Goal: Task Accomplishment & Management: Use online tool/utility

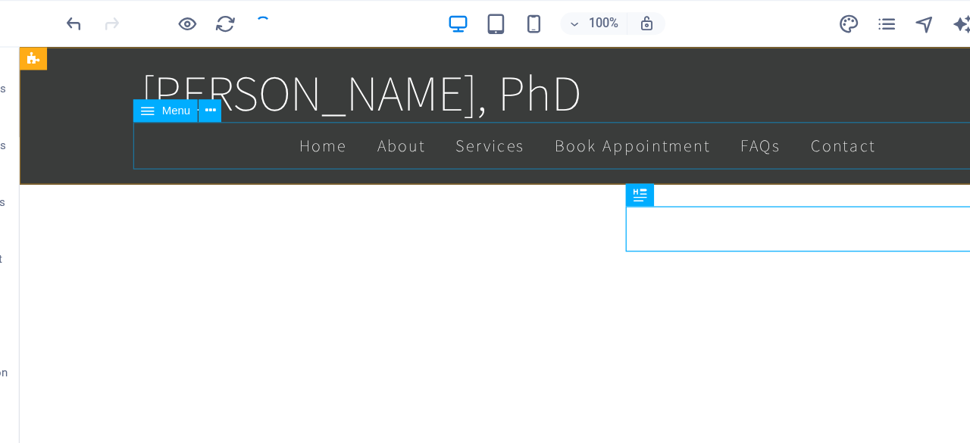
scroll to position [715, 0]
click at [327, 124] on nav "Home About Services Book Appointment FAQs Contact" at bounding box center [473, 126] width 715 height 38
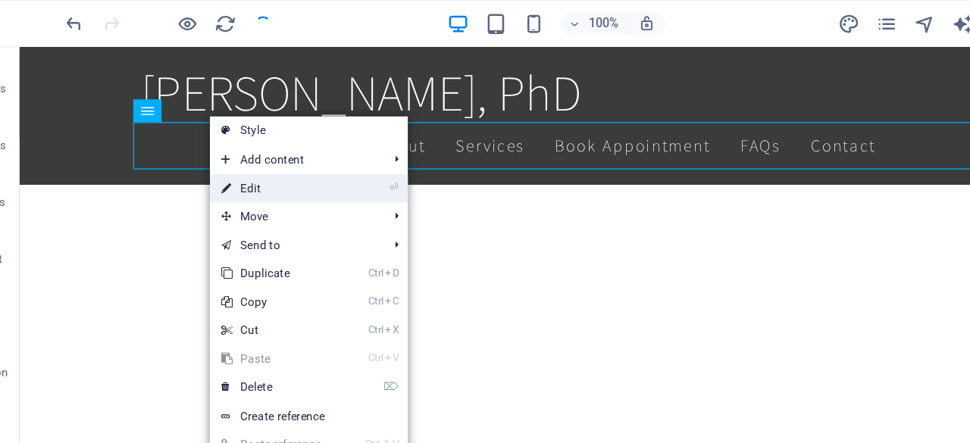
click at [257, 157] on link "⏎ Edit" at bounding box center [264, 150] width 102 height 23
select select
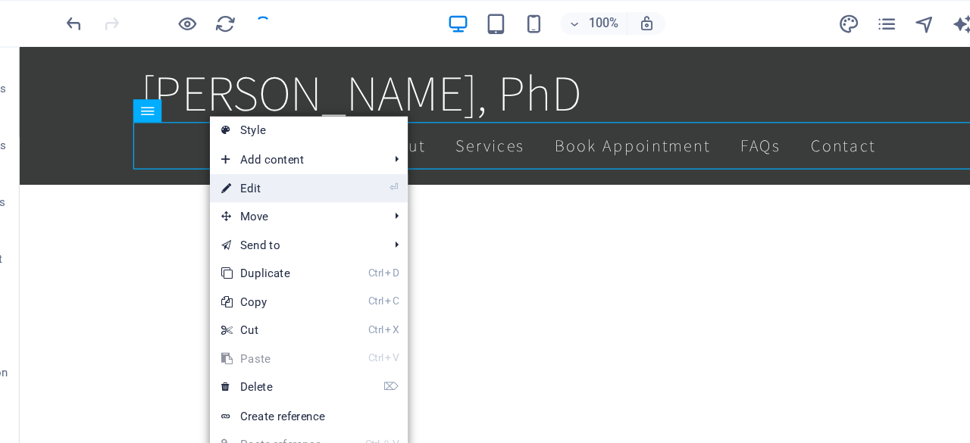
select select
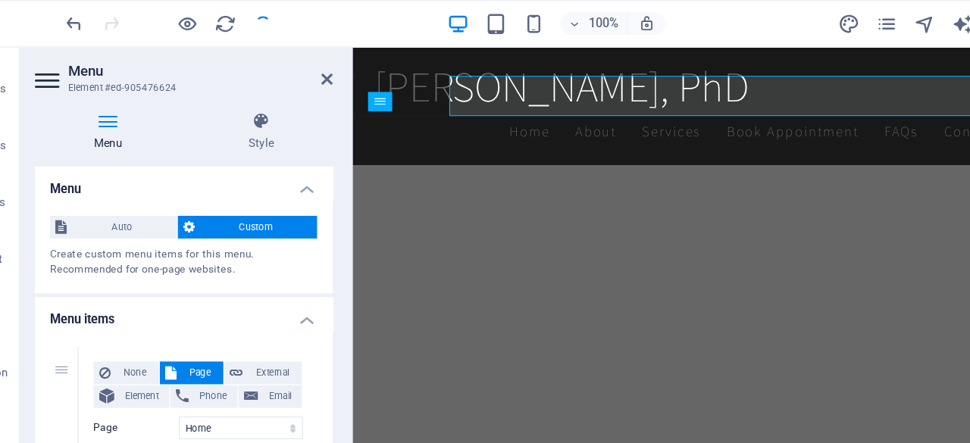
scroll to position [748, 0]
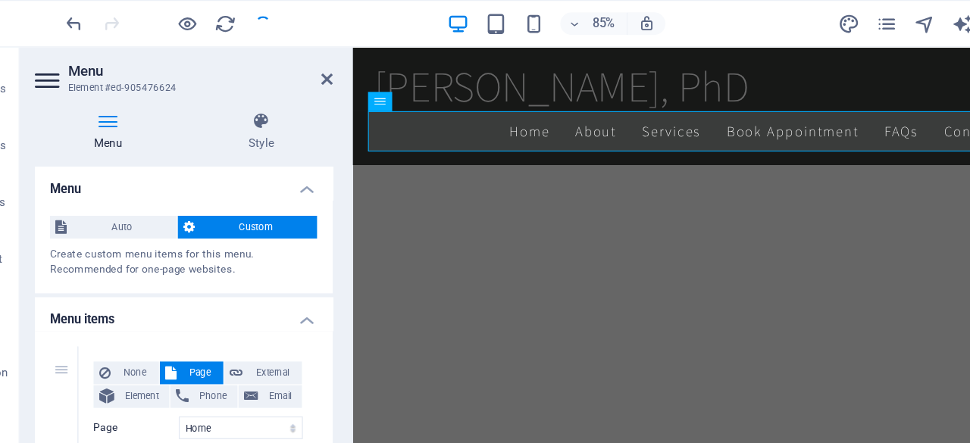
click at [254, 157] on h4 "Menu" at bounding box center [192, 146] width 239 height 27
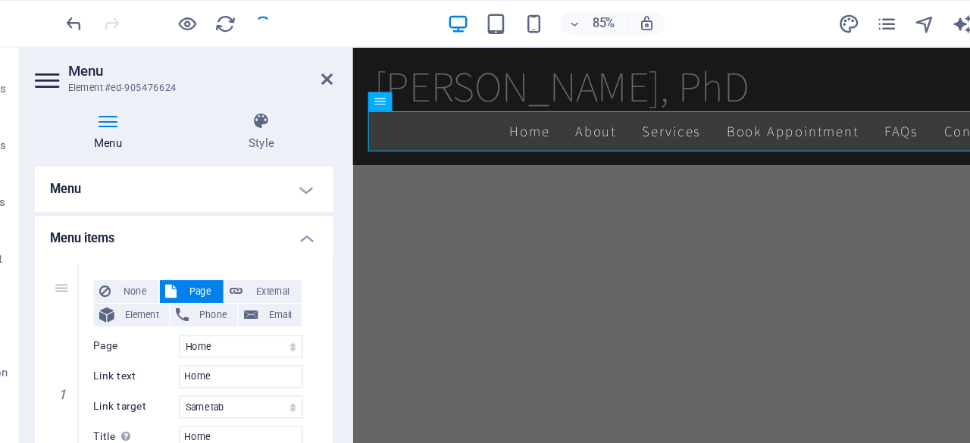
click at [222, 145] on h4 "Menu" at bounding box center [192, 151] width 239 height 36
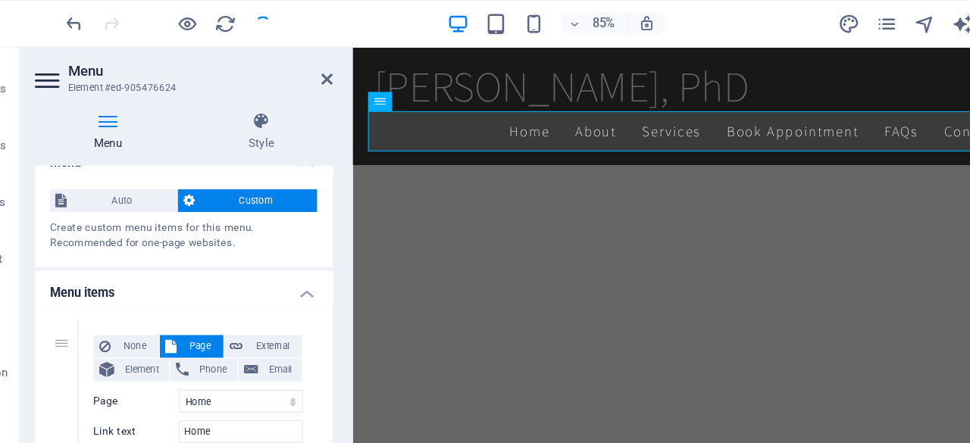
scroll to position [21, 0]
click at [138, 156] on span "Auto" at bounding box center [142, 161] width 79 height 18
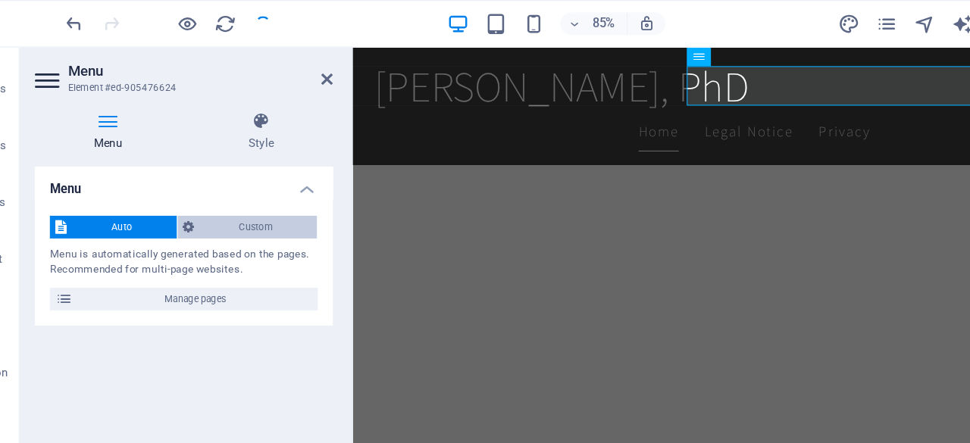
click at [217, 177] on span "Custom" at bounding box center [249, 182] width 89 height 18
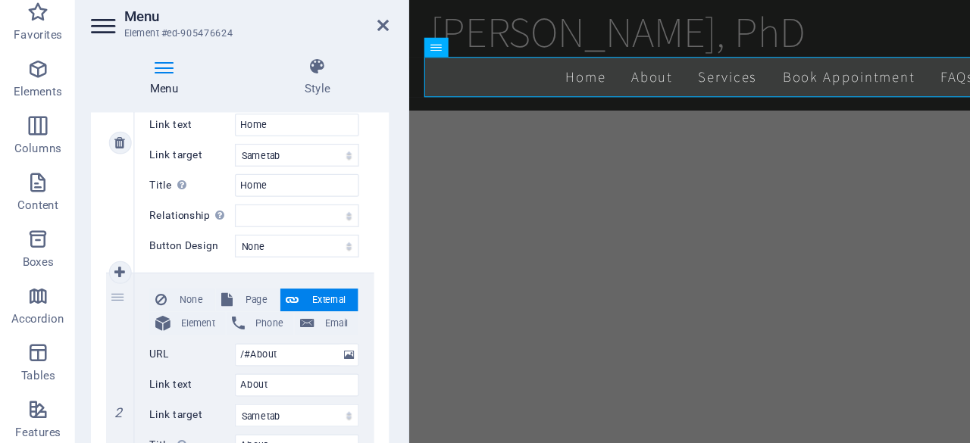
scroll to position [227, 0]
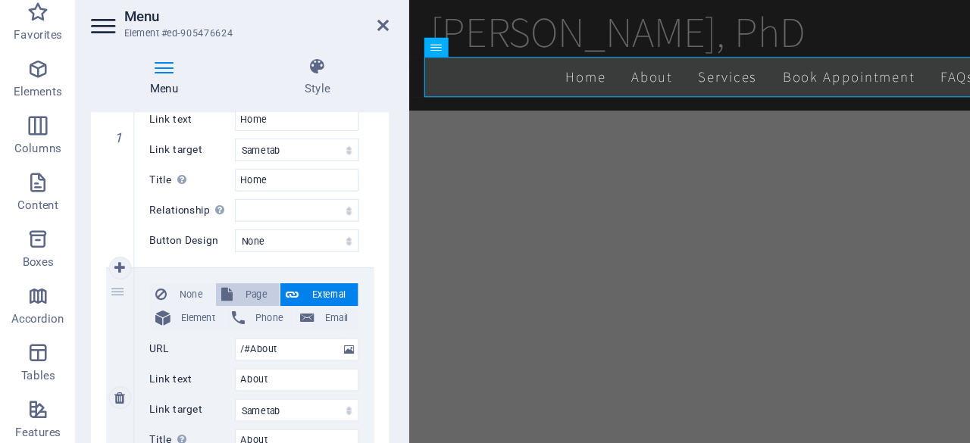
click at [191, 274] on span "Page" at bounding box center [205, 280] width 28 height 18
select select
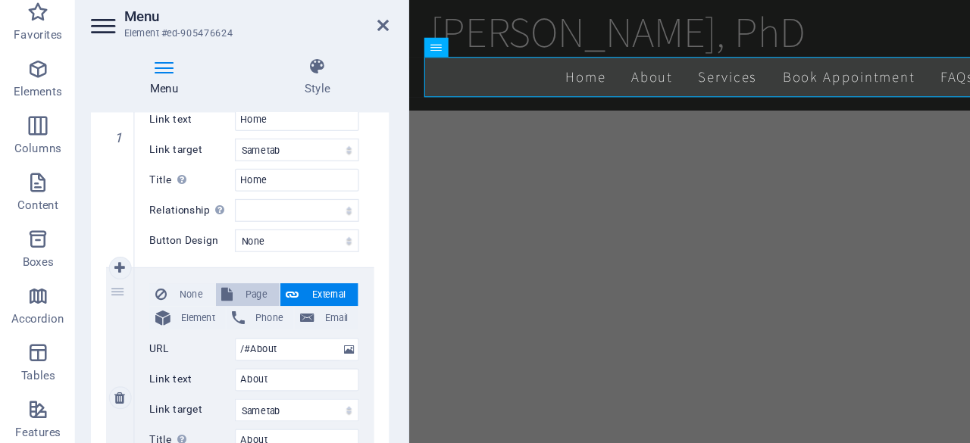
select select
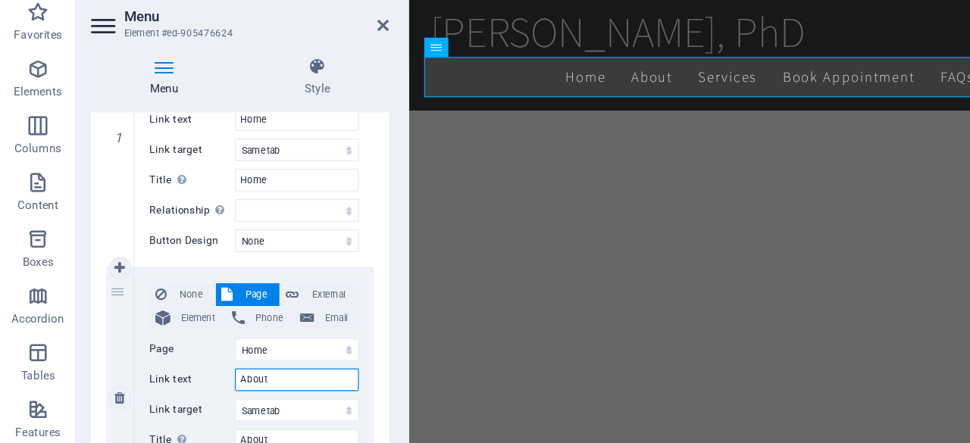
click at [224, 349] on input "About" at bounding box center [237, 348] width 99 height 18
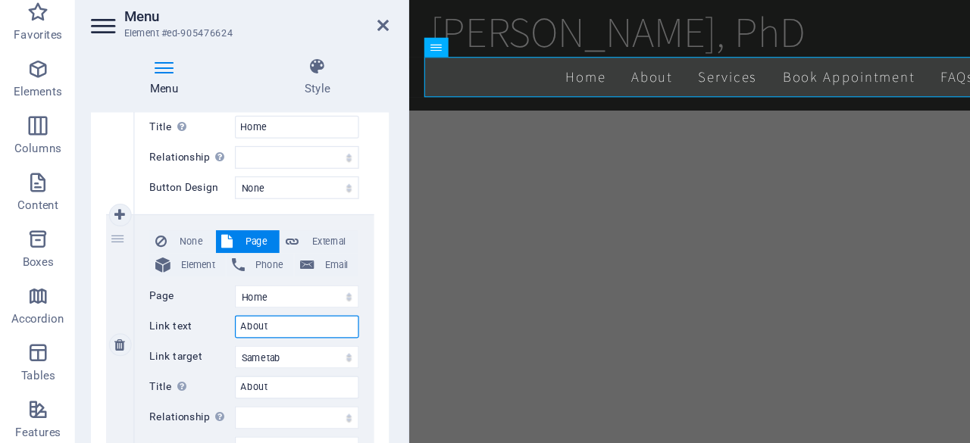
scroll to position [271, 0]
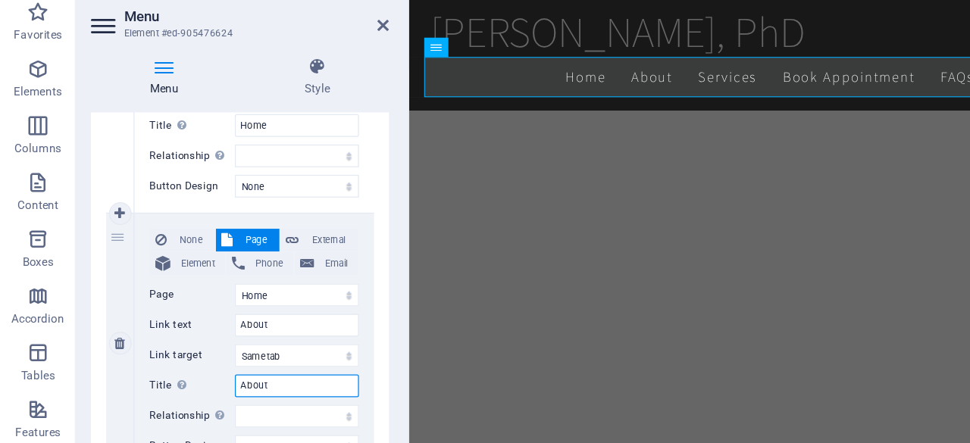
click at [221, 352] on input "About" at bounding box center [237, 352] width 99 height 18
type input "About me"
select select
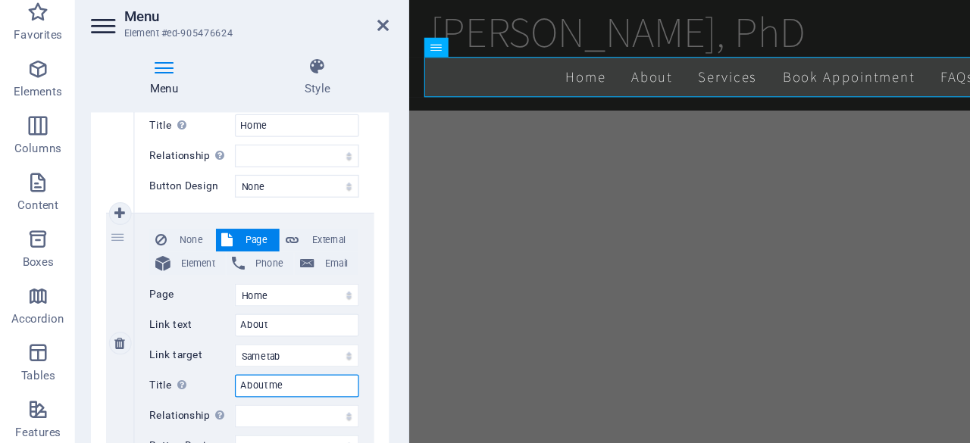
select select
type input "About me"
click at [233, 299] on input "About" at bounding box center [237, 304] width 99 height 18
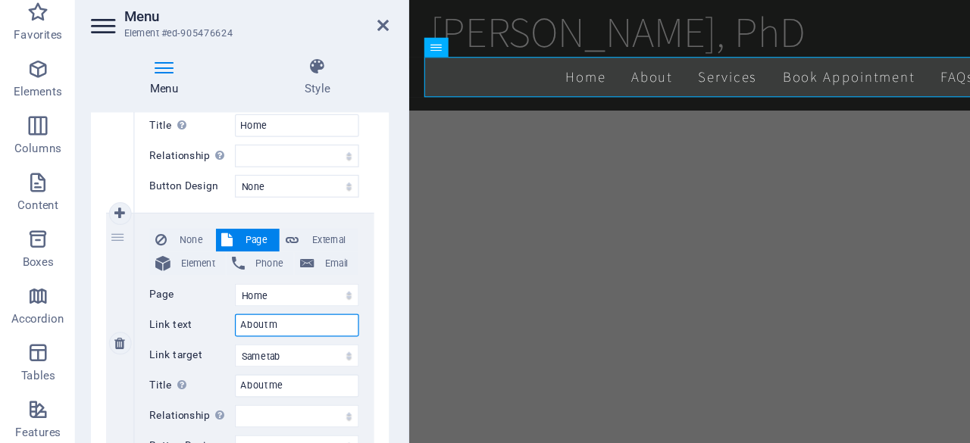
type input "About me"
select select
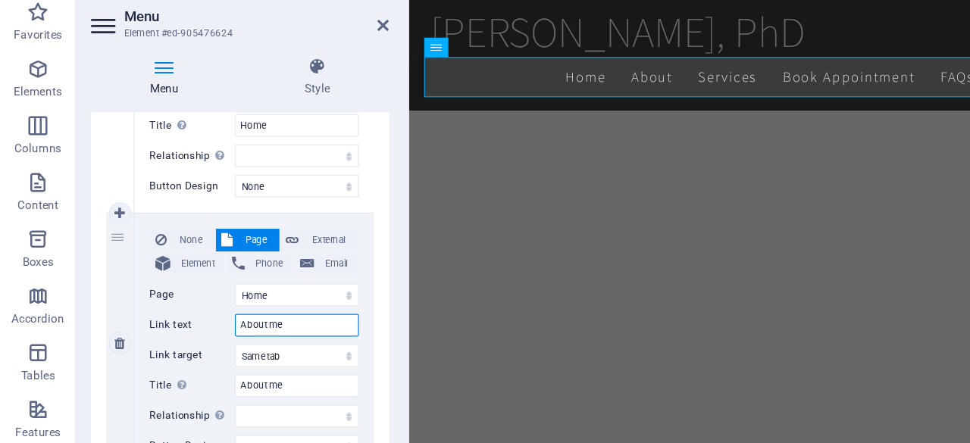
select select
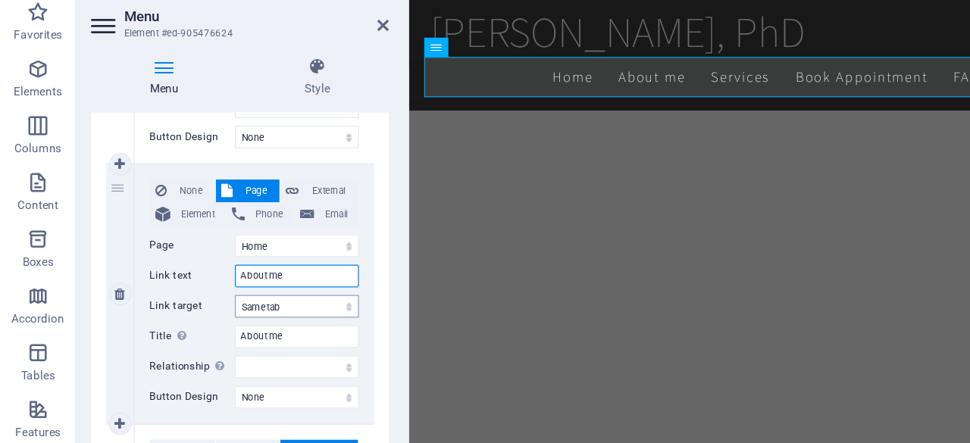
scroll to position [311, 0]
type input "About me"
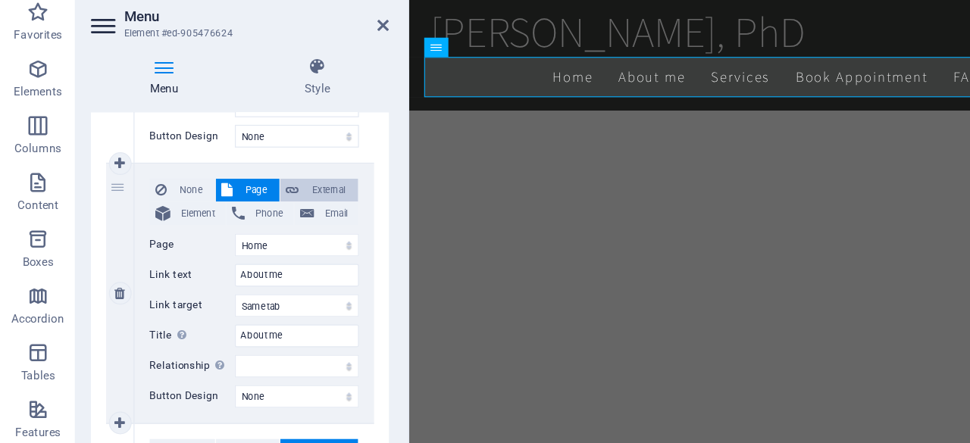
click at [240, 190] on button "External" at bounding box center [255, 195] width 62 height 18
select select
select select "blank"
select select
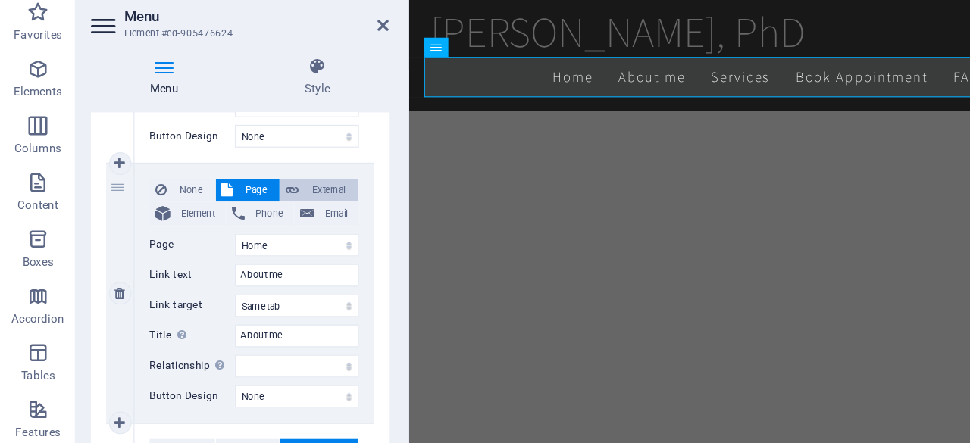
select select
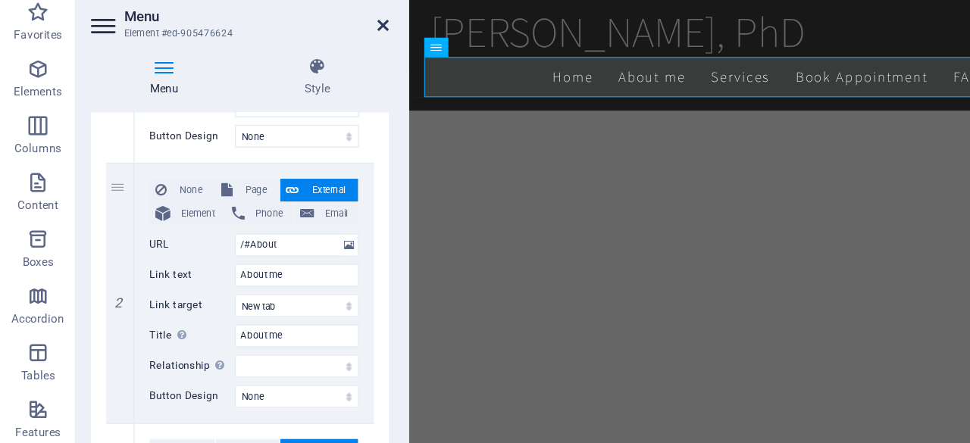
click at [307, 65] on icon at bounding box center [306, 64] width 9 height 12
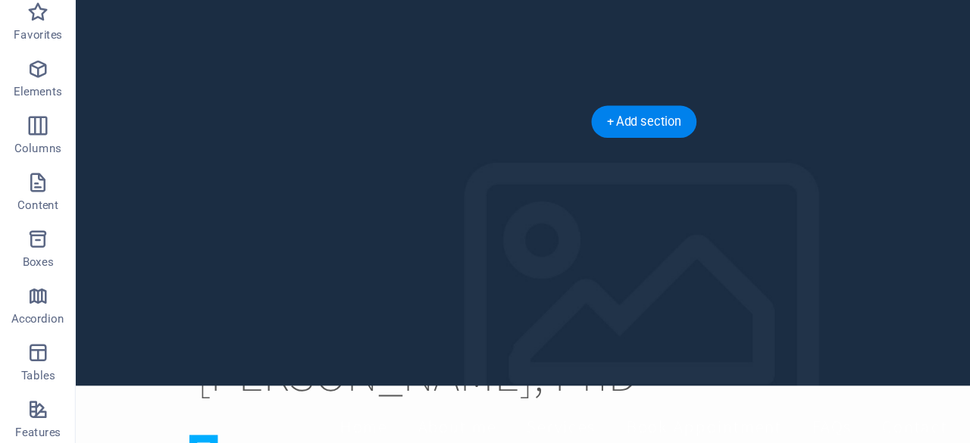
scroll to position [0, 0]
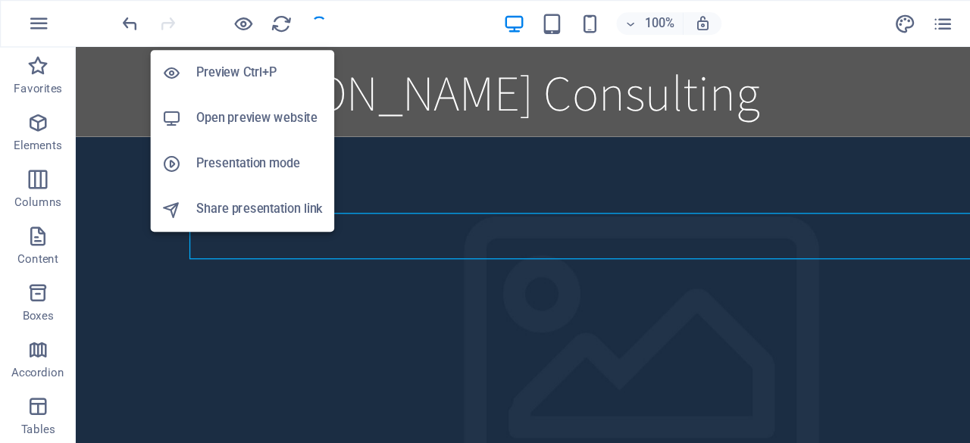
click at [192, 92] on h6 "Open preview website" at bounding box center [208, 95] width 102 height 18
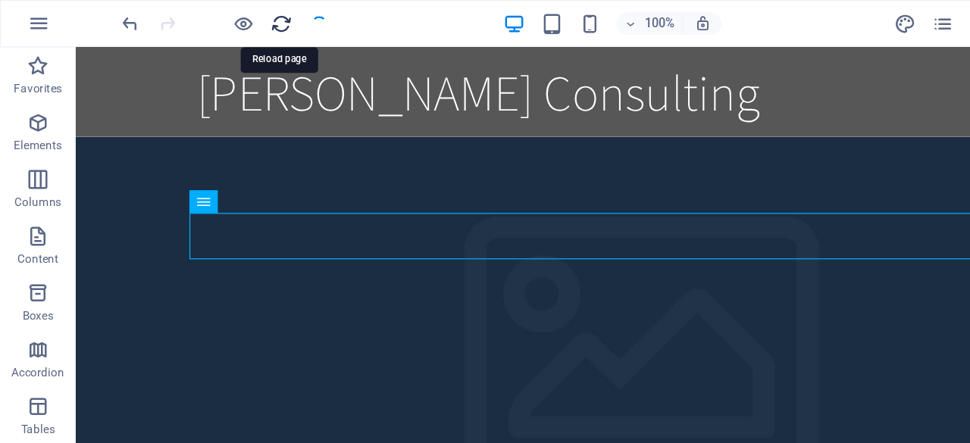
click at [224, 17] on icon "reload" at bounding box center [225, 19] width 17 height 17
click at [255, 24] on div at bounding box center [180, 19] width 170 height 24
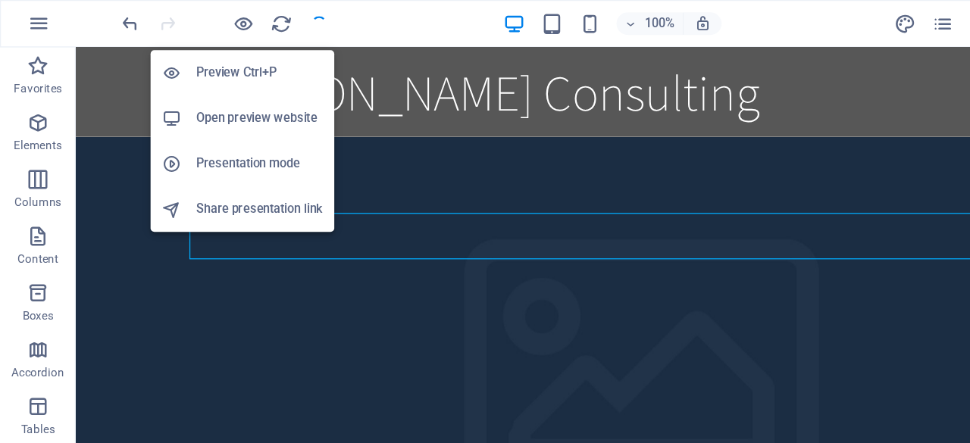
click at [190, 92] on h6 "Open preview website" at bounding box center [208, 95] width 102 height 18
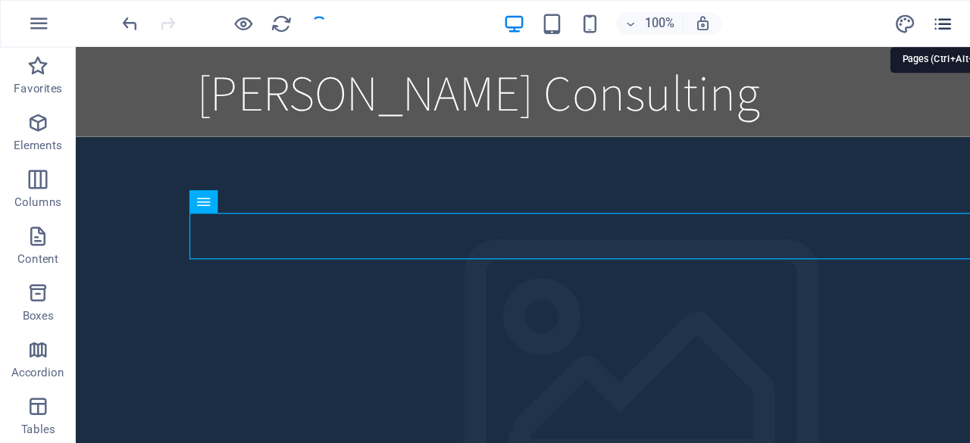
click at [756, 17] on icon "pages" at bounding box center [754, 19] width 17 height 17
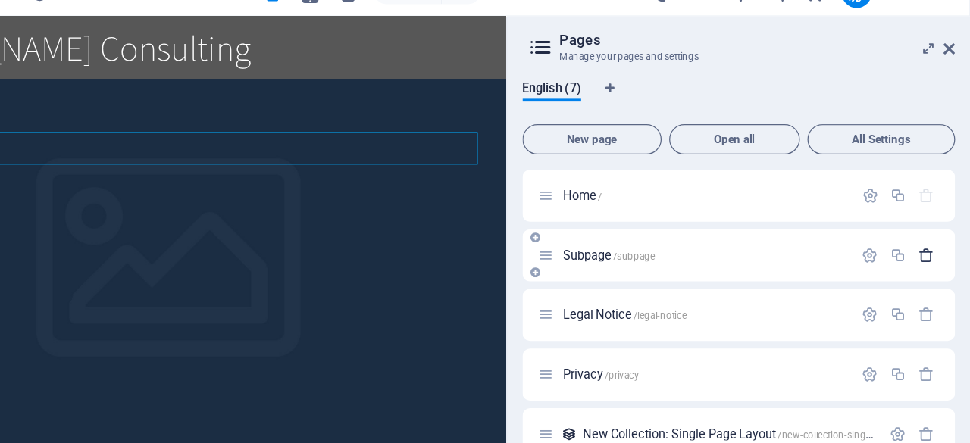
click at [928, 230] on icon "button" at bounding box center [934, 229] width 13 height 13
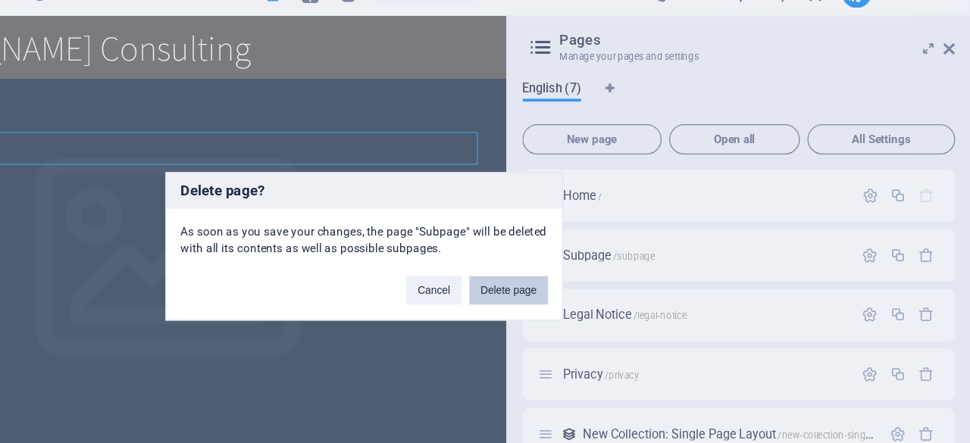
click at [605, 261] on button "Delete page" at bounding box center [600, 257] width 63 height 23
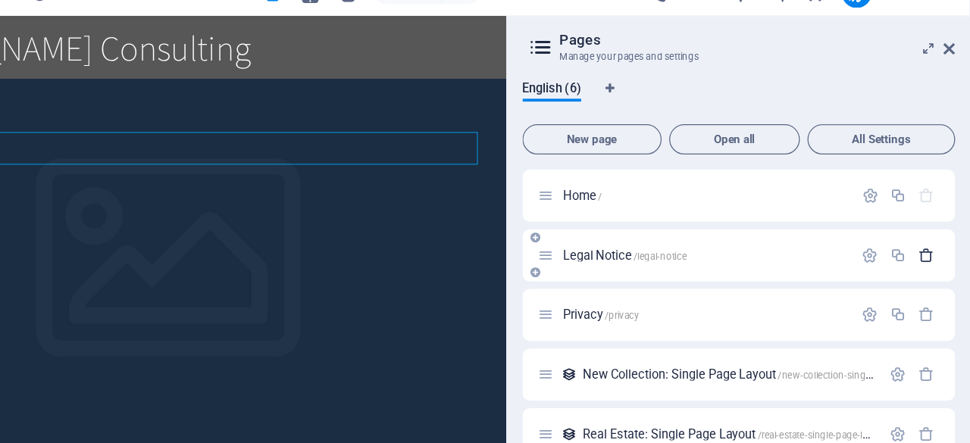
click at [928, 227] on icon "button" at bounding box center [934, 229] width 13 height 13
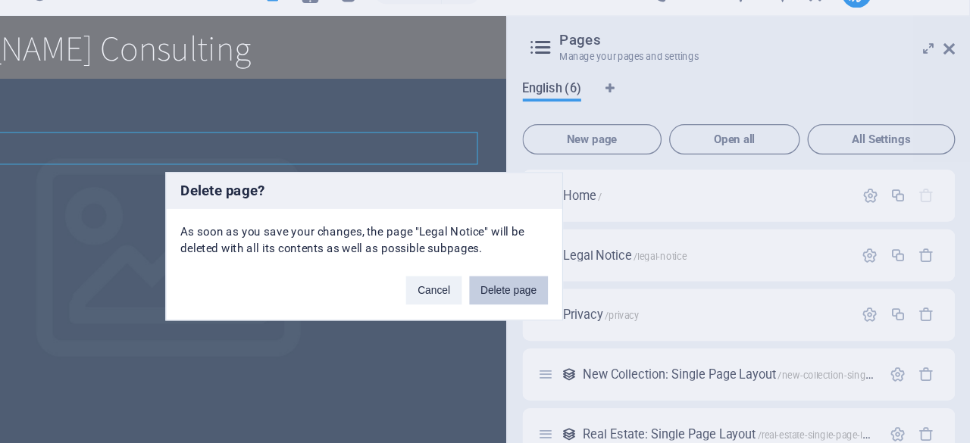
click at [598, 257] on button "Delete page" at bounding box center [600, 257] width 63 height 23
click at [599, 257] on aside "Pages Manage your pages and settings English (6) New page Open all All Settings…" at bounding box center [784, 228] width 371 height 381
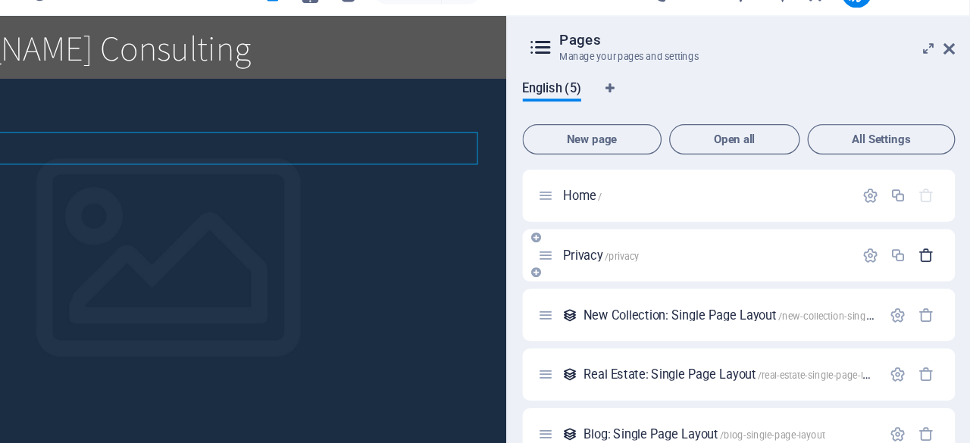
click at [934, 225] on icon "button" at bounding box center [934, 229] width 13 height 13
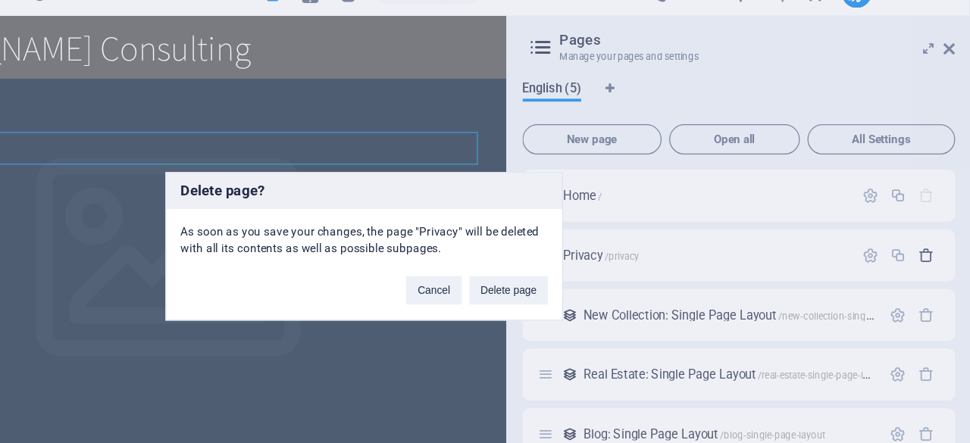
click at [934, 225] on div "Delete page? As soon as you save your changes, the page "Privacy" will be delet…" at bounding box center [485, 221] width 970 height 443
click at [594, 252] on button "Delete page" at bounding box center [600, 257] width 63 height 23
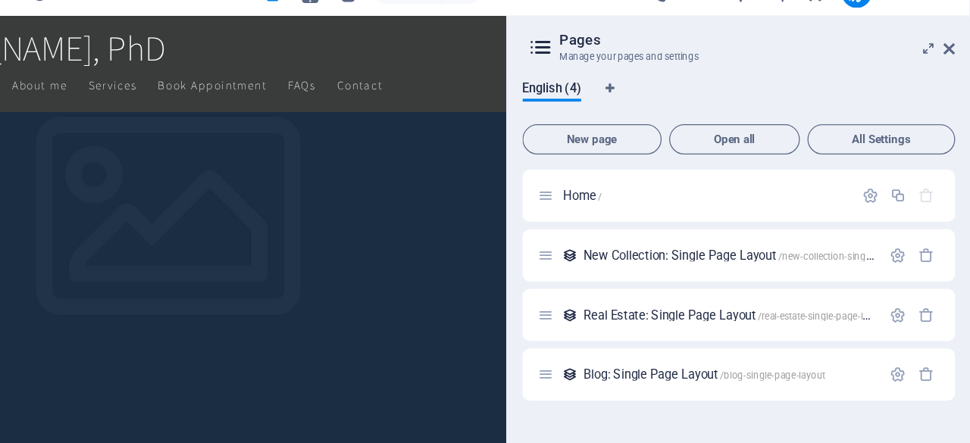
scroll to position [465, 0]
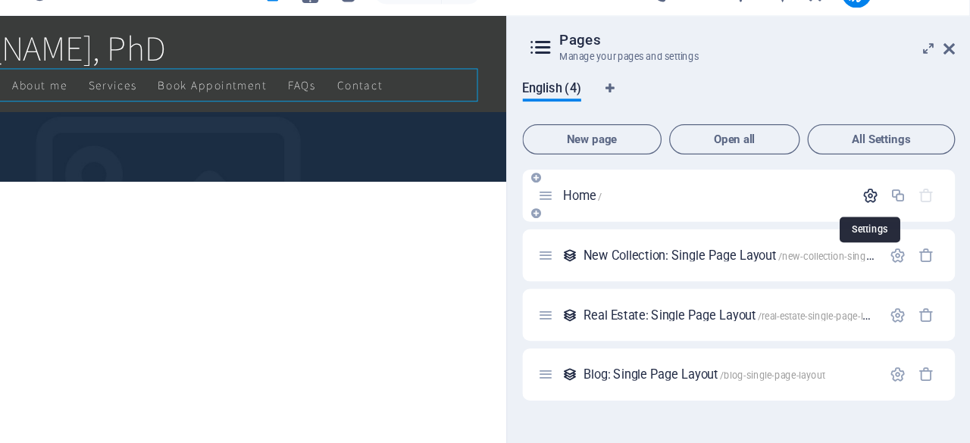
click at [884, 183] on icon "button" at bounding box center [890, 181] width 13 height 13
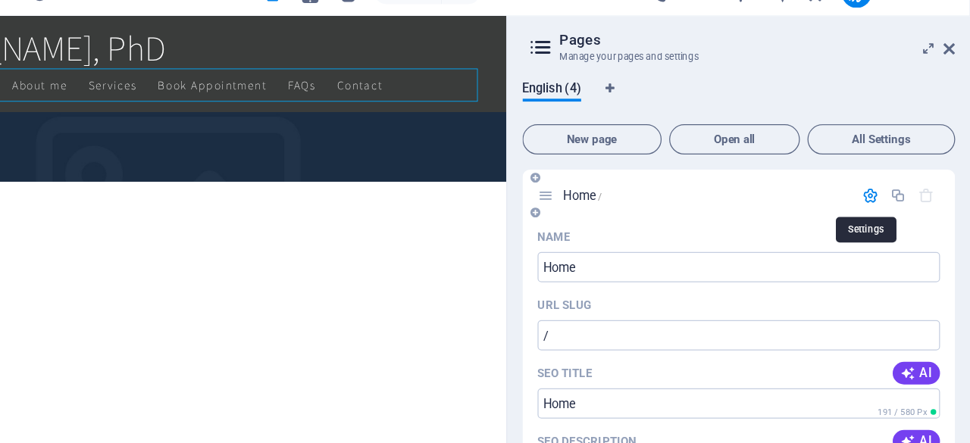
click at [884, 183] on icon "button" at bounding box center [890, 181] width 13 height 13
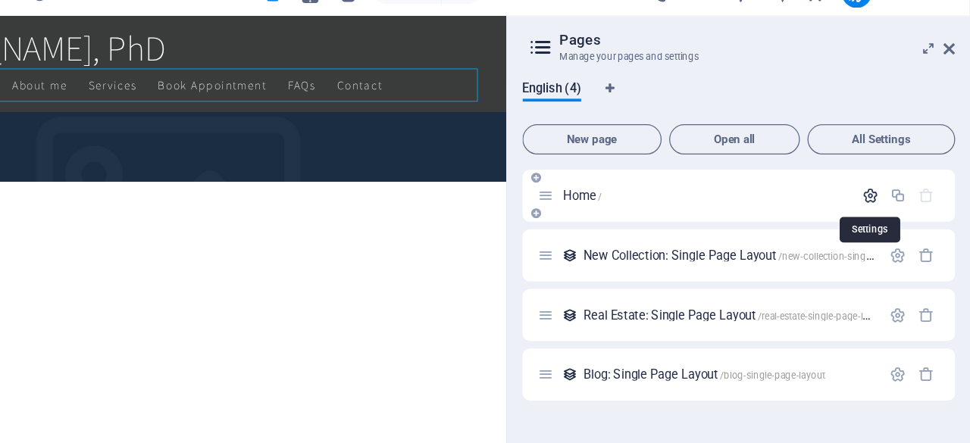
click at [884, 183] on icon "button" at bounding box center [890, 181] width 13 height 13
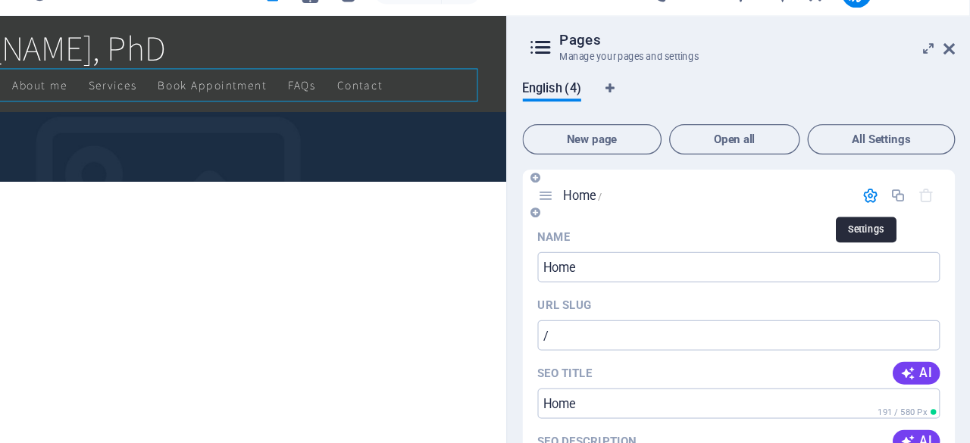
click at [884, 183] on icon "button" at bounding box center [890, 181] width 13 height 13
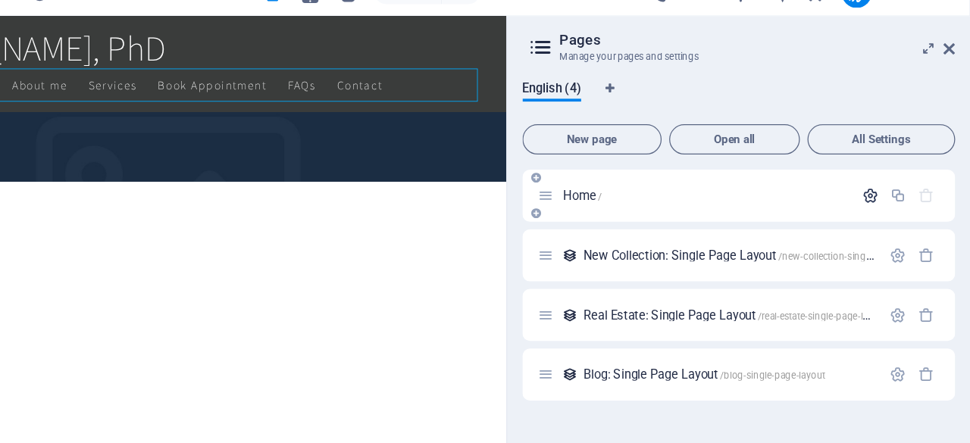
click at [887, 183] on icon "button" at bounding box center [890, 181] width 13 height 13
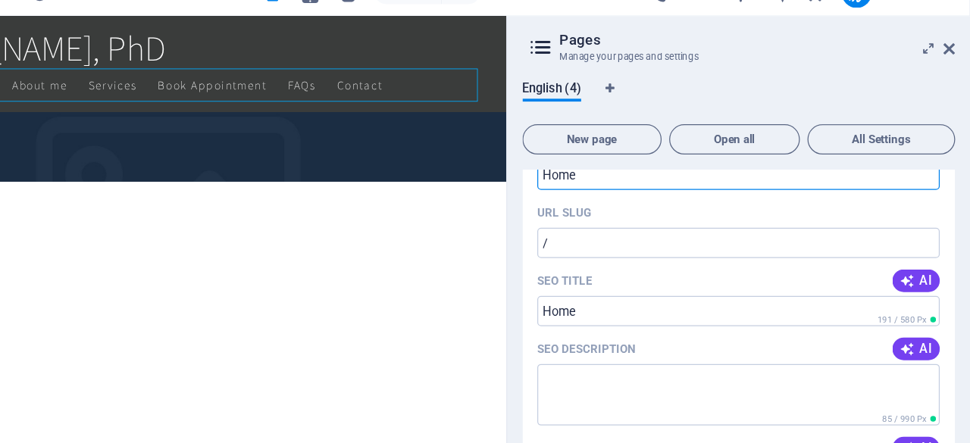
scroll to position [104, 0]
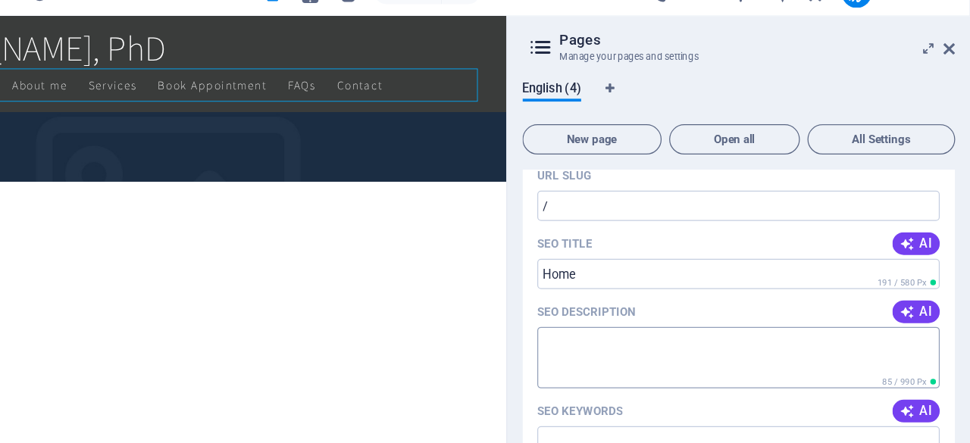
click at [765, 300] on textarea "SEO Description" at bounding box center [785, 310] width 322 height 49
click at [928, 270] on span "AI" at bounding box center [927, 274] width 26 height 12
type textarea "Enhance your organizations resilience with expert public safety consulting in s…"
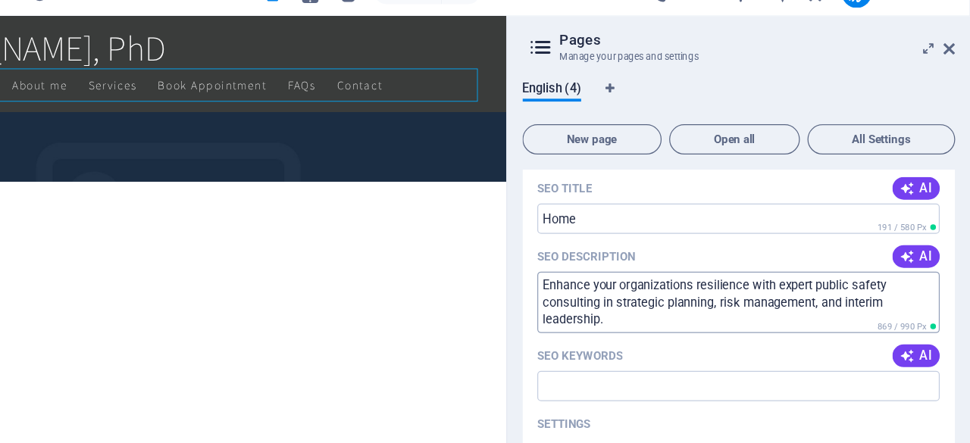
scroll to position [149, 0]
click at [932, 308] on span "AI" at bounding box center [927, 309] width 26 height 12
type input "public safety consulting, strategic planning services, risk management expertis…"
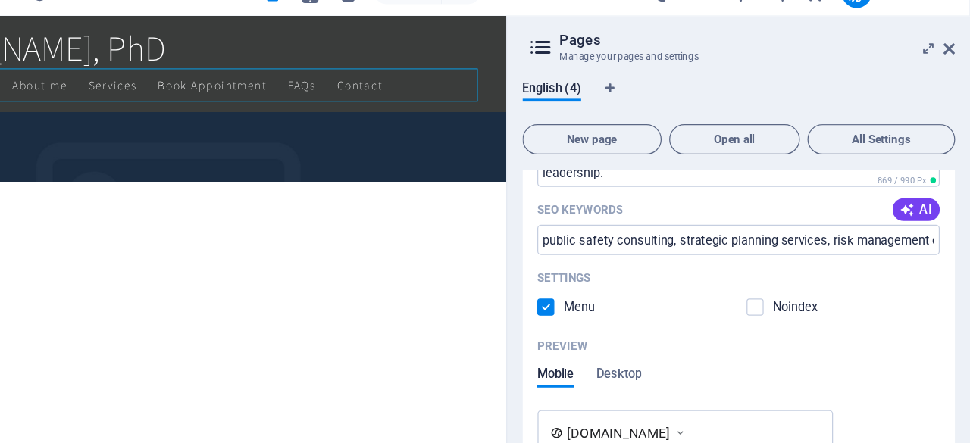
scroll to position [267, 0]
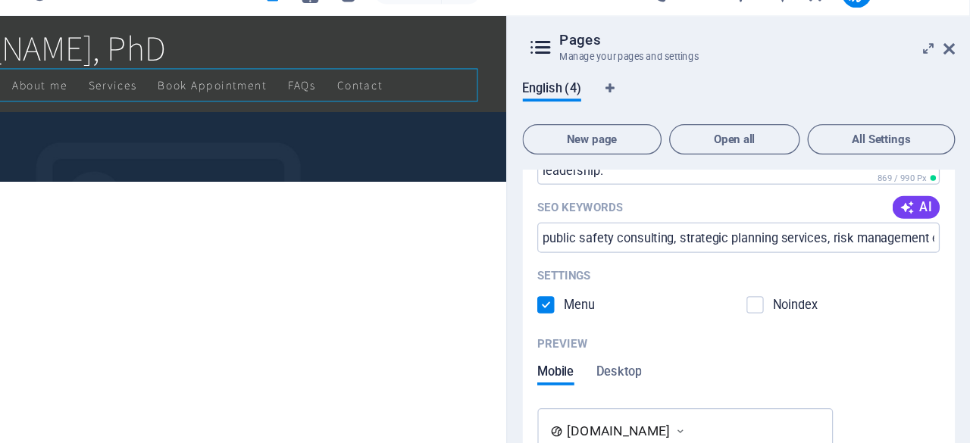
click at [800, 276] on div "Settings Menu Noindex" at bounding box center [785, 257] width 322 height 48
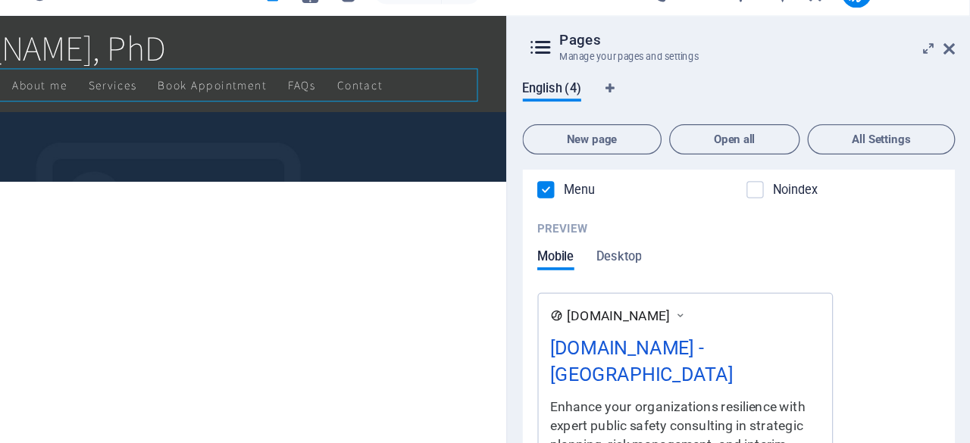
scroll to position [359, 0]
click at [692, 233] on span "Desktop" at bounding box center [689, 231] width 36 height 21
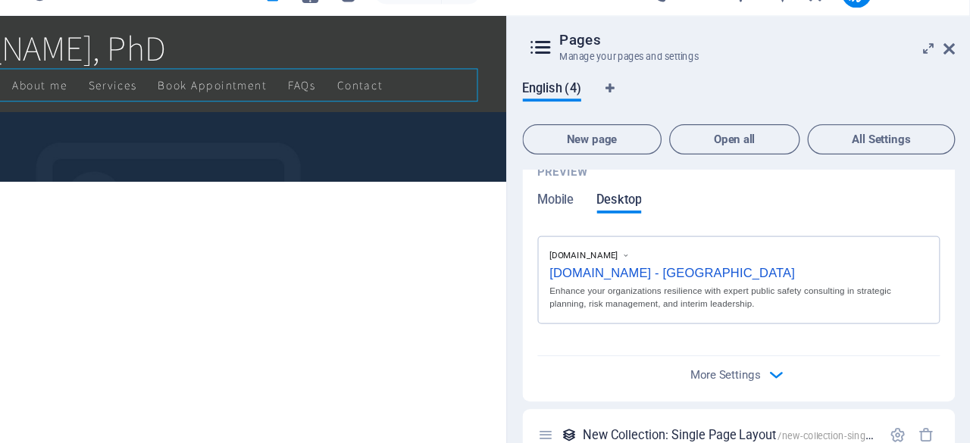
scroll to position [405, 0]
click at [634, 186] on span "Mobile" at bounding box center [639, 185] width 30 height 21
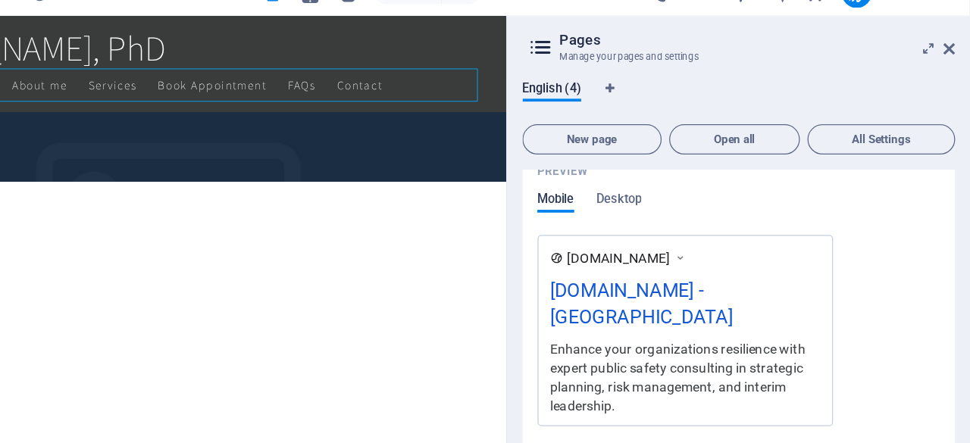
click at [634, 186] on span "Mobile" at bounding box center [639, 185] width 30 height 21
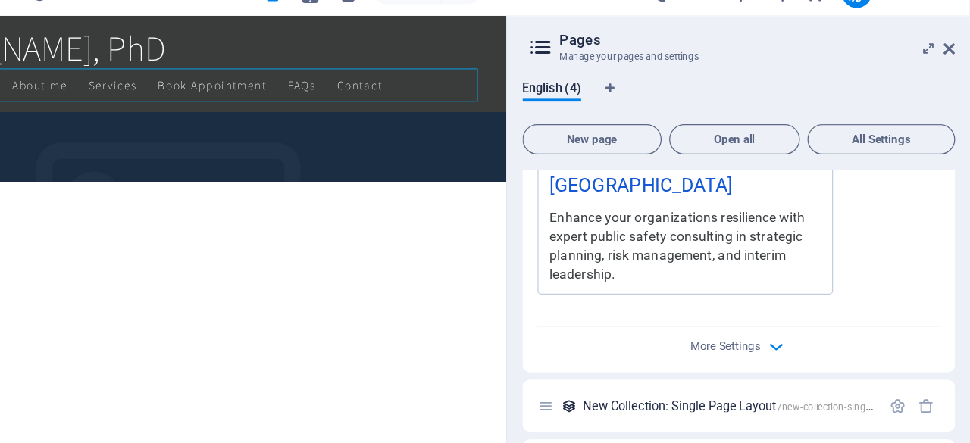
scroll to position [511, 0]
click at [749, 296] on span "More Settings" at bounding box center [774, 301] width 56 height 11
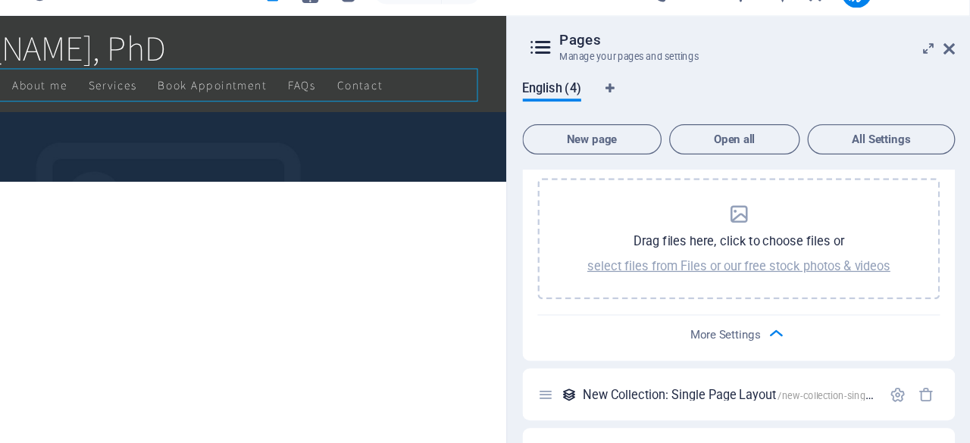
scroll to position [740, 0]
click at [951, 61] on icon at bounding box center [953, 64] width 9 height 12
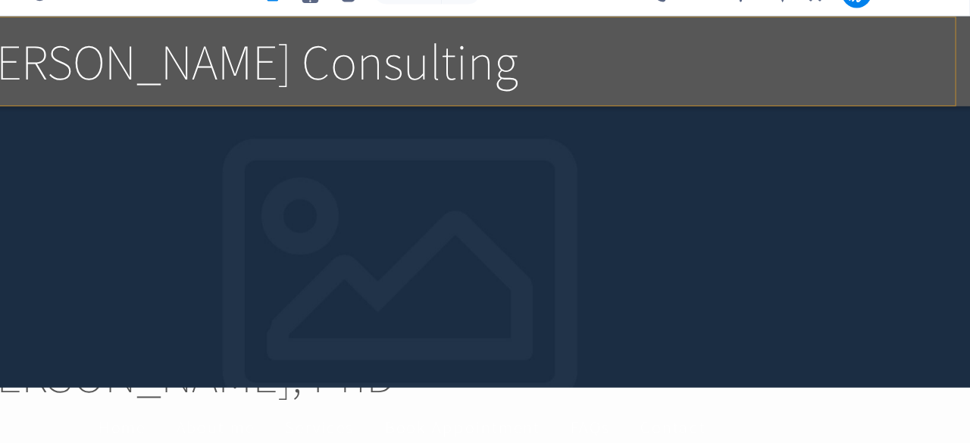
scroll to position [0, 0]
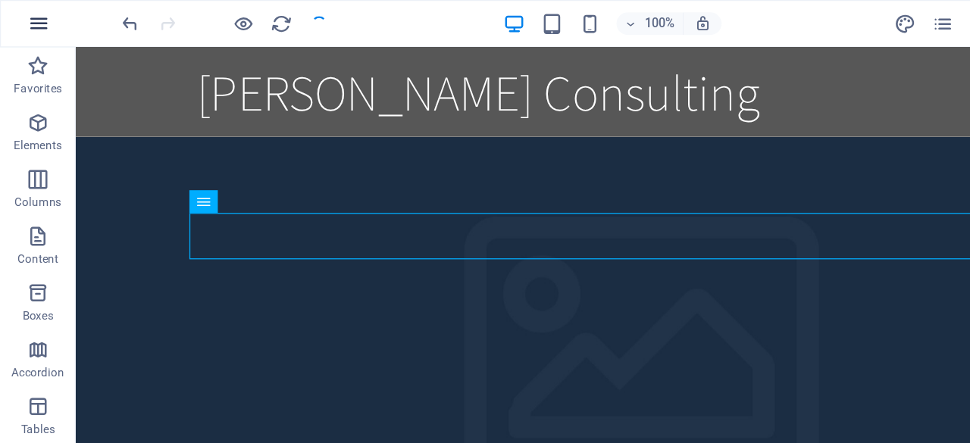
click at [25, 18] on icon "button" at bounding box center [31, 19] width 18 height 18
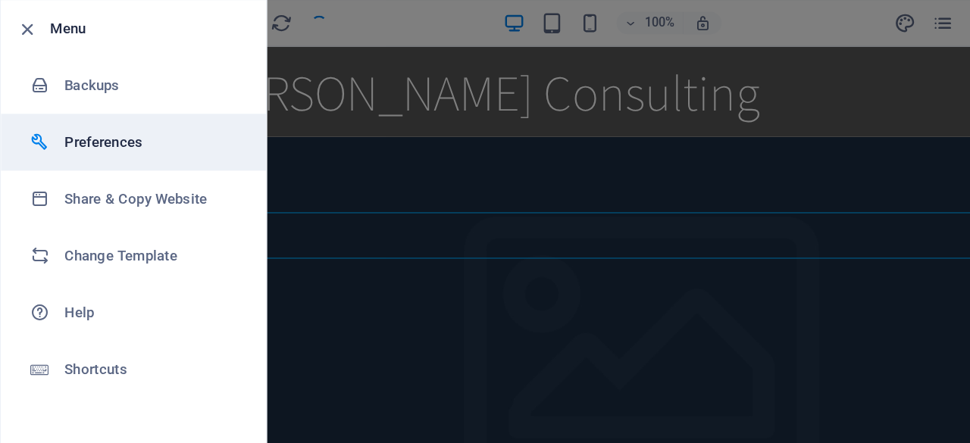
click at [98, 114] on h6 "Preferences" at bounding box center [122, 114] width 140 height 18
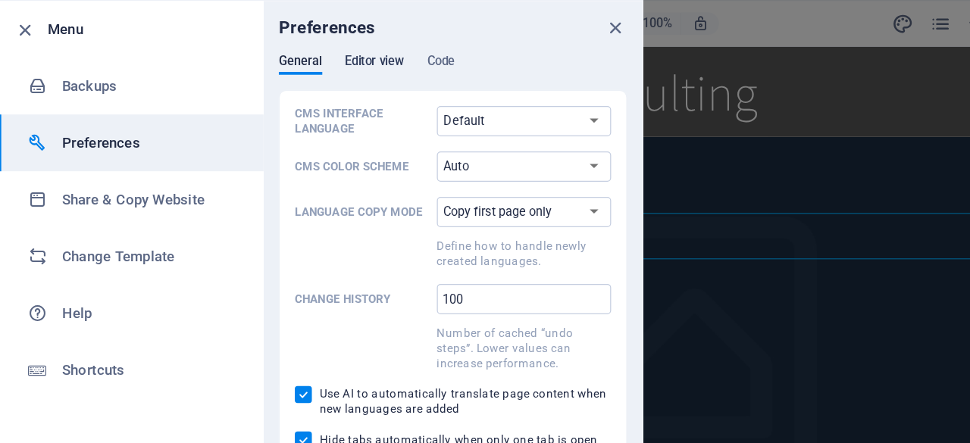
click at [319, 52] on span "Editor view" at bounding box center [302, 50] width 48 height 21
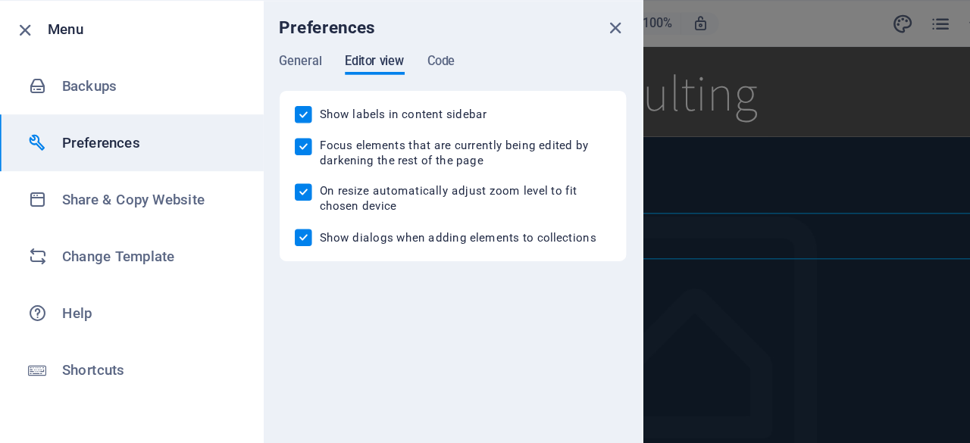
click at [319, 52] on span "Editor view" at bounding box center [302, 50] width 48 height 21
click at [355, 49] on span "Code" at bounding box center [355, 50] width 22 height 21
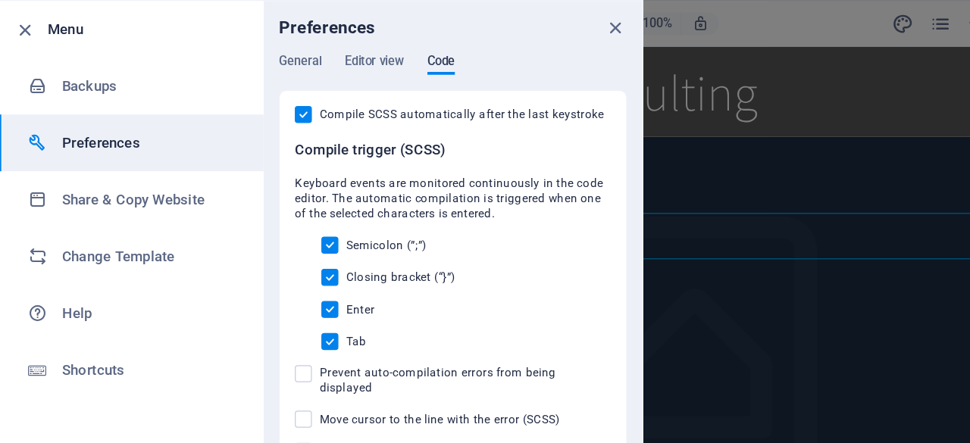
click at [355, 49] on span "Code" at bounding box center [355, 50] width 22 height 21
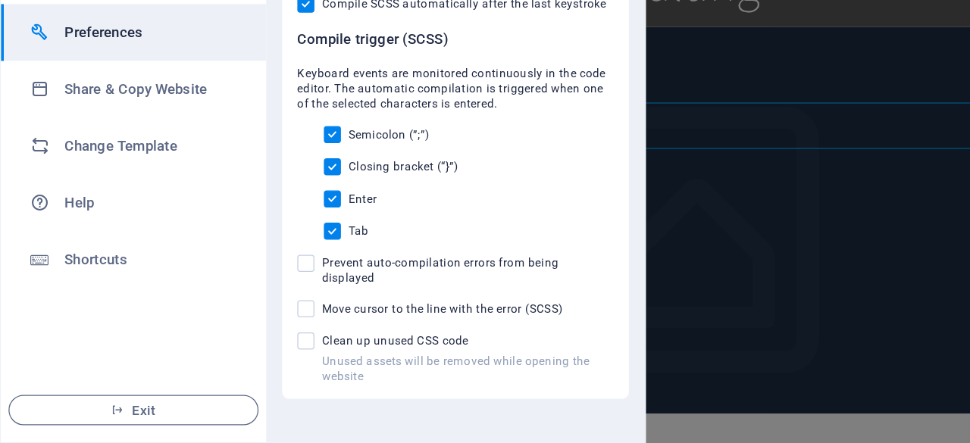
click at [251, 355] on span at bounding box center [245, 362] width 14 height 14
click at [251, 355] on input "Unused assets will be removed while opening the website Clean up unused CSS code" at bounding box center [248, 362] width 20 height 14
click at [248, 355] on span at bounding box center [245, 362] width 14 height 14
click at [248, 355] on input "Unused assets will be removed while opening the website Clean up unused CSS code" at bounding box center [248, 362] width 20 height 14
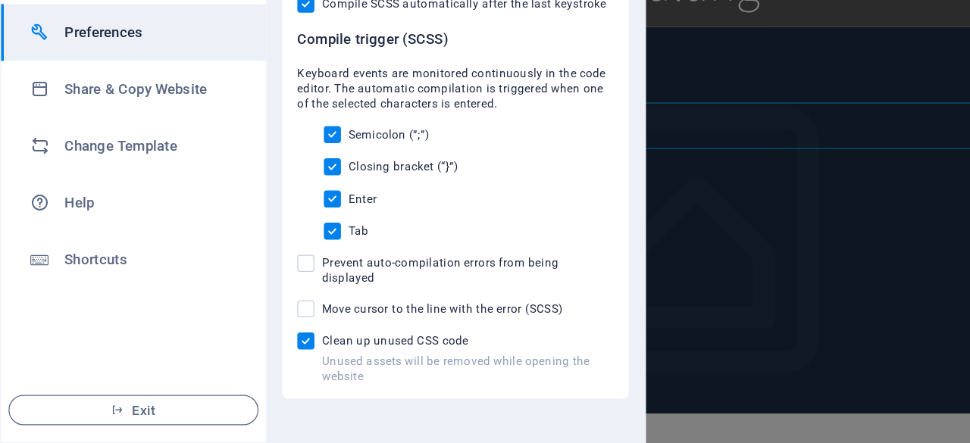
click at [248, 355] on input "Unused assets will be removed while opening the website Clean up unused CSS code" at bounding box center [248, 362] width 20 height 14
click at [248, 355] on span at bounding box center [245, 362] width 14 height 14
click at [248, 355] on input "Unused assets will be removed while opening the website Clean up unused CSS code" at bounding box center [248, 362] width 20 height 14
checkbox input "true"
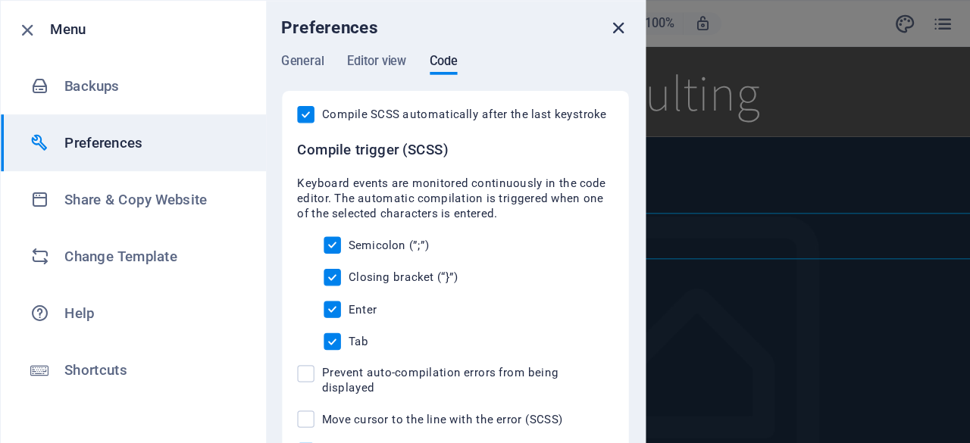
click at [499, 20] on icon "close" at bounding box center [495, 22] width 17 height 17
click at [499, 20] on div at bounding box center [485, 221] width 970 height 443
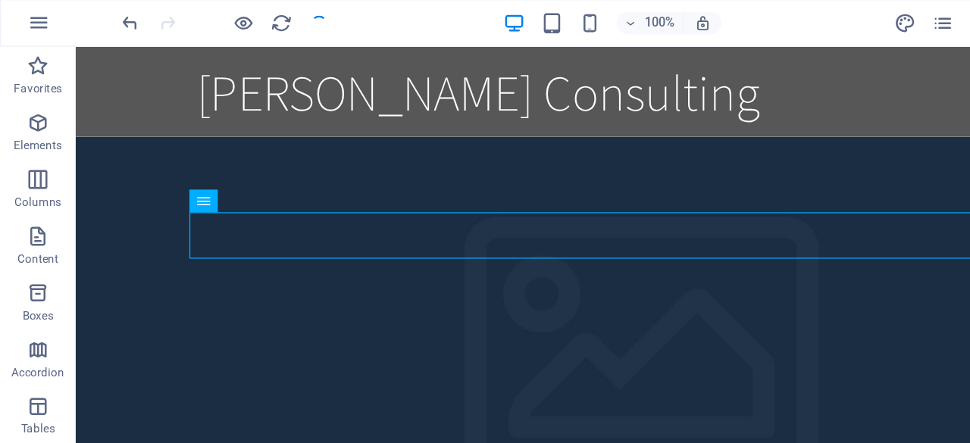
click at [255, 23] on div at bounding box center [180, 19] width 170 height 24
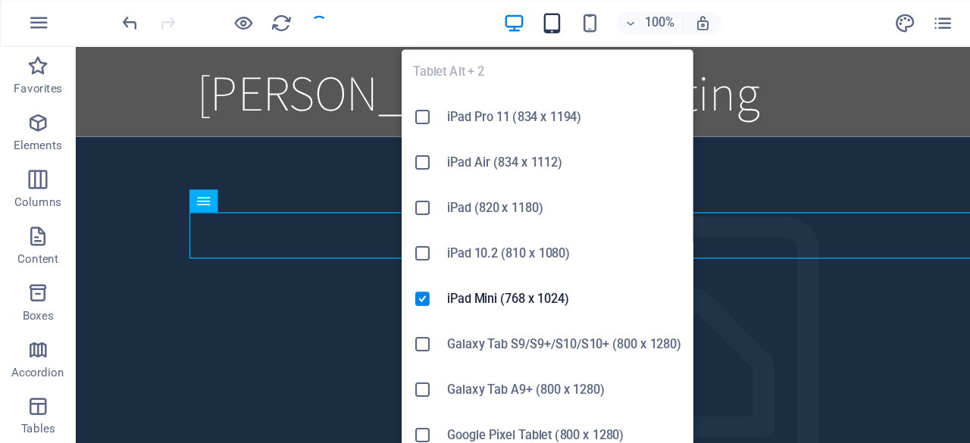
click at [440, 17] on icon "button" at bounding box center [441, 19] width 17 height 17
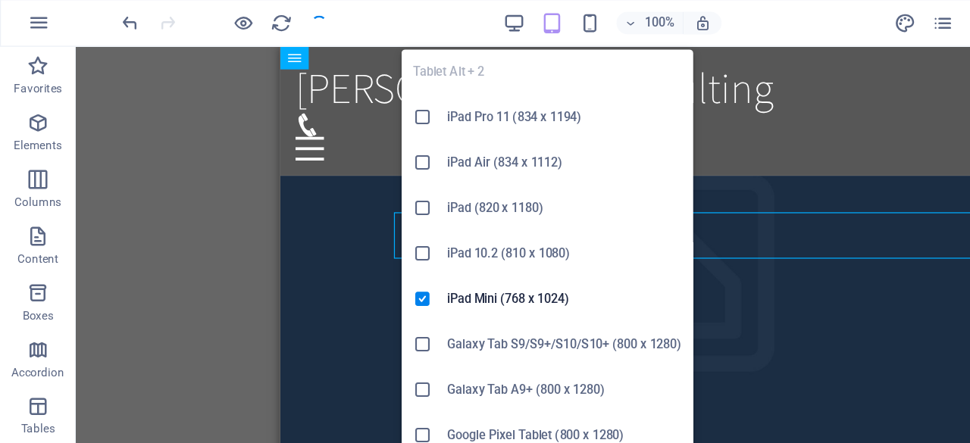
click at [440, 17] on icon "button" at bounding box center [441, 19] width 17 height 17
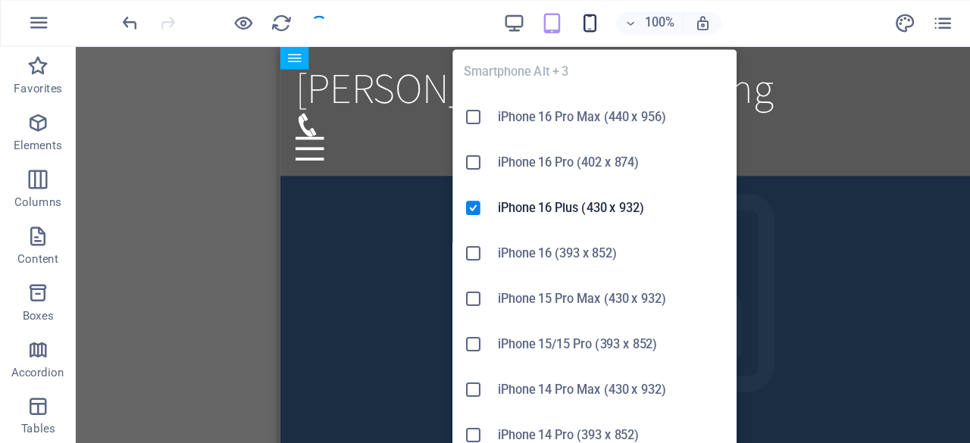
click at [353, 14] on icon "button" at bounding box center [291, 0] width 124 height 45
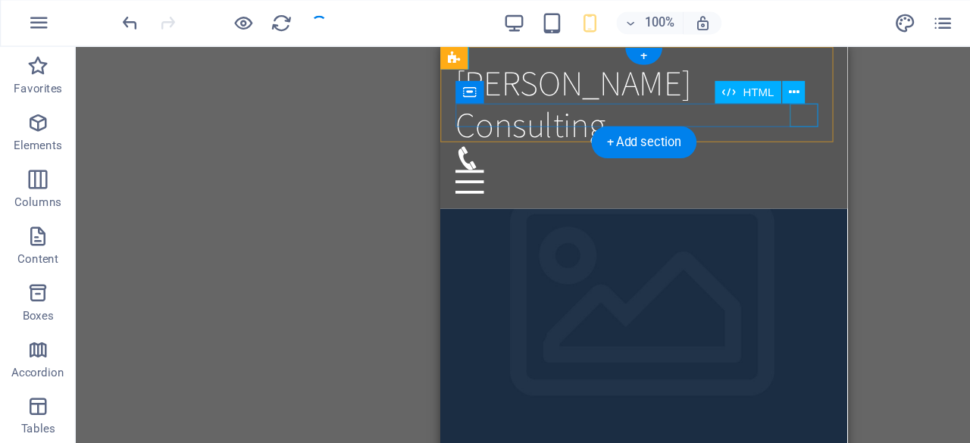
click at [731, 145] on div at bounding box center [603, 154] width 302 height 19
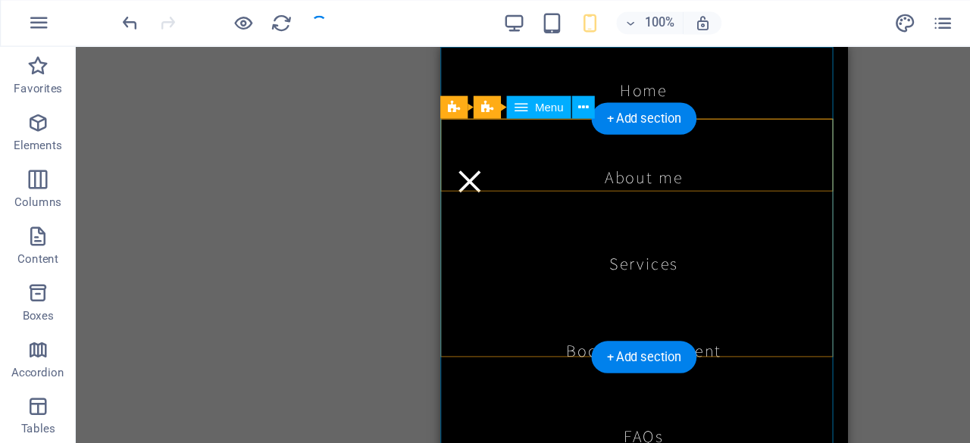
click at [612, 157] on nav "Home About me Services Book Appointment FAQs Contact" at bounding box center [603, 236] width 326 height 381
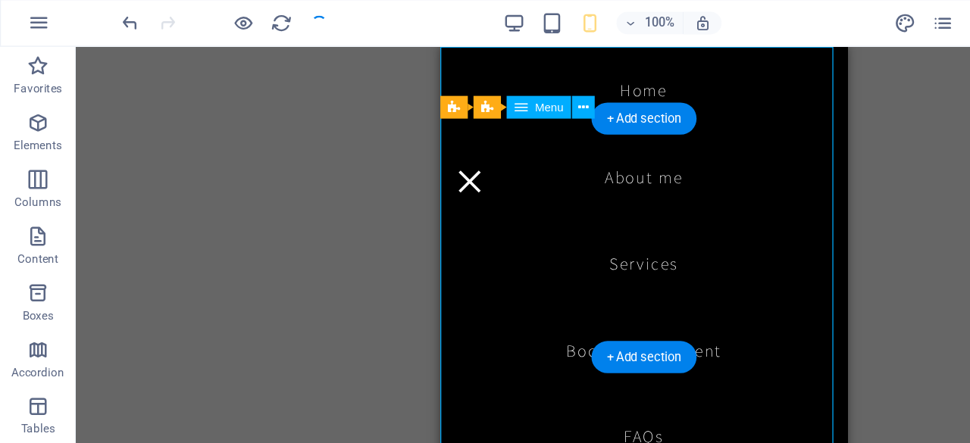
click at [612, 157] on nav "Home About me Services Book Appointment FAQs Contact" at bounding box center [603, 236] width 326 height 381
select select
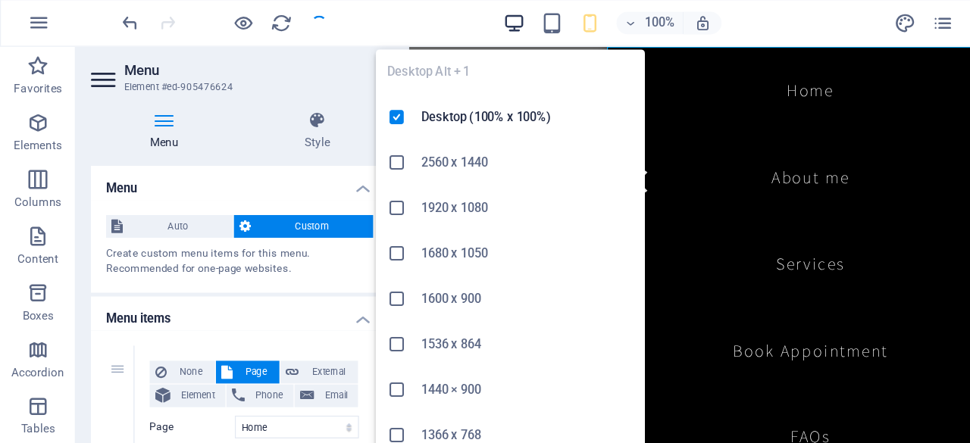
click at [191, 155] on icon "button" at bounding box center [163, 174] width 55 height 38
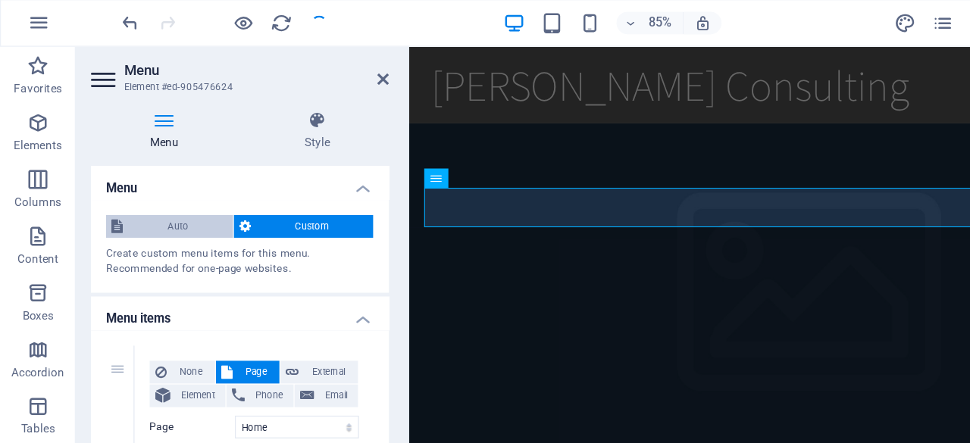
click at [157, 179] on span "Auto" at bounding box center [142, 182] width 79 height 18
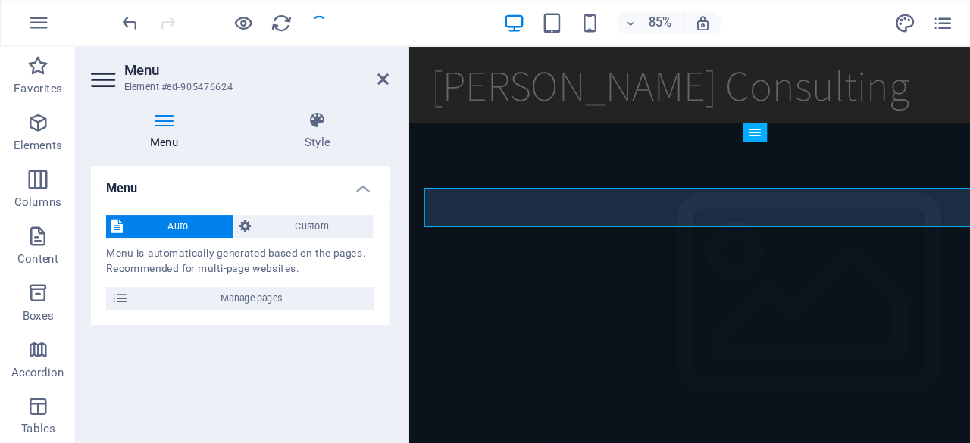
click at [157, 179] on span "Auto" at bounding box center [142, 182] width 79 height 18
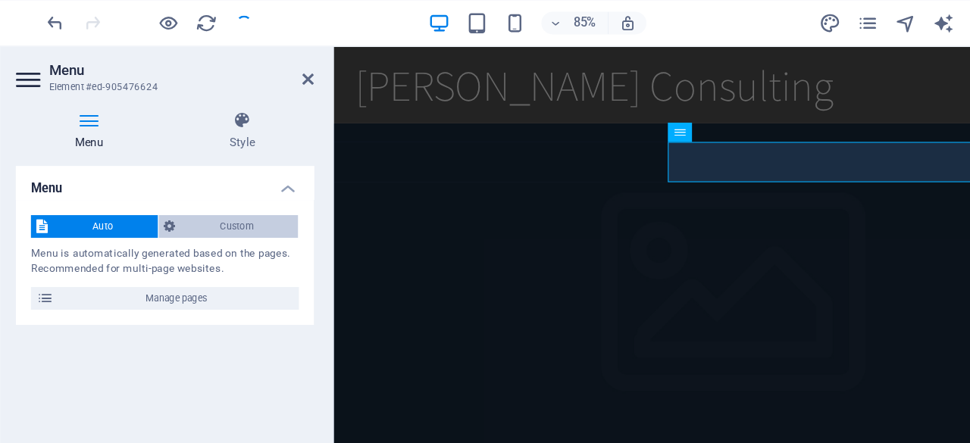
click at [268, 177] on span "Custom" at bounding box center [249, 182] width 89 height 18
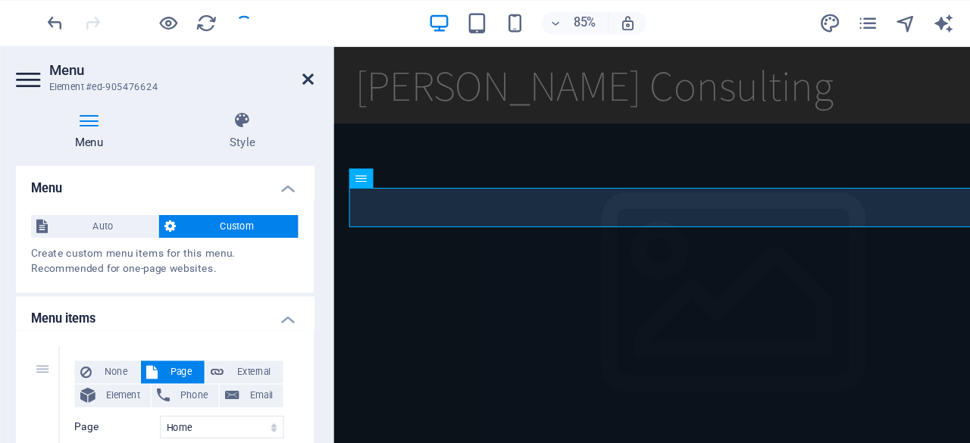
click at [308, 65] on icon at bounding box center [306, 64] width 9 height 12
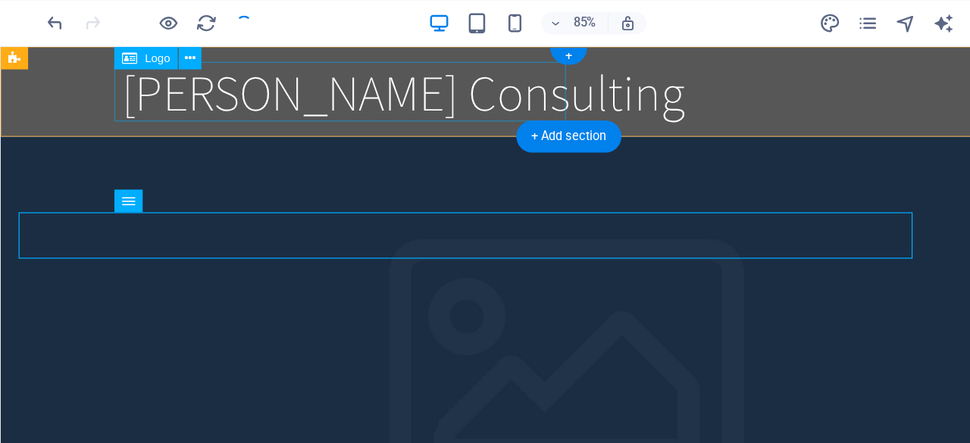
drag, startPoint x: 308, startPoint y: 111, endPoint x: 247, endPoint y: 74, distance: 71.5
click at [247, 74] on div "[PERSON_NAME] Consulting" at bounding box center [454, 82] width 715 height 48
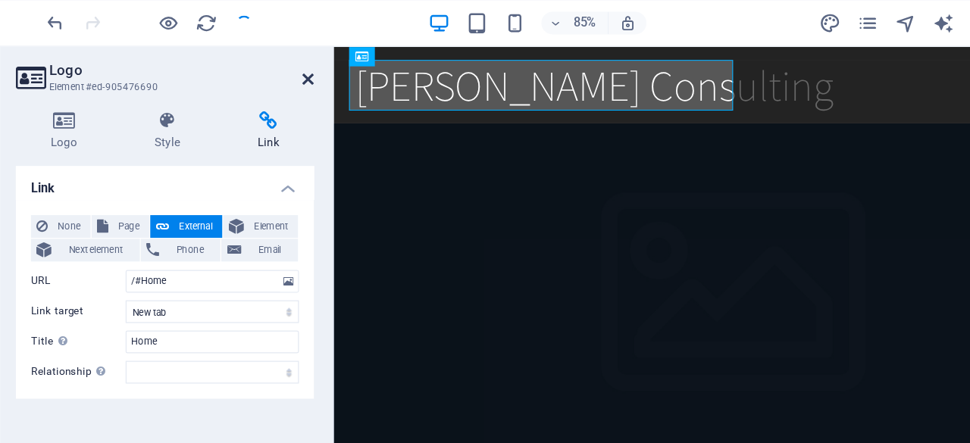
click at [304, 63] on icon at bounding box center [306, 64] width 9 height 12
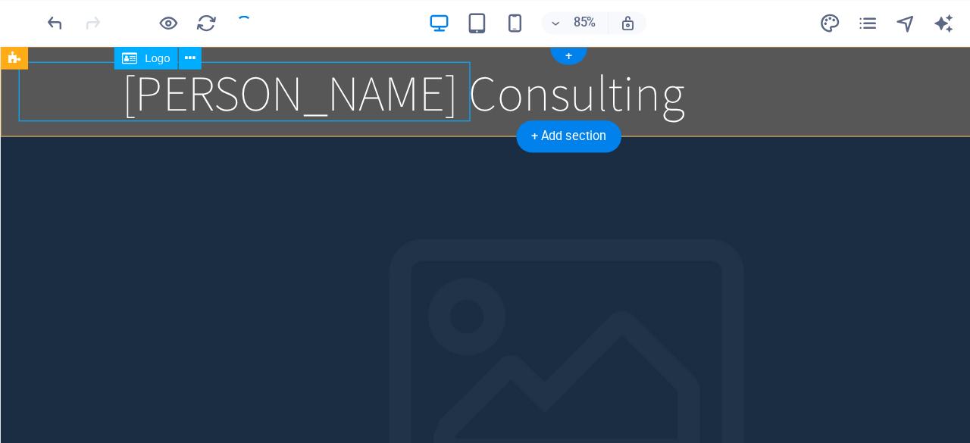
drag, startPoint x: 304, startPoint y: 109, endPoint x: 243, endPoint y: 71, distance: 71.5
click at [243, 71] on div "[PERSON_NAME] Consulting" at bounding box center [454, 82] width 715 height 48
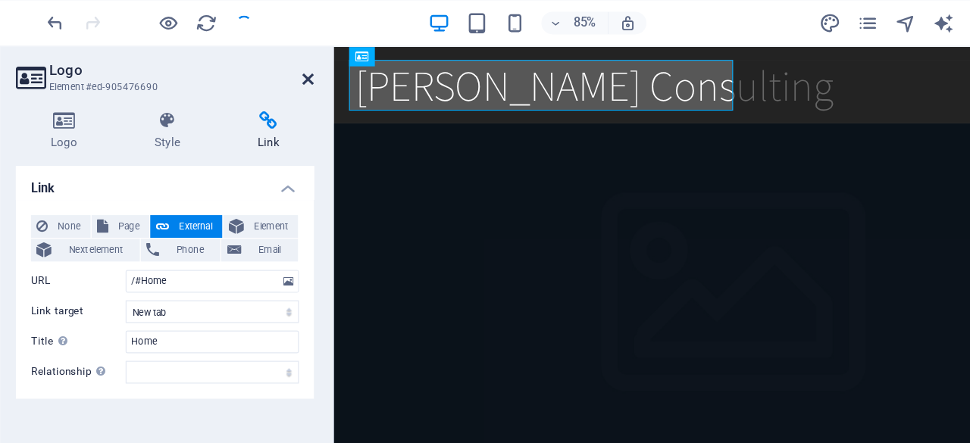
click at [304, 58] on icon at bounding box center [306, 64] width 9 height 12
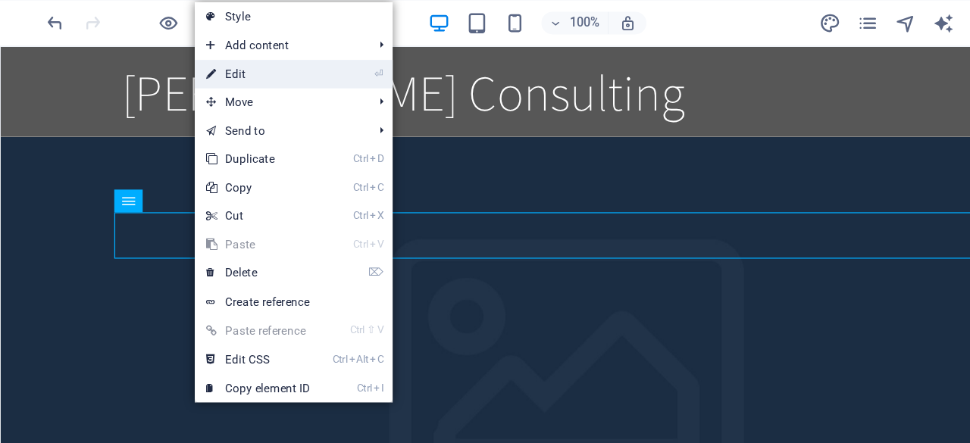
click at [274, 58] on link "⏎ Edit" at bounding box center [267, 59] width 102 height 23
select select
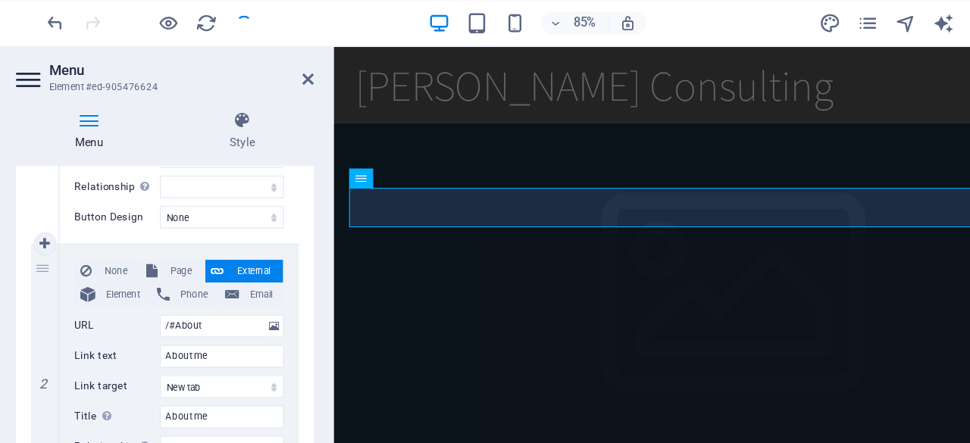
scroll to position [290, 0]
click at [192, 209] on span "Page" at bounding box center [205, 217] width 28 height 18
select select
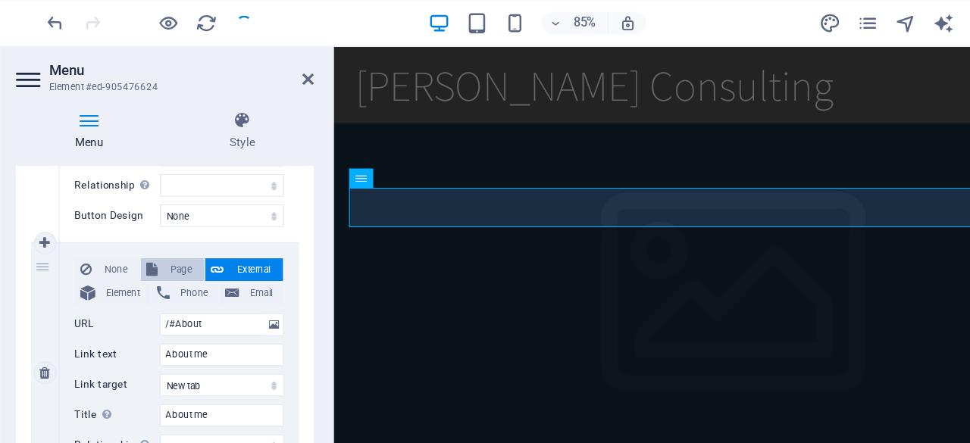
select select
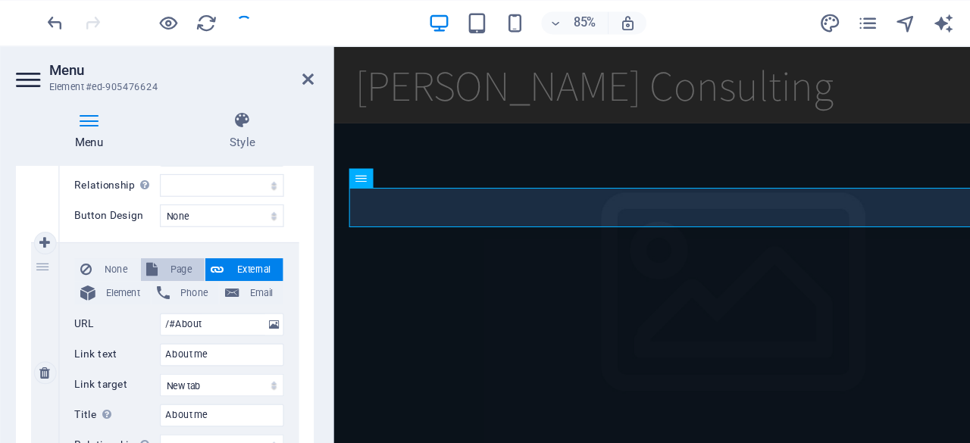
select select
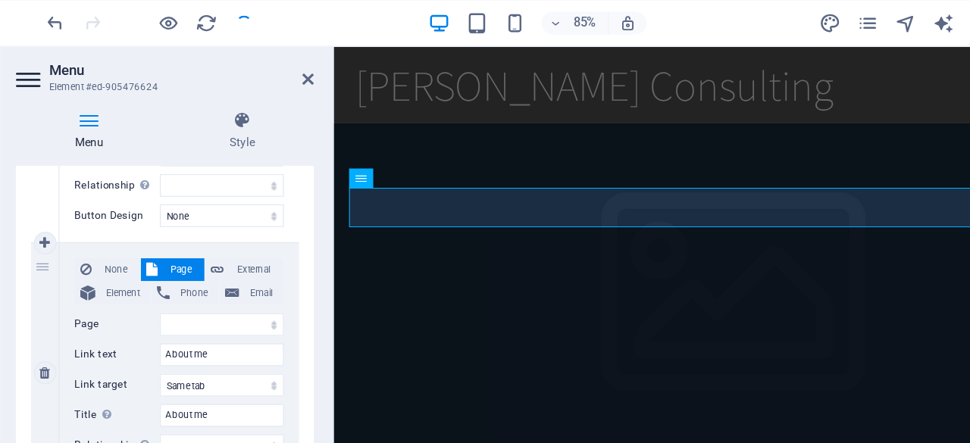
click at [230, 270] on div "None Page External Element Phone Email Page Home Element URL /#About Phone Emai…" at bounding box center [203, 287] width 167 height 159
click at [230, 267] on select "Home" at bounding box center [237, 261] width 99 height 18
click at [230, 264] on select "Home" at bounding box center [237, 261] width 99 height 18
select select "0"
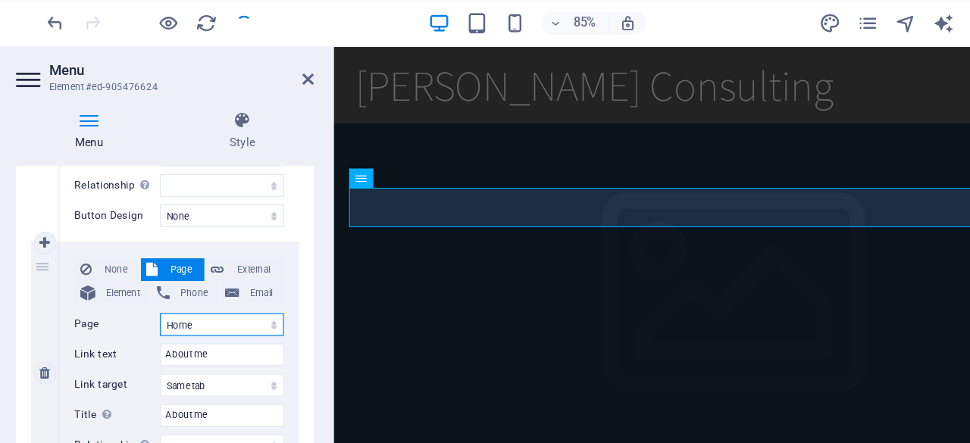
click at [188, 252] on select "Home" at bounding box center [237, 261] width 99 height 18
select select
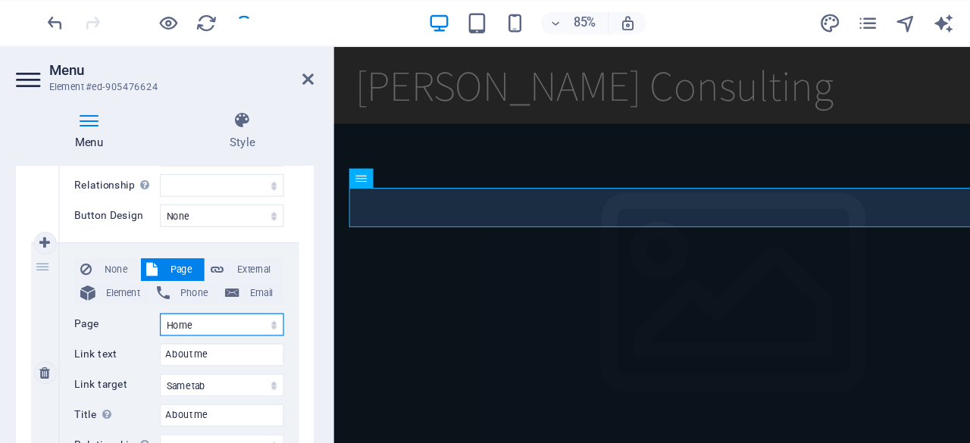
select select
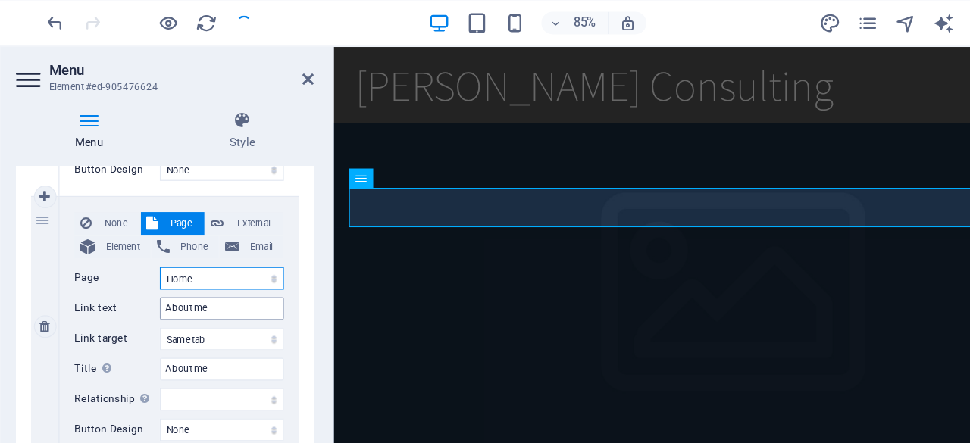
scroll to position [327, 0]
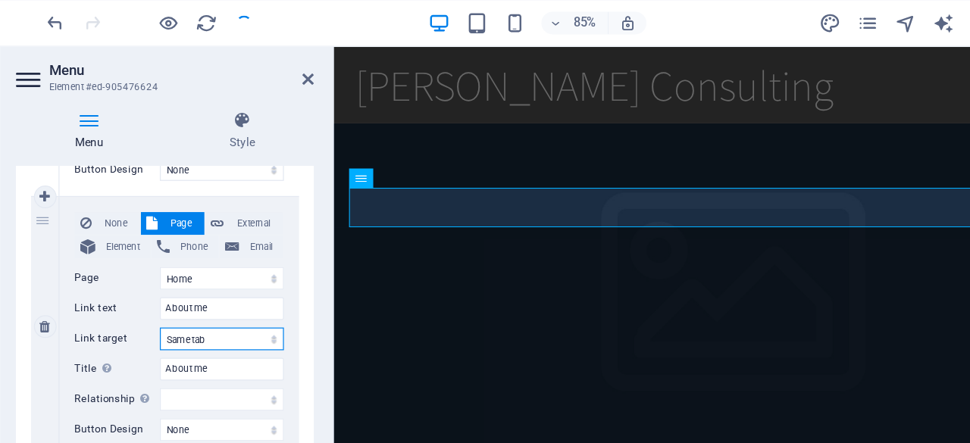
click at [242, 268] on select "New tab Same tab Overlay" at bounding box center [237, 272] width 99 height 18
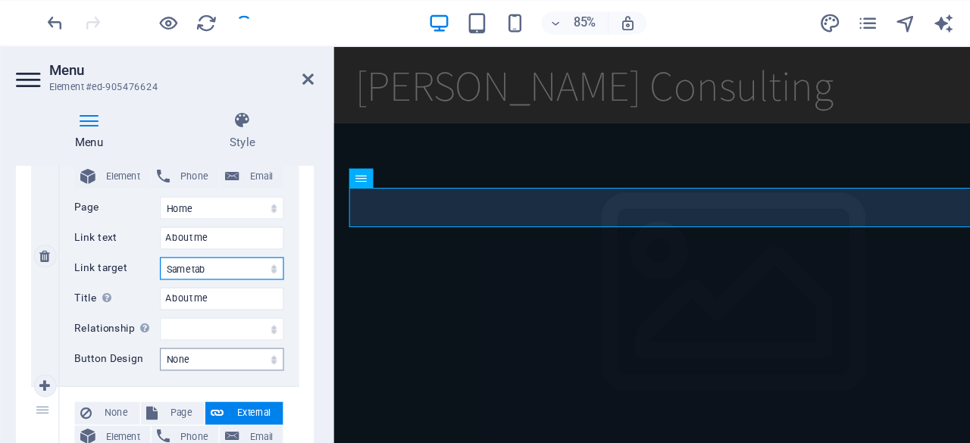
scroll to position [385, 0]
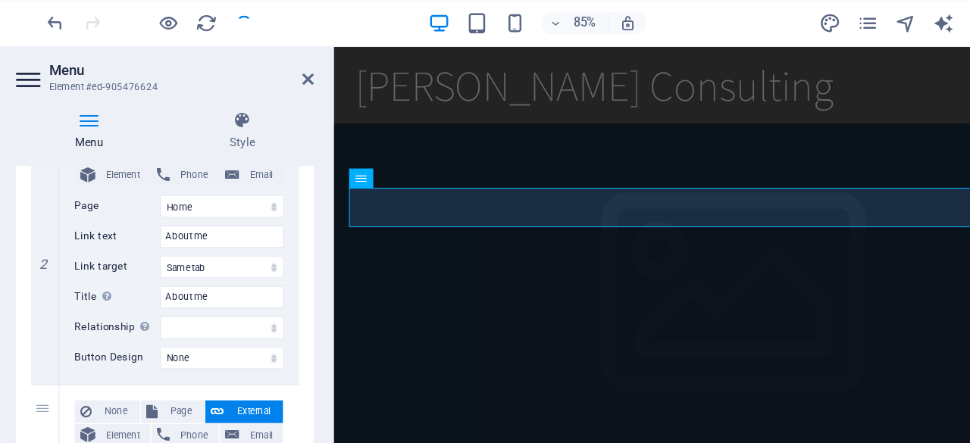
click at [483, 306] on figure at bounding box center [711, 342] width 756 height 449
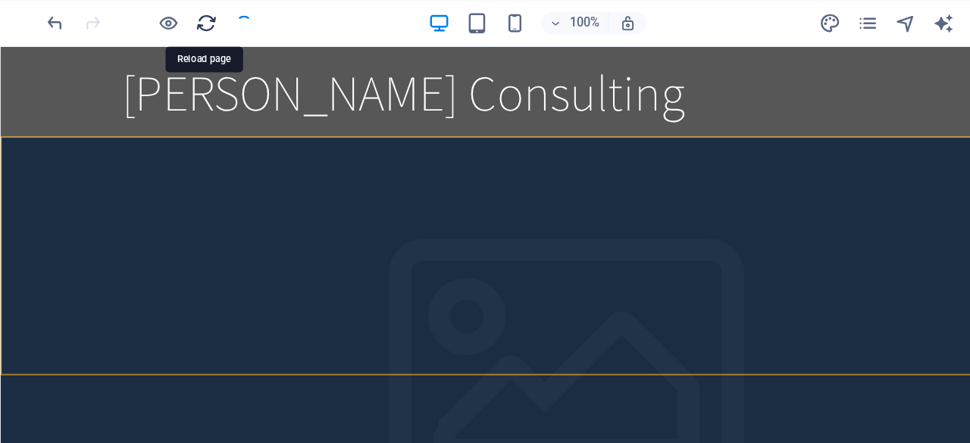
drag, startPoint x: 227, startPoint y: 20, endPoint x: 433, endPoint y: 50, distance: 208.3
click at [227, 20] on icon "reload" at bounding box center [225, 19] width 17 height 17
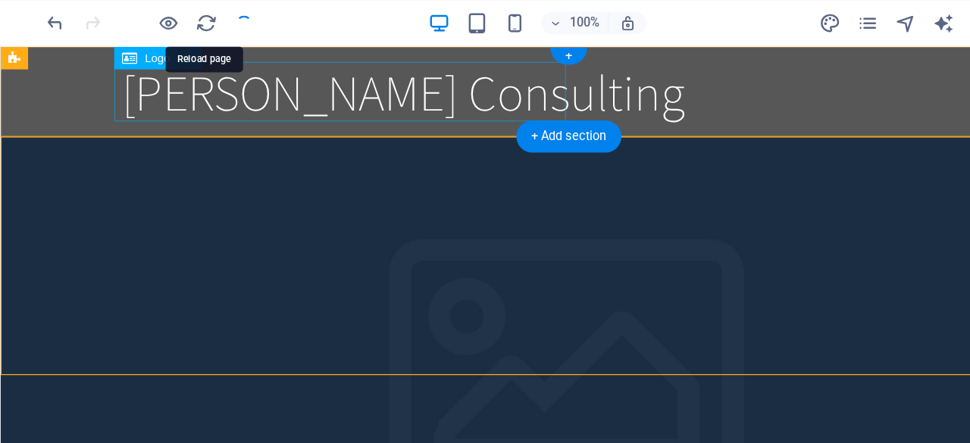
drag, startPoint x: 433, startPoint y: 96, endPoint x: 227, endPoint y: 66, distance: 208.3
click at [433, 96] on div "[PERSON_NAME] Consulting" at bounding box center [454, 82] width 715 height 48
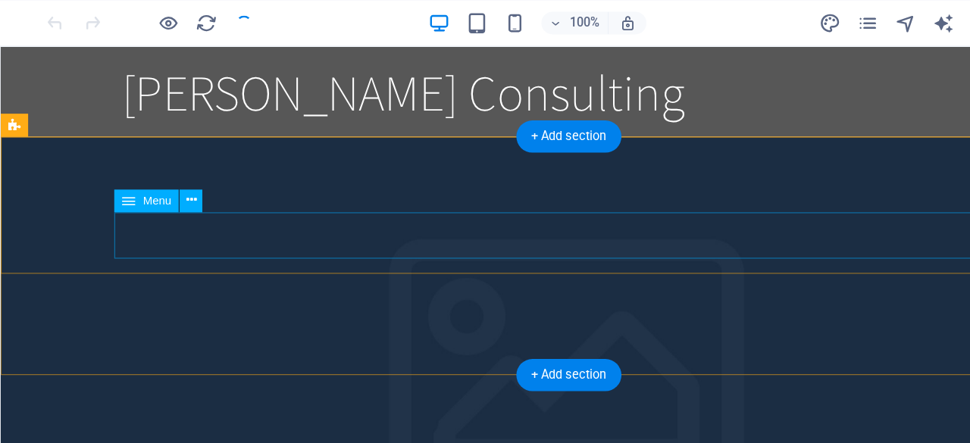
select select
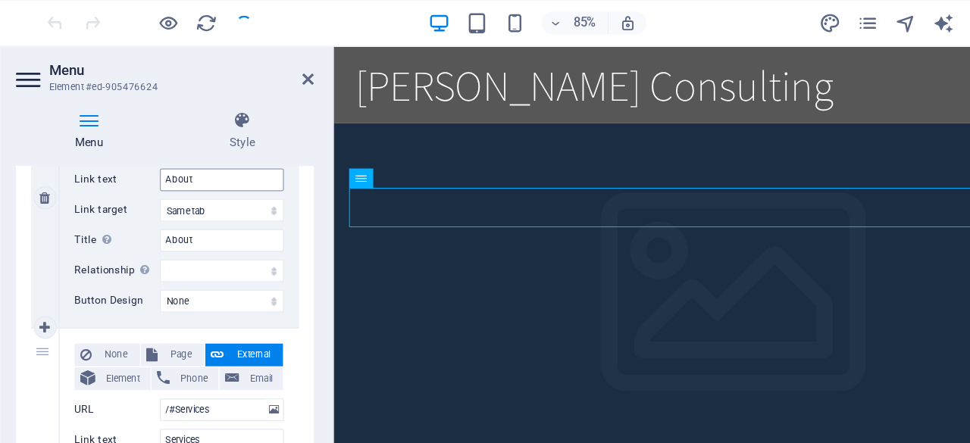
scroll to position [432, 0]
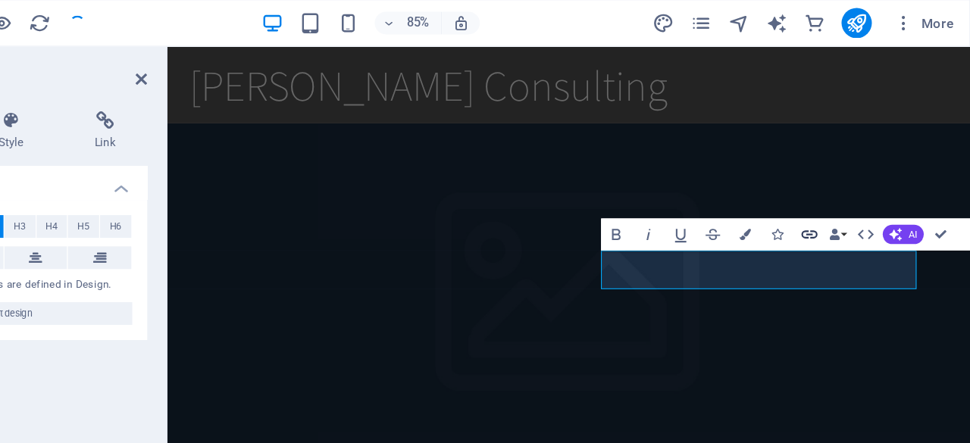
click at [838, 190] on icon "button" at bounding box center [841, 188] width 13 height 7
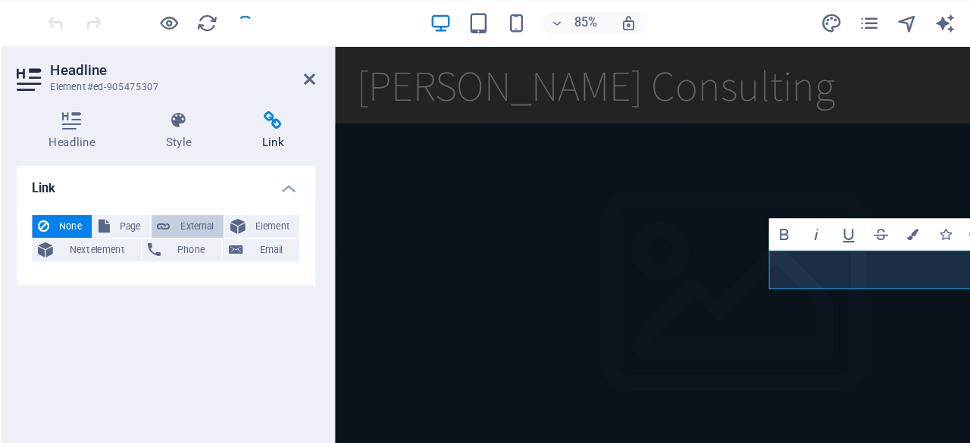
click at [183, 179] on button "External" at bounding box center [209, 182] width 58 height 18
select select "blank"
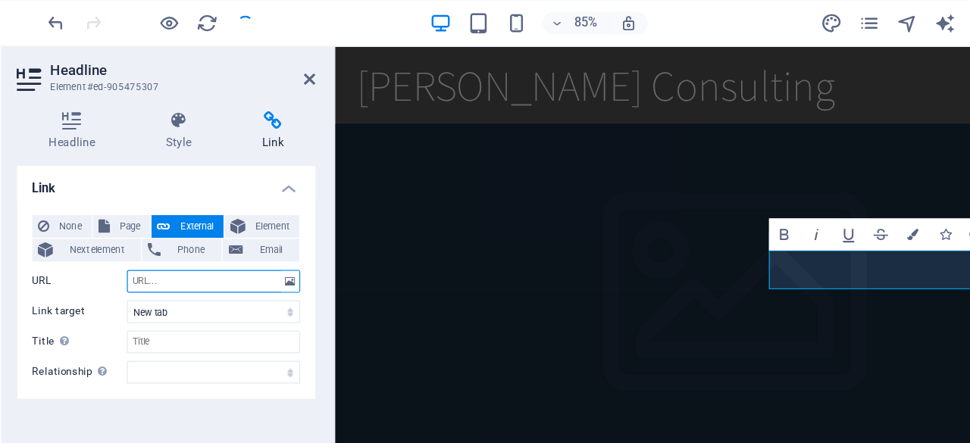
click at [194, 230] on input "URL" at bounding box center [230, 226] width 139 height 18
type input "/#About"
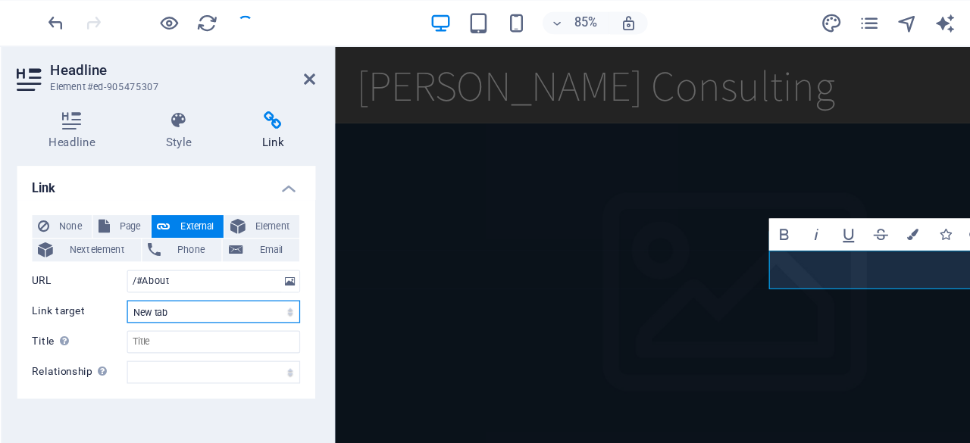
click at [202, 246] on select "New tab Same tab Overlay" at bounding box center [230, 250] width 139 height 18
click at [202, 252] on select "New tab Same tab Overlay" at bounding box center [230, 250] width 139 height 18
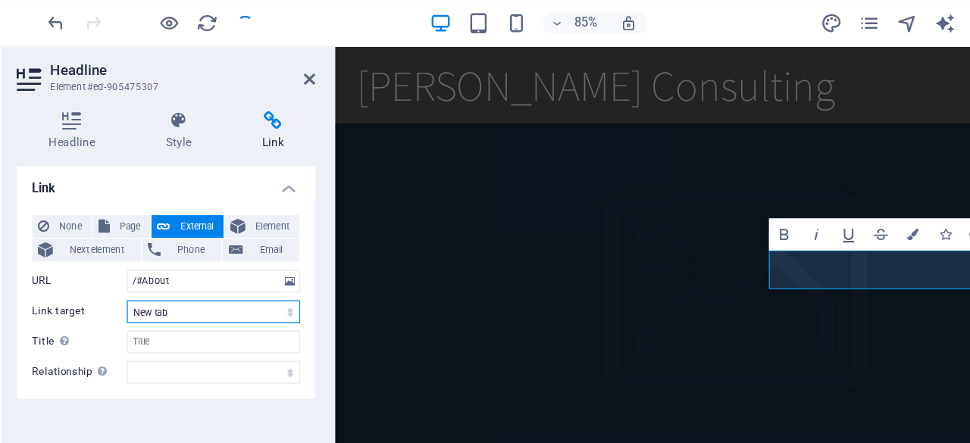
click at [202, 252] on select "New tab Same tab Overlay" at bounding box center [230, 250] width 139 height 18
select select
click at [161, 241] on select "New tab Same tab Overlay" at bounding box center [230, 250] width 139 height 18
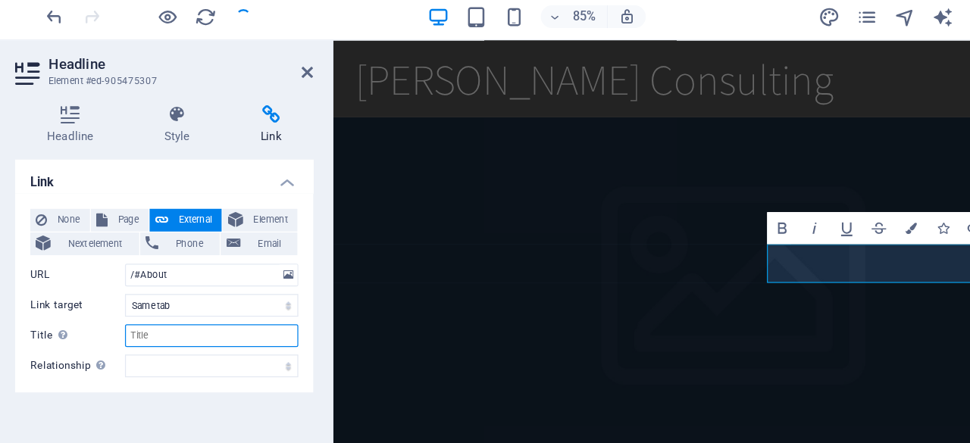
click at [196, 277] on input "Title Additional link description, should not be the same as the link text. The…" at bounding box center [230, 274] width 139 height 18
type input "About Me"
click at [307, 61] on icon at bounding box center [306, 64] width 9 height 12
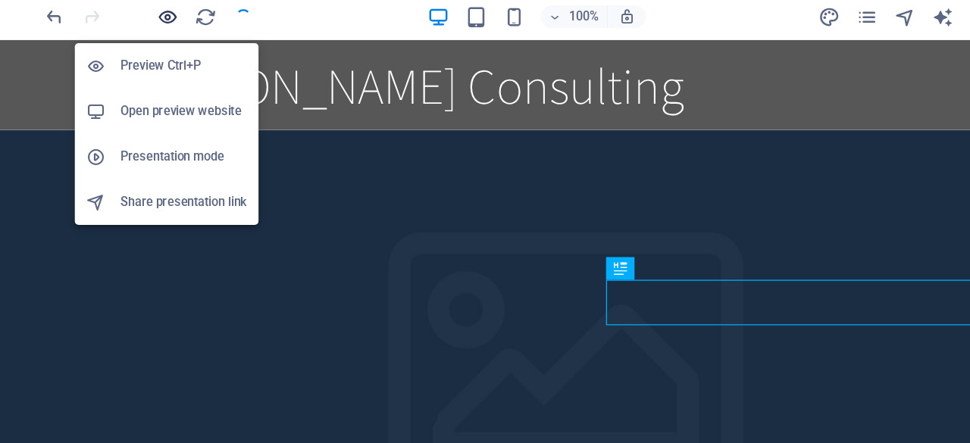
click at [195, 25] on icon "button" at bounding box center [194, 19] width 17 height 17
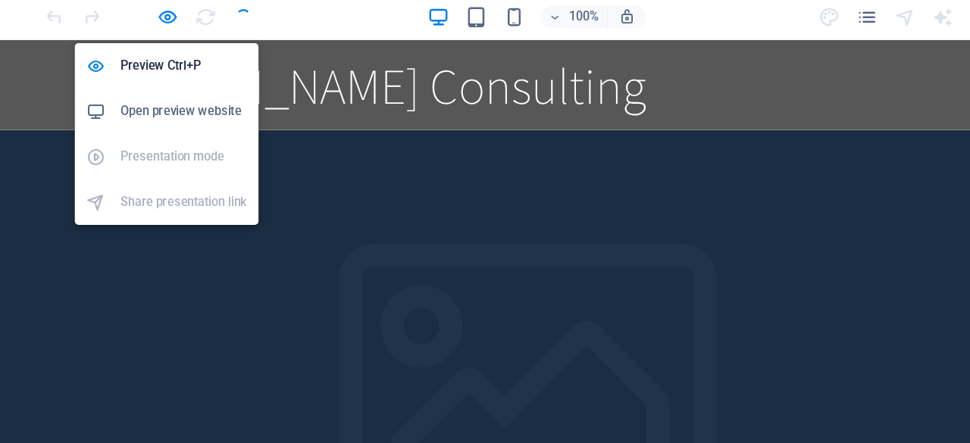
click at [200, 94] on h6 "Open preview website" at bounding box center [208, 95] width 102 height 18
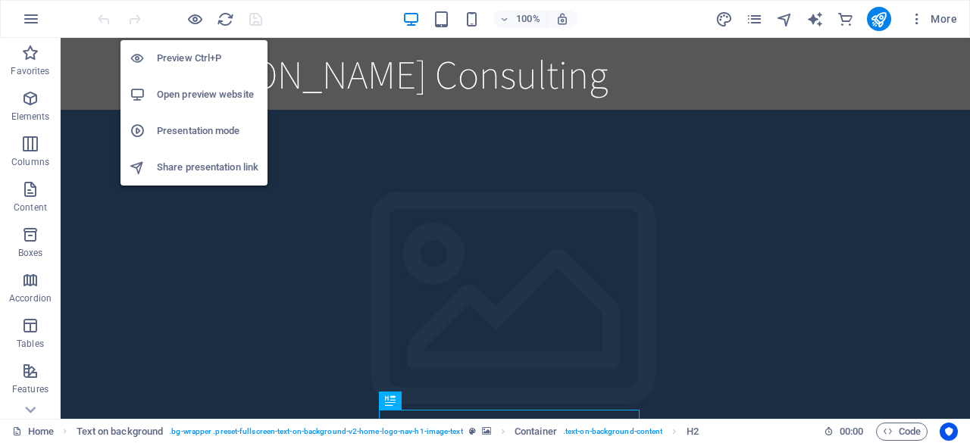
click at [197, 95] on h6 "Open preview website" at bounding box center [208, 95] width 102 height 18
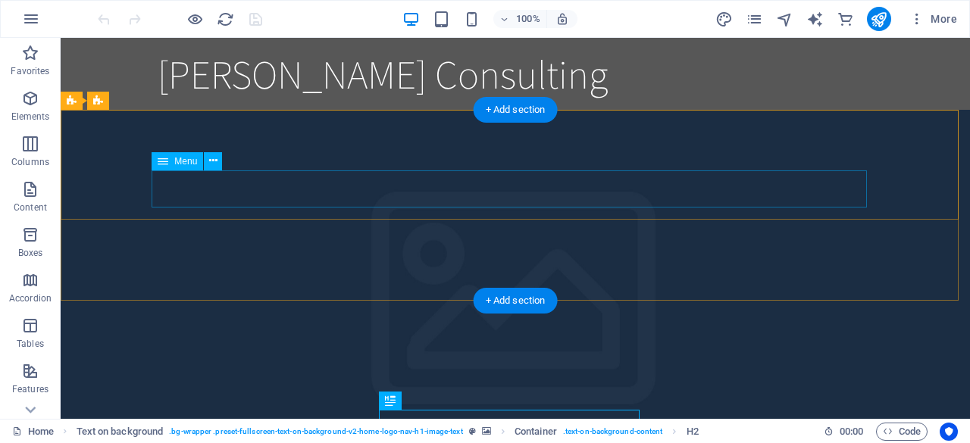
select select
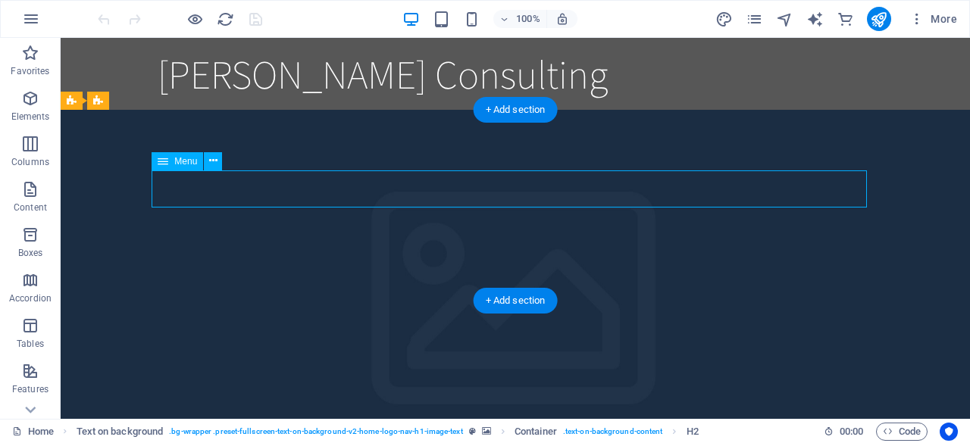
select select
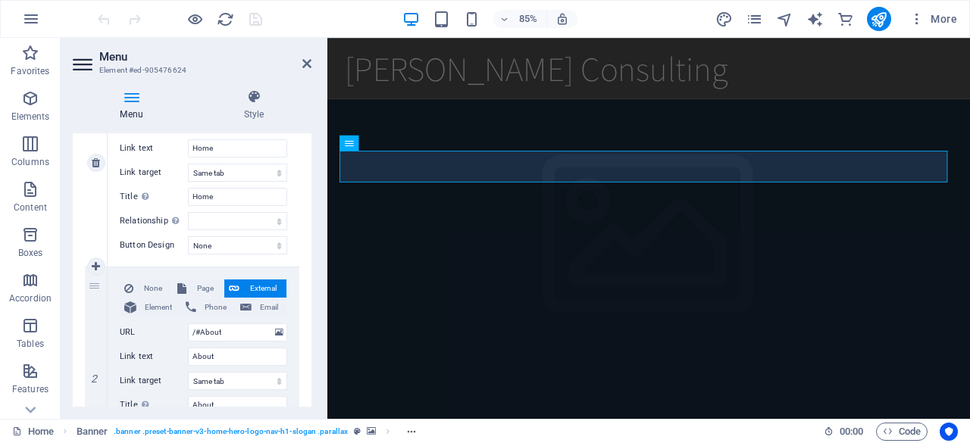
scroll to position [228, 0]
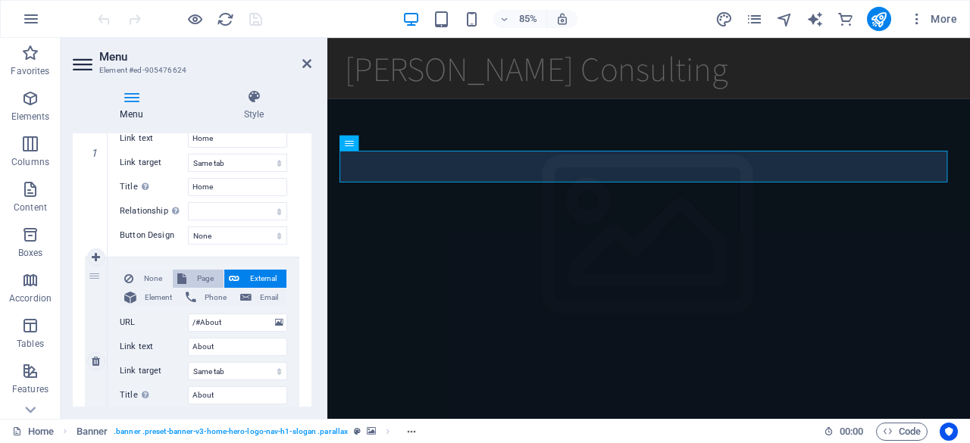
click at [196, 270] on span "Page" at bounding box center [205, 279] width 28 height 18
select select
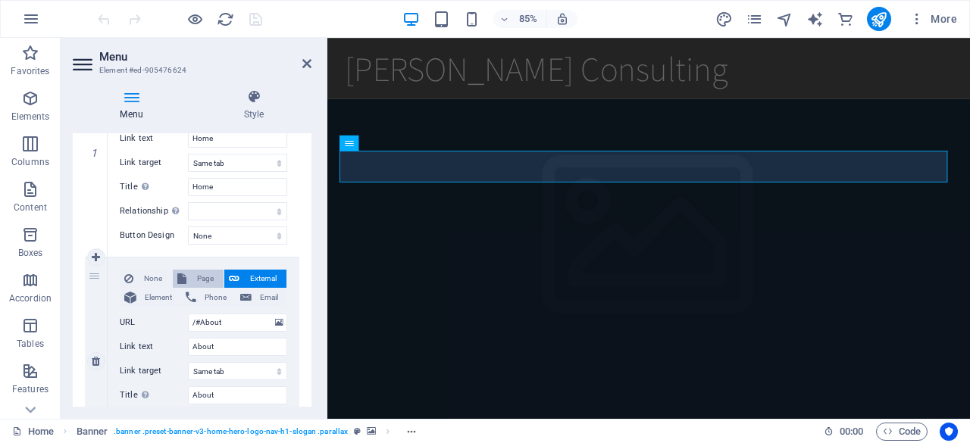
select select
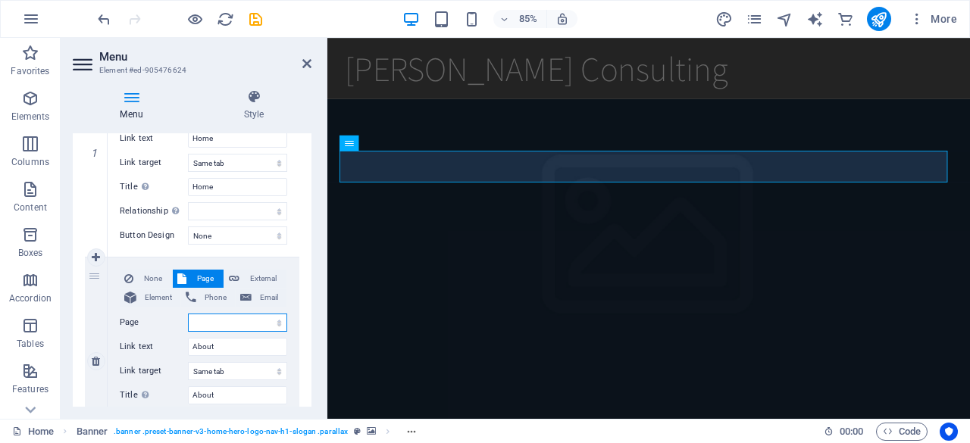
click at [223, 325] on select "Home Subpage Legal Notice Privacy" at bounding box center [237, 323] width 99 height 18
click at [227, 319] on select "Home Subpage Legal Notice Privacy" at bounding box center [237, 323] width 99 height 18
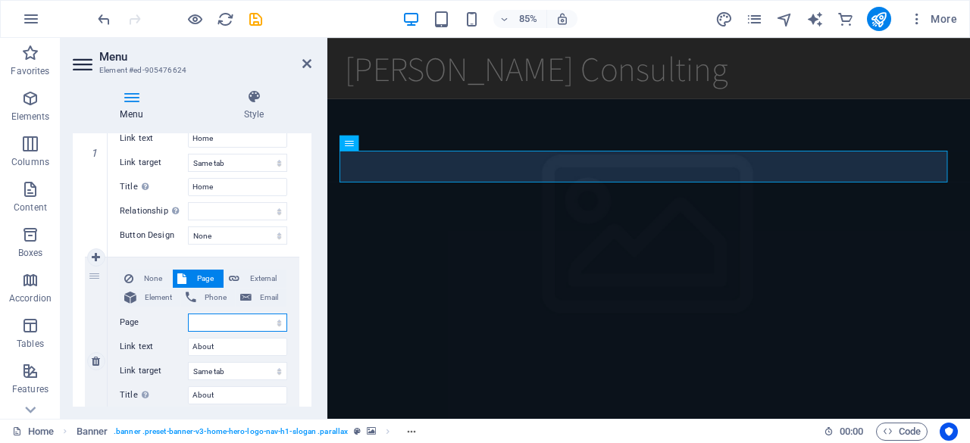
select select "0"
click at [188, 314] on select "Home Subpage Legal Notice Privacy" at bounding box center [237, 323] width 99 height 18
select select
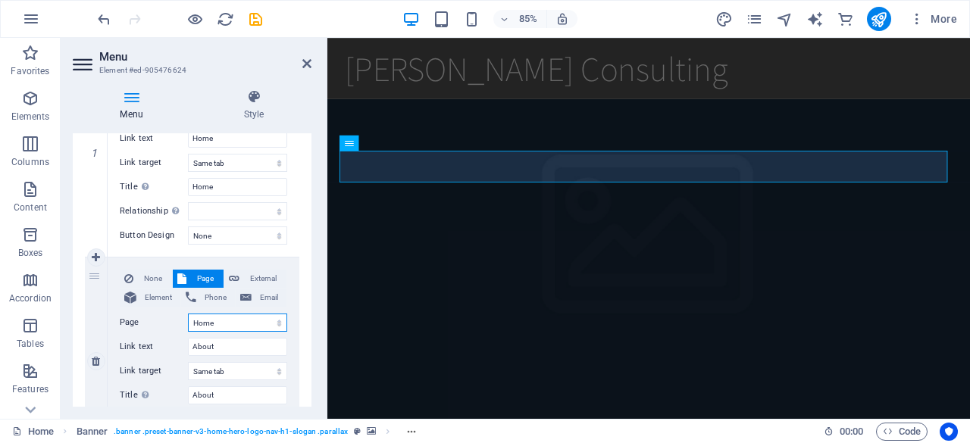
select select
click at [229, 346] on input "About" at bounding box center [237, 347] width 99 height 18
type input "About me"
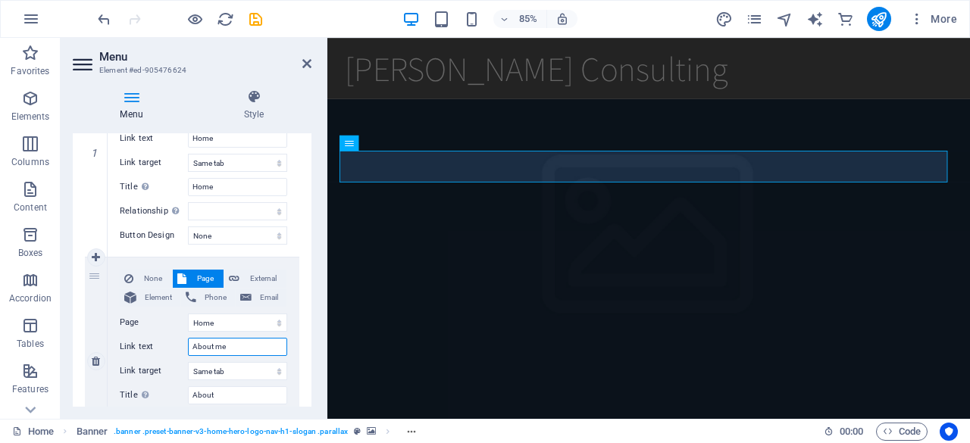
select select
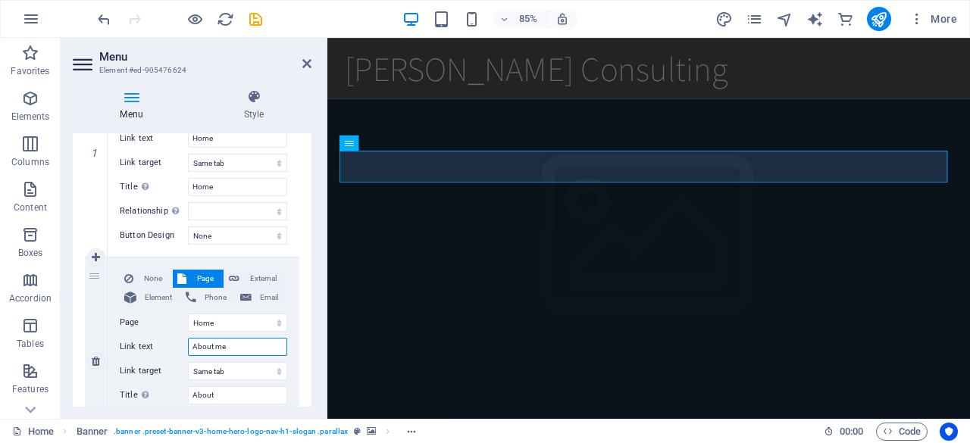
select select
type input "About me"
click at [241, 389] on input "About" at bounding box center [237, 395] width 99 height 18
type input "About me"
select select
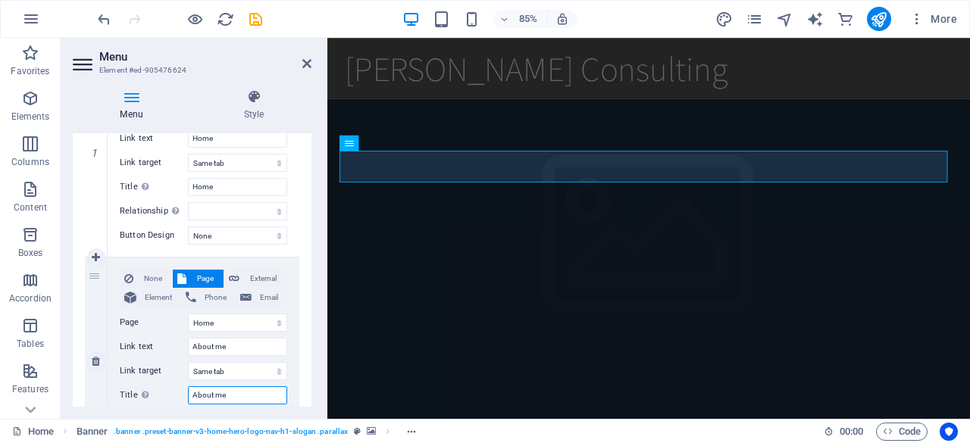
select select
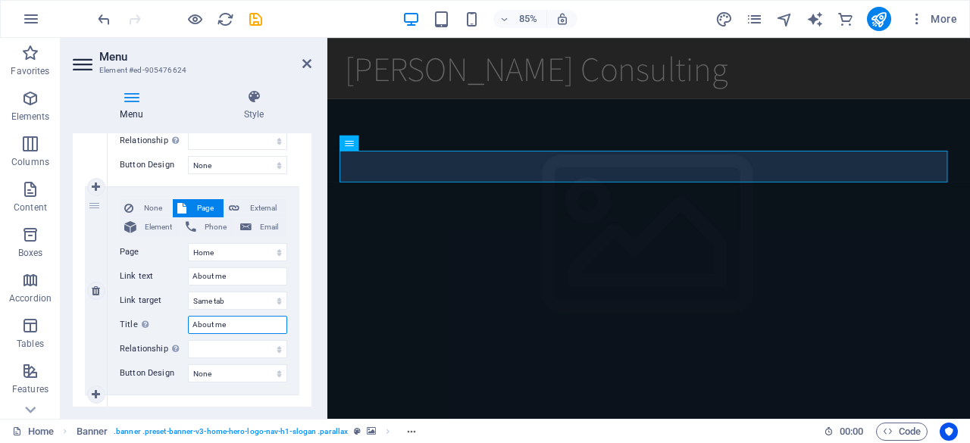
scroll to position [300, 0]
type input "About me"
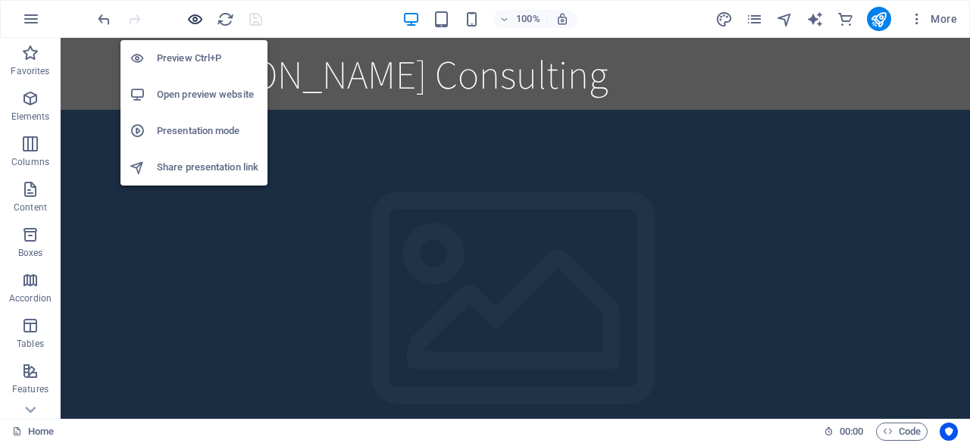
click at [200, 23] on icon "button" at bounding box center [194, 19] width 17 height 17
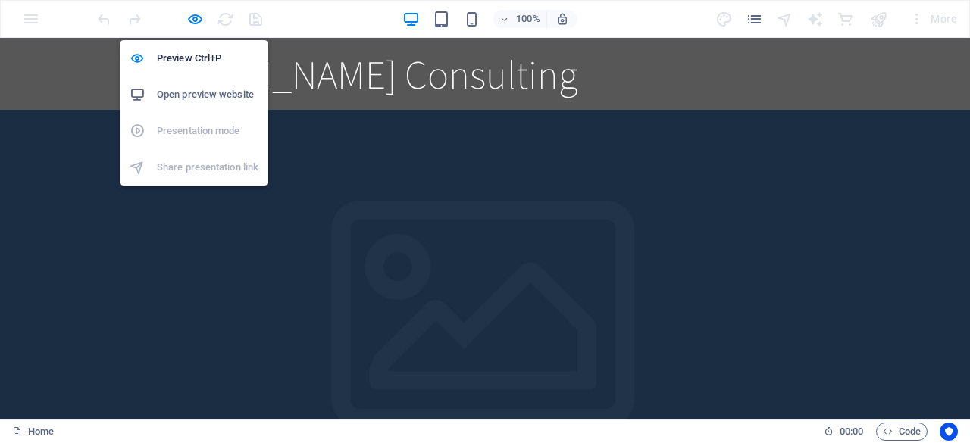
click at [206, 92] on h6 "Open preview website" at bounding box center [208, 95] width 102 height 18
click at [189, 19] on icon "button" at bounding box center [194, 19] width 17 height 17
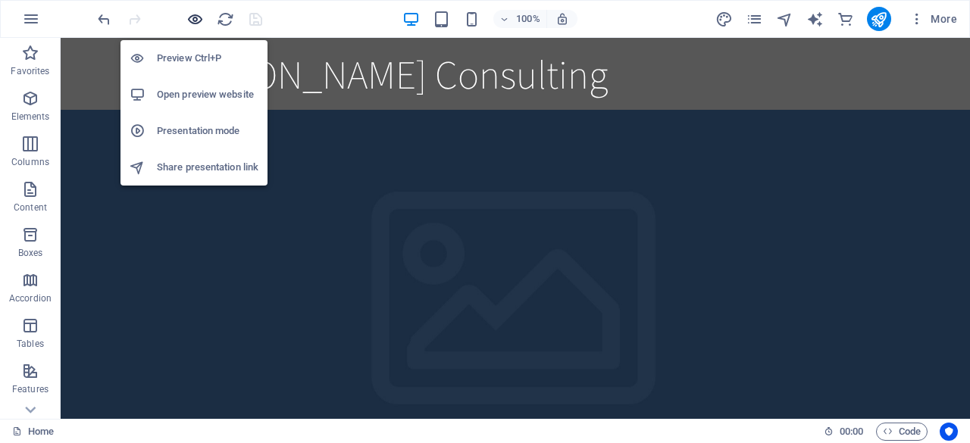
click at [189, 19] on icon "button" at bounding box center [194, 19] width 17 height 17
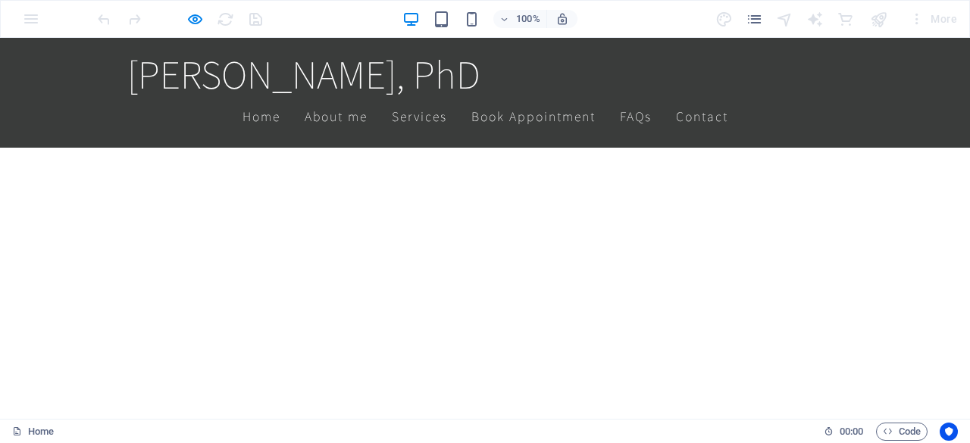
scroll to position [600, 0]
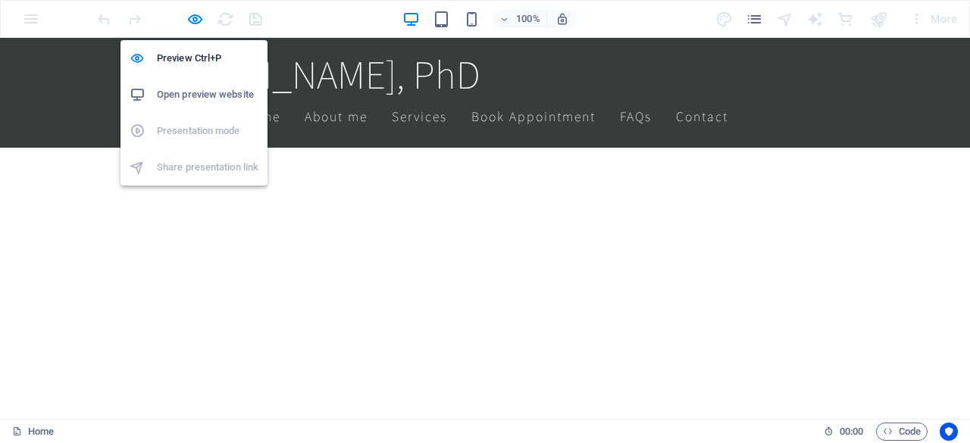
click at [200, 19] on icon "button" at bounding box center [194, 19] width 17 height 17
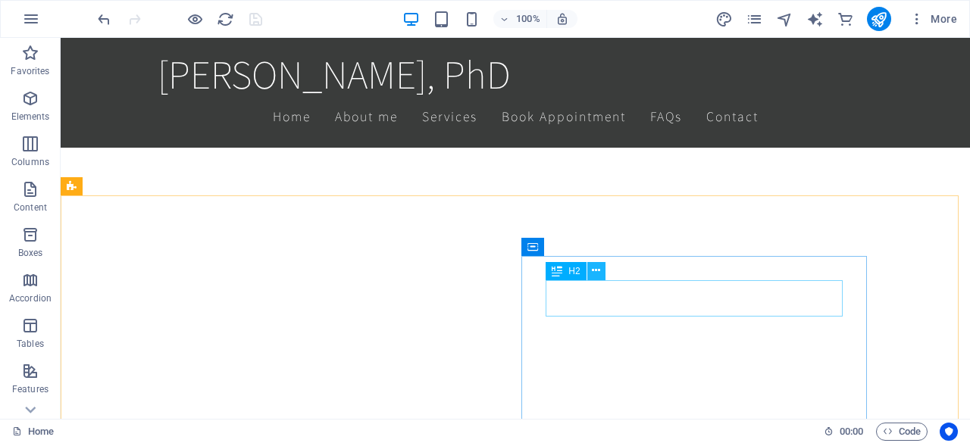
click at [602, 272] on button at bounding box center [596, 271] width 18 height 18
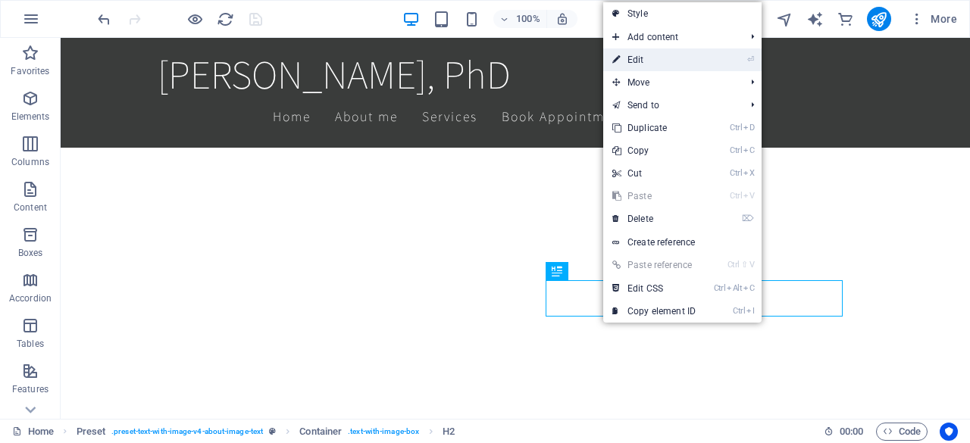
click at [666, 61] on link "⏎ Edit" at bounding box center [654, 59] width 102 height 23
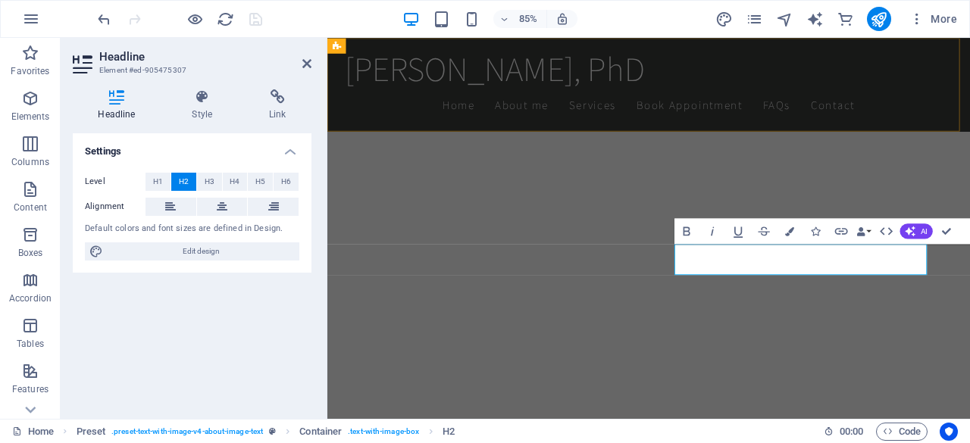
scroll to position [634, 0]
click at [283, 102] on icon at bounding box center [277, 96] width 67 height 15
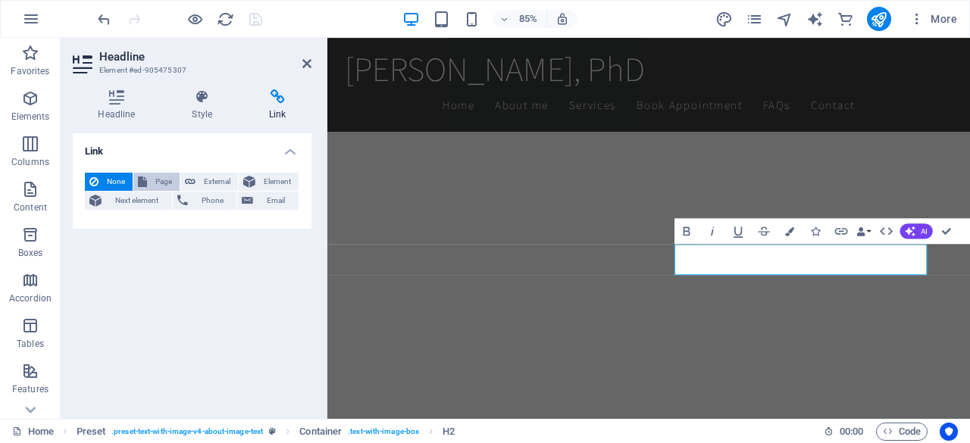
click at [154, 184] on span "Page" at bounding box center [163, 182] width 23 height 18
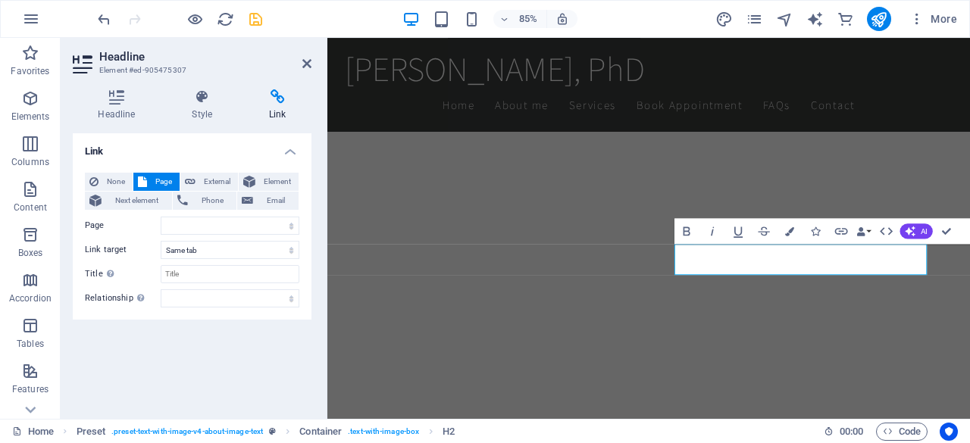
click at [154, 184] on span "Page" at bounding box center [163, 182] width 23 height 18
click at [177, 227] on select "Home Subpage Legal Notice Privacy" at bounding box center [230, 226] width 139 height 18
click at [179, 224] on select "Home Subpage Legal Notice Privacy" at bounding box center [230, 226] width 139 height 18
select select "0"
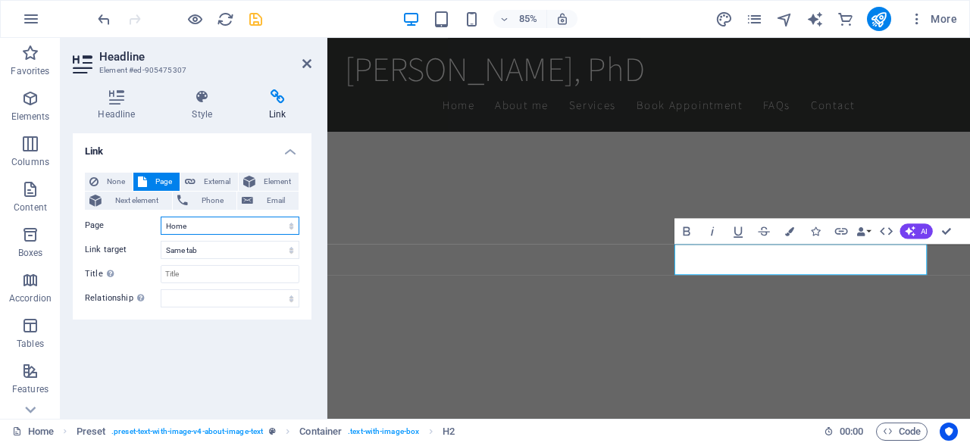
click at [161, 217] on select "Home Subpage Legal Notice Privacy" at bounding box center [230, 226] width 139 height 18
click at [211, 277] on input "Title Additional link description, should not be the same as the link text. The…" at bounding box center [230, 274] width 139 height 18
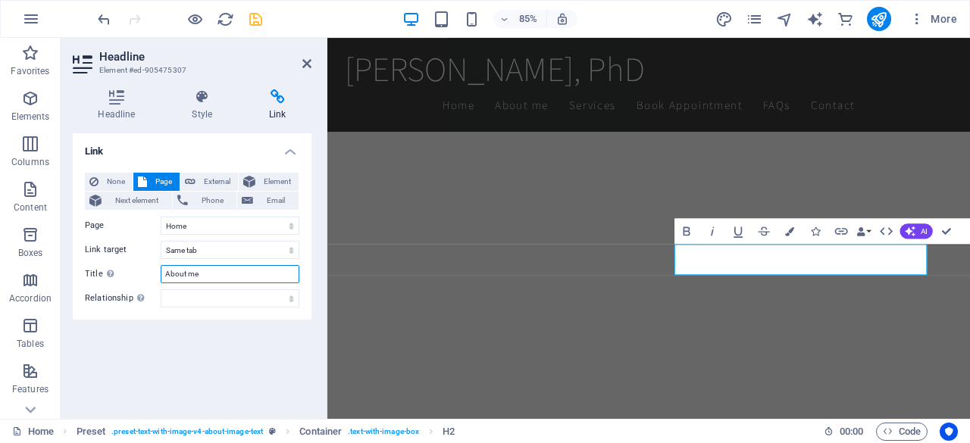
type input "About me"
click at [259, 19] on icon "save" at bounding box center [255, 19] width 17 height 17
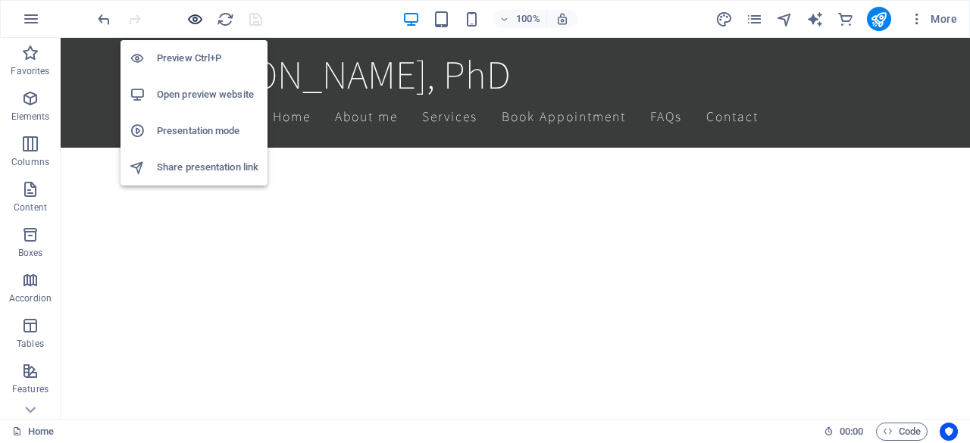
click at [199, 20] on icon "button" at bounding box center [194, 19] width 17 height 17
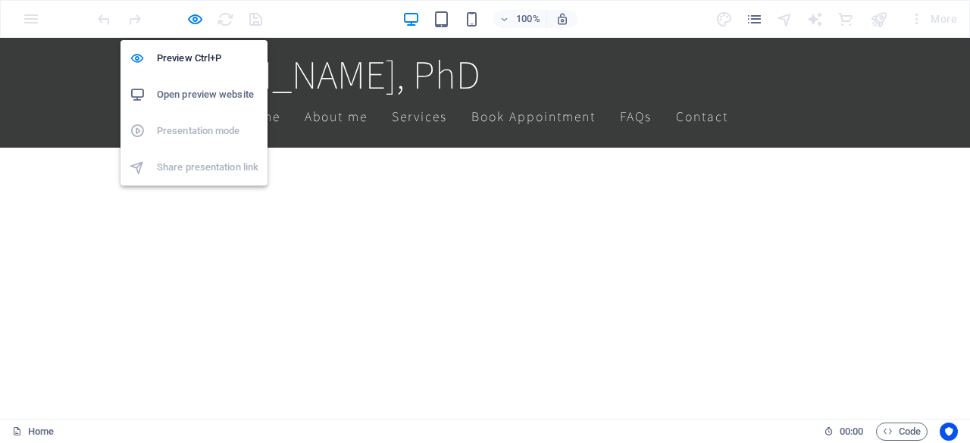
click at [201, 93] on h6 "Open preview website" at bounding box center [208, 95] width 102 height 18
click at [199, 18] on icon "button" at bounding box center [194, 19] width 17 height 17
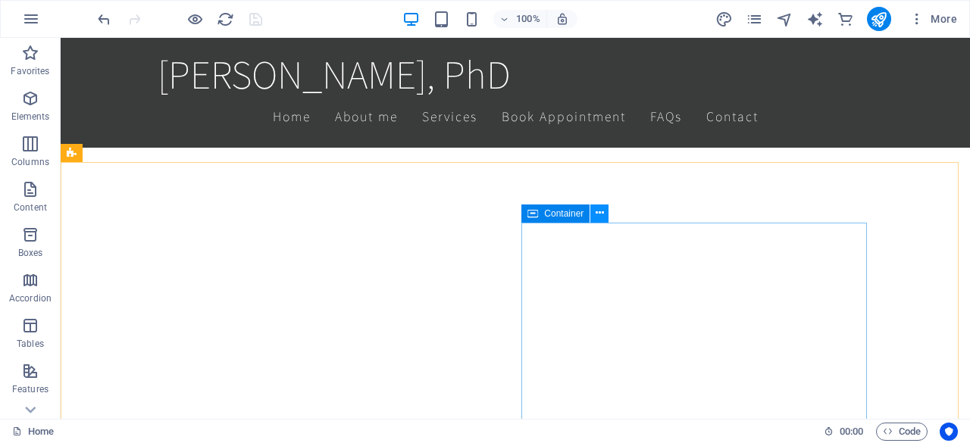
click at [602, 215] on icon at bounding box center [600, 213] width 8 height 16
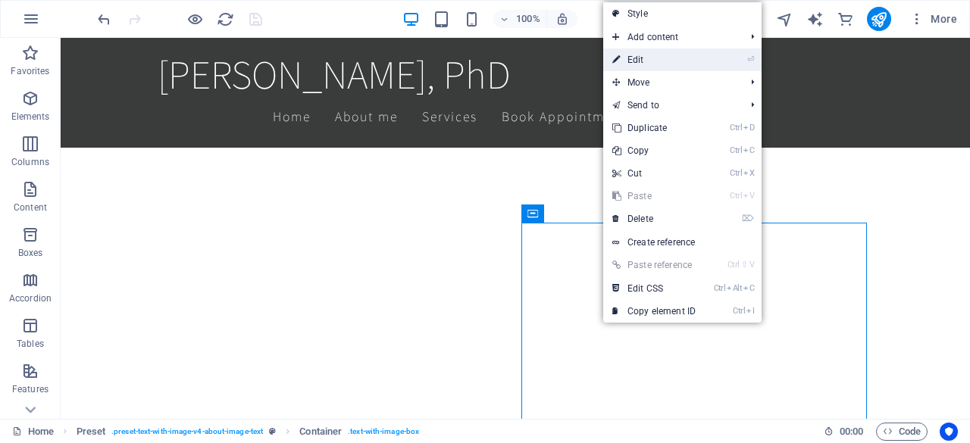
click at [670, 58] on link "⏎ Edit" at bounding box center [654, 59] width 102 height 23
drag, startPoint x: 731, startPoint y: 96, endPoint x: 464, endPoint y: 62, distance: 268.9
click at [464, 62] on div "[PERSON_NAME], PhD Home About me Services Book Appointment FAQs Contact" at bounding box center [515, 93] width 909 height 110
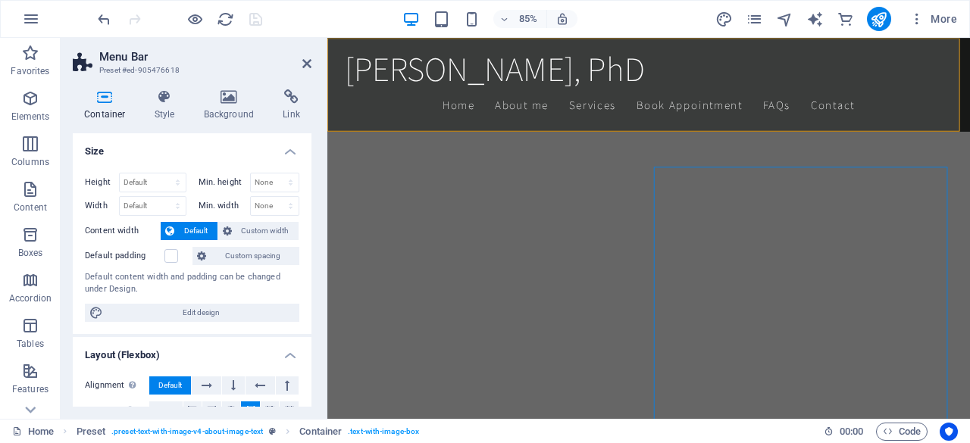
scroll to position [667, 0]
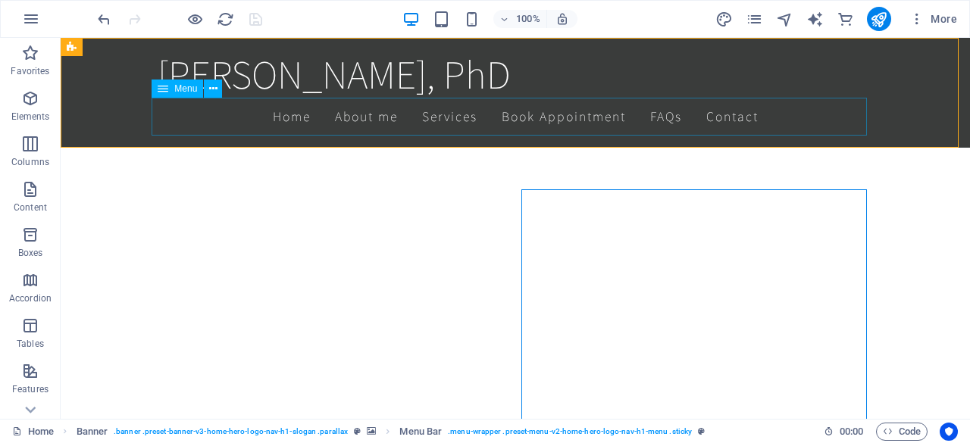
click at [293, 115] on nav "Home About me Services Book Appointment FAQs Contact" at bounding box center [515, 117] width 715 height 38
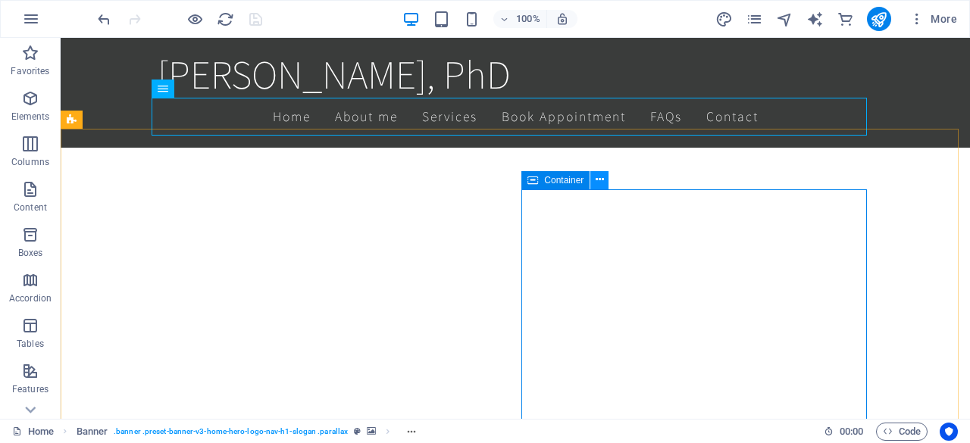
click at [596, 179] on icon at bounding box center [600, 180] width 8 height 16
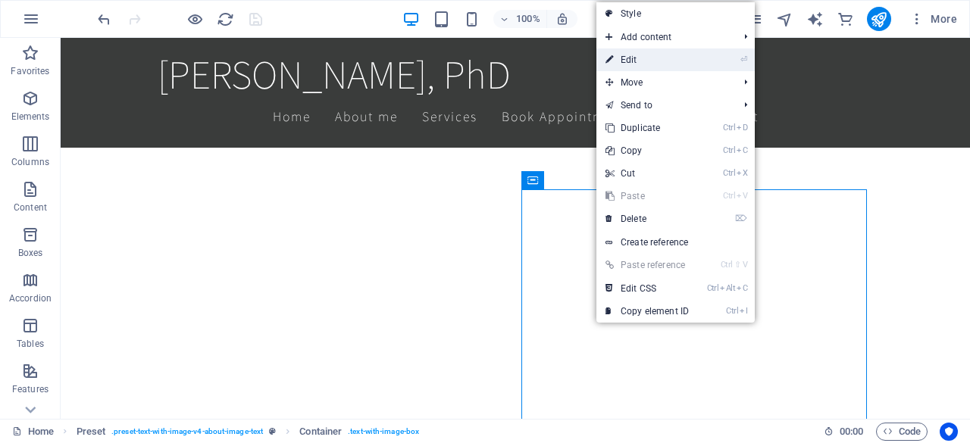
click at [649, 58] on link "⏎ Edit" at bounding box center [647, 59] width 102 height 23
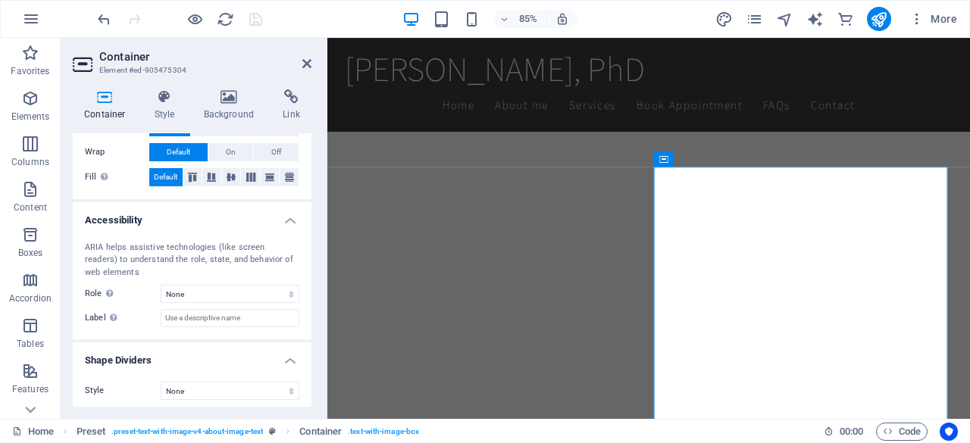
scroll to position [337, 0]
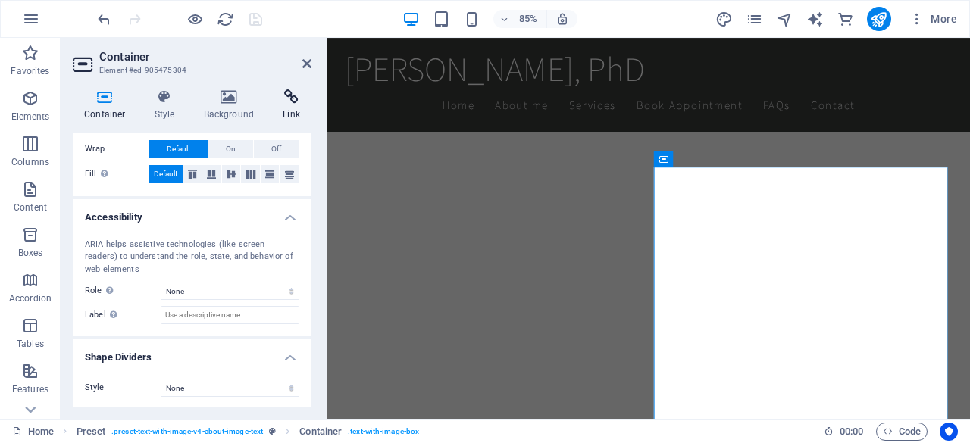
click at [302, 108] on h4 "Link" at bounding box center [291, 105] width 40 height 32
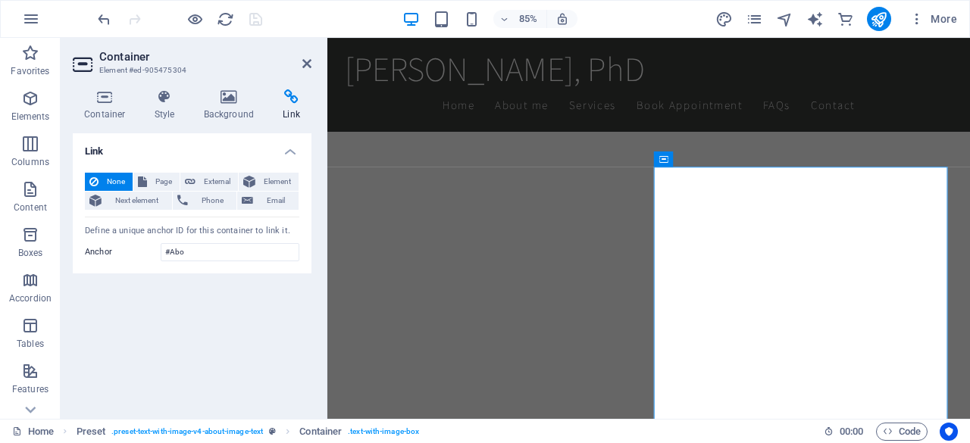
click at [302, 108] on h4 "Link" at bounding box center [291, 105] width 40 height 32
click at [194, 259] on input "#Abo" at bounding box center [230, 252] width 139 height 18
click at [199, 255] on input "#Abo" at bounding box center [230, 252] width 139 height 18
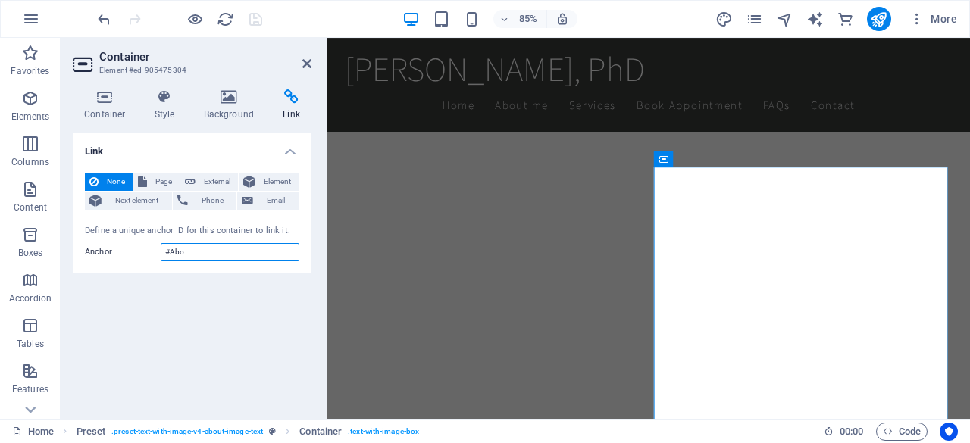
click at [199, 255] on input "#Abo" at bounding box center [230, 252] width 139 height 18
type input "#About"
click at [170, 178] on span "Page" at bounding box center [163, 182] width 23 height 18
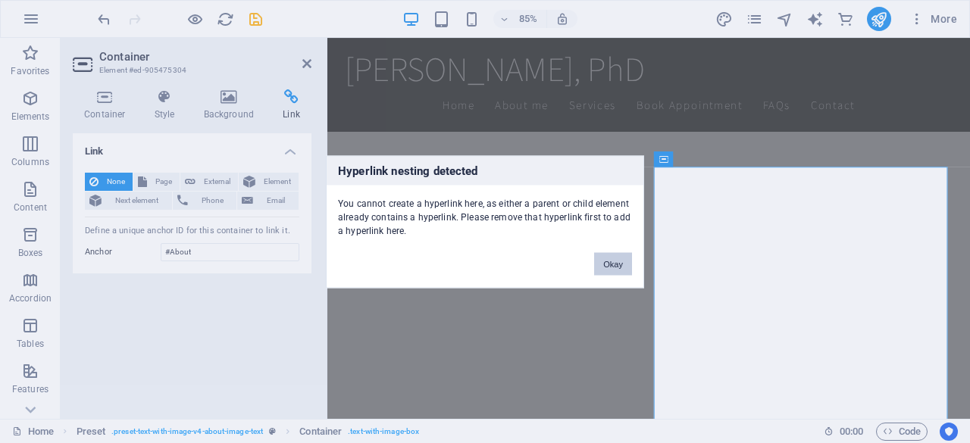
drag, startPoint x: 605, startPoint y: 258, endPoint x: 327, endPoint y: 259, distance: 278.1
click at [605, 258] on button "Okay" at bounding box center [613, 263] width 38 height 23
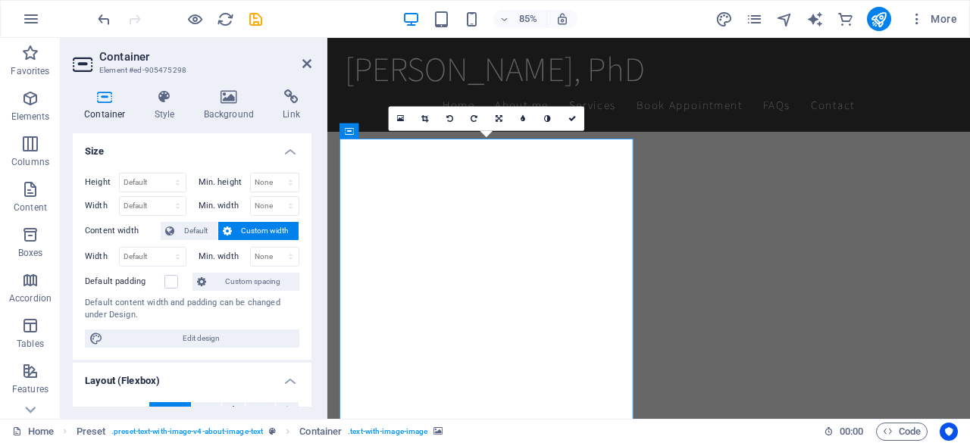
scroll to position [734, 0]
click at [288, 103] on icon at bounding box center [291, 96] width 40 height 15
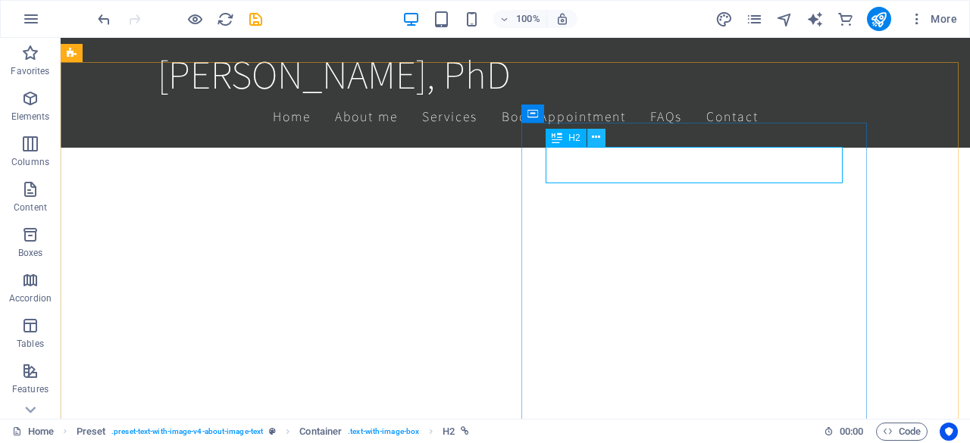
click at [597, 137] on icon at bounding box center [596, 138] width 8 height 16
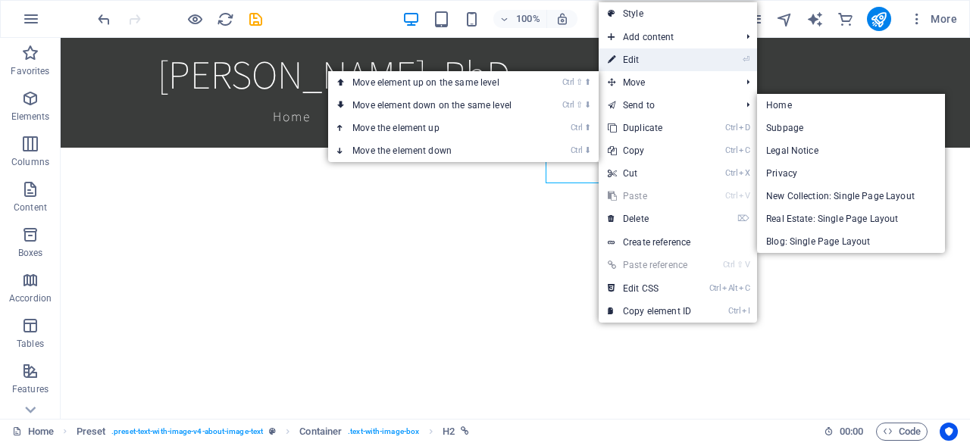
click at [639, 57] on link "⏎ Edit" at bounding box center [650, 59] width 102 height 23
drag, startPoint x: 699, startPoint y: 95, endPoint x: 427, endPoint y: 60, distance: 275.0
click at [427, 60] on div "[PERSON_NAME], PhD Home About me Services Book Appointment FAQs Contact" at bounding box center [515, 93] width 909 height 110
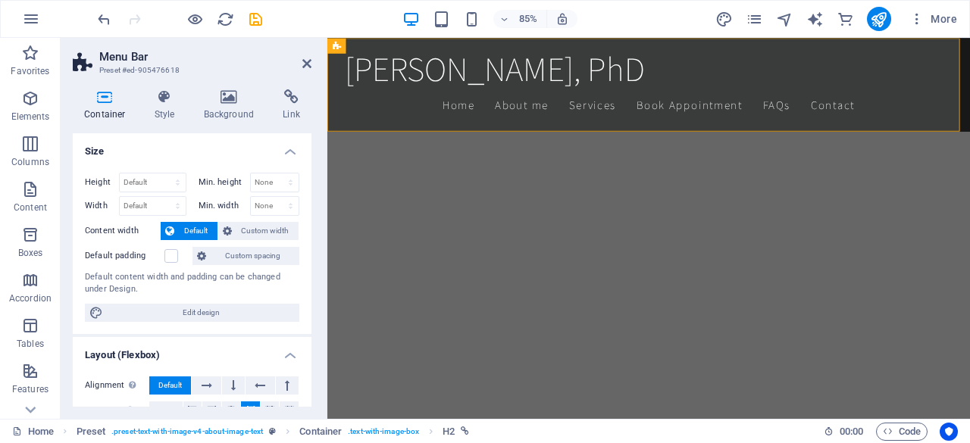
scroll to position [767, 0]
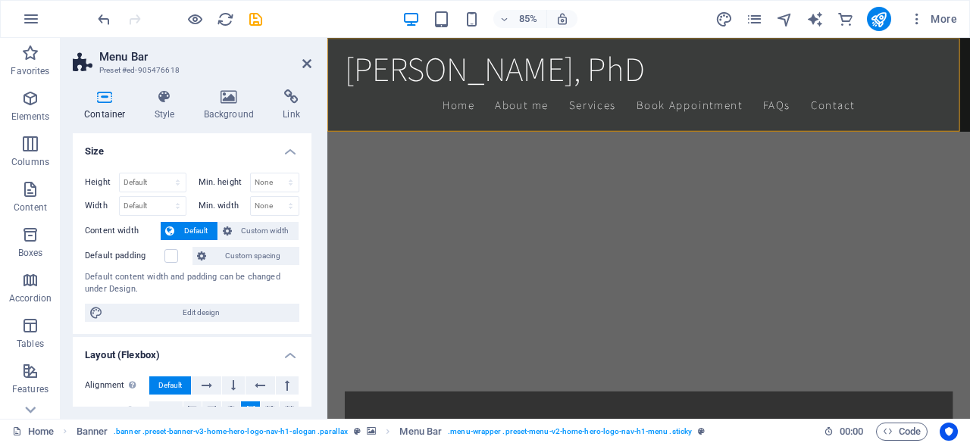
click at [274, 121] on div "Container Style Background Link Size Height Default px rem % vh vw Min. height …" at bounding box center [192, 248] width 239 height 318
click at [287, 96] on icon at bounding box center [291, 96] width 40 height 15
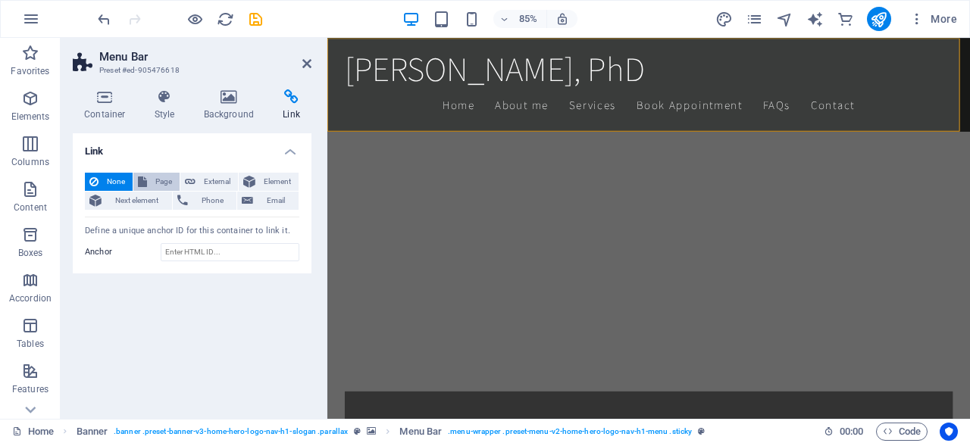
click at [152, 179] on span "Page" at bounding box center [163, 182] width 23 height 18
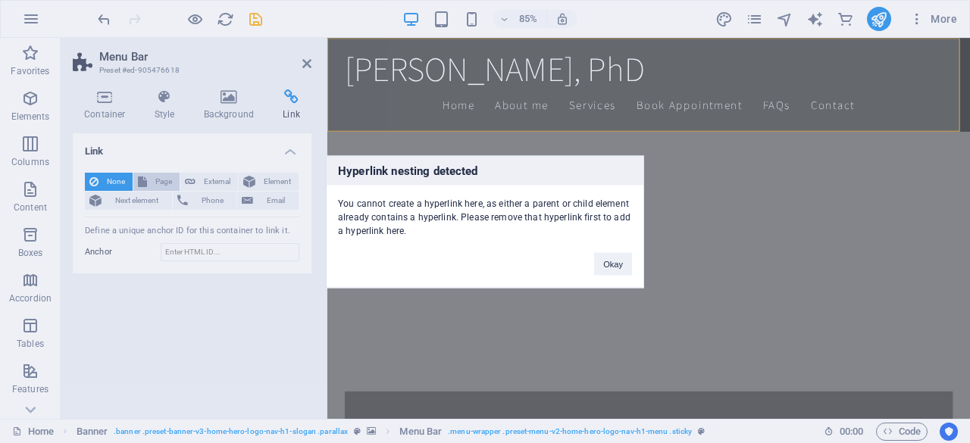
click at [152, 179] on div "Hyperlink nesting detected You cannot create a hyperlink here, as either a pare…" at bounding box center [485, 221] width 970 height 443
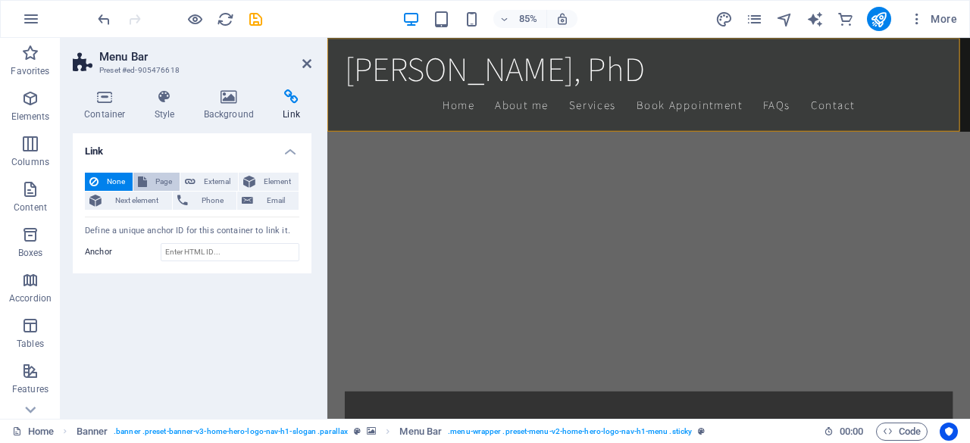
click at [152, 179] on span "Page" at bounding box center [163, 182] width 23 height 18
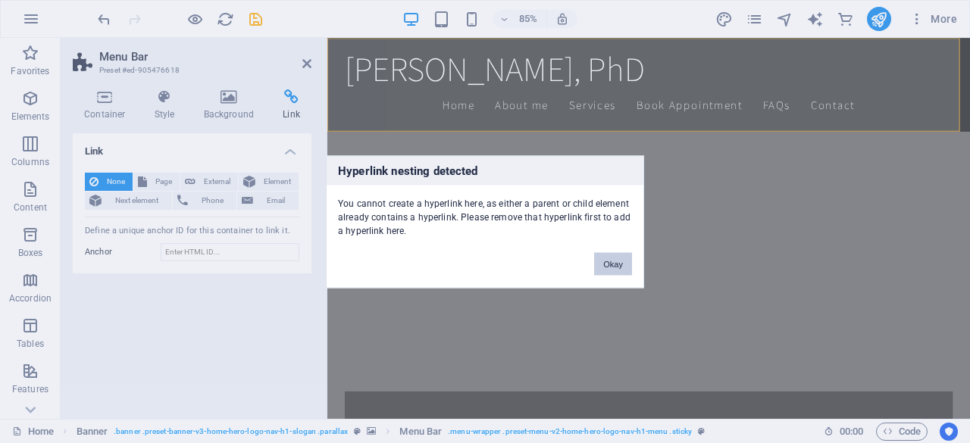
click at [606, 269] on button "Okay" at bounding box center [613, 263] width 38 height 23
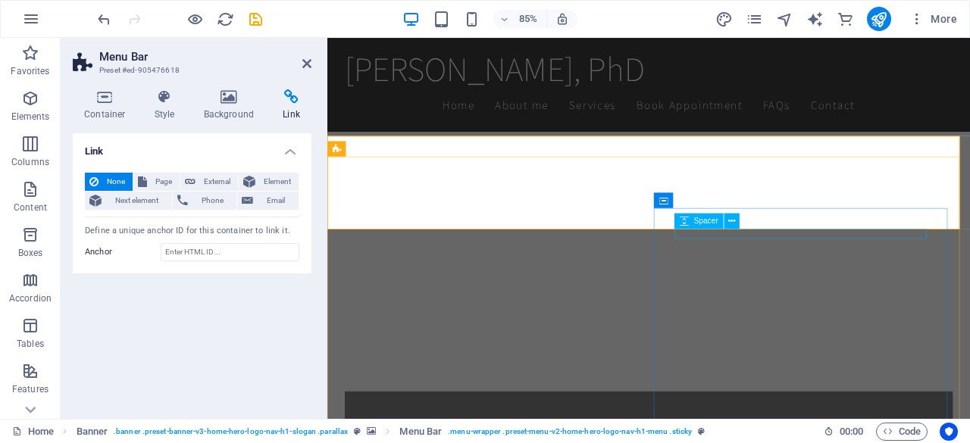
scroll to position [652, 0]
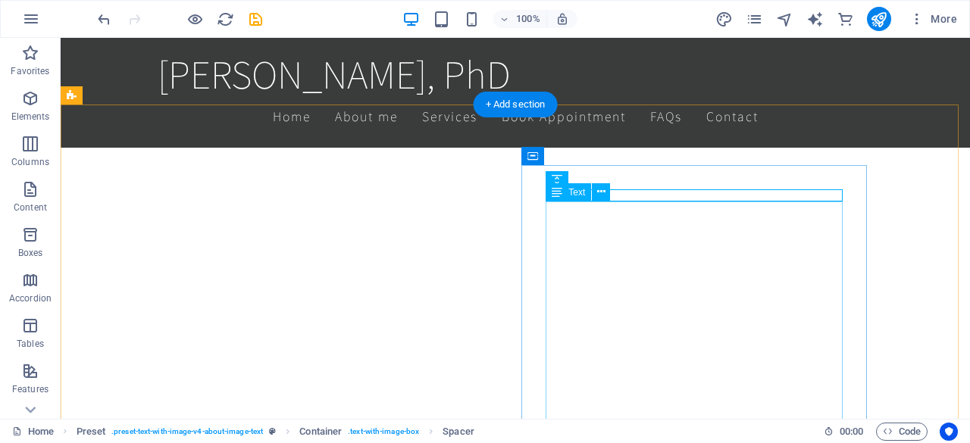
scroll to position [635, 0]
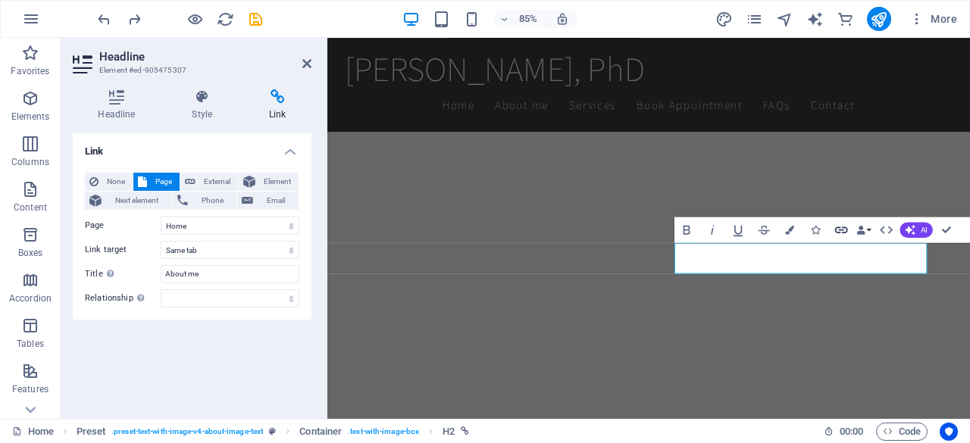
click at [843, 230] on icon "button" at bounding box center [841, 229] width 15 height 15
click at [222, 180] on span "External" at bounding box center [216, 182] width 33 height 18
select select "blank"
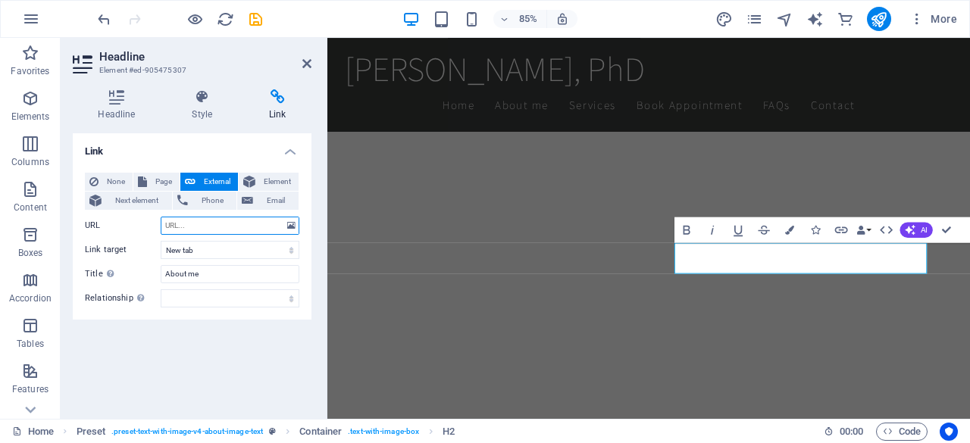
click at [213, 227] on input "URL" at bounding box center [230, 226] width 139 height 18
type input "/#About"
click at [208, 243] on select "New tab Same tab Overlay" at bounding box center [230, 250] width 139 height 18
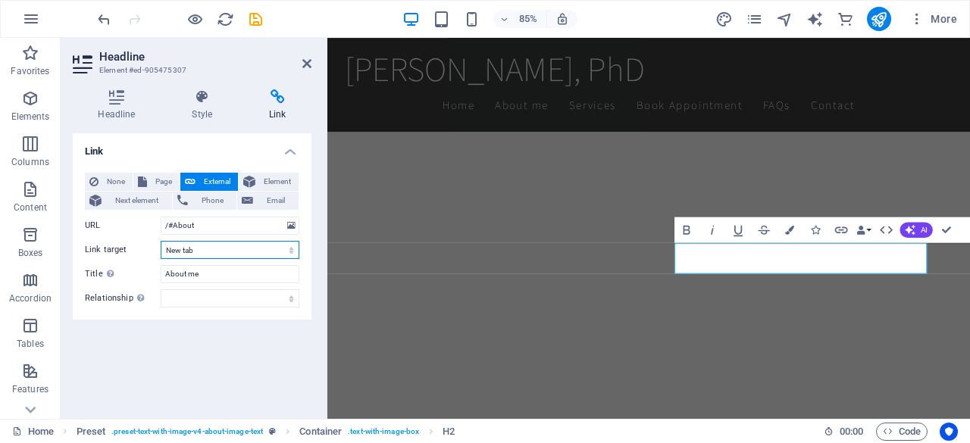
click at [208, 243] on select "New tab Same tab Overlay" at bounding box center [230, 250] width 139 height 18
select select
click at [161, 241] on select "New tab Same tab Overlay" at bounding box center [230, 250] width 139 height 18
click at [261, 17] on icon "save" at bounding box center [255, 19] width 17 height 17
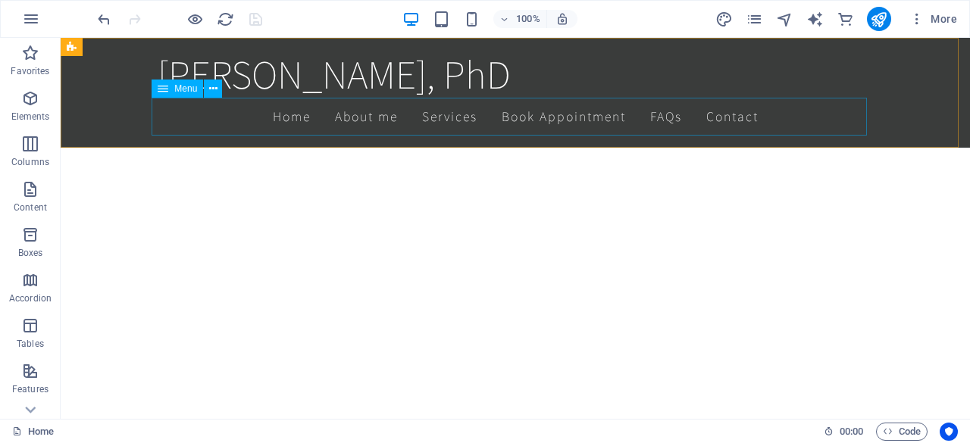
click at [380, 120] on nav "Home About me Services Book Appointment FAQs Contact" at bounding box center [515, 117] width 715 height 38
select select
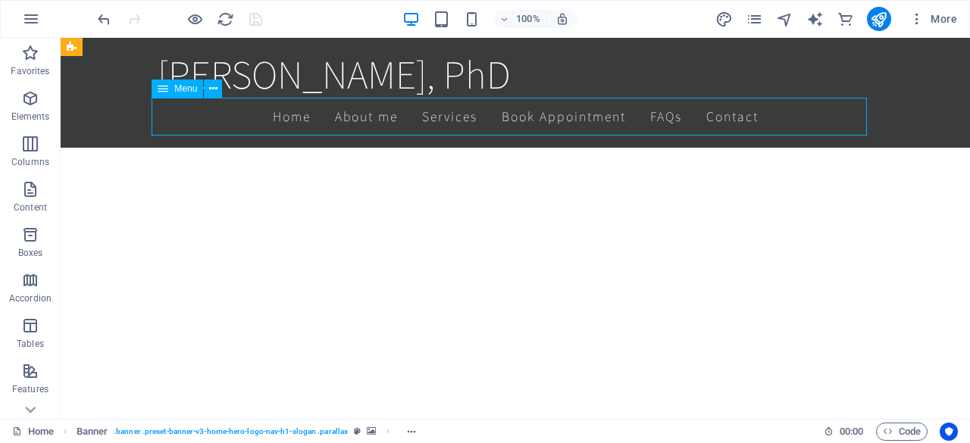
select select
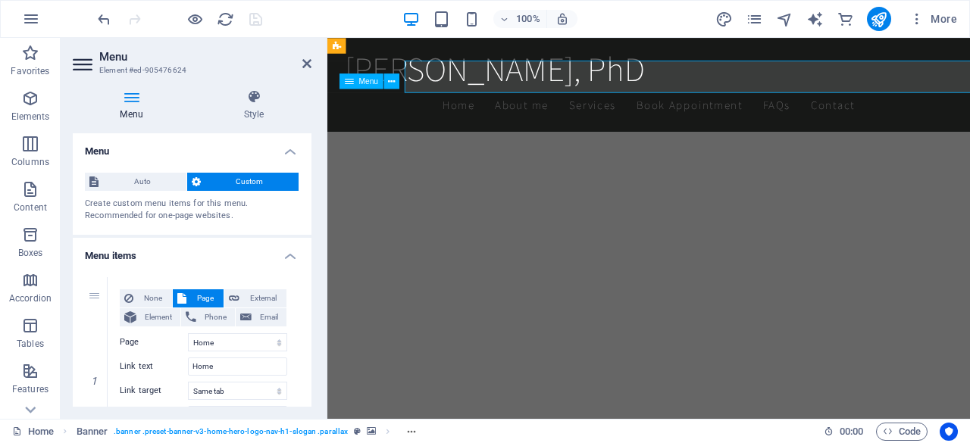
scroll to position [668, 0]
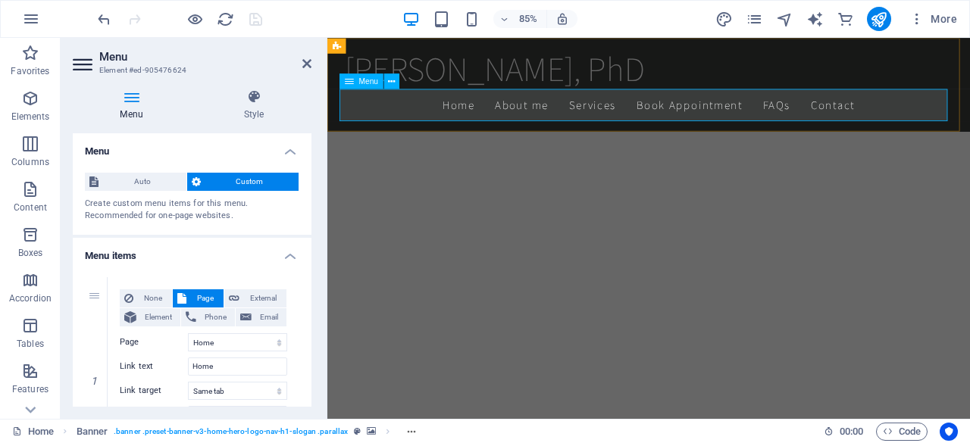
click at [551, 121] on nav "Home About me Services Book Appointment FAQs Contact" at bounding box center [705, 117] width 715 height 38
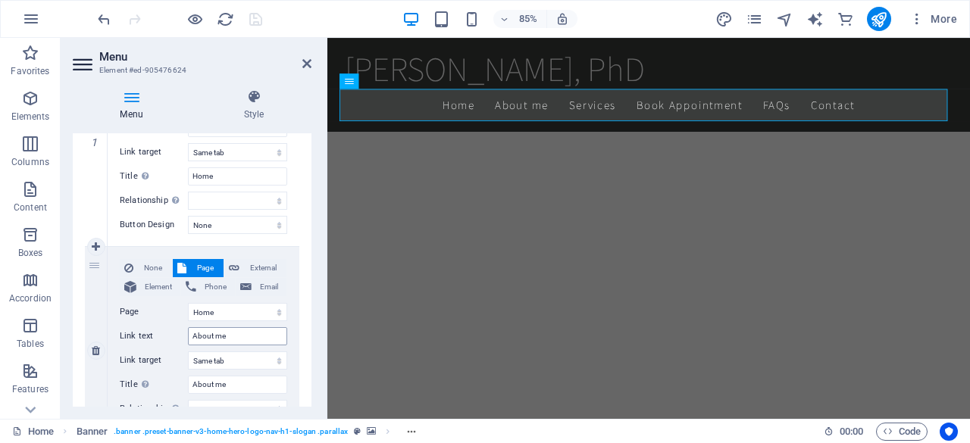
scroll to position [240, 0]
click at [242, 360] on select "New tab Same tab Overlay" at bounding box center [237, 359] width 99 height 18
click at [123, 382] on label "Title Additional link description, should not be the same as the link text. The…" at bounding box center [154, 383] width 68 height 18
click at [188, 382] on input "About me" at bounding box center [237, 383] width 99 height 18
type input "About"
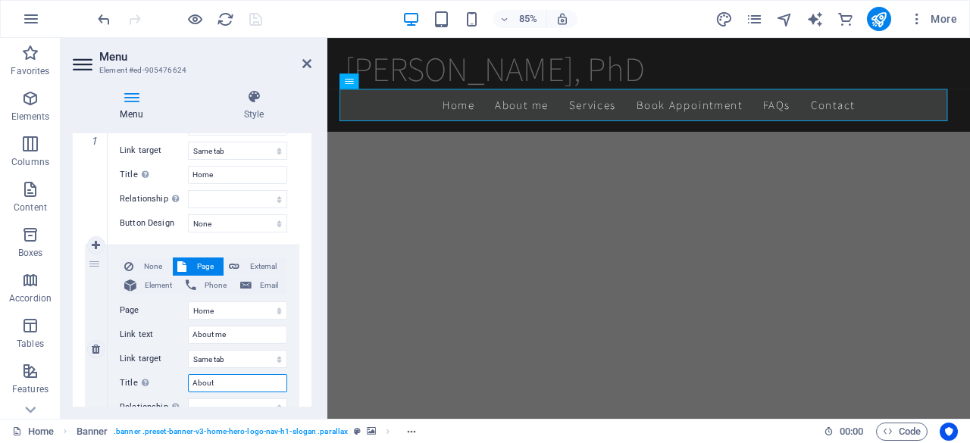
select select
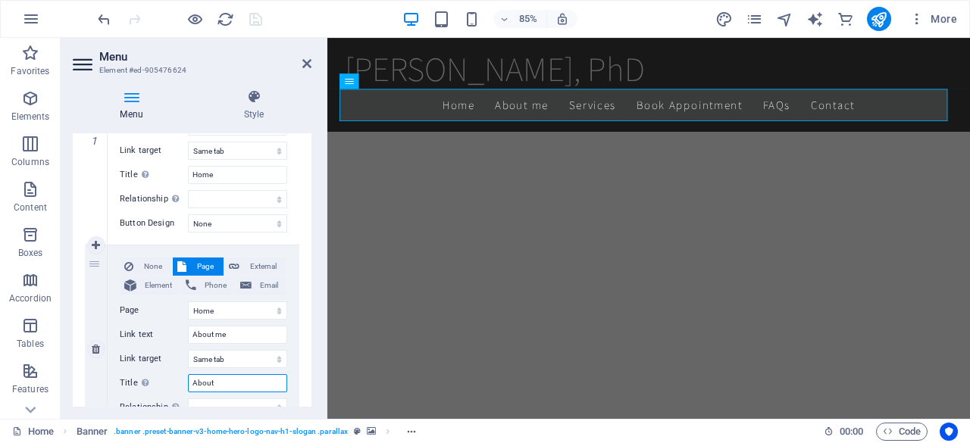
select select
type input "About"
click at [256, 22] on icon "save" at bounding box center [255, 19] width 17 height 17
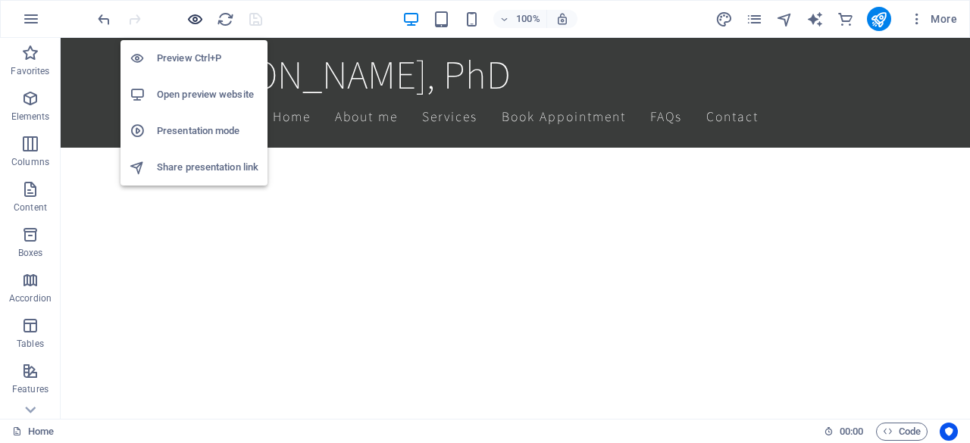
click at [199, 20] on icon "button" at bounding box center [194, 19] width 17 height 17
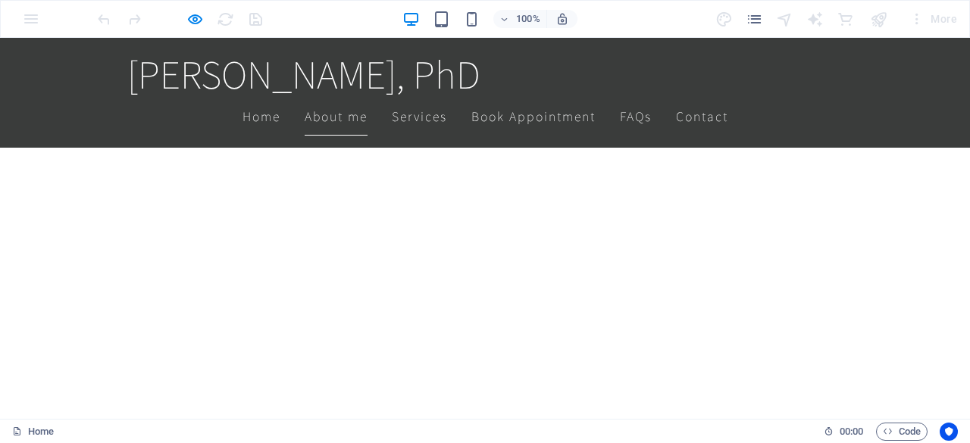
click at [334, 124] on link "About me" at bounding box center [336, 117] width 63 height 38
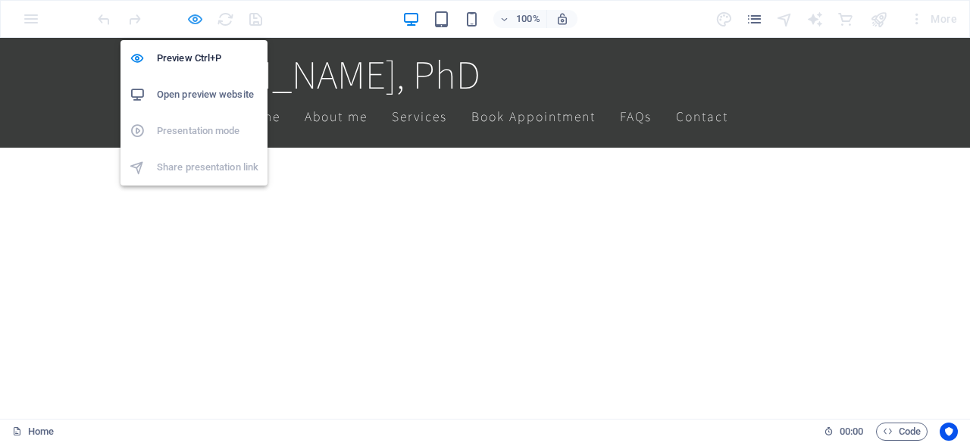
click at [195, 23] on icon "button" at bounding box center [194, 19] width 17 height 17
drag, startPoint x: 195, startPoint y: 23, endPoint x: 197, endPoint y: 33, distance: 9.4
click at [195, 23] on icon "button" at bounding box center [194, 19] width 17 height 17
click at [208, 98] on h6 "Open preview website" at bounding box center [208, 95] width 102 height 18
click at [195, 16] on icon "button" at bounding box center [194, 19] width 17 height 17
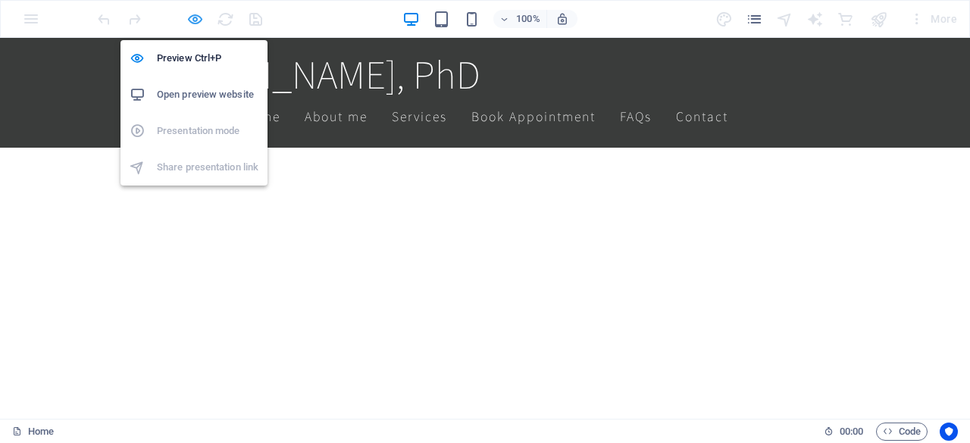
click at [195, 16] on icon "button" at bounding box center [194, 19] width 17 height 17
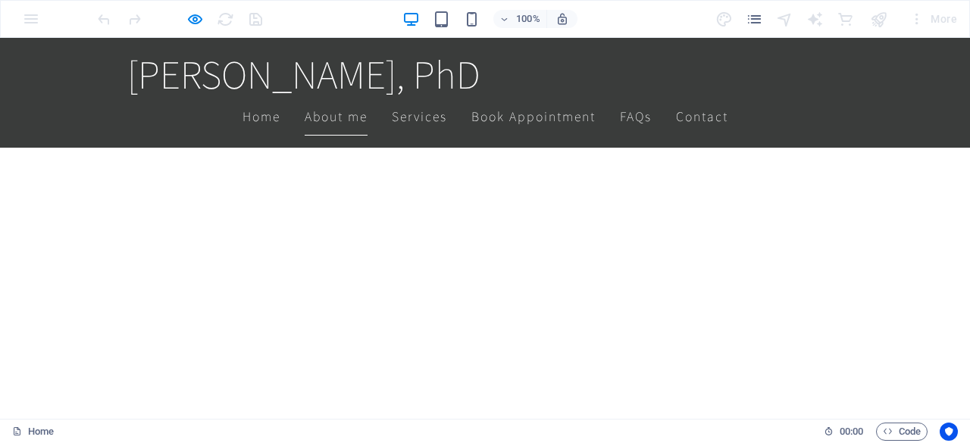
click at [336, 124] on link "About me" at bounding box center [336, 117] width 63 height 38
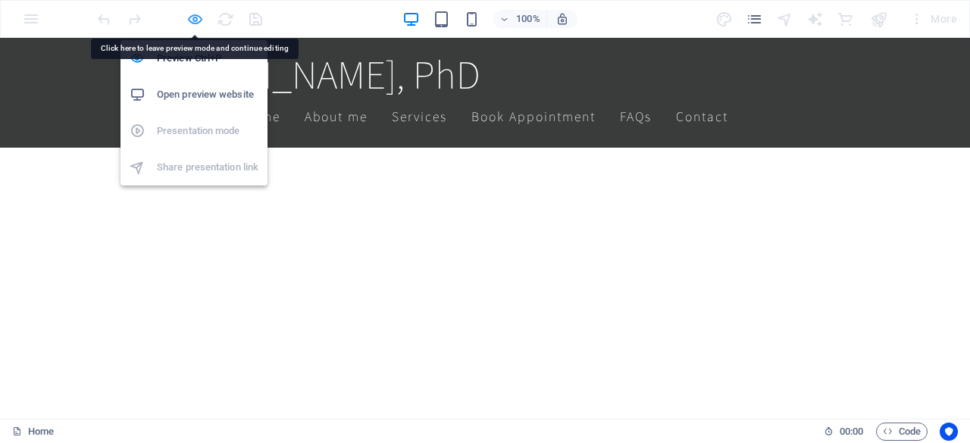
click at [196, 16] on icon "button" at bounding box center [194, 19] width 17 height 17
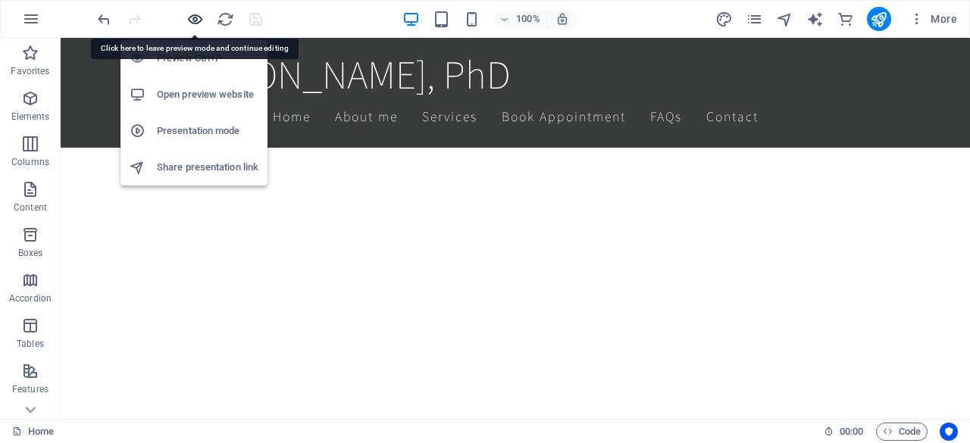
click at [196, 16] on icon "button" at bounding box center [194, 19] width 17 height 17
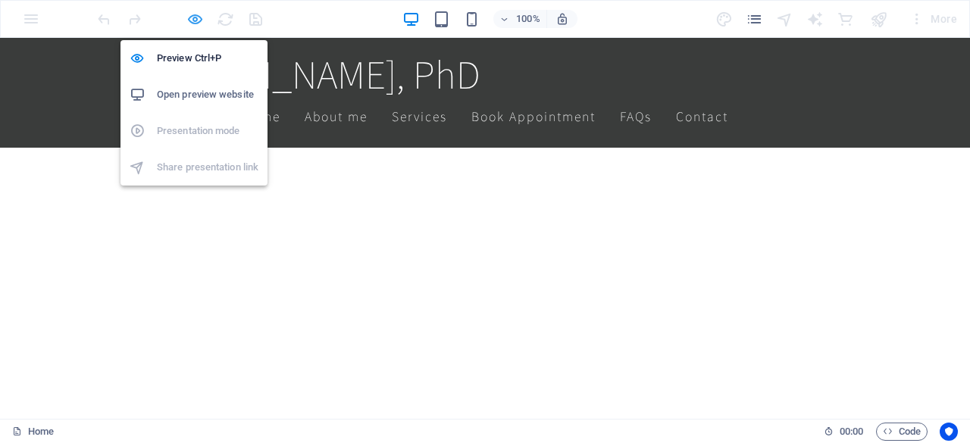
click at [195, 22] on icon "button" at bounding box center [194, 19] width 17 height 17
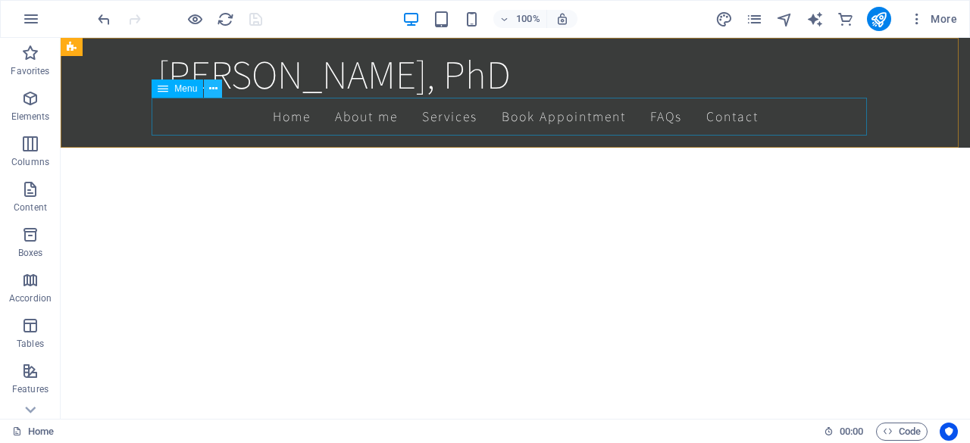
click at [217, 89] on icon at bounding box center [213, 89] width 8 height 16
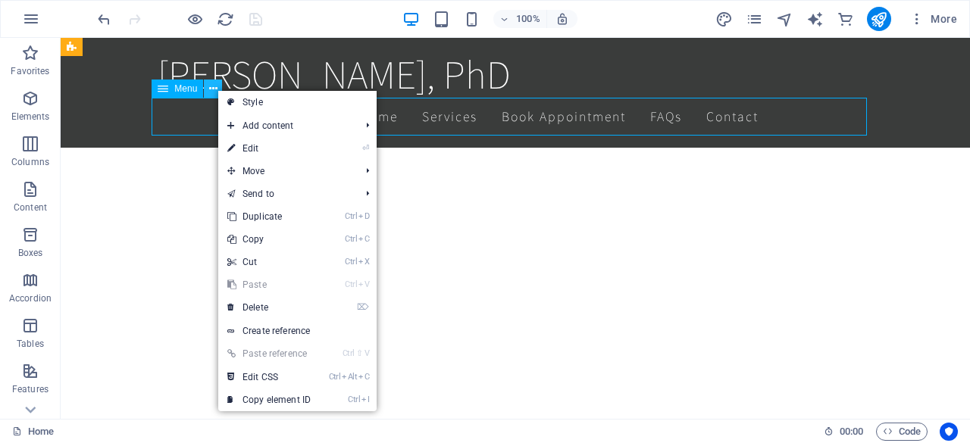
click at [217, 89] on icon at bounding box center [213, 89] width 8 height 16
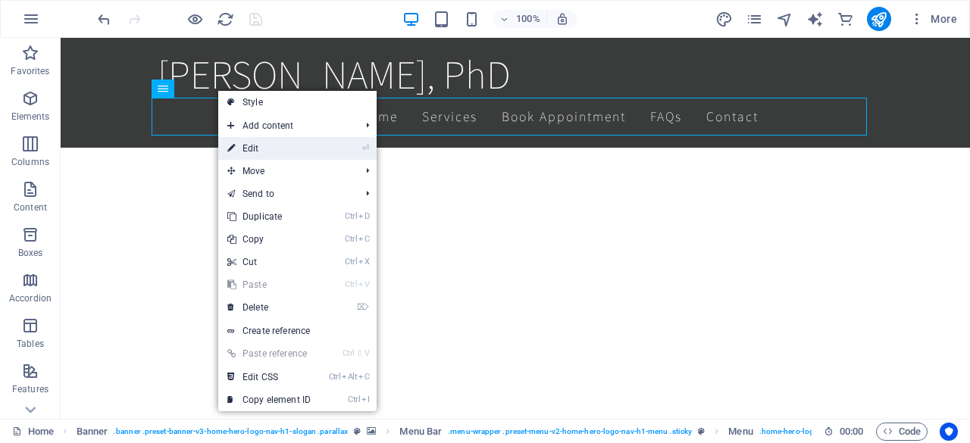
click at [277, 152] on link "⏎ Edit" at bounding box center [269, 148] width 102 height 23
select select
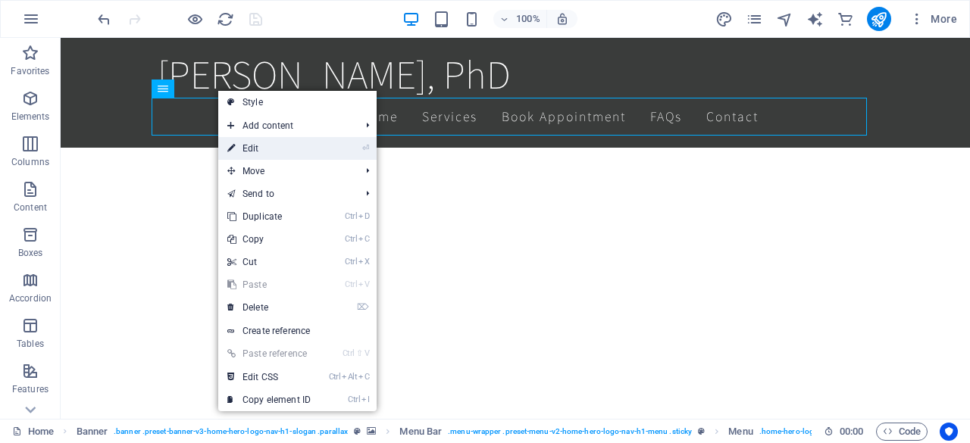
select select
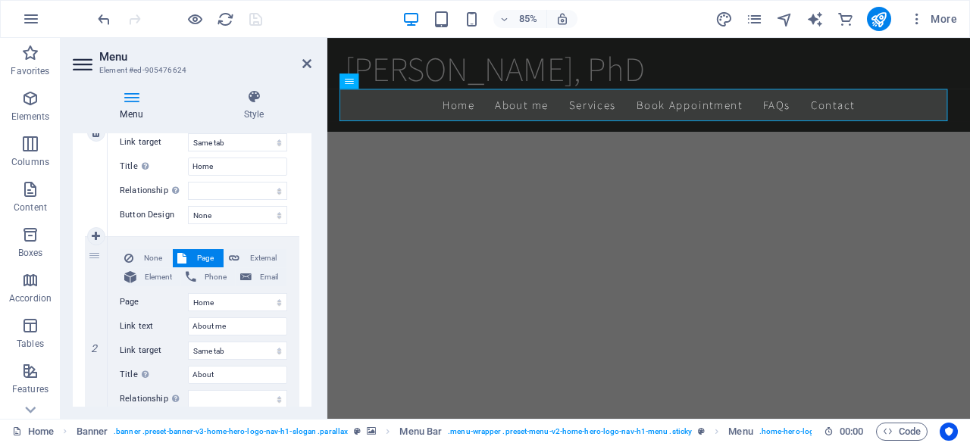
scroll to position [250, 0]
click at [225, 322] on input "About me" at bounding box center [237, 325] width 99 height 18
type input "About"
select select
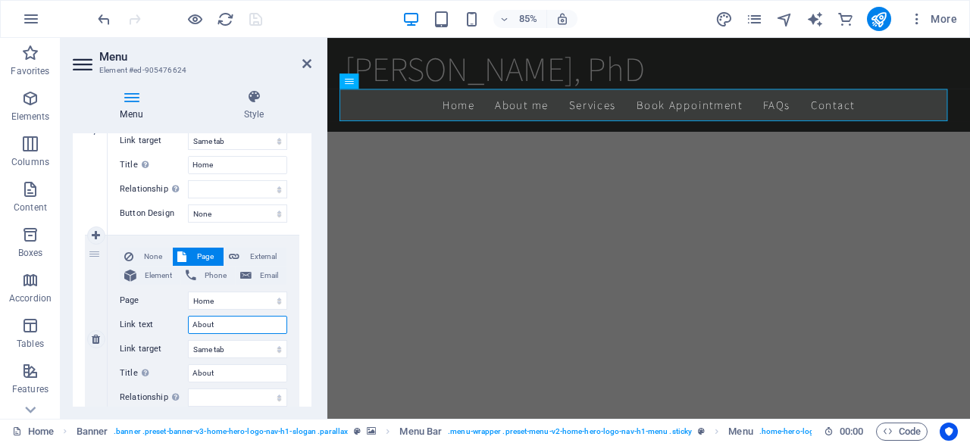
select select
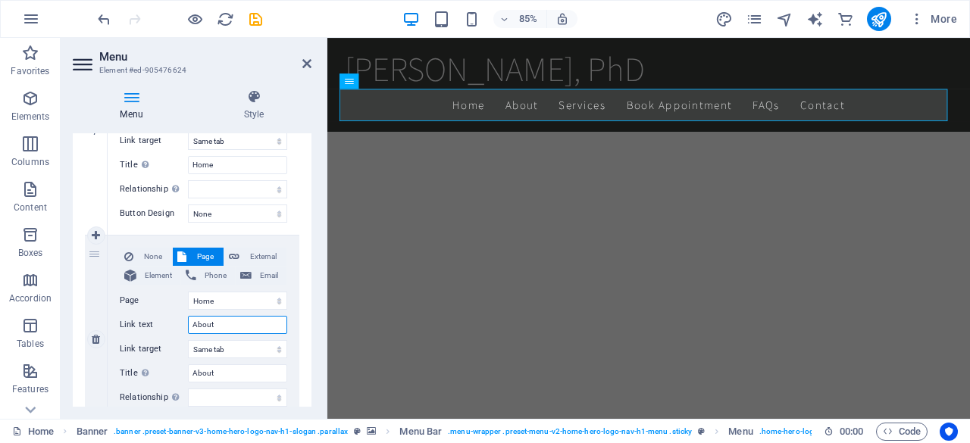
type input "About"
click at [114, 319] on div "None Page External Element Phone Email Page Home Subpage Legal Notice Privacy E…" at bounding box center [204, 340] width 192 height 208
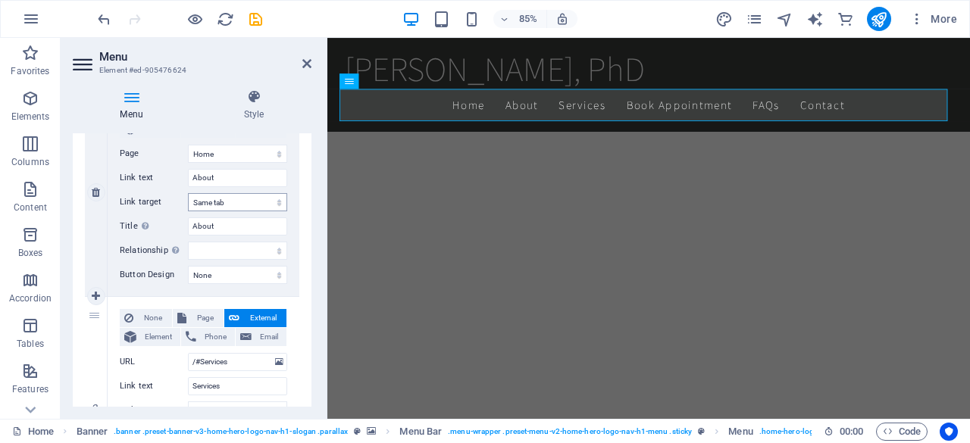
scroll to position [399, 0]
click at [232, 249] on select "alternate author bookmark external help license next nofollow noreferrer noopen…" at bounding box center [237, 249] width 99 height 18
select select "tag"
click at [188, 240] on select "alternate author bookmark external help license next nofollow noreferrer noopen…" at bounding box center [237, 249] width 99 height 18
select select
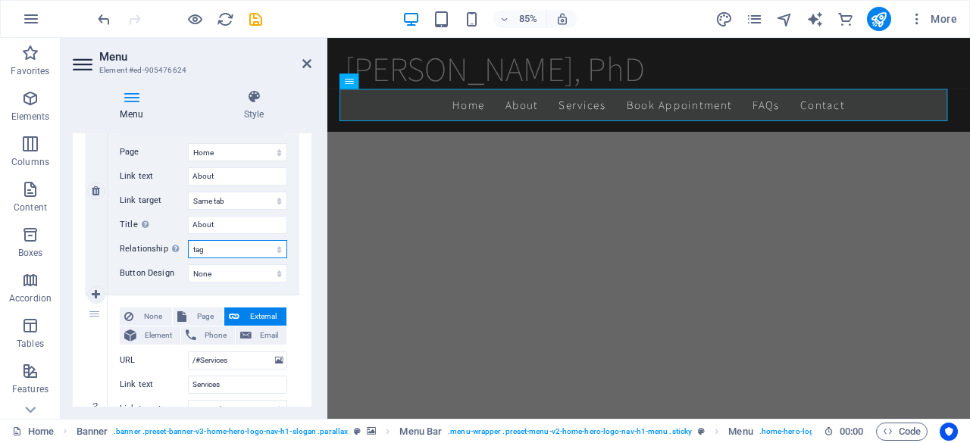
select select
click at [255, 13] on icon "save" at bounding box center [255, 19] width 17 height 17
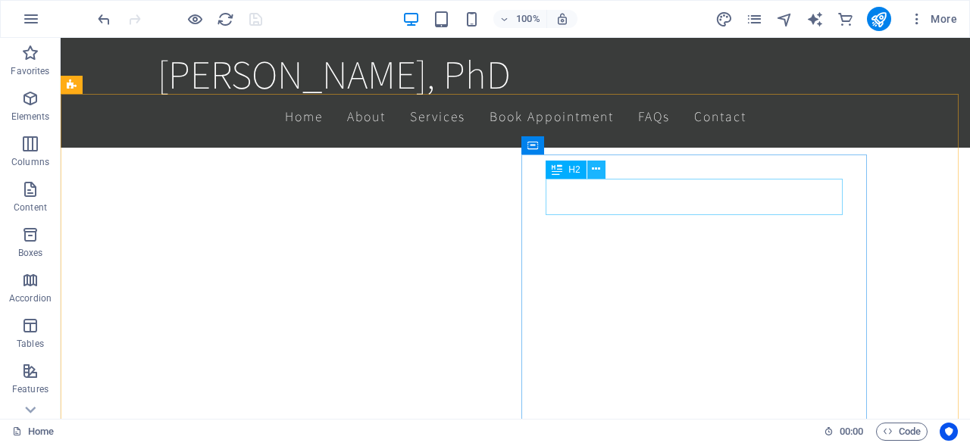
click at [597, 174] on icon at bounding box center [596, 169] width 8 height 16
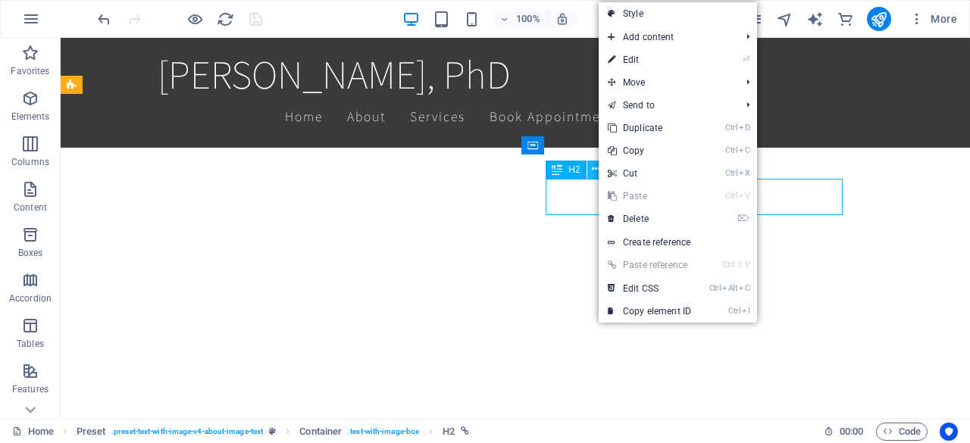
click at [597, 174] on icon at bounding box center [596, 169] width 8 height 16
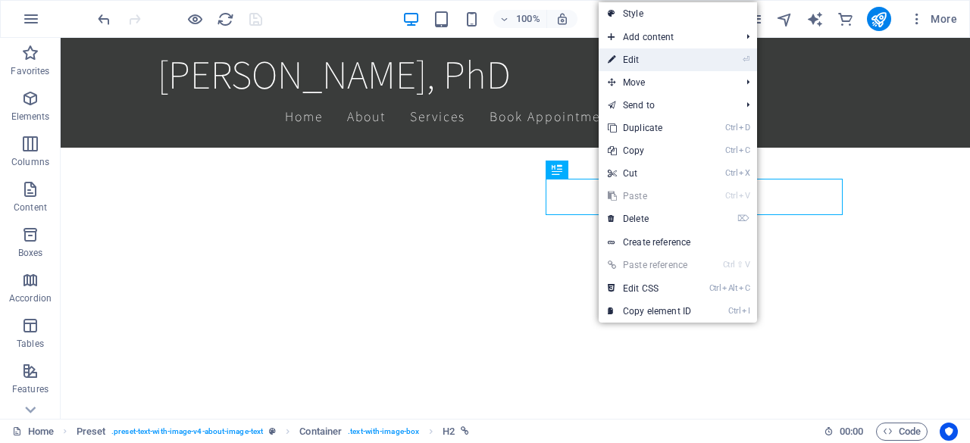
click at [643, 64] on link "⏎ Edit" at bounding box center [650, 59] width 102 height 23
select select
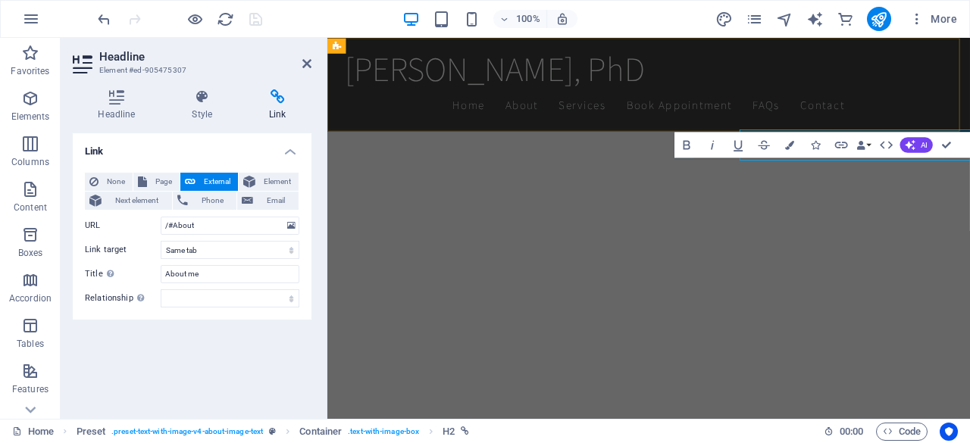
scroll to position [735, 0]
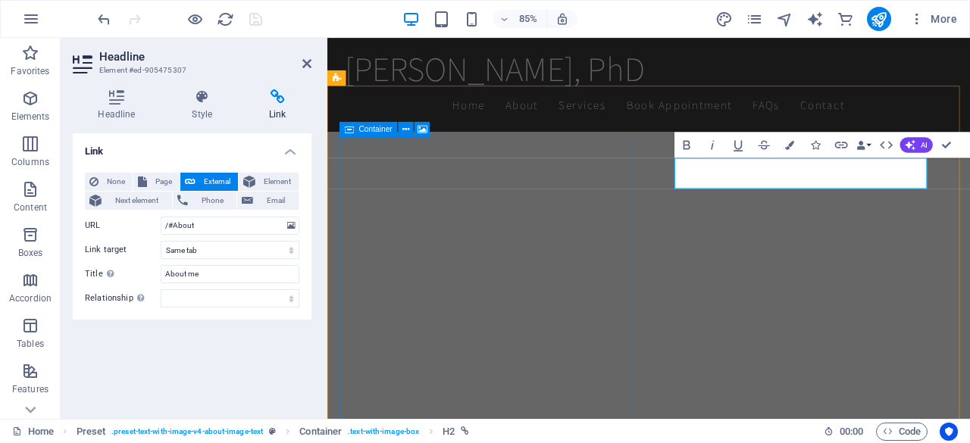
drag, startPoint x: 590, startPoint y: 230, endPoint x: 518, endPoint y: 229, distance: 71.2
click at [655, 229] on div "Drop content here or Add elements Paste clipboard" at bounding box center [976, 266] width 643 height 381
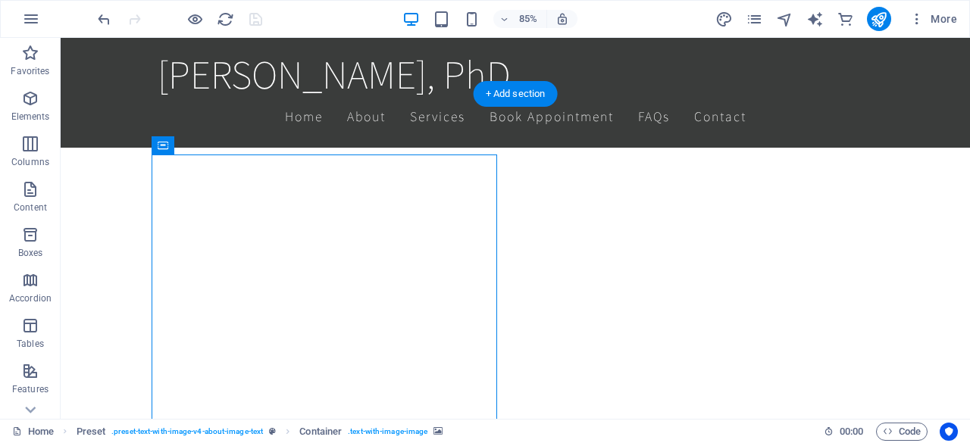
scroll to position [702, 0]
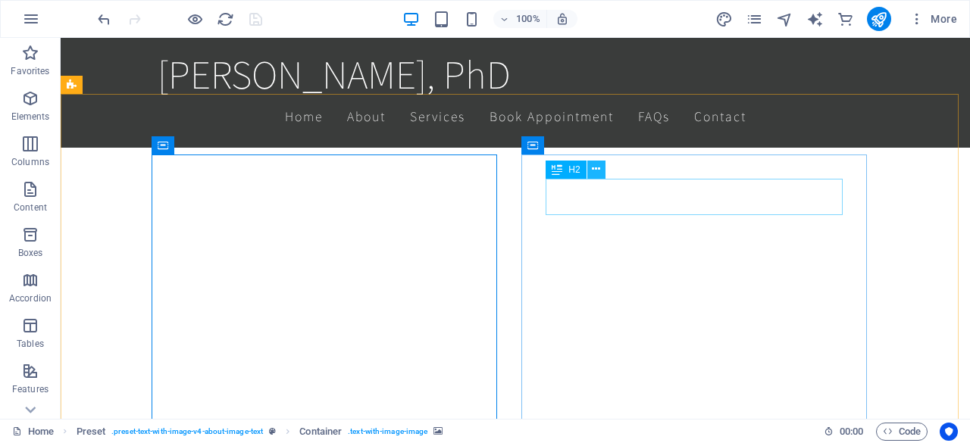
click at [599, 167] on icon at bounding box center [596, 169] width 8 height 16
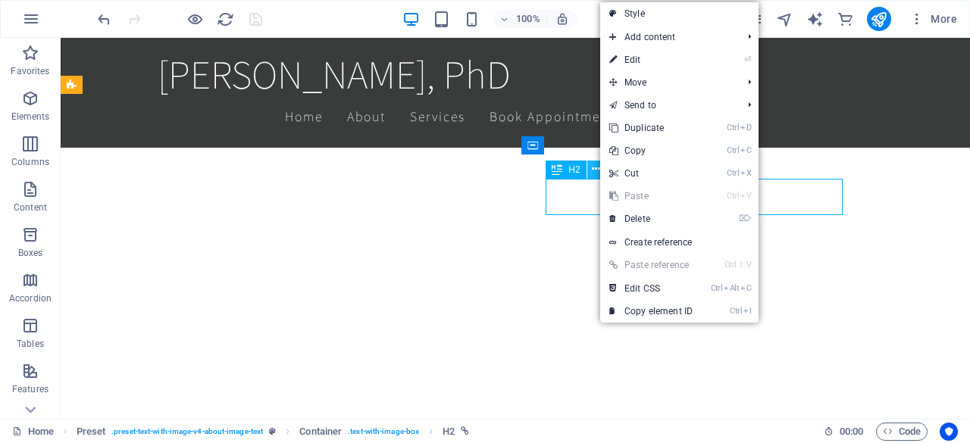
click at [599, 167] on icon at bounding box center [596, 169] width 8 height 16
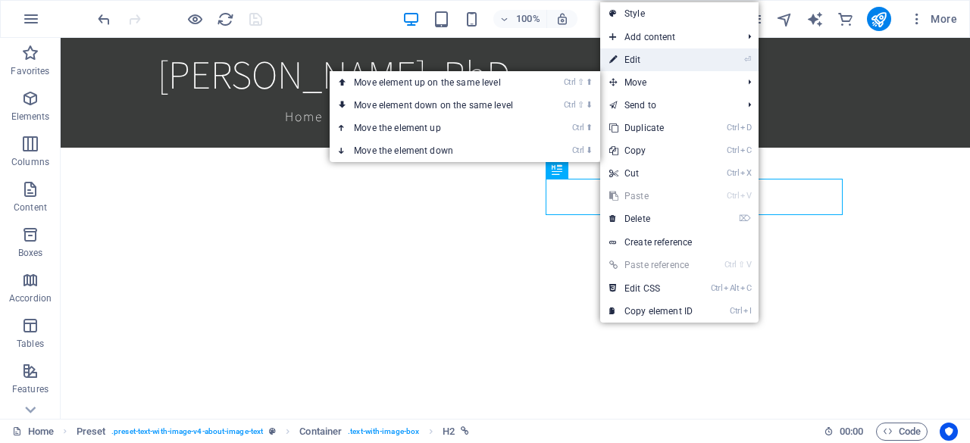
click at [630, 58] on link "⏎ Edit" at bounding box center [651, 59] width 102 height 23
select select
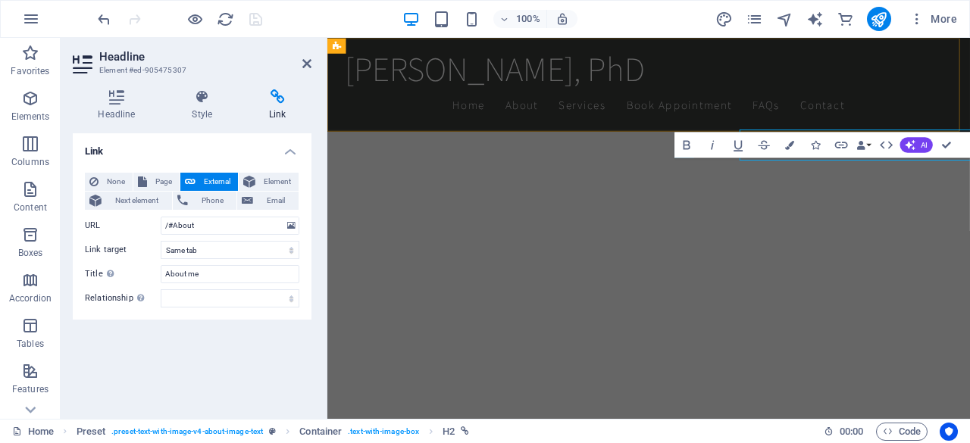
scroll to position [735, 0]
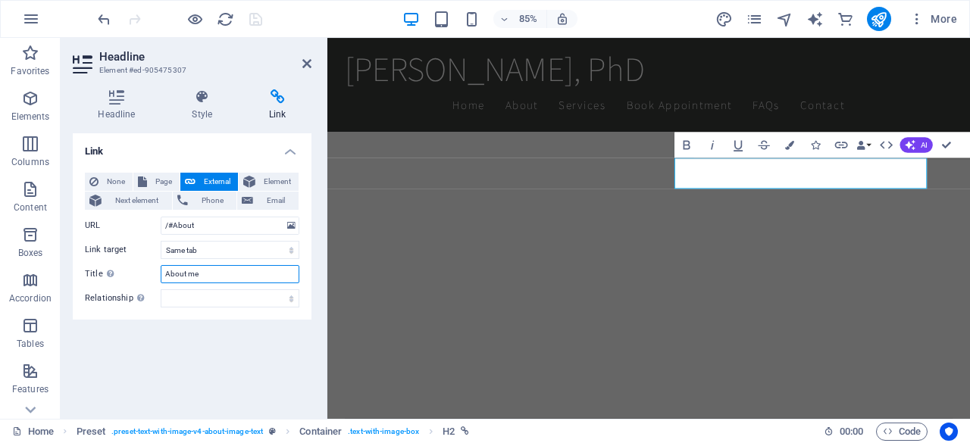
click at [214, 272] on input "About me" at bounding box center [230, 274] width 139 height 18
type input "About"
click at [191, 336] on div "Link None Page External Element Next element Phone Email Page Home Subpage Lega…" at bounding box center [192, 270] width 239 height 274
click at [196, 296] on select "alternate author bookmark external help license next nofollow noreferrer noopen…" at bounding box center [230, 298] width 139 height 18
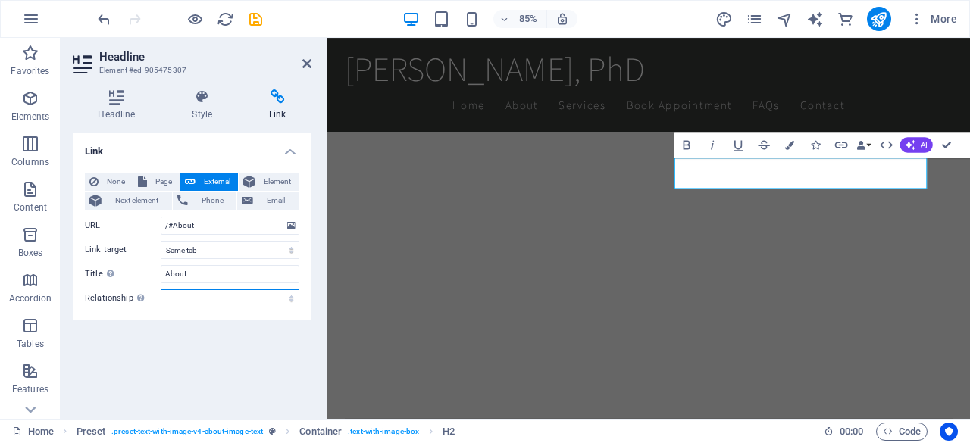
select select "tag"
click at [161, 289] on select "alternate author bookmark external help license next nofollow noreferrer noopen…" at bounding box center [230, 298] width 139 height 18
drag, startPoint x: 197, startPoint y: 290, endPoint x: 199, endPoint y: 282, distance: 8.6
click at [199, 282] on input "About" at bounding box center [230, 274] width 139 height 18
click at [180, 361] on div "Link None Page External Element Next element Phone Email Page Home Subpage Lega…" at bounding box center [192, 270] width 239 height 274
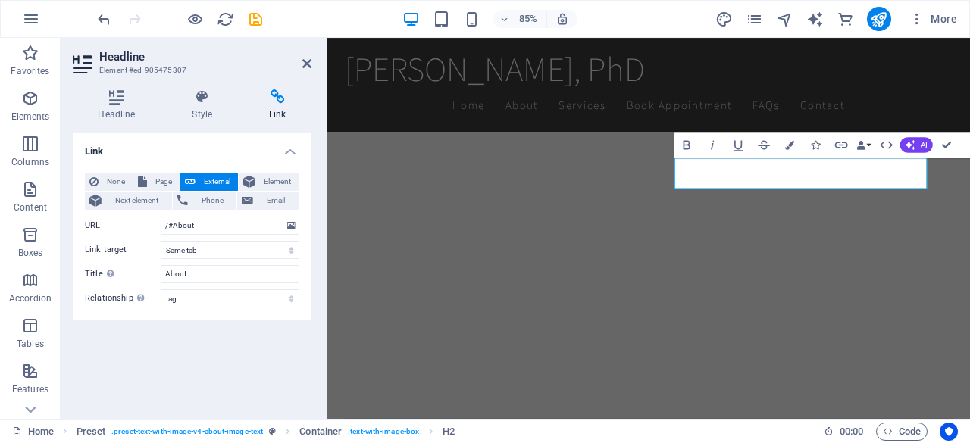
click at [180, 361] on div "Link None Page External Element Next element Phone Email Page Home Subpage Lega…" at bounding box center [192, 270] width 239 height 274
click at [259, 22] on icon "save" at bounding box center [255, 19] width 17 height 17
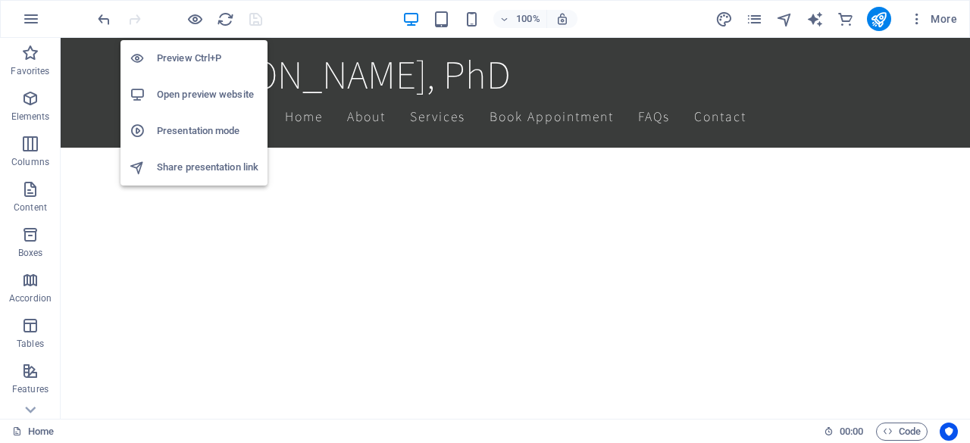
click at [199, 102] on h6 "Open preview website" at bounding box center [208, 95] width 102 height 18
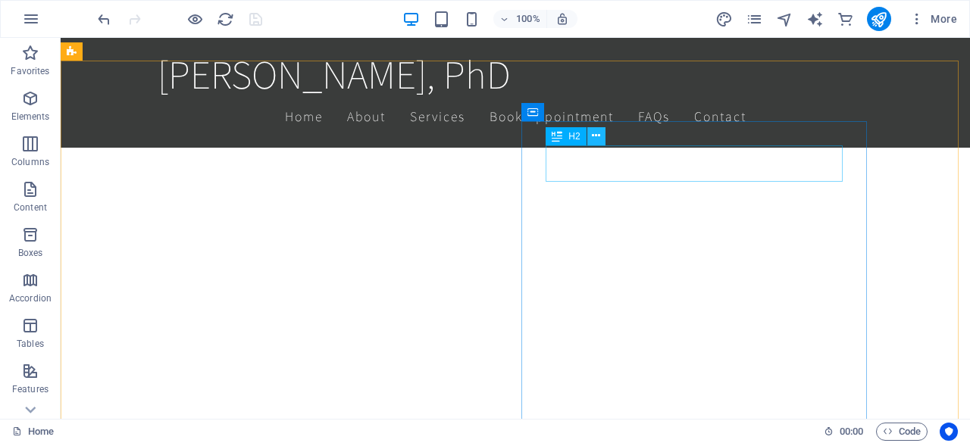
click at [596, 140] on icon at bounding box center [596, 136] width 8 height 16
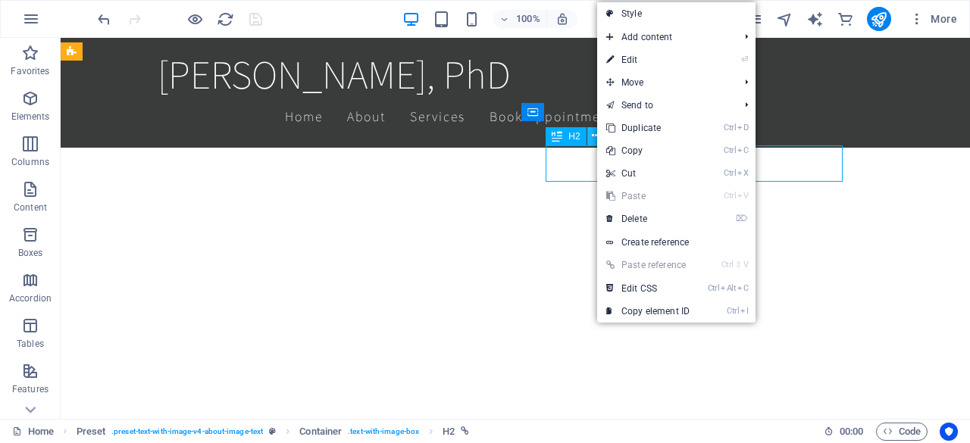
click at [596, 140] on icon at bounding box center [596, 136] width 8 height 16
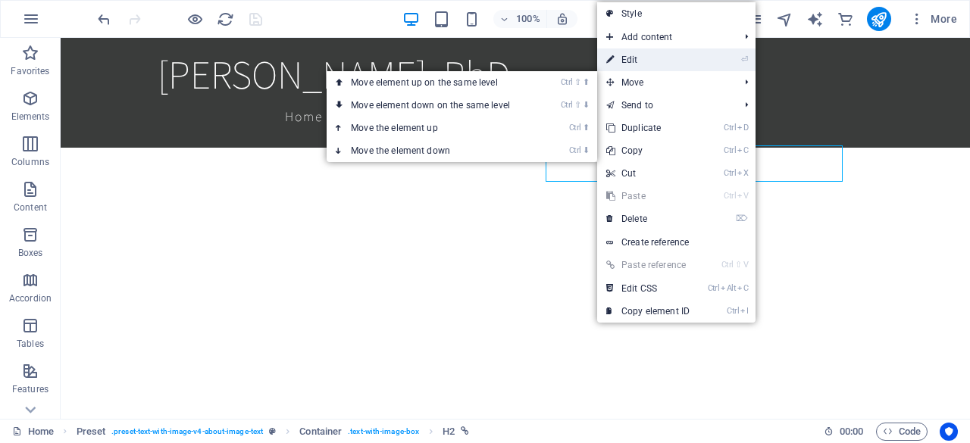
click at [646, 53] on link "⏎ Edit" at bounding box center [648, 59] width 102 height 23
drag, startPoint x: 706, startPoint y: 91, endPoint x: 435, endPoint y: 55, distance: 273.6
click at [435, 55] on div "[PERSON_NAME], PhD Home About Services Book Appointment FAQs Contact" at bounding box center [515, 93] width 909 height 110
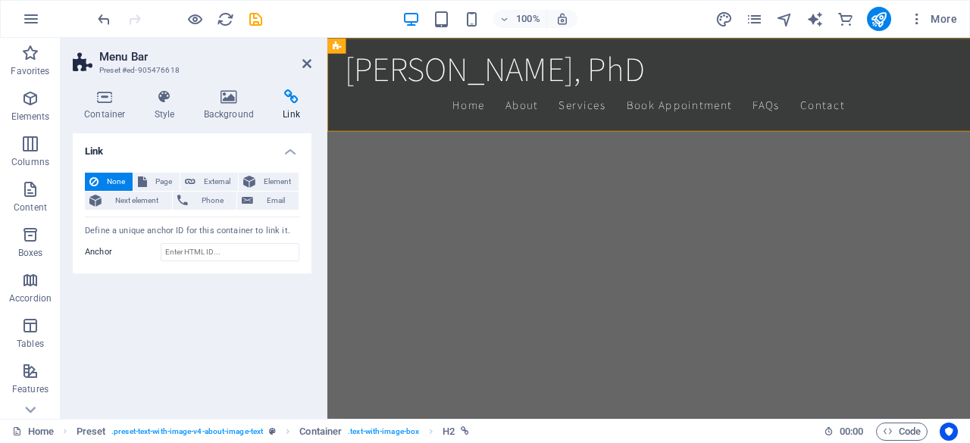
scroll to position [768, 0]
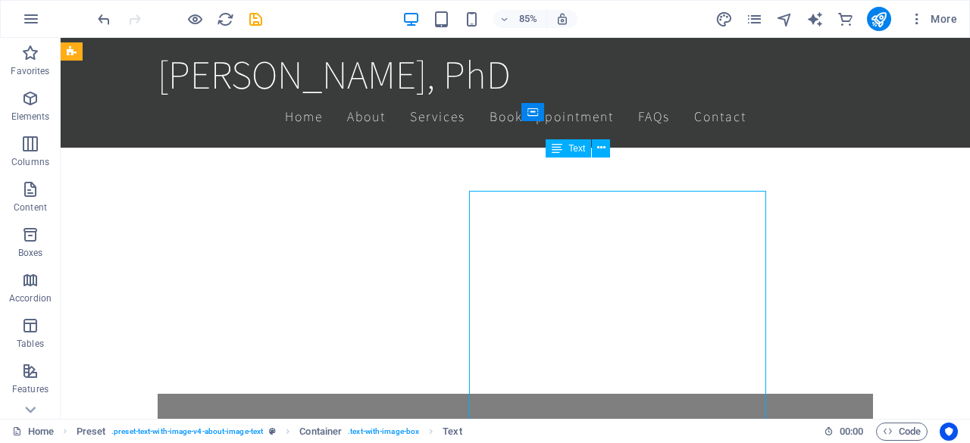
scroll to position [735, 0]
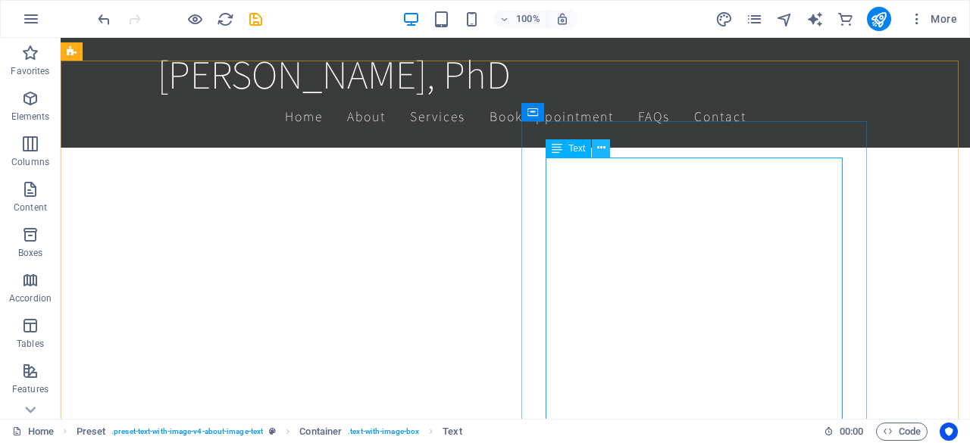
click at [602, 143] on icon at bounding box center [601, 148] width 8 height 16
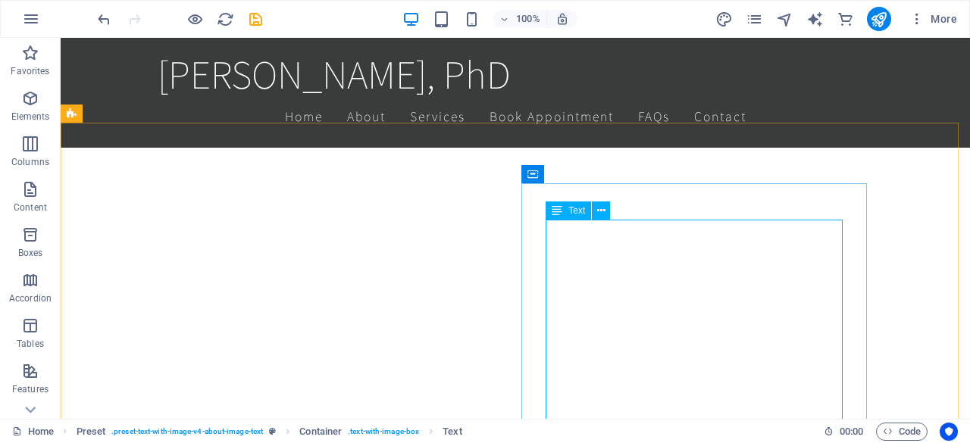
scroll to position [672, 0]
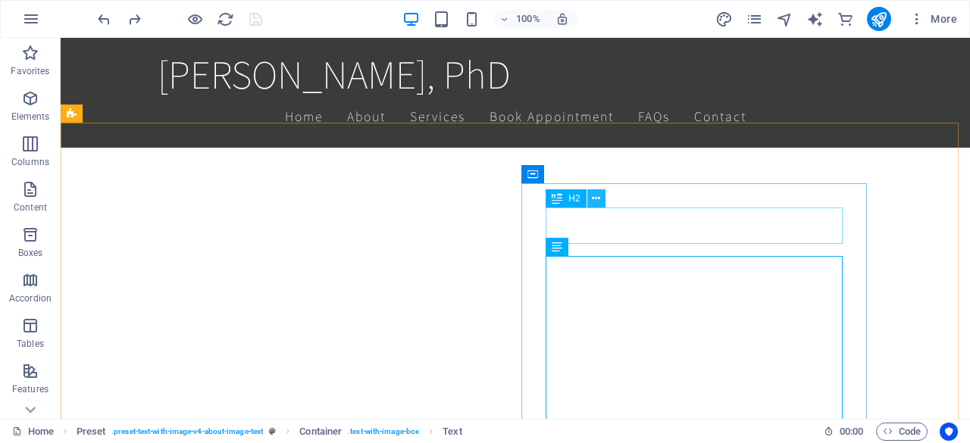
click at [597, 203] on icon at bounding box center [596, 199] width 8 height 16
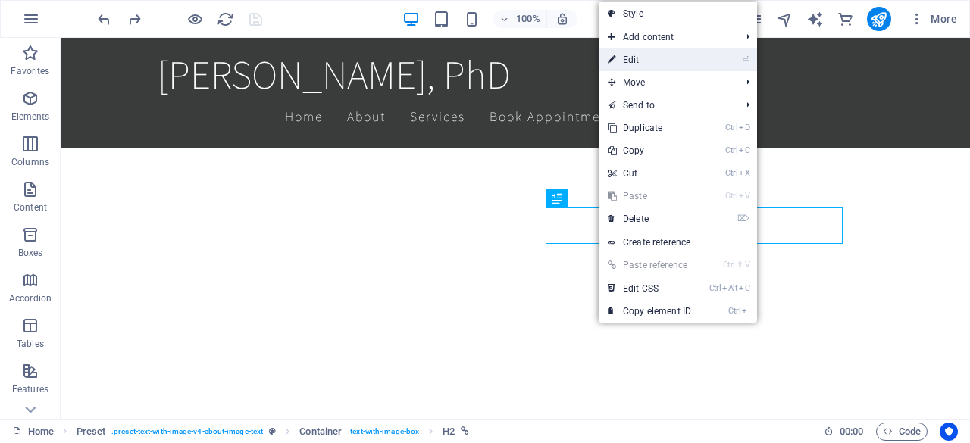
click at [647, 61] on link "⏎ Edit" at bounding box center [650, 59] width 102 height 23
drag, startPoint x: 708, startPoint y: 99, endPoint x: 436, endPoint y: 64, distance: 273.4
click at [436, 64] on div "[PERSON_NAME], PhD Home About Services Book Appointment FAQs Contact" at bounding box center [515, 93] width 909 height 110
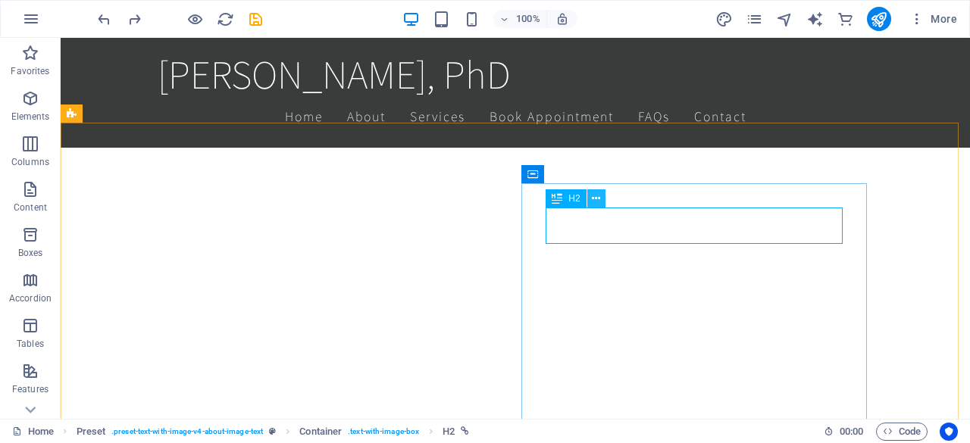
click at [594, 202] on icon at bounding box center [596, 199] width 8 height 16
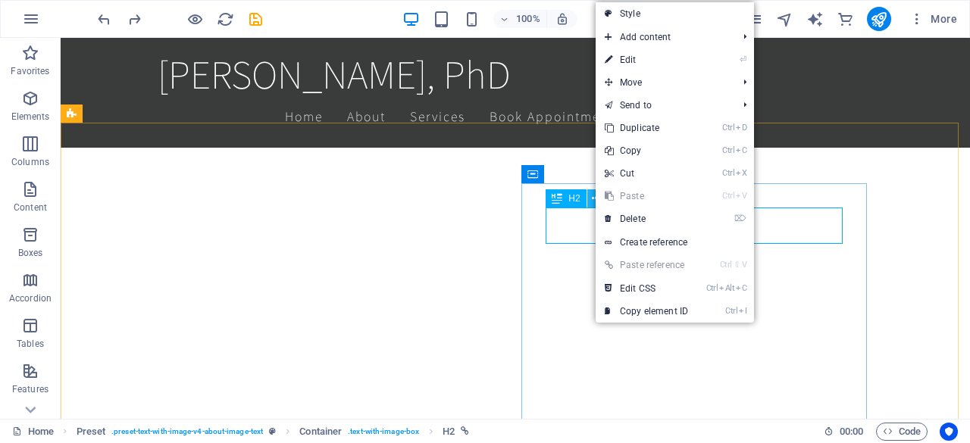
click at [594, 202] on icon at bounding box center [596, 199] width 8 height 16
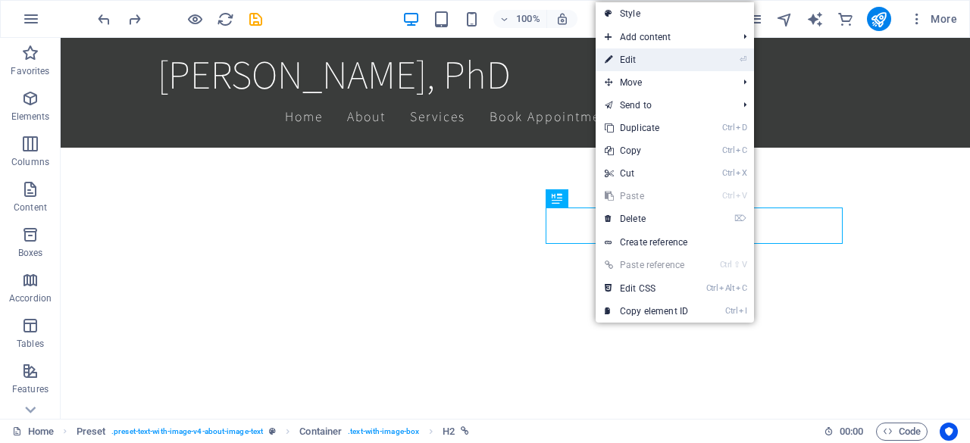
click at [644, 63] on link "⏎ Edit" at bounding box center [647, 59] width 102 height 23
select select
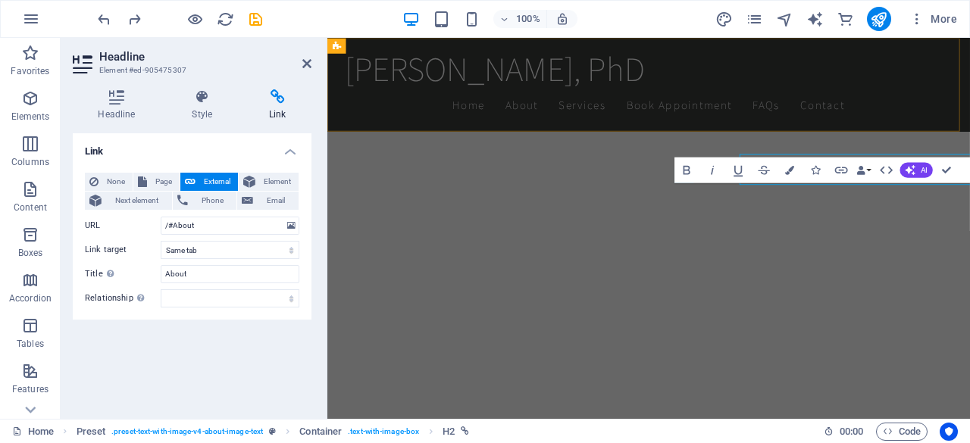
scroll to position [706, 0]
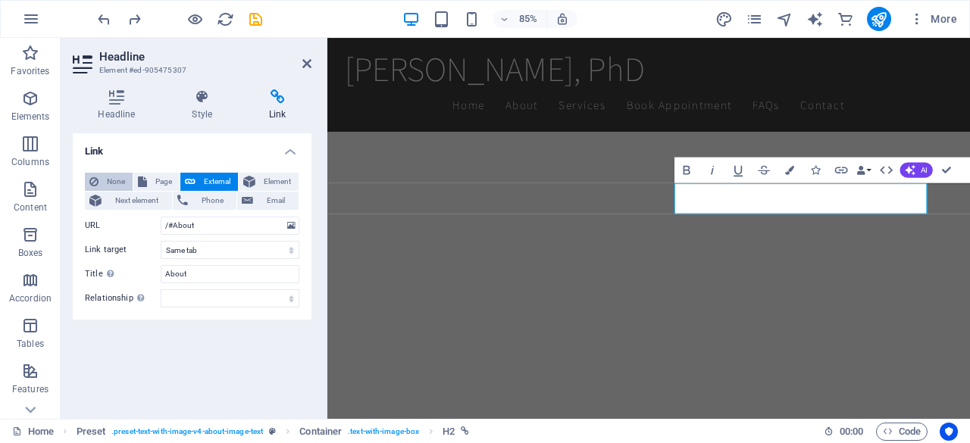
click at [112, 180] on span "None" at bounding box center [115, 182] width 25 height 18
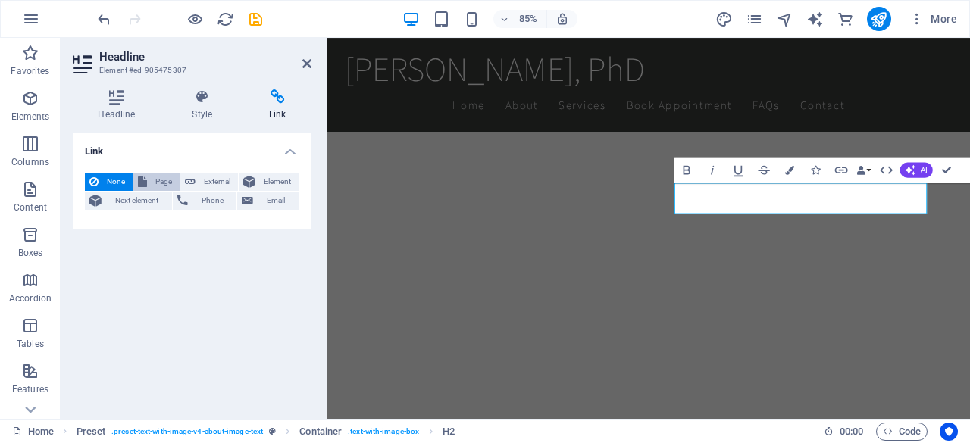
click at [174, 175] on span "Page" at bounding box center [163, 182] width 23 height 18
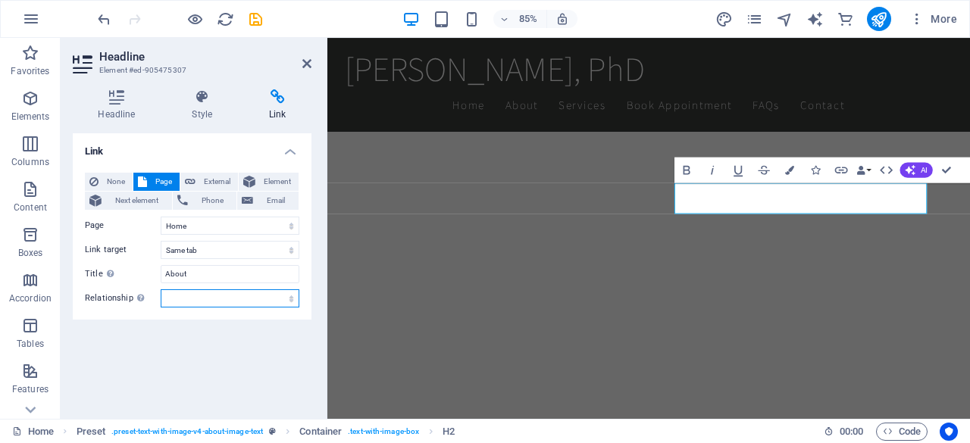
click at [206, 294] on select "alternate author bookmark external help license next nofollow noreferrer noopen…" at bounding box center [230, 298] width 139 height 18
click at [206, 301] on select "alternate author bookmark external help license next nofollow noreferrer noopen…" at bounding box center [230, 298] width 139 height 18
select select "tag"
click at [161, 289] on select "alternate author bookmark external help license next nofollow noreferrer noopen…" at bounding box center [230, 298] width 139 height 18
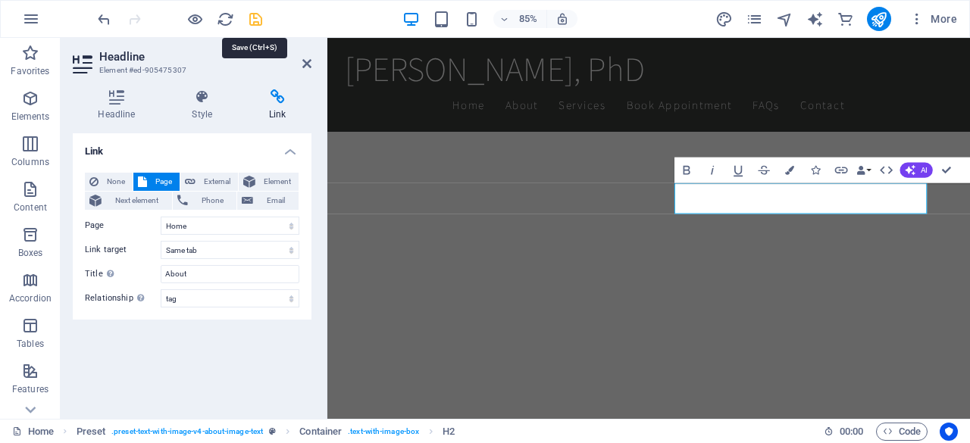
click at [261, 20] on icon "save" at bounding box center [255, 19] width 17 height 17
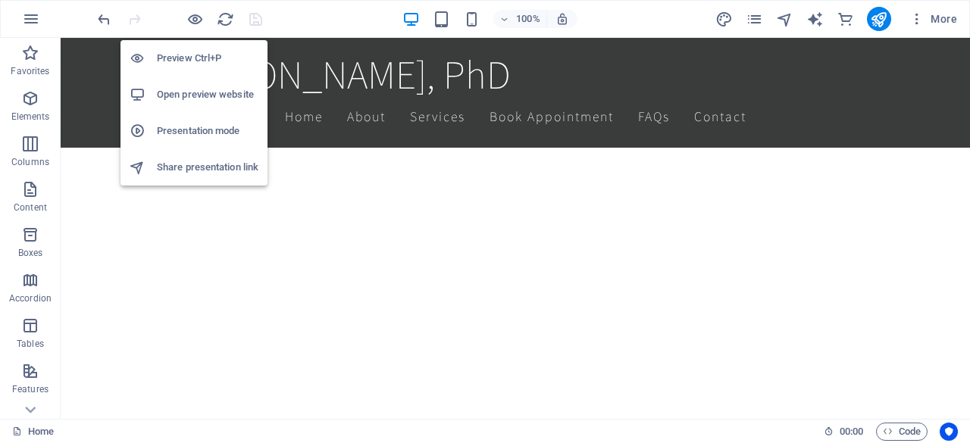
click at [198, 97] on h6 "Open preview website" at bounding box center [208, 95] width 102 height 18
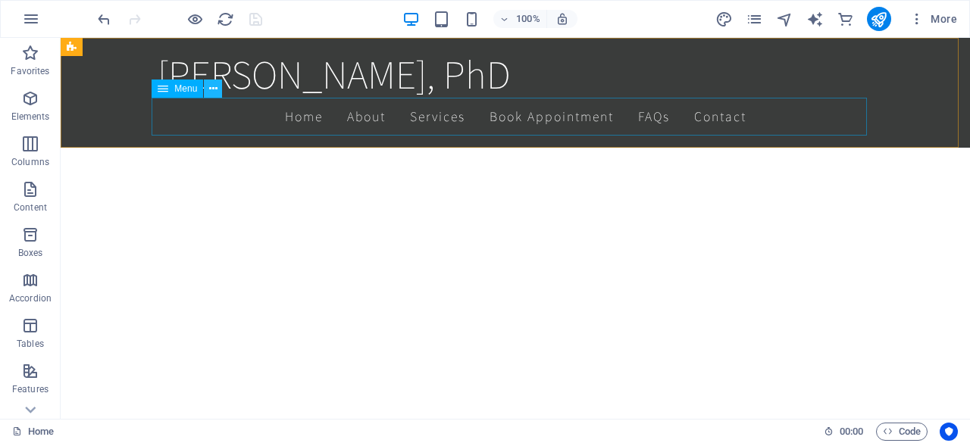
click at [214, 91] on icon at bounding box center [213, 89] width 8 height 16
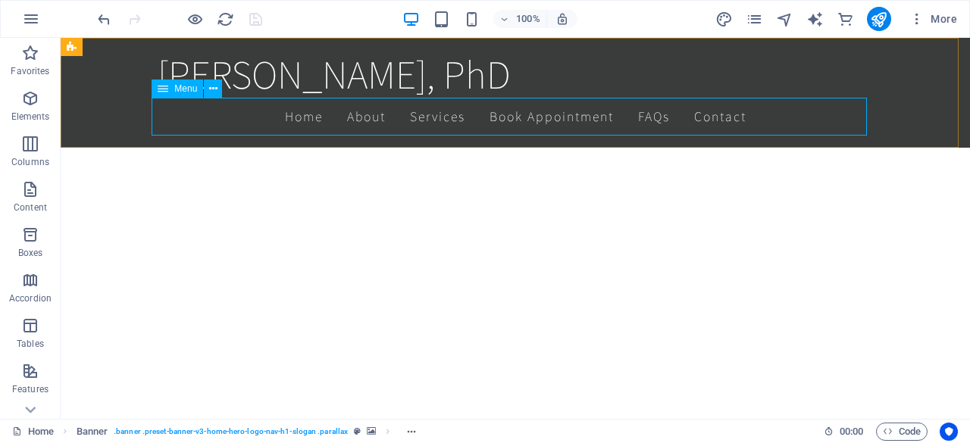
click at [364, 124] on nav "Home About Services Book Appointment FAQs Contact" at bounding box center [515, 117] width 715 height 38
select select
select select "tag"
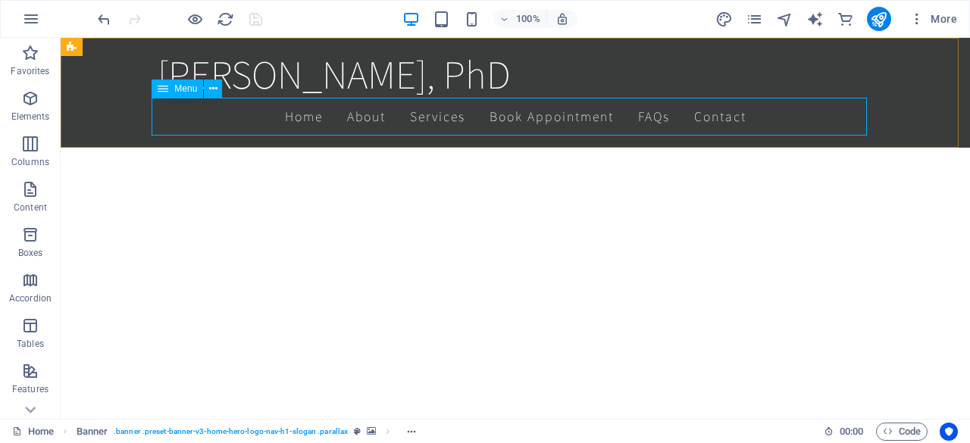
select select
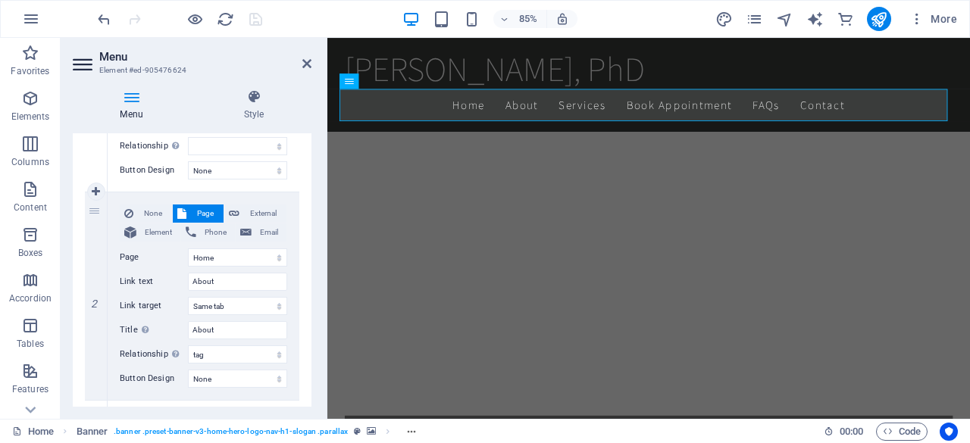
scroll to position [296, 0]
click at [242, 306] on select "New tab Same tab Overlay" at bounding box center [237, 304] width 99 height 18
click at [242, 305] on select "New tab Same tab Overlay" at bounding box center [237, 304] width 99 height 18
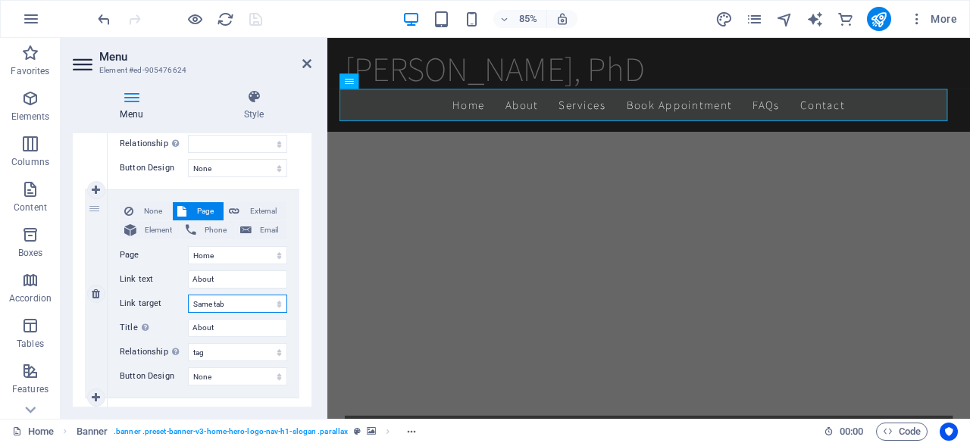
click at [242, 305] on select "New tab Same tab Overlay" at bounding box center [237, 304] width 99 height 18
click at [111, 277] on div "None Page External Element Phone Email Page Home Subpage Legal Notice Privacy E…" at bounding box center [204, 294] width 192 height 208
click at [228, 324] on input "About" at bounding box center [237, 328] width 99 height 18
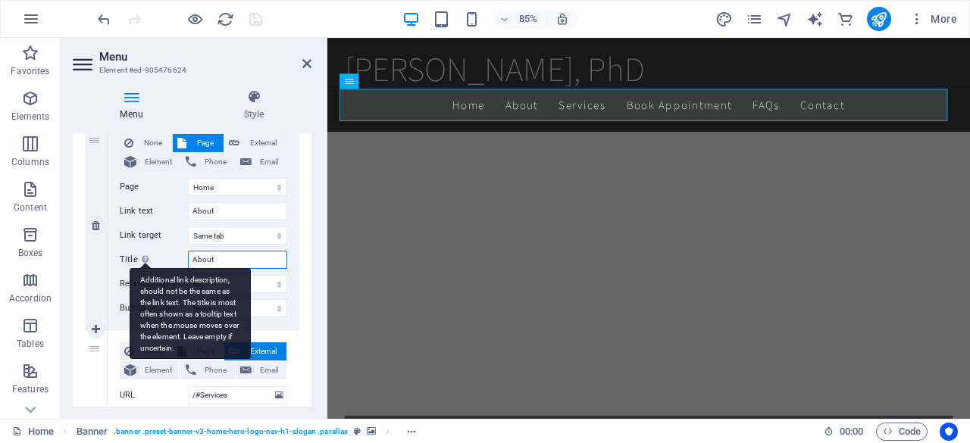
scroll to position [365, 0]
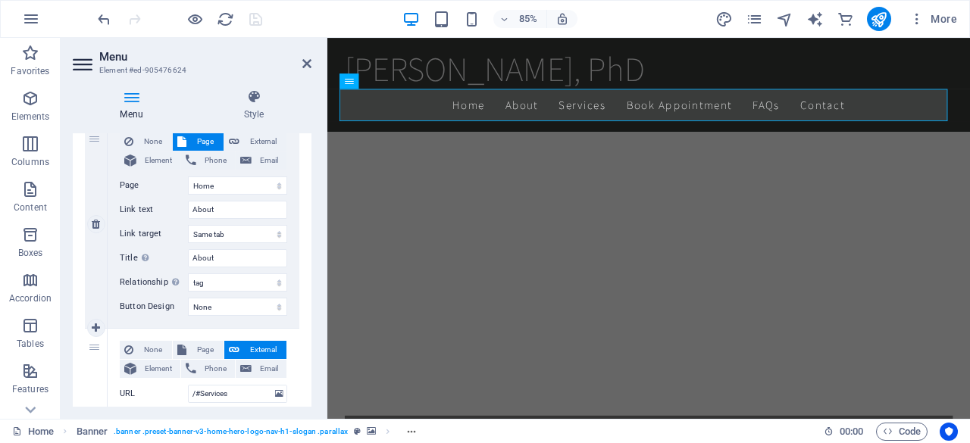
click at [128, 258] on label "Title Additional link description, should not be the same as the link text. The…" at bounding box center [154, 258] width 68 height 18
click at [188, 258] on input "About" at bounding box center [237, 258] width 99 height 18
click at [128, 258] on label "Title Additional link description, should not be the same as the link text. The…" at bounding box center [154, 258] width 68 height 18
click at [188, 258] on input "About" at bounding box center [237, 258] width 99 height 18
select select
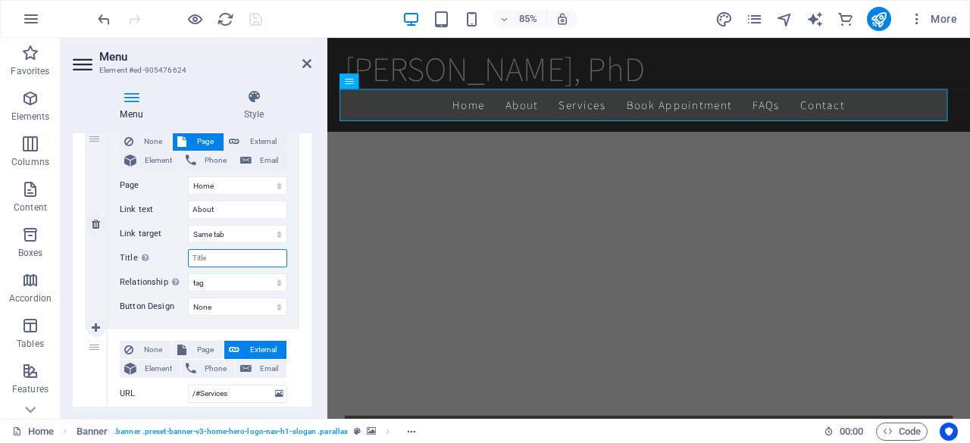
select select
click at [217, 288] on select "alternate author bookmark external help license next nofollow noreferrer noopen…" at bounding box center [237, 283] width 99 height 18
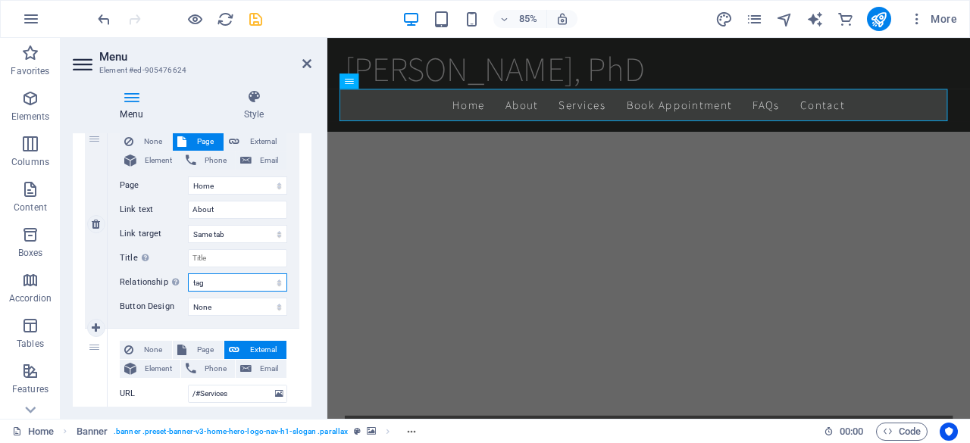
select select "bookmark"
click at [188, 274] on select "alternate author bookmark external help license next nofollow noreferrer noopen…" at bounding box center [237, 283] width 99 height 18
select select
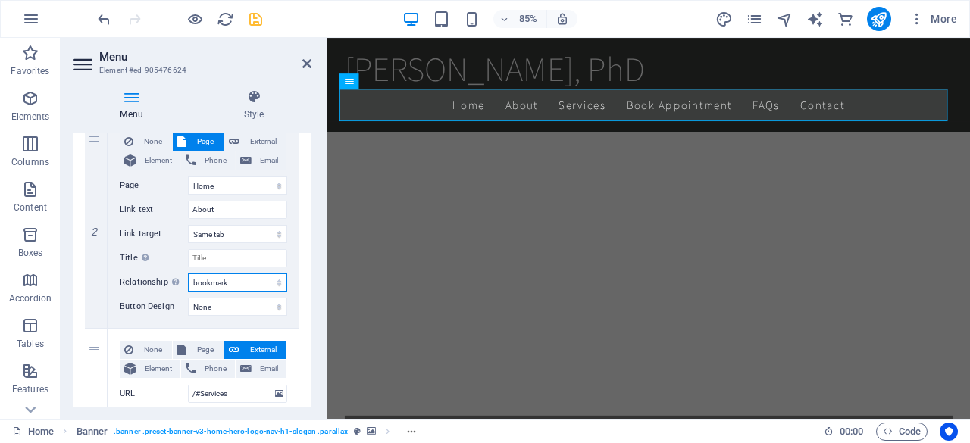
select select
click at [231, 308] on select "None Default Primary Secondary" at bounding box center [237, 307] width 99 height 18
click at [256, 17] on icon "save" at bounding box center [255, 19] width 17 height 17
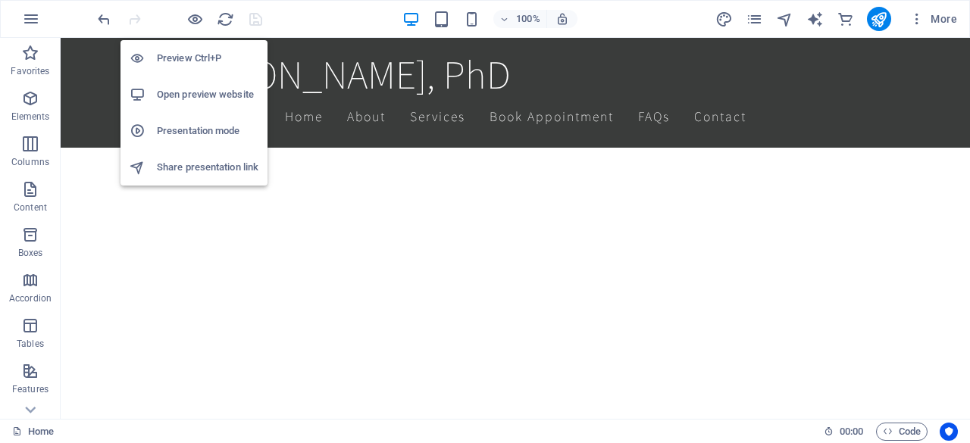
click at [191, 96] on h6 "Open preview website" at bounding box center [208, 95] width 102 height 18
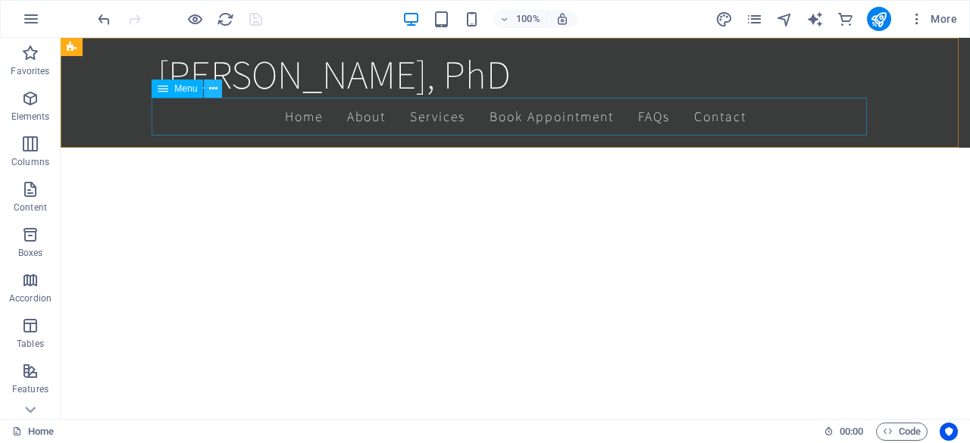
click at [212, 87] on icon at bounding box center [213, 89] width 8 height 16
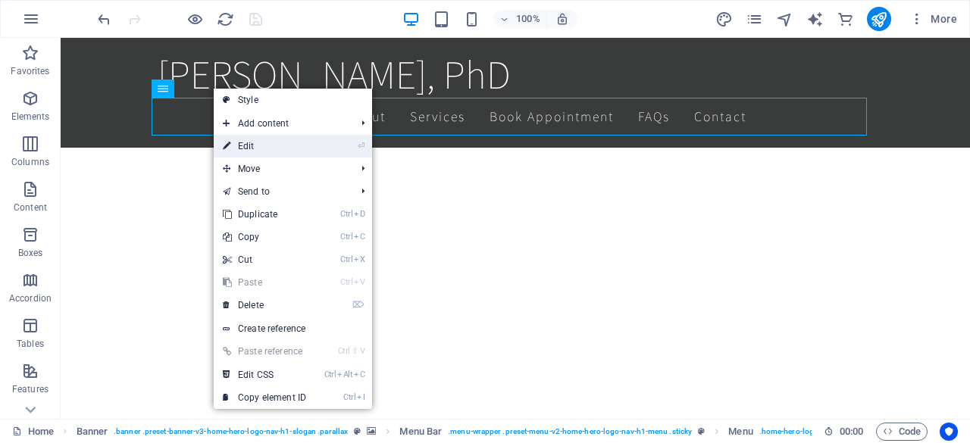
click at [268, 142] on link "⏎ Edit" at bounding box center [265, 146] width 102 height 23
select select
select select "bookmark"
select select
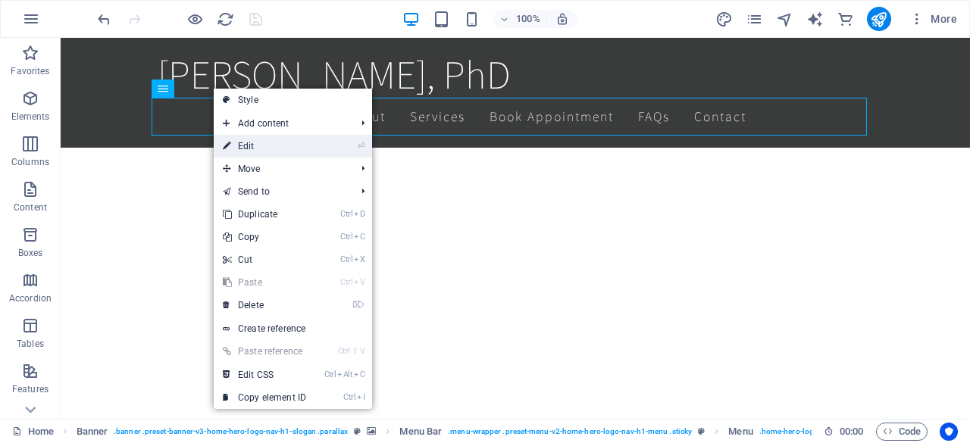
select select
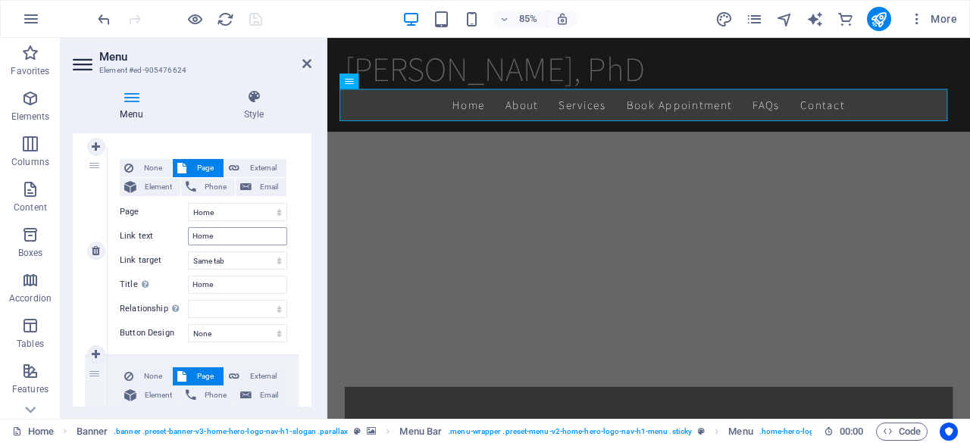
scroll to position [83, 0]
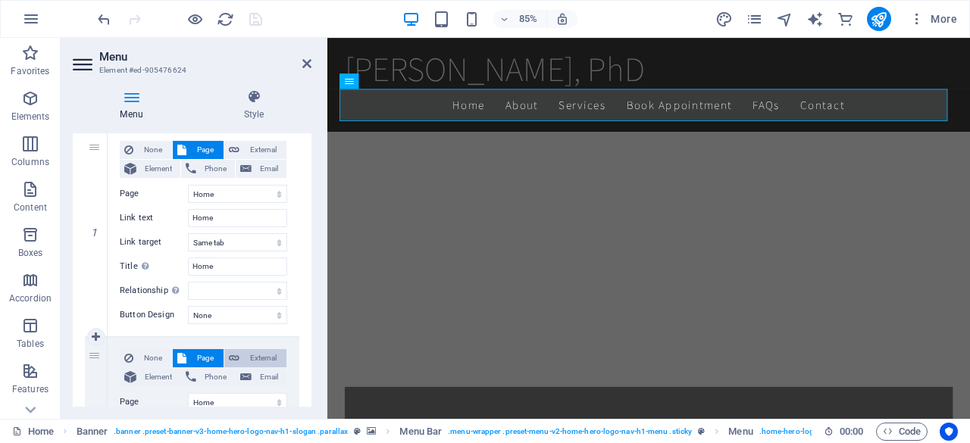
click at [255, 352] on span "External" at bounding box center [263, 358] width 38 height 18
select select
select select "blank"
select select
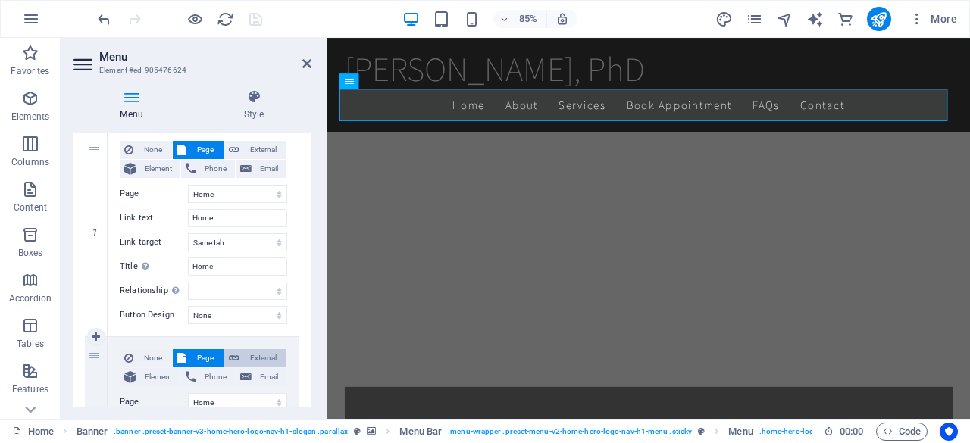
select select
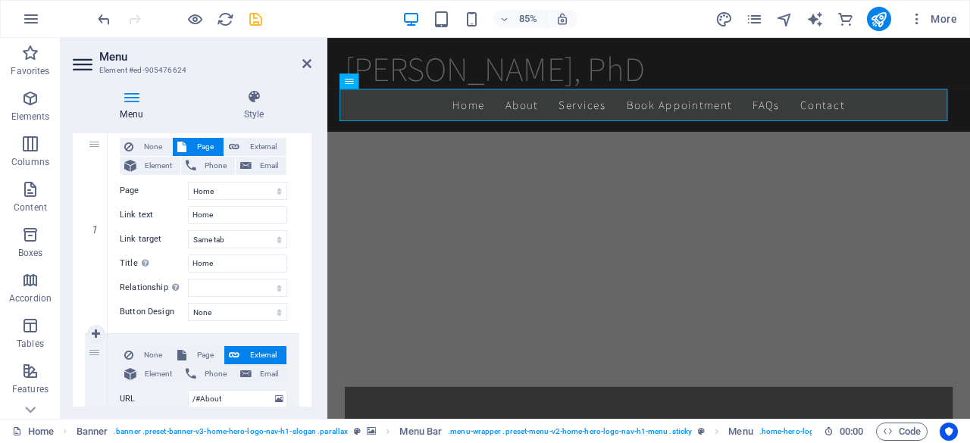
click at [255, 352] on span "External" at bounding box center [263, 355] width 38 height 18
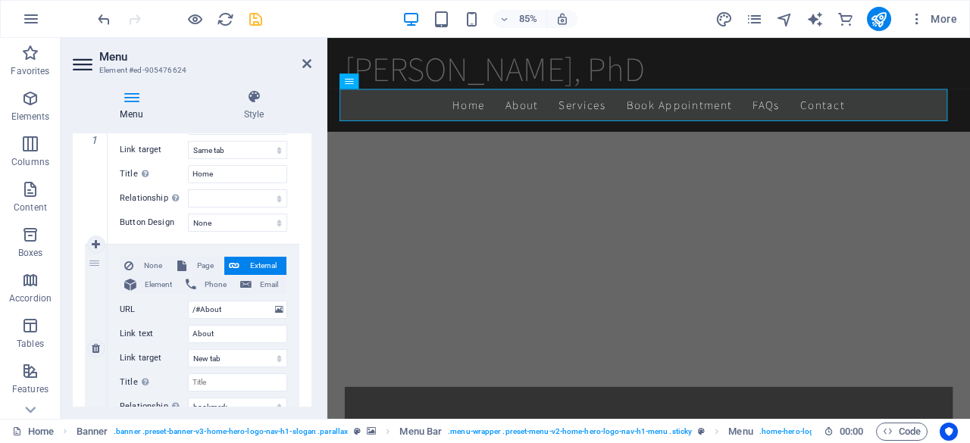
scroll to position [183, 0]
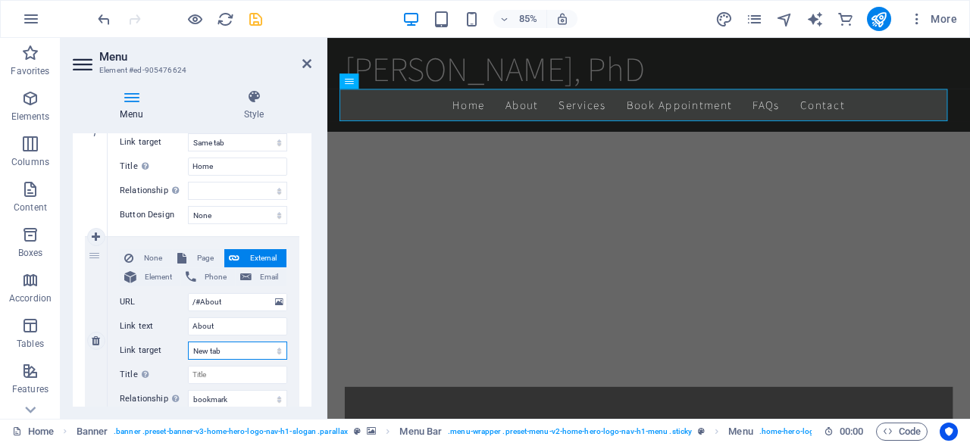
click at [228, 350] on select "New tab Same tab Overlay" at bounding box center [237, 351] width 99 height 18
select select
click at [188, 342] on select "New tab Same tab Overlay" at bounding box center [237, 351] width 99 height 18
select select
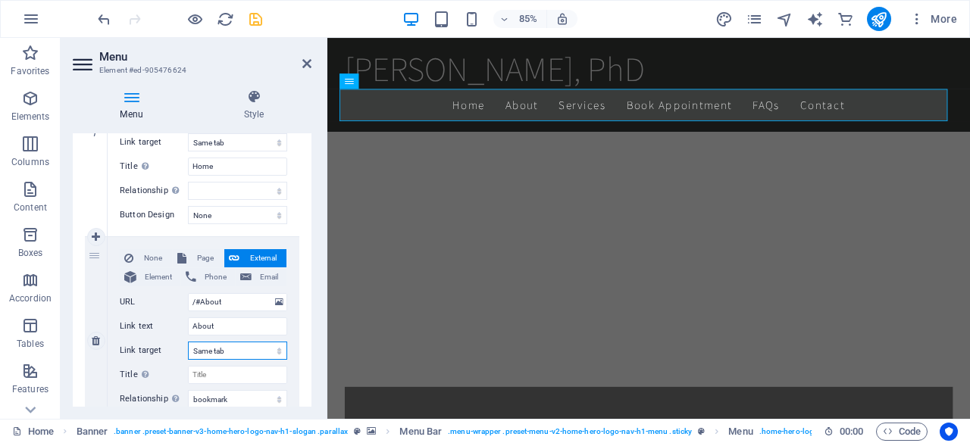
select select
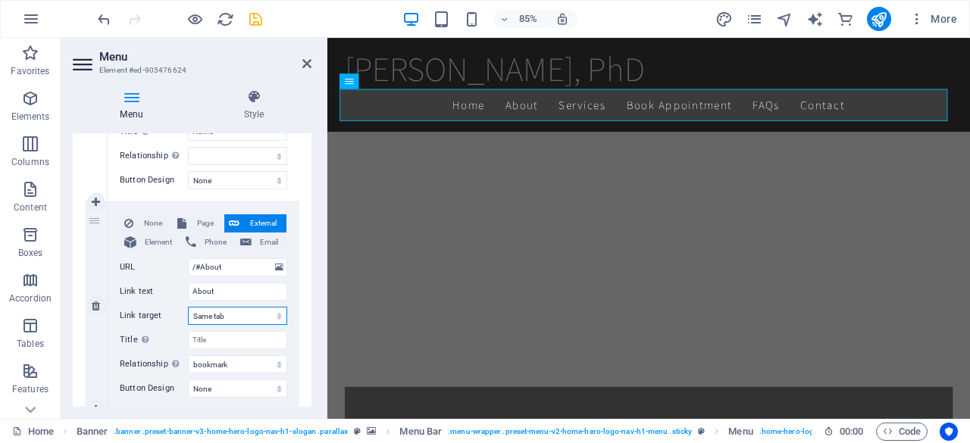
scroll to position [218, 0]
click at [236, 365] on select "alternate author bookmark external help license next nofollow noreferrer noopen…" at bounding box center [237, 364] width 99 height 18
select select
click at [188, 355] on select "alternate author bookmark external help license next nofollow noreferrer noopen…" at bounding box center [237, 364] width 99 height 18
select select
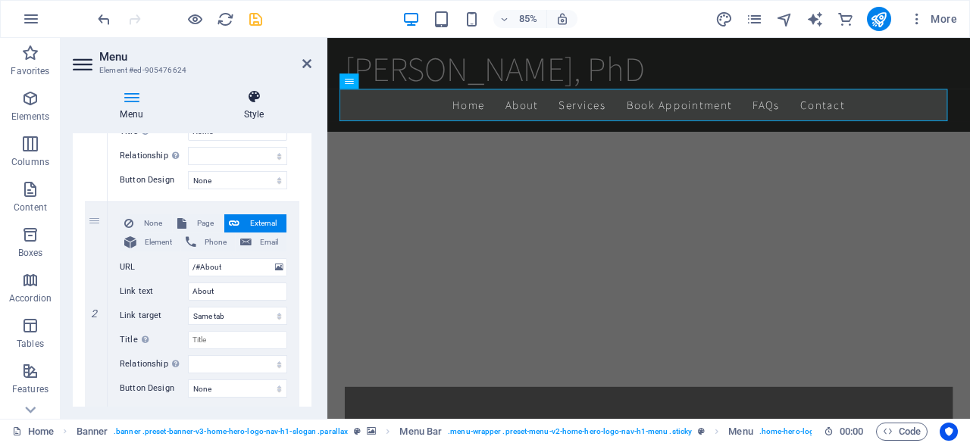
select select
drag, startPoint x: 203, startPoint y: 98, endPoint x: 206, endPoint y: 110, distance: 12.5
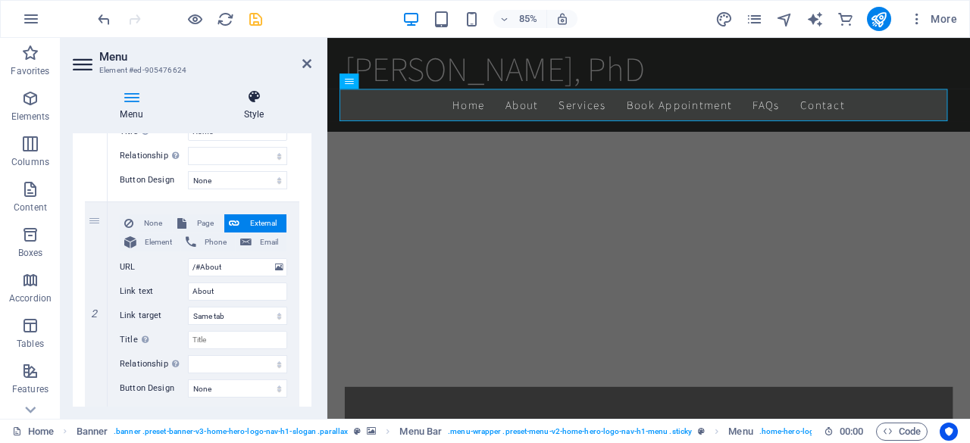
click at [206, 110] on h4 "Style" at bounding box center [253, 105] width 115 height 32
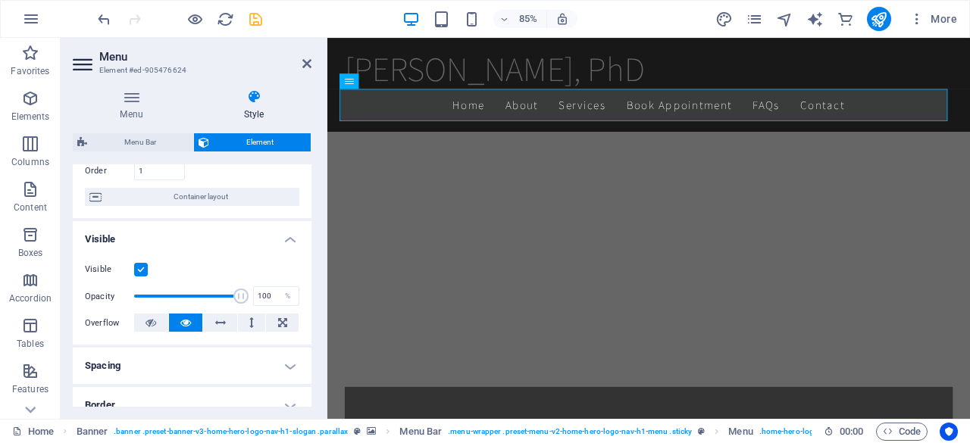
scroll to position [0, 0]
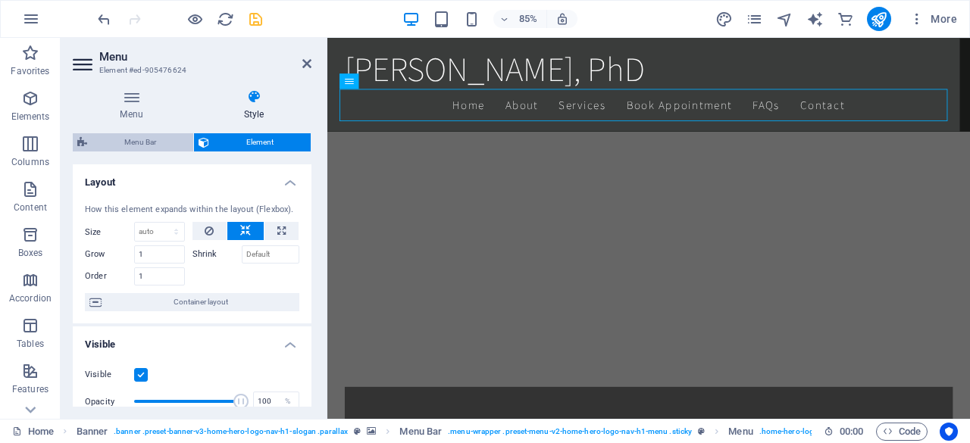
click at [149, 143] on span "Menu Bar" at bounding box center [140, 142] width 97 height 18
select select "rem"
select select "preset-menu-v2-home-hero-logo-nav-h1-menu"
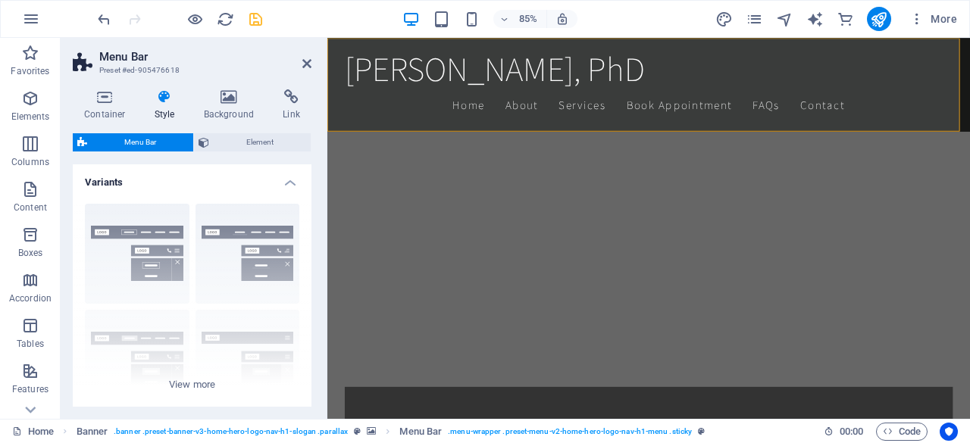
click at [262, 21] on icon "save" at bounding box center [255, 19] width 17 height 17
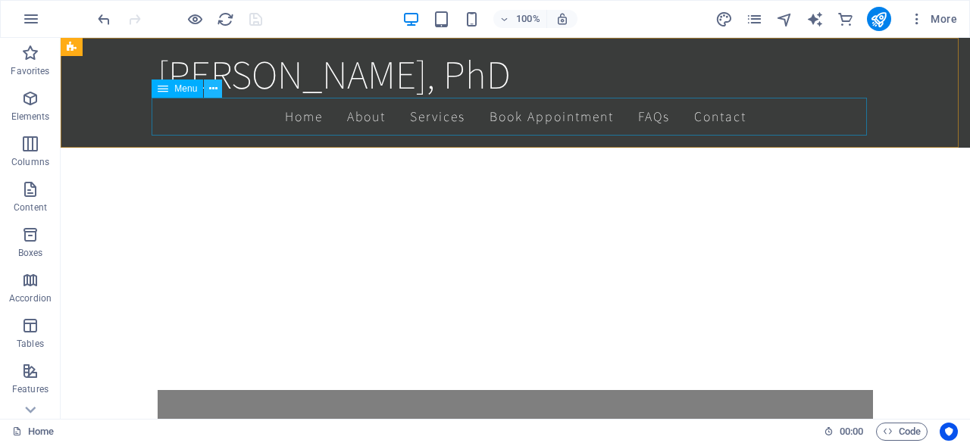
click at [214, 89] on icon at bounding box center [213, 89] width 8 height 16
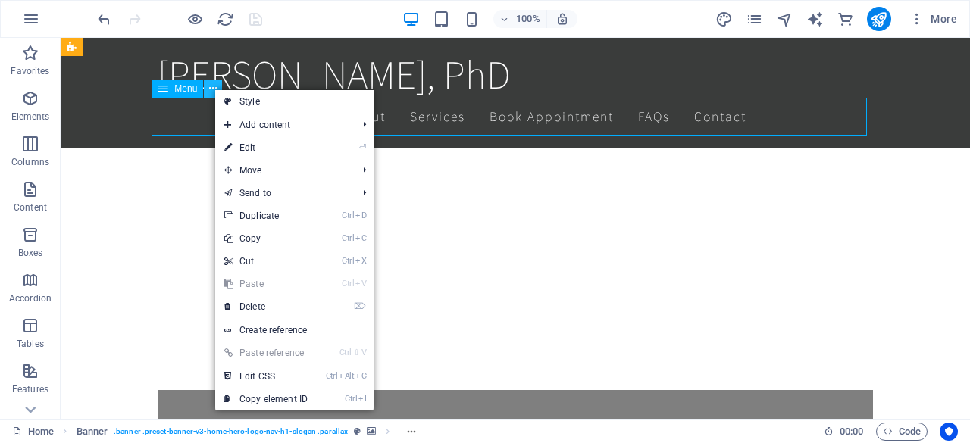
click at [214, 89] on icon at bounding box center [213, 89] width 8 height 16
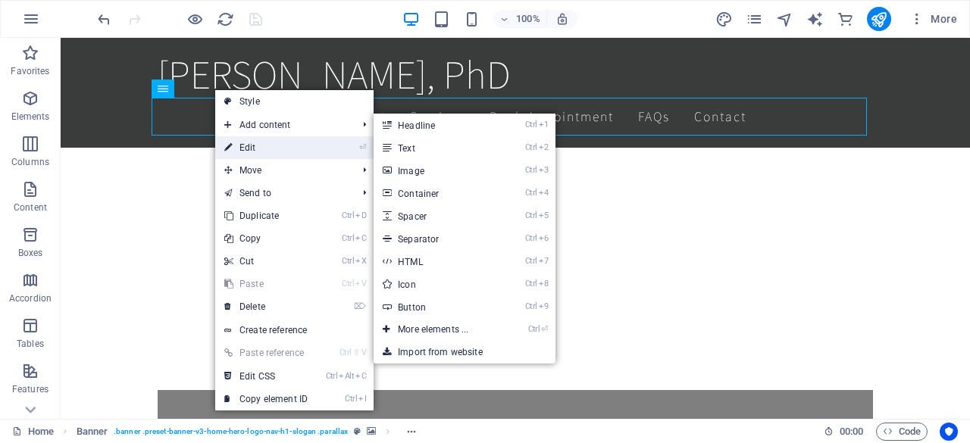
click at [236, 149] on link "⏎ Edit" at bounding box center [266, 147] width 102 height 23
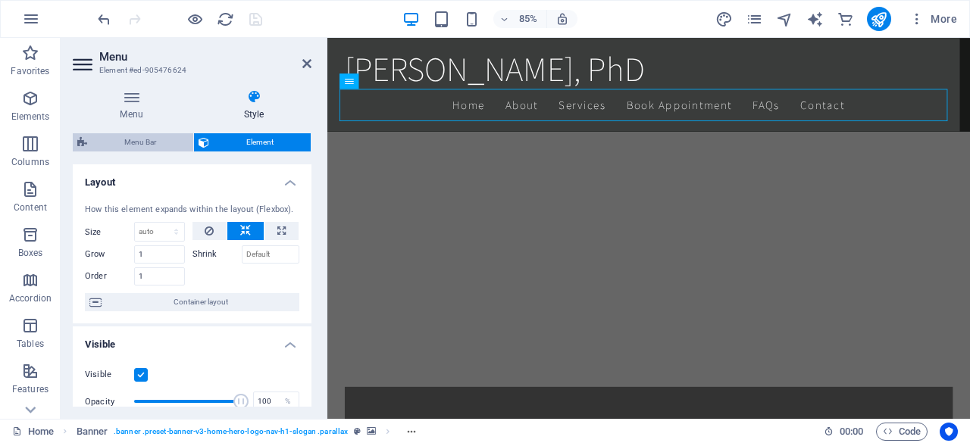
click at [158, 136] on span "Menu Bar" at bounding box center [140, 142] width 97 height 18
select select "rem"
select select "hover_border_bottom"
select select "px"
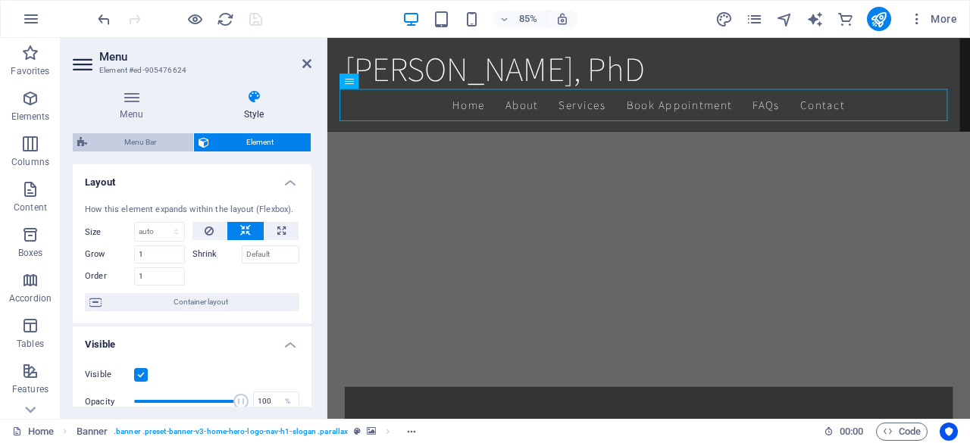
select select "rem"
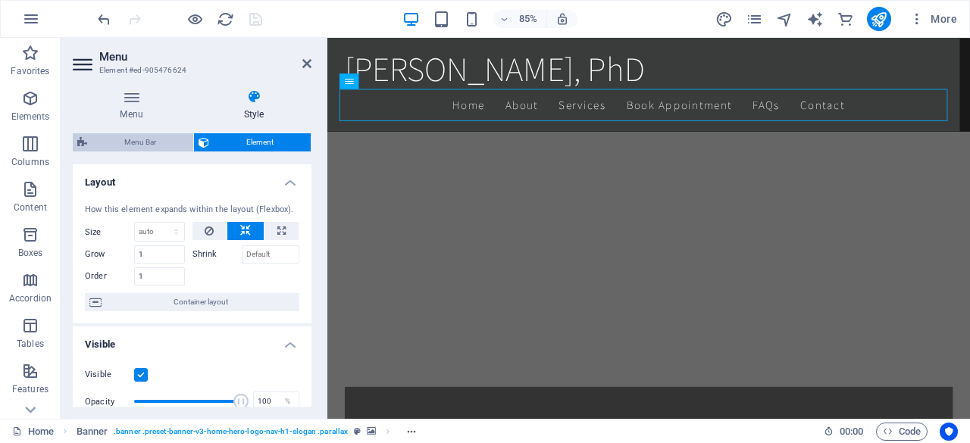
select select "link-special-font"
select select "rem"
select select "200"
select select "px"
select select "preset-menu-v2-home-hero-logo-nav-h1-menu"
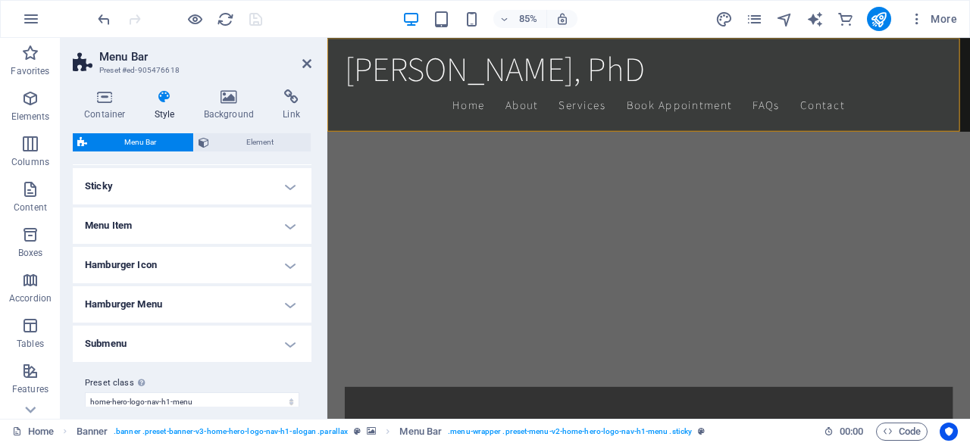
scroll to position [409, 0]
click at [152, 221] on h4 "Menu Item" at bounding box center [192, 226] width 239 height 36
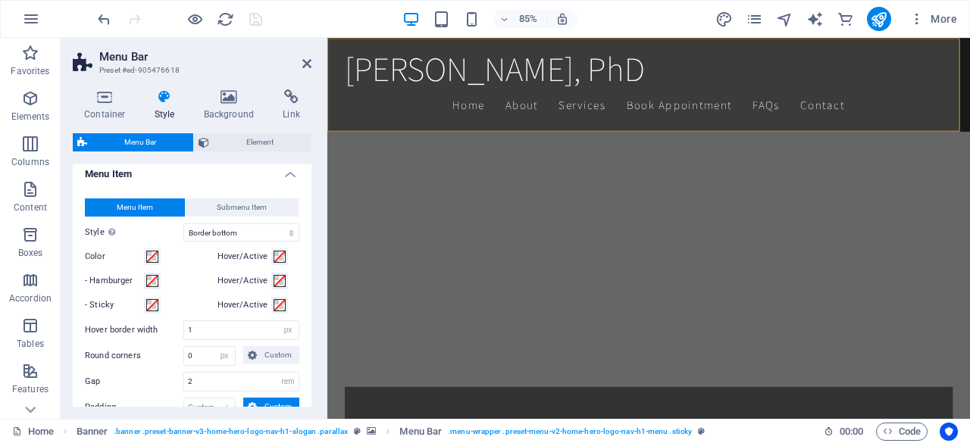
scroll to position [461, 0]
click at [241, 203] on span "Submenu Item" at bounding box center [242, 208] width 50 height 18
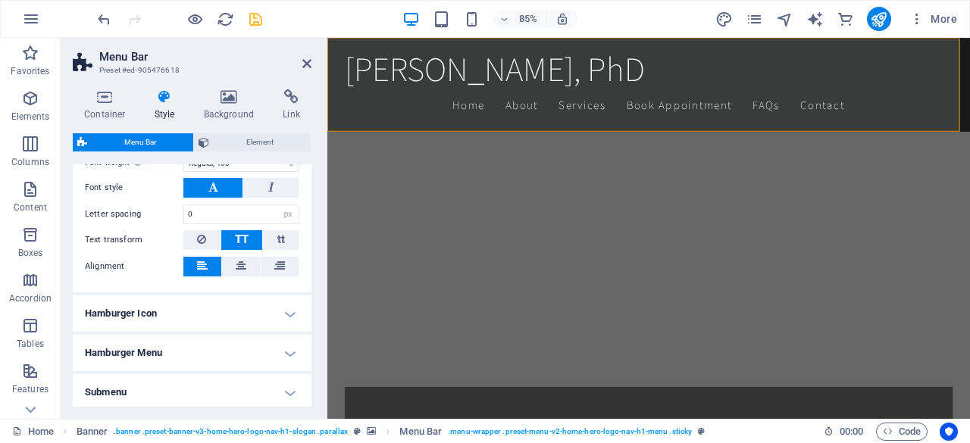
scroll to position [756, 0]
click at [241, 205] on input "0" at bounding box center [241, 214] width 114 height 18
click at [200, 334] on h4 "Hamburger Menu" at bounding box center [192, 352] width 239 height 36
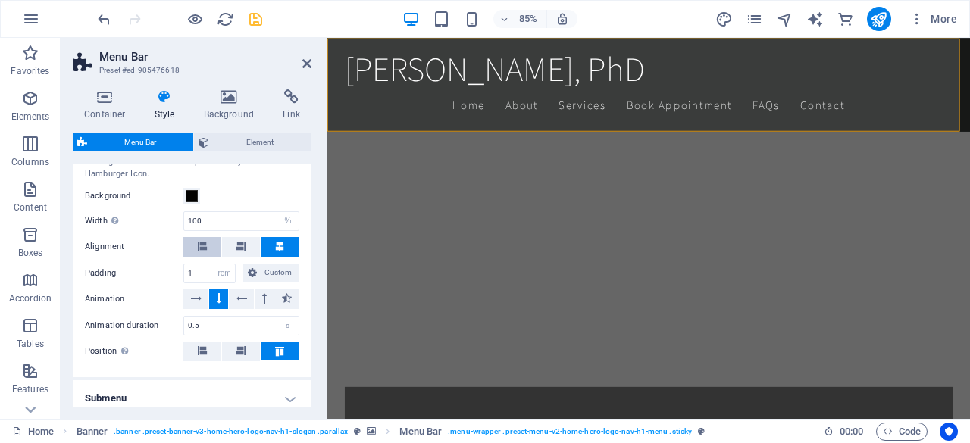
scroll to position [1040, 0]
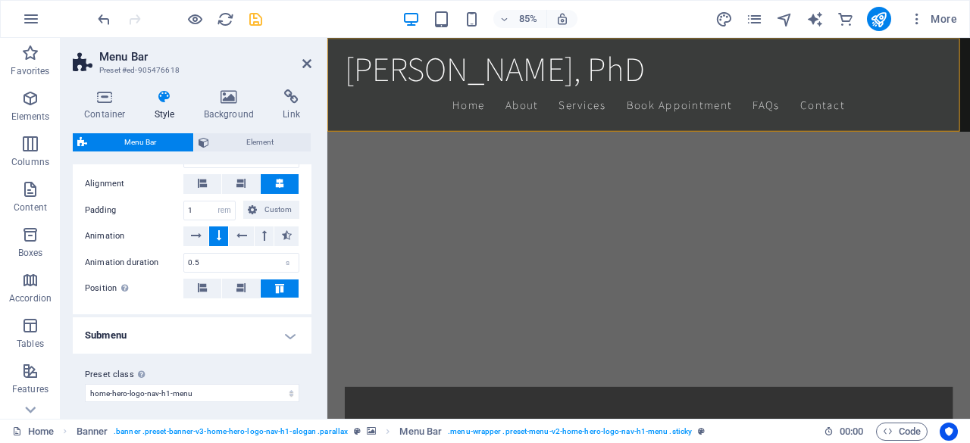
click at [184, 319] on h4 "Submenu" at bounding box center [192, 336] width 239 height 36
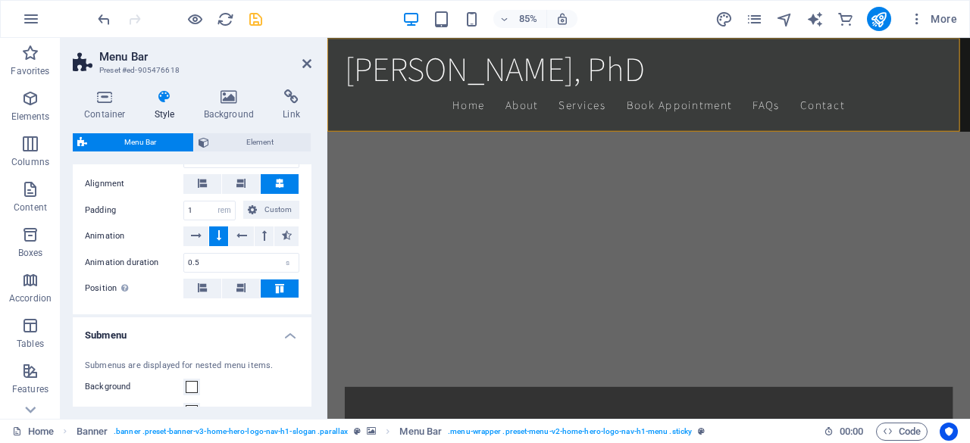
click at [184, 319] on h4 "Submenu" at bounding box center [192, 331] width 239 height 27
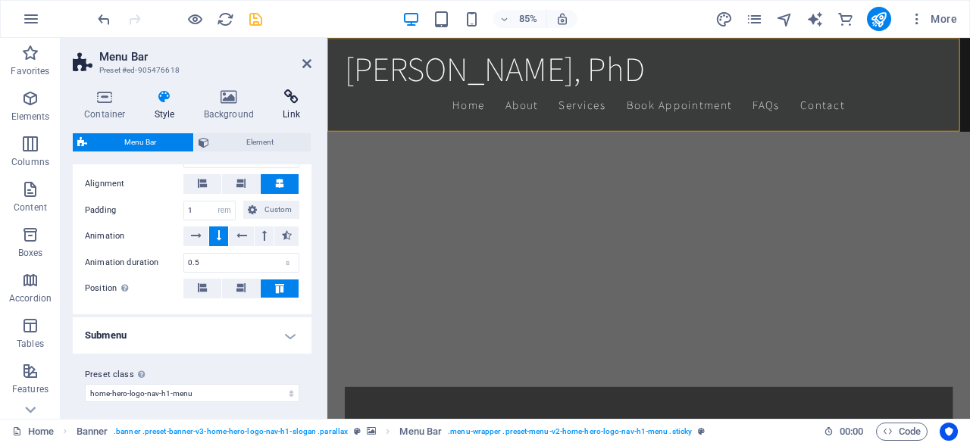
click at [286, 114] on h4 "Link" at bounding box center [291, 105] width 40 height 32
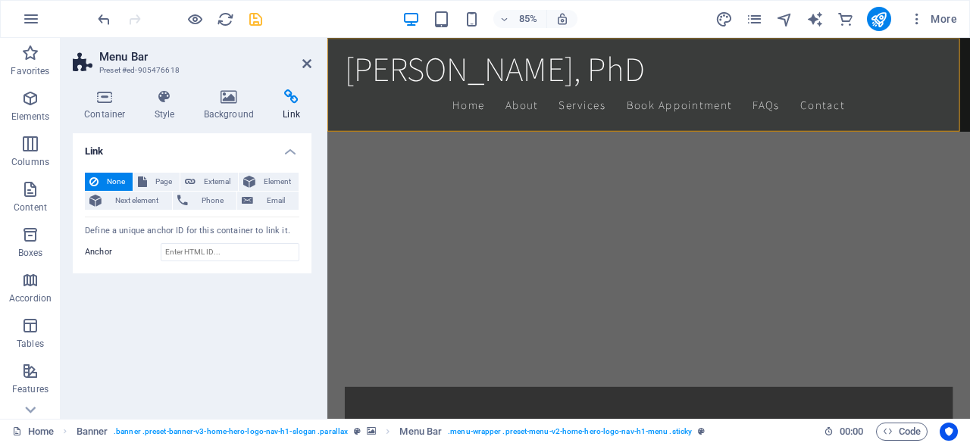
click at [286, 114] on h4 "Link" at bounding box center [291, 105] width 40 height 32
click at [202, 180] on span "External" at bounding box center [216, 182] width 33 height 18
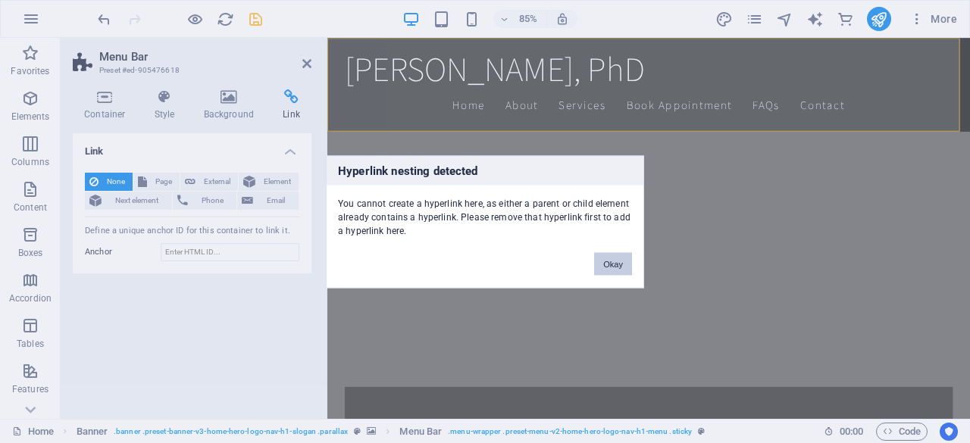
click at [606, 262] on button "Okay" at bounding box center [613, 263] width 38 height 23
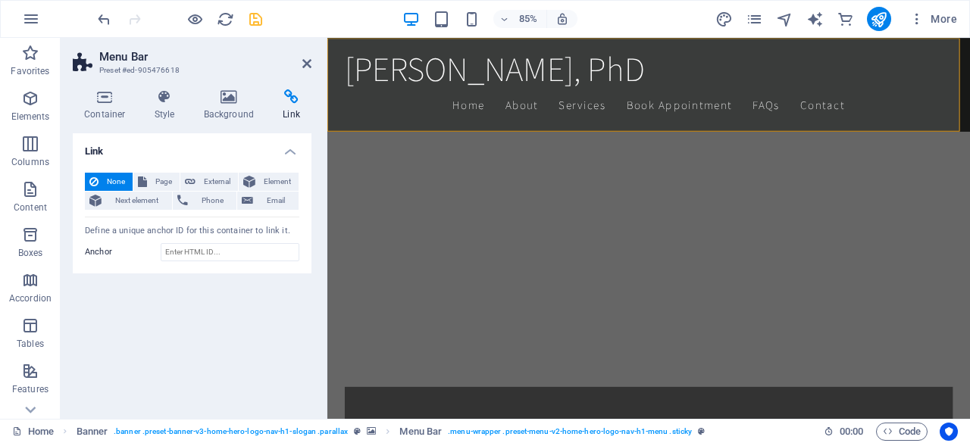
drag, startPoint x: 934, startPoint y: 300, endPoint x: 655, endPoint y: 302, distance: 278.1
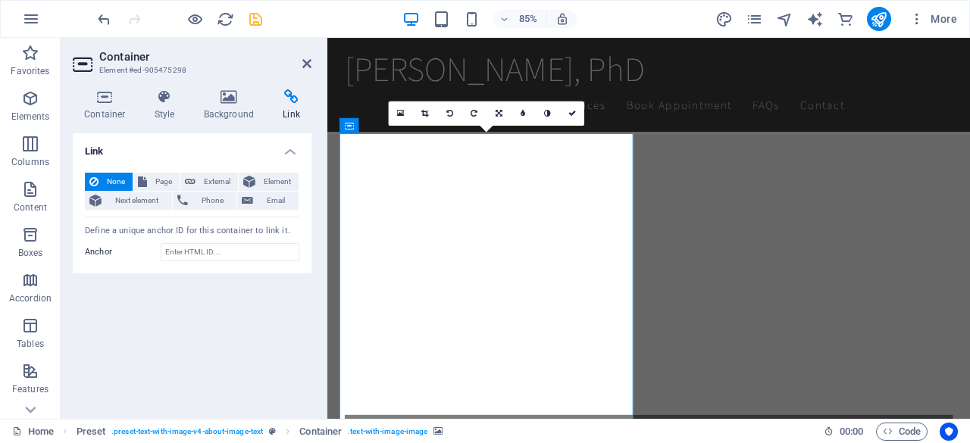
scroll to position [737, 0]
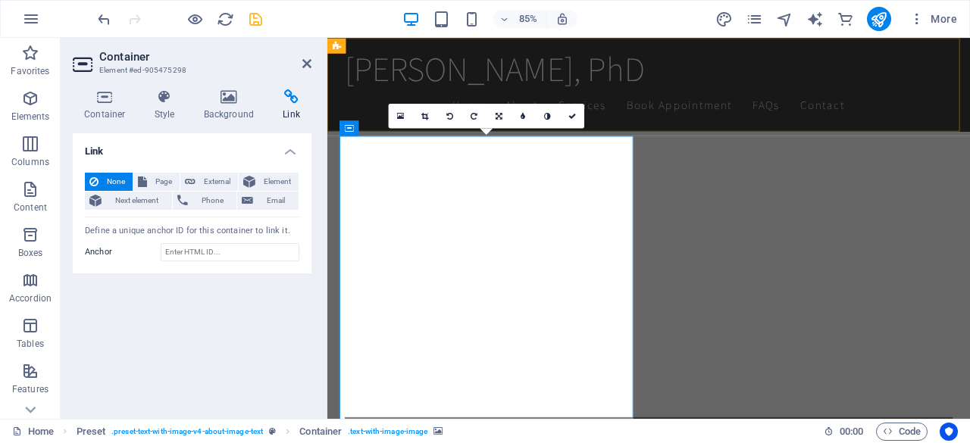
click at [736, 71] on div "Scott Graham, PhD Home About Services Book Appointment FAQs Contact" at bounding box center [705, 93] width 756 height 110
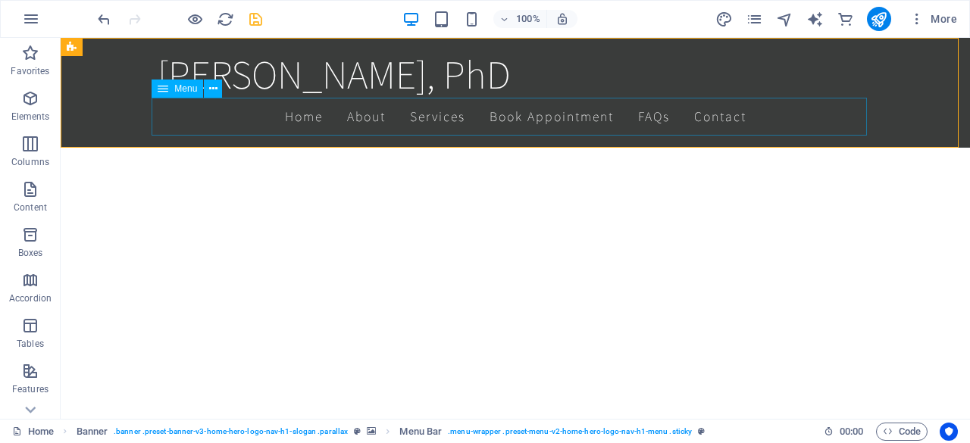
click at [359, 122] on nav "Home About Services Book Appointment FAQs Contact" at bounding box center [515, 117] width 715 height 38
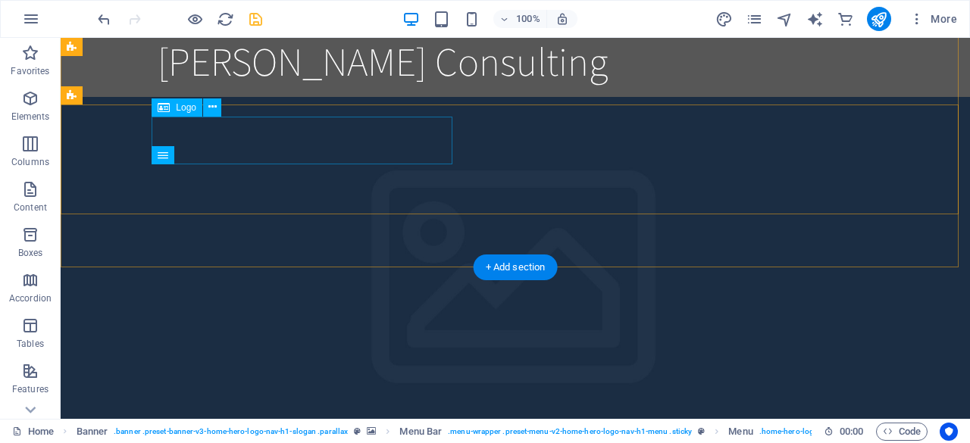
scroll to position [0, 0]
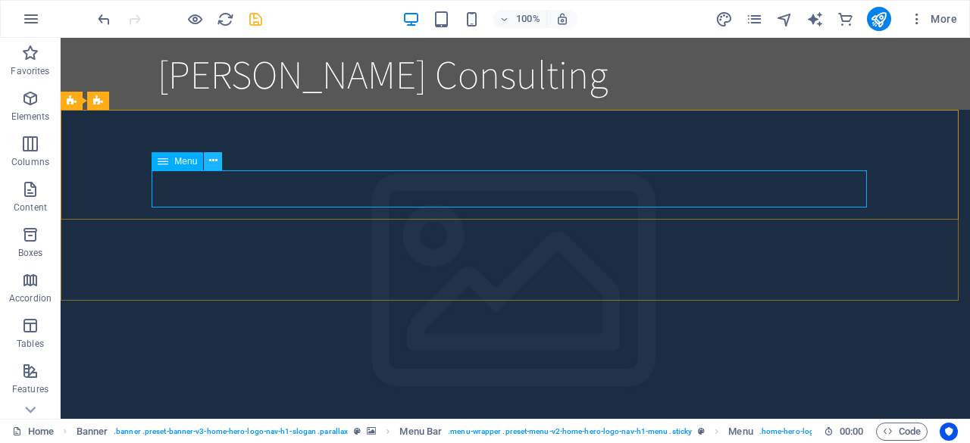
click at [215, 161] on icon at bounding box center [213, 161] width 8 height 16
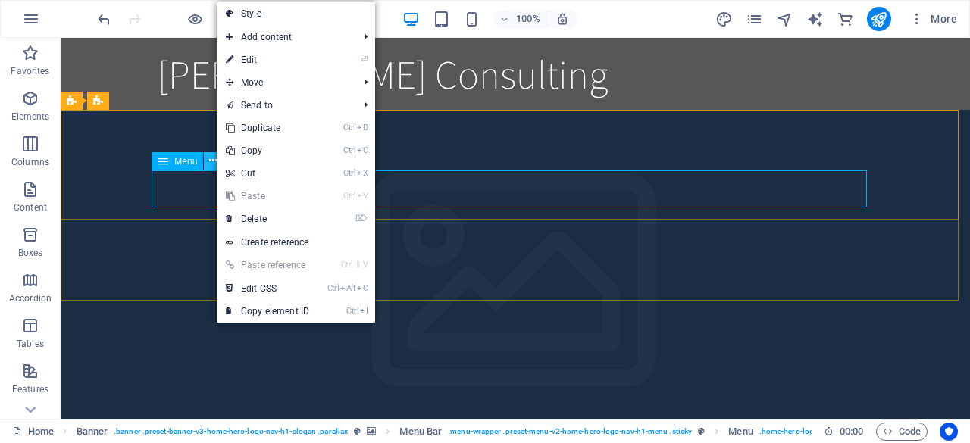
click at [215, 161] on icon at bounding box center [213, 161] width 8 height 16
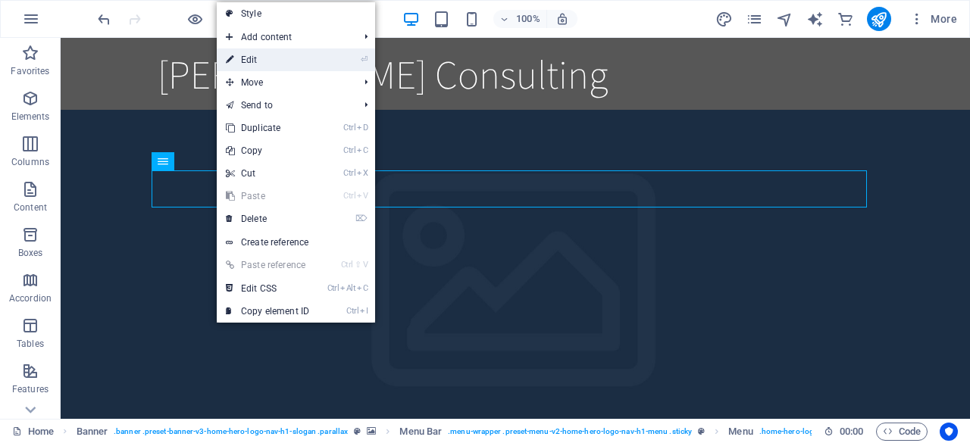
click at [283, 69] on link "⏎ Edit" at bounding box center [268, 59] width 102 height 23
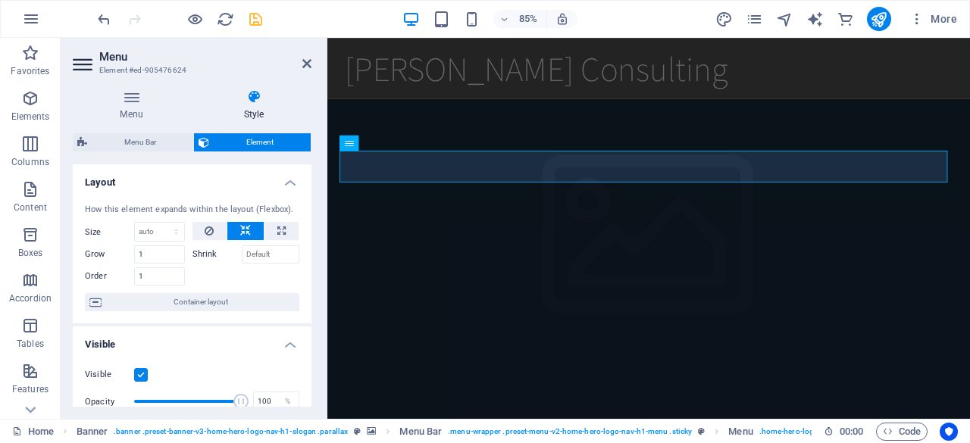
click at [285, 187] on h4 "Layout" at bounding box center [192, 177] width 239 height 27
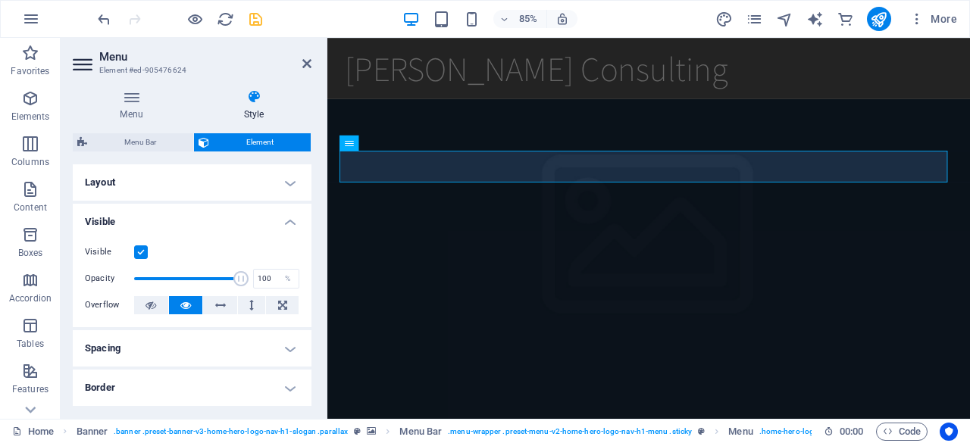
click at [285, 187] on h4 "Layout" at bounding box center [192, 182] width 239 height 36
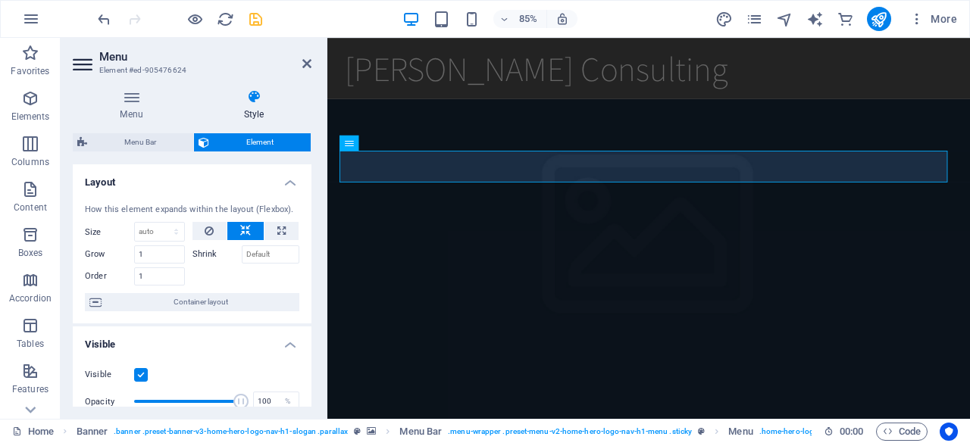
click at [285, 187] on h4 "Layout" at bounding box center [192, 177] width 239 height 27
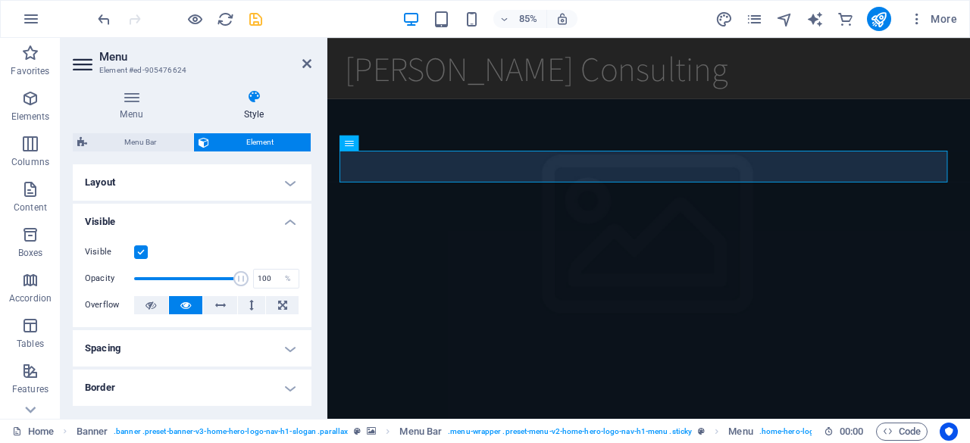
click at [285, 187] on h4 "Layout" at bounding box center [192, 182] width 239 height 36
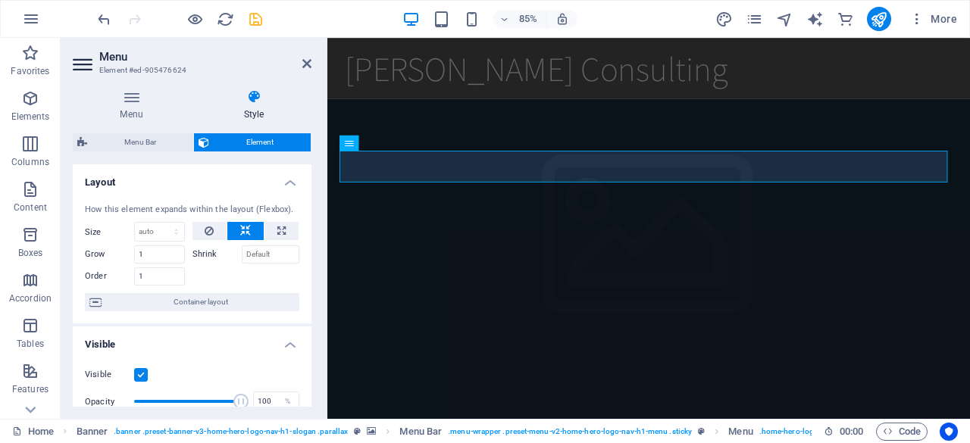
click at [285, 187] on h4 "Layout" at bounding box center [192, 177] width 239 height 27
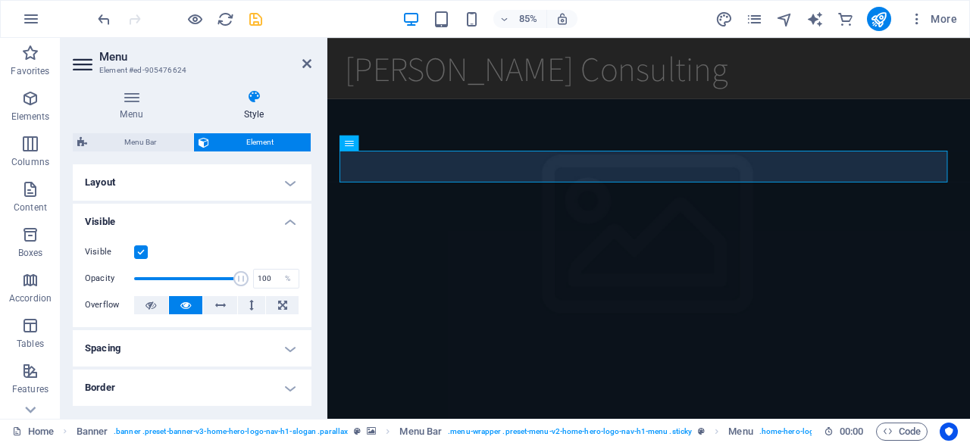
click at [291, 214] on h4 "Visible" at bounding box center [192, 217] width 239 height 27
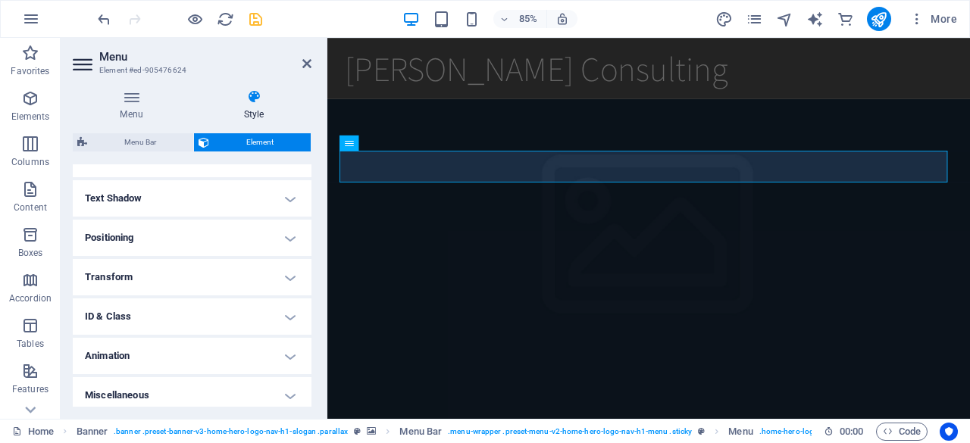
scroll to position [187, 0]
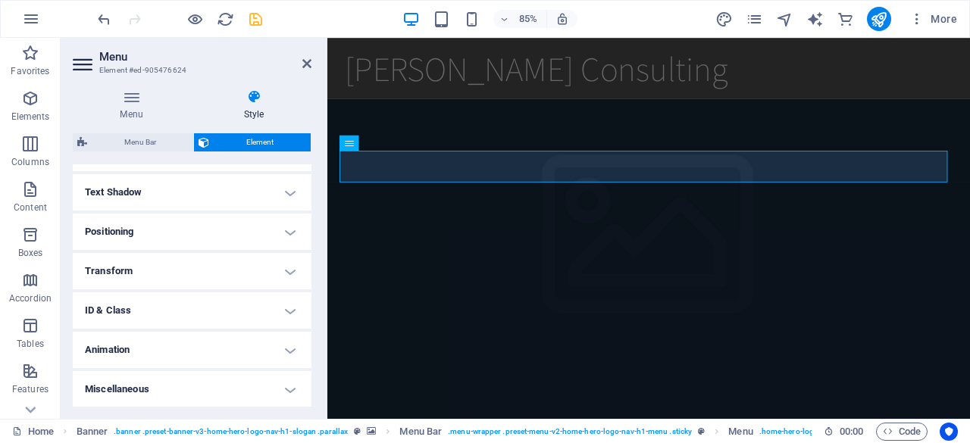
click at [202, 306] on h4 "ID & Class" at bounding box center [192, 311] width 239 height 36
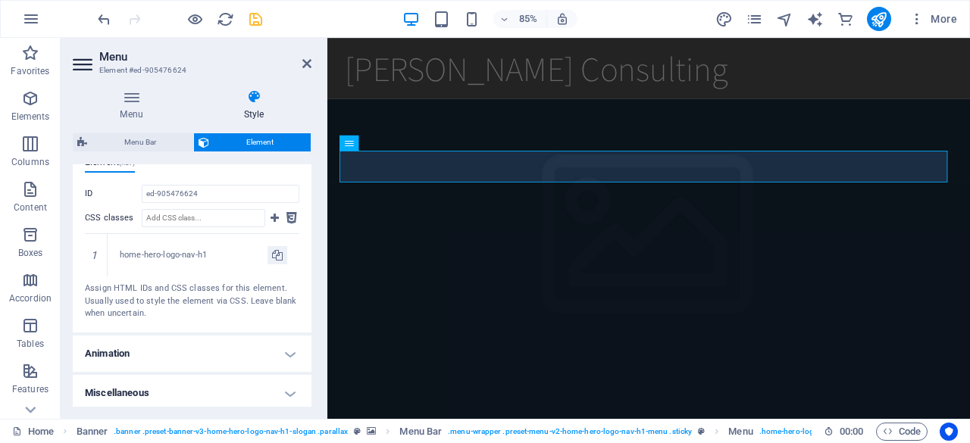
scroll to position [366, 0]
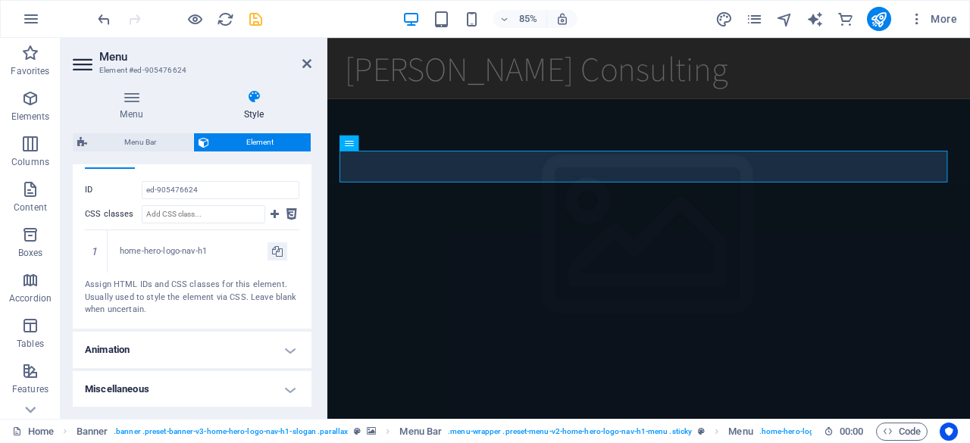
click at [215, 344] on h4 "Animation" at bounding box center [192, 350] width 239 height 36
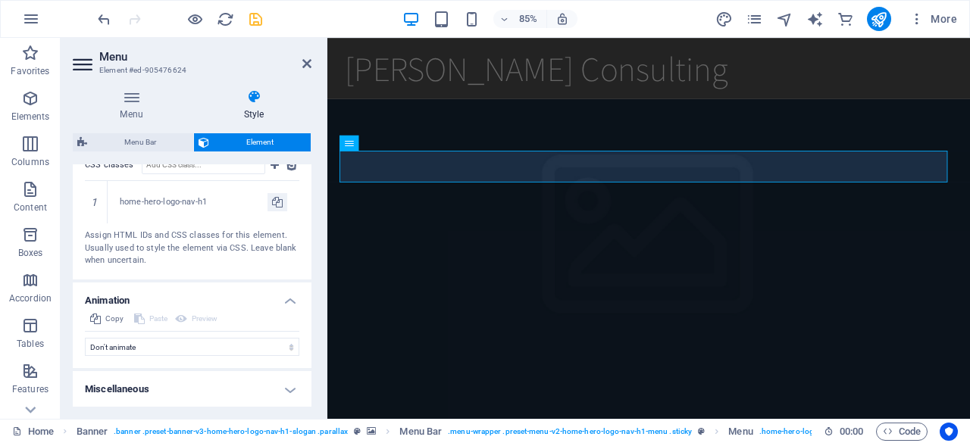
click at [211, 393] on h4 "Miscellaneous" at bounding box center [192, 389] width 239 height 36
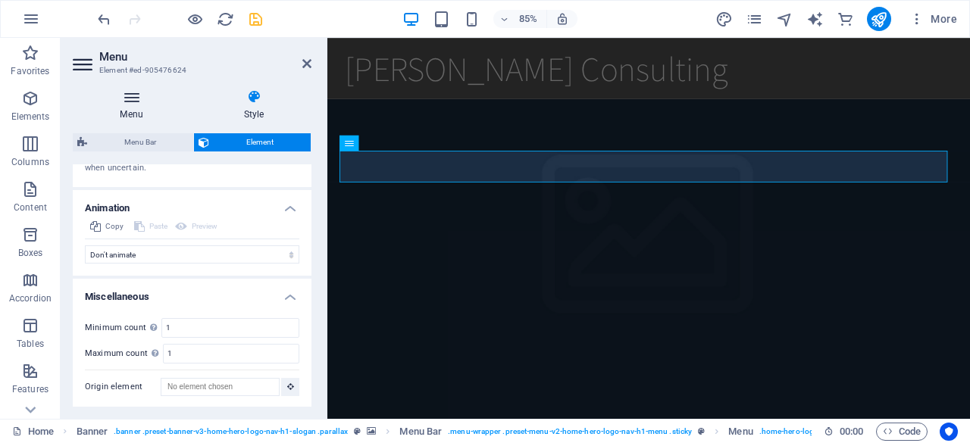
click at [131, 101] on icon at bounding box center [131, 96] width 117 height 15
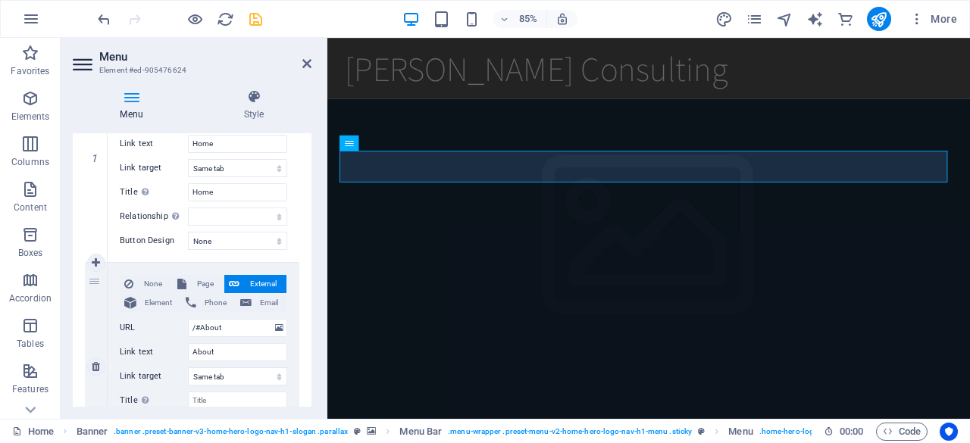
scroll to position [164, 0]
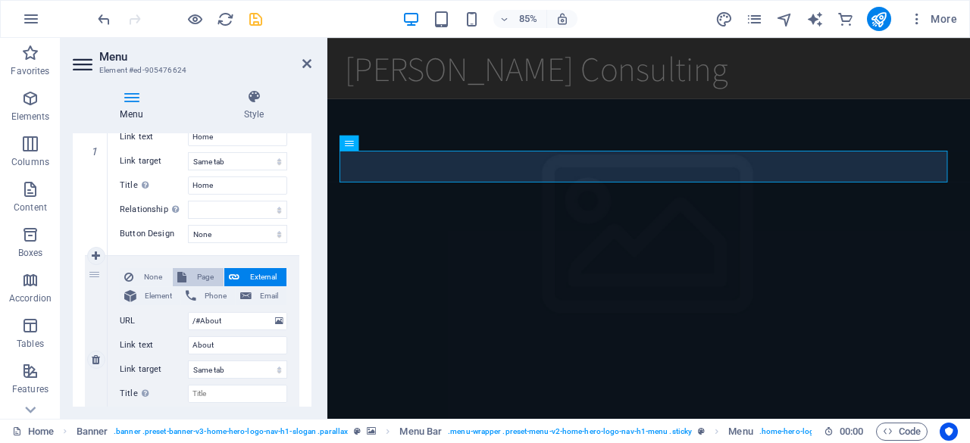
click at [191, 269] on span "Page" at bounding box center [205, 277] width 28 height 18
select select
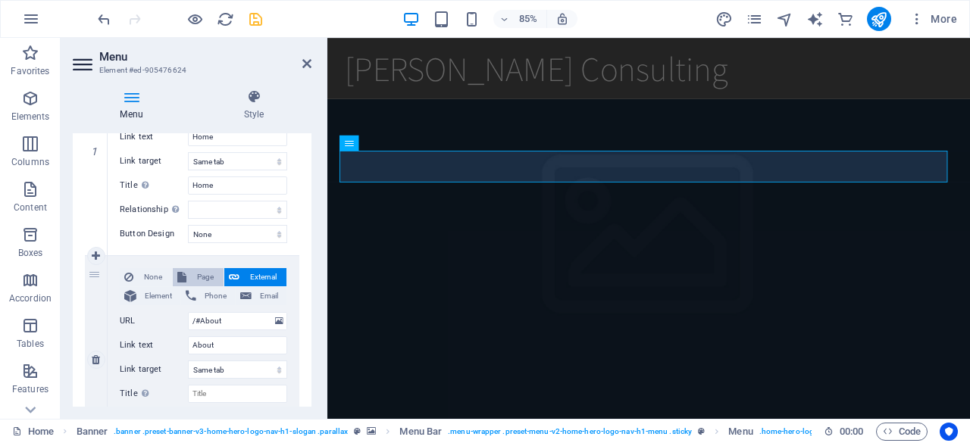
select select
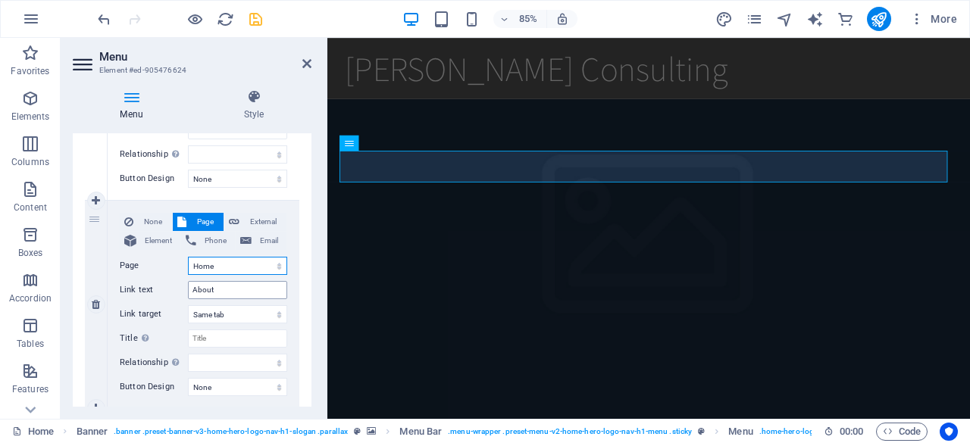
scroll to position [221, 0]
click at [228, 333] on input "Title Additional link description, should not be the same as the link text. The…" at bounding box center [237, 338] width 99 height 18
type input "About"
select select
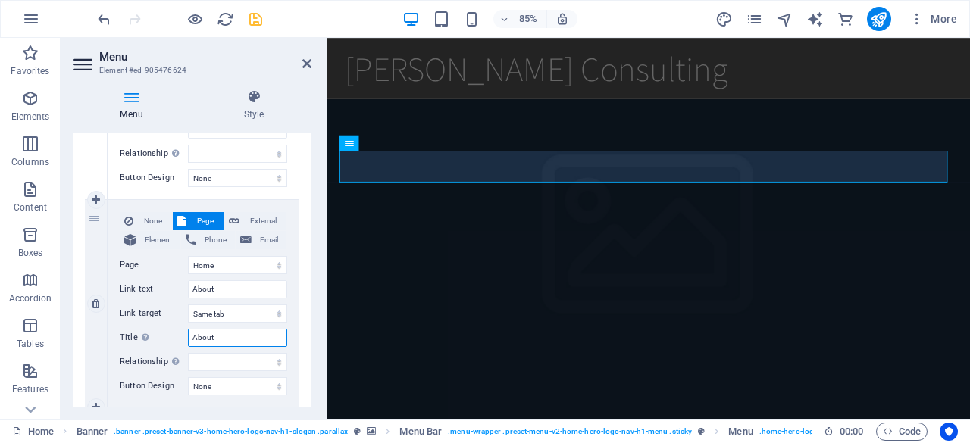
select select
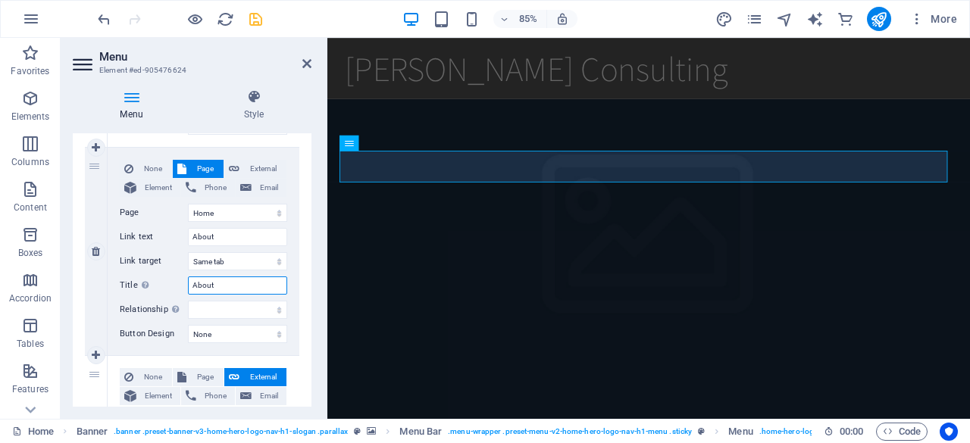
scroll to position [289, 0]
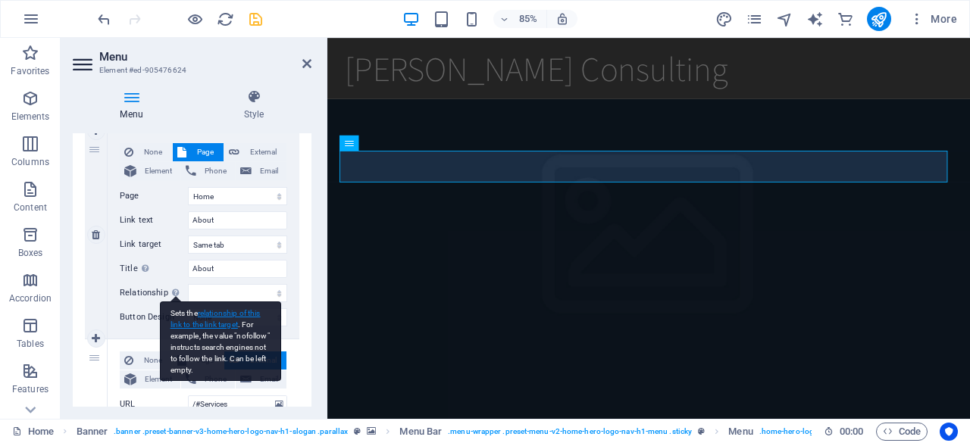
click at [205, 324] on link "relationship of this link to the link target" at bounding box center [216, 319] width 90 height 20
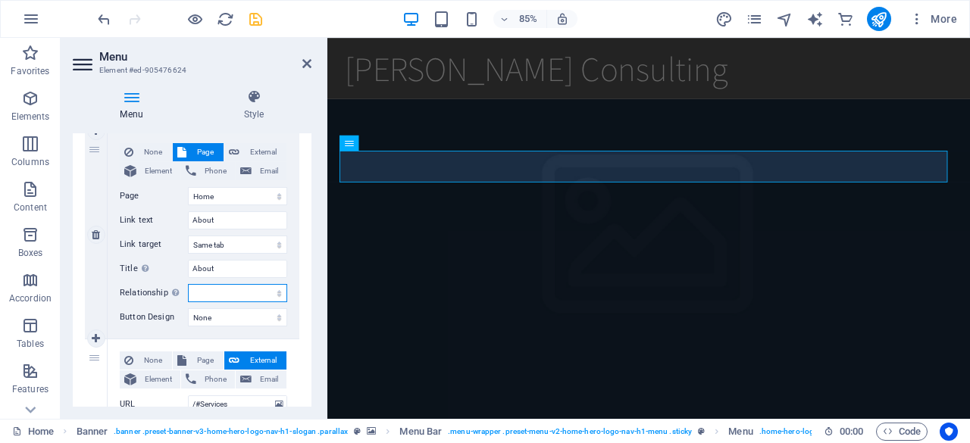
click at [208, 289] on select "alternate author bookmark external help license next nofollow noreferrer noopen…" at bounding box center [237, 293] width 99 height 18
select select "bookmark"
click at [188, 284] on select "alternate author bookmark external help license next nofollow noreferrer noopen…" at bounding box center [237, 293] width 99 height 18
select select
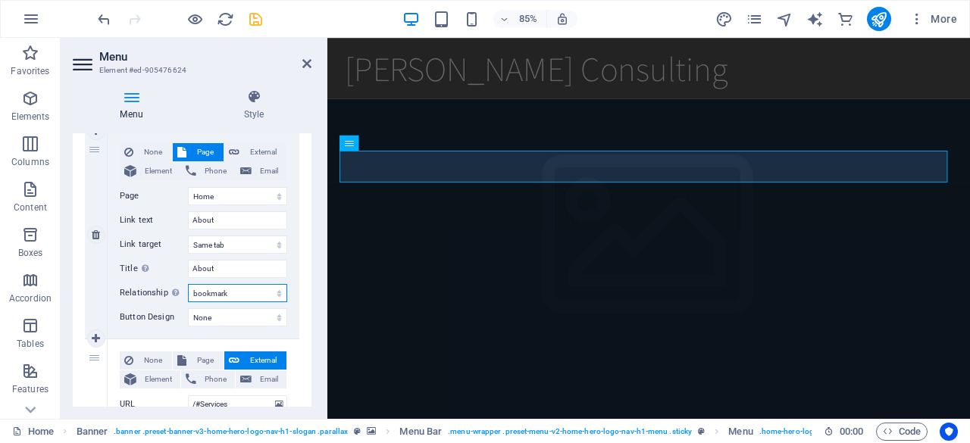
select select
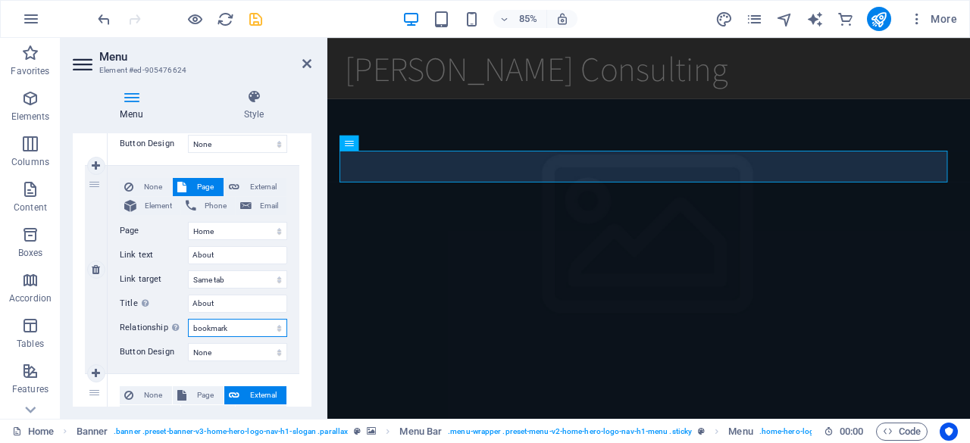
scroll to position [227, 0]
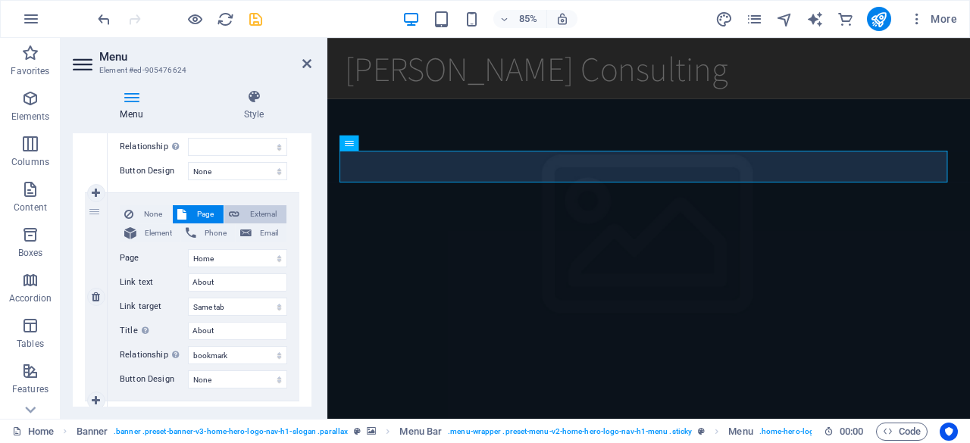
click at [265, 218] on span "External" at bounding box center [263, 214] width 38 height 18
select select
select select "blank"
select select
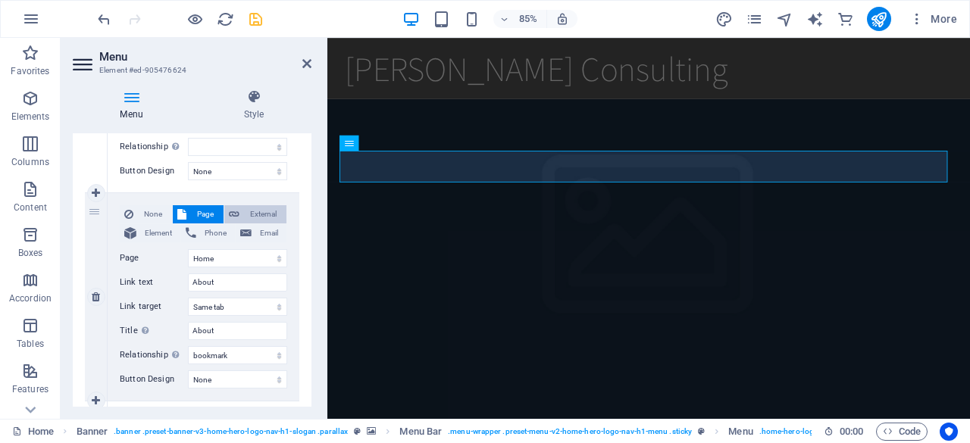
select select
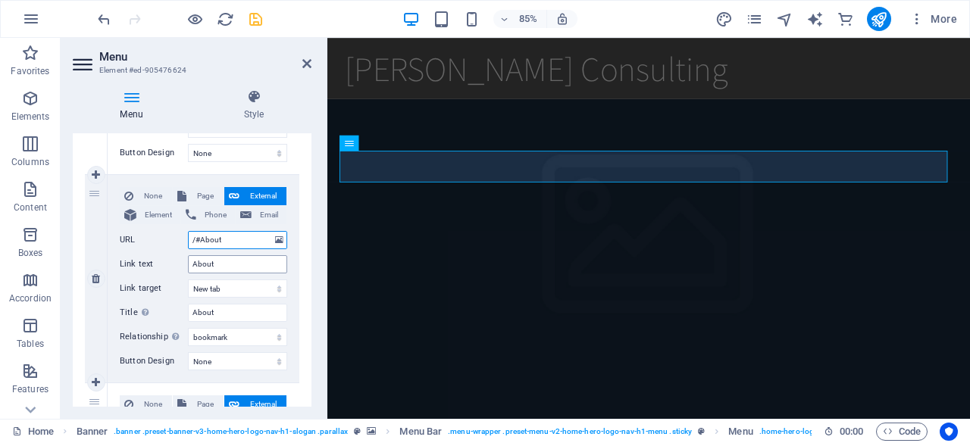
scroll to position [248, 0]
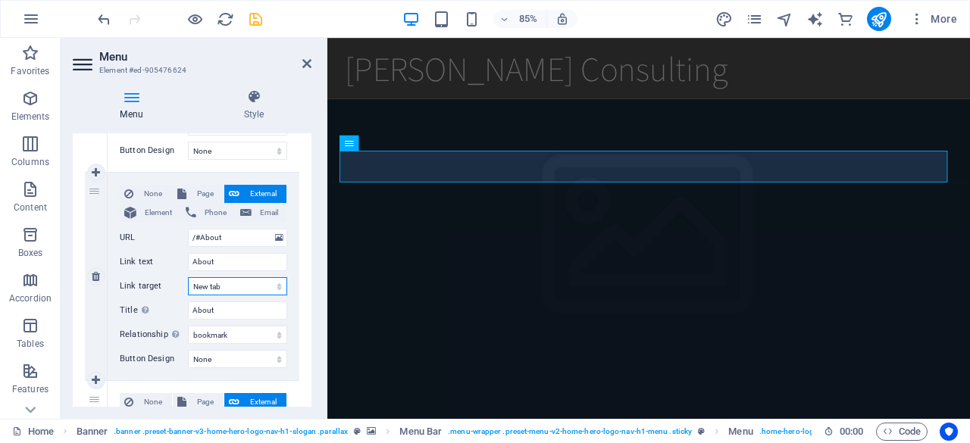
click at [249, 284] on select "New tab Same tab Overlay" at bounding box center [237, 286] width 99 height 18
select select
click at [188, 277] on select "New tab Same tab Overlay" at bounding box center [237, 286] width 99 height 18
select select
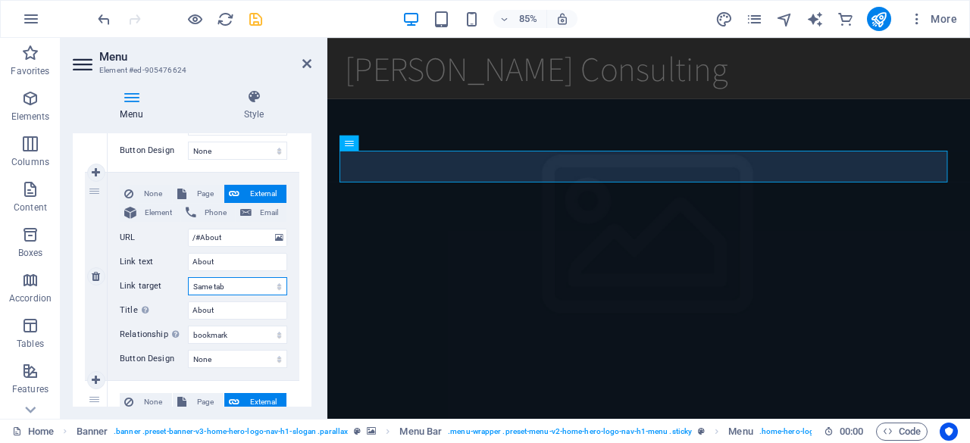
select select
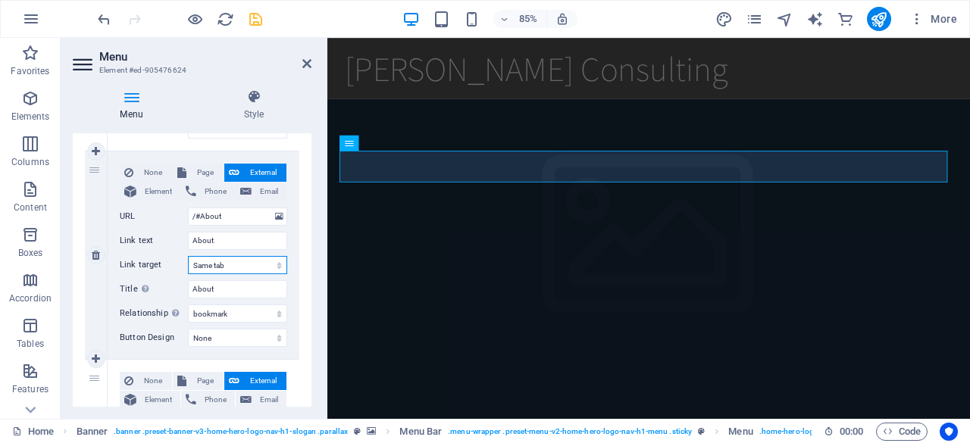
scroll to position [270, 0]
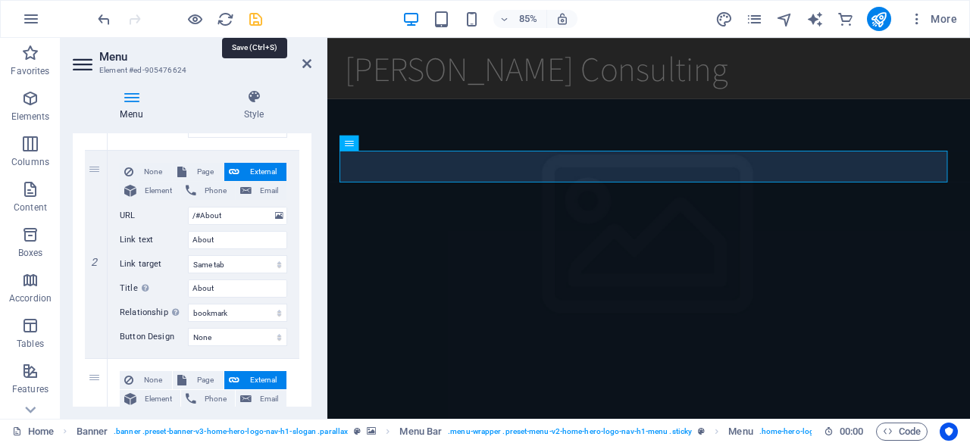
click at [252, 17] on icon "save" at bounding box center [255, 19] width 17 height 17
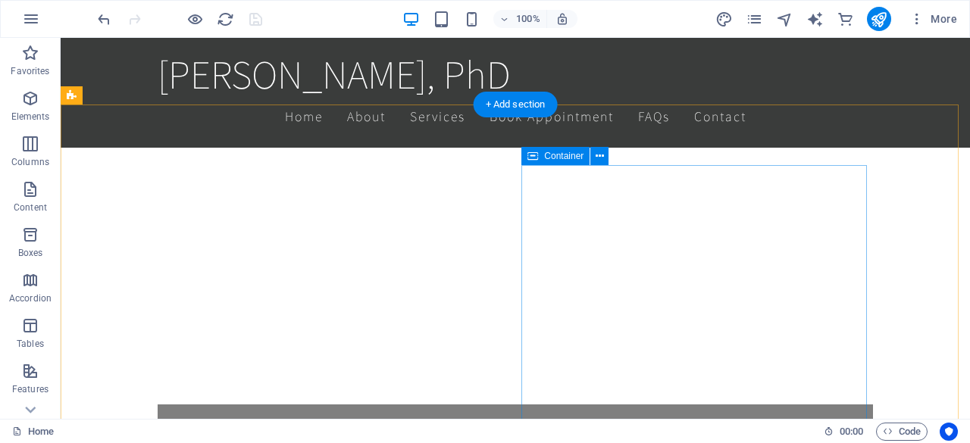
scroll to position [688, 0]
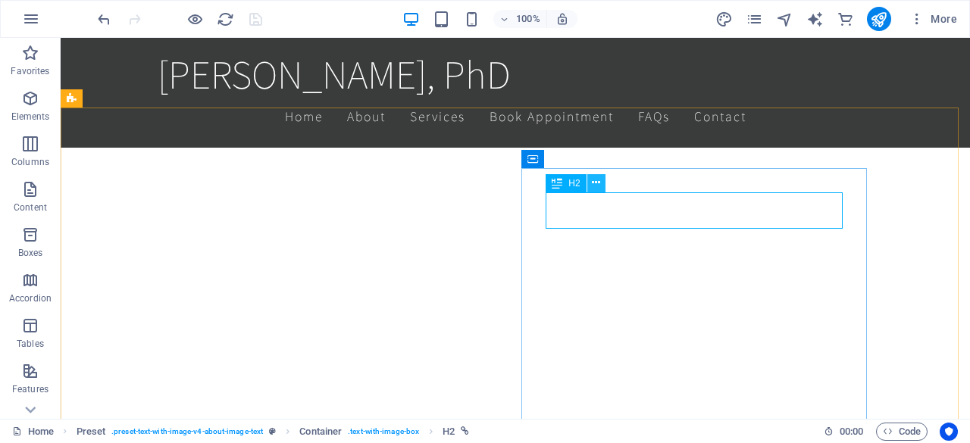
click at [602, 182] on button at bounding box center [596, 183] width 18 height 18
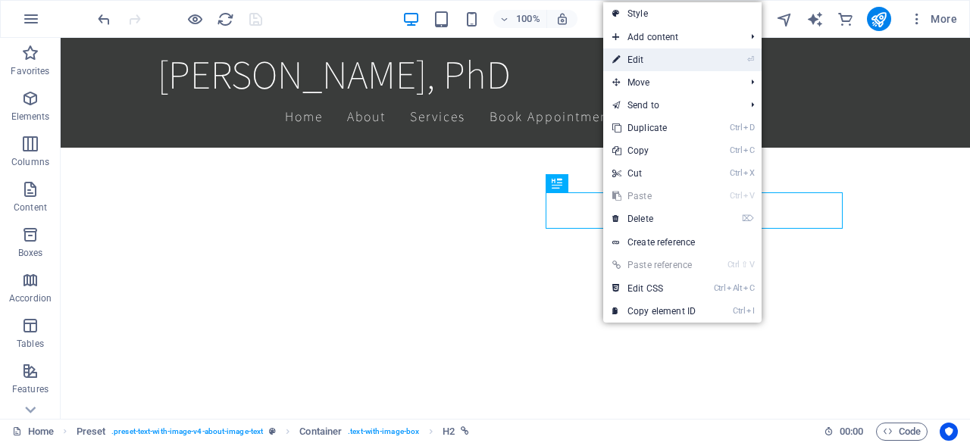
click at [646, 61] on link "⏎ Edit" at bounding box center [654, 59] width 102 height 23
select select
select select "tag"
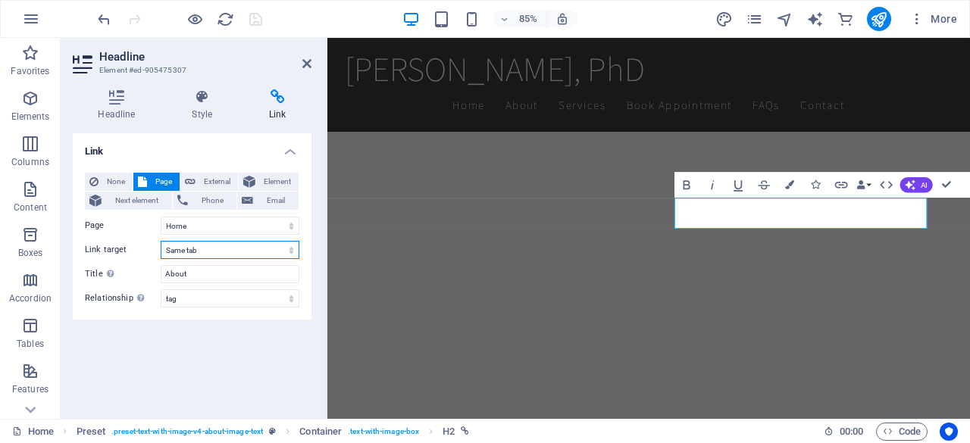
click at [199, 246] on select "New tab Same tab Overlay" at bounding box center [230, 250] width 139 height 18
click at [202, 306] on select "alternate author bookmark external help license next nofollow noreferrer noopen…" at bounding box center [230, 298] width 139 height 18
click at [117, 356] on div "Link None Page External Element Next element Phone Email Page Home Subpage Lega…" at bounding box center [192, 270] width 239 height 274
click at [199, 180] on button "External" at bounding box center [209, 182] width 58 height 18
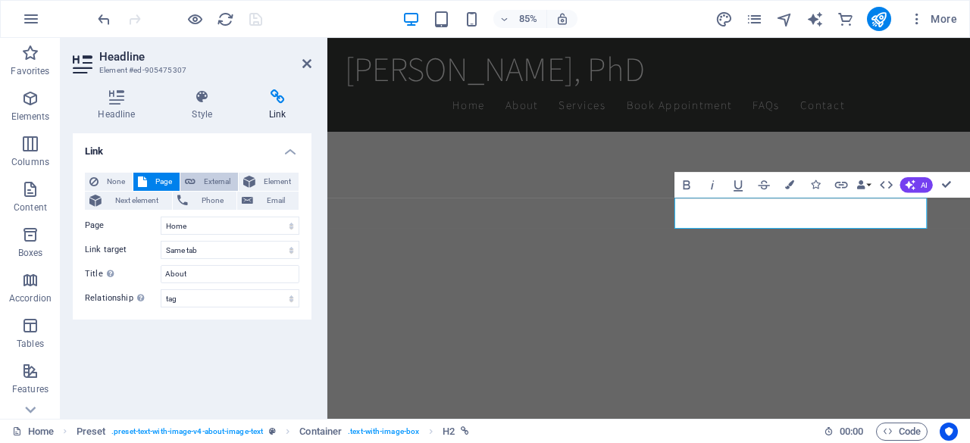
select select "blank"
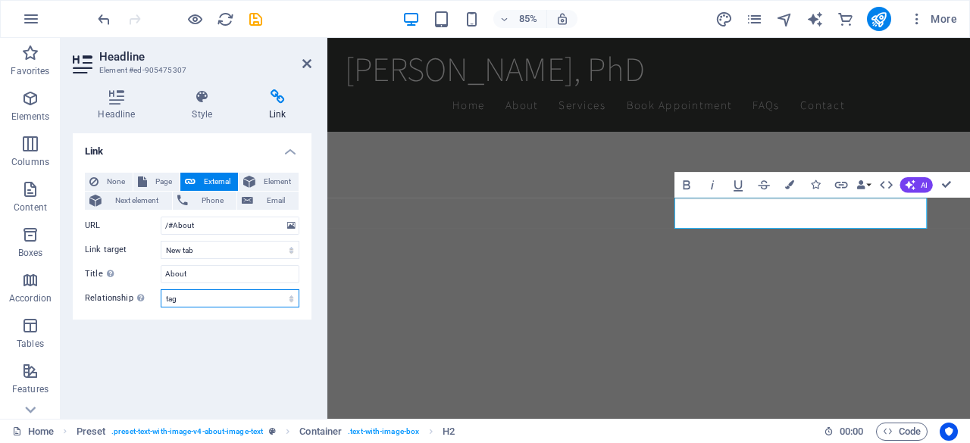
click at [213, 297] on select "alternate author bookmark external help license next nofollow noreferrer noopen…" at bounding box center [230, 298] width 139 height 18
select select "bookmark"
click at [161, 289] on select "alternate author bookmark external help license next nofollow noreferrer noopen…" at bounding box center [230, 298] width 139 height 18
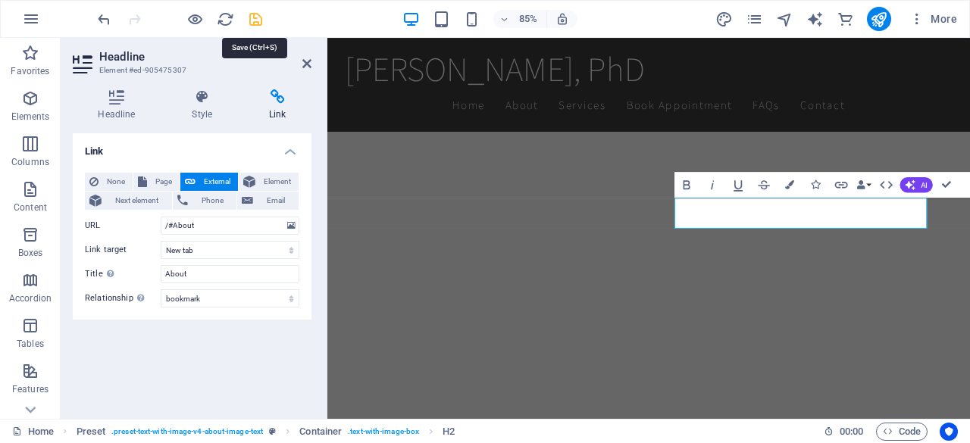
click at [259, 16] on icon "save" at bounding box center [255, 19] width 17 height 17
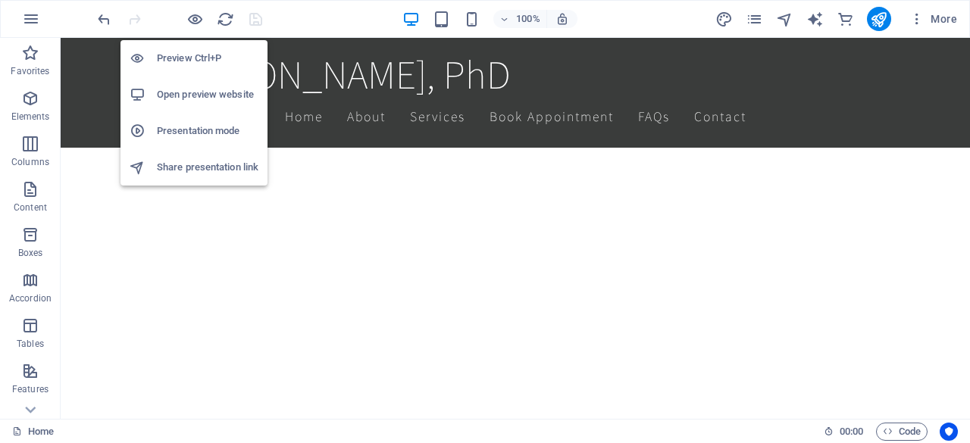
click at [217, 98] on h6 "Open preview website" at bounding box center [208, 95] width 102 height 18
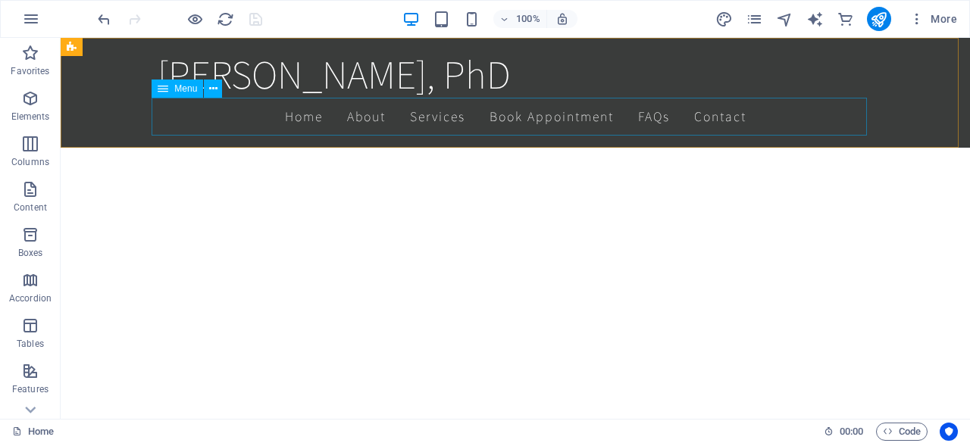
click at [364, 127] on nav "Home About Services Book Appointment FAQs Contact" at bounding box center [515, 117] width 715 height 38
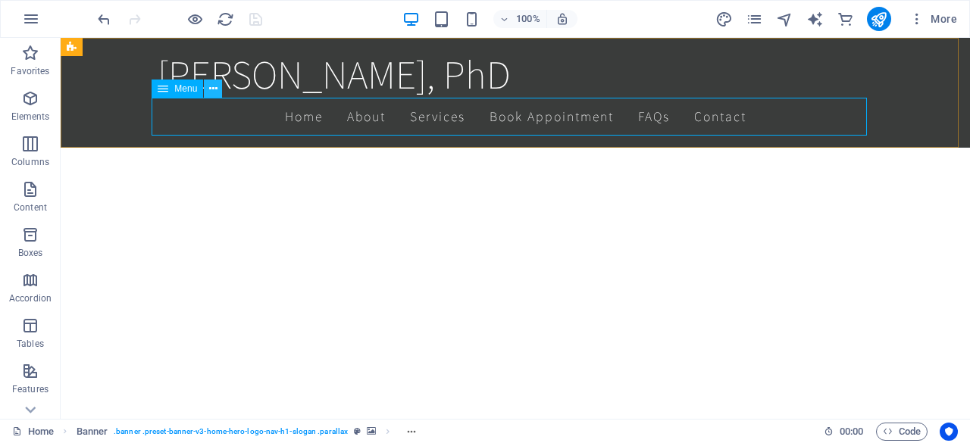
click at [213, 93] on icon at bounding box center [213, 89] width 8 height 16
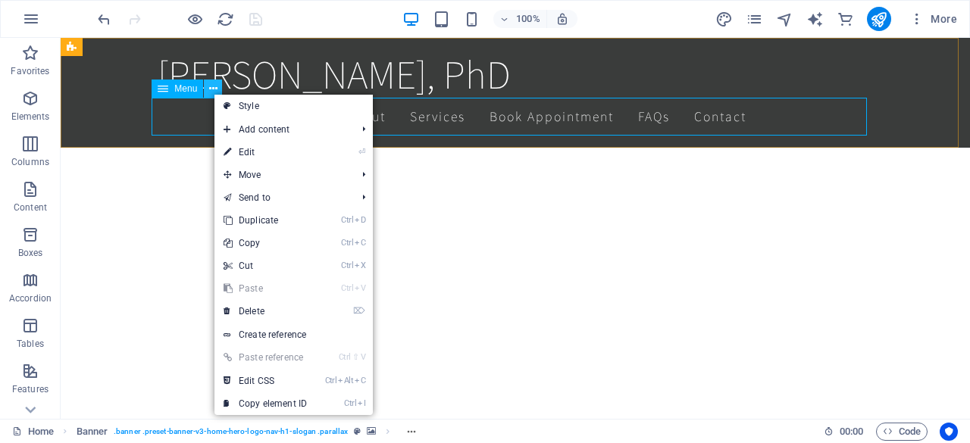
click at [213, 93] on icon at bounding box center [213, 89] width 8 height 16
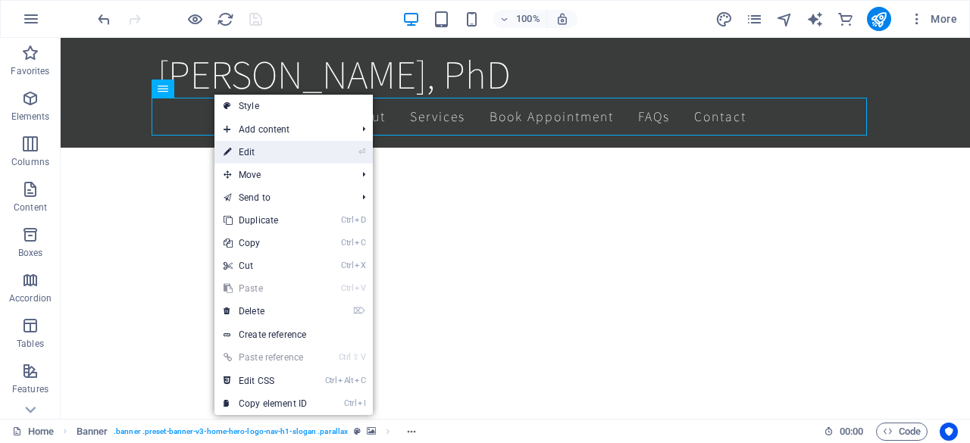
click at [255, 151] on link "⏎ Edit" at bounding box center [265, 152] width 102 height 23
select select
select select "bookmark"
select select
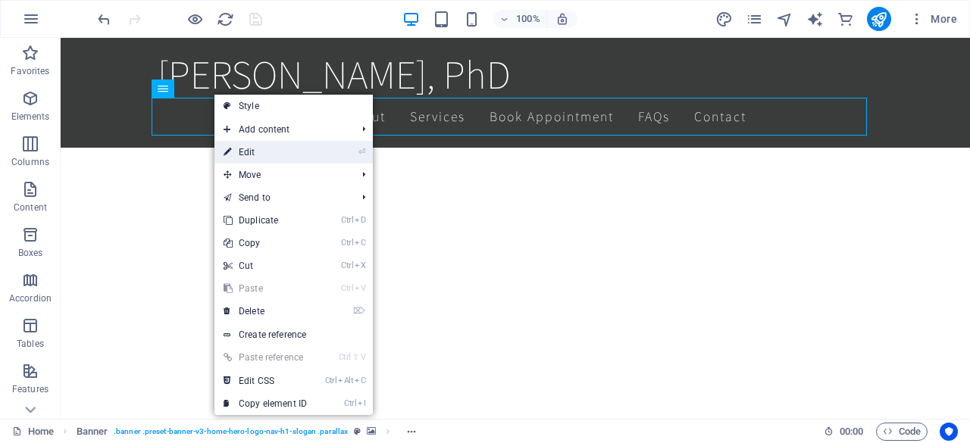
select select
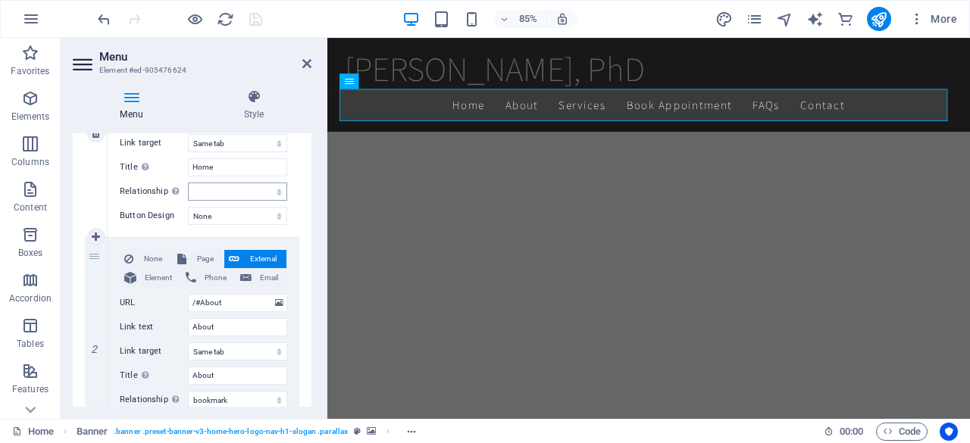
scroll to position [256, 0]
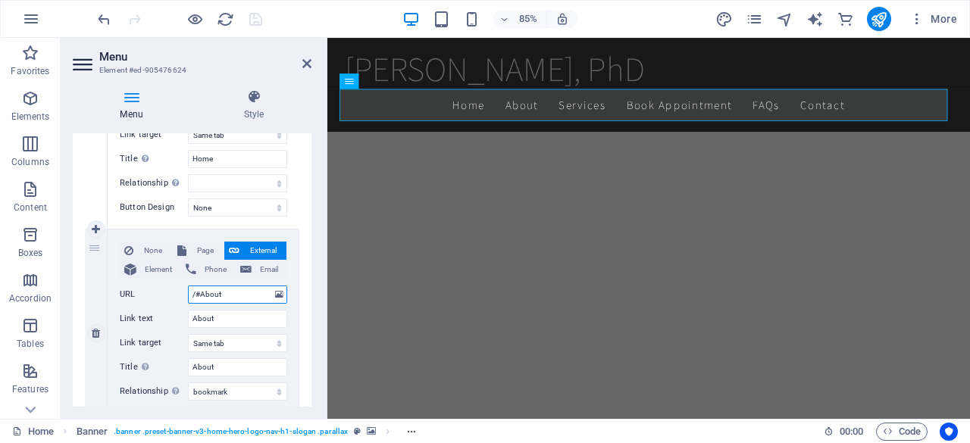
click at [236, 296] on input "/#About" at bounding box center [237, 295] width 99 height 18
drag, startPoint x: 199, startPoint y: 293, endPoint x: 150, endPoint y: 289, distance: 48.6
click at [150, 289] on div "URL /#About" at bounding box center [203, 295] width 167 height 18
type input "About"
select select
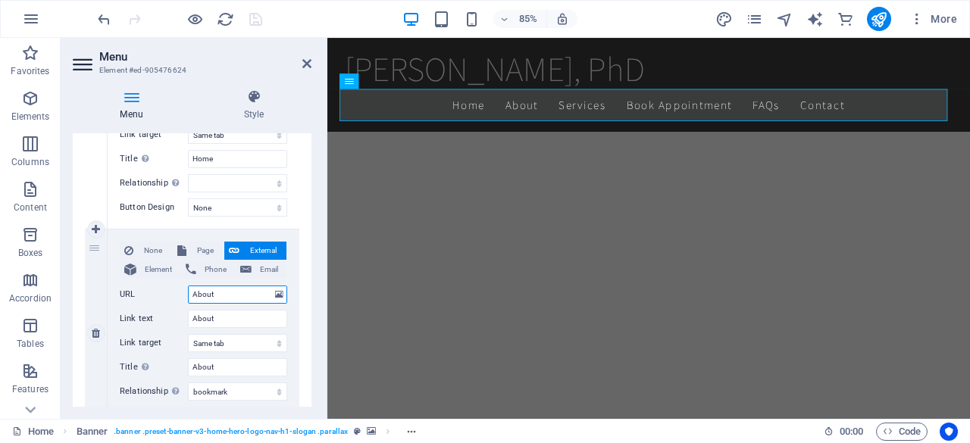
select select
type input "About"
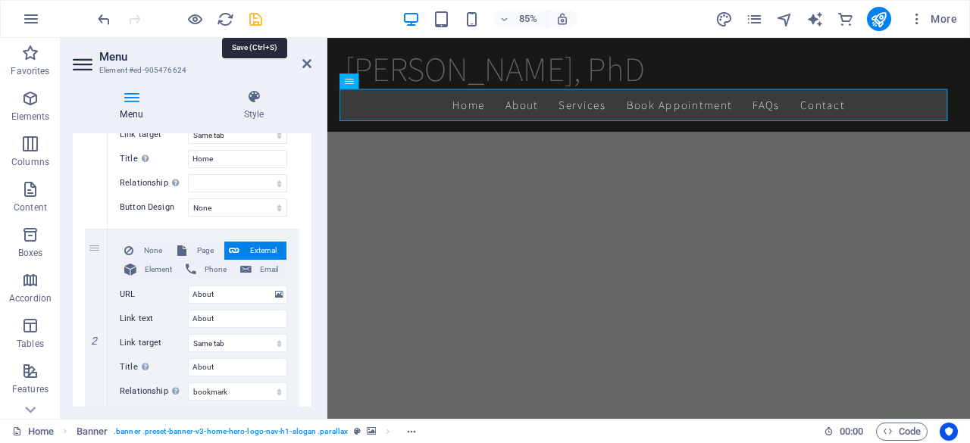
click at [255, 20] on icon "save" at bounding box center [255, 19] width 17 height 17
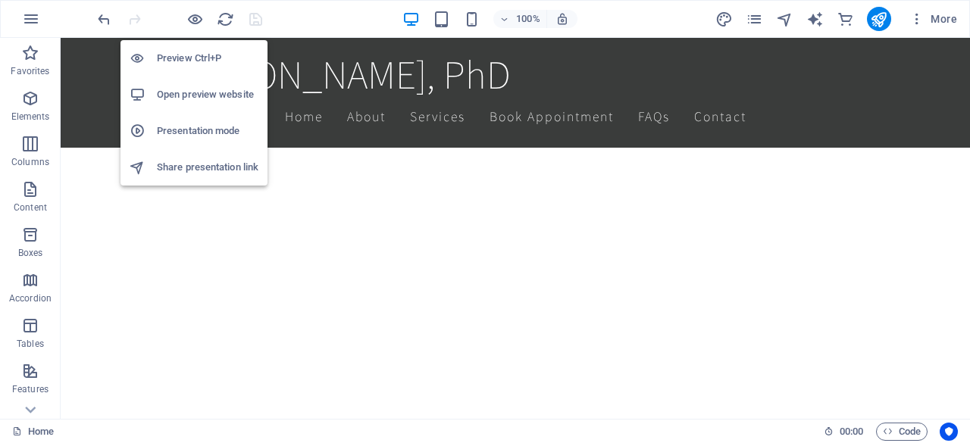
click at [203, 99] on h6 "Open preview website" at bounding box center [208, 95] width 102 height 18
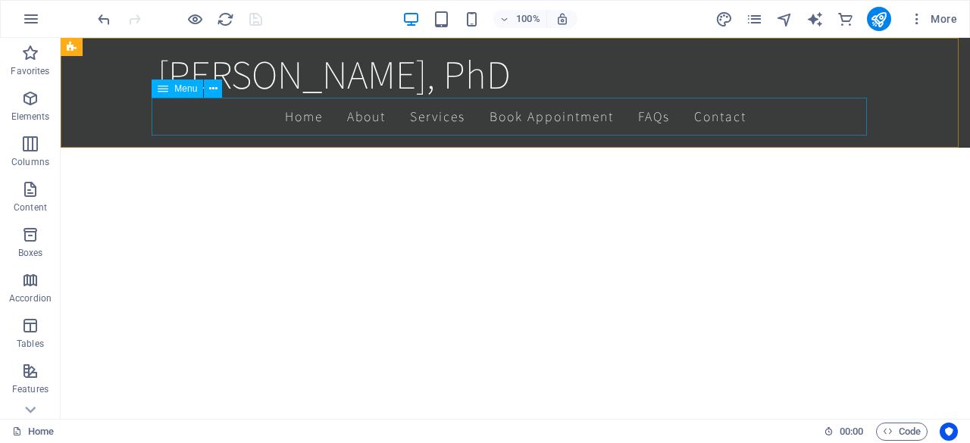
click at [364, 117] on nav "Home About Services Book Appointment FAQs Contact" at bounding box center [515, 117] width 715 height 38
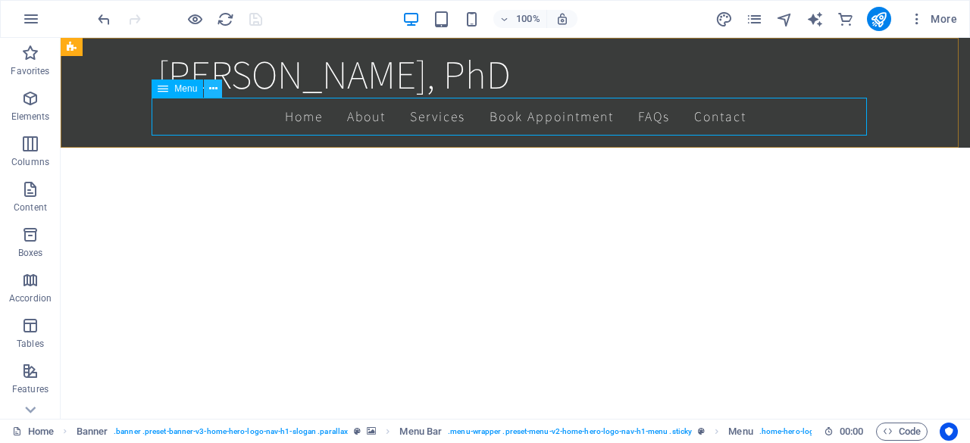
click at [215, 90] on icon at bounding box center [213, 89] width 8 height 16
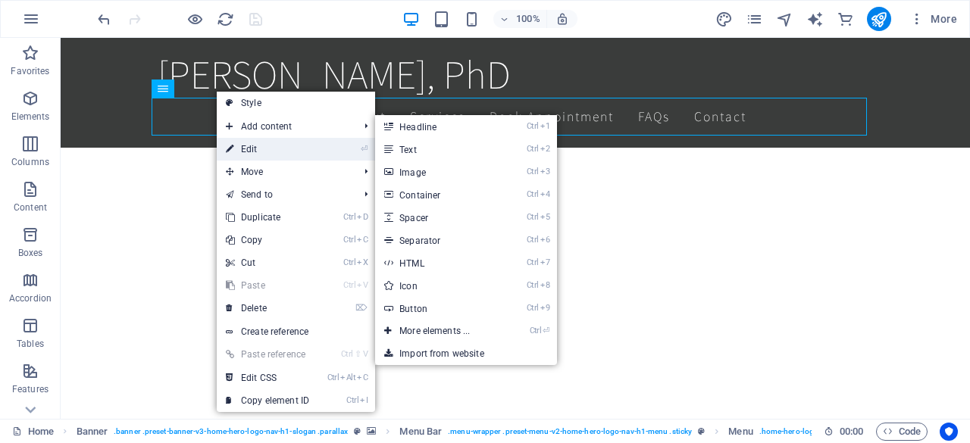
click at [271, 146] on link "⏎ Edit" at bounding box center [268, 149] width 102 height 23
select select
select select "bookmark"
select select
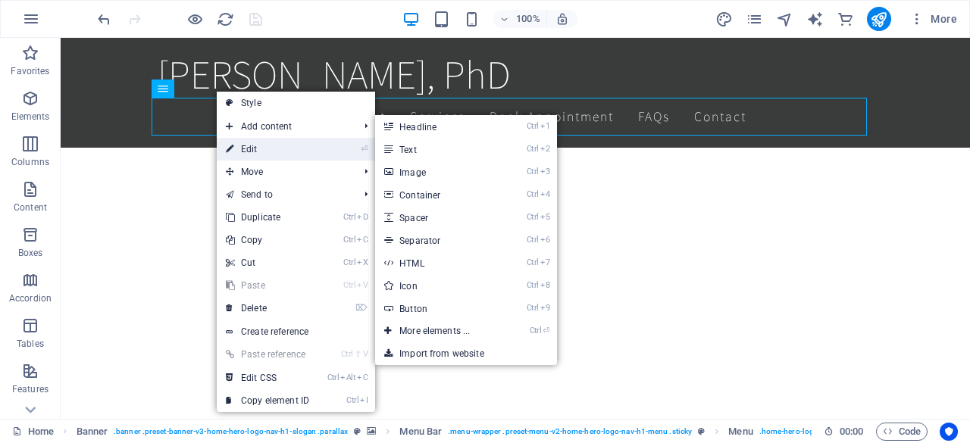
select select
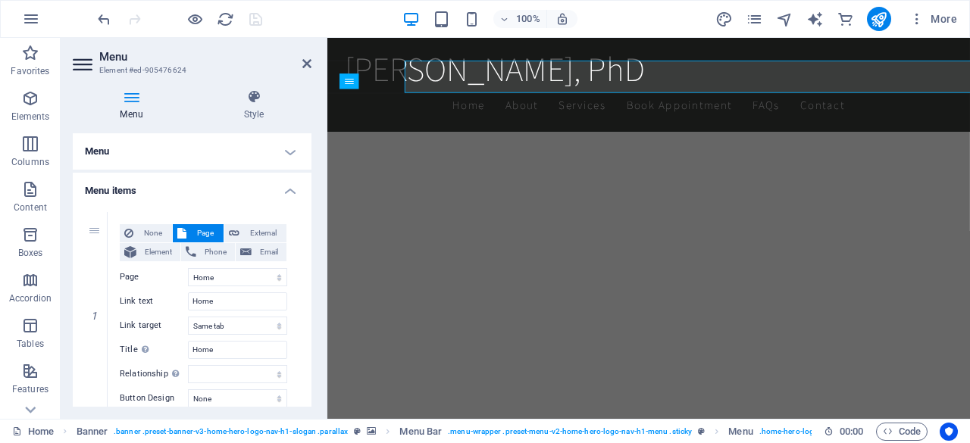
scroll to position [755, 0]
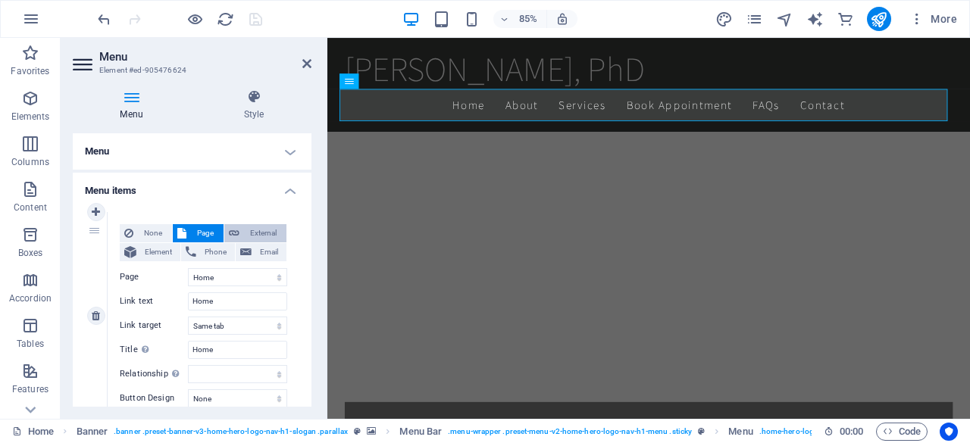
click at [235, 225] on icon at bounding box center [234, 233] width 11 height 18
select select "blank"
select select
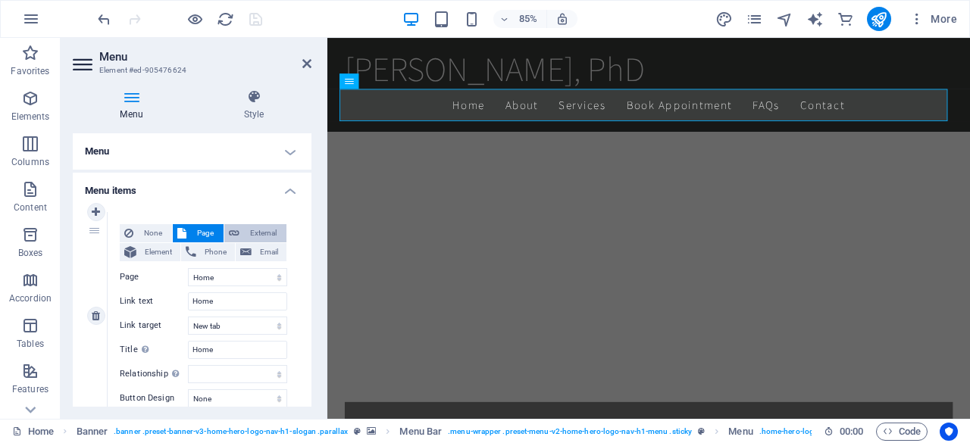
select select
click at [235, 225] on icon at bounding box center [234, 233] width 11 height 18
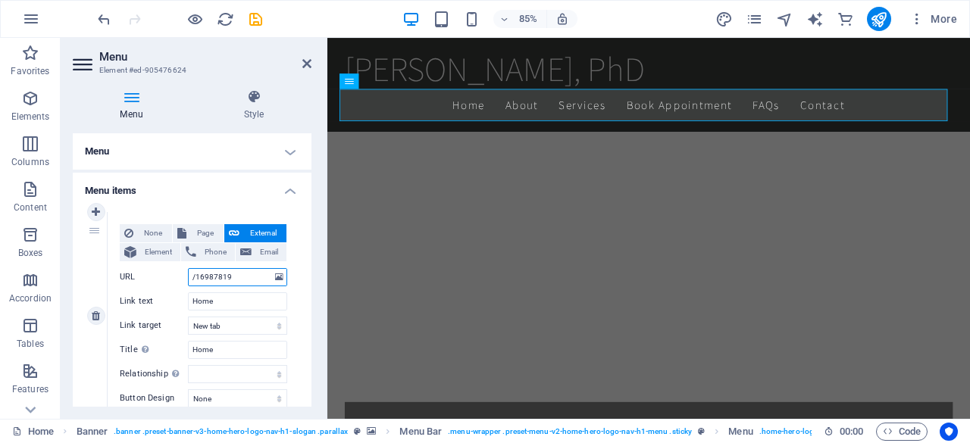
click at [247, 279] on input "/16987819" at bounding box center [237, 277] width 99 height 18
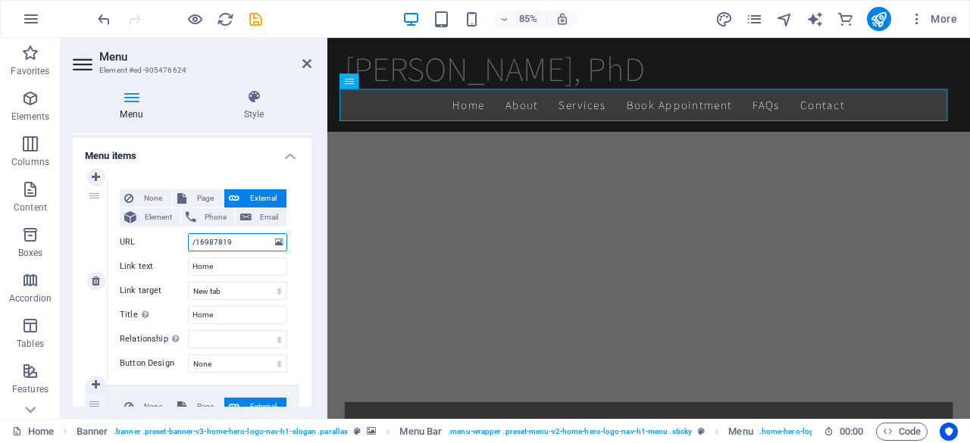
scroll to position [0, 0]
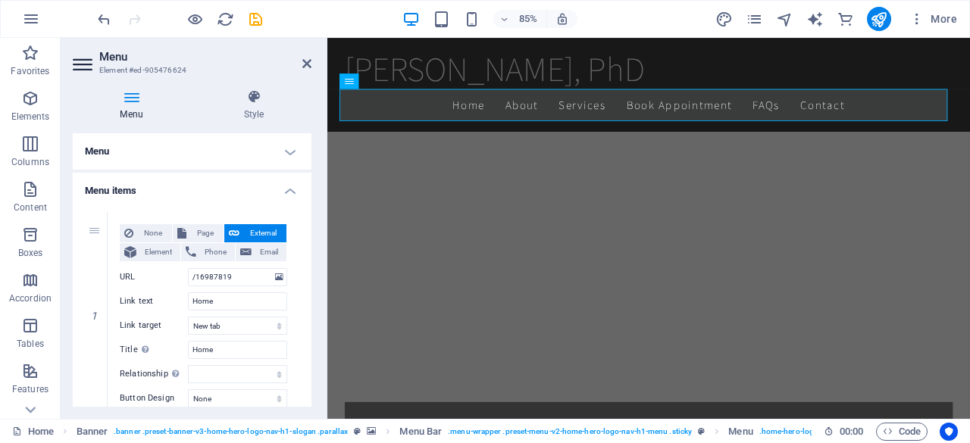
click at [227, 160] on h4 "Menu" at bounding box center [192, 151] width 239 height 36
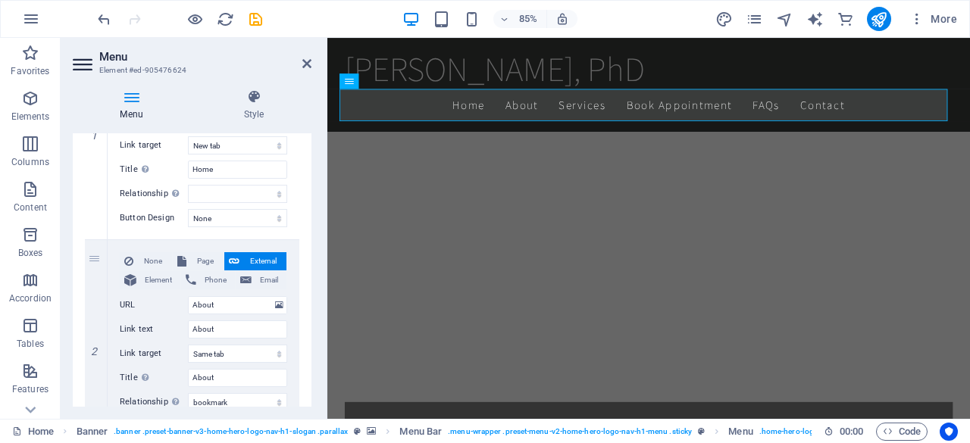
scroll to position [277, 0]
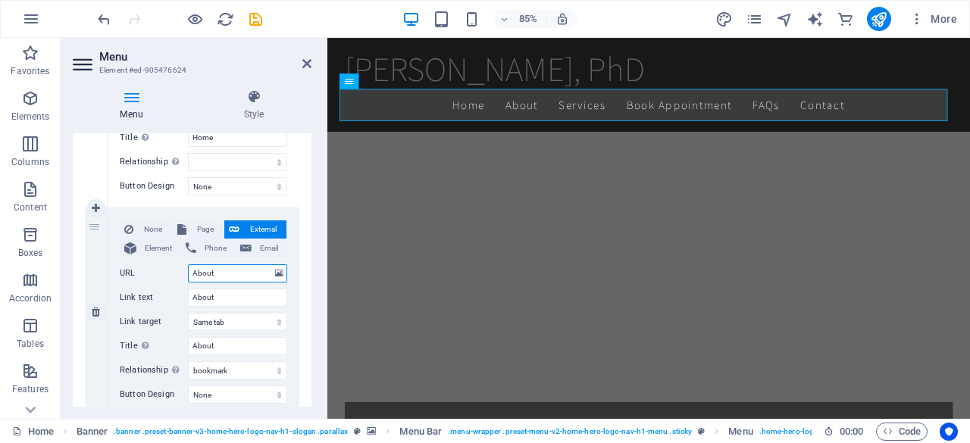
click at [236, 275] on input "About" at bounding box center [237, 273] width 99 height 18
click at [191, 269] on input "About" at bounding box center [237, 273] width 99 height 18
click at [192, 273] on input "About" at bounding box center [237, 273] width 99 height 18
type input "#About"
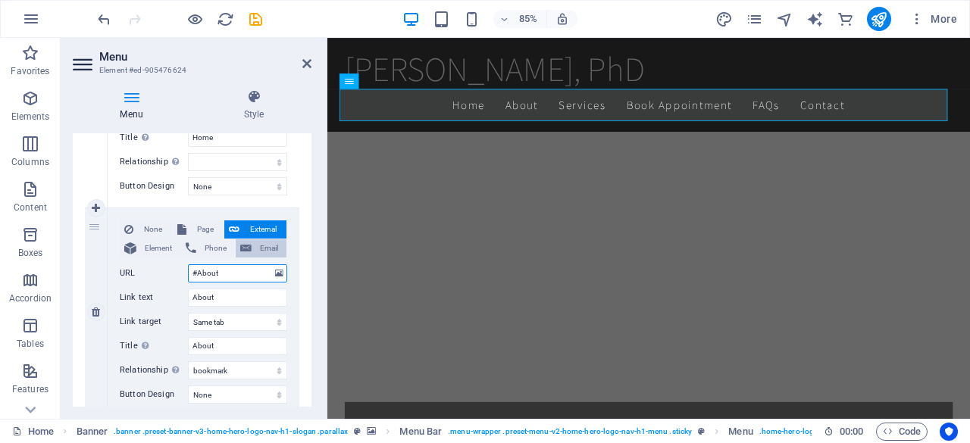
select select
click at [259, 16] on icon "save" at bounding box center [255, 19] width 17 height 17
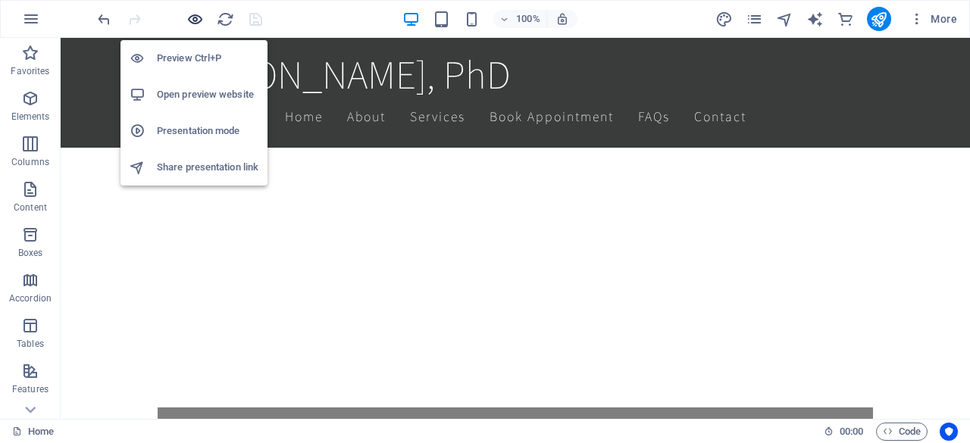
click at [198, 22] on icon "button" at bounding box center [194, 19] width 17 height 17
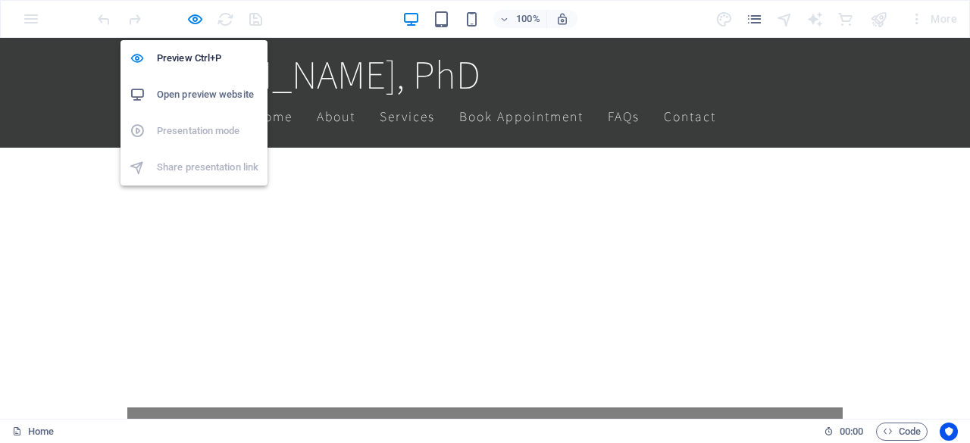
click at [212, 91] on h6 "Open preview website" at bounding box center [208, 95] width 102 height 18
click at [196, 23] on icon "button" at bounding box center [194, 19] width 17 height 17
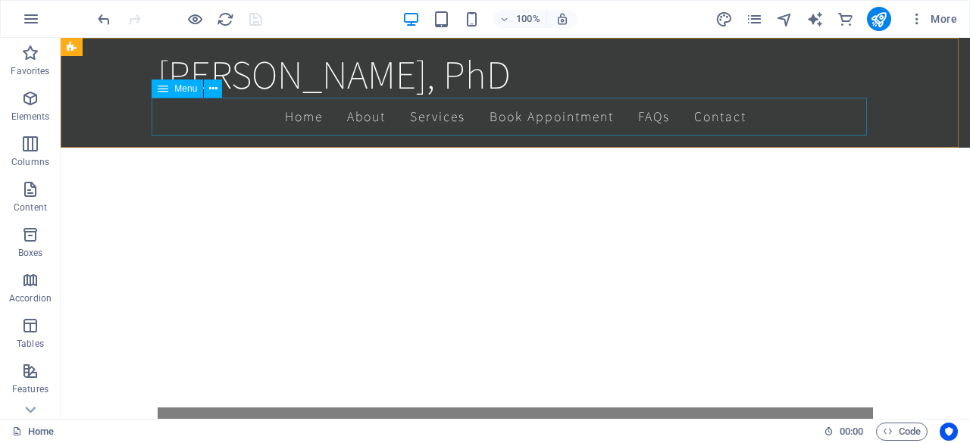
click at [364, 119] on nav "Home About Services Book Appointment FAQs Contact" at bounding box center [515, 117] width 715 height 38
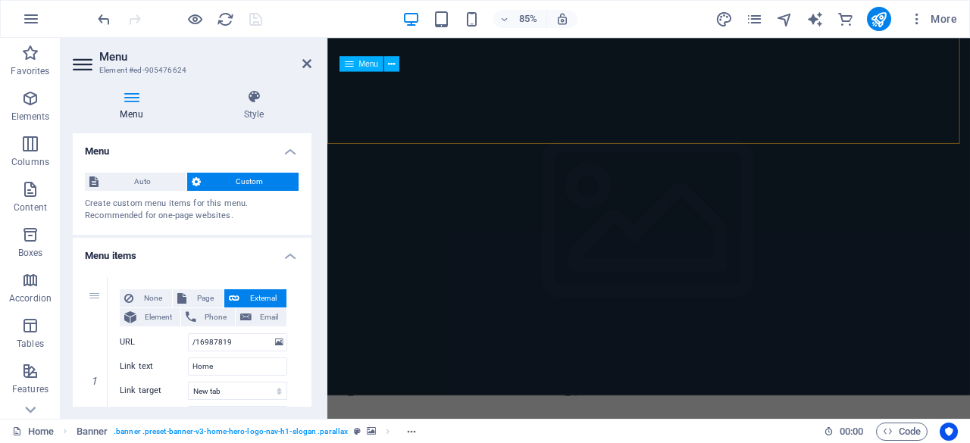
scroll to position [0, 0]
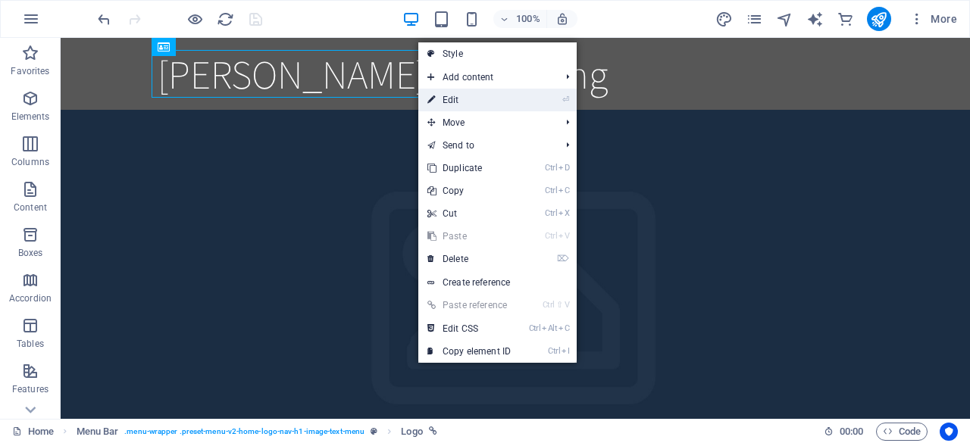
click at [473, 93] on link "⏎ Edit" at bounding box center [469, 100] width 102 height 23
drag, startPoint x: 533, startPoint y: 131, endPoint x: 231, endPoint y: 102, distance: 303.7
click at [231, 102] on div "[PERSON_NAME] Consulting" at bounding box center [515, 74] width 909 height 72
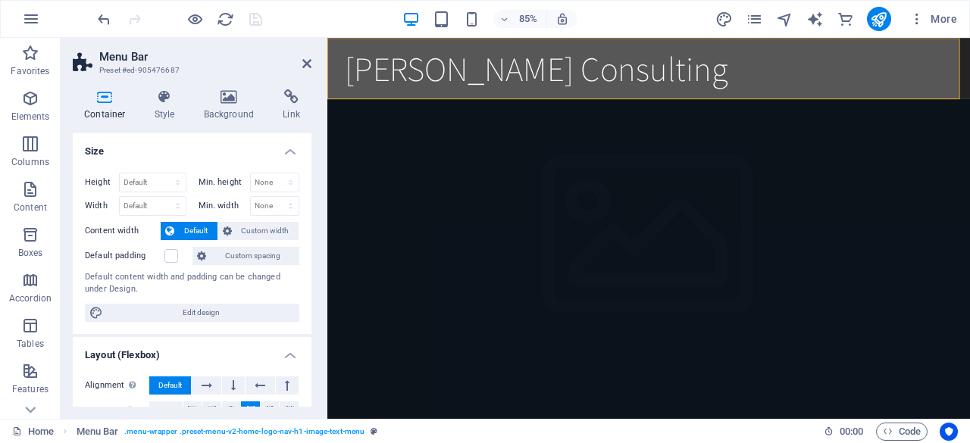
scroll to position [3, 0]
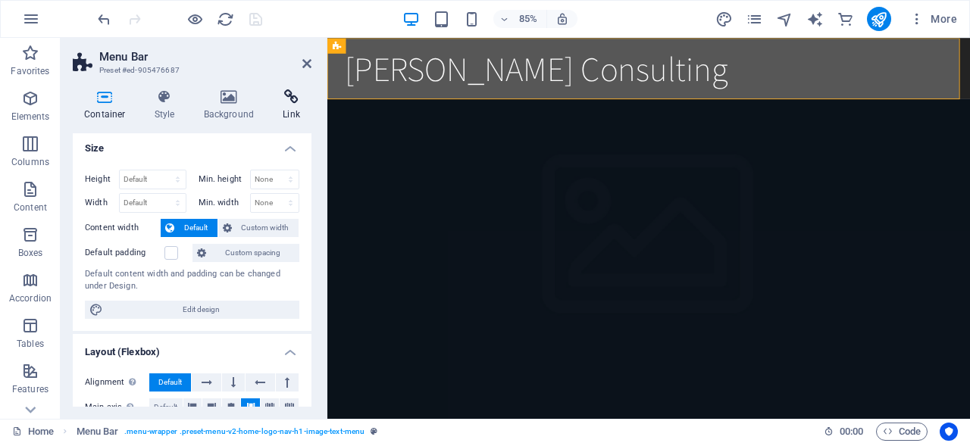
click at [296, 102] on icon at bounding box center [291, 96] width 40 height 15
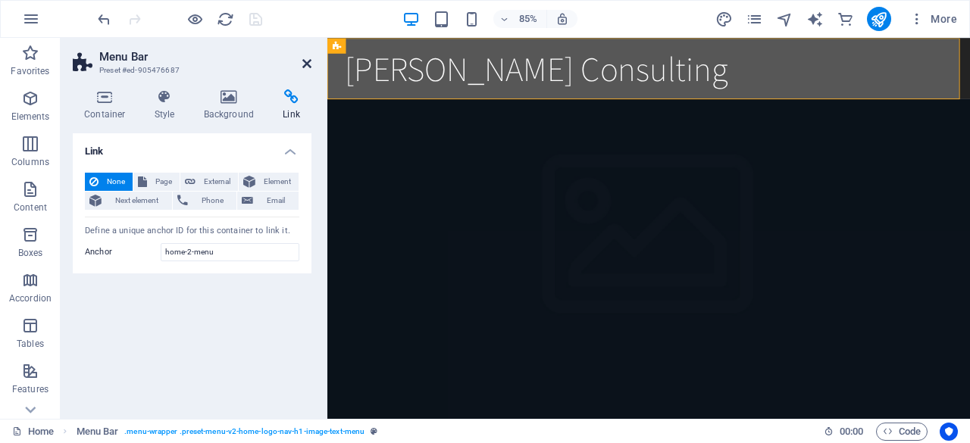
click at [310, 64] on icon at bounding box center [306, 64] width 9 height 12
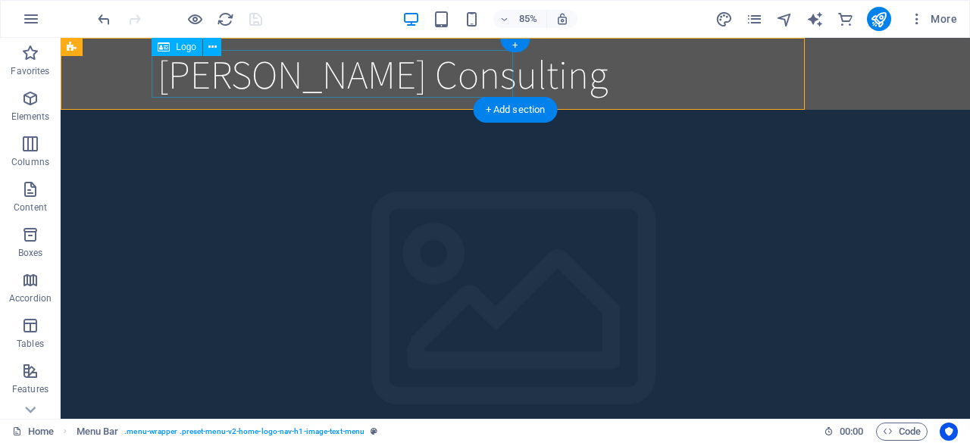
drag, startPoint x: 371, startPoint y: 102, endPoint x: 310, endPoint y: 64, distance: 71.5
click at [310, 64] on div "[PERSON_NAME] Consulting" at bounding box center [515, 74] width 715 height 48
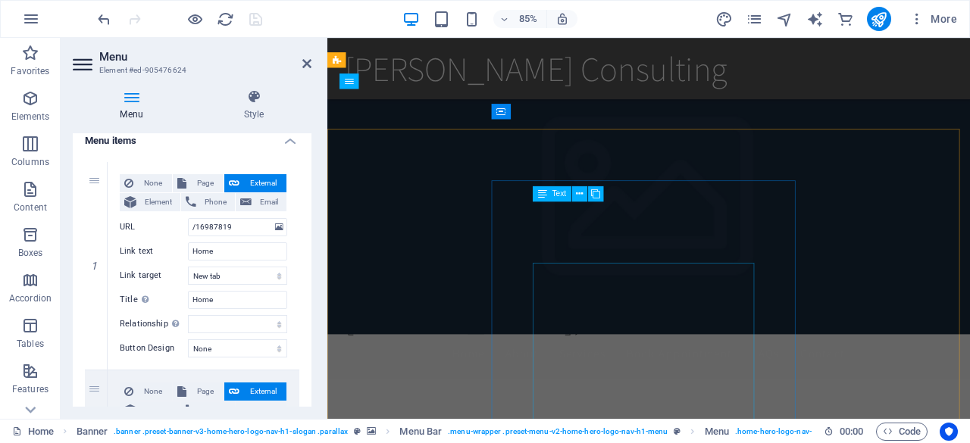
scroll to position [189, 0]
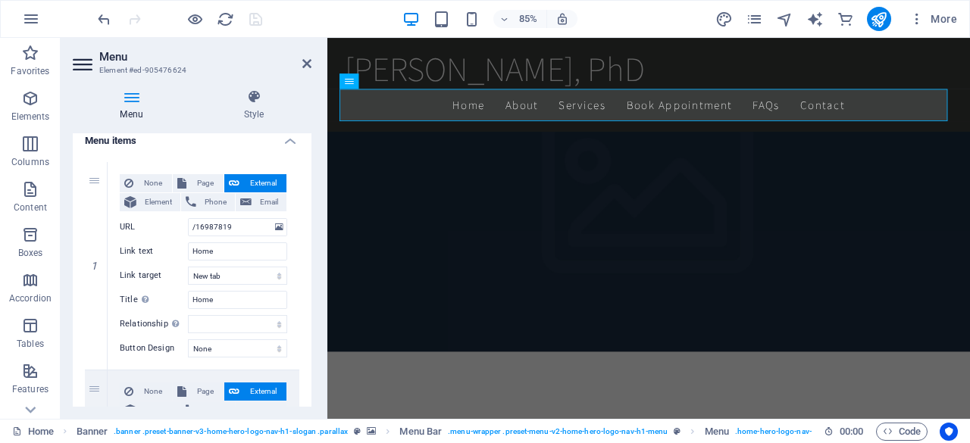
click at [461, 404] on img "1/1" at bounding box center [699, 404] width 744 height 0
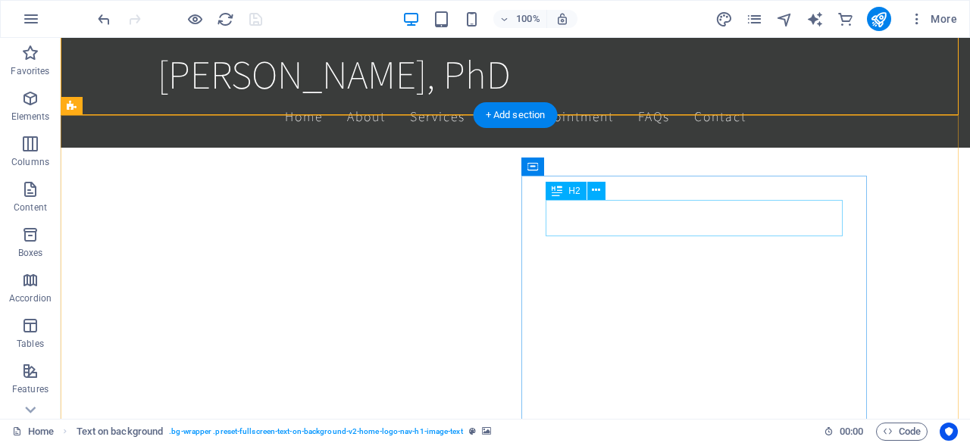
scroll to position [693, 0]
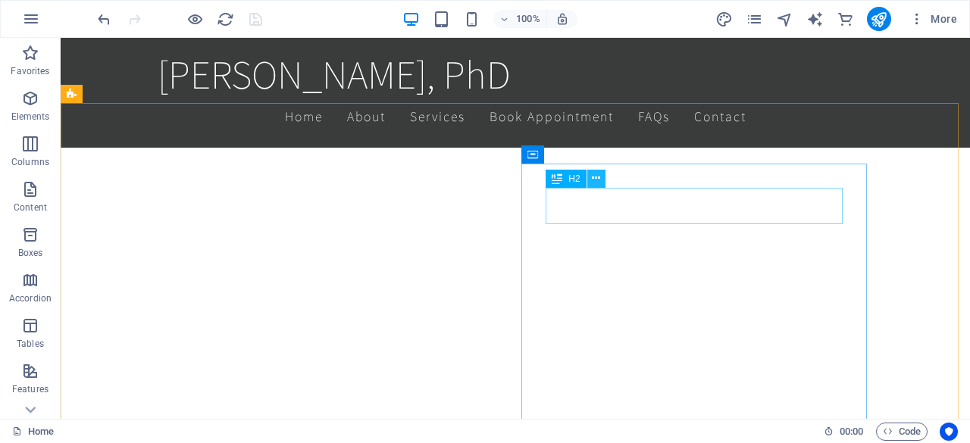
click at [600, 181] on icon at bounding box center [596, 179] width 8 height 16
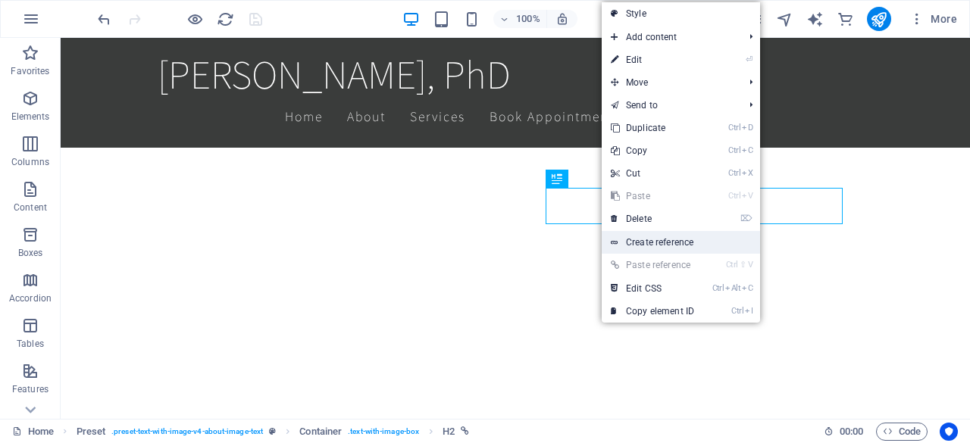
click at [659, 246] on link "Create reference" at bounding box center [681, 242] width 158 height 23
drag, startPoint x: 719, startPoint y: 283, endPoint x: 450, endPoint y: 282, distance: 269.0
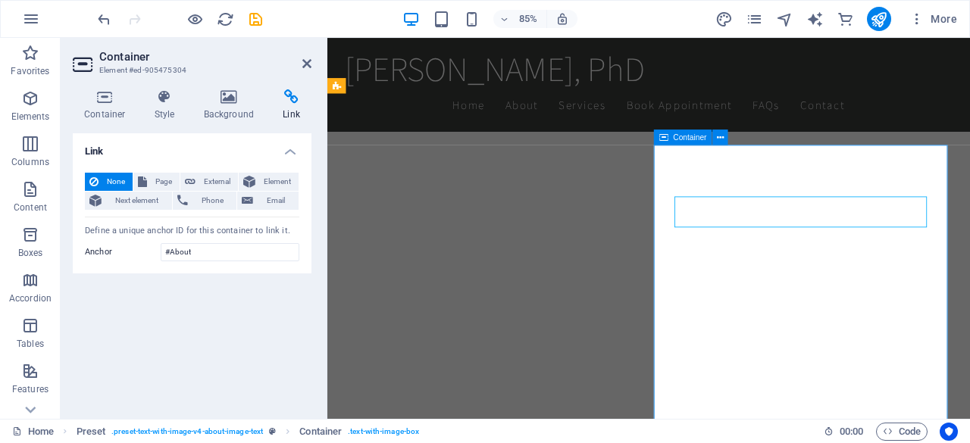
scroll to position [726, 0]
click at [253, 17] on icon "save" at bounding box center [255, 19] width 17 height 17
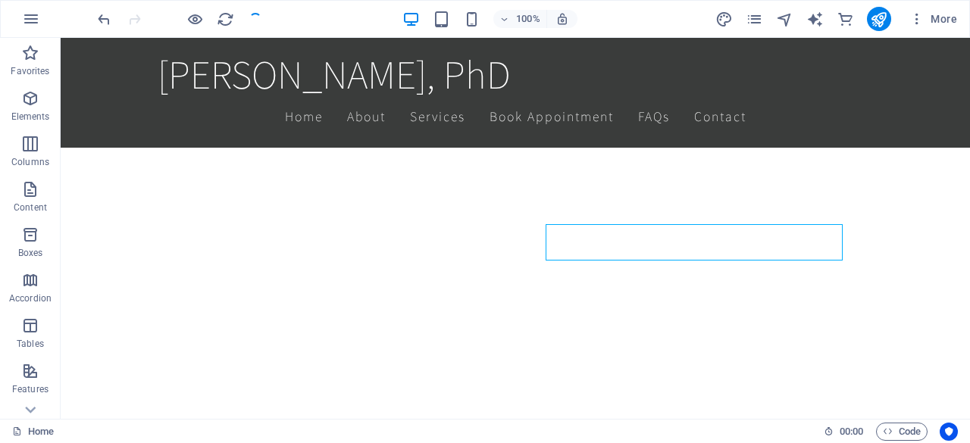
scroll to position [693, 0]
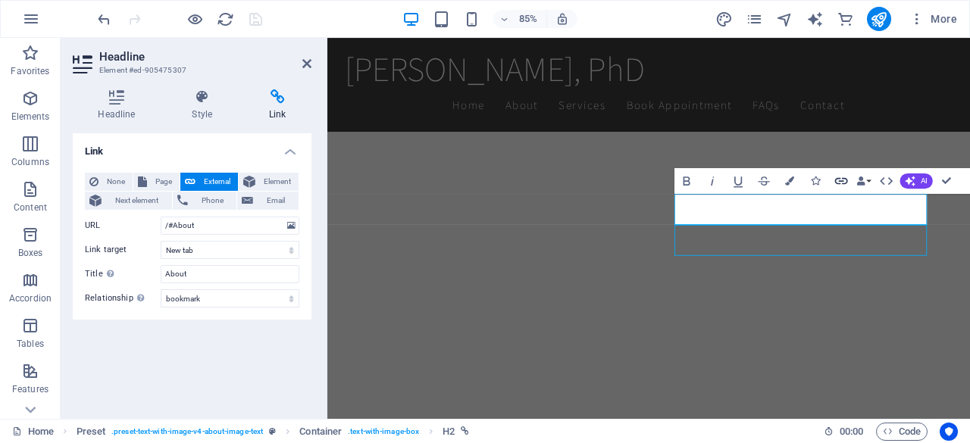
click at [847, 180] on icon "button" at bounding box center [841, 181] width 13 height 7
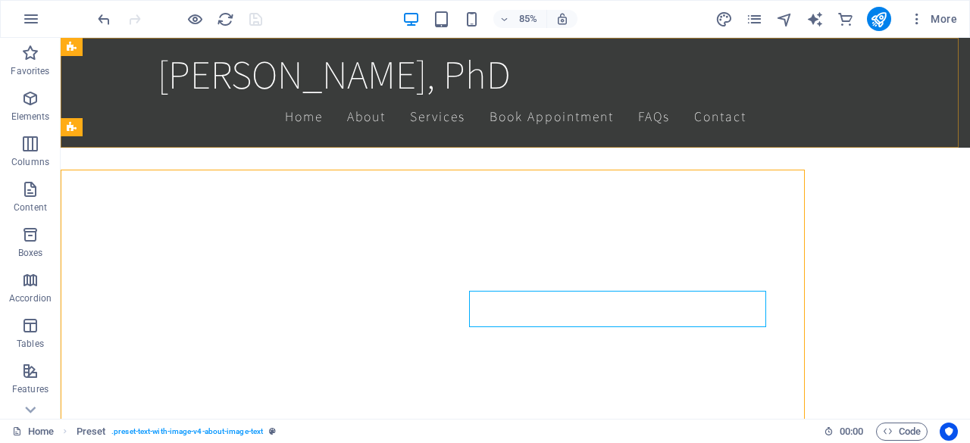
scroll to position [659, 0]
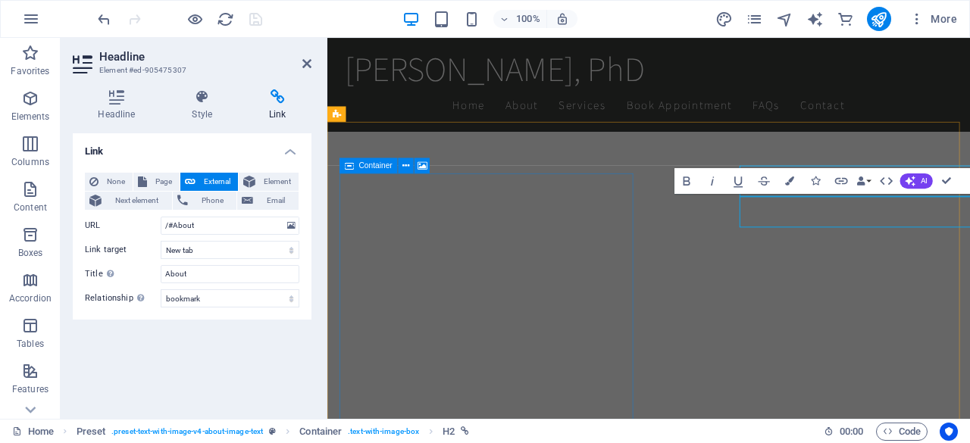
scroll to position [693, 0]
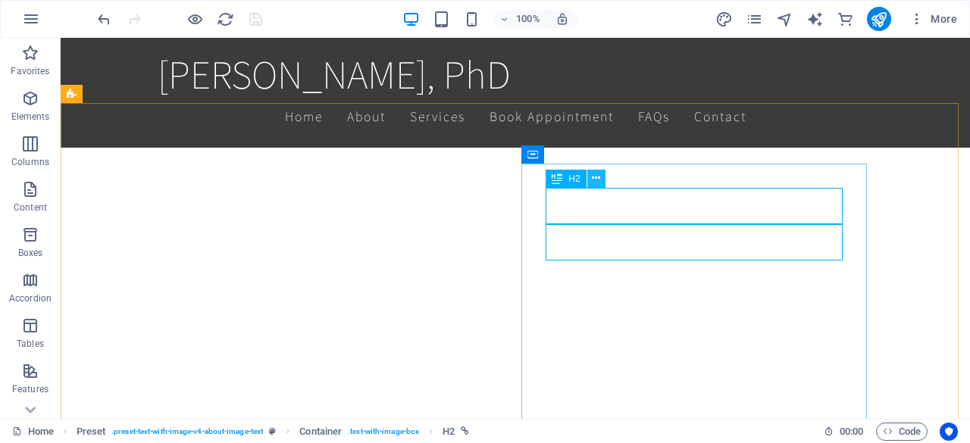
click at [593, 176] on icon at bounding box center [596, 179] width 8 height 16
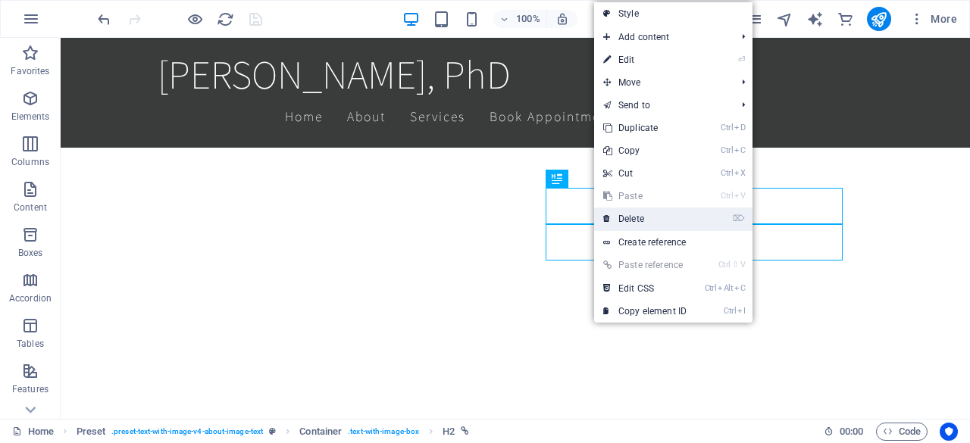
click at [654, 214] on link "⌦ Delete" at bounding box center [645, 219] width 102 height 23
click at [628, 214] on link "⌦ Delete" at bounding box center [645, 219] width 102 height 23
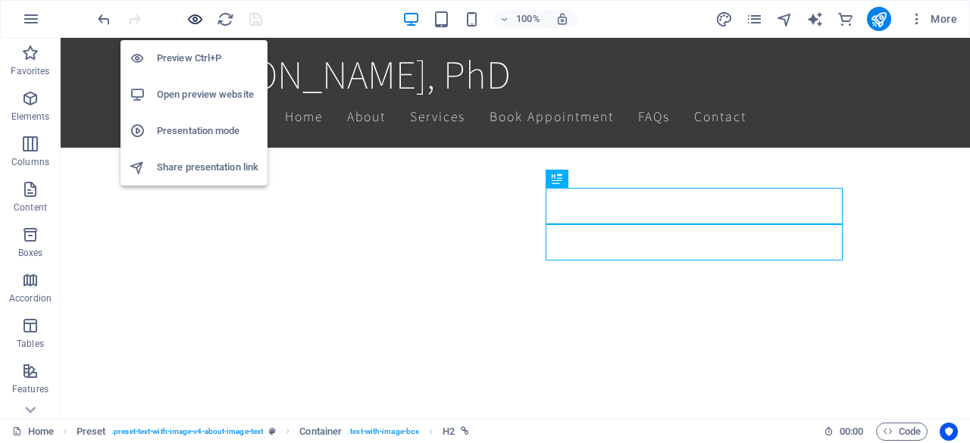
click at [196, 21] on icon "button" at bounding box center [194, 19] width 17 height 17
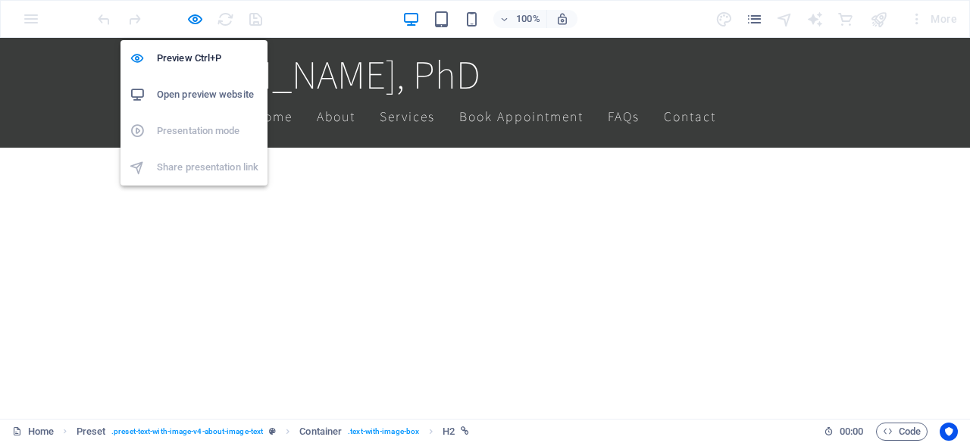
click at [214, 92] on h6 "Open preview website" at bounding box center [208, 95] width 102 height 18
click at [194, 23] on icon "button" at bounding box center [194, 19] width 17 height 17
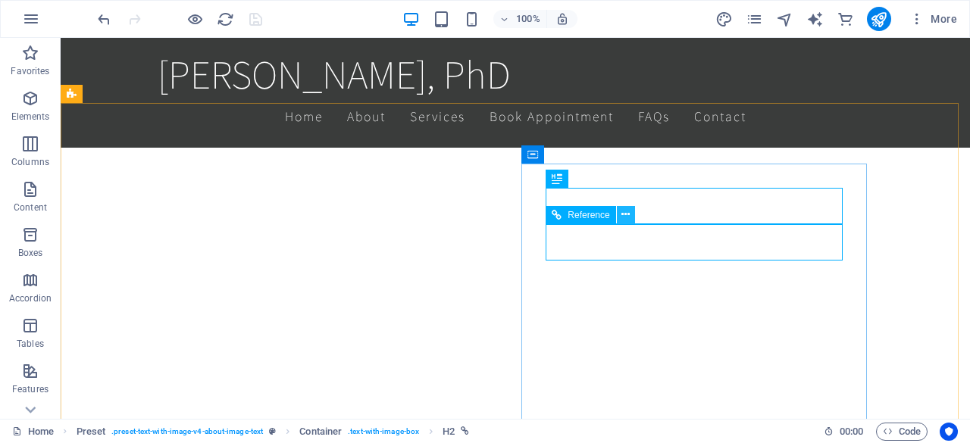
click at [626, 214] on icon at bounding box center [625, 215] width 8 height 16
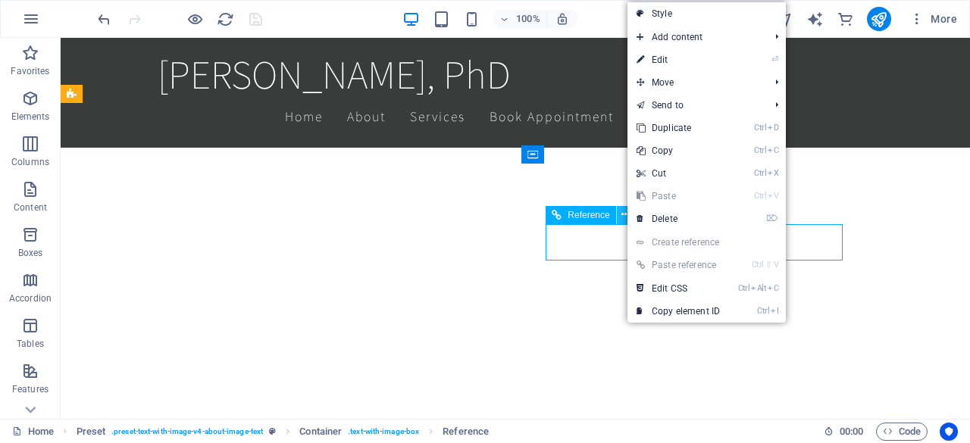
click at [626, 214] on icon at bounding box center [625, 215] width 8 height 16
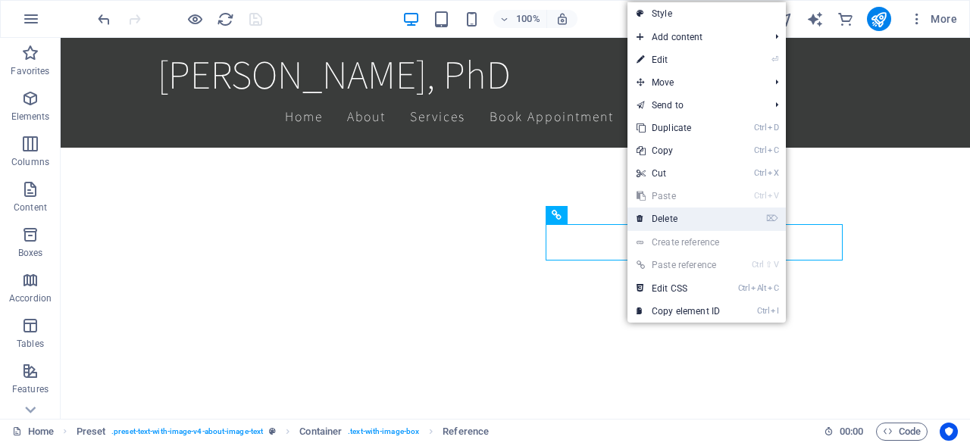
click at [643, 213] on icon at bounding box center [641, 219] width 8 height 23
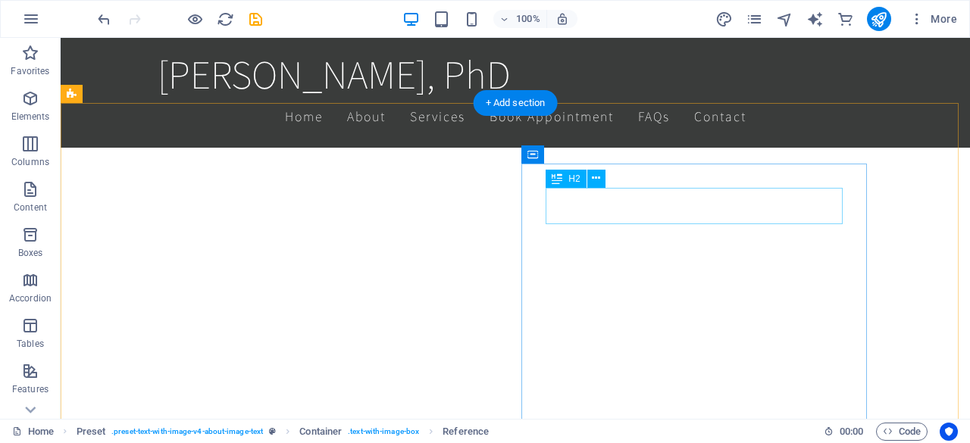
drag, startPoint x: 703, startPoint y: 251, endPoint x: 643, endPoint y: 213, distance: 71.5
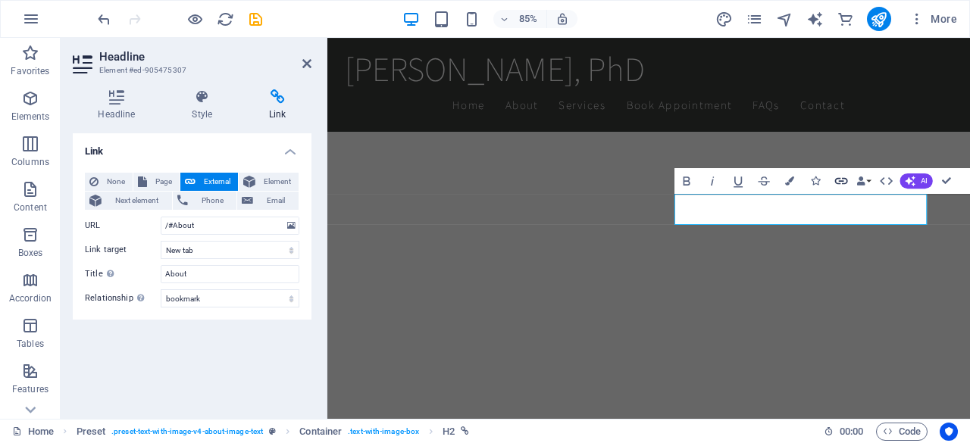
click at [846, 180] on icon "button" at bounding box center [841, 181] width 15 height 15
click at [241, 249] on select "New tab Same tab Overlay" at bounding box center [230, 250] width 139 height 18
click at [161, 241] on select "New tab Same tab Overlay" at bounding box center [230, 250] width 139 height 18
click at [115, 183] on span "None" at bounding box center [115, 182] width 25 height 18
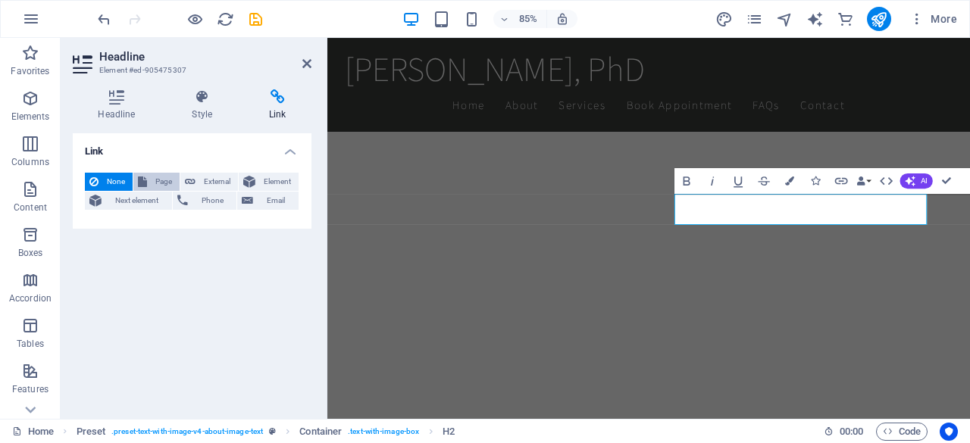
click at [149, 181] on button "Page" at bounding box center [156, 182] width 46 height 18
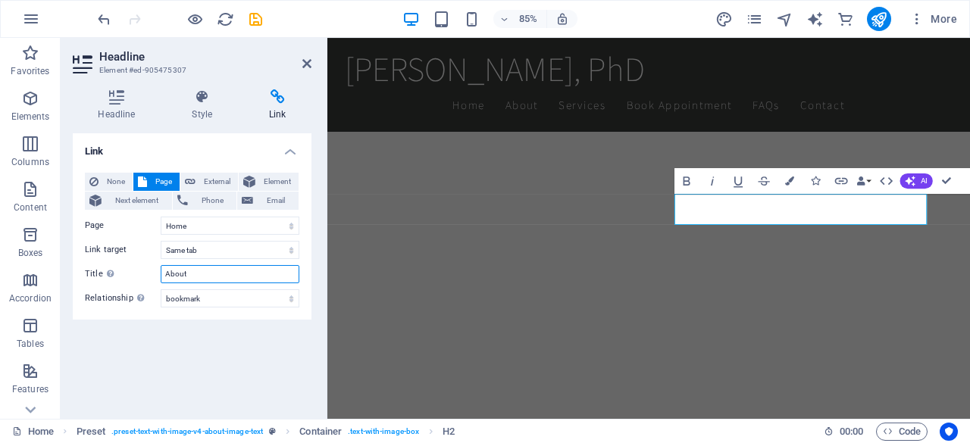
click at [215, 279] on input "About" at bounding box center [230, 274] width 139 height 18
click at [195, 178] on icon at bounding box center [190, 182] width 11 height 18
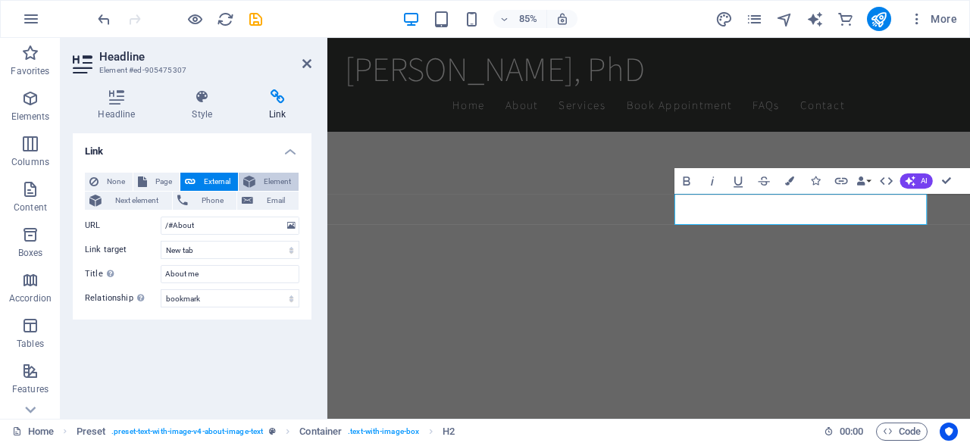
click at [273, 180] on span "Element" at bounding box center [277, 182] width 34 height 18
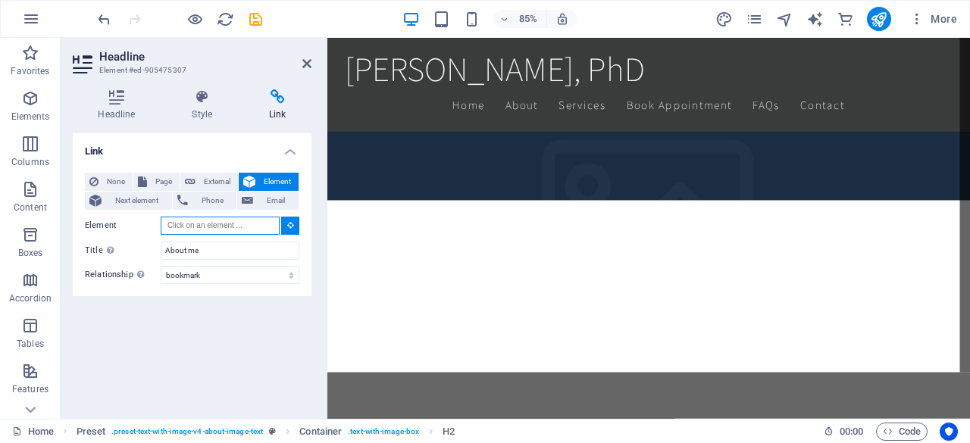
scroll to position [364, 0]
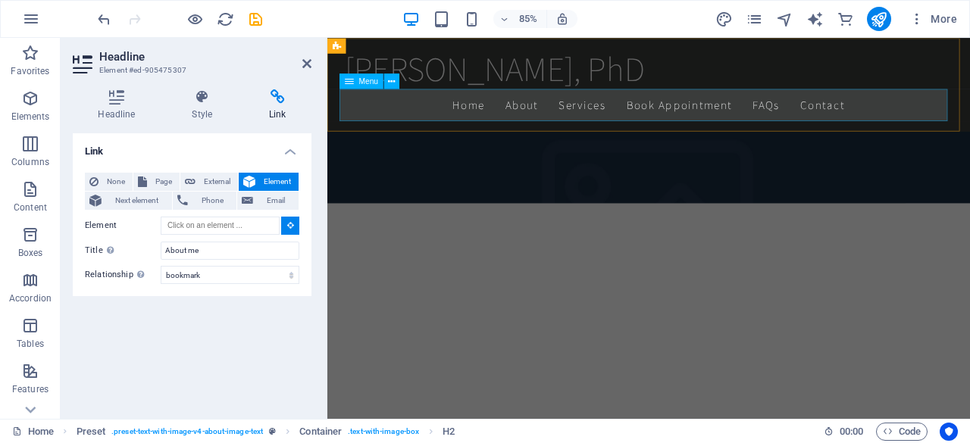
click at [555, 120] on nav "Home About Services Book Appointment FAQs Contact" at bounding box center [705, 117] width 715 height 38
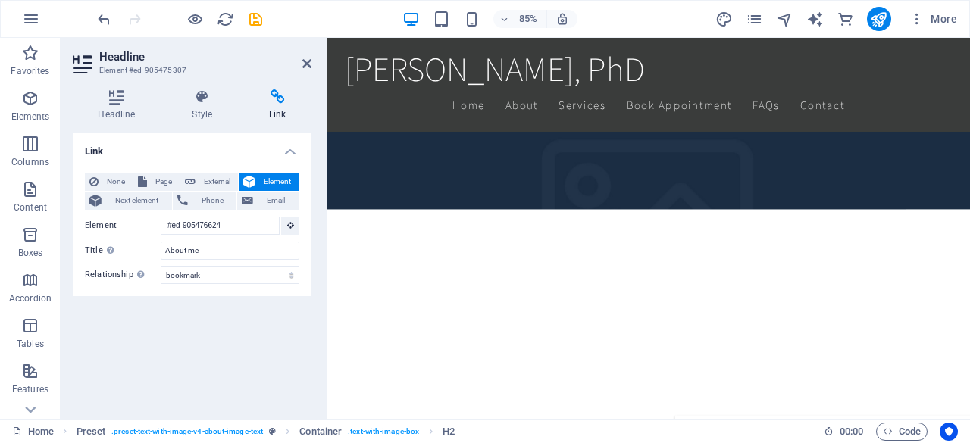
scroll to position [306, 0]
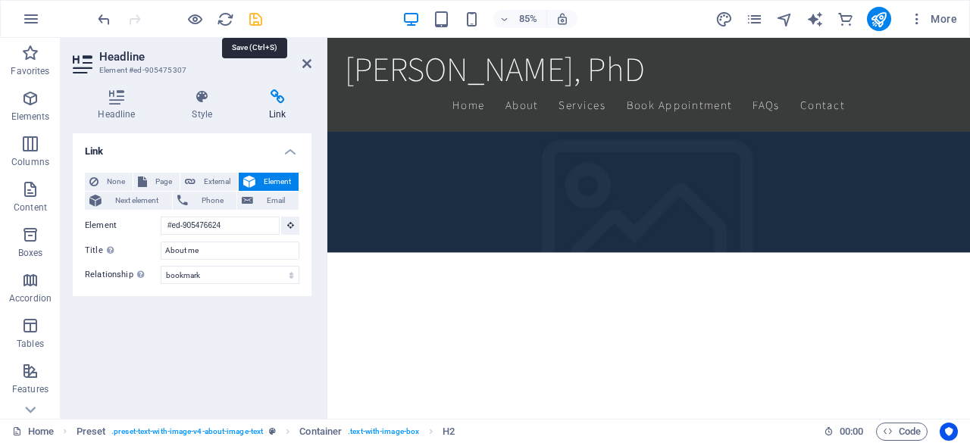
click at [261, 11] on icon "save" at bounding box center [255, 19] width 17 height 17
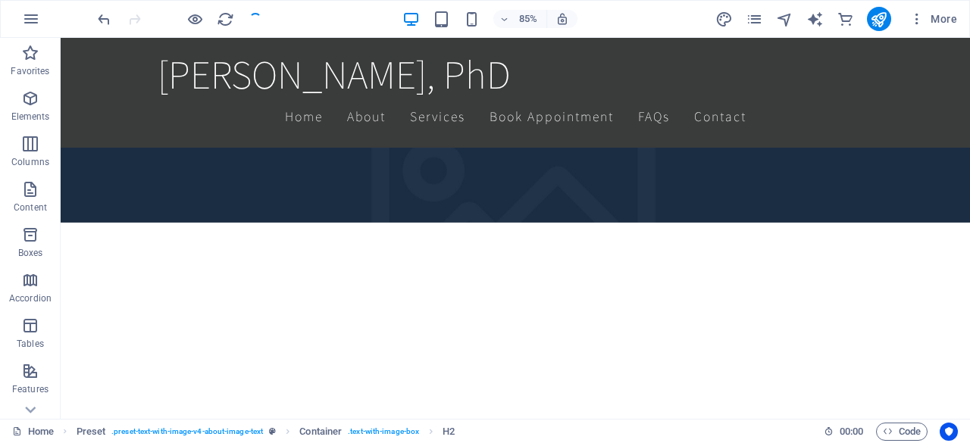
scroll to position [670, 0]
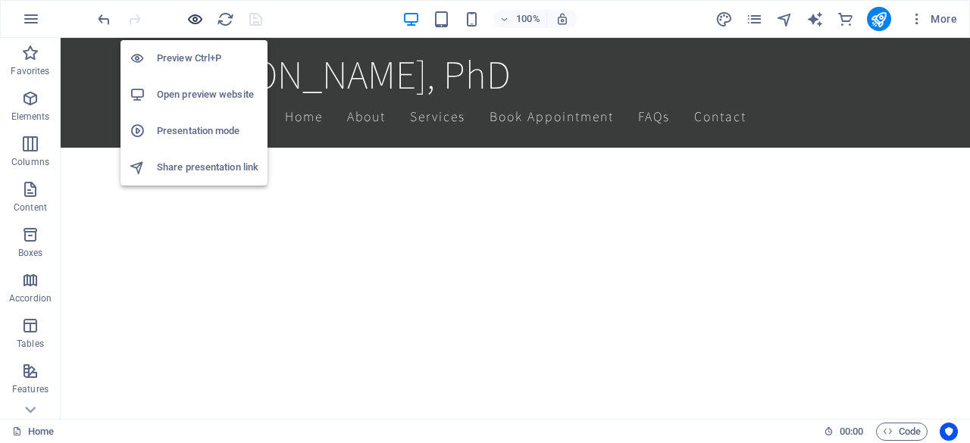
click at [199, 16] on icon "button" at bounding box center [194, 19] width 17 height 17
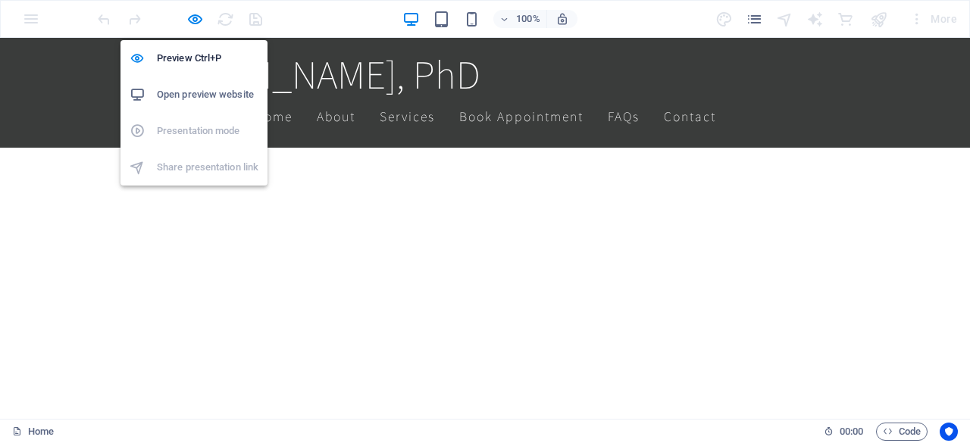
click at [206, 95] on h6 "Open preview website" at bounding box center [208, 95] width 102 height 18
click at [192, 22] on icon "button" at bounding box center [194, 19] width 17 height 17
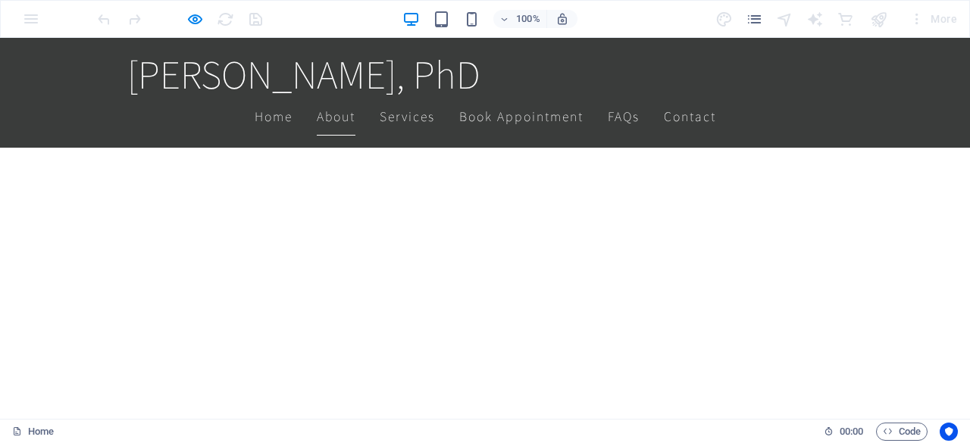
click at [317, 124] on link "About" at bounding box center [336, 117] width 39 height 38
click at [201, 13] on icon "button" at bounding box center [194, 19] width 17 height 17
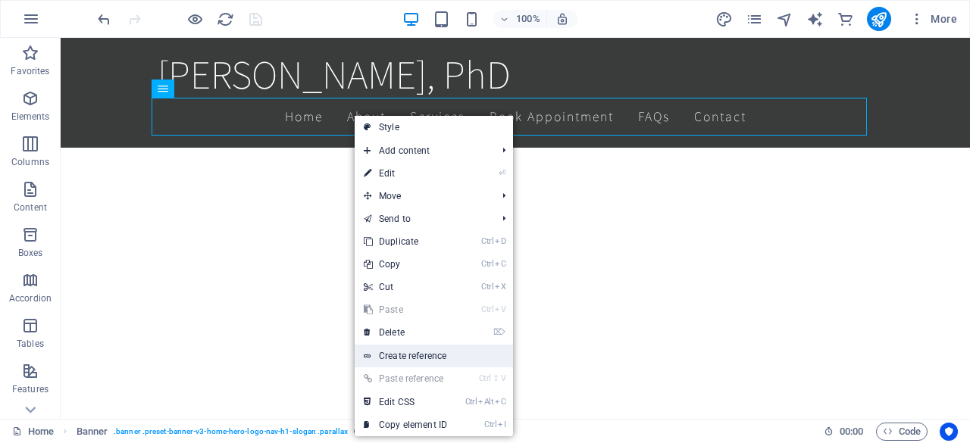
click at [480, 359] on link "Create reference" at bounding box center [434, 356] width 158 height 23
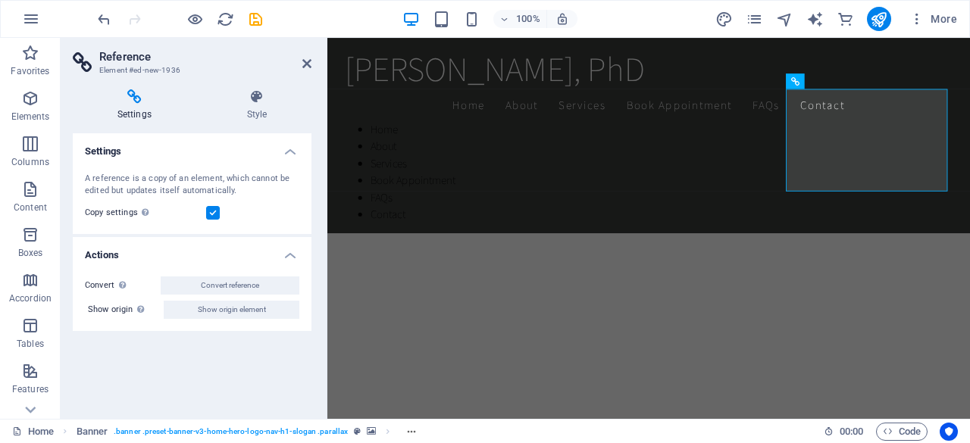
scroll to position [703, 0]
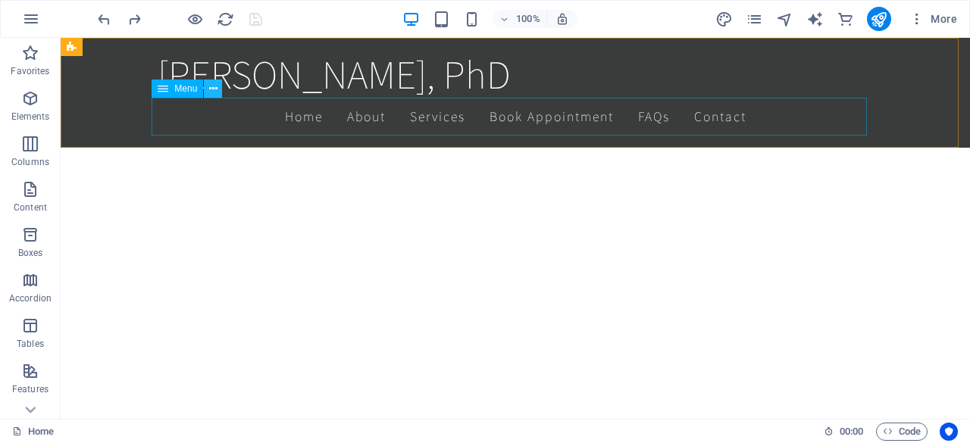
click at [217, 91] on icon at bounding box center [213, 89] width 8 height 16
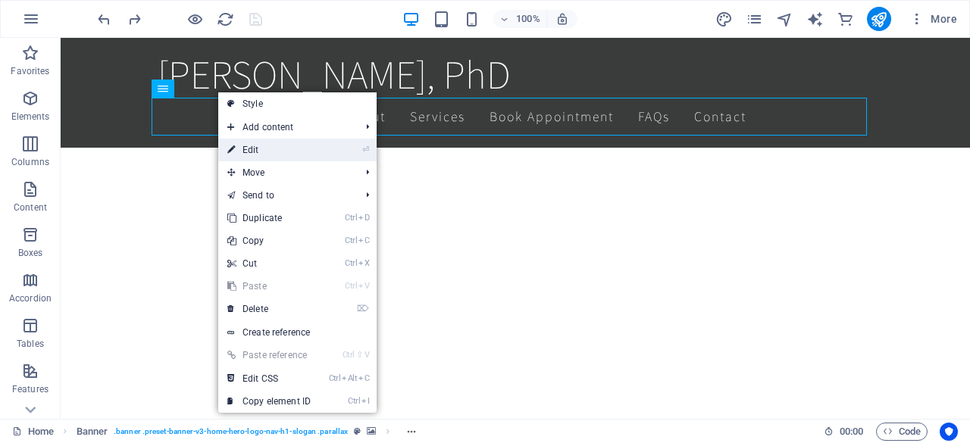
click at [273, 158] on link "⏎ Edit" at bounding box center [269, 150] width 102 height 23
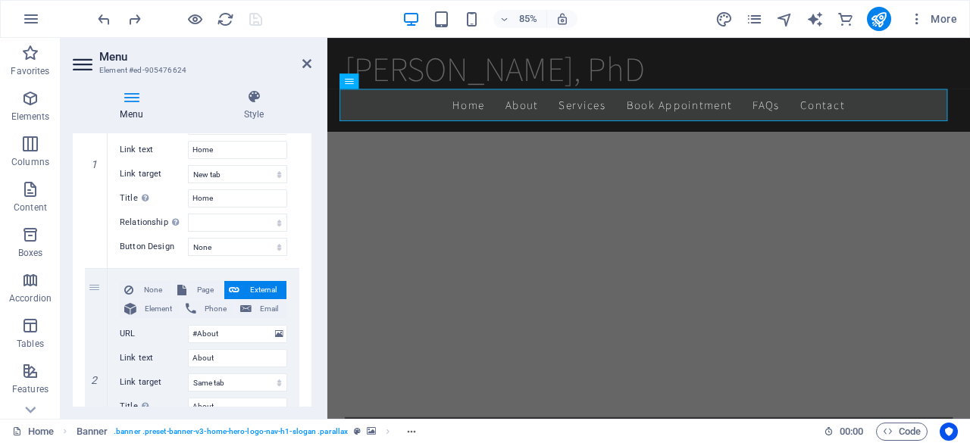
scroll to position [230, 0]
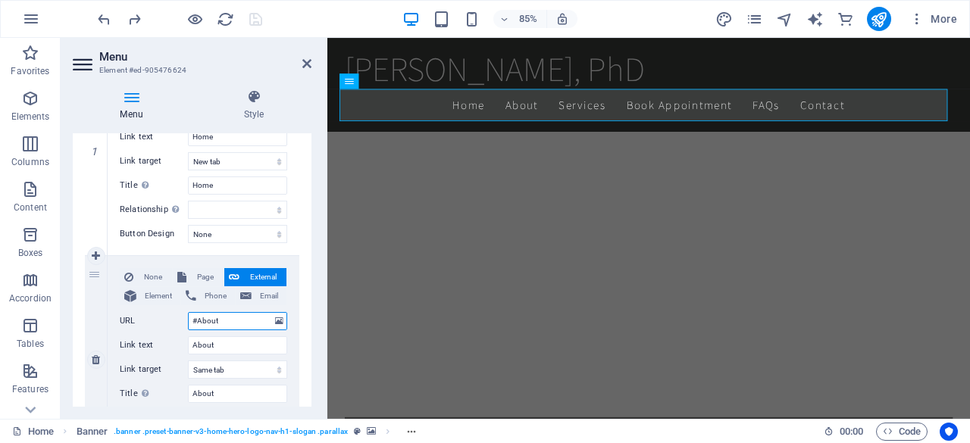
click at [225, 321] on input "#About" at bounding box center [237, 321] width 99 height 18
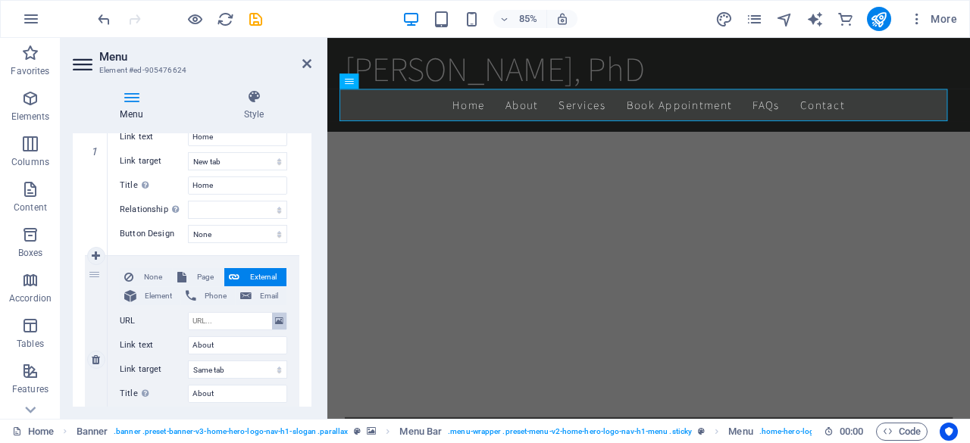
click at [277, 319] on icon at bounding box center [279, 321] width 8 height 17
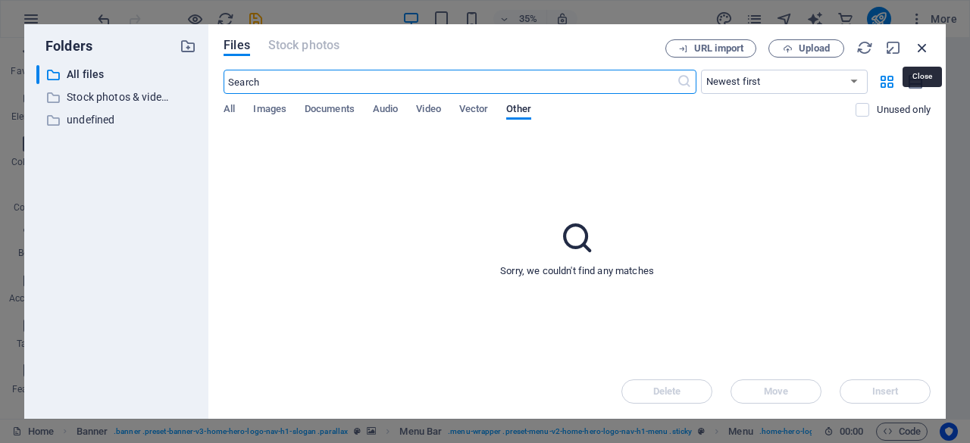
click at [926, 48] on icon "button" at bounding box center [922, 47] width 17 height 17
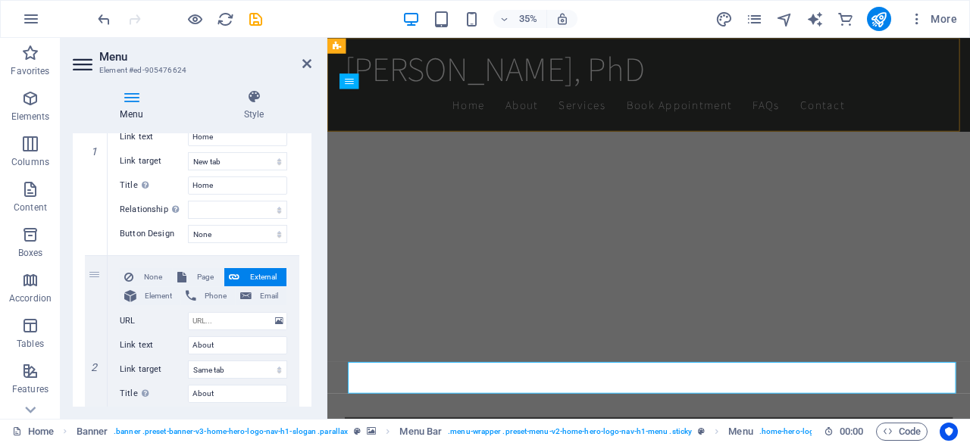
scroll to position [415, 0]
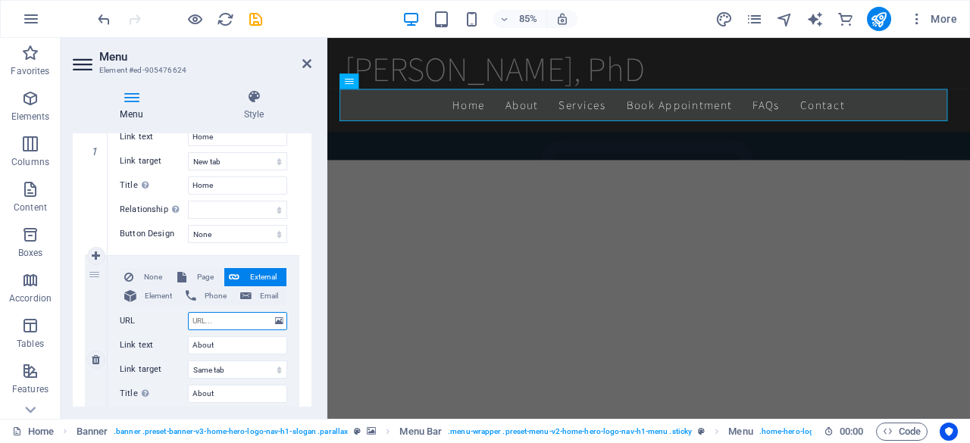
click at [236, 326] on input "URL" at bounding box center [237, 321] width 99 height 18
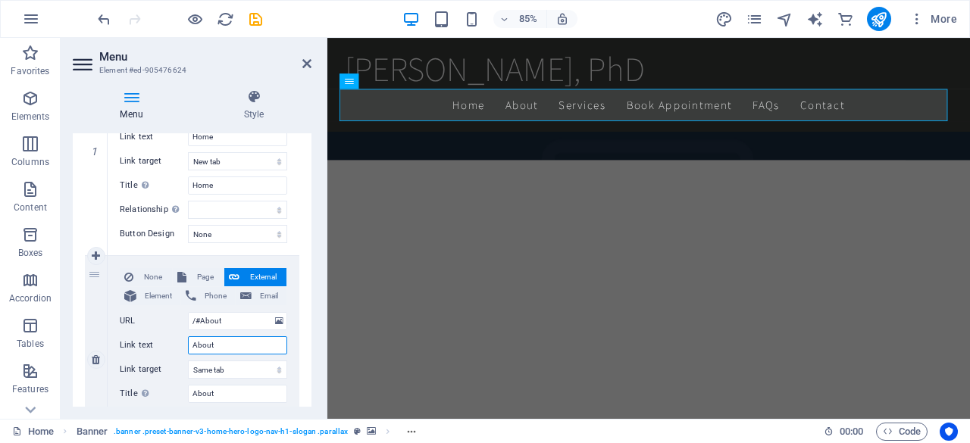
click at [243, 348] on input "About" at bounding box center [237, 345] width 99 height 18
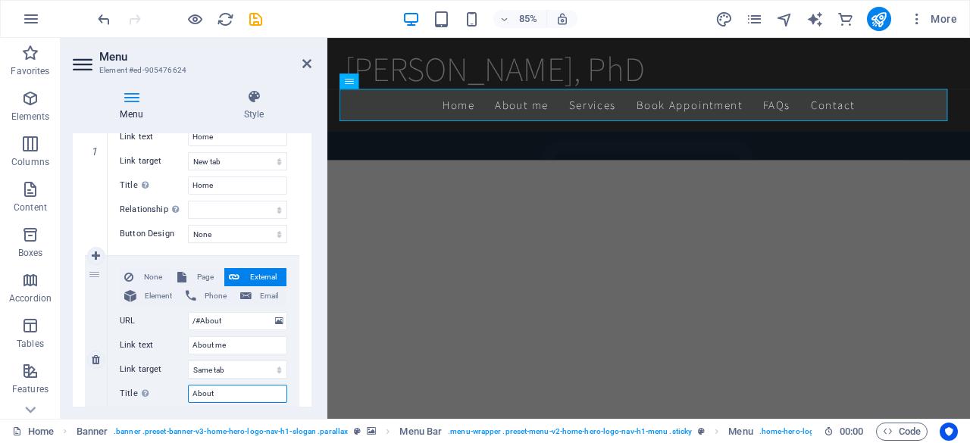
click at [237, 392] on input "About" at bounding box center [237, 394] width 99 height 18
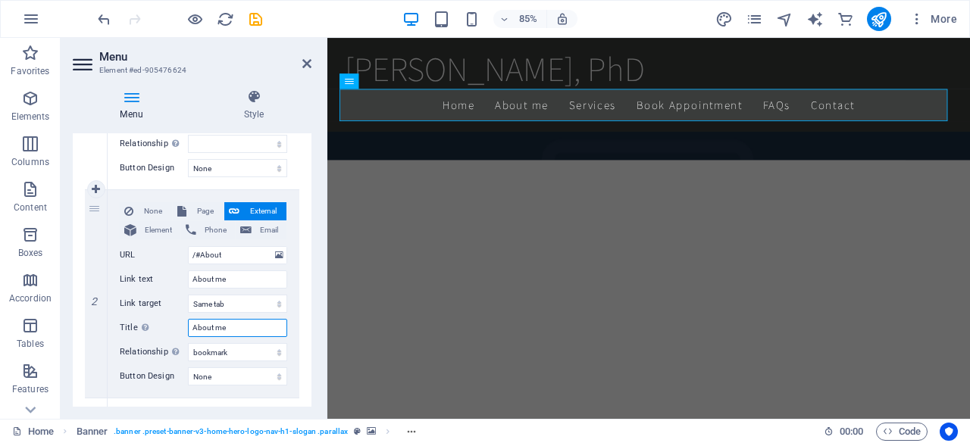
scroll to position [298, 0]
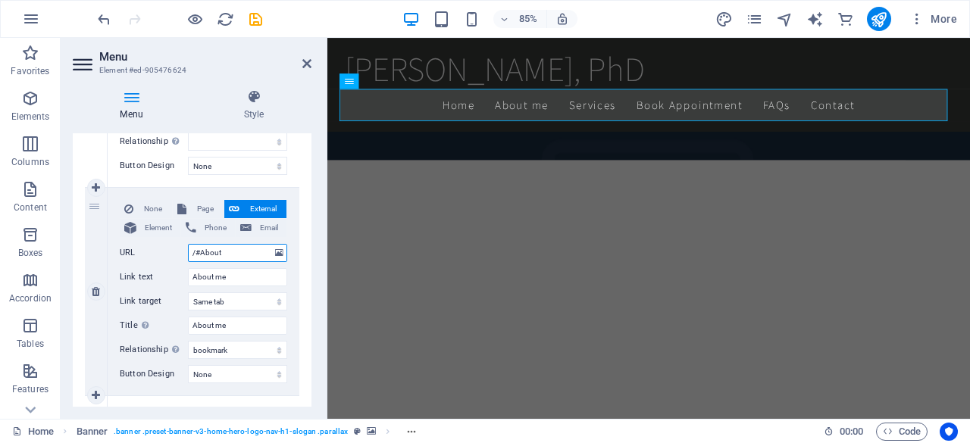
click at [244, 252] on input "/#About" at bounding box center [237, 253] width 99 height 18
click at [246, 280] on input "About me" at bounding box center [237, 277] width 99 height 18
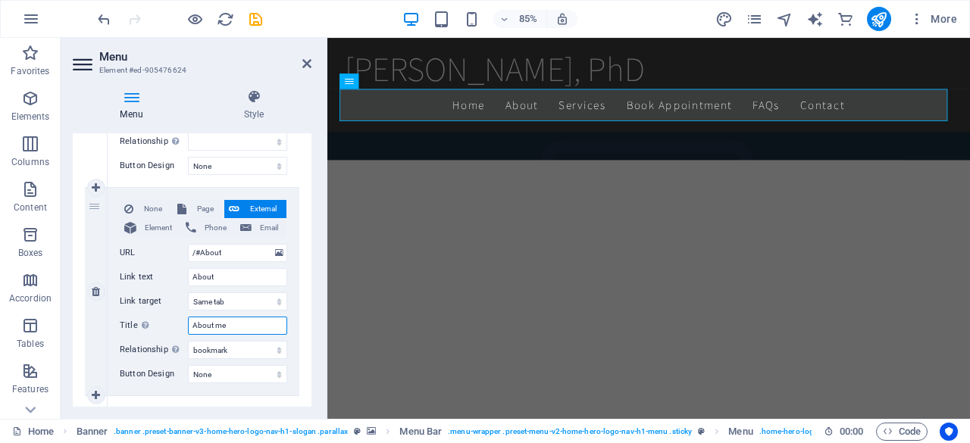
click at [205, 331] on input "About me" at bounding box center [237, 326] width 99 height 18
click at [246, 327] on input "About me" at bounding box center [237, 326] width 99 height 18
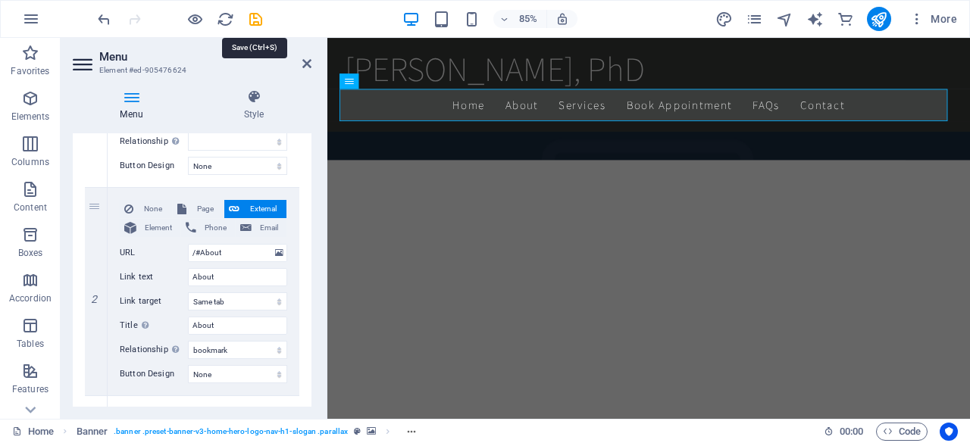
click at [257, 20] on icon "save" at bounding box center [255, 19] width 17 height 17
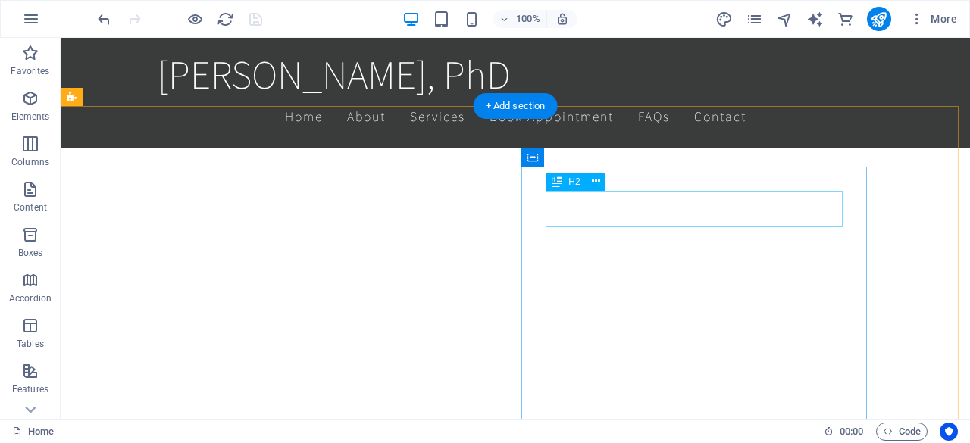
scroll to position [690, 0]
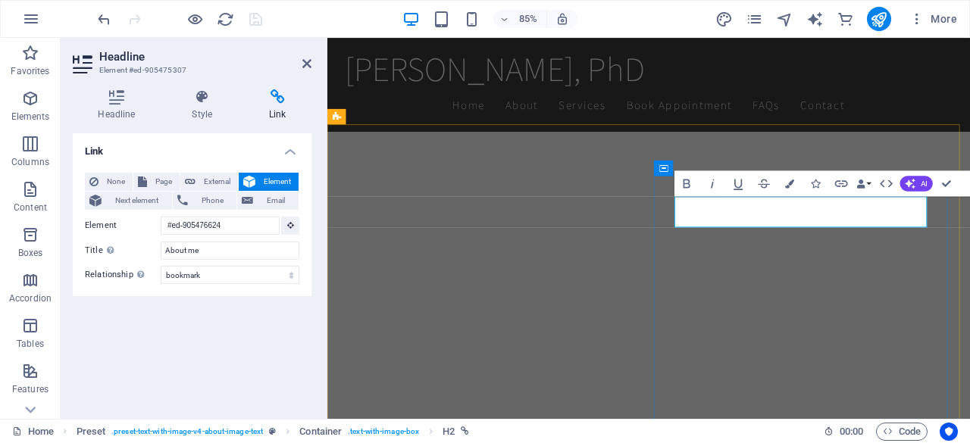
click at [885, 186] on icon "button" at bounding box center [886, 183] width 15 height 15
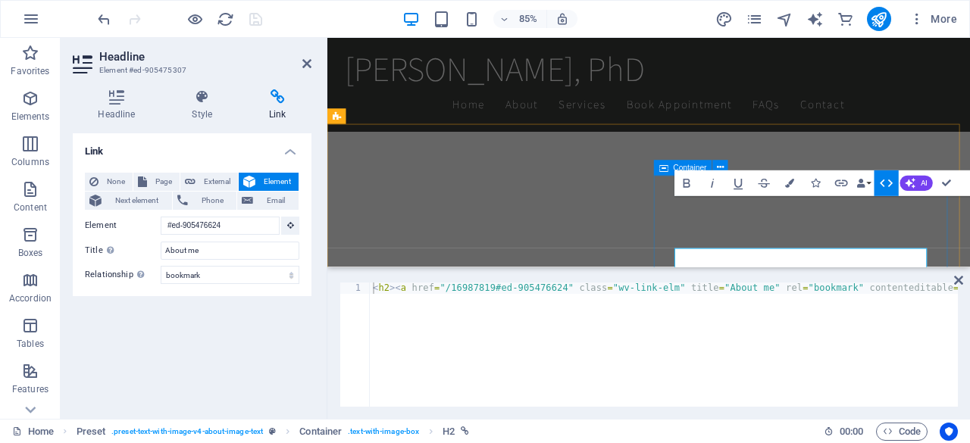
scroll to position [628, 0]
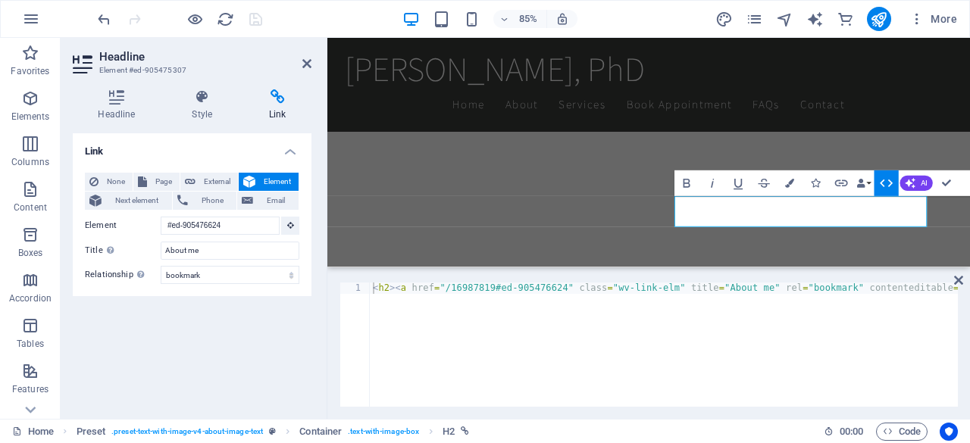
click at [444, 286] on div "< h2 > < a href = "/16987819#ed-905476624" class = "wv-link-elm" title = "About…" at bounding box center [694, 355] width 649 height 144
drag, startPoint x: 440, startPoint y: 286, endPoint x: 552, endPoint y: 284, distance: 111.4
click at [552, 284] on div "< h2 > < a href = "/16987819#ed-905476624" class = "wv-link-elm" title = "About…" at bounding box center [694, 355] width 649 height 144
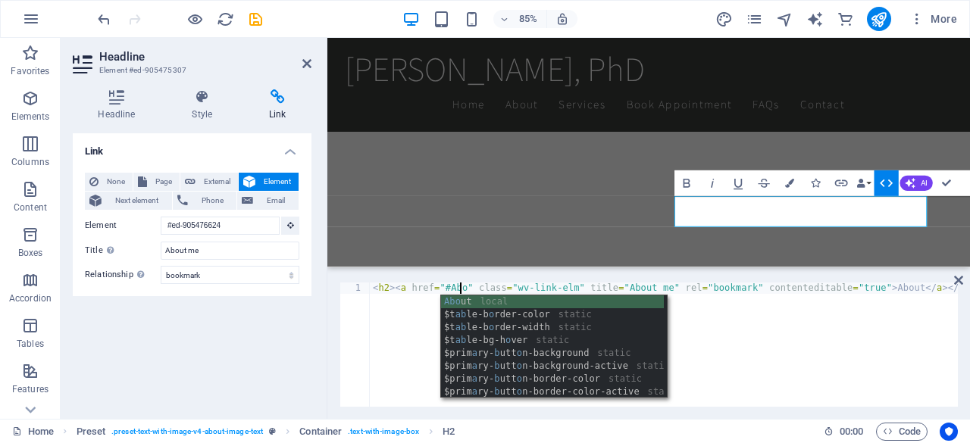
scroll to position [0, 8]
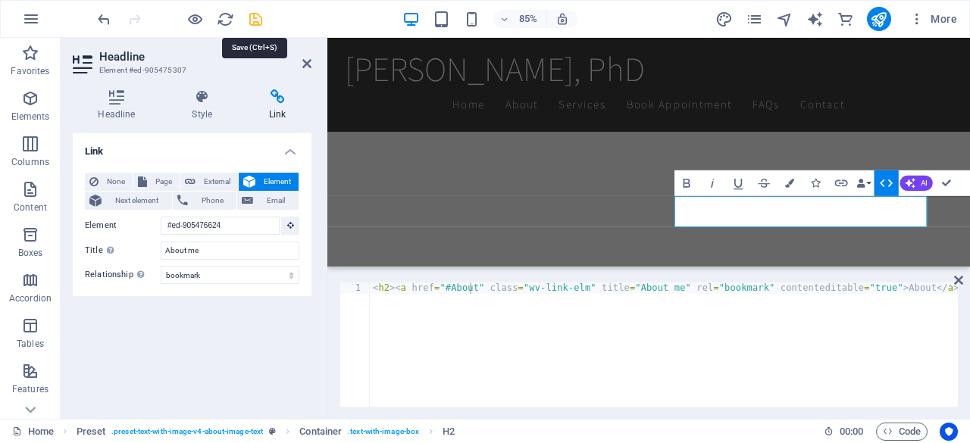
click at [257, 20] on icon "save" at bounding box center [255, 19] width 17 height 17
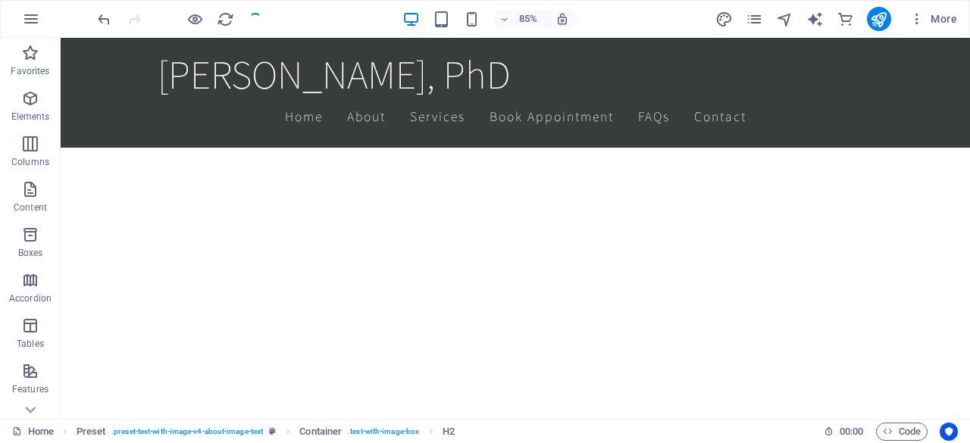
scroll to position [656, 0]
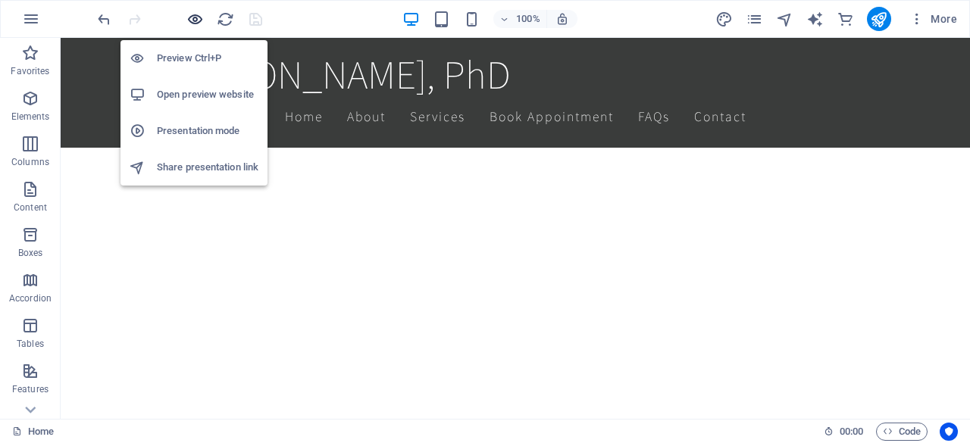
click at [192, 13] on icon "button" at bounding box center [194, 19] width 17 height 17
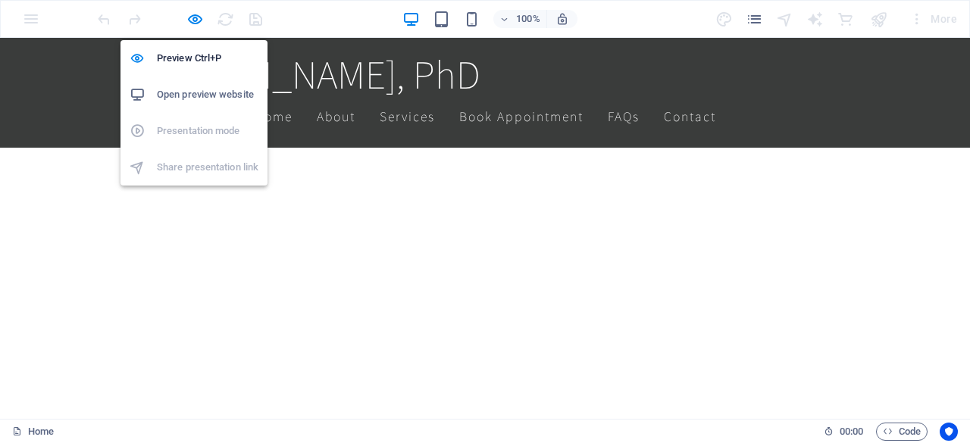
click at [198, 103] on h6 "Open preview website" at bounding box center [208, 95] width 102 height 18
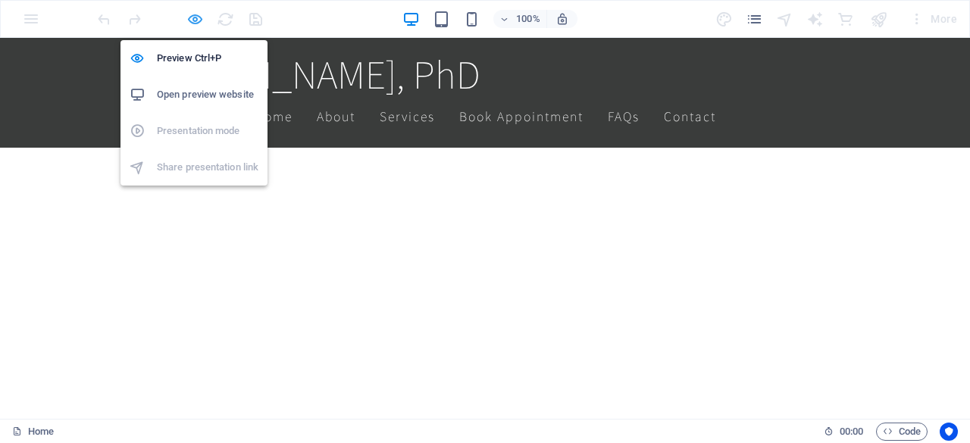
click at [196, 17] on icon "button" at bounding box center [194, 19] width 17 height 17
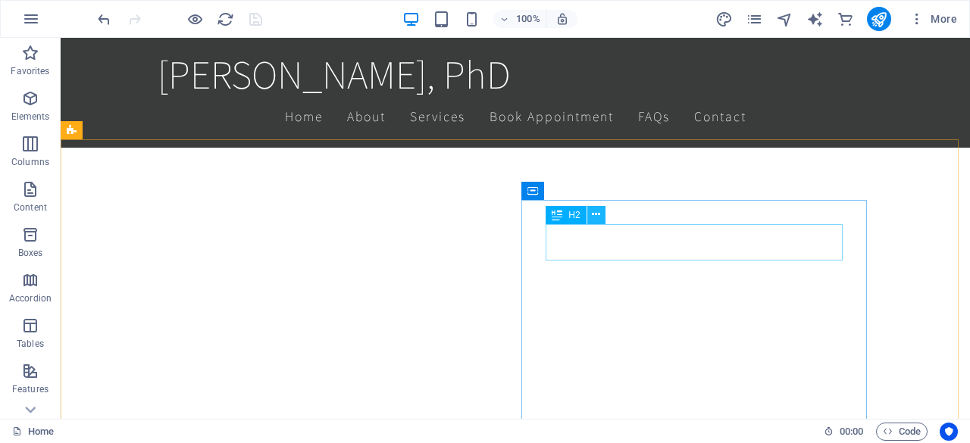
click at [599, 214] on icon at bounding box center [596, 215] width 8 height 16
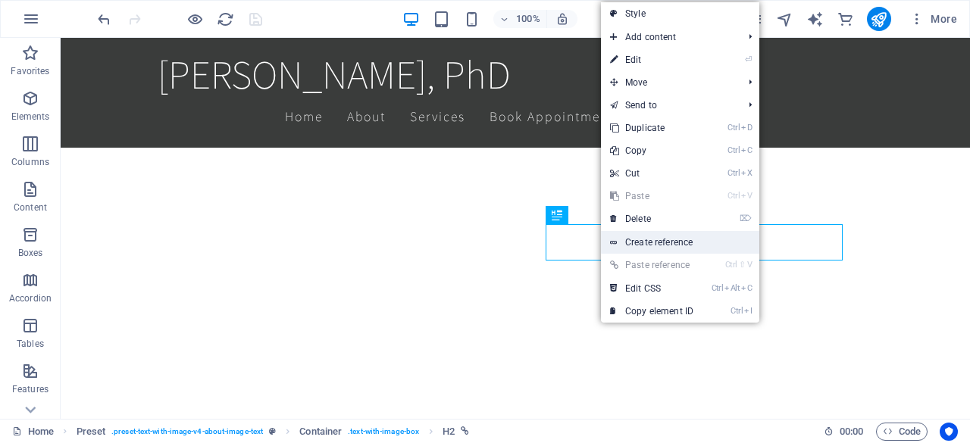
click at [658, 240] on link "Create reference" at bounding box center [680, 242] width 158 height 23
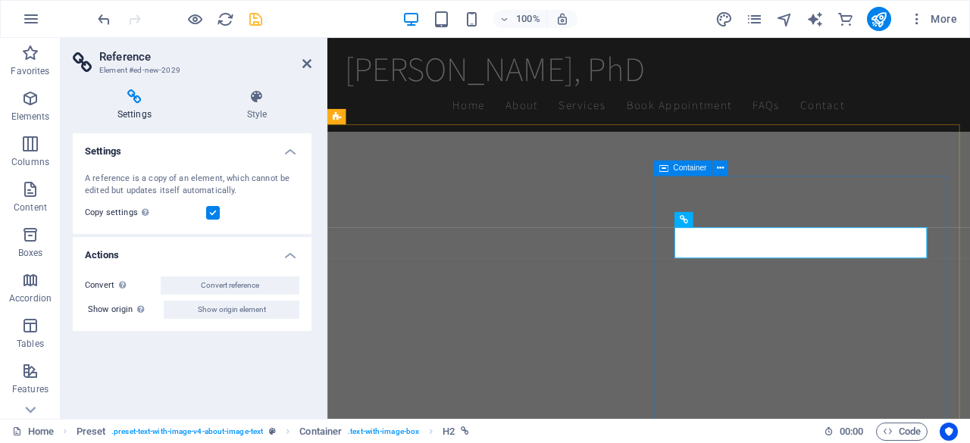
scroll to position [690, 0]
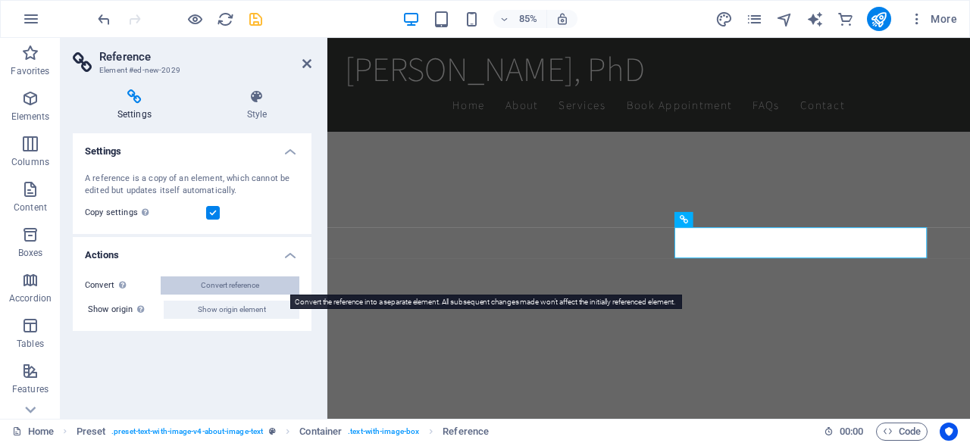
click at [259, 285] on span "Convert reference" at bounding box center [230, 286] width 58 height 18
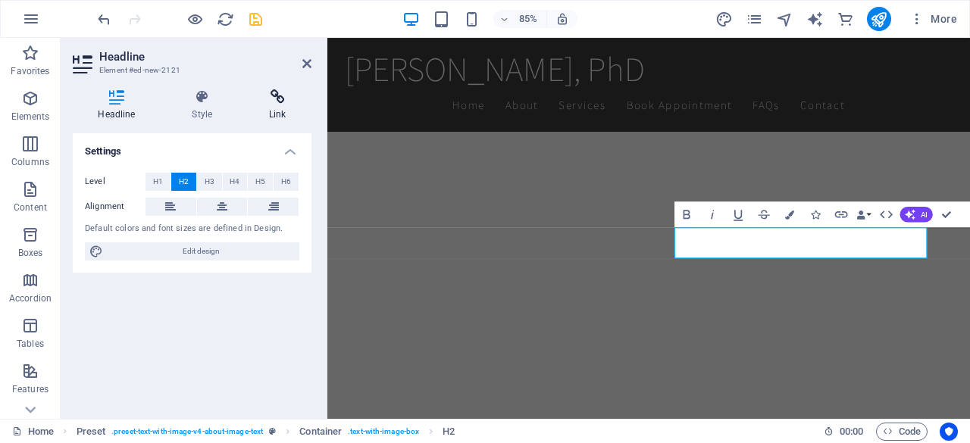
click at [286, 104] on icon at bounding box center [277, 96] width 67 height 15
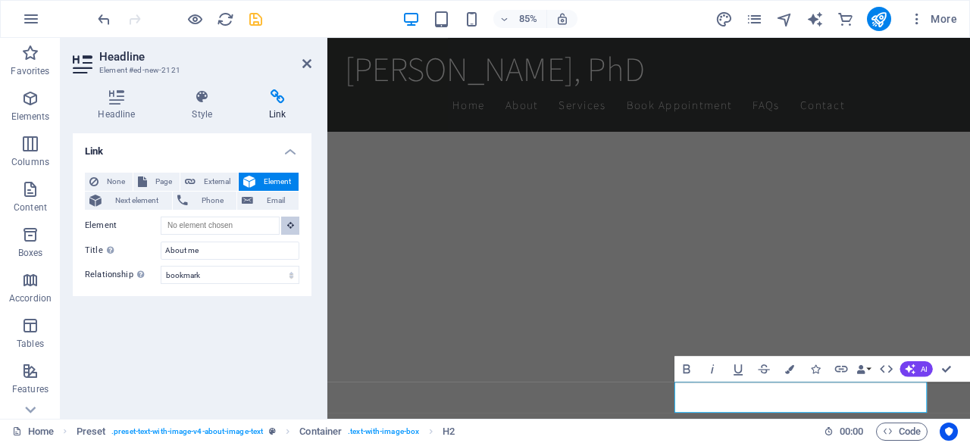
scroll to position [508, 0]
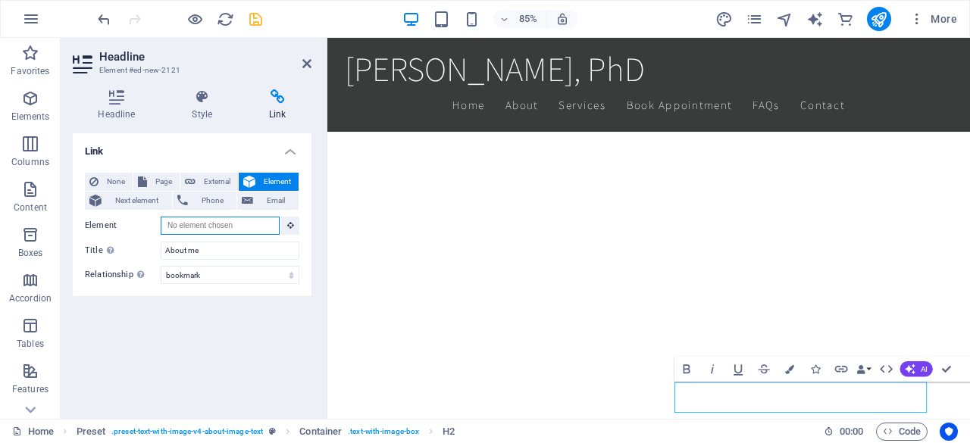
click at [267, 227] on input "Element" at bounding box center [220, 226] width 119 height 18
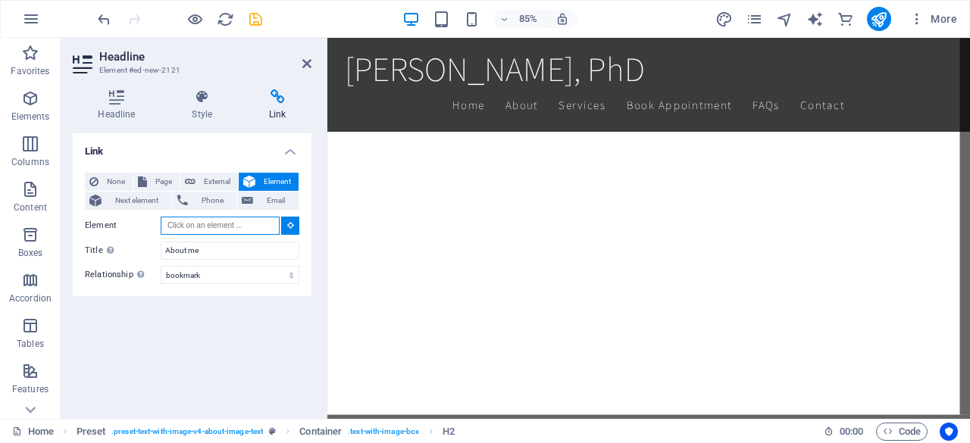
scroll to position [326, 0]
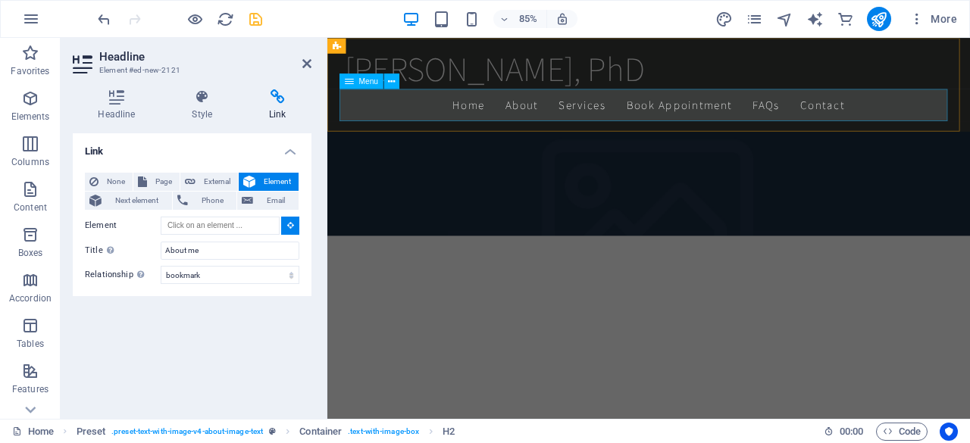
click at [544, 106] on nav "Home About Services Book Appointment FAQs Contact" at bounding box center [705, 117] width 715 height 38
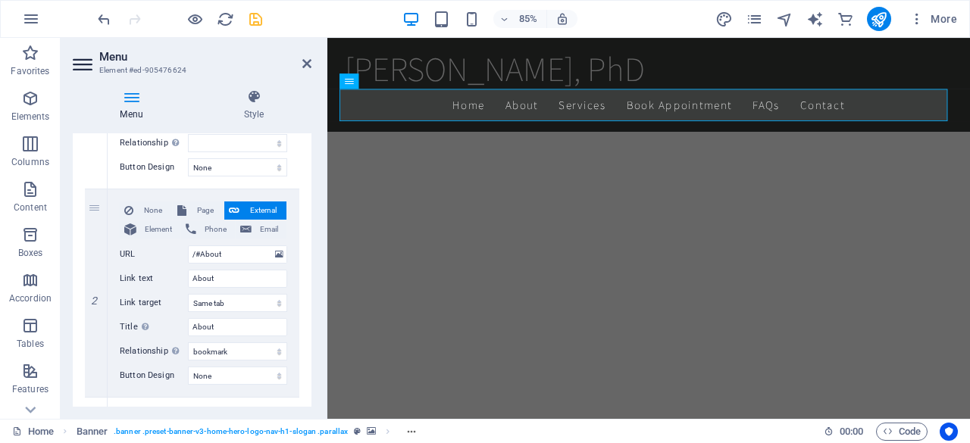
scroll to position [280, 0]
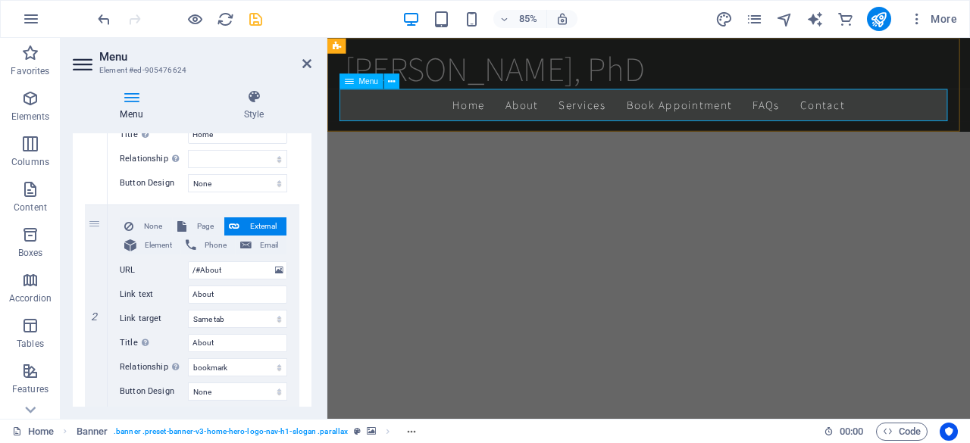
click at [554, 116] on nav "Home About Services Book Appointment FAQs Contact" at bounding box center [705, 117] width 715 height 38
click at [256, 15] on icon "save" at bounding box center [255, 19] width 17 height 17
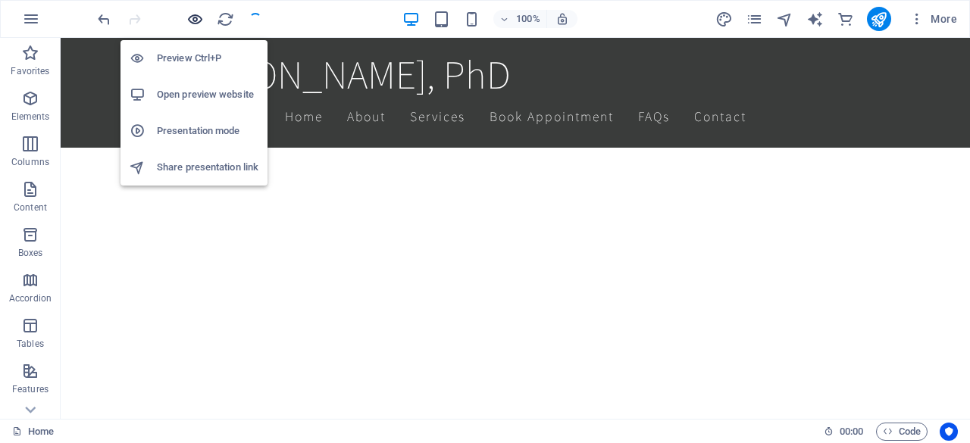
click at [186, 20] on icon "button" at bounding box center [194, 19] width 17 height 17
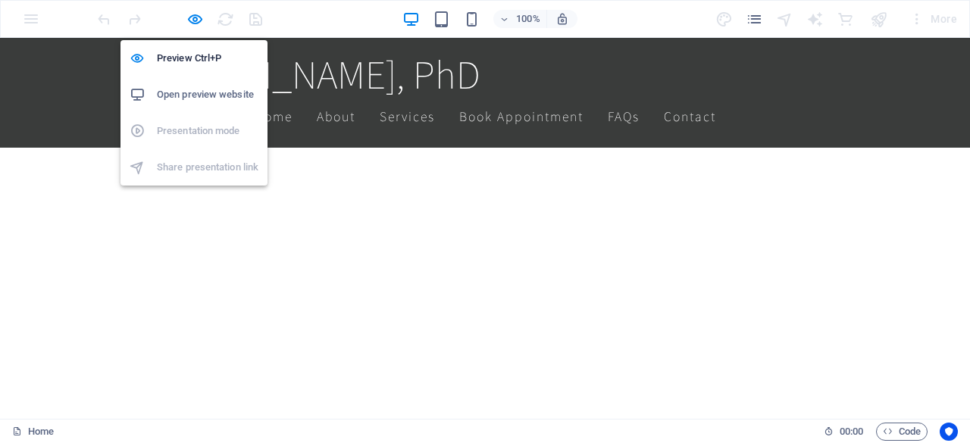
click at [200, 95] on h6 "Open preview website" at bounding box center [208, 95] width 102 height 18
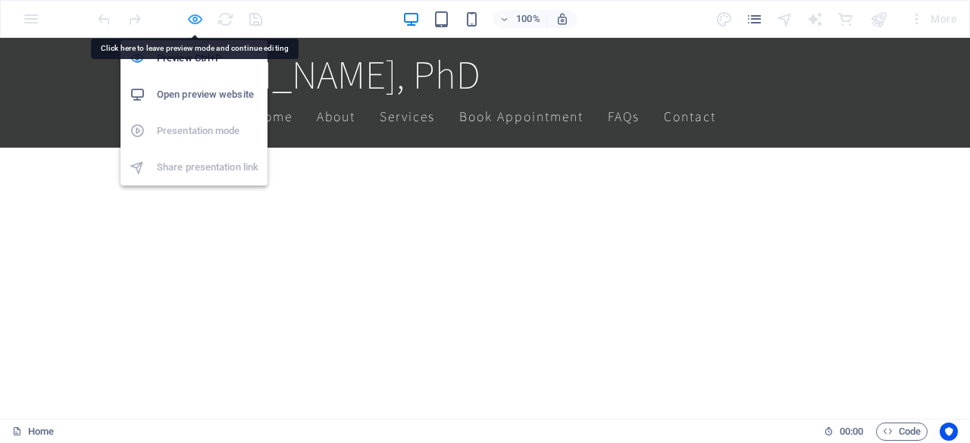
click at [197, 18] on icon "button" at bounding box center [194, 19] width 17 height 17
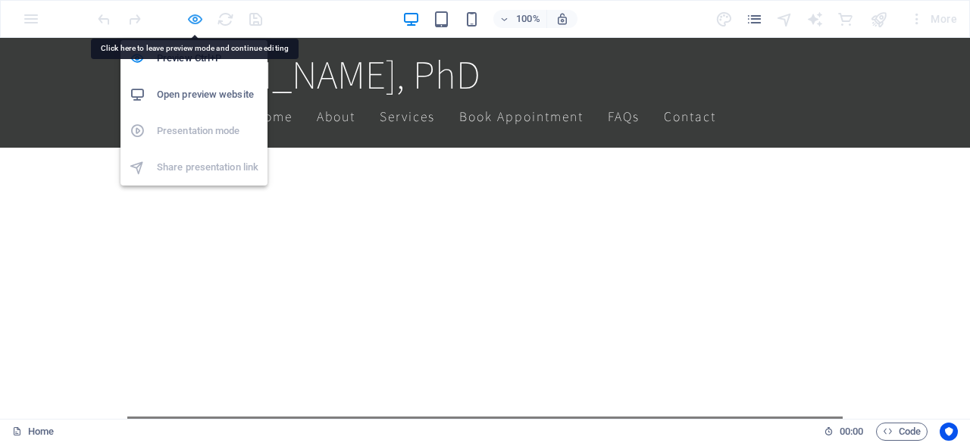
click at [195, 21] on icon "button" at bounding box center [194, 19] width 17 height 17
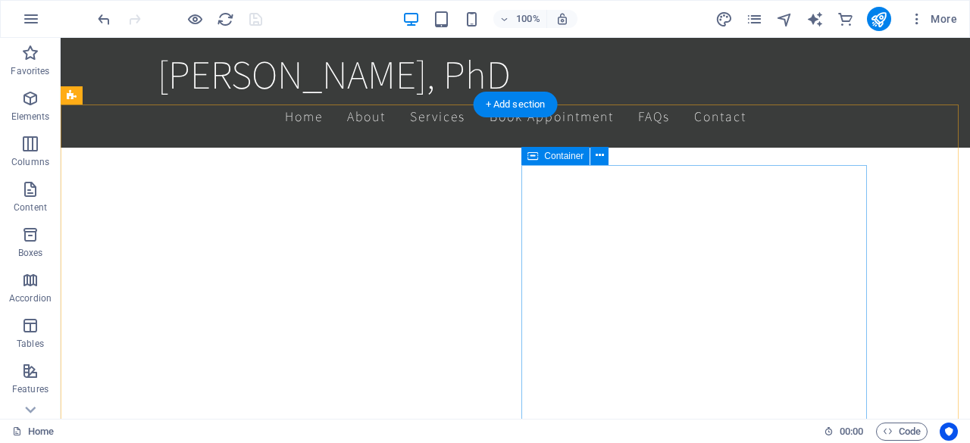
scroll to position [691, 0]
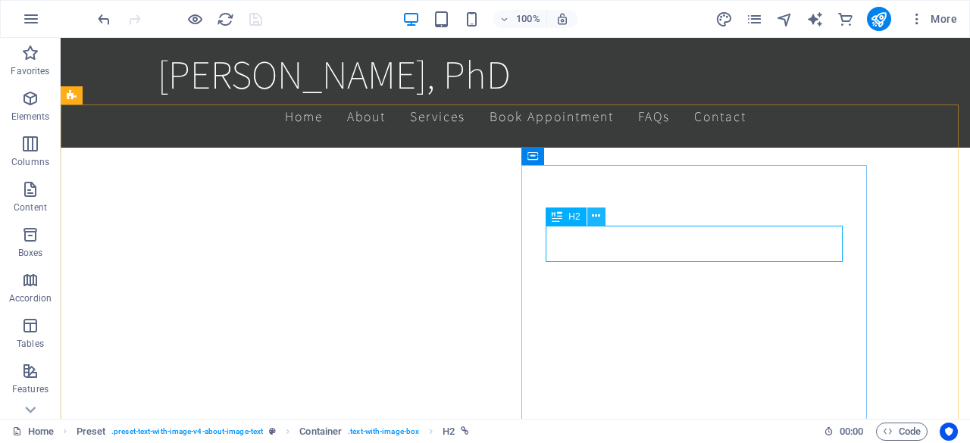
click at [597, 217] on icon at bounding box center [596, 216] width 8 height 16
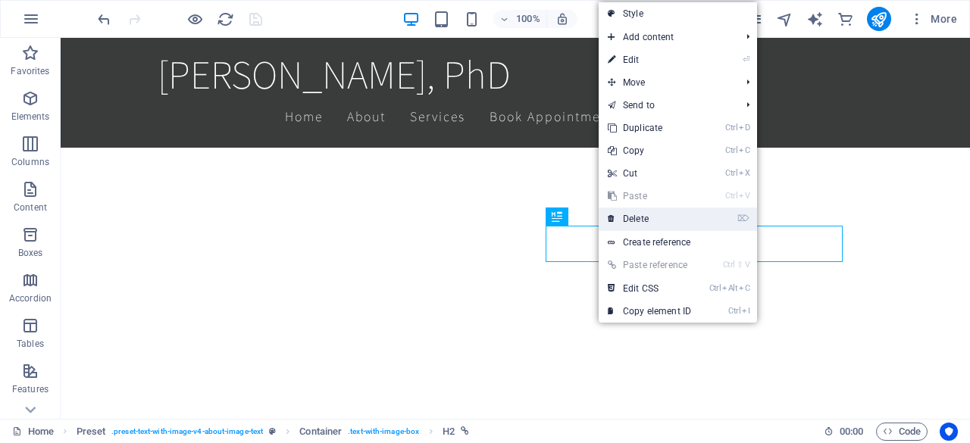
click at [615, 219] on link "⌦ Delete" at bounding box center [650, 219] width 102 height 23
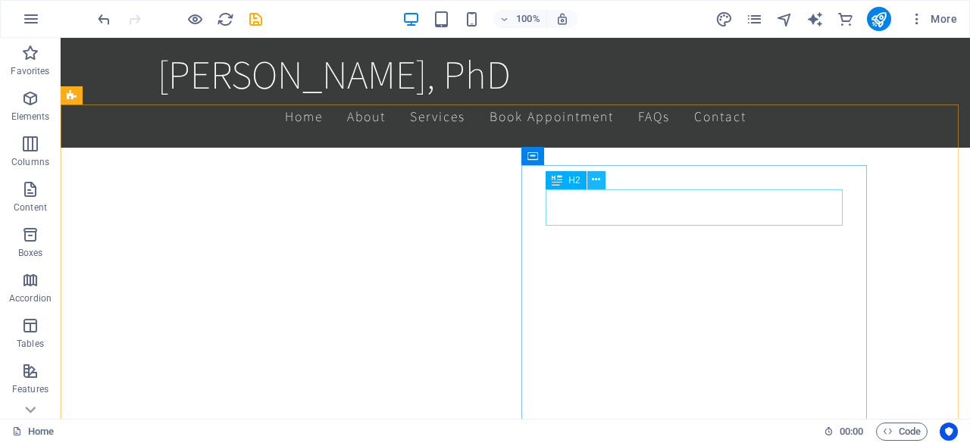
click at [595, 177] on icon at bounding box center [596, 180] width 8 height 16
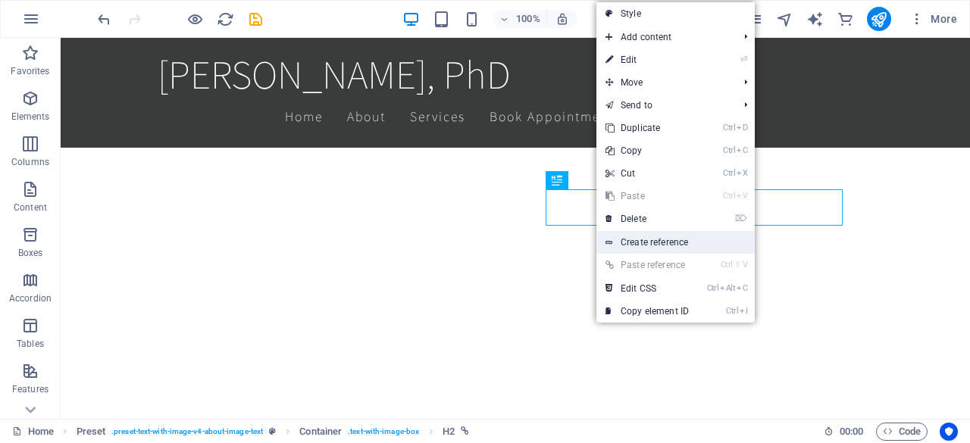
click at [663, 236] on link "Create reference" at bounding box center [675, 242] width 158 height 23
drag, startPoint x: 724, startPoint y: 274, endPoint x: 455, endPoint y: 271, distance: 268.3
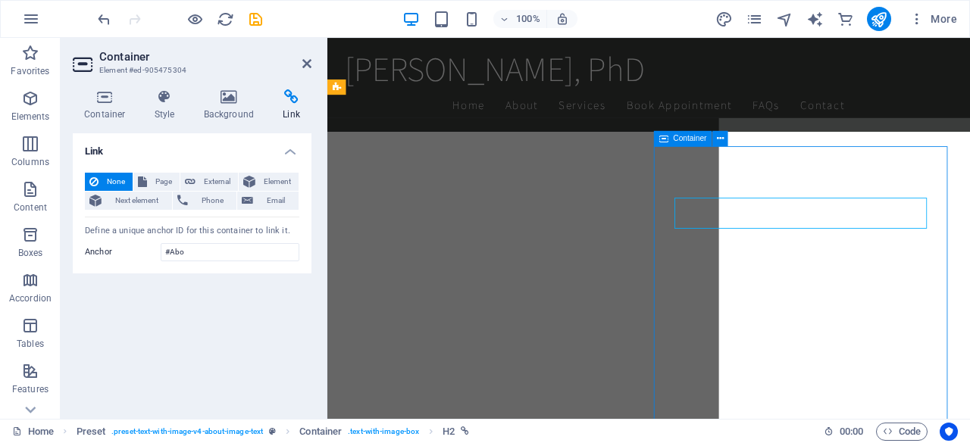
scroll to position [724, 0]
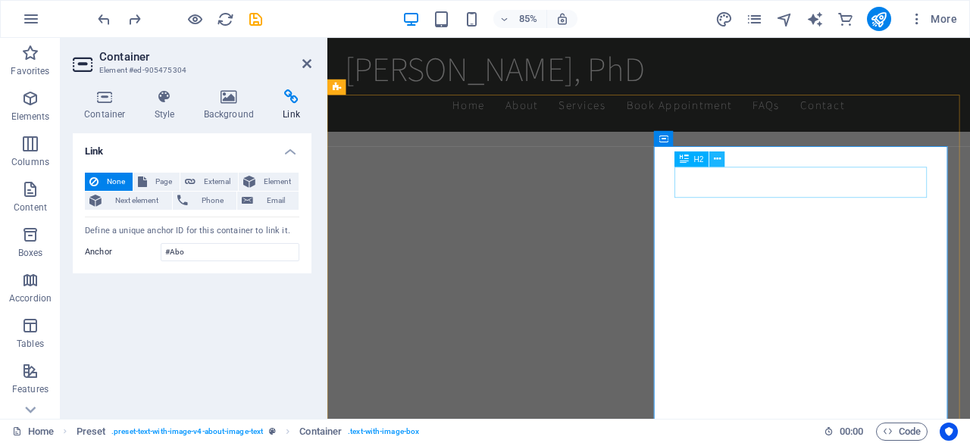
click at [718, 160] on icon at bounding box center [717, 159] width 7 height 14
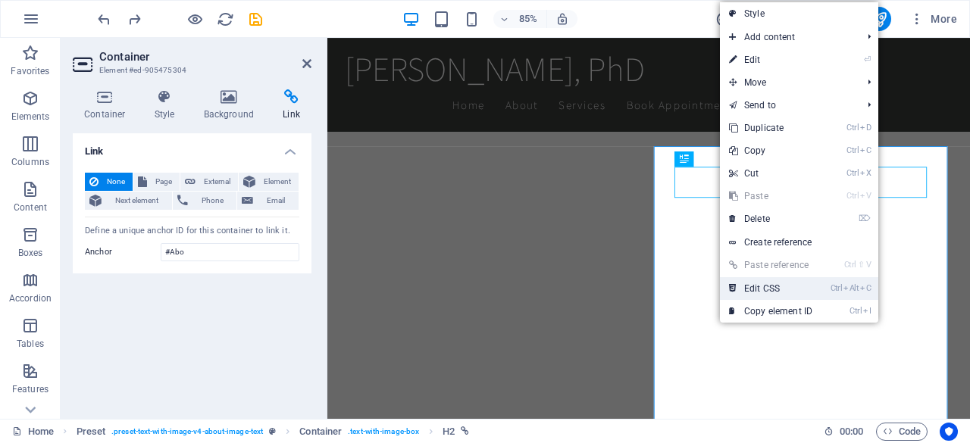
click at [791, 290] on link "Ctrl Alt C Edit CSS" at bounding box center [771, 288] width 102 height 23
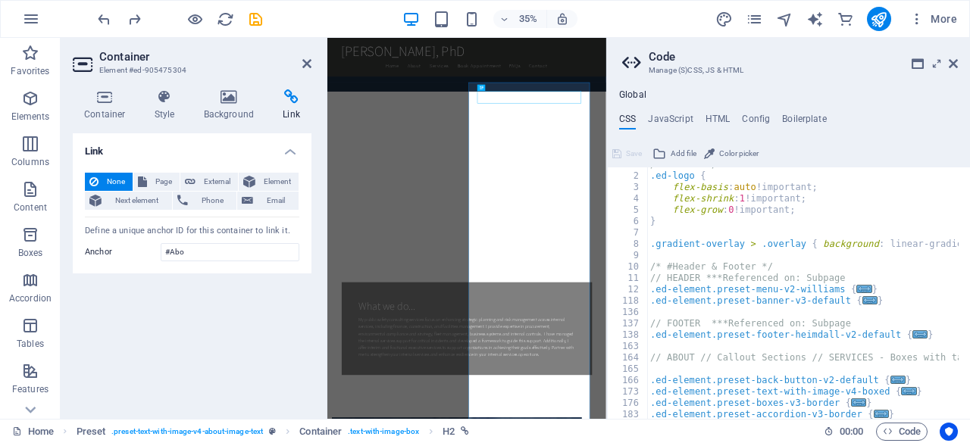
scroll to position [0, 0]
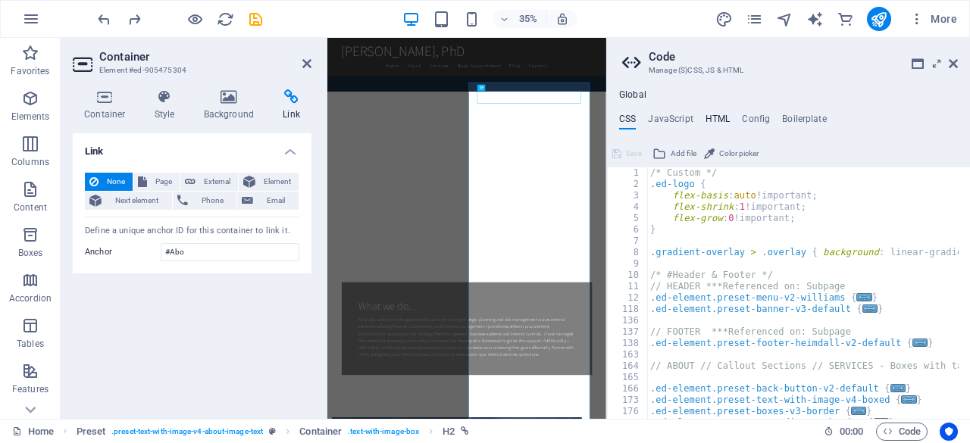
click at [711, 114] on h4 "HTML" at bounding box center [718, 122] width 25 height 17
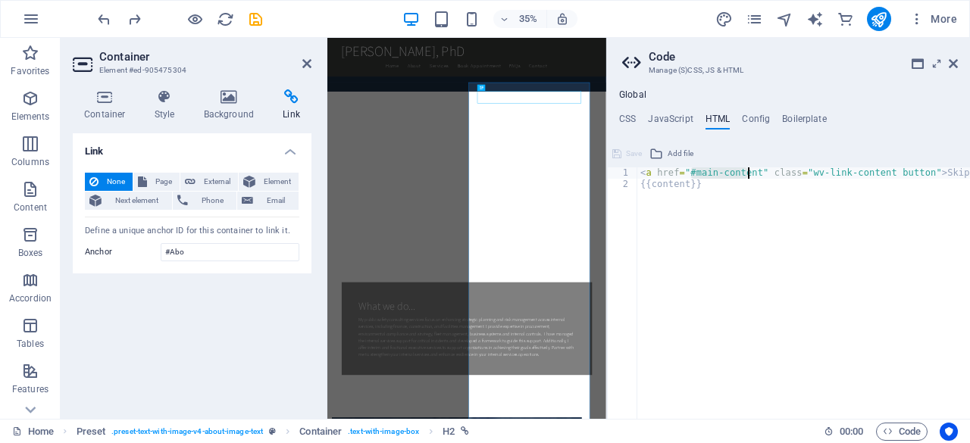
drag, startPoint x: 691, startPoint y: 174, endPoint x: 749, endPoint y: 173, distance: 57.6
click at [749, 173] on div "< a href = "#main-content" class = "wv-link-content button" > Skip to main cont…" at bounding box center [841, 298] width 409 height 263
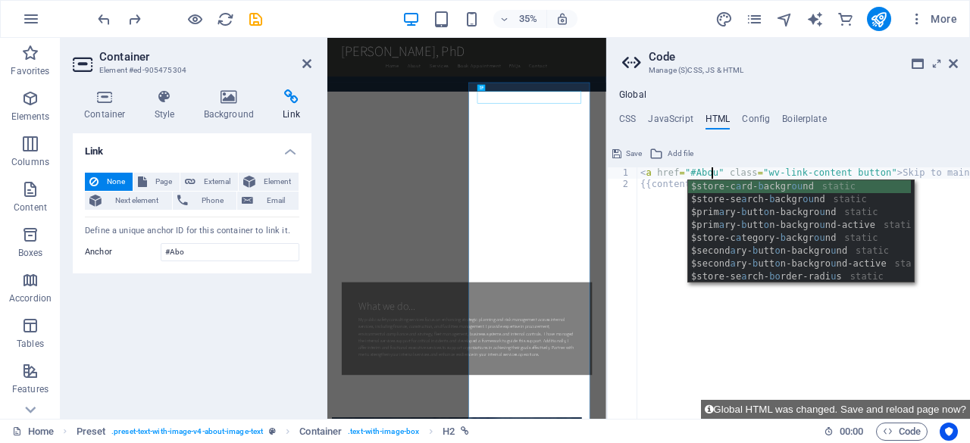
scroll to position [0, 6]
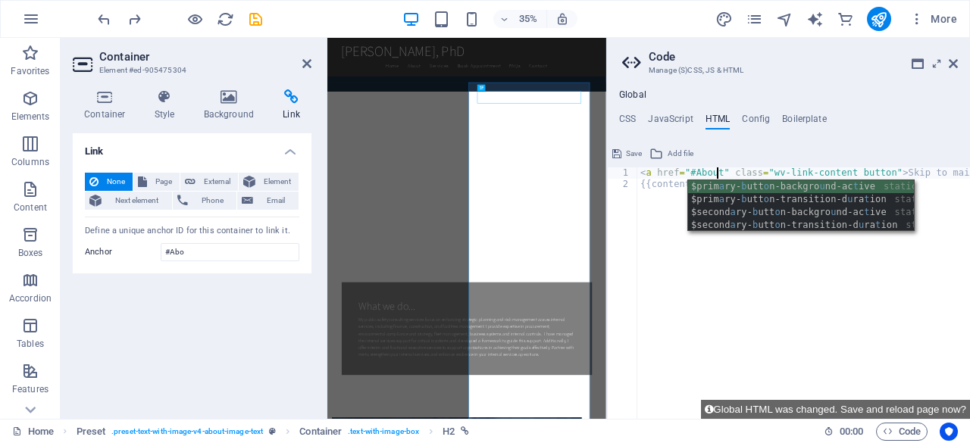
click at [817, 279] on div "< a href = "#About" class = "wv-link-content button" > Skip to main content </ …" at bounding box center [824, 298] width 374 height 263
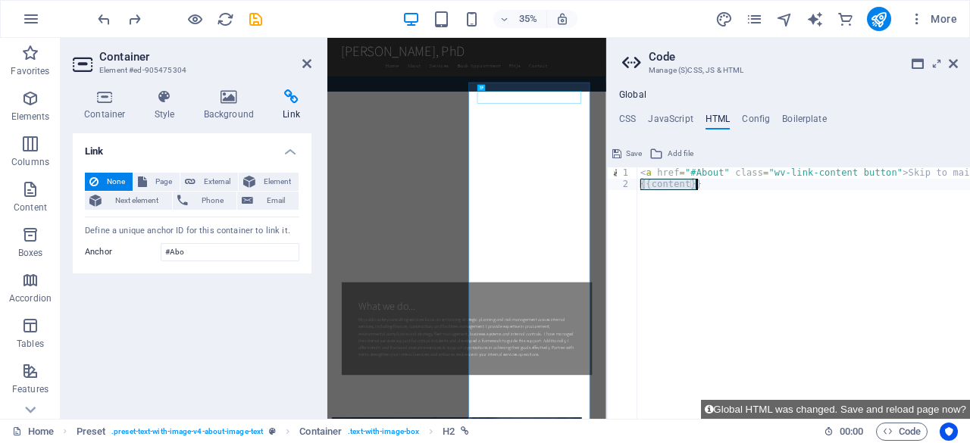
scroll to position [0, 4]
click at [255, 20] on icon "save" at bounding box center [255, 19] width 17 height 17
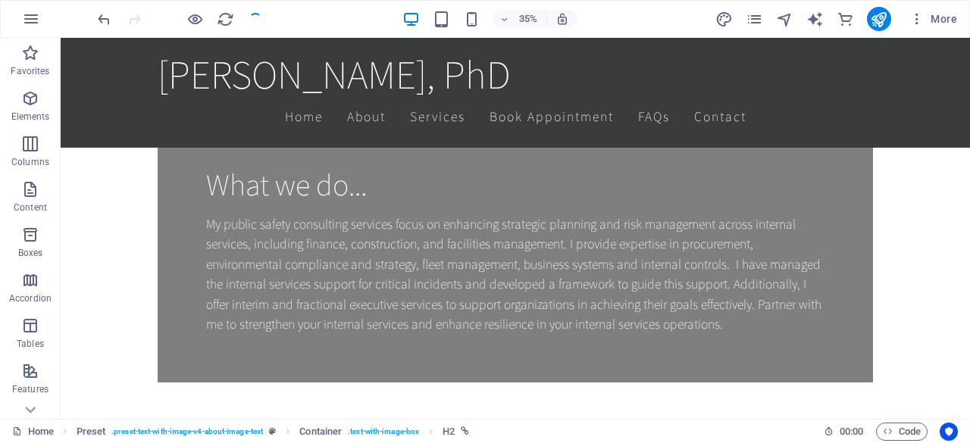
scroll to position [691, 0]
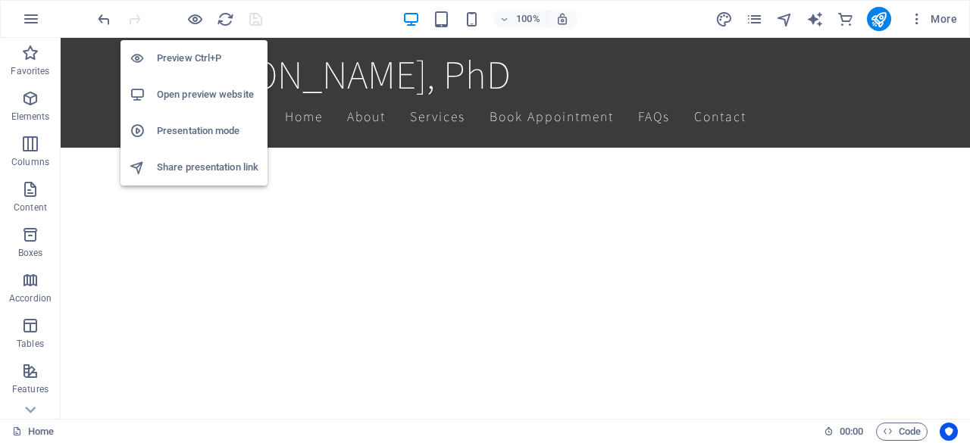
click at [205, 96] on h6 "Open preview website" at bounding box center [208, 95] width 102 height 18
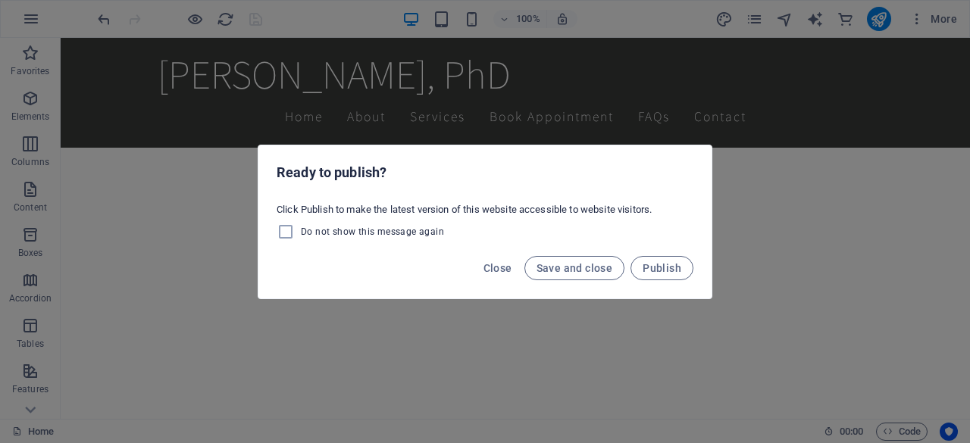
drag, startPoint x: 205, startPoint y: 96, endPoint x: 624, endPoint y: 72, distance: 419.0
click at [624, 72] on div "Ready to publish? Click Publish to make the latest version of this website acce…" at bounding box center [485, 221] width 970 height 443
click at [503, 270] on span "Close" at bounding box center [497, 268] width 29 height 12
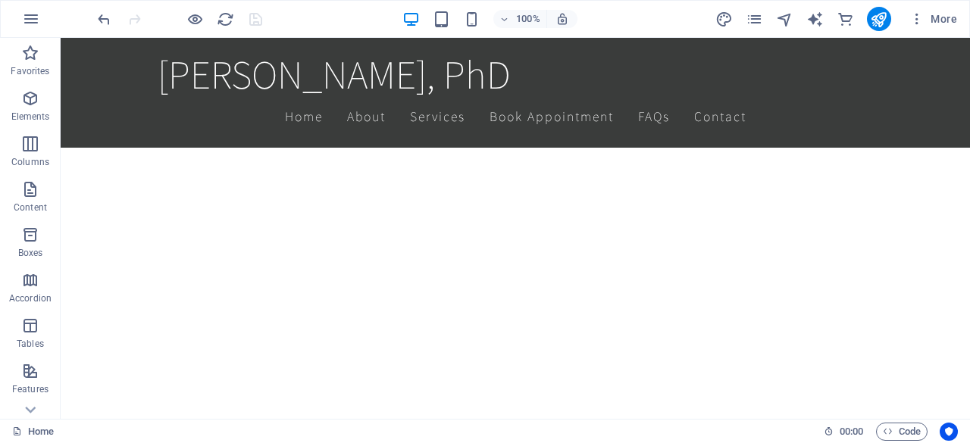
click at [503, 270] on span "Close" at bounding box center [497, 268] width 29 height 12
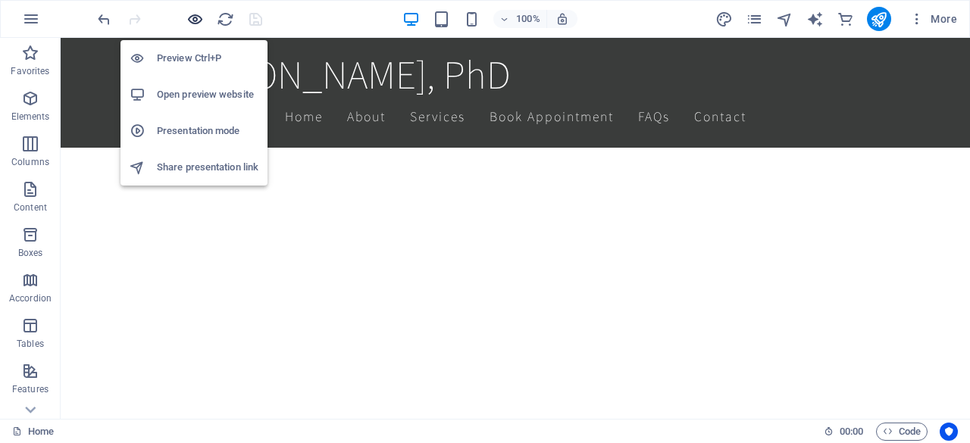
click at [195, 17] on icon "button" at bounding box center [194, 19] width 17 height 17
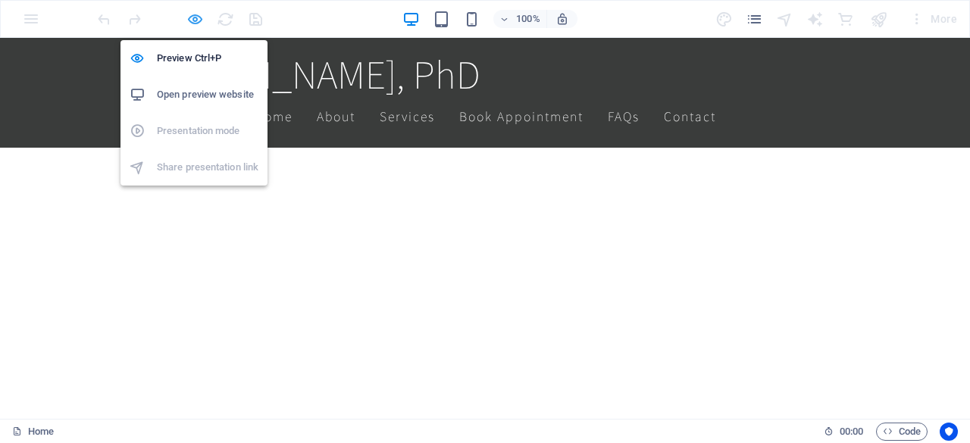
click at [203, 18] on icon "button" at bounding box center [194, 19] width 17 height 17
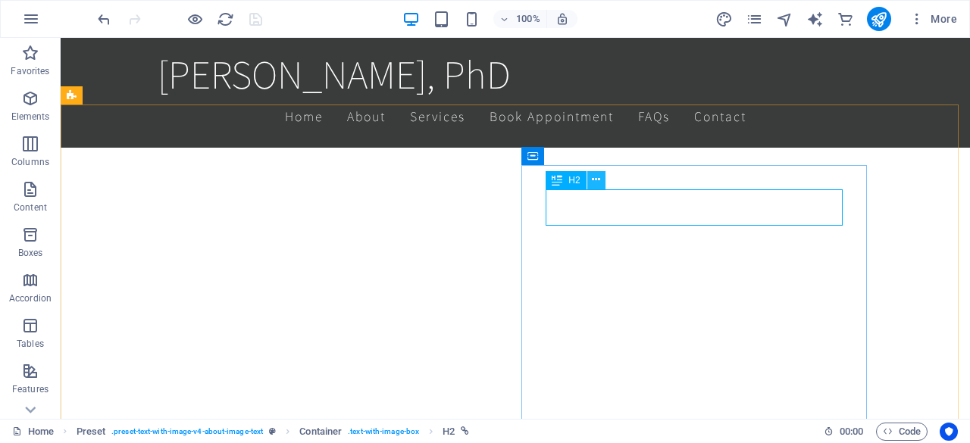
click at [599, 180] on icon at bounding box center [596, 180] width 8 height 16
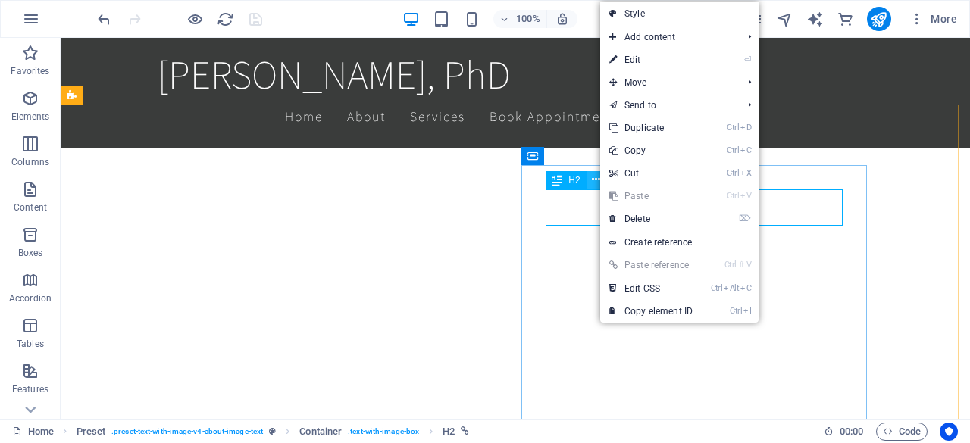
click at [599, 180] on icon at bounding box center [596, 180] width 8 height 16
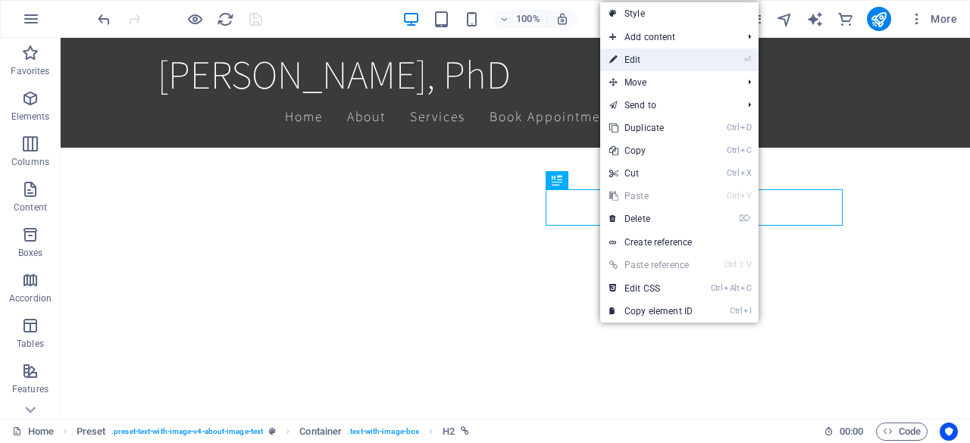
click at [650, 58] on link "⏎ Edit" at bounding box center [651, 59] width 102 height 23
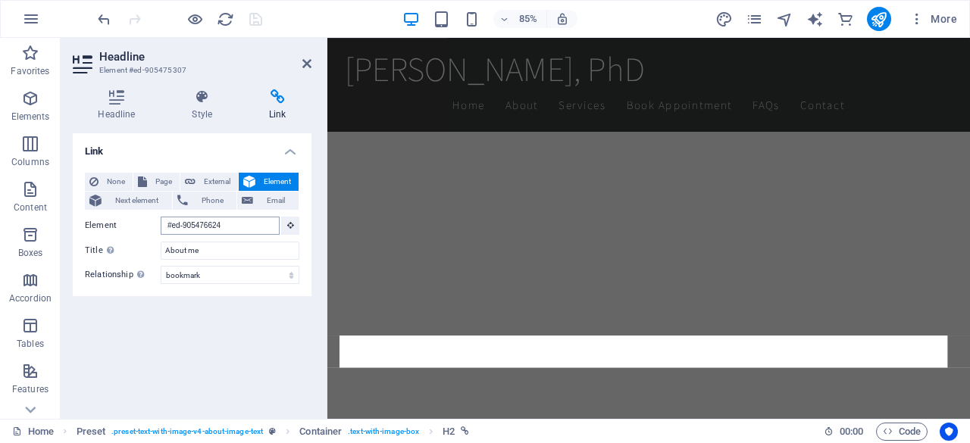
scroll to position [252, 0]
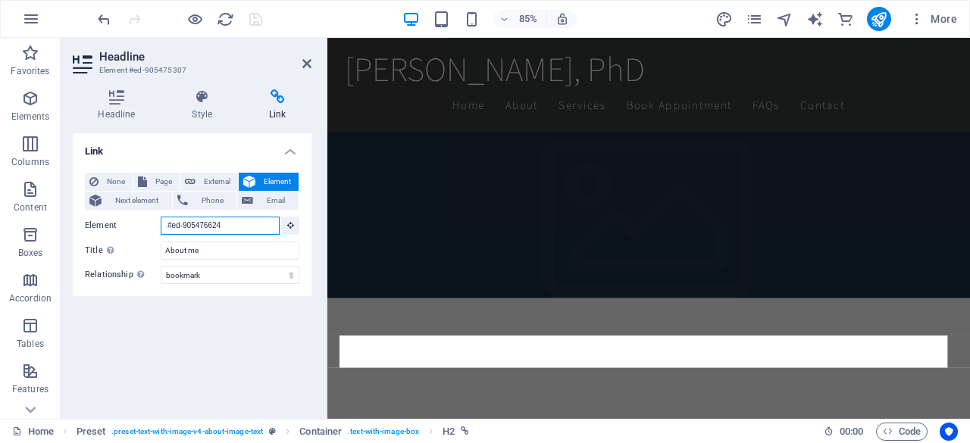
click at [231, 225] on input "#ed-905476624" at bounding box center [220, 226] width 119 height 18
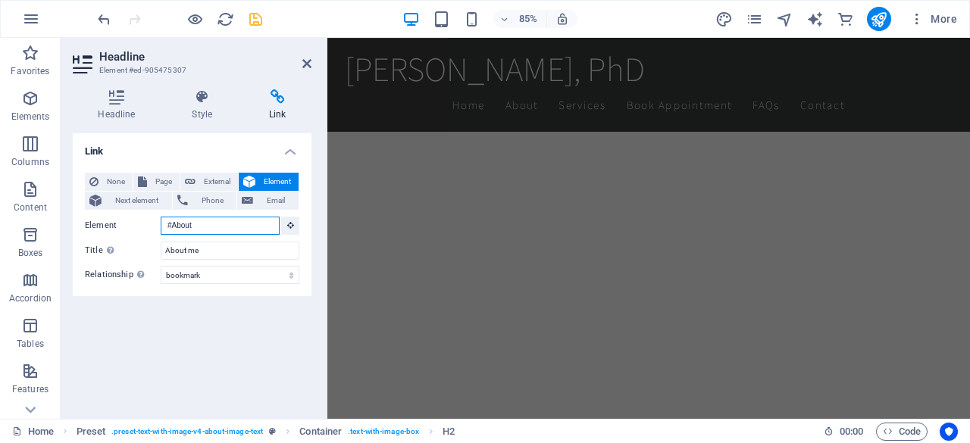
scroll to position [361, 0]
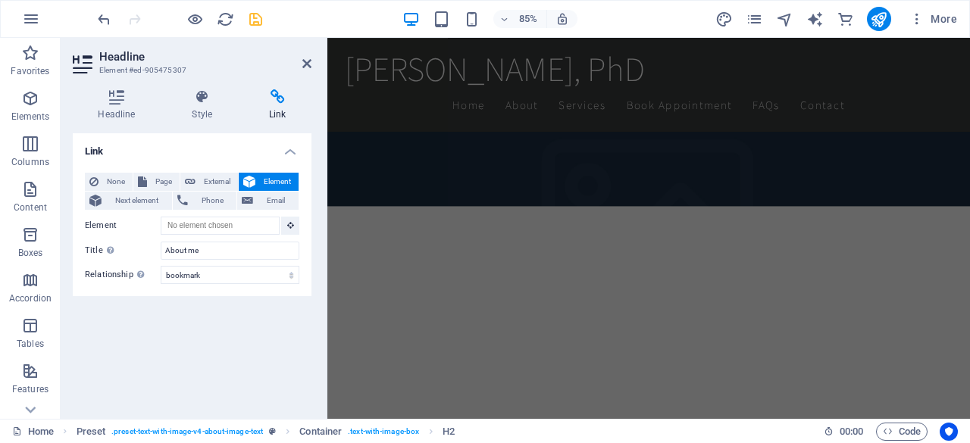
click at [239, 336] on div "Link None Page External Element Next element Phone Email Page Home Subpage Lega…" at bounding box center [192, 270] width 239 height 274
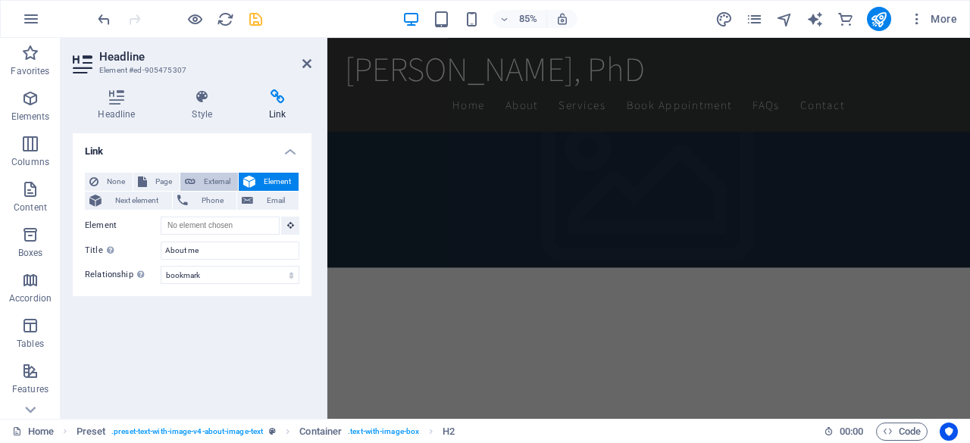
click at [211, 181] on span "External" at bounding box center [216, 182] width 33 height 18
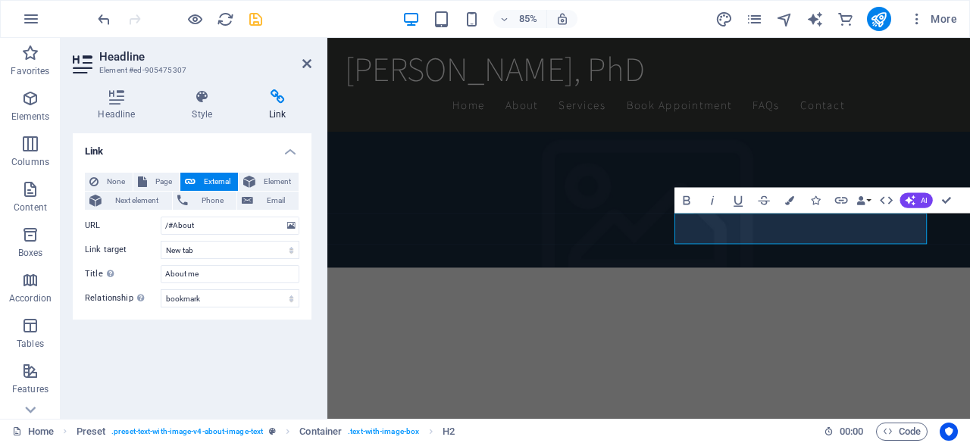
scroll to position [670, 0]
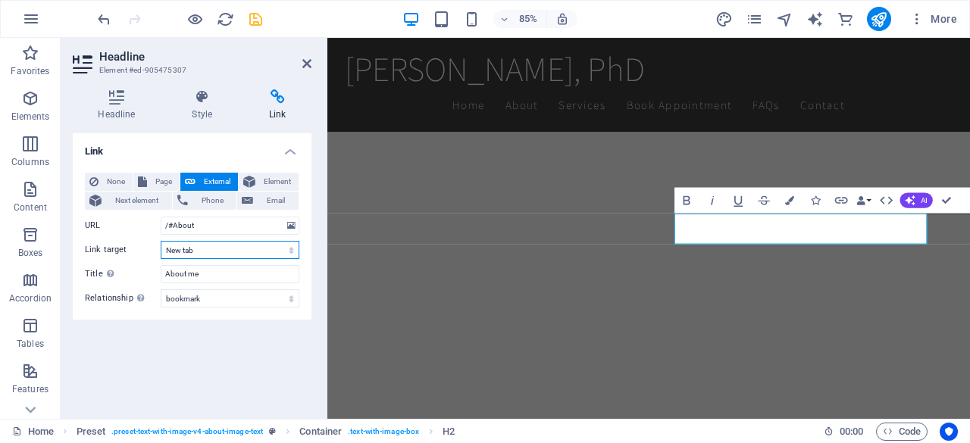
click at [227, 253] on select "New tab Same tab Overlay" at bounding box center [230, 250] width 139 height 18
click at [161, 241] on select "New tab Same tab Overlay" at bounding box center [230, 250] width 139 height 18
click at [253, 20] on icon "save" at bounding box center [255, 19] width 17 height 17
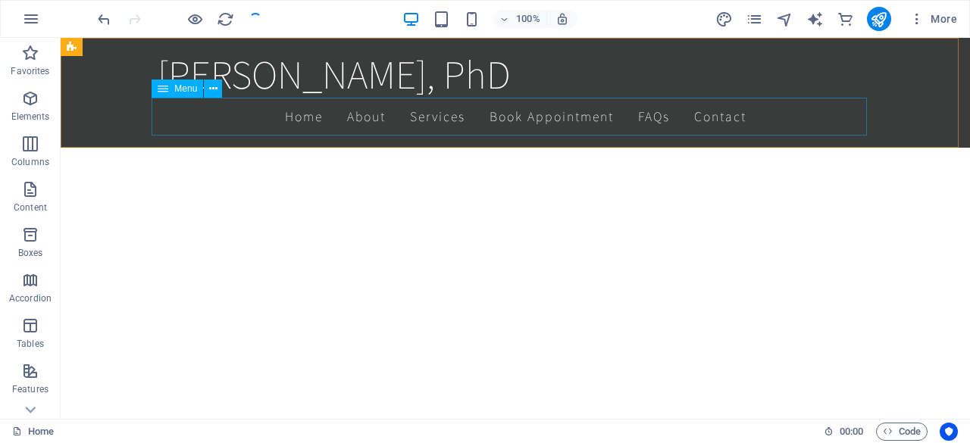
click at [373, 116] on nav "Home About Services Book Appointment FAQs Contact" at bounding box center [515, 117] width 715 height 38
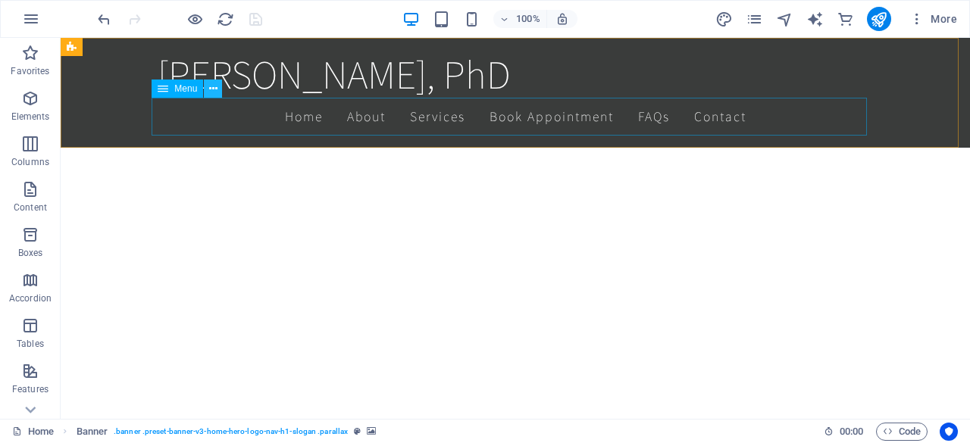
click at [217, 90] on button at bounding box center [213, 89] width 18 height 18
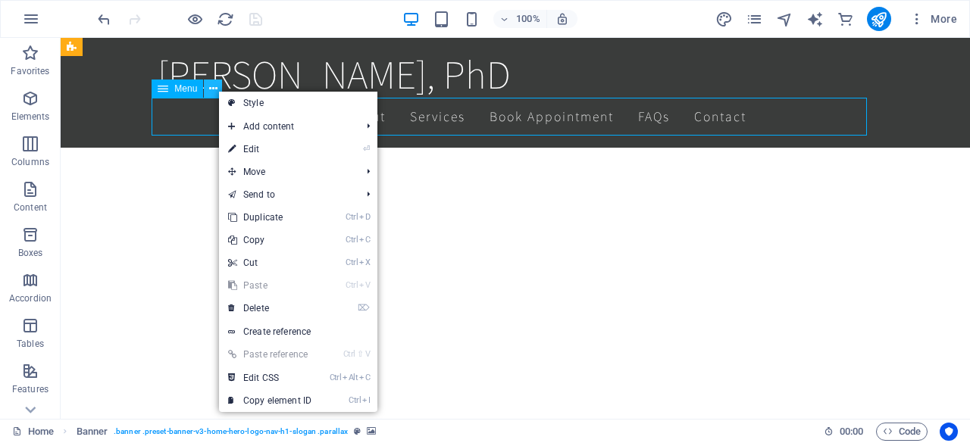
click at [217, 90] on button at bounding box center [213, 89] width 18 height 18
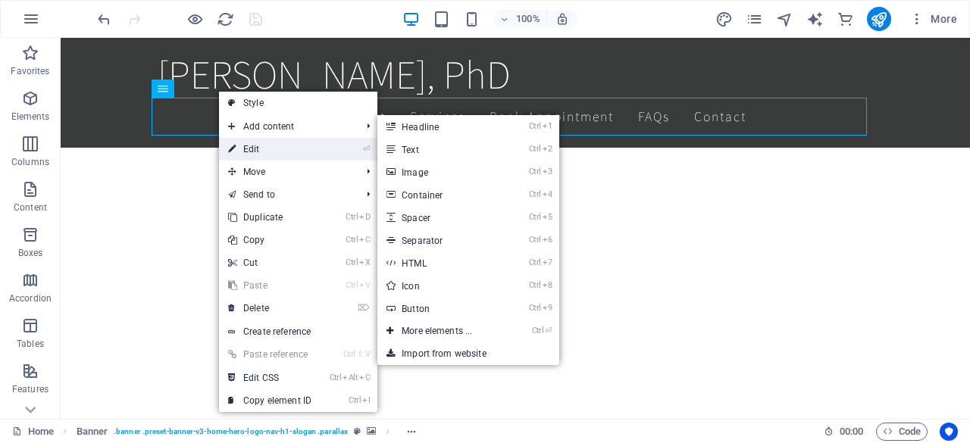
click at [251, 145] on link "⏎ Edit" at bounding box center [270, 149] width 102 height 23
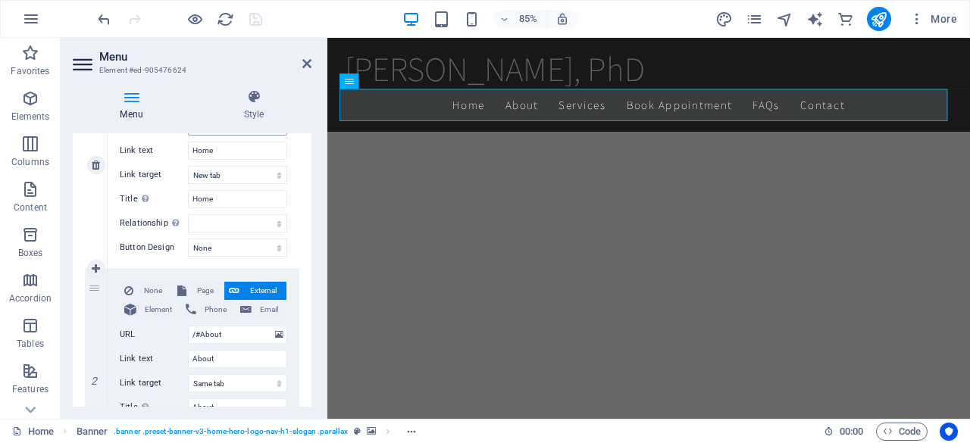
scroll to position [217, 0]
click at [185, 332] on label "URL" at bounding box center [154, 334] width 68 height 18
click at [188, 332] on input "/#About" at bounding box center [237, 334] width 99 height 18
click at [185, 332] on label "URL" at bounding box center [154, 334] width 68 height 18
click at [188, 332] on input "/#About" at bounding box center [237, 334] width 99 height 18
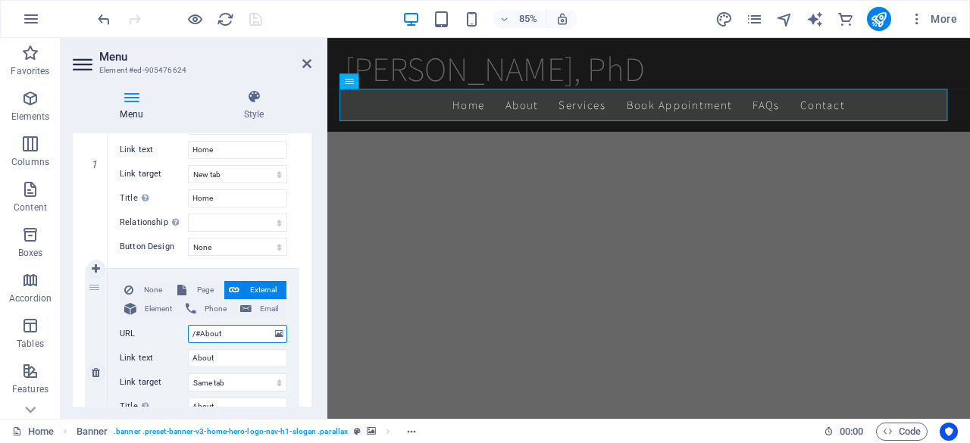
click at [199, 334] on input "/#About" at bounding box center [237, 334] width 99 height 18
click at [196, 333] on input "/#About" at bounding box center [237, 334] width 99 height 18
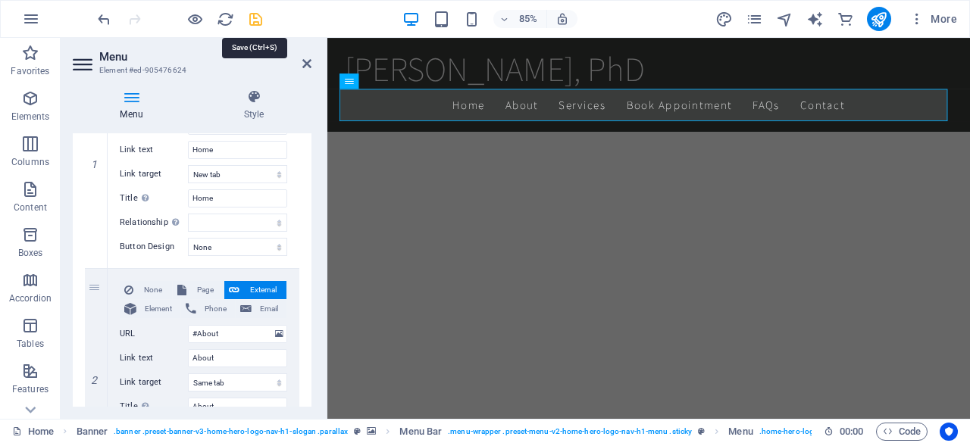
click at [261, 16] on icon "save" at bounding box center [255, 19] width 17 height 17
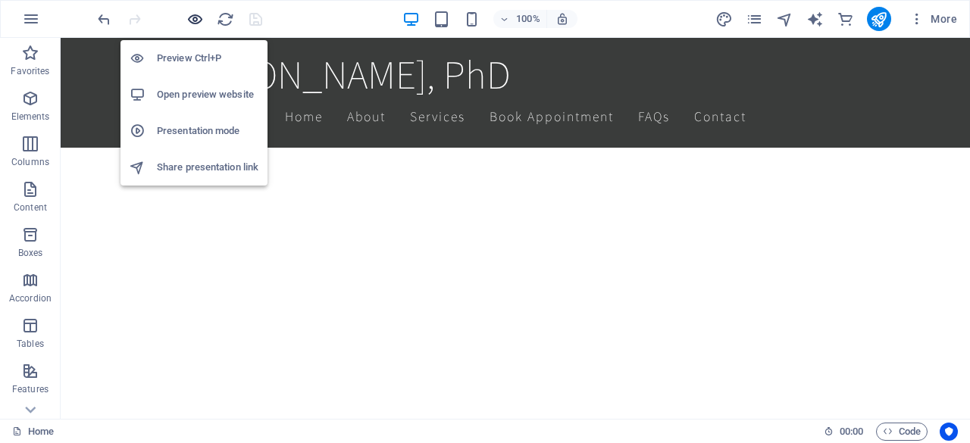
click at [197, 20] on icon "button" at bounding box center [194, 19] width 17 height 17
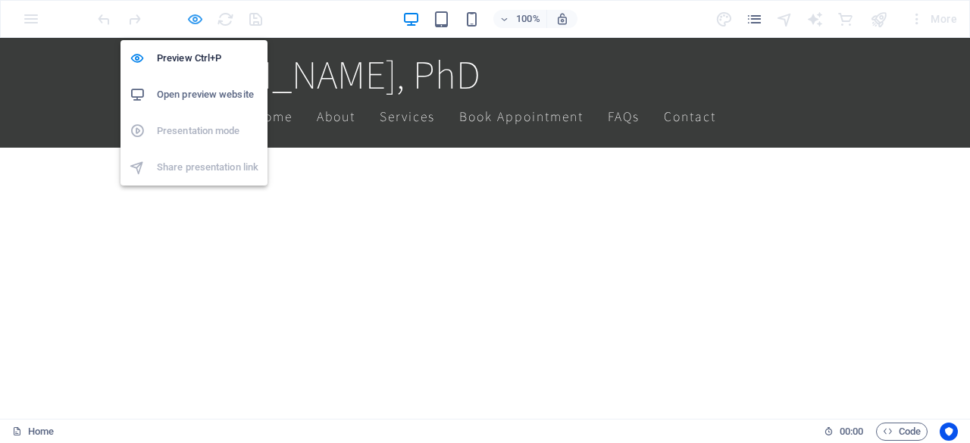
click at [197, 20] on icon "button" at bounding box center [194, 19] width 17 height 17
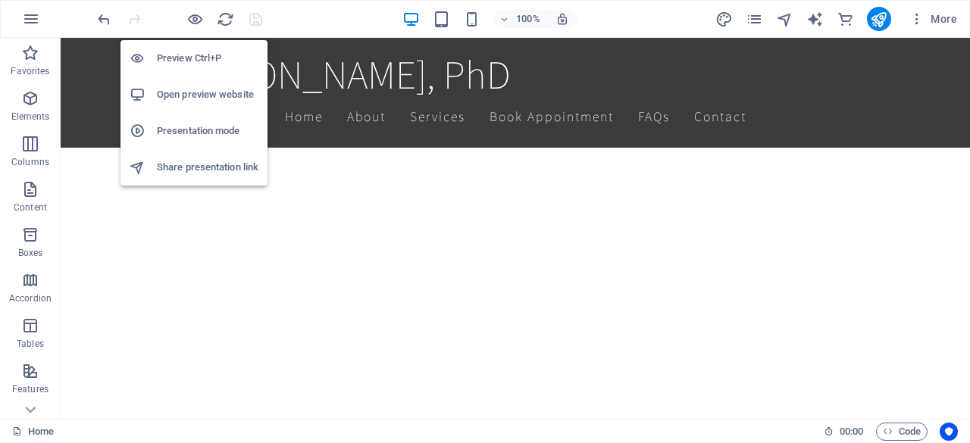
click at [214, 91] on h6 "Open preview website" at bounding box center [208, 95] width 102 height 18
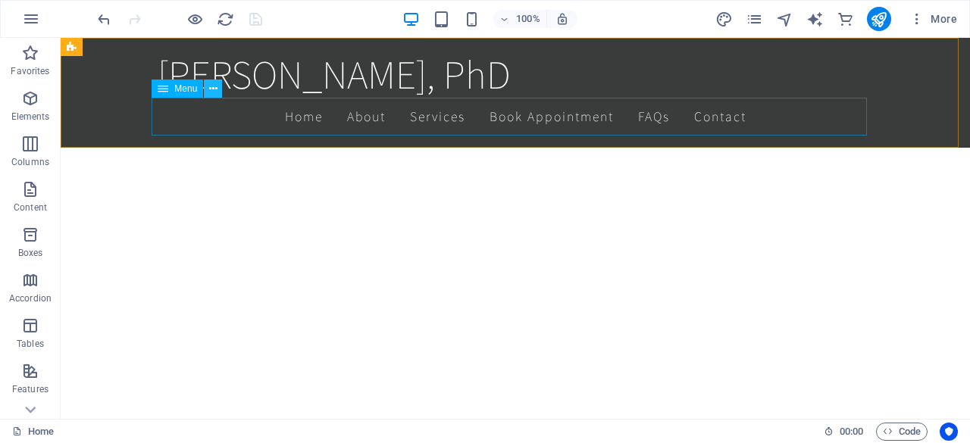
click at [218, 92] on button at bounding box center [213, 89] width 18 height 18
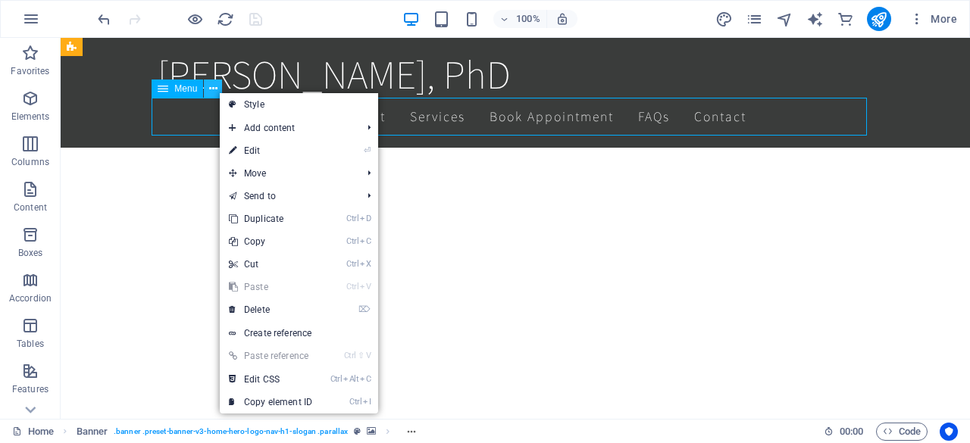
click at [218, 92] on button at bounding box center [213, 89] width 18 height 18
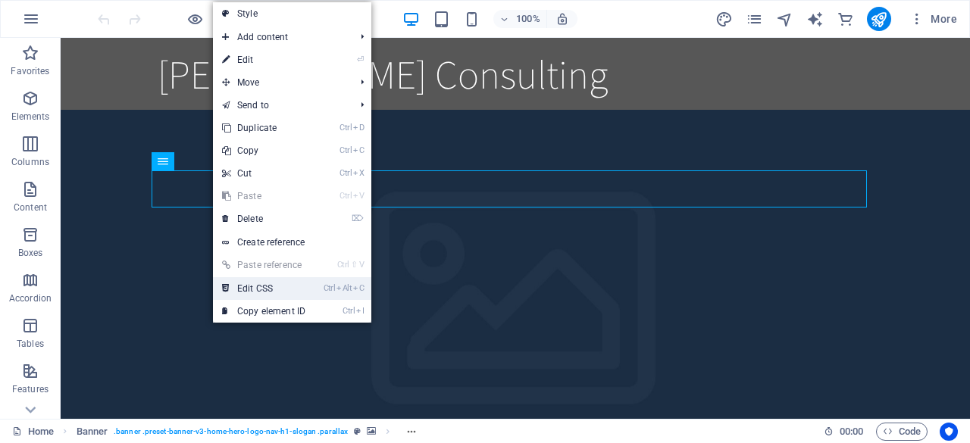
click at [353, 296] on mark "Ctrl Alt C" at bounding box center [344, 288] width 41 height 23
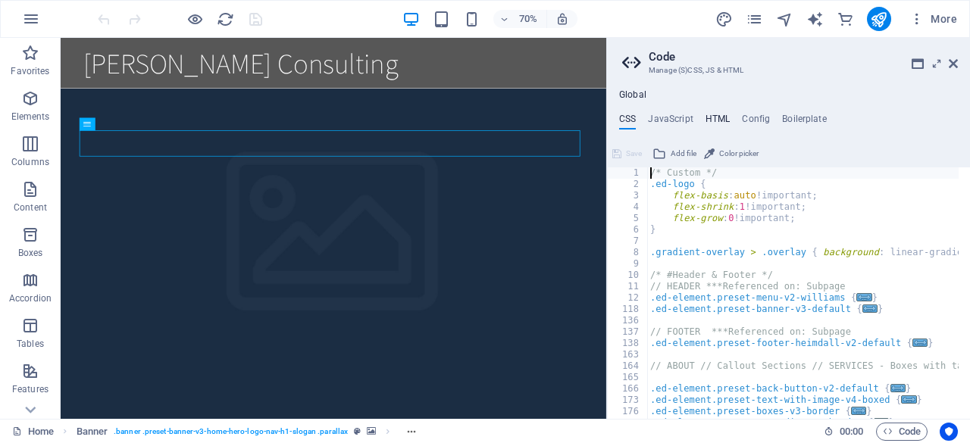
click at [718, 122] on h4 "HTML" at bounding box center [718, 122] width 25 height 17
type textarea "<a href="#About" class="wv-link-content button">Skip to main content</a>"
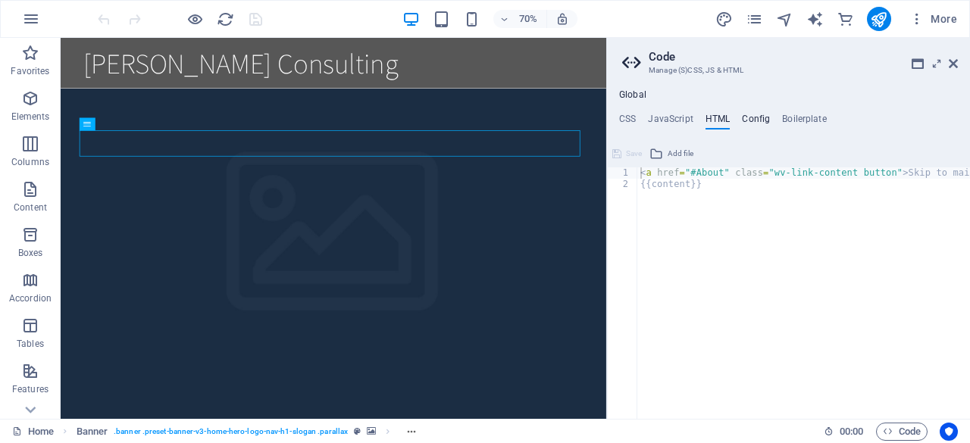
click at [761, 120] on h4 "Config" at bounding box center [756, 122] width 28 height 17
type textarea "$color-background: #ffffff;"
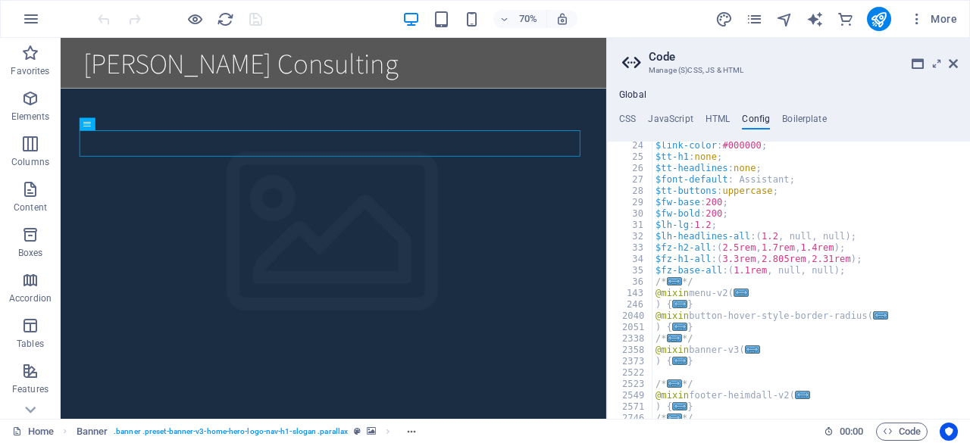
scroll to position [263, 0]
click at [815, 124] on h4 "Boilerplate" at bounding box center [804, 122] width 45 height 17
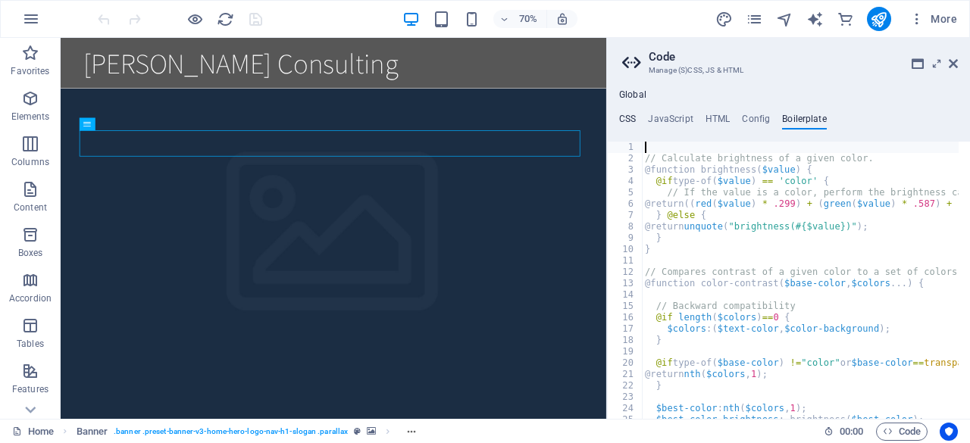
click at [626, 120] on h4 "CSS" at bounding box center [627, 122] width 17 height 17
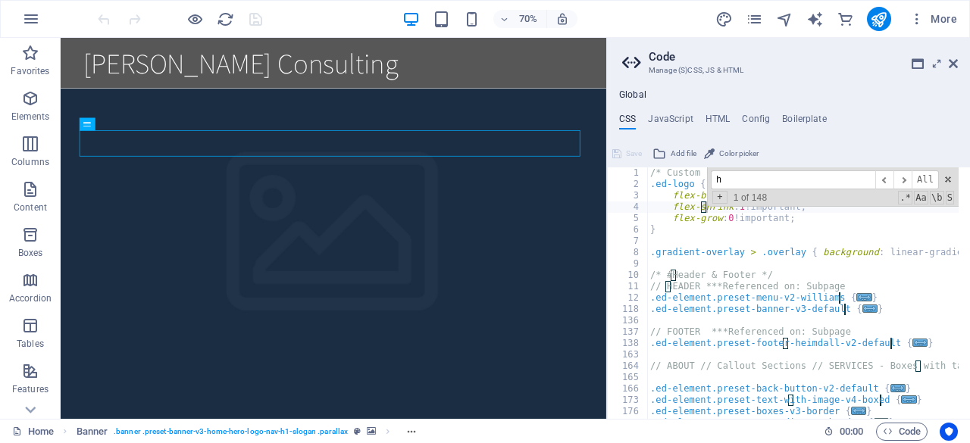
scroll to position [0, 0]
type input "h"
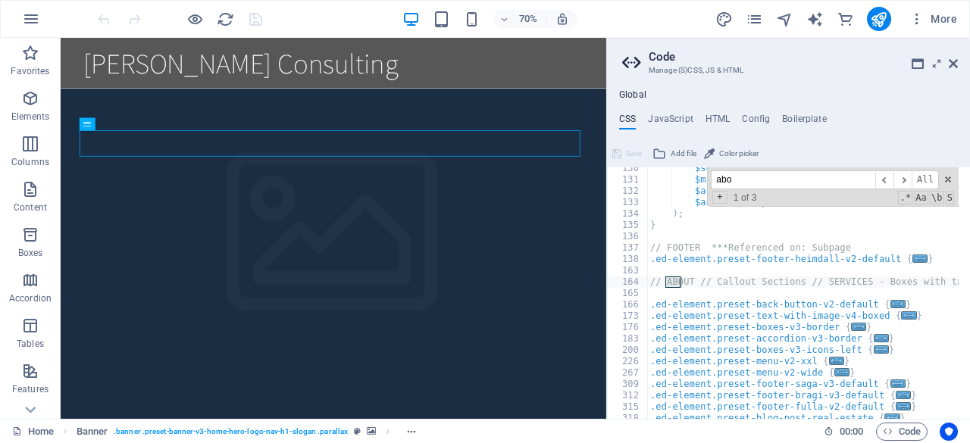
scroll to position [277, 0]
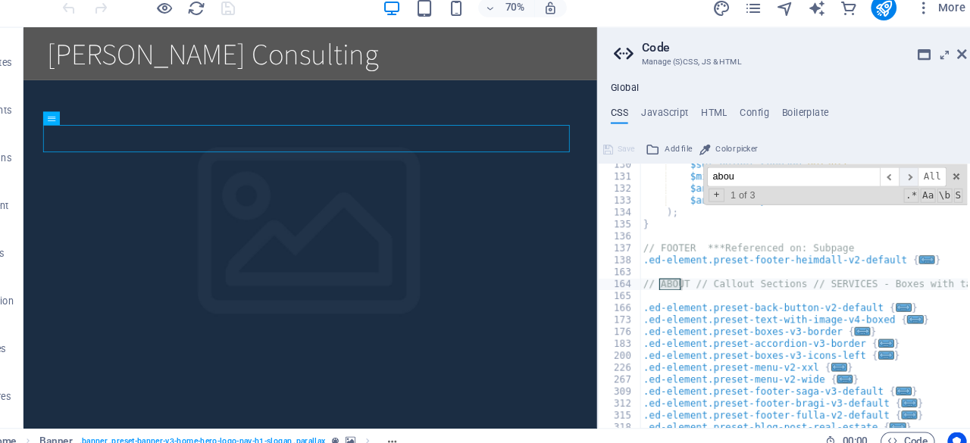
type input "abou"
click at [909, 180] on span "​" at bounding box center [902, 180] width 18 height 19
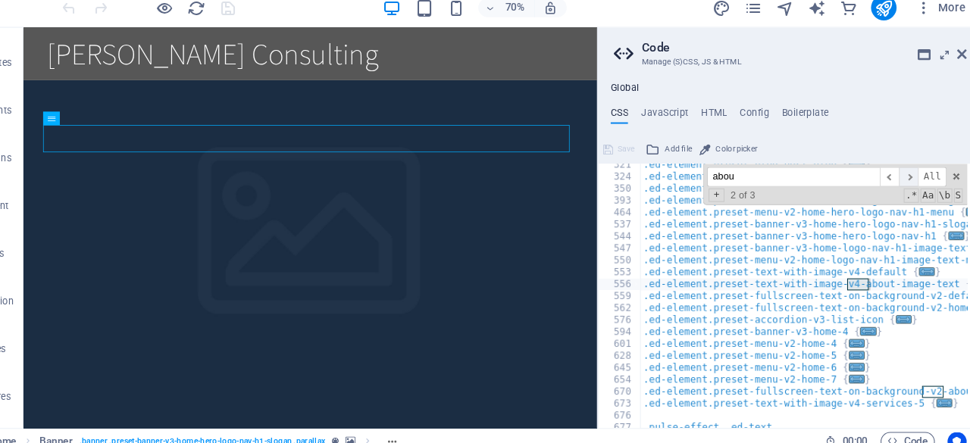
click at [909, 180] on span "​" at bounding box center [902, 180] width 18 height 19
click at [951, 179] on span at bounding box center [948, 179] width 11 height 11
type textarea ".ed-element.preset-fullscreen-text-on-background-v2-about-3 {"
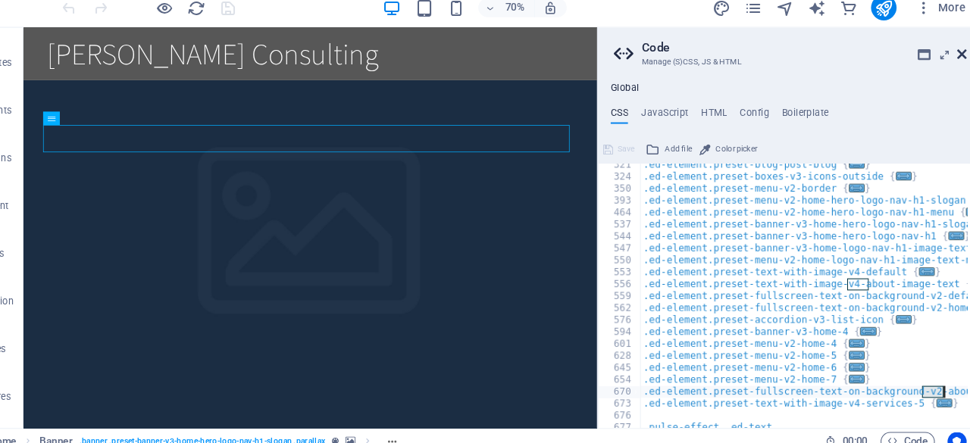
click at [950, 66] on icon at bounding box center [953, 64] width 9 height 12
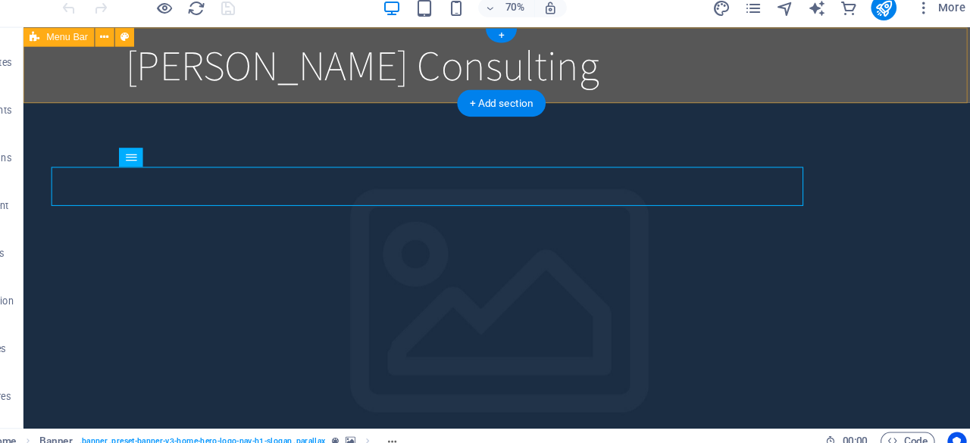
drag, startPoint x: 972, startPoint y: 93, endPoint x: 912, endPoint y: 55, distance: 71.5
click at [912, 55] on div "[PERSON_NAME] Consulting" at bounding box center [477, 63] width 909 height 72
select select "header"
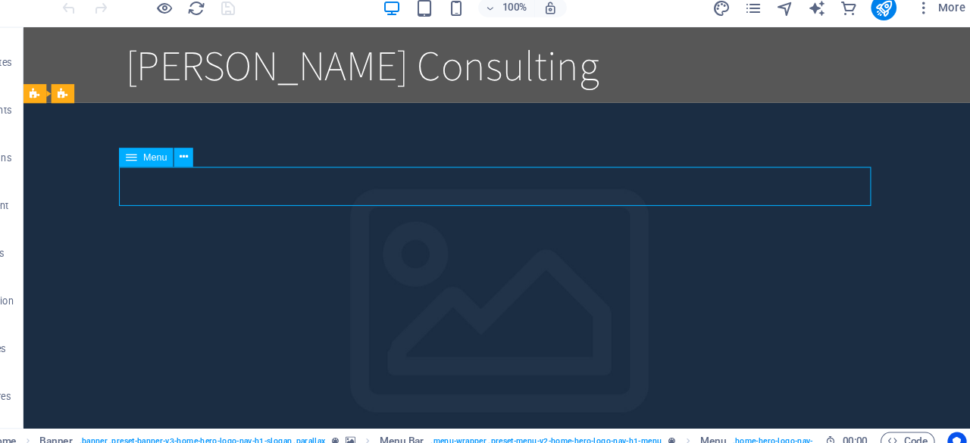
drag, startPoint x: 239, startPoint y: 187, endPoint x: 474, endPoint y: 162, distance: 235.5
select select
select select "bookmark"
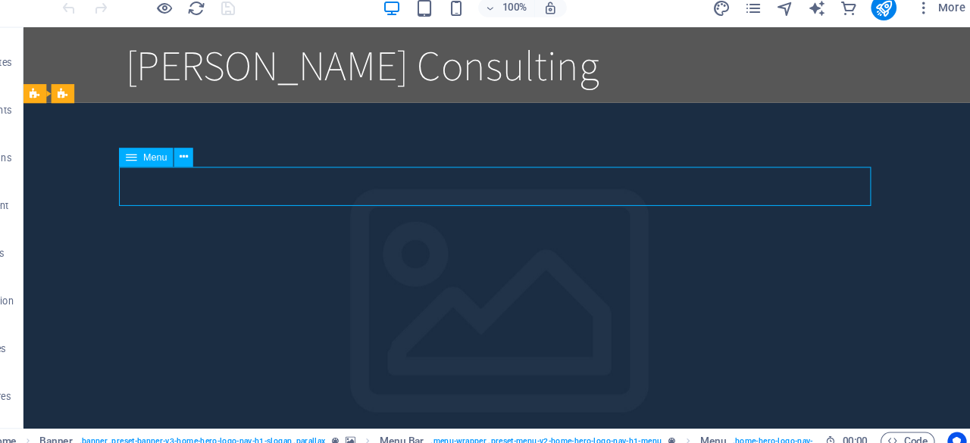
select select
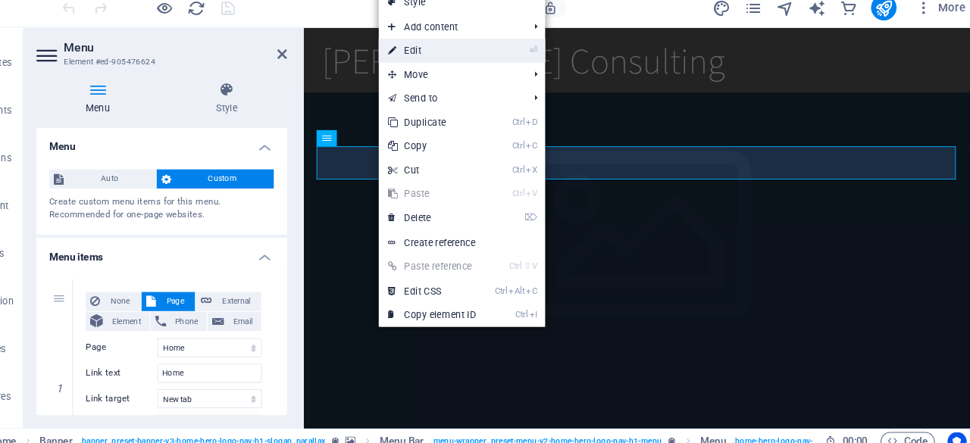
drag, startPoint x: 446, startPoint y: 61, endPoint x: 140, endPoint y: 27, distance: 308.0
click at [446, 61] on link "⏎ Edit" at bounding box center [450, 59] width 102 height 23
click at [443, 55] on div "[PERSON_NAME] Consulting" at bounding box center [681, 63] width 715 height 48
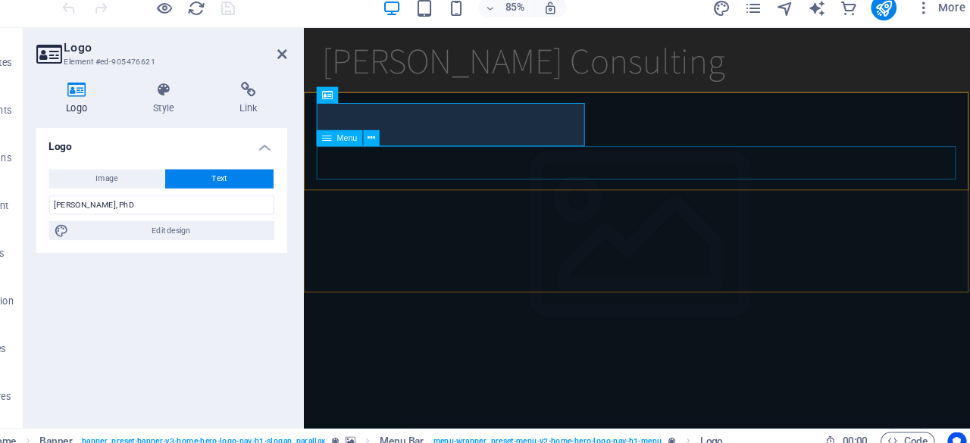
select select
select select "bookmark"
select select
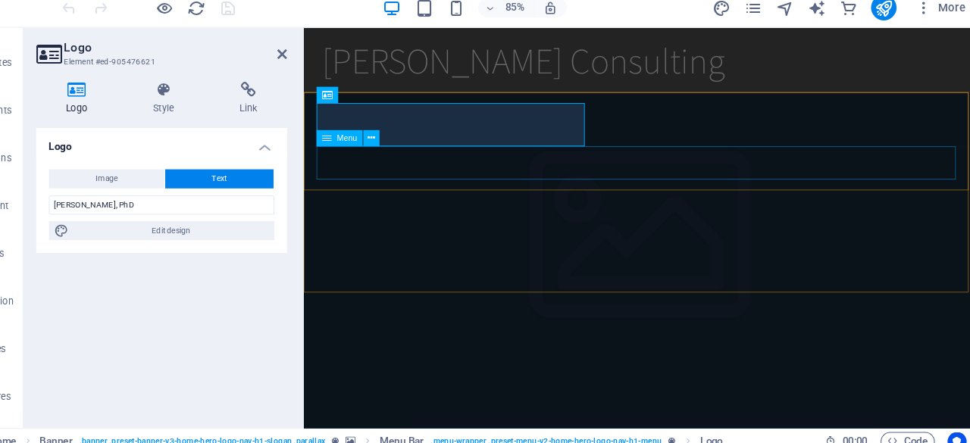
select select
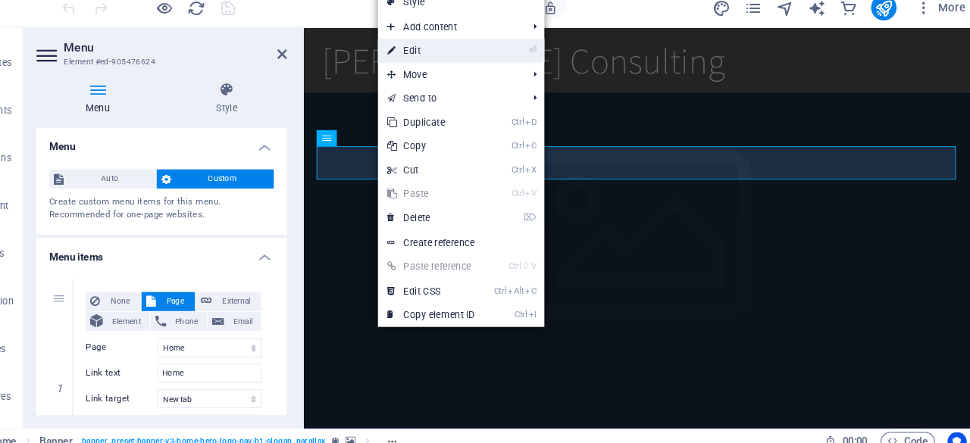
click at [449, 63] on link "⏎ Edit" at bounding box center [449, 59] width 102 height 23
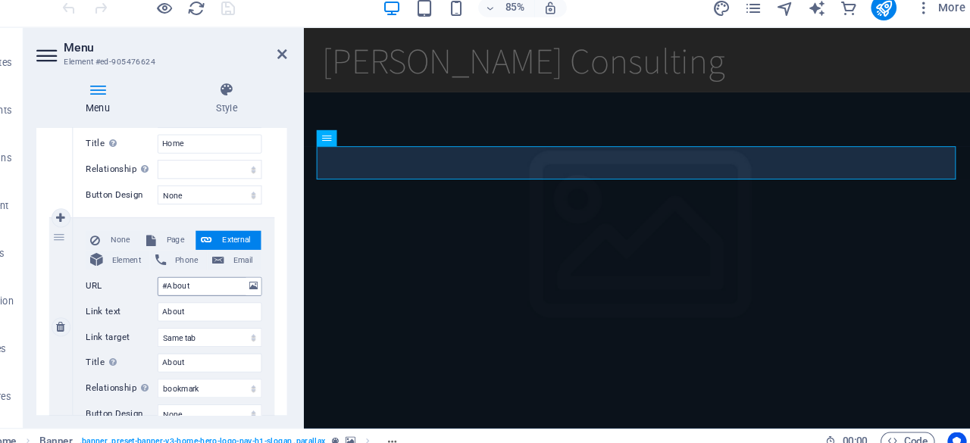
scroll to position [267, 0]
click at [246, 335] on select "New tab Same tab Overlay" at bounding box center [237, 333] width 99 height 18
select select "blank"
click at [188, 324] on select "New tab Same tab Overlay" at bounding box center [237, 333] width 99 height 18
select select
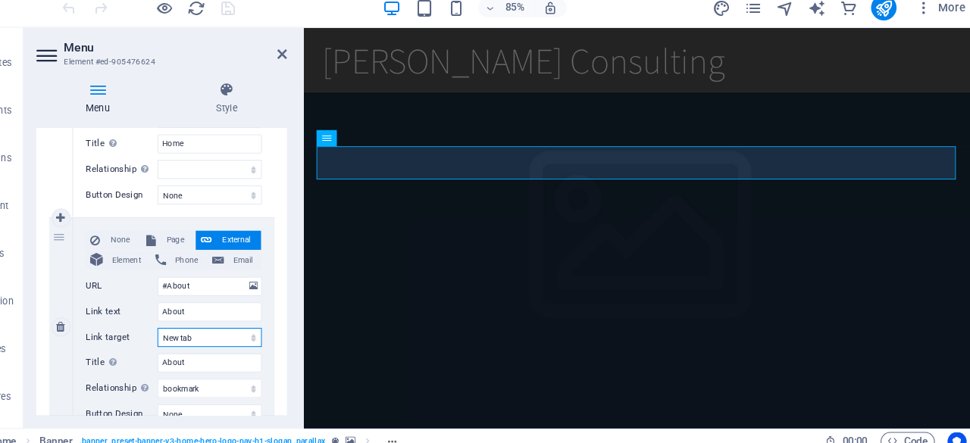
select select
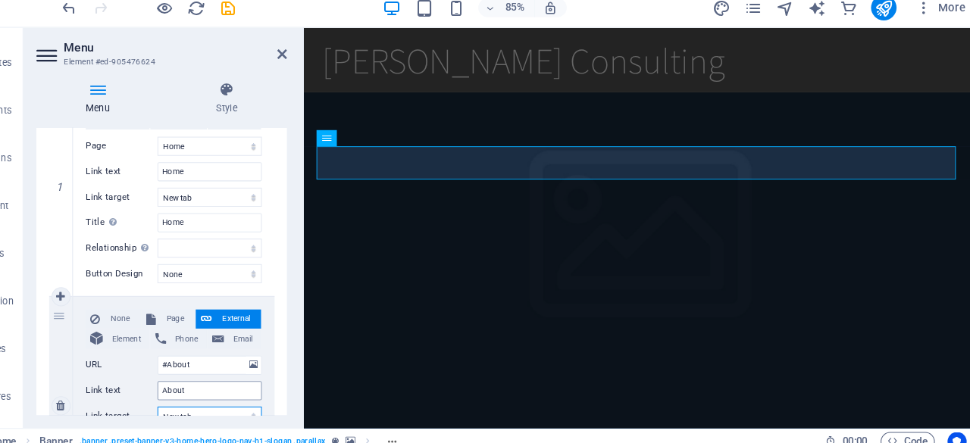
scroll to position [232, 0]
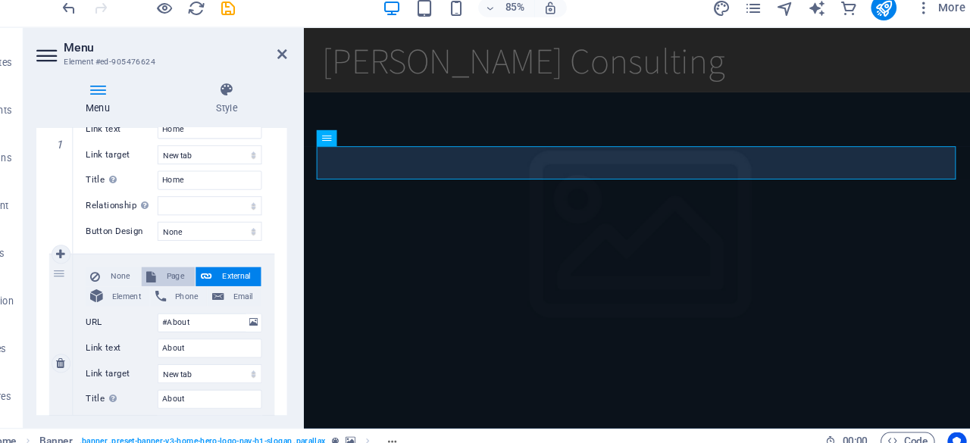
click at [207, 271] on span "Page" at bounding box center [205, 275] width 28 height 18
select select
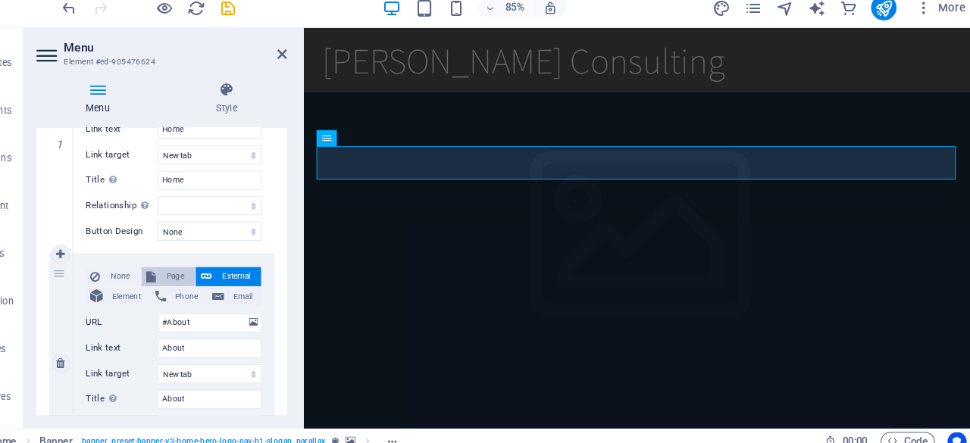
select select
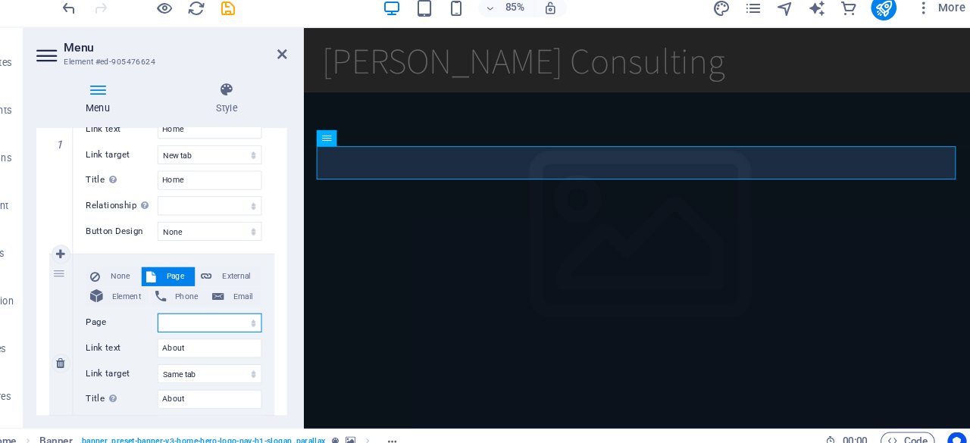
click at [234, 317] on select "Home Subpage Legal Notice Privacy" at bounding box center [237, 319] width 99 height 18
select select "0"
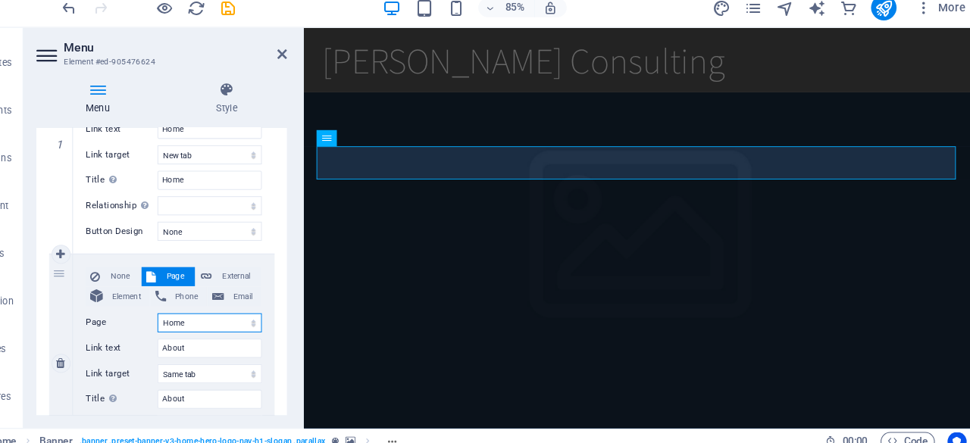
click at [188, 310] on select "Home Subpage Legal Notice Privacy" at bounding box center [237, 319] width 99 height 18
select select
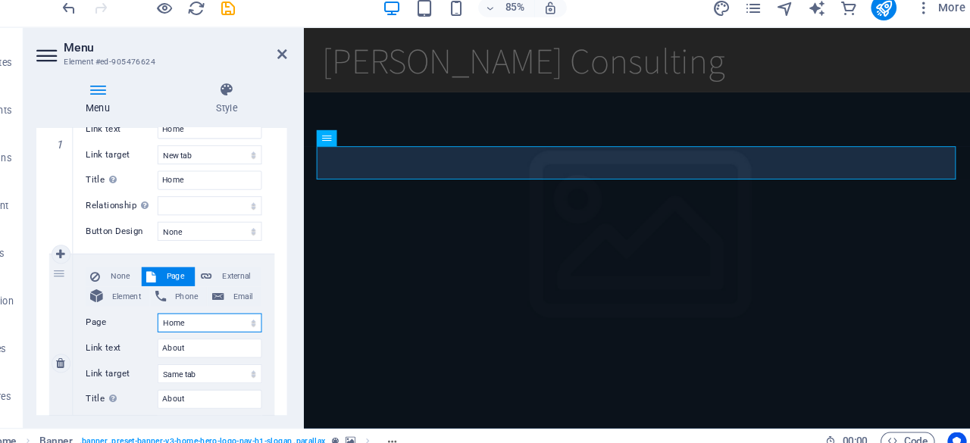
select select
click at [253, 371] on select "New tab Same tab Overlay" at bounding box center [237, 367] width 99 height 18
select select "blank"
click at [188, 358] on select "New tab Same tab Overlay" at bounding box center [237, 367] width 99 height 18
select select
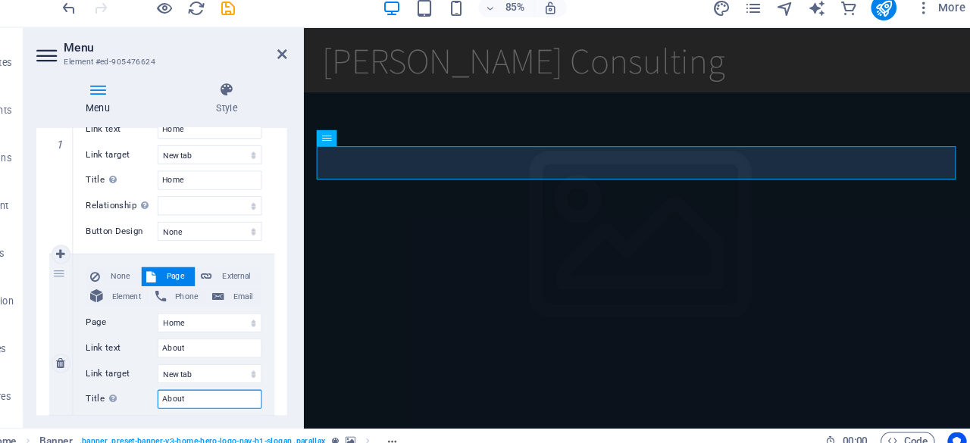
select select
drag, startPoint x: 252, startPoint y: 374, endPoint x: 250, endPoint y: 390, distance: 16.0
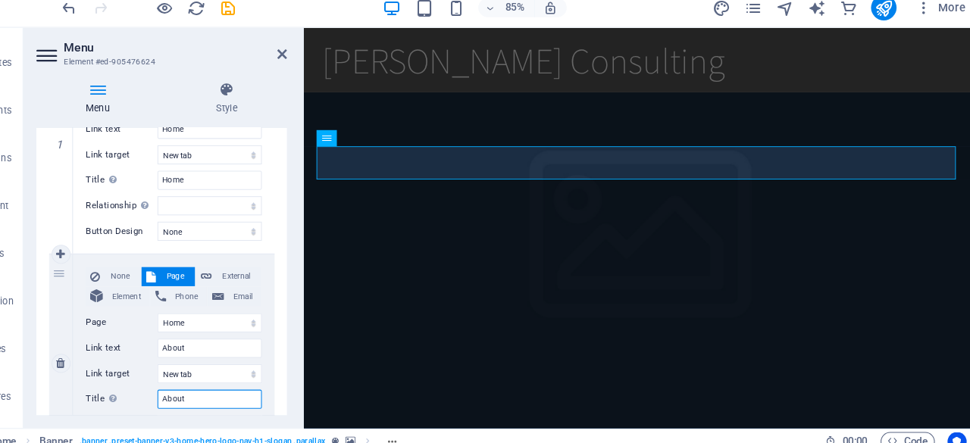
click at [250, 390] on input "About" at bounding box center [237, 392] width 99 height 18
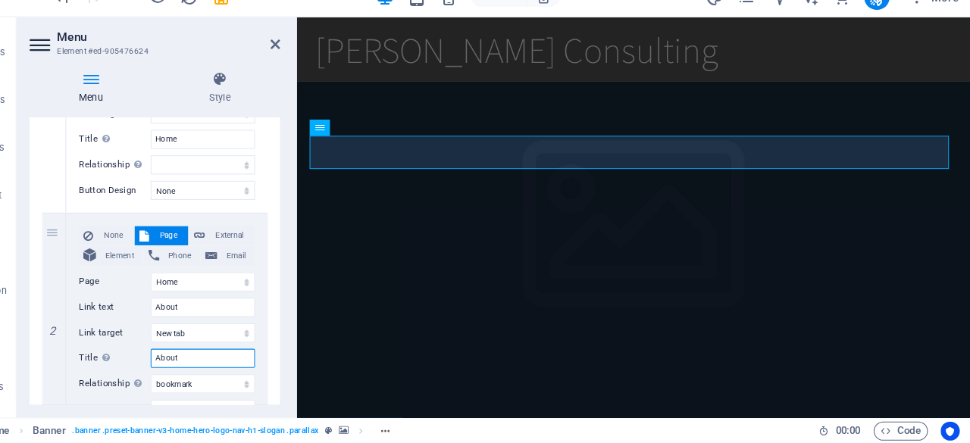
scroll to position [0, 0]
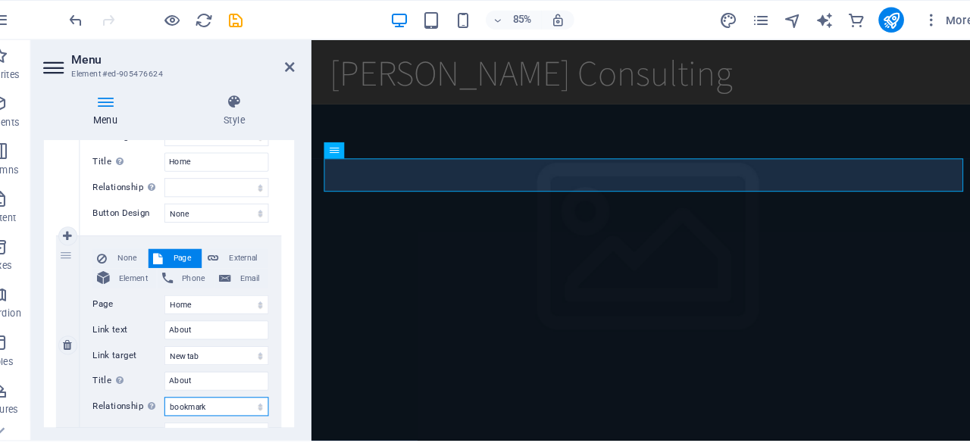
click at [246, 383] on select "alternate author bookmark external help license next nofollow noreferrer noopen…" at bounding box center [237, 387] width 99 height 18
select select
click at [188, 378] on select "alternate author bookmark external help license next nofollow noreferrer noopen…" at bounding box center [237, 387] width 99 height 18
select select
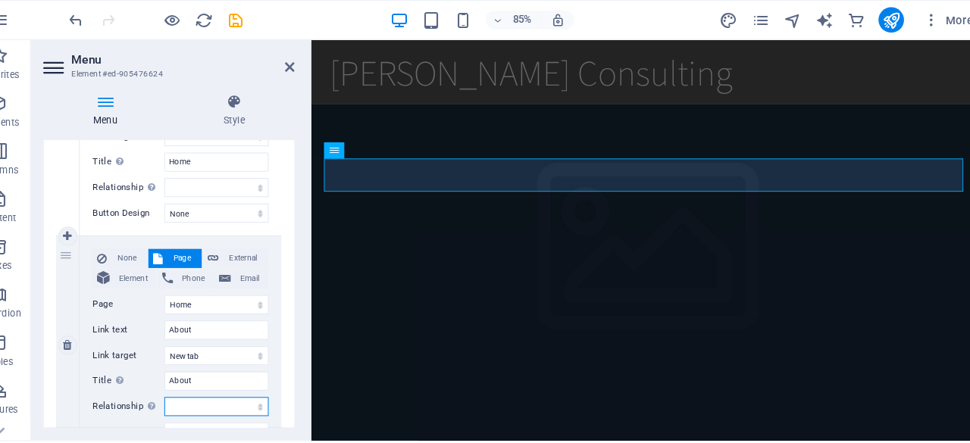
select select
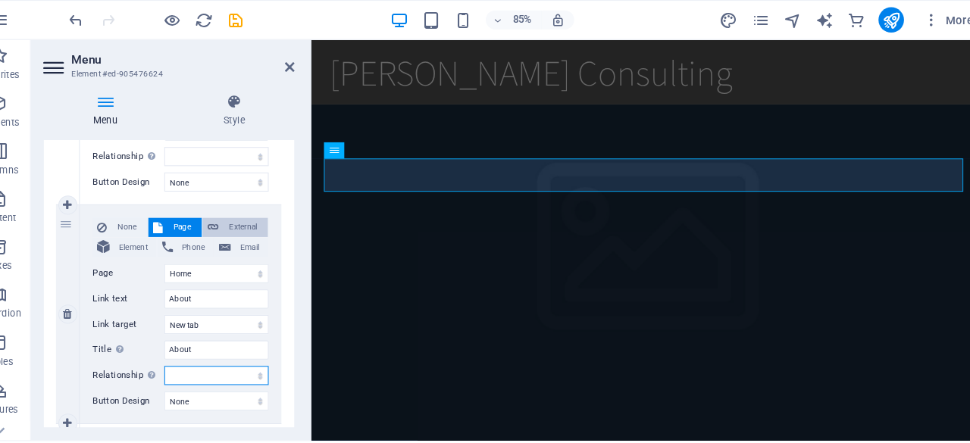
scroll to position [276, 0]
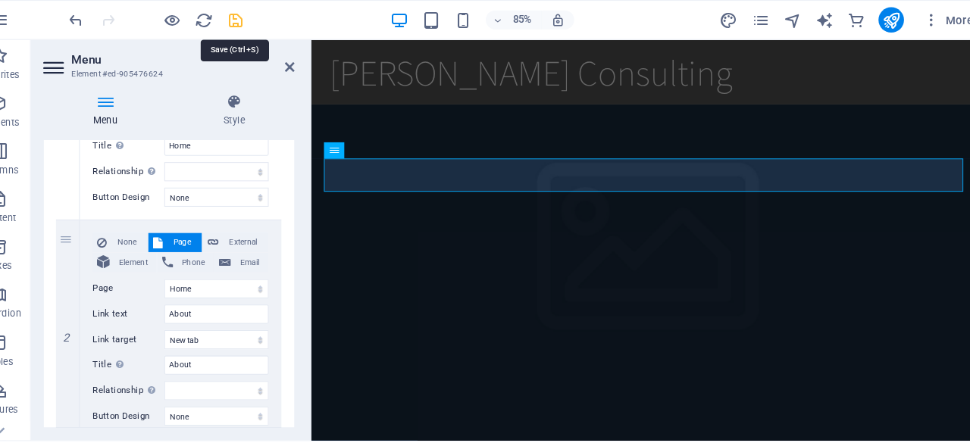
click at [252, 14] on icon "save" at bounding box center [255, 19] width 17 height 17
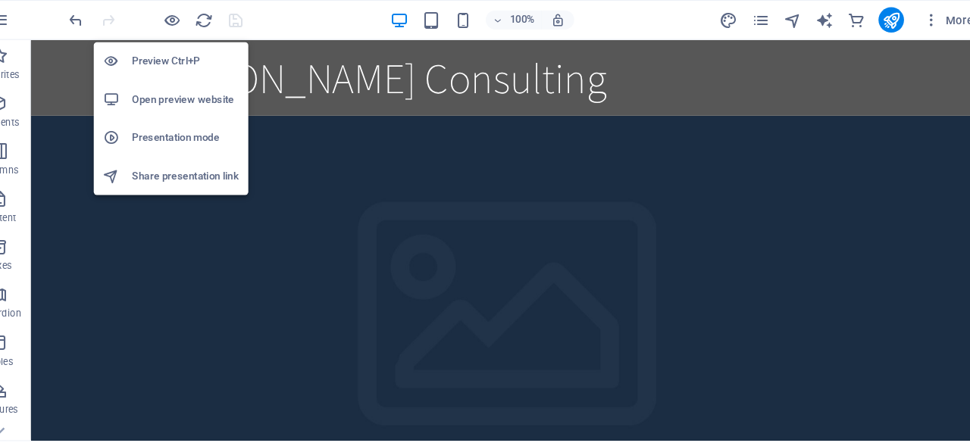
click at [214, 91] on h6 "Open preview website" at bounding box center [208, 95] width 102 height 18
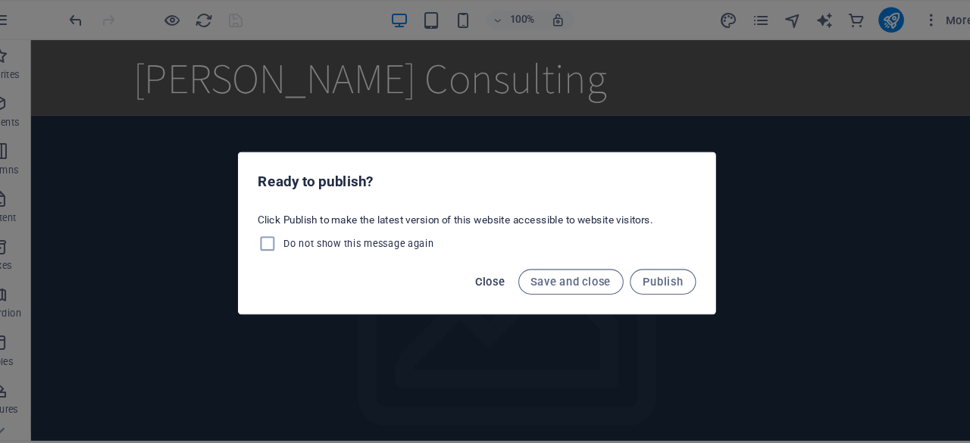
click at [487, 268] on span "Close" at bounding box center [497, 268] width 29 height 12
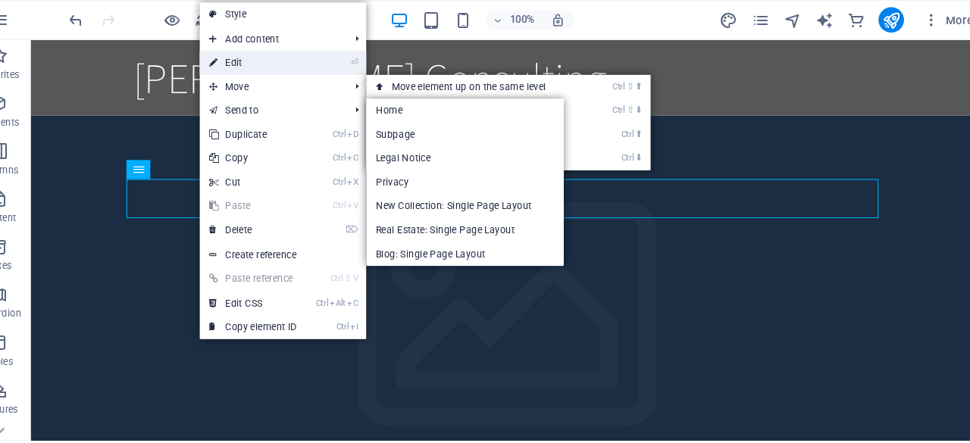
click at [255, 58] on link "⏎ Edit" at bounding box center [272, 59] width 102 height 23
select select
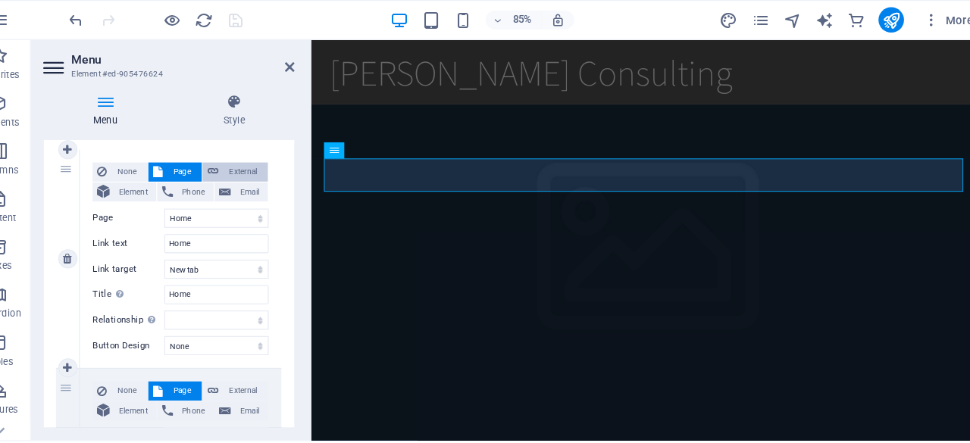
scroll to position [136, 0]
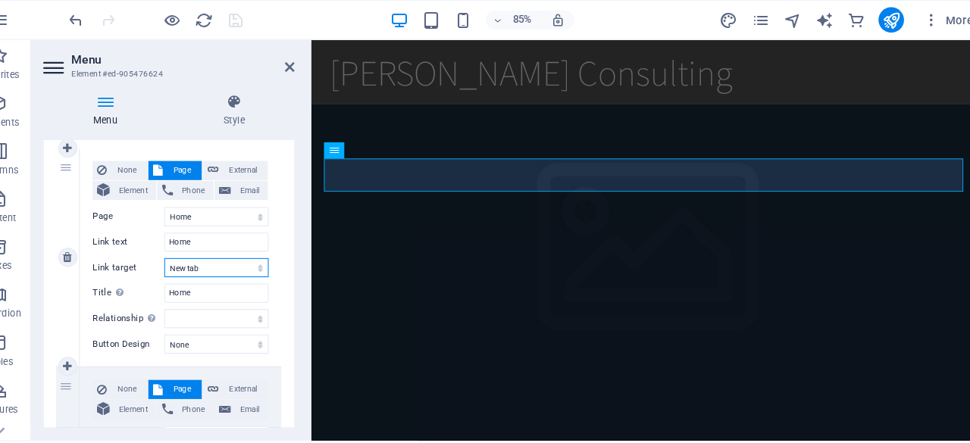
click at [234, 256] on select "New tab Same tab Overlay" at bounding box center [237, 255] width 99 height 18
select select
click at [188, 246] on select "New tab Same tab Overlay" at bounding box center [237, 255] width 99 height 18
select select
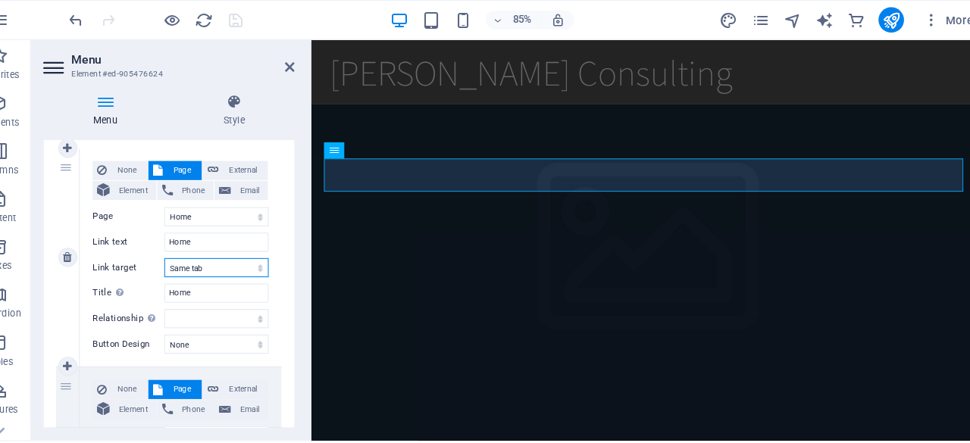
select select
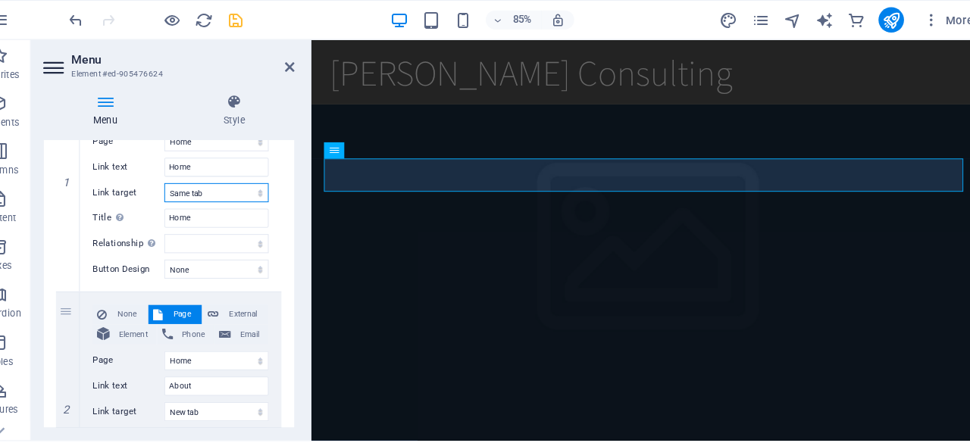
scroll to position [264, 0]
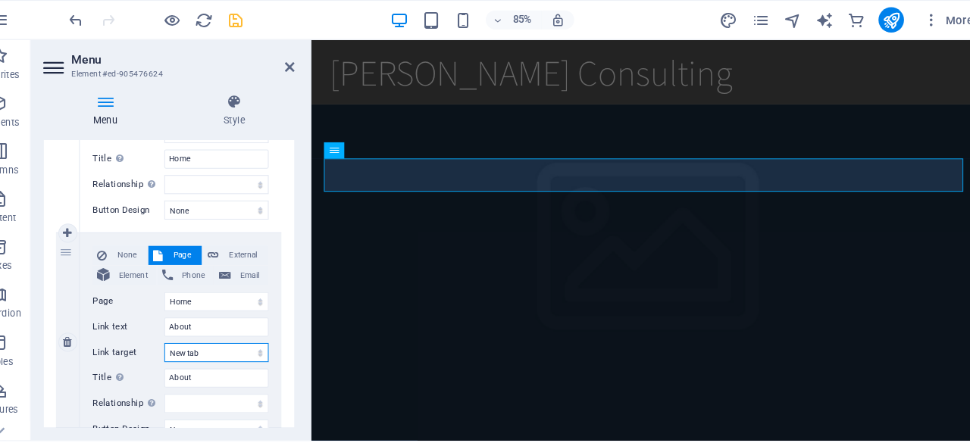
click at [239, 342] on select "New tab Same tab Overlay" at bounding box center [237, 336] width 99 height 18
select select
click at [188, 327] on select "New tab Same tab Overlay" at bounding box center [237, 336] width 99 height 18
select select
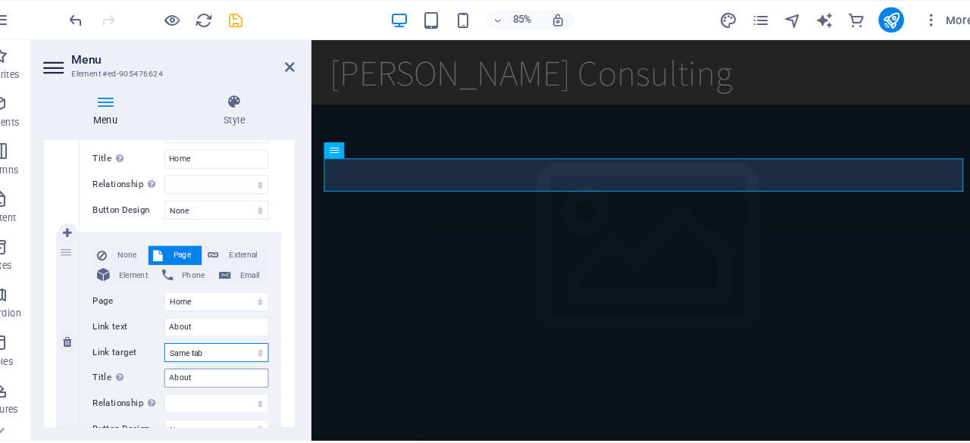
select select
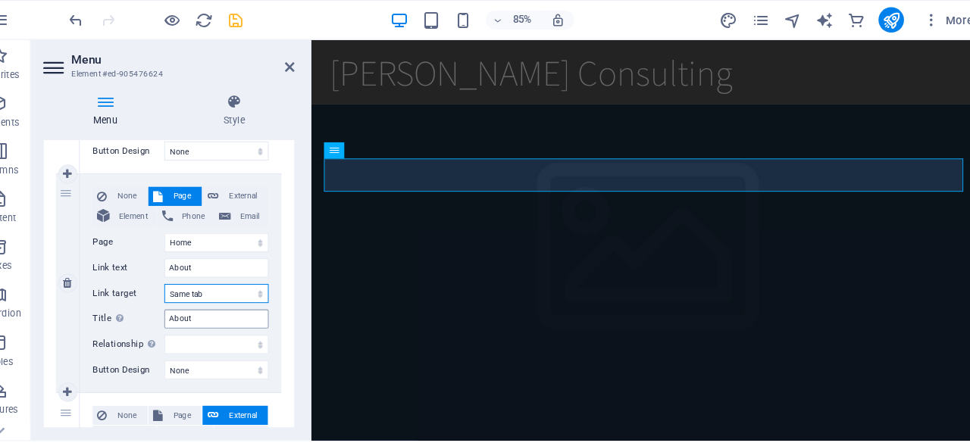
scroll to position [321, 0]
click at [244, 283] on select "New tab Same tab Overlay" at bounding box center [237, 279] width 99 height 18
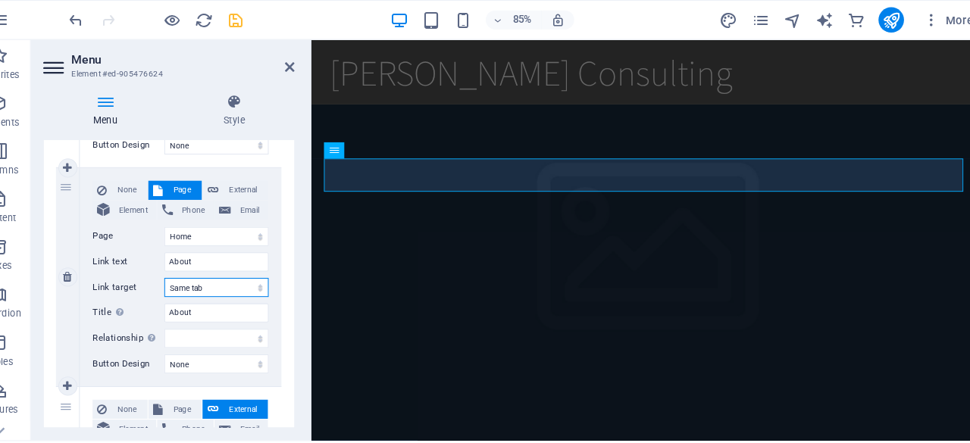
scroll to position [326, 0]
click at [265, 177] on span "External" at bounding box center [263, 181] width 38 height 18
select select
select select "blank"
select select
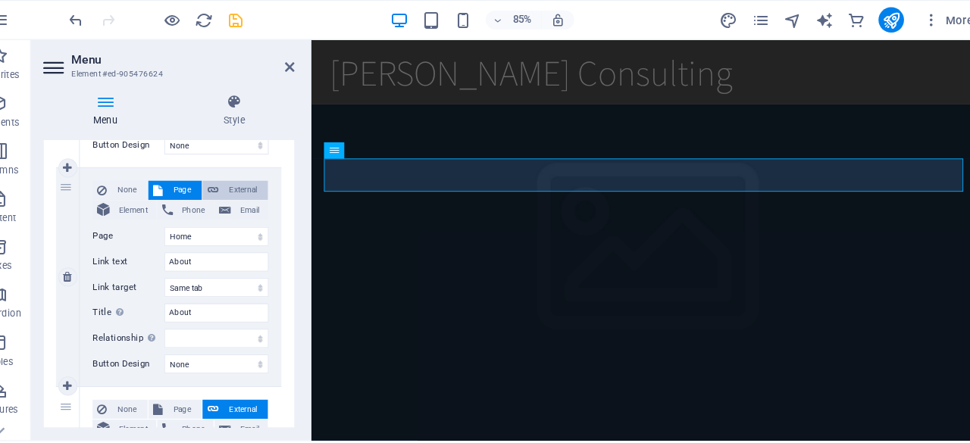
select select
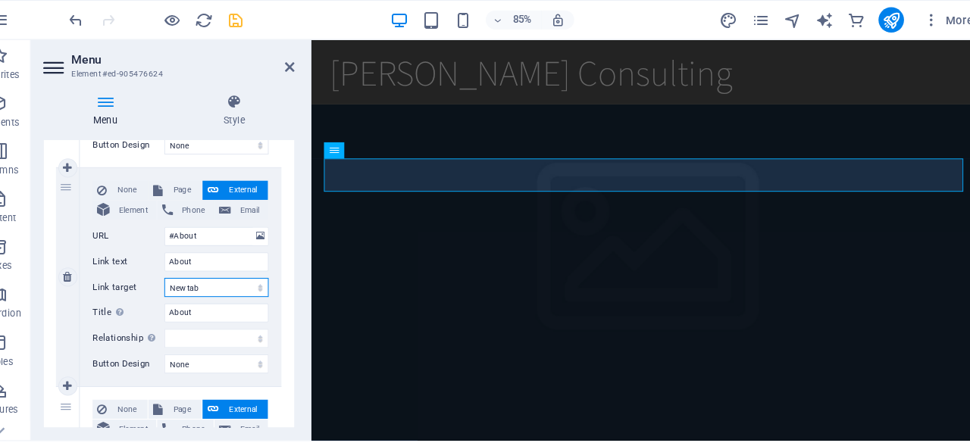
click at [238, 277] on select "New tab Same tab Overlay" at bounding box center [237, 273] width 99 height 18
select select
click at [188, 264] on select "New tab Same tab Overlay" at bounding box center [237, 273] width 99 height 18
select select
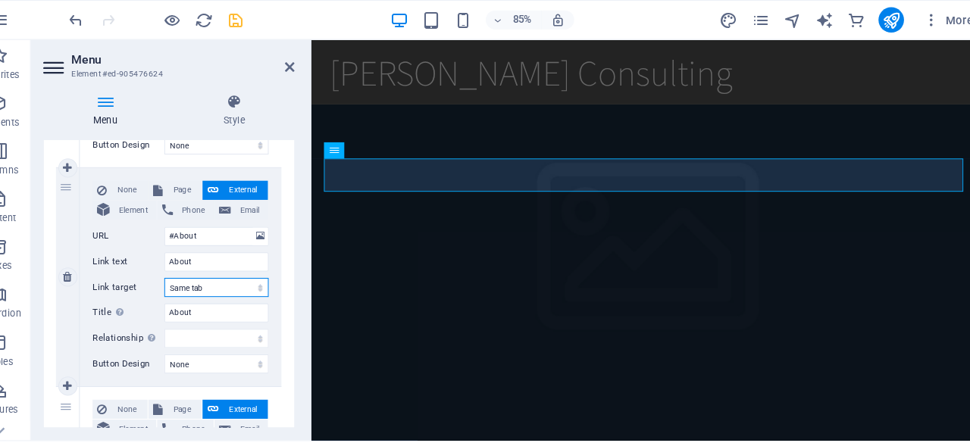
select select
click at [258, 25] on icon "save" at bounding box center [255, 19] width 17 height 17
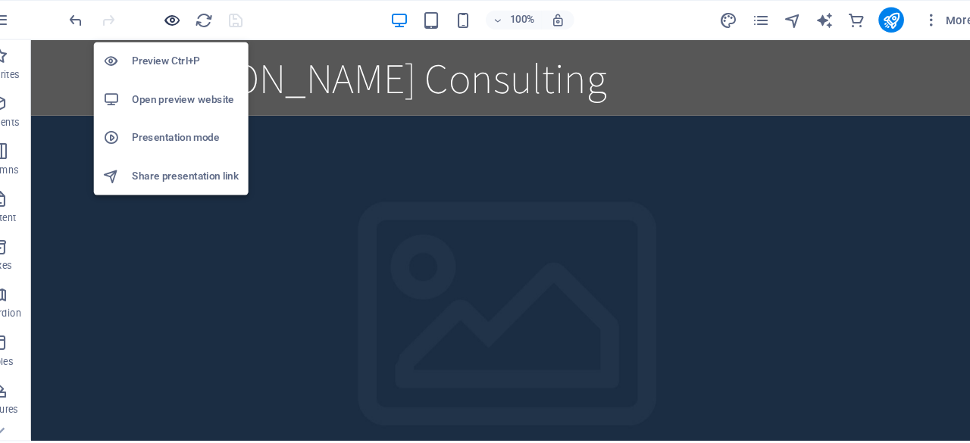
drag, startPoint x: 258, startPoint y: 25, endPoint x: 199, endPoint y: 23, distance: 59.9
click at [203, 96] on h6 "Open preview website" at bounding box center [208, 95] width 102 height 18
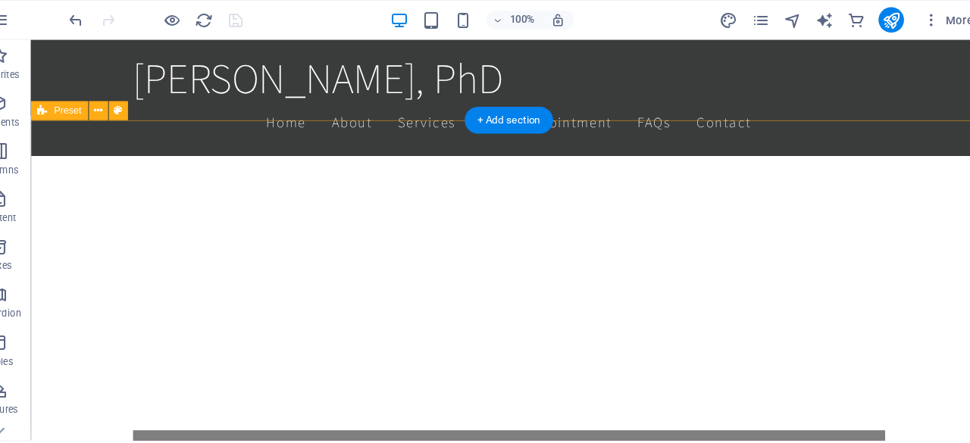
scroll to position [677, 0]
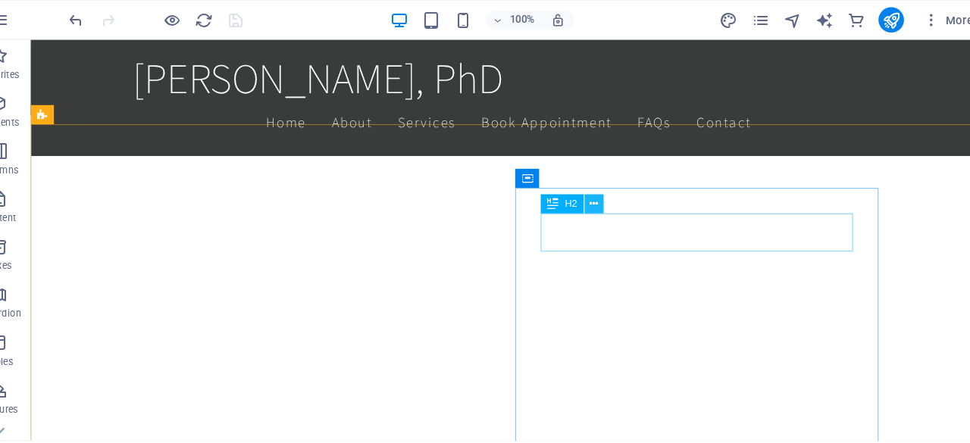
click at [598, 191] on icon at bounding box center [596, 194] width 8 height 16
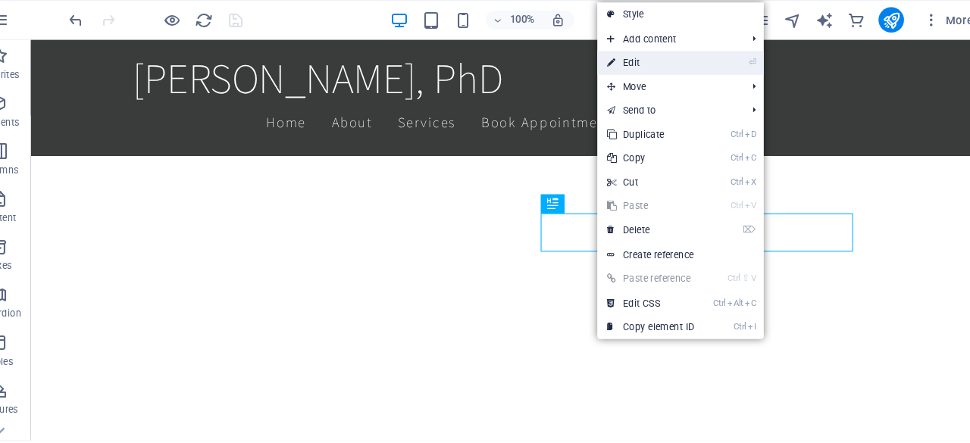
click at [643, 65] on link "⏎ Edit" at bounding box center [650, 59] width 102 height 23
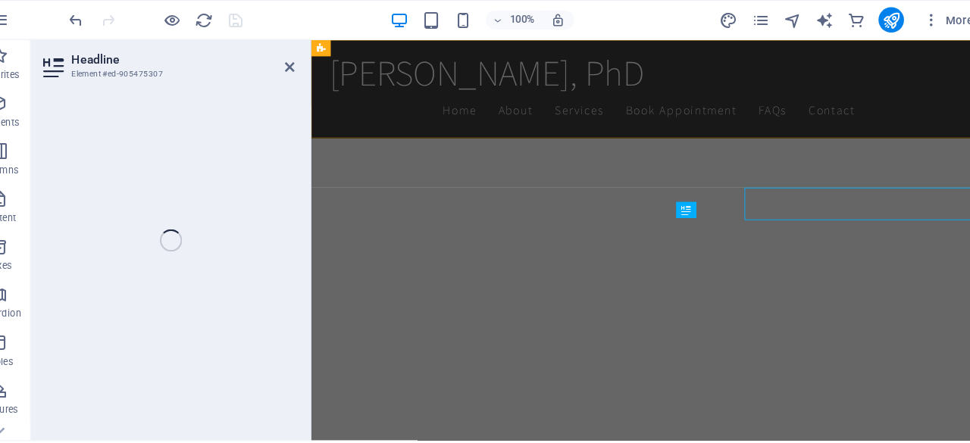
select select
select select "bookmark"
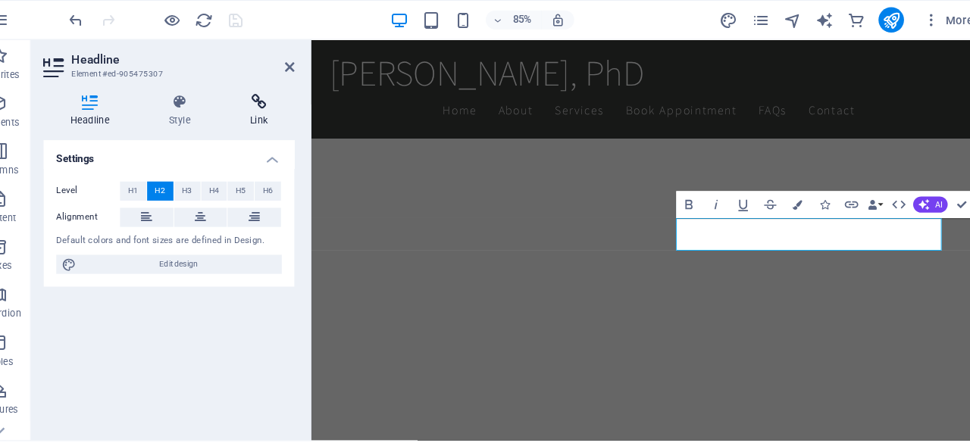
click at [281, 117] on h4 "Link" at bounding box center [277, 105] width 67 height 32
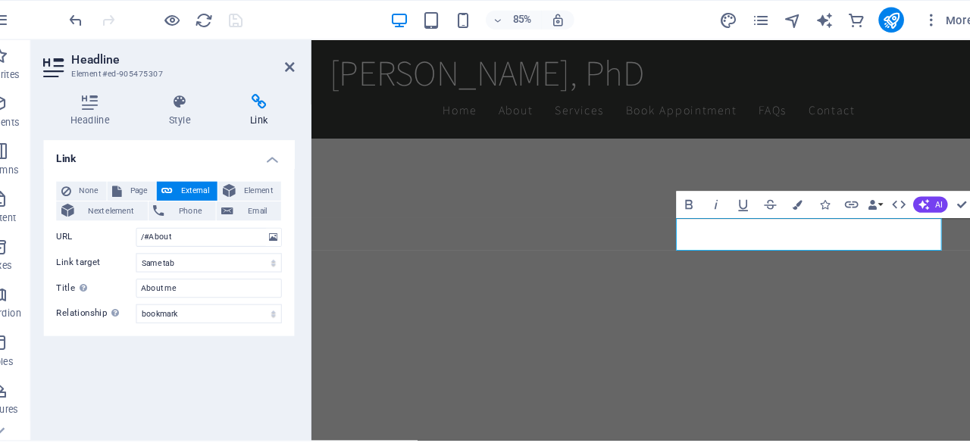
click at [281, 117] on h4 "Link" at bounding box center [277, 105] width 67 height 32
click at [236, 225] on input "/#About" at bounding box center [230, 226] width 139 height 18
drag, startPoint x: 172, startPoint y: 225, endPoint x: 124, endPoint y: 232, distance: 49.0
click at [124, 232] on div "URL /#About" at bounding box center [192, 226] width 214 height 18
type input "About"
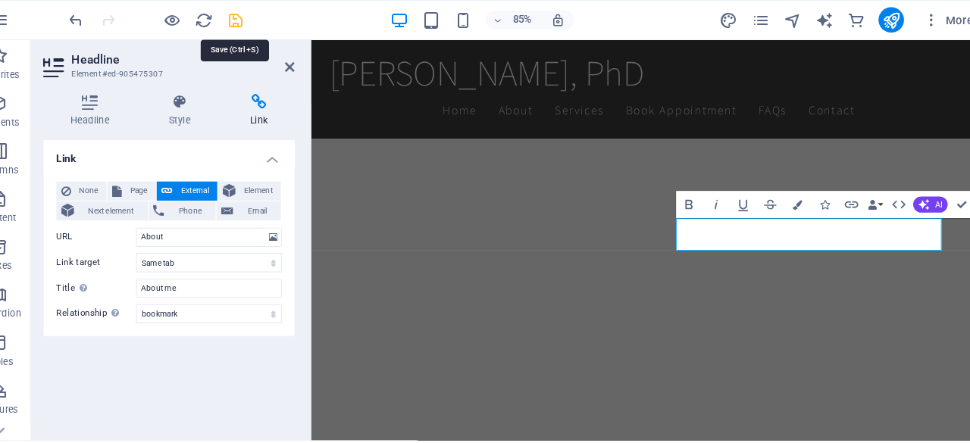
click at [249, 23] on icon "save" at bounding box center [255, 19] width 17 height 17
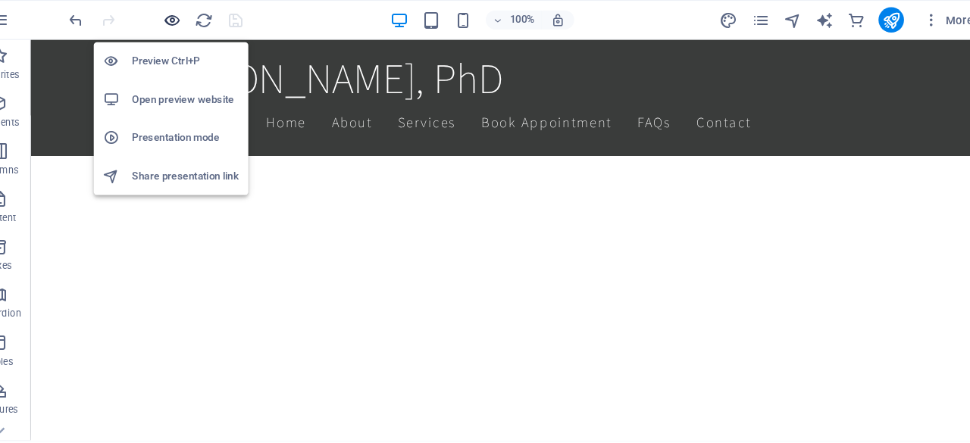
click at [196, 95] on h6 "Open preview website" at bounding box center [208, 95] width 102 height 18
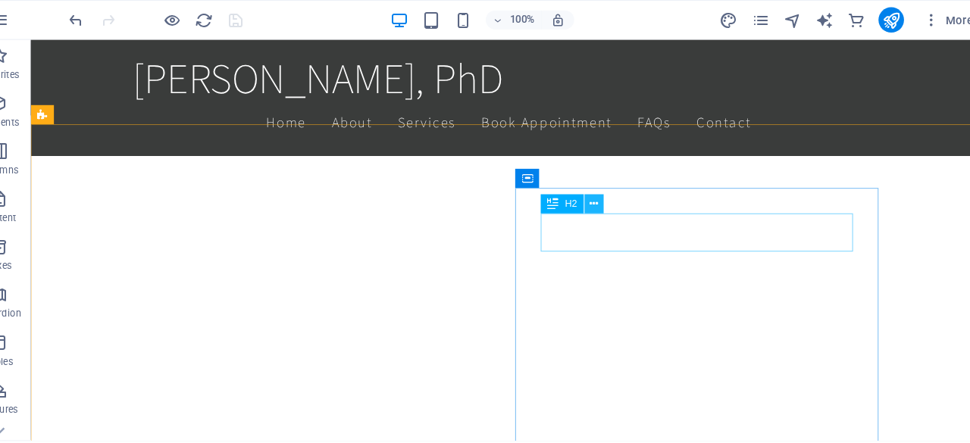
click at [599, 192] on icon at bounding box center [596, 194] width 8 height 16
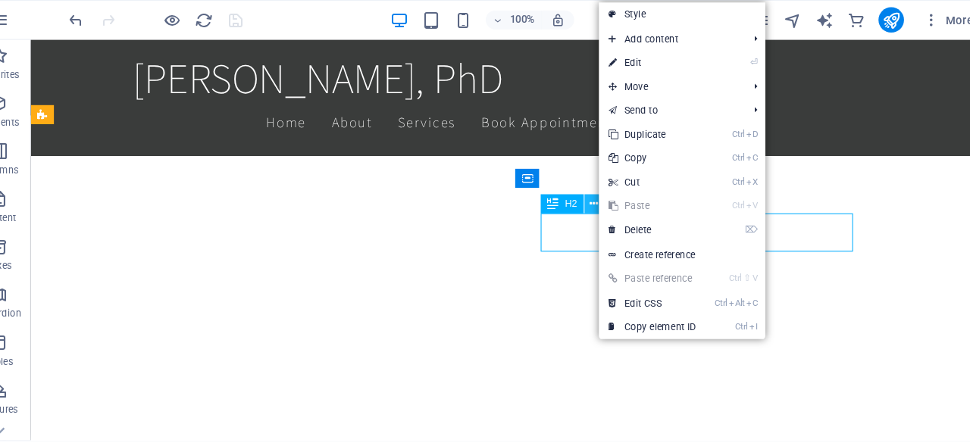
click at [599, 192] on icon at bounding box center [596, 194] width 8 height 16
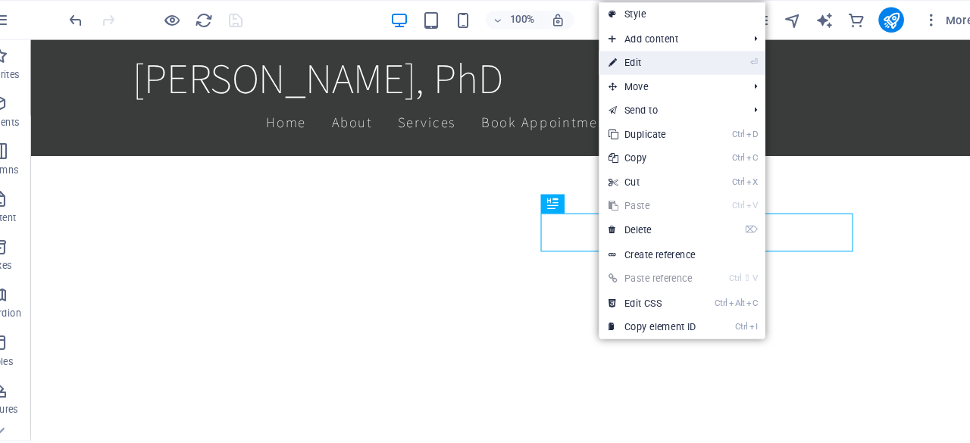
click at [643, 58] on link "⏎ Edit" at bounding box center [652, 59] width 102 height 23
select select
select select "bookmark"
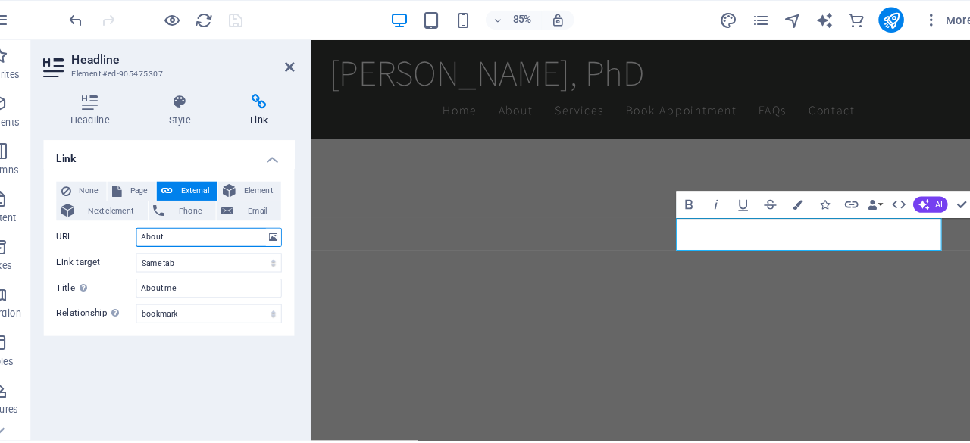
click at [208, 224] on input "About" at bounding box center [230, 226] width 139 height 18
click at [163, 223] on input "About" at bounding box center [230, 226] width 139 height 18
type input "/#About"
select select
type input "/#About"
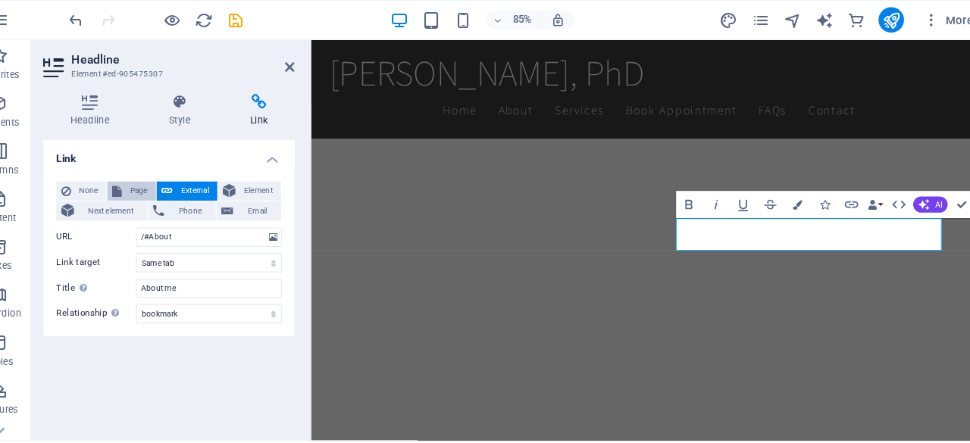
click at [154, 183] on span "Page" at bounding box center [163, 182] width 23 height 18
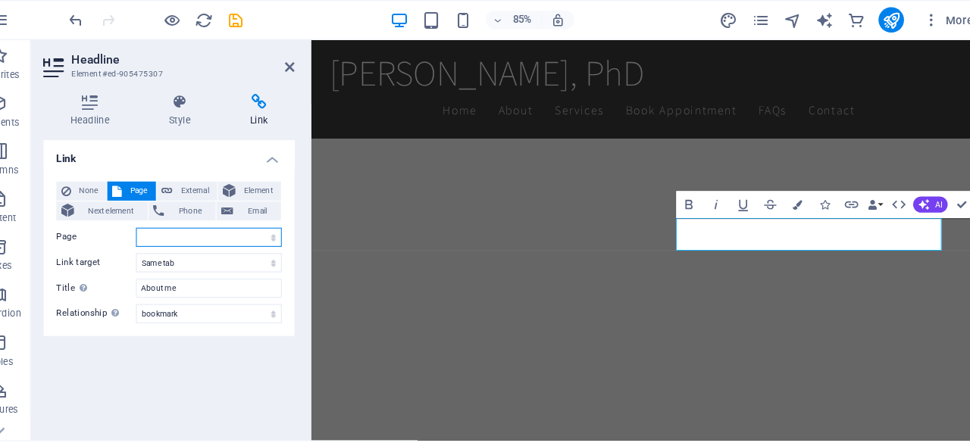
click at [183, 224] on select "Home Subpage Legal Notice Privacy" at bounding box center [230, 226] width 139 height 18
select select "0"
click at [161, 217] on select "Home Subpage Legal Notice Privacy" at bounding box center [230, 226] width 139 height 18
click at [208, 246] on select "New tab Same tab Overlay" at bounding box center [230, 250] width 139 height 18
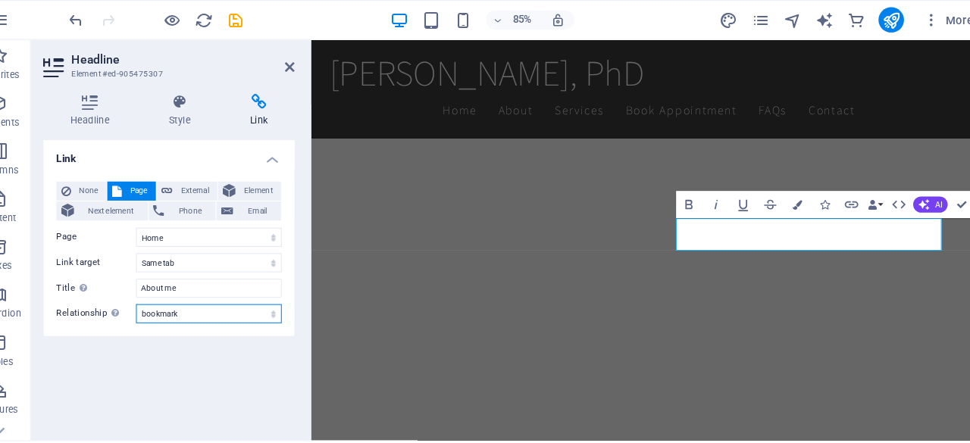
click at [217, 298] on select "alternate author bookmark external help license next nofollow noreferrer noopen…" at bounding box center [230, 298] width 139 height 18
select select
click at [161, 289] on select "alternate author bookmark external help license next nofollow noreferrer noopen…" at bounding box center [230, 298] width 139 height 18
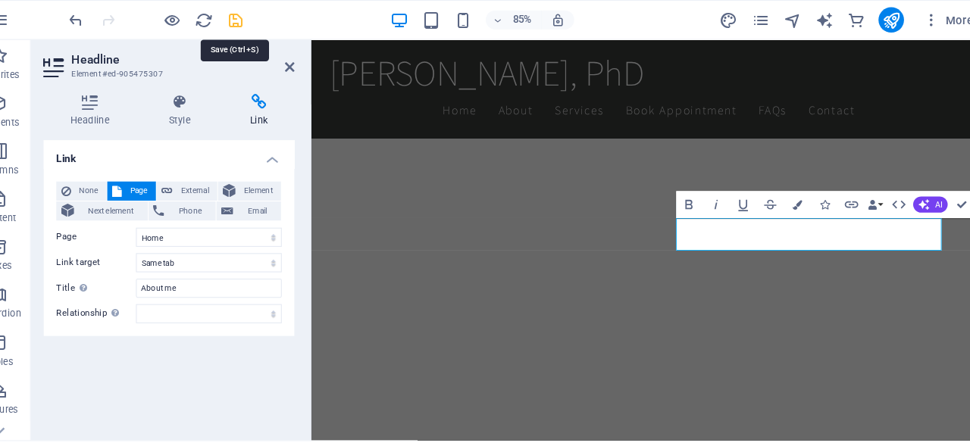
click at [260, 20] on icon "save" at bounding box center [255, 19] width 17 height 17
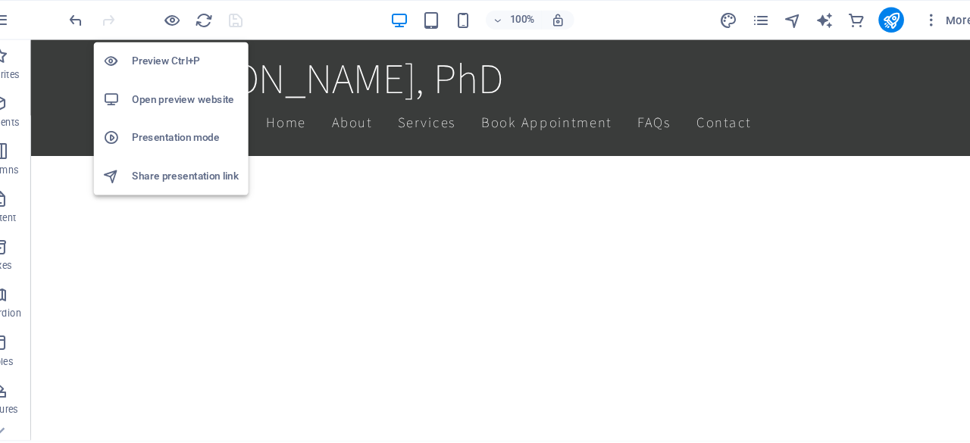
click at [197, 100] on h6 "Open preview website" at bounding box center [208, 95] width 102 height 18
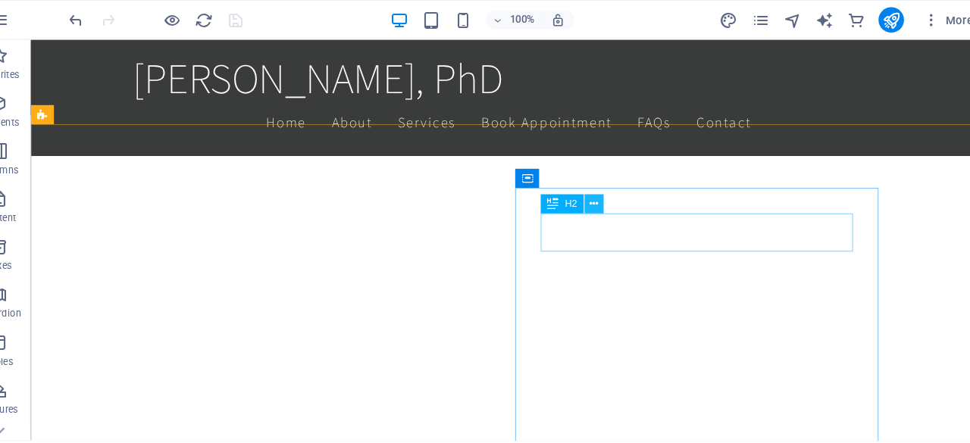
click at [602, 193] on button at bounding box center [596, 194] width 18 height 18
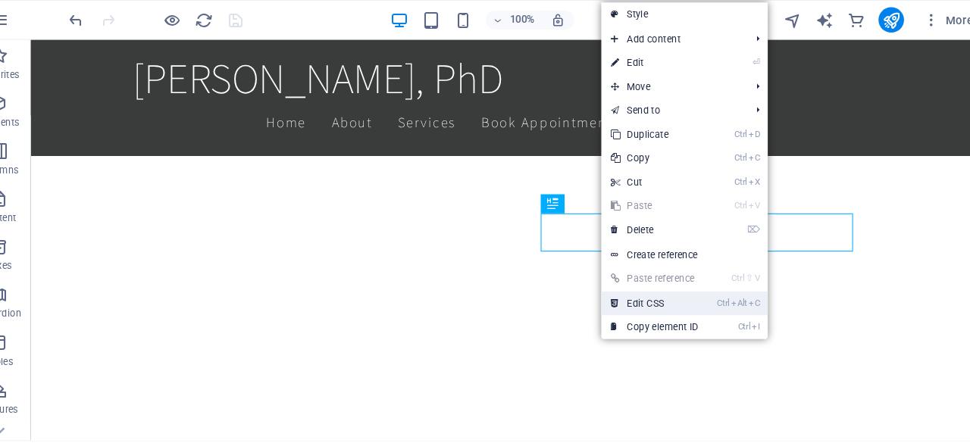
click at [683, 286] on link "Ctrl Alt C Edit CSS" at bounding box center [654, 288] width 102 height 23
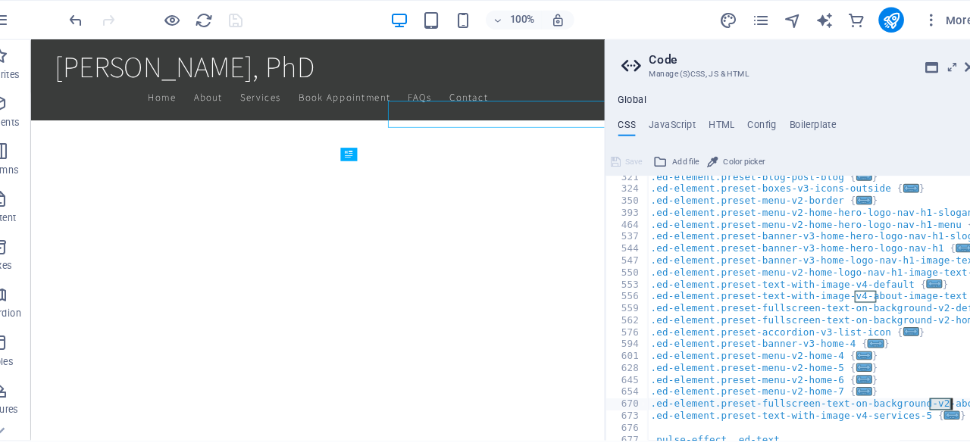
scroll to position [759, 0]
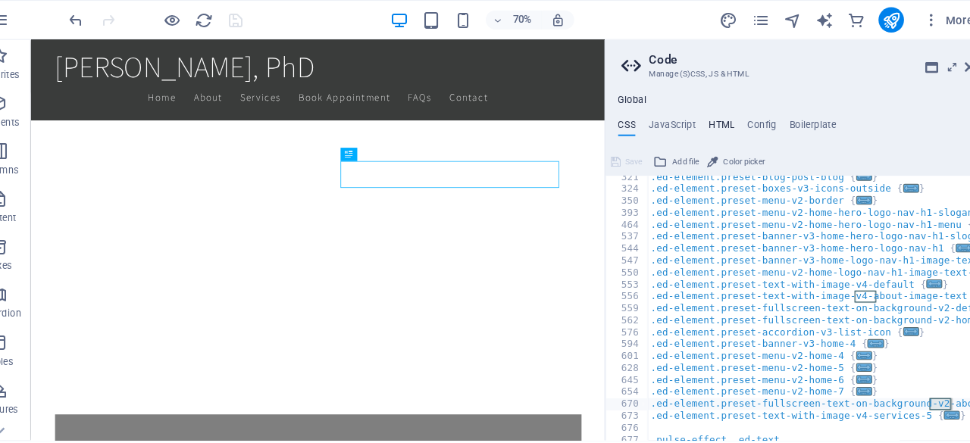
click at [721, 118] on h4 "HTML" at bounding box center [718, 122] width 25 height 17
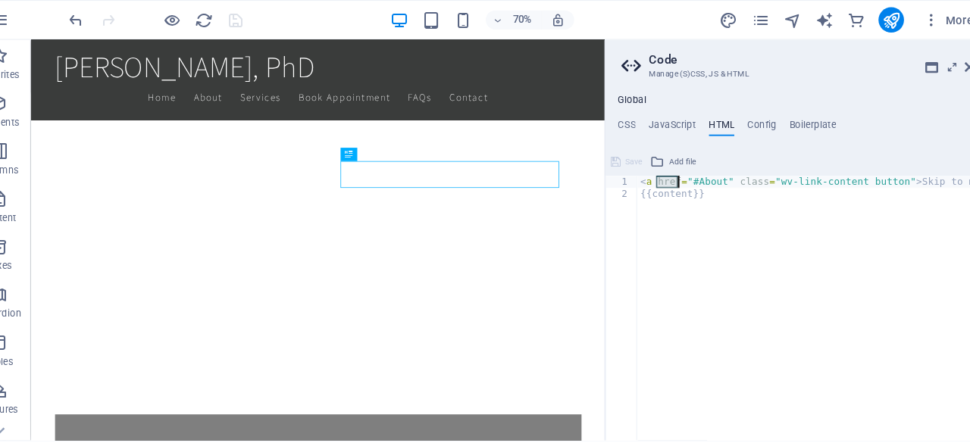
drag, startPoint x: 653, startPoint y: 174, endPoint x: 674, endPoint y: 171, distance: 21.3
click at [674, 171] on div "< a href = "#About" class = "wv-link-content button" > Skip to main content </ …" at bounding box center [824, 298] width 374 height 263
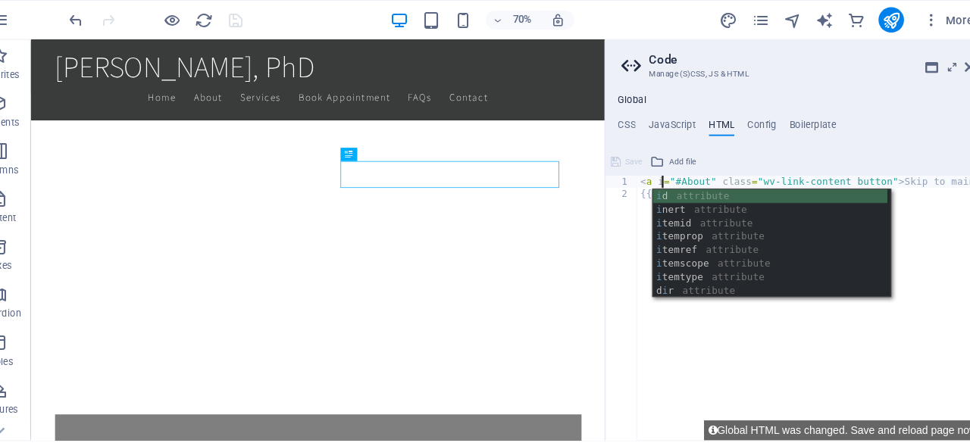
scroll to position [0, 2]
click at [684, 164] on div "<a id="#About" class="wv-link-content button">Skip to main content</a> 1 2 < a …" at bounding box center [788, 280] width 363 height 277
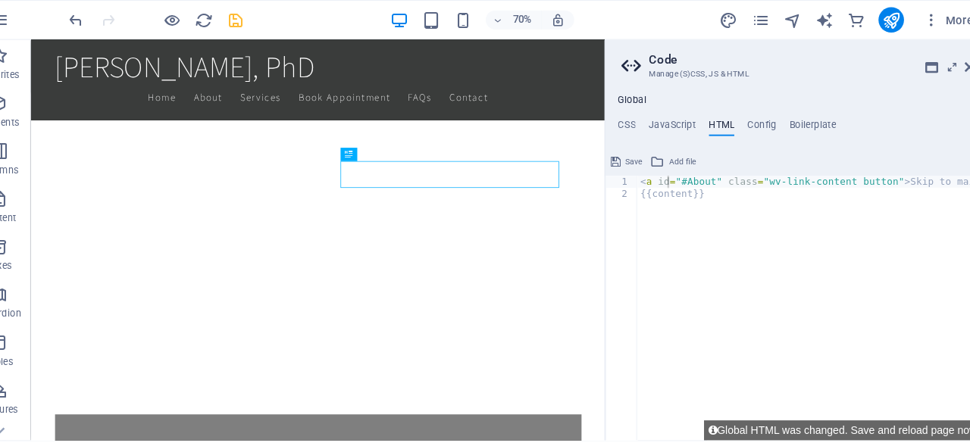
click at [680, 172] on div "< a id = "#About" class = "wv-link-content button" > Skip to main content </ a …" at bounding box center [819, 298] width 364 height 263
type textarea "<a id="About" class="wv-link-content button">Skip to main content</a>"
click at [953, 59] on icon at bounding box center [953, 64] width 9 height 12
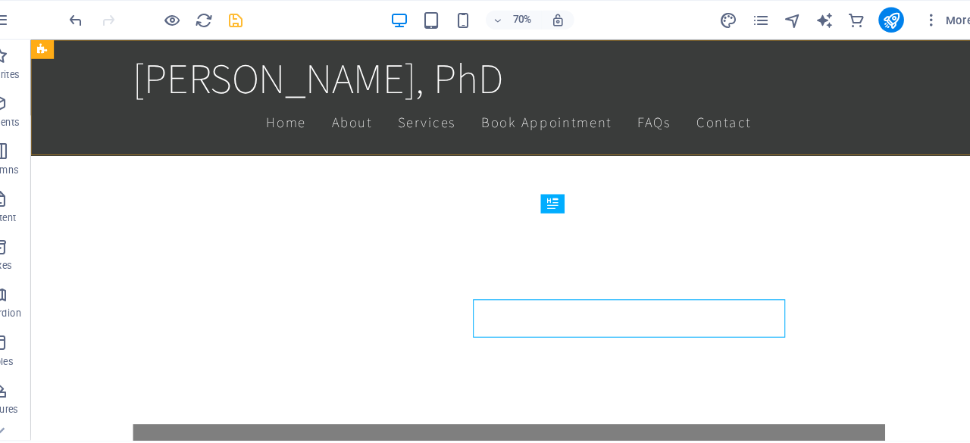
scroll to position [677, 0]
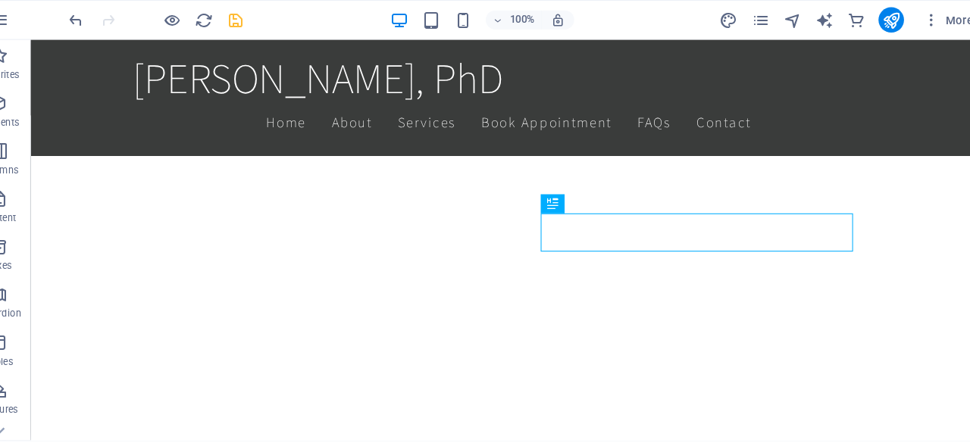
click at [256, 17] on icon "save" at bounding box center [255, 19] width 17 height 17
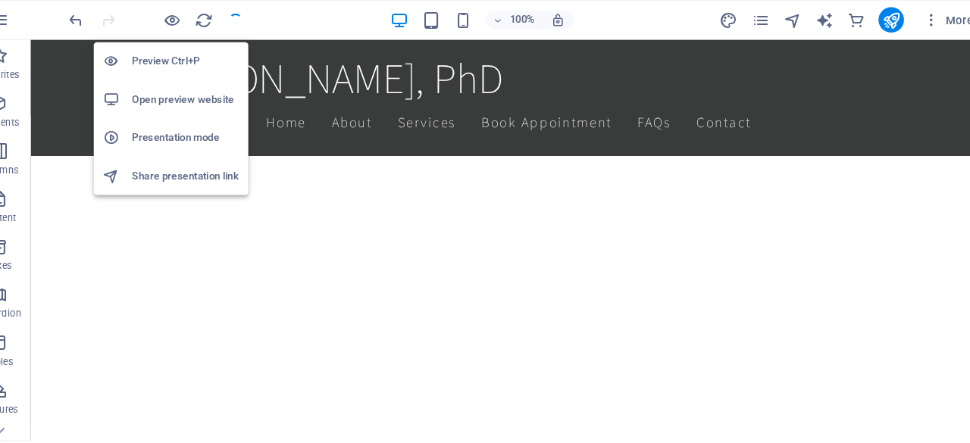
click at [205, 98] on h6 "Open preview website" at bounding box center [208, 95] width 102 height 18
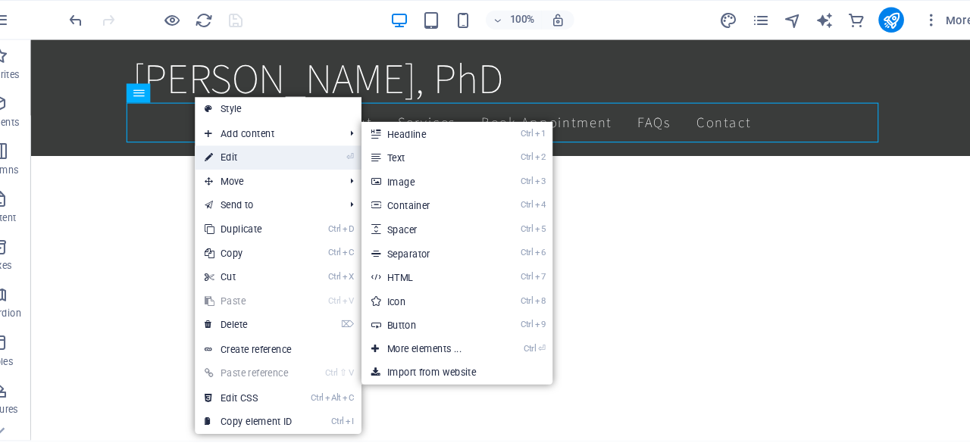
click at [289, 149] on link "⏎ Edit" at bounding box center [268, 150] width 102 height 23
select select
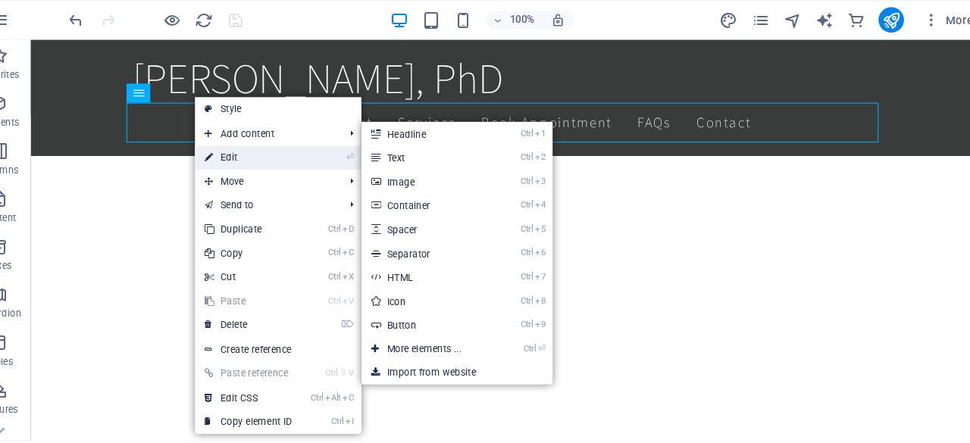
select select
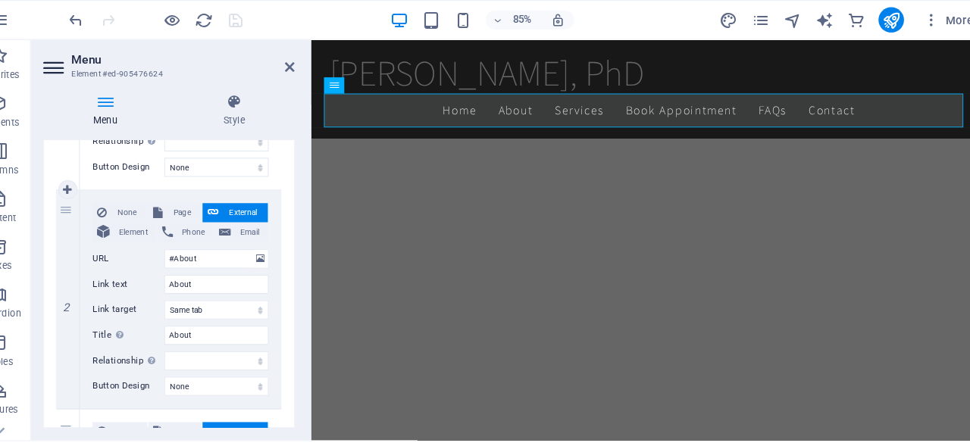
scroll to position [244, 0]
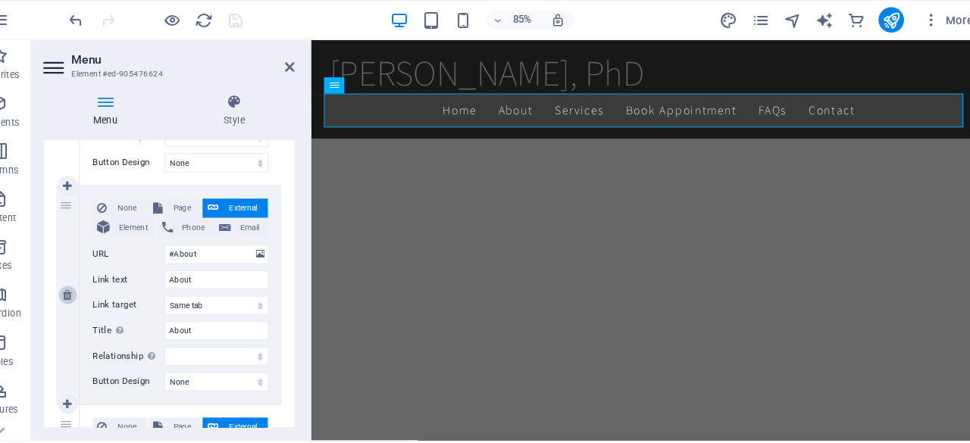
click at [97, 280] on icon at bounding box center [96, 280] width 8 height 11
select select
type input "/#Services"
type input "Services"
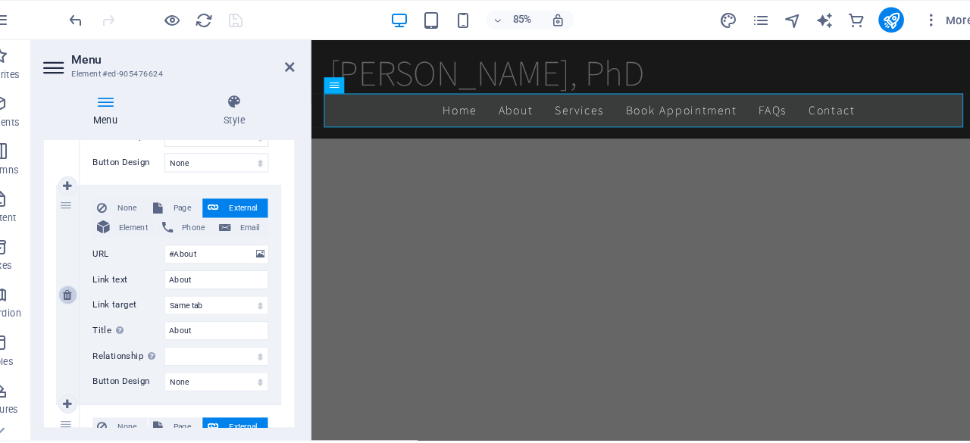
select select
type input "[URL][DOMAIN_NAME]"
type input "Book Appointment"
select select "blank"
type input "Book Appointment"
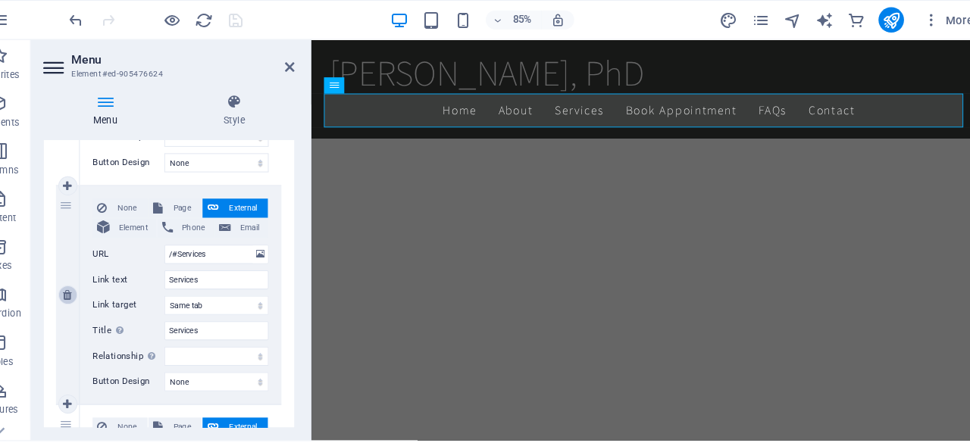
select select
type input "/#FAQs"
type input "FAQs"
select select
type input "FAQs"
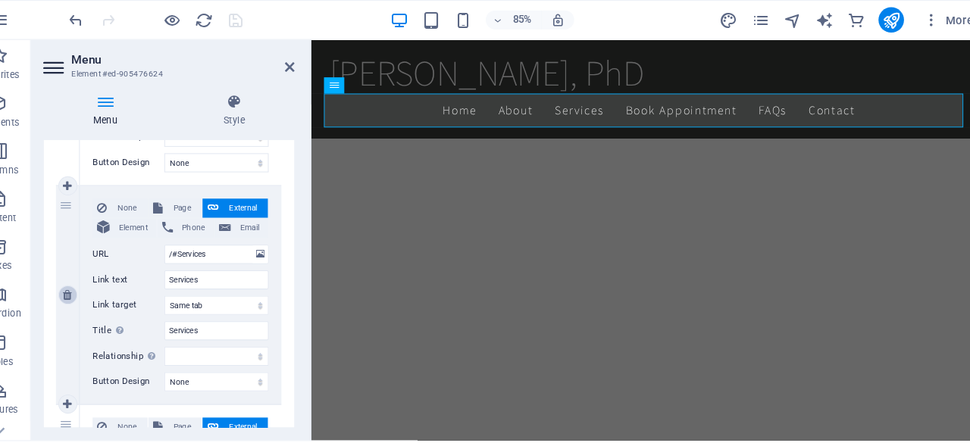
select select
type input "/#contact"
type input "Contact"
select select
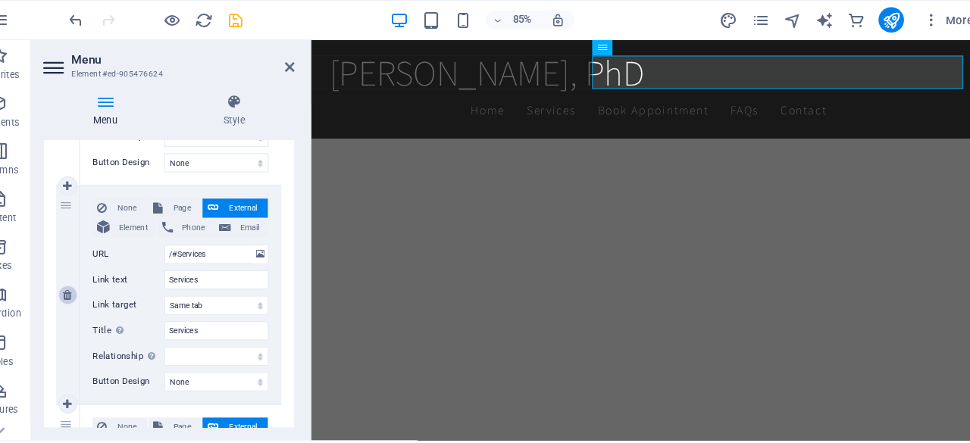
click at [97, 280] on icon at bounding box center [96, 280] width 8 height 11
select select
type input "[URL][DOMAIN_NAME]"
type input "Book Appointment"
select select "blank"
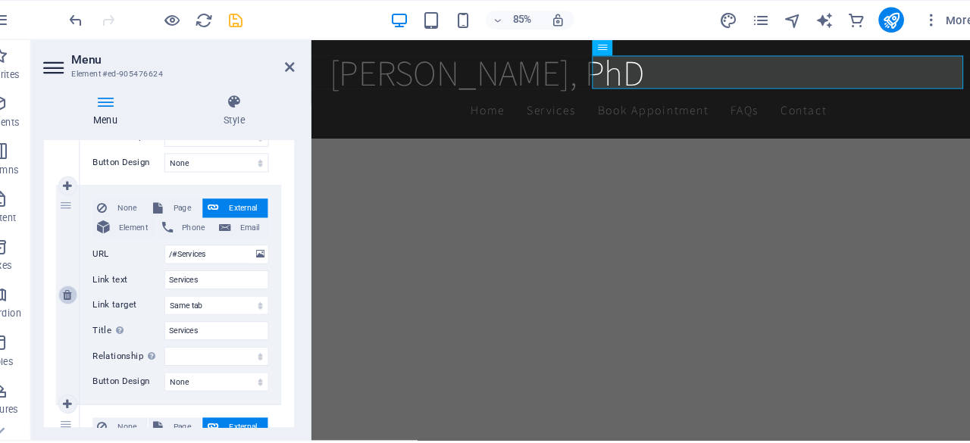
type input "Book Appointment"
select select
type input "/#FAQs"
type input "FAQs"
select select
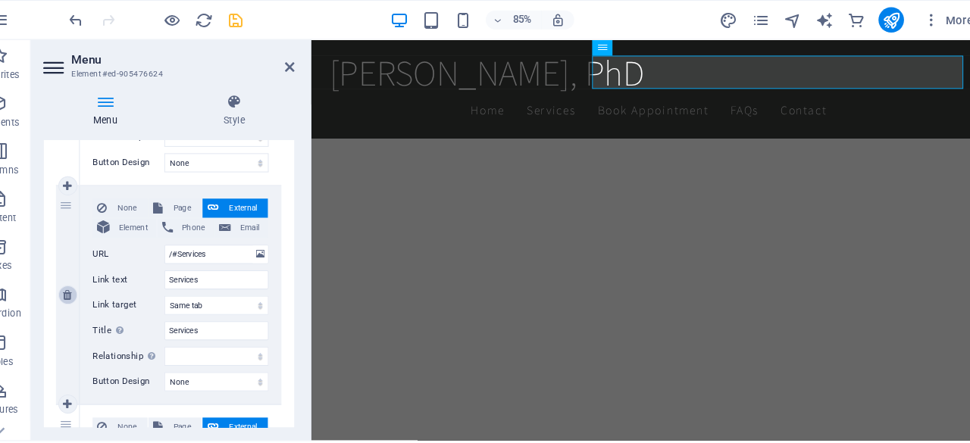
type input "FAQs"
select select
type input "/#contact"
type input "Contact"
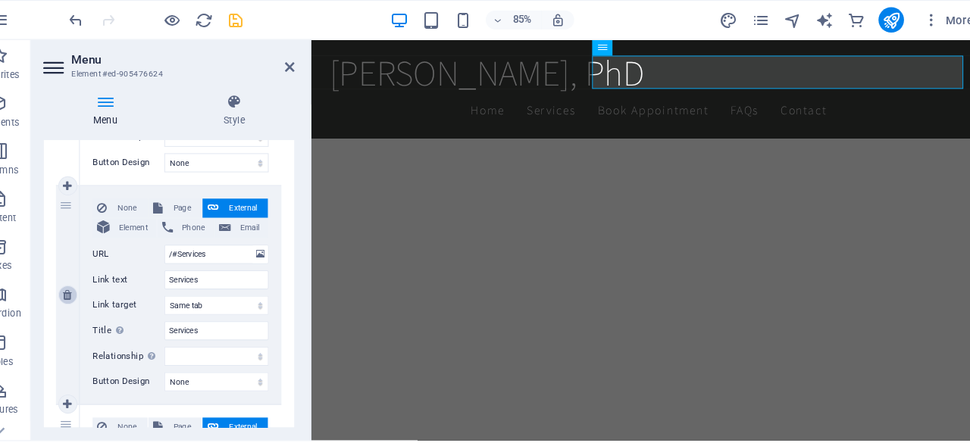
select select
click at [97, 280] on icon at bounding box center [96, 280] width 8 height 11
select select
type input "/#FAQs"
type input "FAQs"
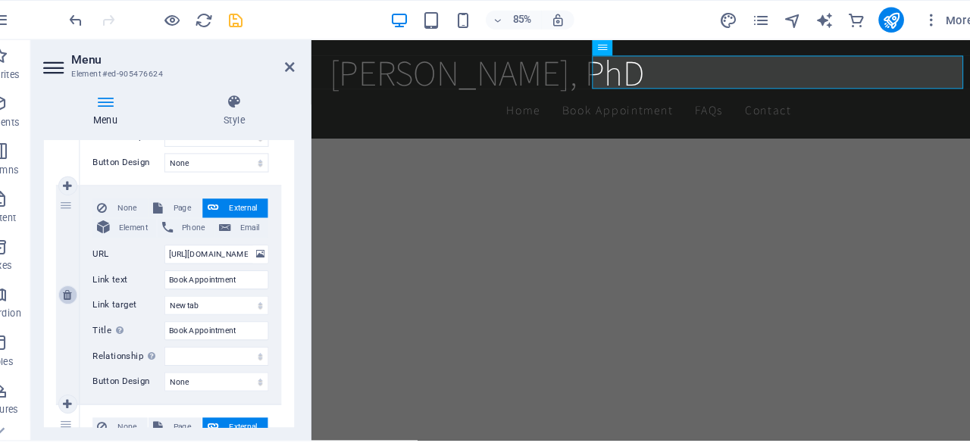
select select
type input "FAQs"
select select
type input "/#contact"
type input "Contact"
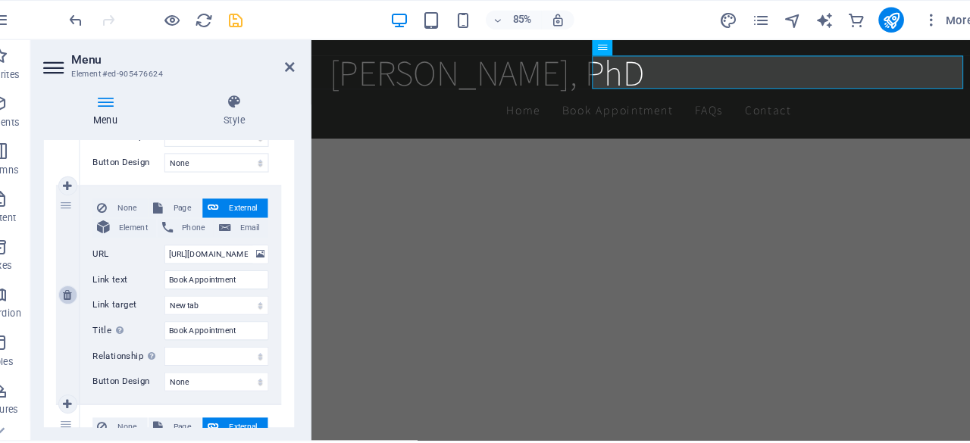
type input "Contact"
select select
click at [97, 280] on icon at bounding box center [96, 280] width 8 height 11
select select
type input "/#contact"
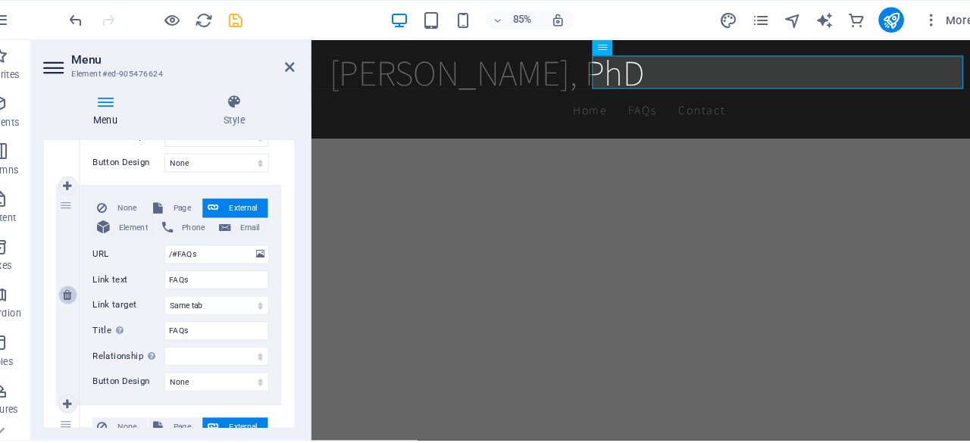
type input "Contact"
select select
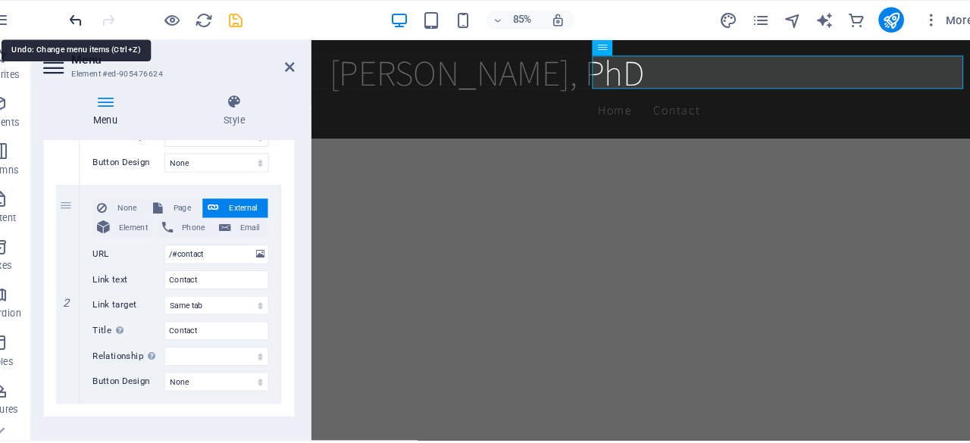
click at [0, 0] on icon "undo" at bounding box center [0, 0] width 0 height 0
select select
type input "/#FAQs"
type input "FAQs"
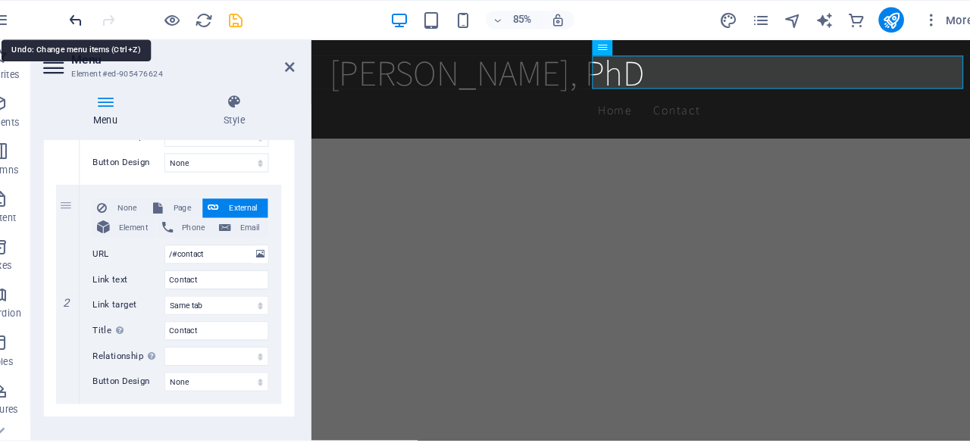
select select
click at [0, 0] on icon "undo" at bounding box center [0, 0] width 0 height 0
select select
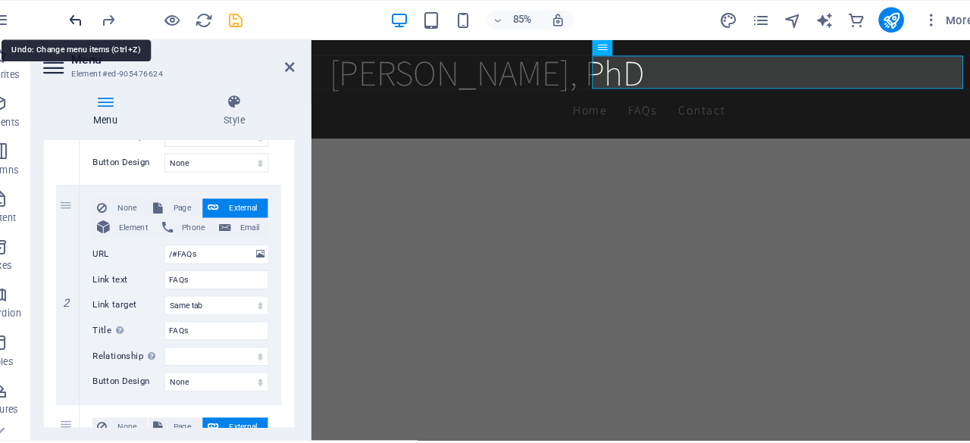
type input "[URL][DOMAIN_NAME]"
type input "Book Appointment"
select select "blank"
type input "Book Appointment"
select select
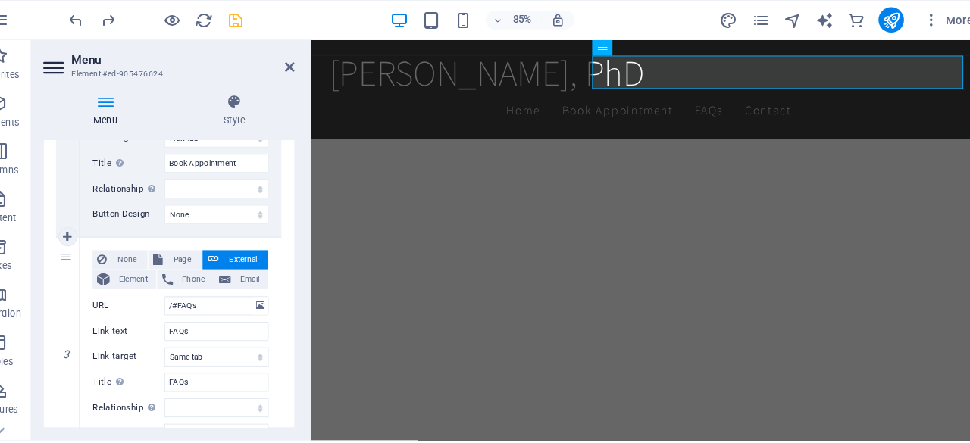
scroll to position [405, 0]
click at [95, 324] on icon at bounding box center [96, 327] width 8 height 11
select select
type input "/#contact"
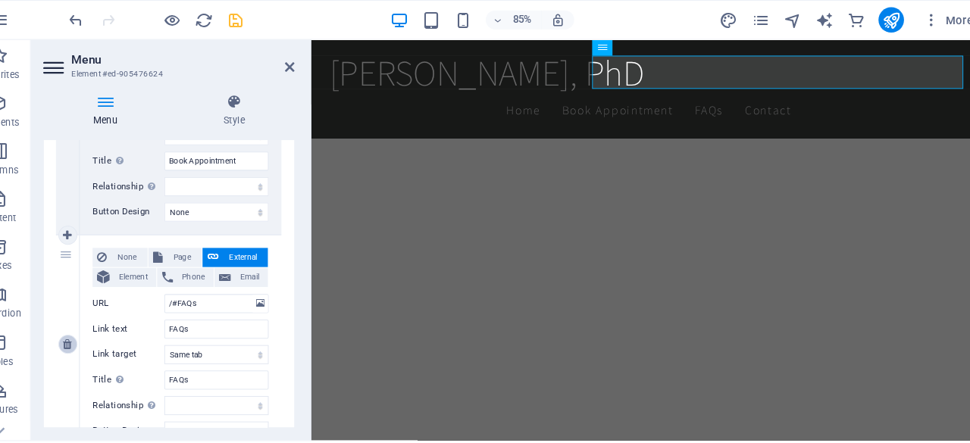
type input "Contact"
select select
click at [95, 324] on icon at bounding box center [96, 327] width 8 height 11
select select
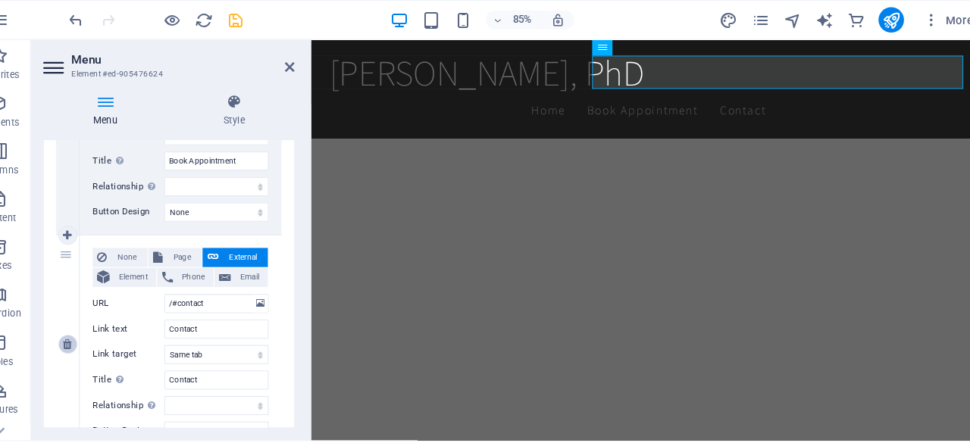
select select
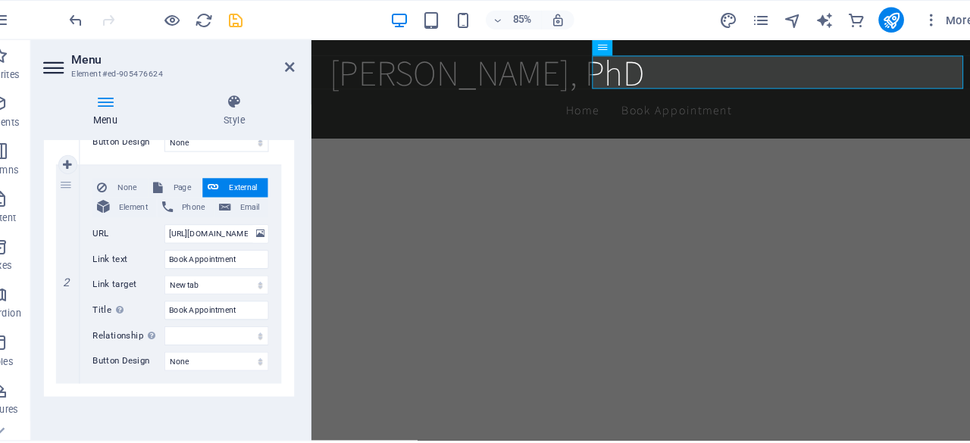
scroll to position [0, 0]
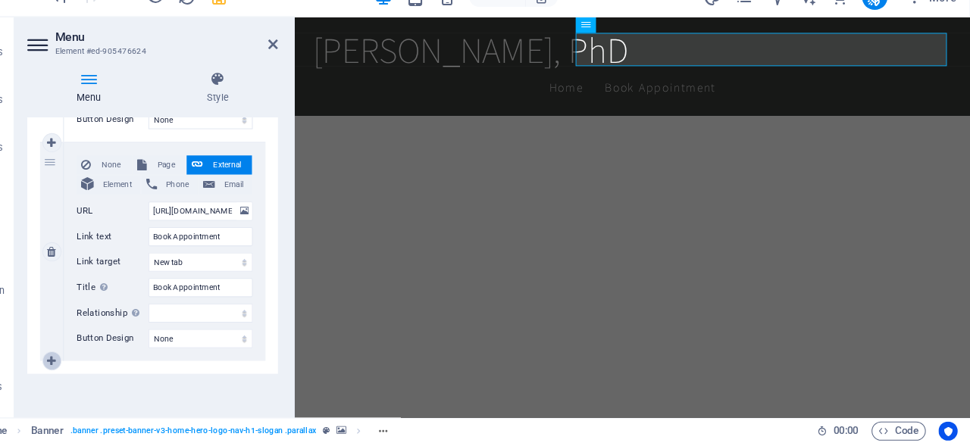
click at [95, 361] on icon at bounding box center [96, 365] width 8 height 11
select select
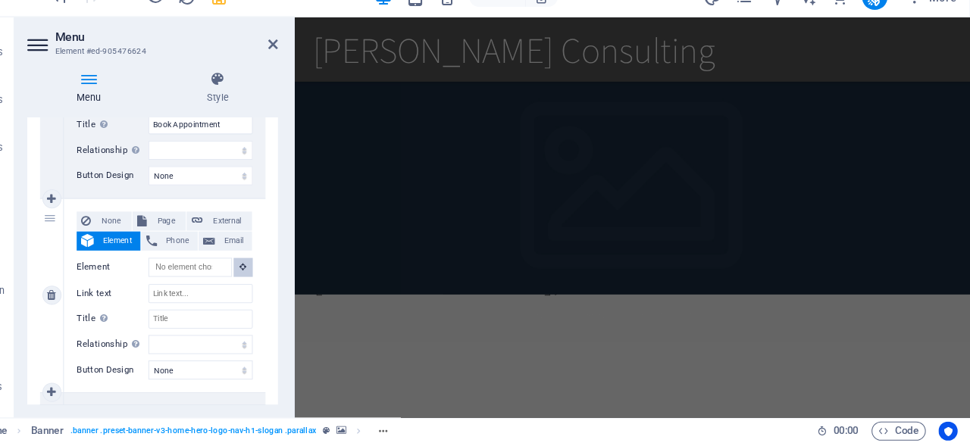
scroll to position [101, 0]
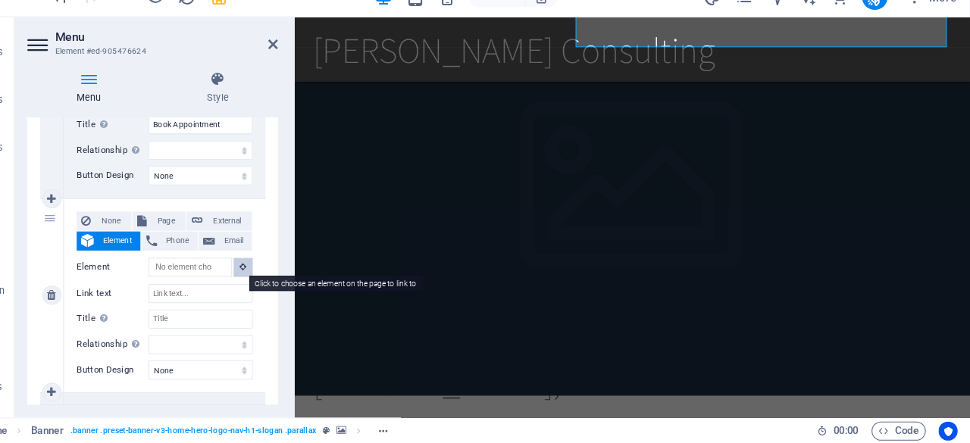
click at [276, 275] on icon at bounding box center [278, 275] width 7 height 8
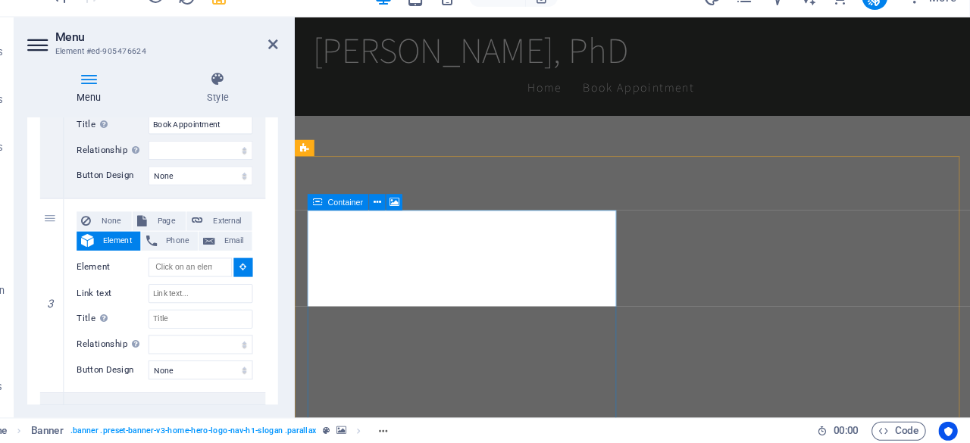
scroll to position [637, 0]
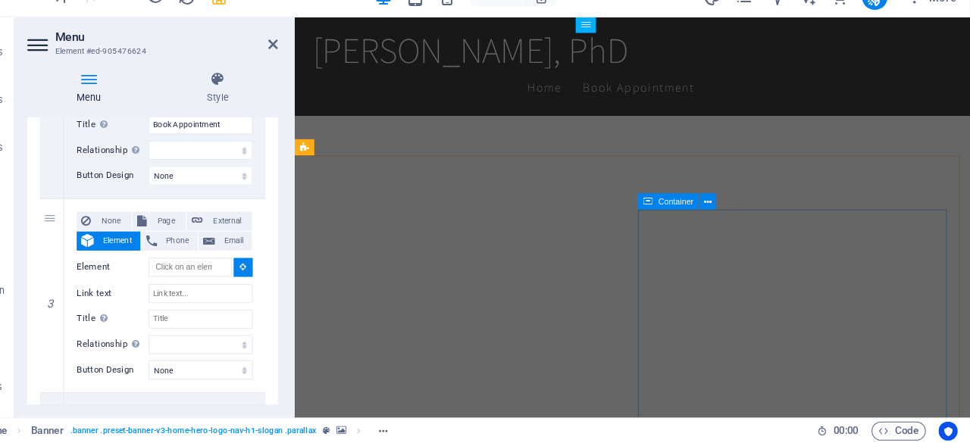
click at [660, 211] on icon at bounding box center [663, 212] width 9 height 15
select select
type input "#ed-905475304"
select select
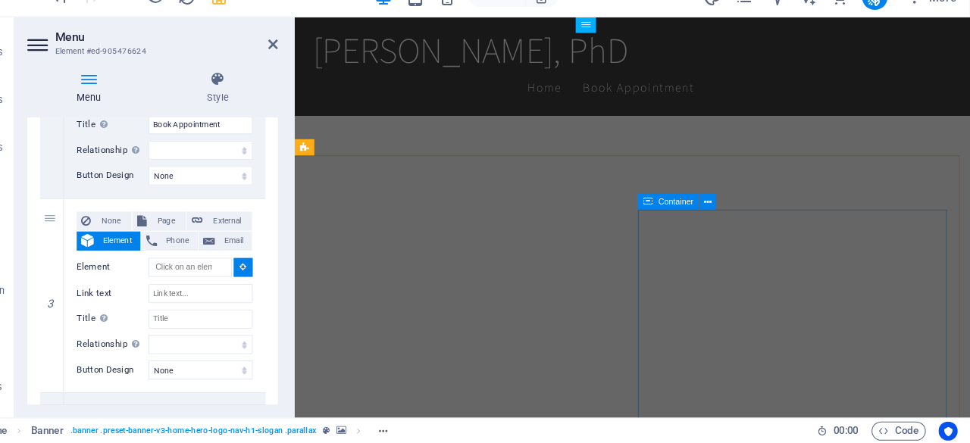
select select
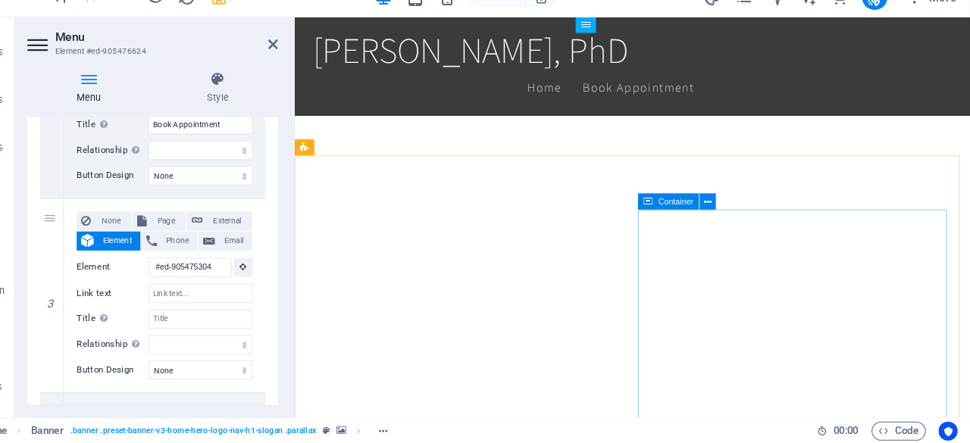
drag, startPoint x: 660, startPoint y: 211, endPoint x: 21, endPoint y: 264, distance: 641.1
click at [660, 211] on icon at bounding box center [663, 212] width 9 height 15
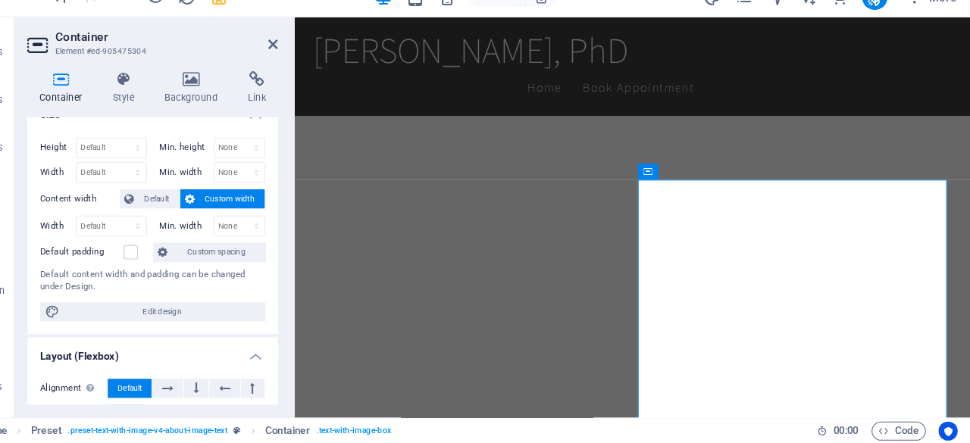
scroll to position [0, 0]
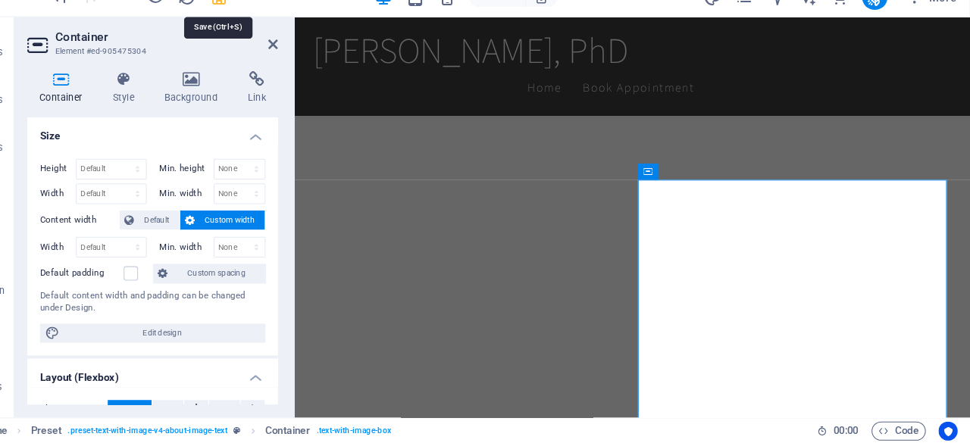
click at [253, 23] on icon "save" at bounding box center [255, 19] width 17 height 17
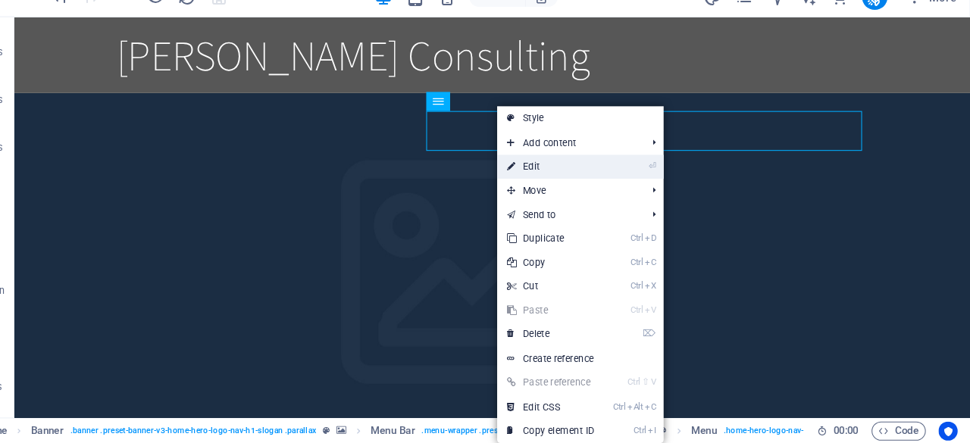
click at [560, 182] on link "⏎ Edit" at bounding box center [571, 180] width 102 height 23
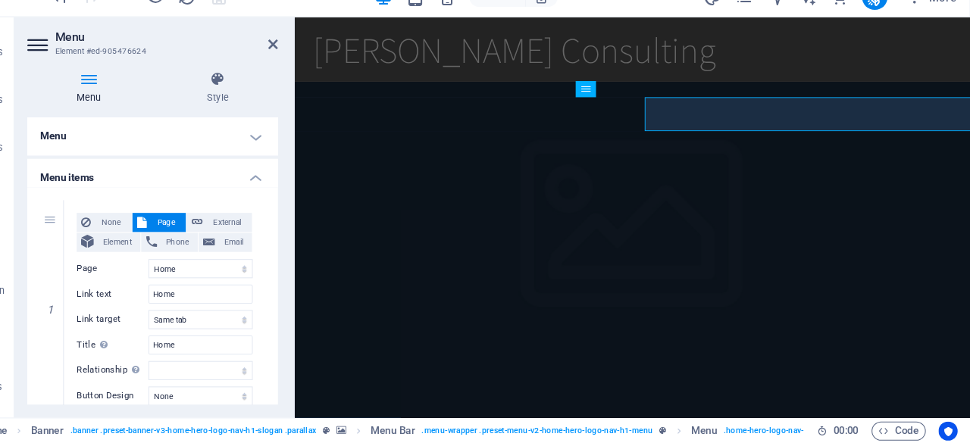
drag, startPoint x: 855, startPoint y: 199, endPoint x: 568, endPoint y: 186, distance: 286.7
click at [568, 186] on figure at bounding box center [673, 313] width 756 height 449
select select "vh"
select select "header"
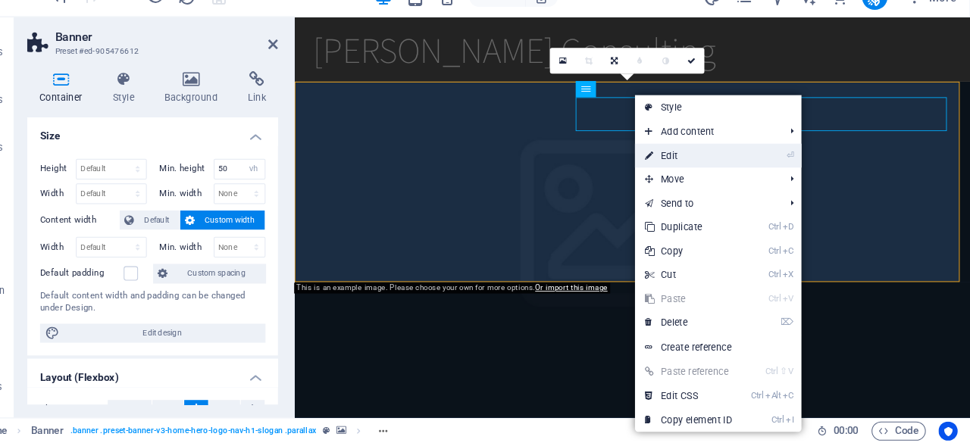
click at [676, 170] on link "⏎ Edit" at bounding box center [702, 169] width 102 height 23
drag, startPoint x: 971, startPoint y: 186, endPoint x: 705, endPoint y: 172, distance: 266.4
click at [705, 172] on figure at bounding box center [673, 313] width 756 height 449
select select "vh"
select select "header"
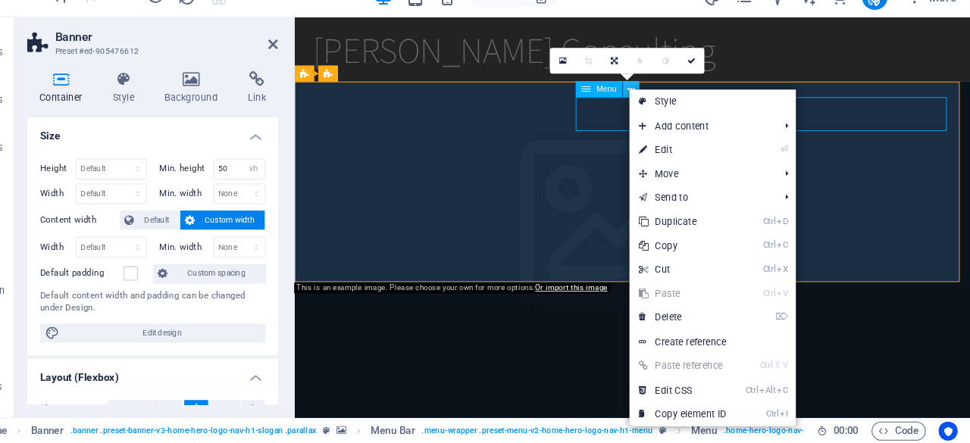
click at [665, 157] on link "⏎ Edit" at bounding box center [697, 164] width 102 height 23
select select
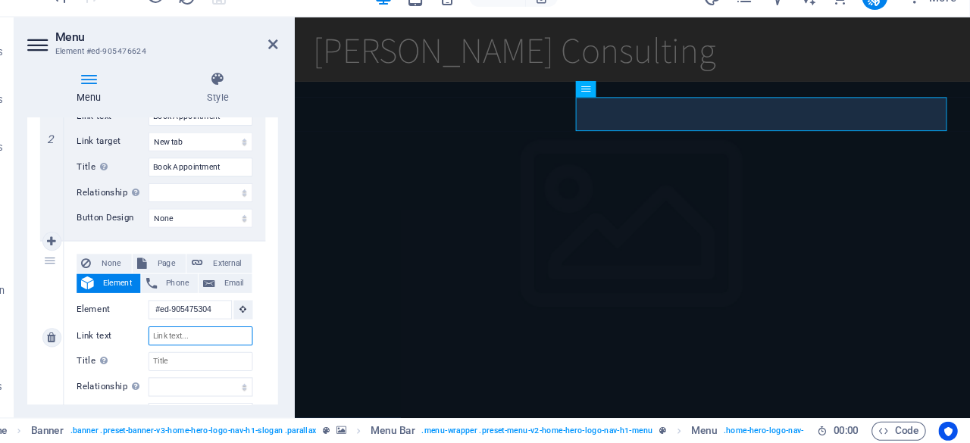
click at [227, 342] on input "Link text" at bounding box center [237, 342] width 99 height 18
type input "Abo"
select select
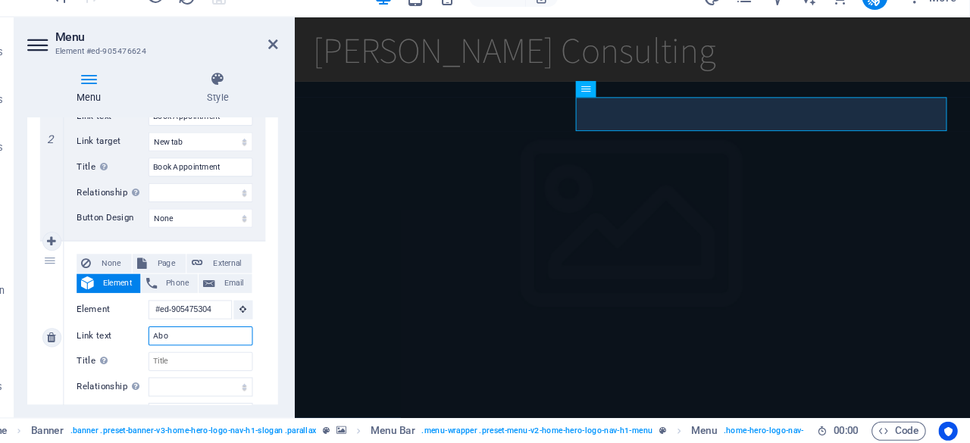
select select
type input "About"
select select
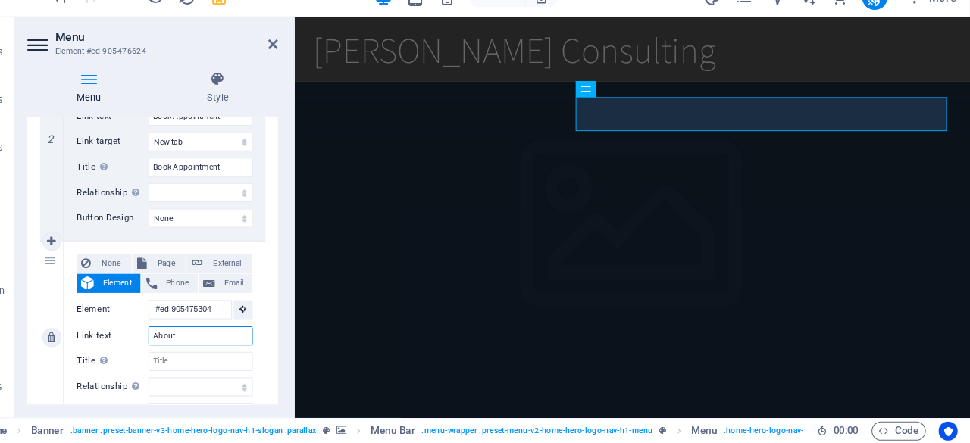
select select
type input "About me"
select select
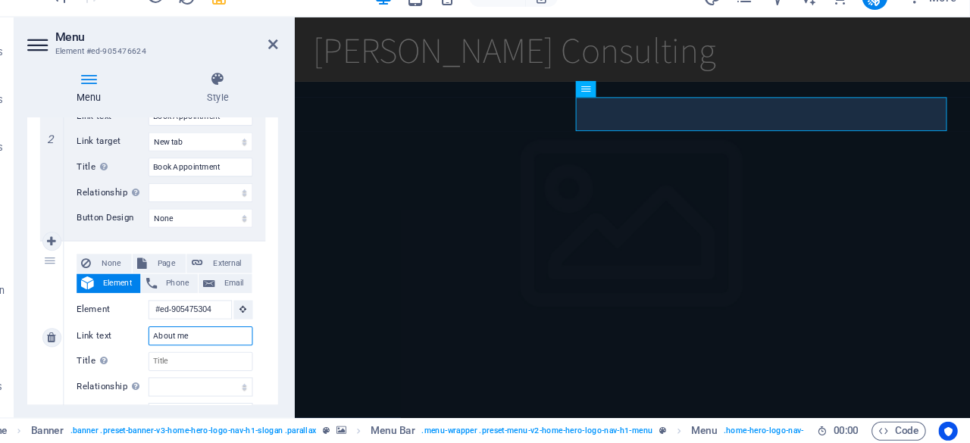
select select
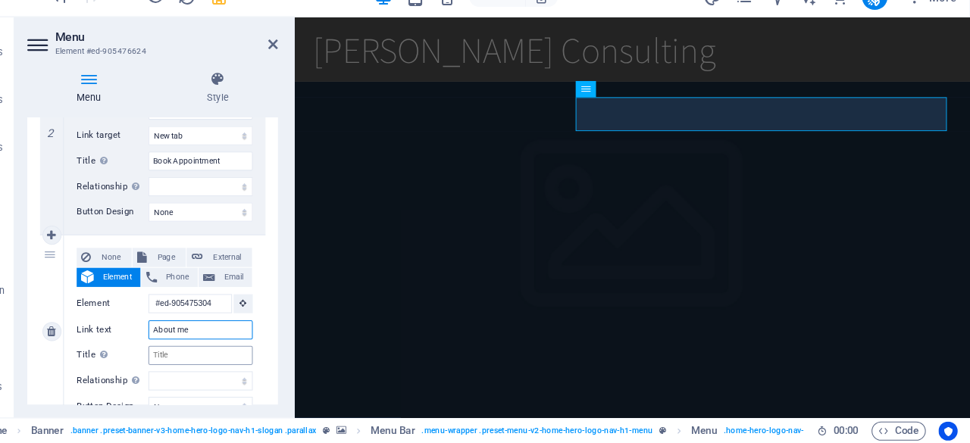
scroll to position [383, 0]
type input "About me"
click at [255, 24] on icon "save" at bounding box center [255, 19] width 17 height 17
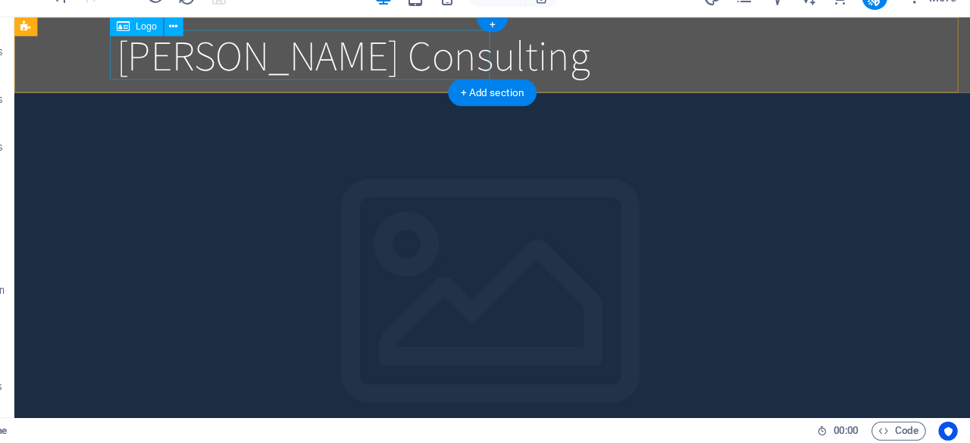
scroll to position [0, 0]
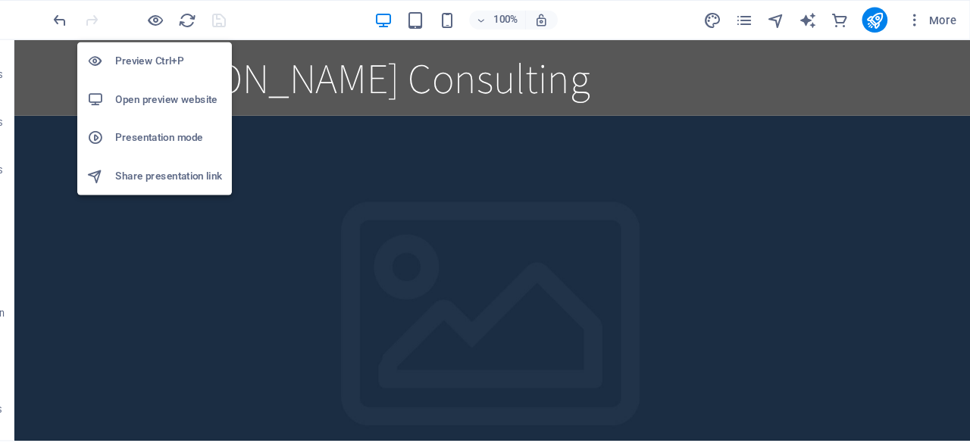
click at [196, 100] on h6 "Open preview website" at bounding box center [208, 95] width 102 height 18
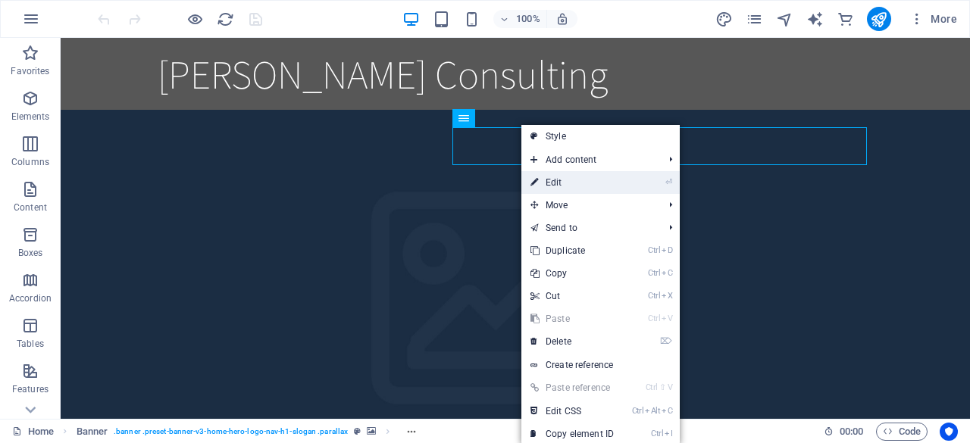
click at [553, 185] on link "⏎ Edit" at bounding box center [572, 182] width 102 height 23
select select
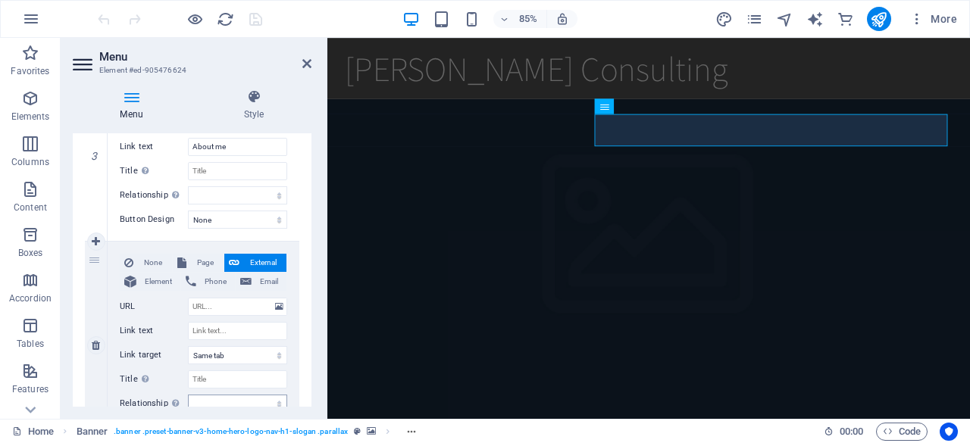
scroll to position [638, 0]
click at [95, 349] on link at bounding box center [96, 345] width 18 height 18
select select
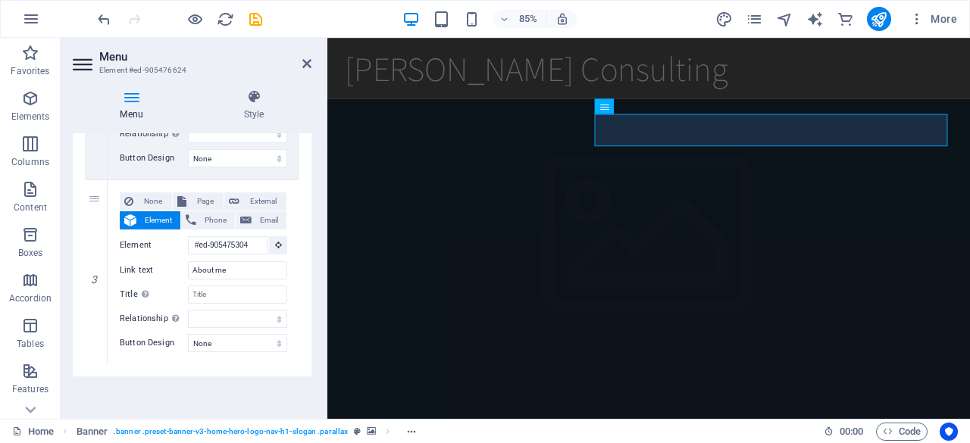
scroll to position [512, 0]
click at [92, 365] on icon at bounding box center [96, 366] width 8 height 11
select select
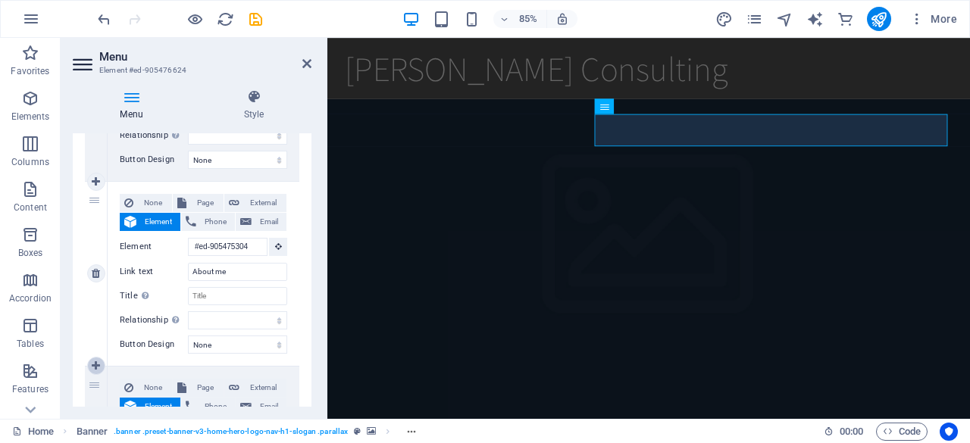
click at [92, 365] on icon at bounding box center [96, 366] width 8 height 11
select select
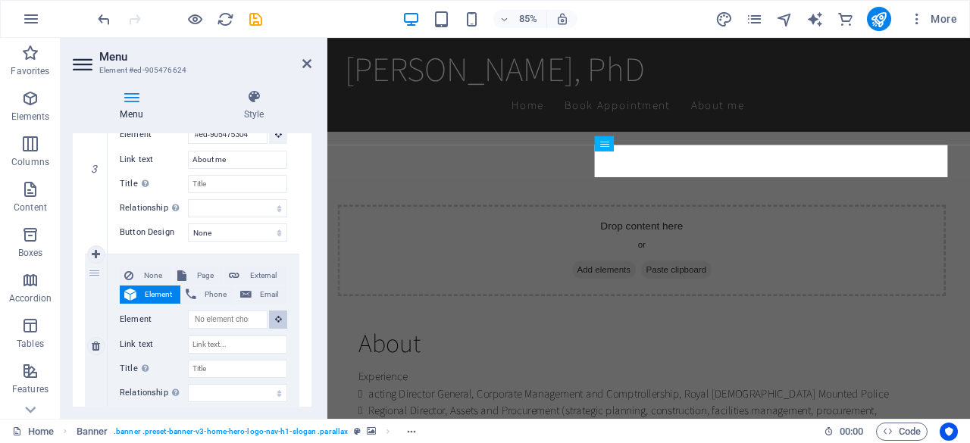
scroll to position [2524, 0]
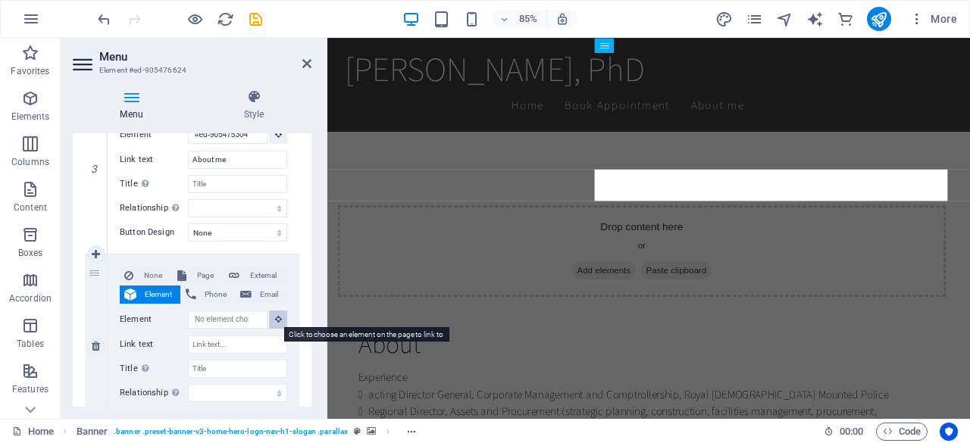
click at [273, 322] on button at bounding box center [278, 320] width 18 height 18
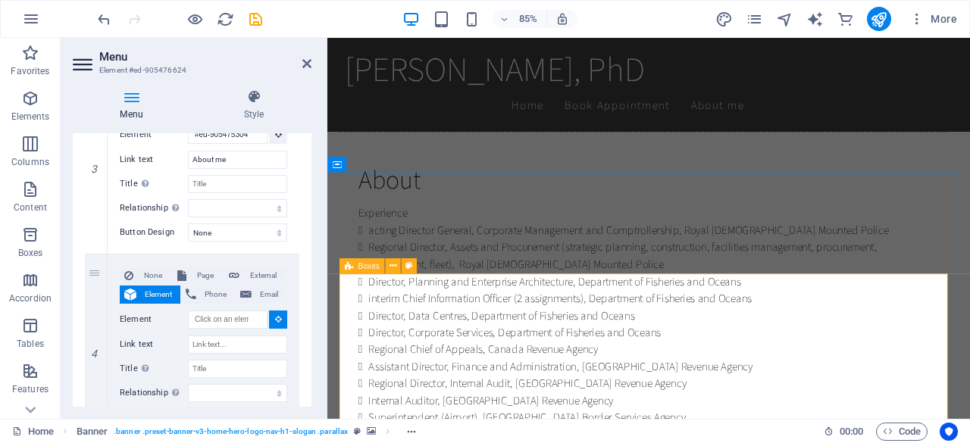
scroll to position [2718, 0]
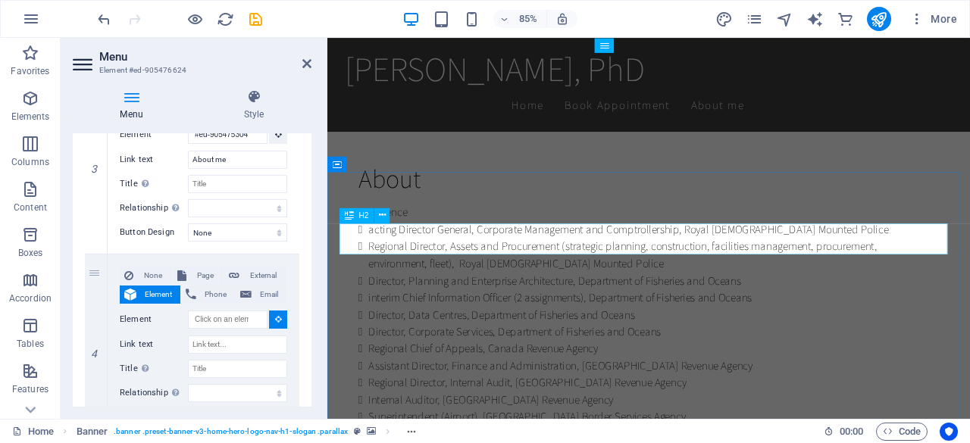
select select
type input "#ed-905475565"
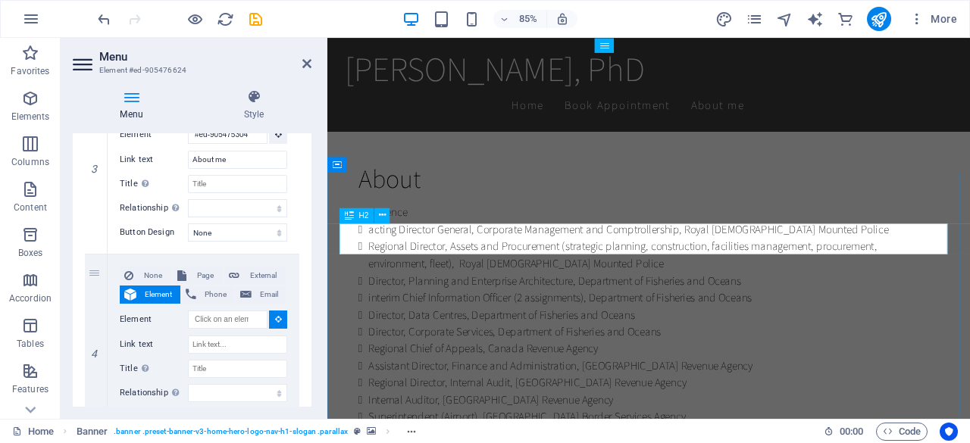
select select
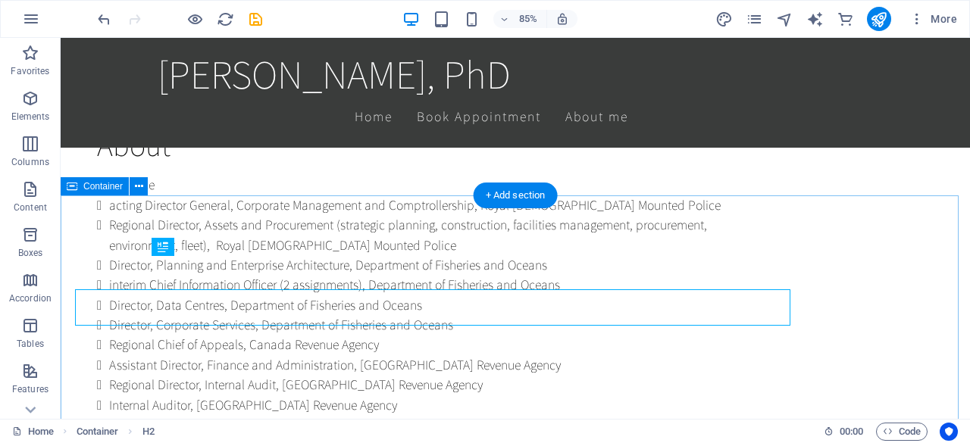
drag, startPoint x: 676, startPoint y: 252, endPoint x: 615, endPoint y: 214, distance: 71.5
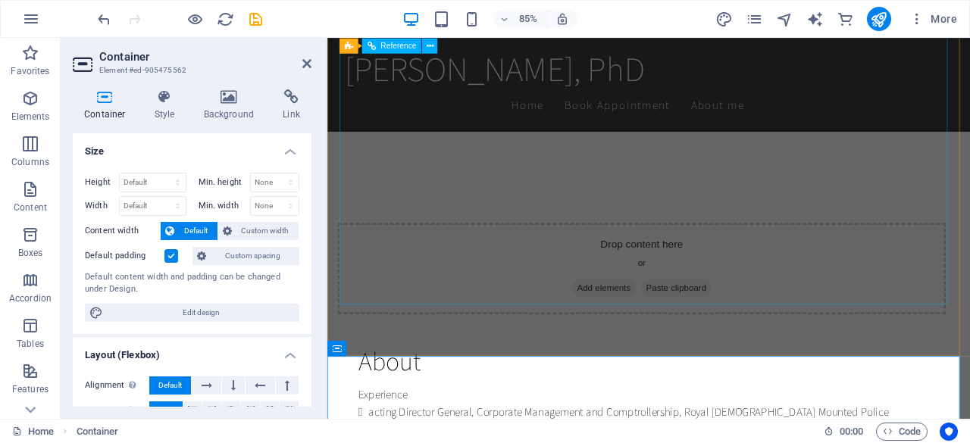
scroll to position [2501, 0]
click at [845, 98] on nav "Home Book Appointment About me" at bounding box center [705, 117] width 715 height 38
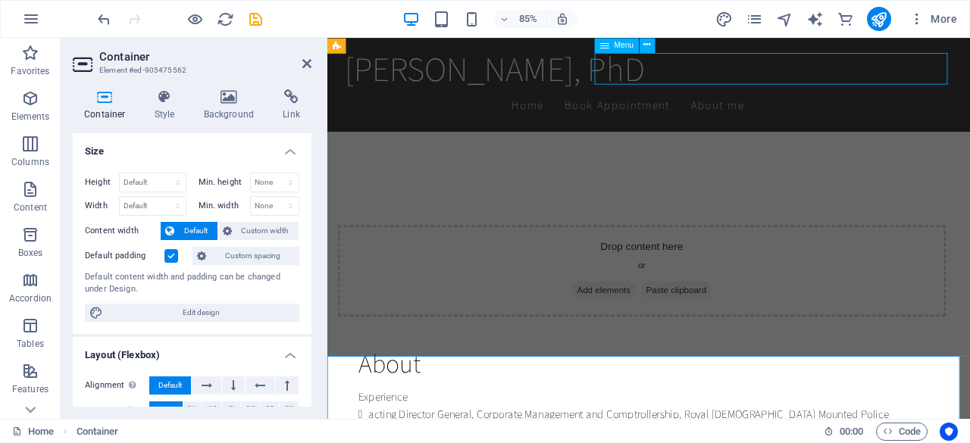
click at [845, 98] on nav "Home Book Appointment About me" at bounding box center [705, 117] width 715 height 38
select select
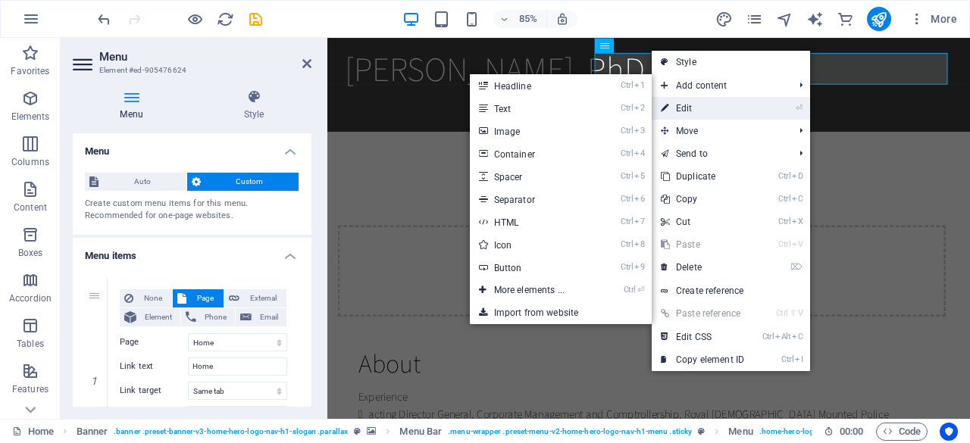
click at [671, 107] on link "⏎ Edit" at bounding box center [703, 108] width 102 height 23
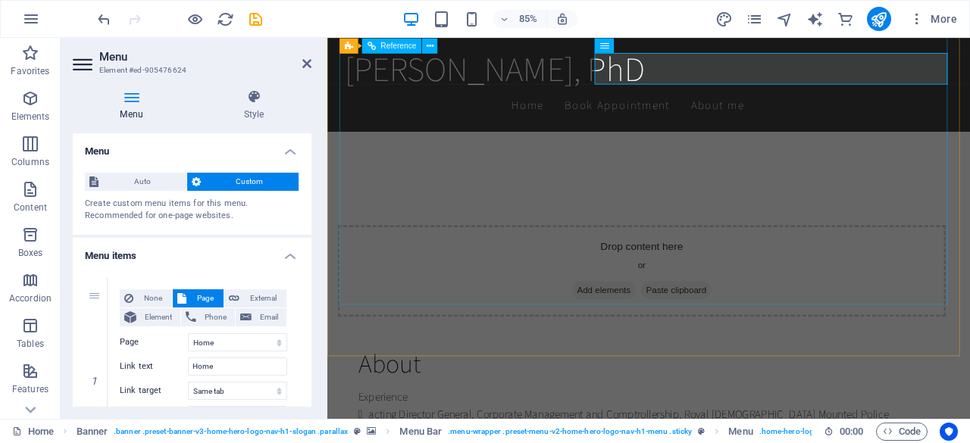
drag, startPoint x: 999, startPoint y: 145, endPoint x: 732, endPoint y: 119, distance: 268.0
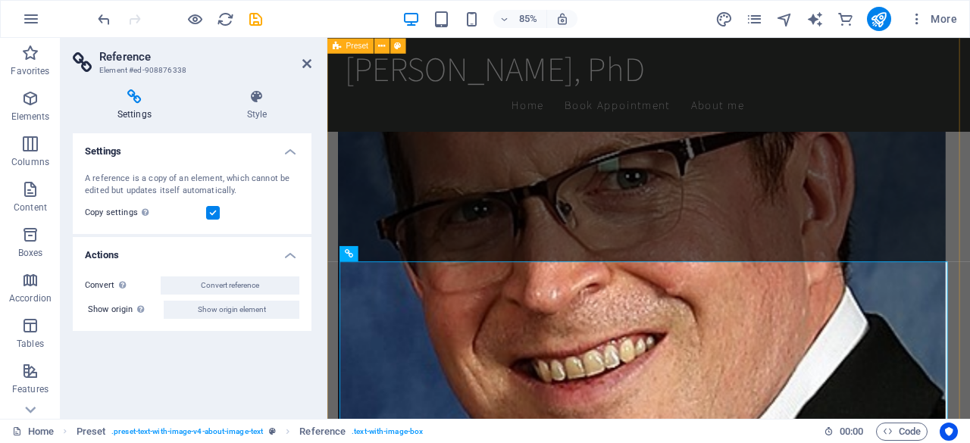
scroll to position [1803, 0]
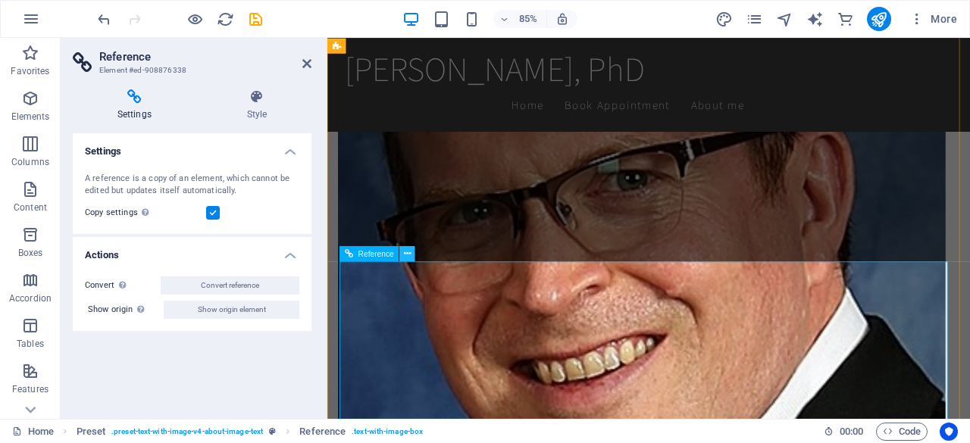
click at [406, 254] on icon at bounding box center [407, 254] width 7 height 14
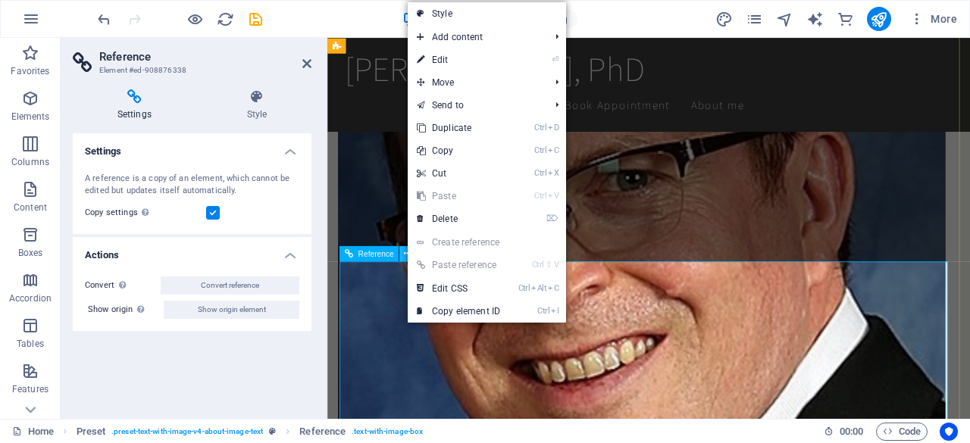
click at [406, 254] on icon at bounding box center [407, 254] width 7 height 14
click at [450, 216] on link "⌦ Delete" at bounding box center [459, 219] width 102 height 23
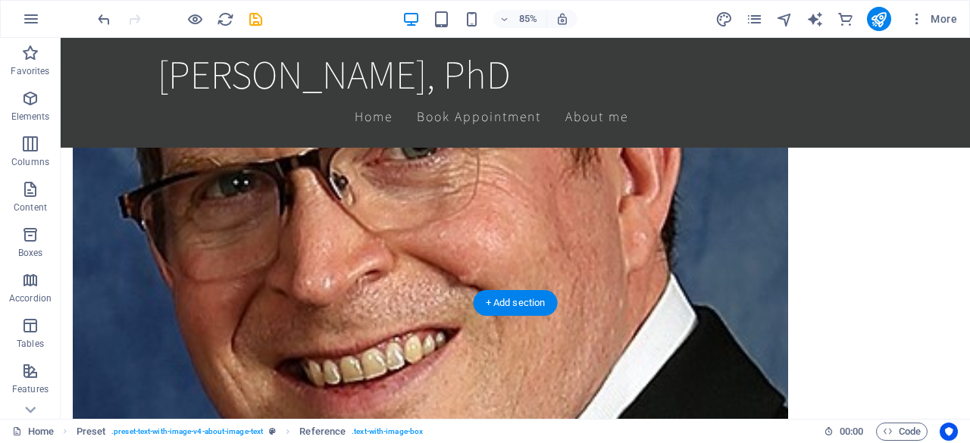
drag, startPoint x: 511, startPoint y: 254, endPoint x: 450, endPoint y: 216, distance: 71.5
click at [450, 216] on figure at bounding box center [430, 303] width 715 height 1190
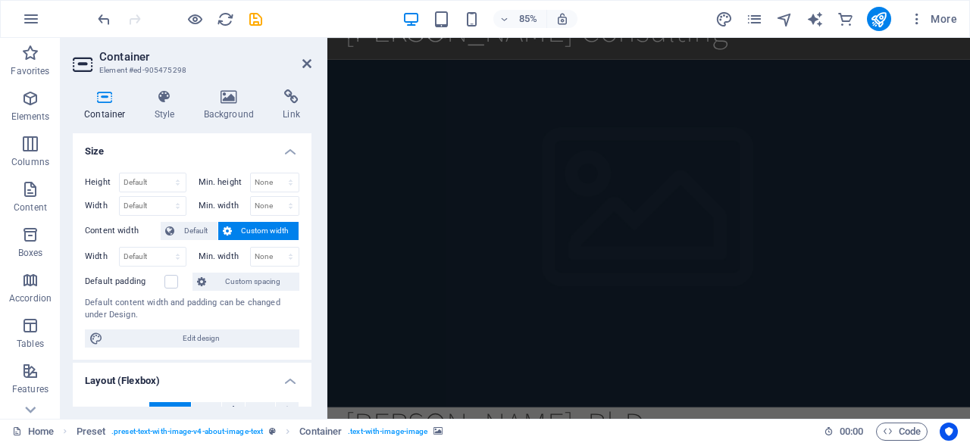
scroll to position [0, 0]
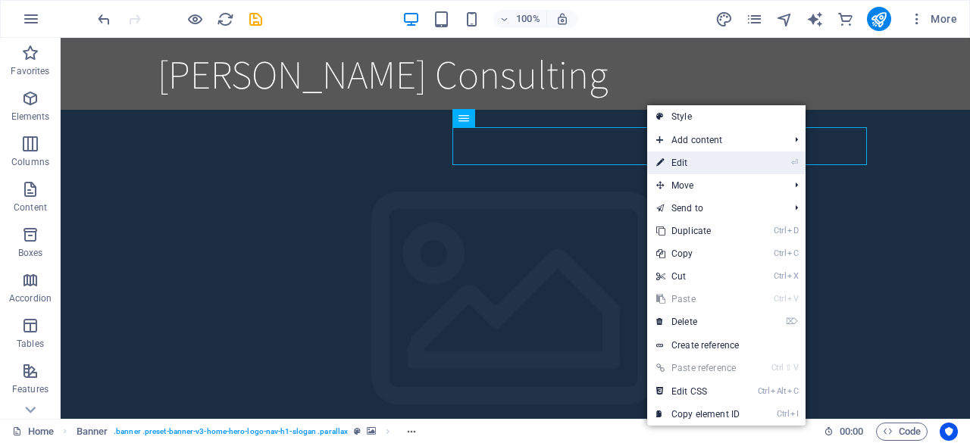
click at [682, 166] on link "⏎ Edit" at bounding box center [698, 163] width 102 height 23
drag, startPoint x: 743, startPoint y: 204, endPoint x: 477, endPoint y: 188, distance: 265.7
click at [477, 188] on figure at bounding box center [515, 300] width 909 height 381
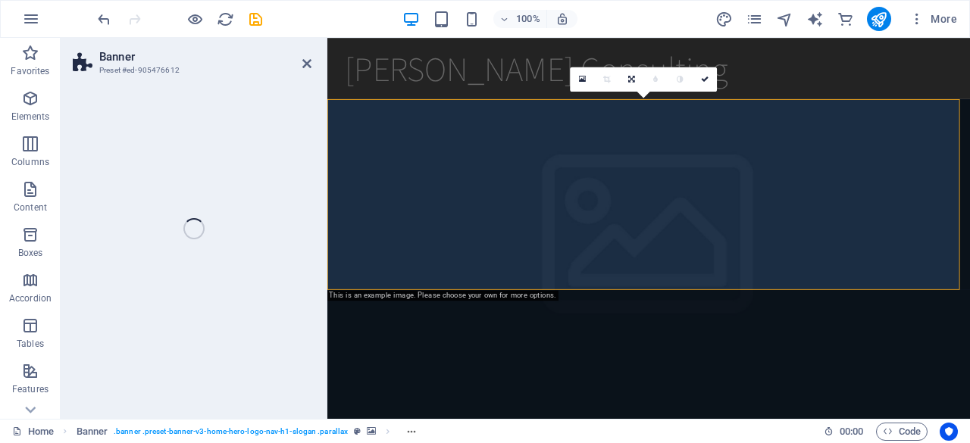
select select "vh"
select select "header"
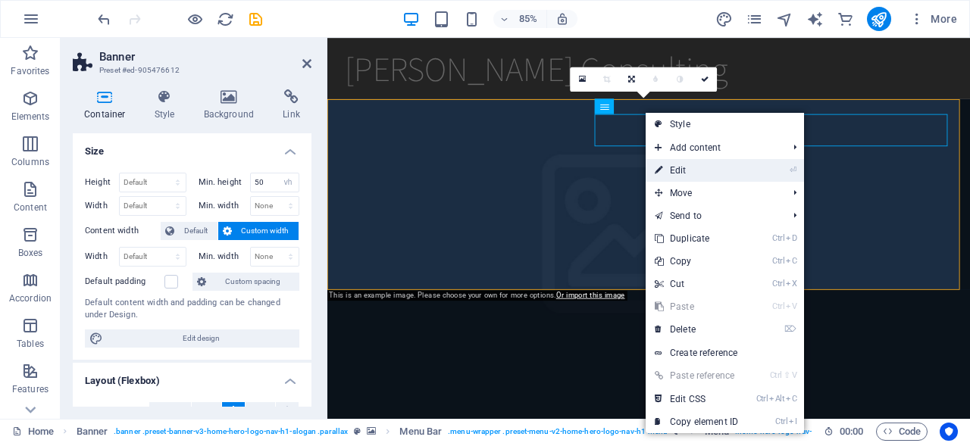
click at [662, 171] on link "⏎ Edit" at bounding box center [697, 170] width 102 height 23
select select
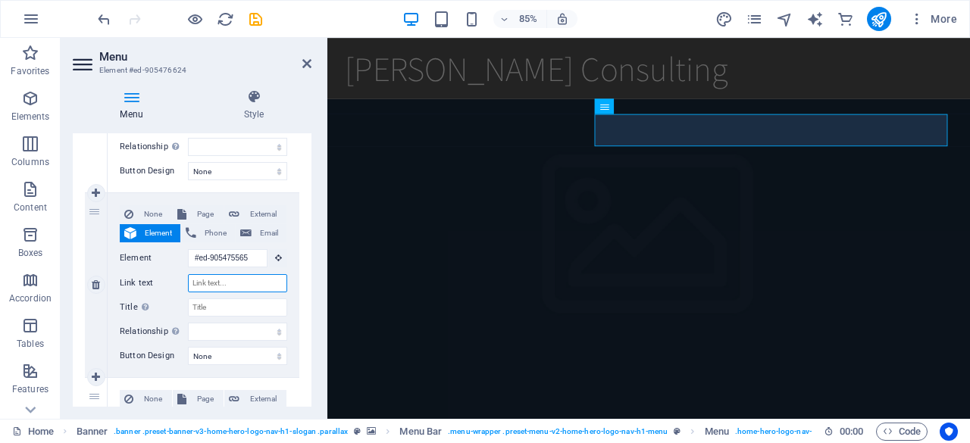
click at [232, 285] on input "Link text" at bounding box center [237, 283] width 99 height 18
type input "Services"
select select
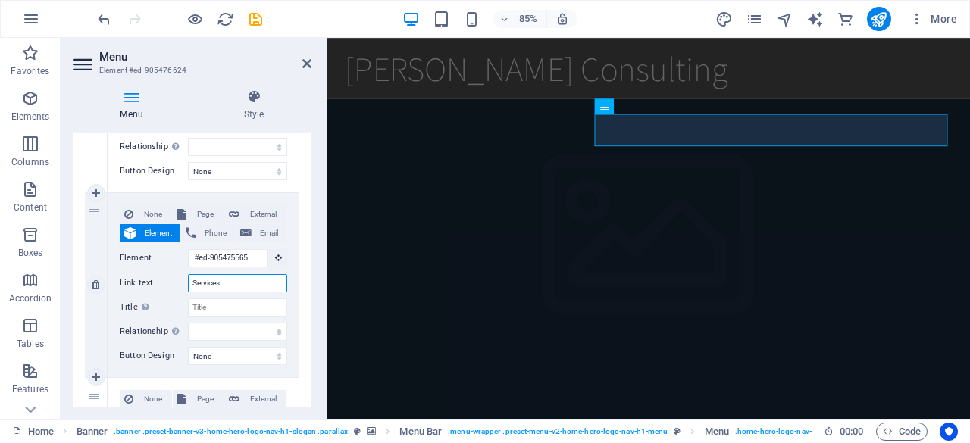
select select
type input "Services"
click at [231, 308] on input "Title Additional link description, should not be the same as the link text. The…" at bounding box center [237, 308] width 99 height 18
type input "Serv"
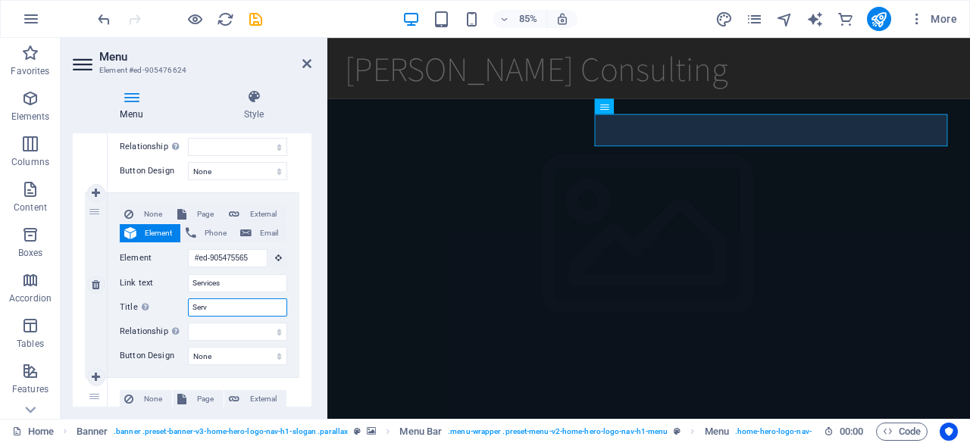
select select
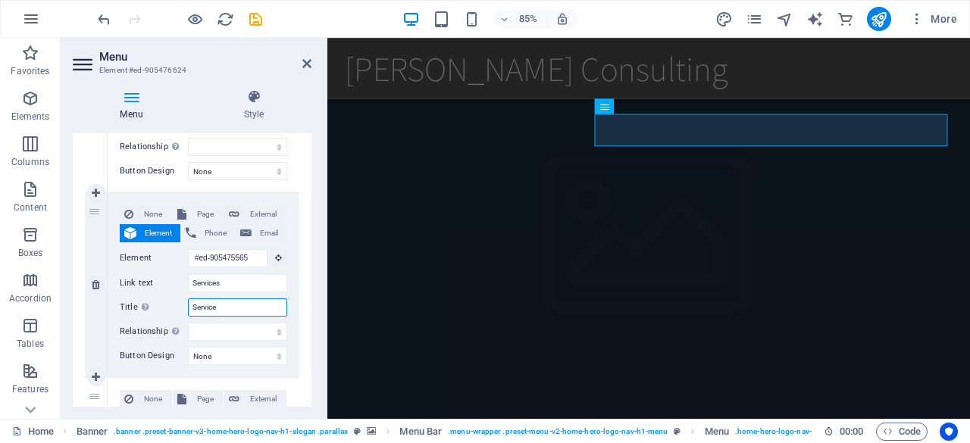
type input "Services"
select select
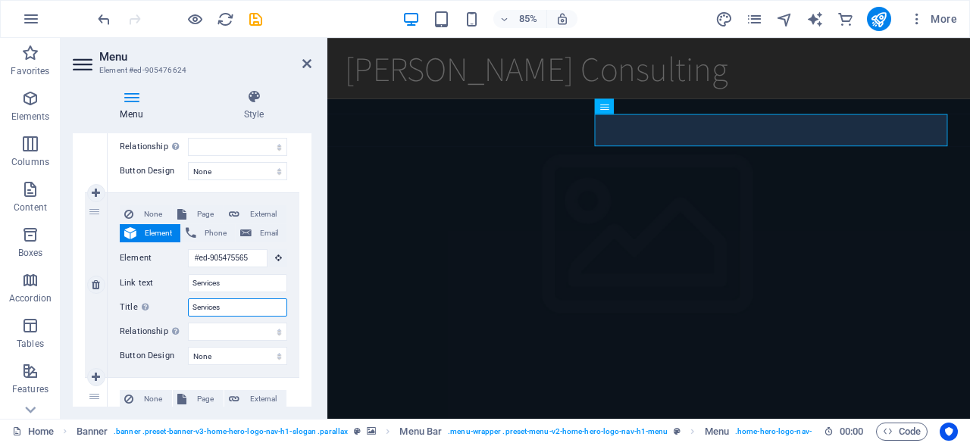
select select
type input "Services"
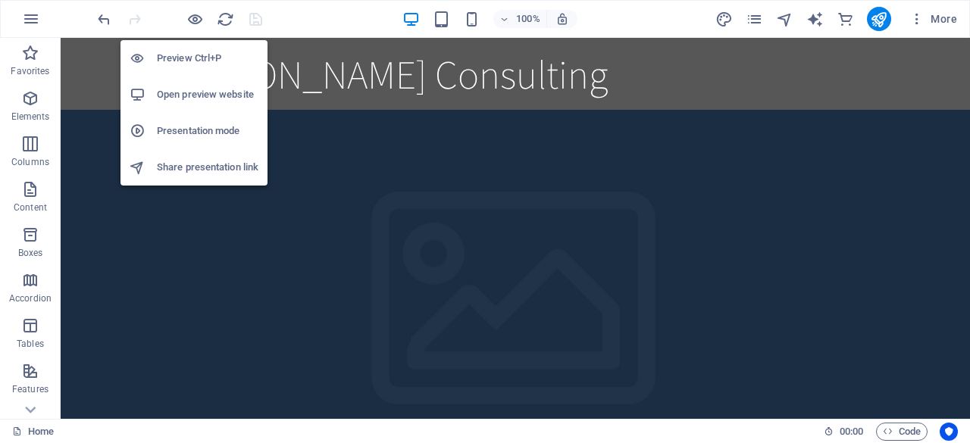
click at [211, 93] on h6 "Open preview website" at bounding box center [208, 95] width 102 height 18
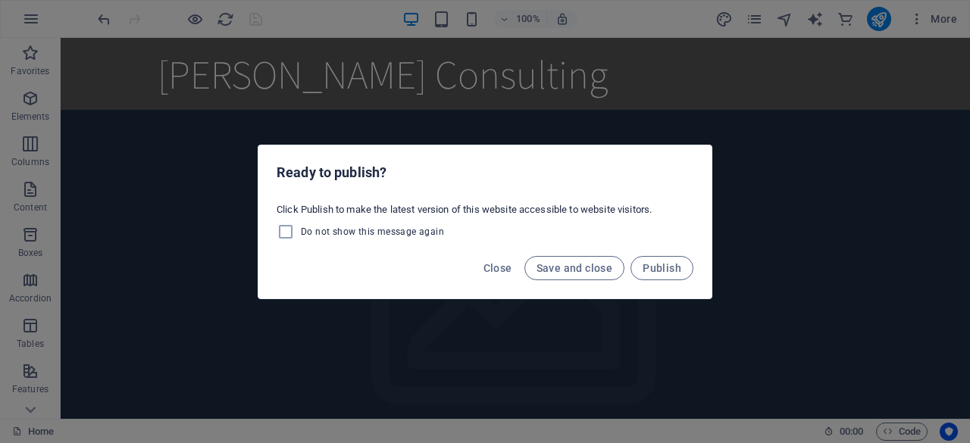
drag, startPoint x: 211, startPoint y: 93, endPoint x: 615, endPoint y: 76, distance: 405.0
click at [615, 76] on div "Ready to publish? Click Publish to make the latest version of this website acce…" at bounding box center [485, 221] width 970 height 443
click at [506, 268] on span "Close" at bounding box center [497, 268] width 29 height 12
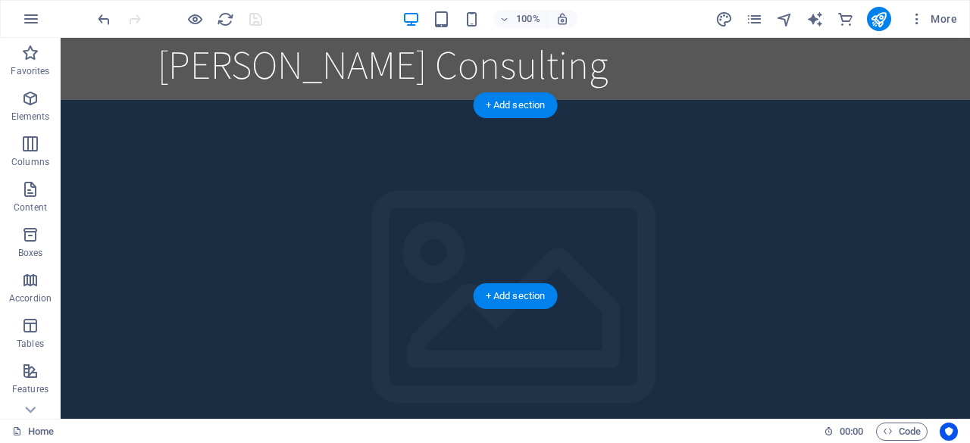
scroll to position [5, 0]
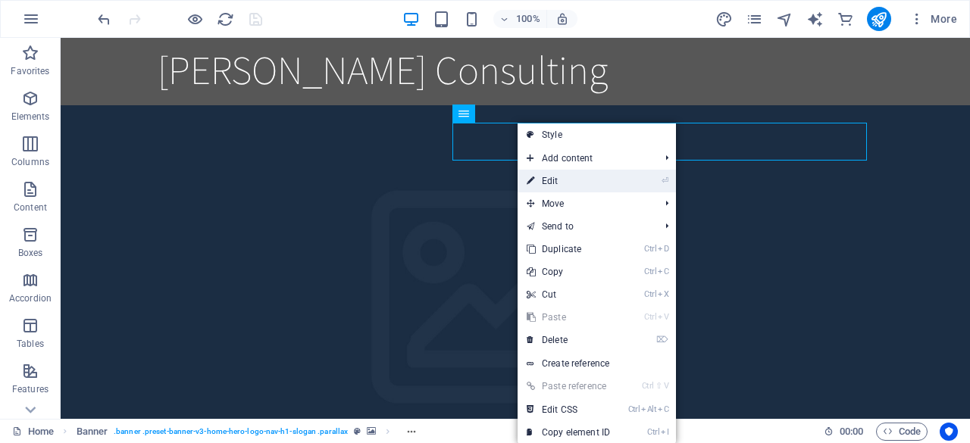
click at [552, 188] on link "⏎ Edit" at bounding box center [569, 181] width 102 height 23
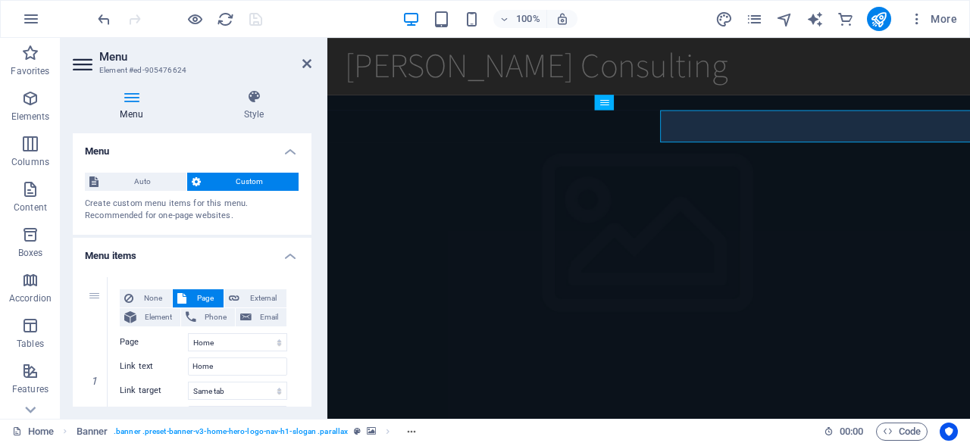
drag, startPoint x: 879, startPoint y: 226, endPoint x: 592, endPoint y: 214, distance: 287.4
click at [592, 214] on figure at bounding box center [705, 329] width 756 height 449
select select "vh"
select select "header"
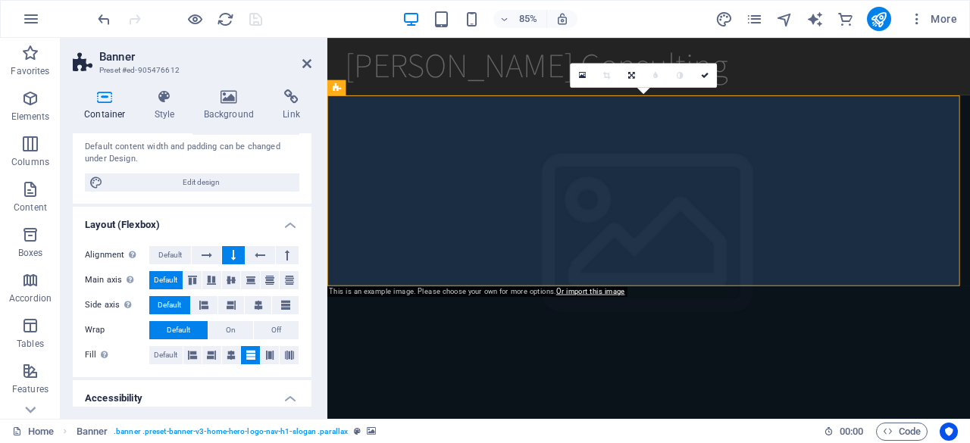
scroll to position [0, 0]
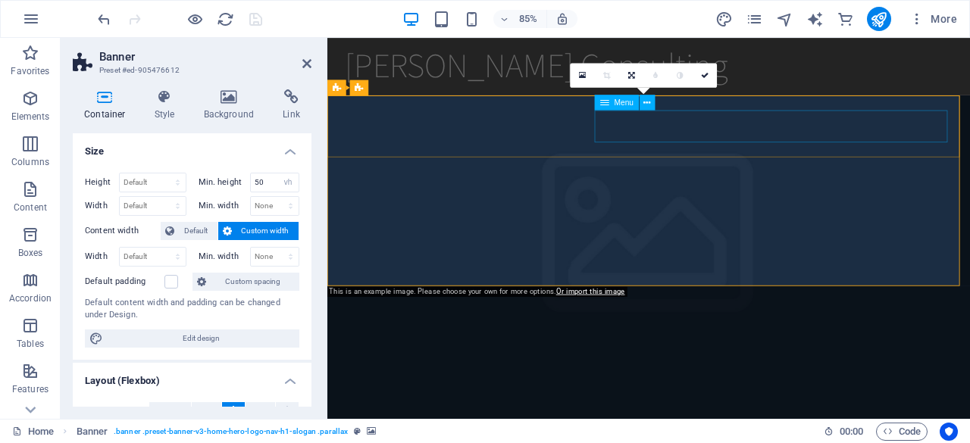
select select
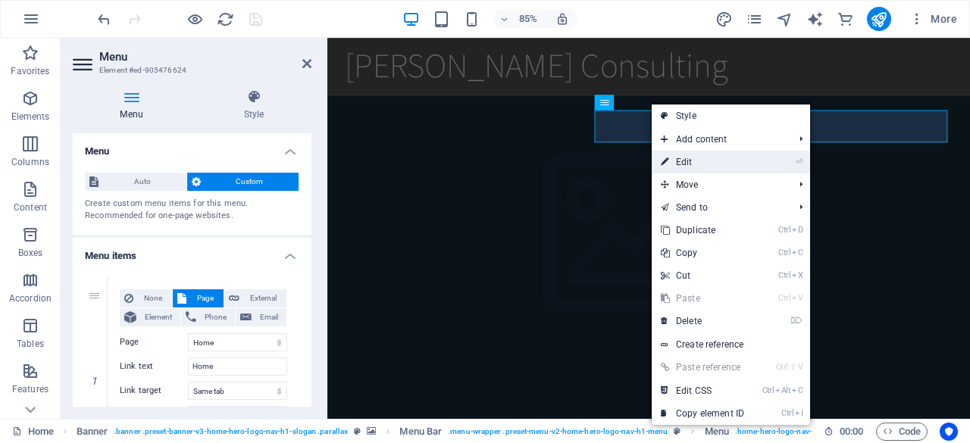
drag, startPoint x: 691, startPoint y: 162, endPoint x: 428, endPoint y: 146, distance: 263.4
click at [691, 162] on link "⏎ Edit" at bounding box center [703, 162] width 102 height 23
click at [756, 184] on figure at bounding box center [705, 329] width 756 height 449
select select "vh"
select select "header"
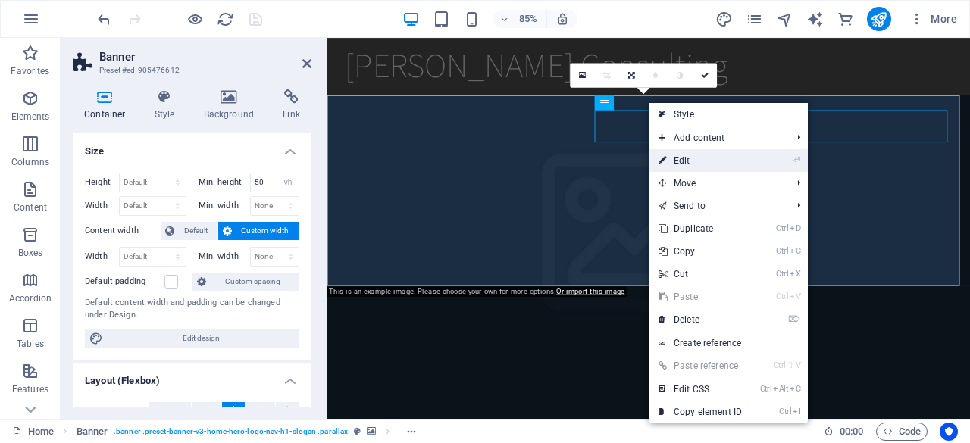
click at [681, 153] on link "⏎ Edit" at bounding box center [700, 160] width 102 height 23
drag, startPoint x: 1009, startPoint y: 191, endPoint x: 743, endPoint y: 174, distance: 265.8
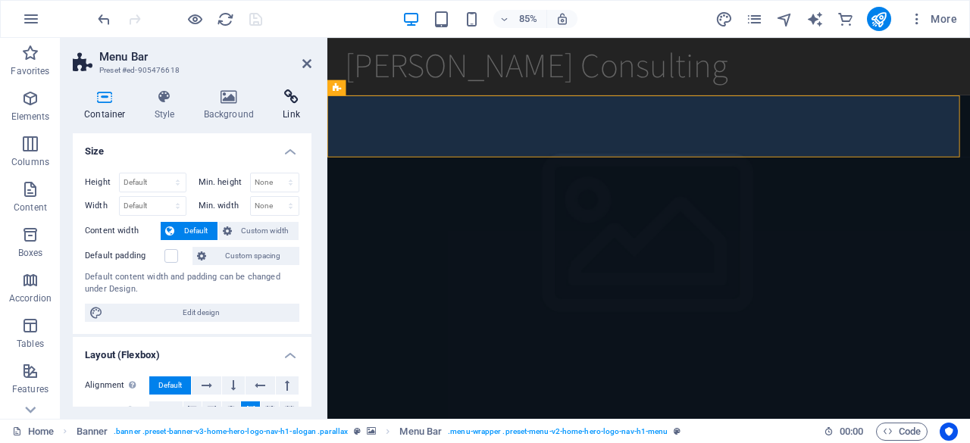
click at [296, 106] on h4 "Link" at bounding box center [291, 105] width 40 height 32
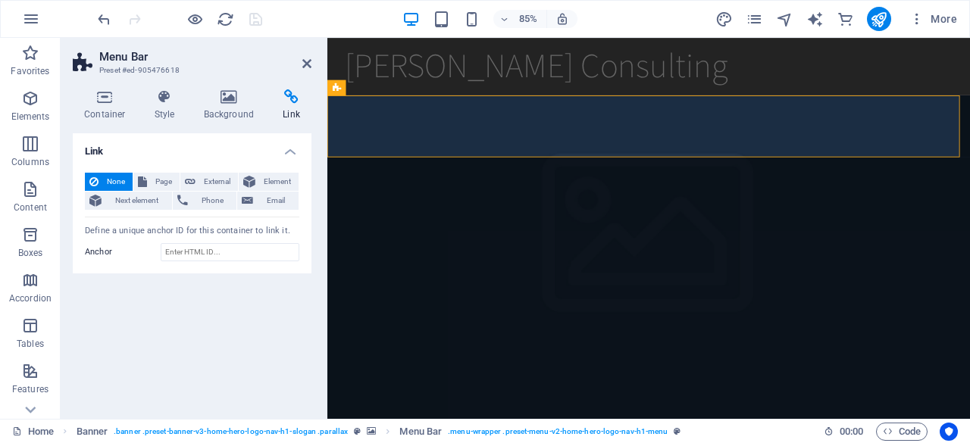
click at [296, 106] on h4 "Link" at bounding box center [291, 105] width 40 height 32
click at [308, 61] on icon at bounding box center [306, 64] width 9 height 12
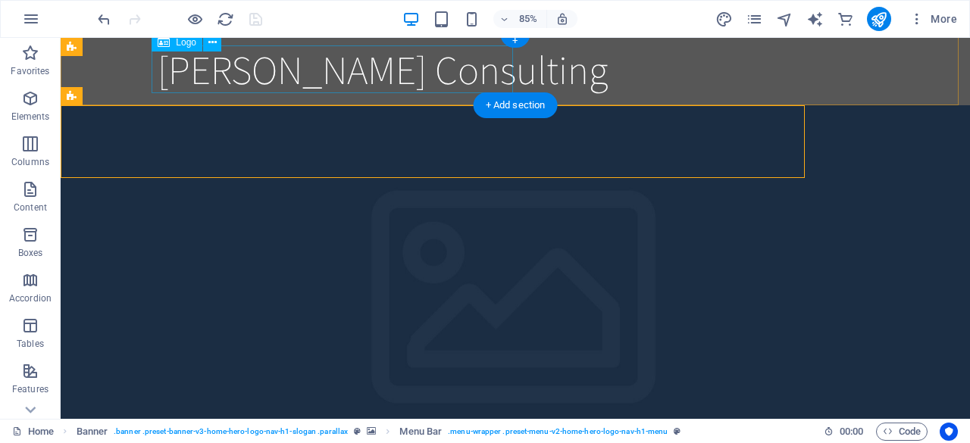
drag, startPoint x: 368, startPoint y: 99, endPoint x: 308, endPoint y: 61, distance: 71.5
click at [308, 61] on div "[PERSON_NAME] Consulting" at bounding box center [515, 69] width 715 height 48
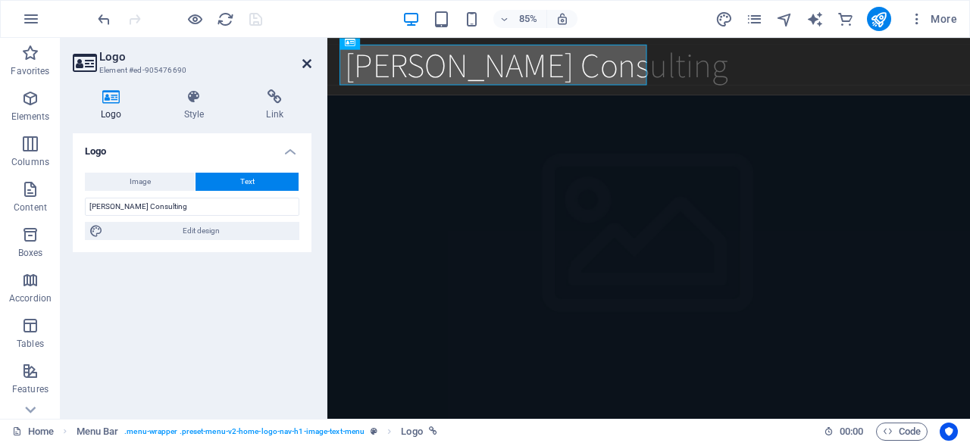
click at [303, 64] on icon at bounding box center [306, 64] width 9 height 12
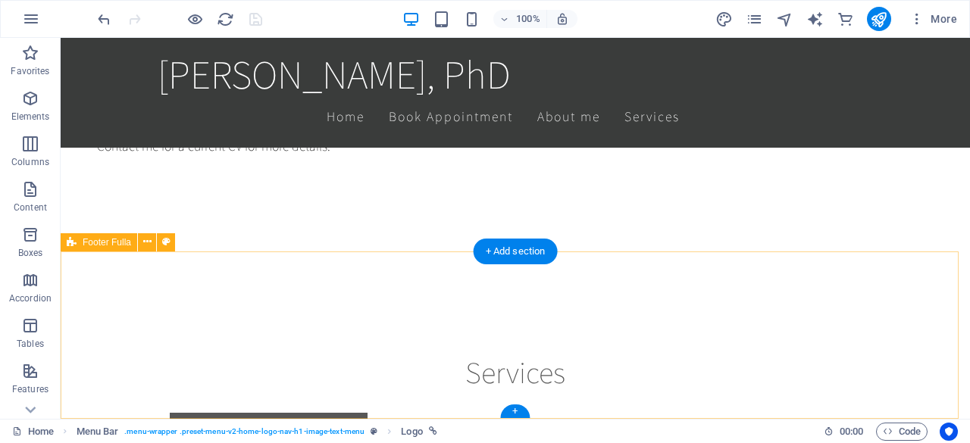
scroll to position [3919, 0]
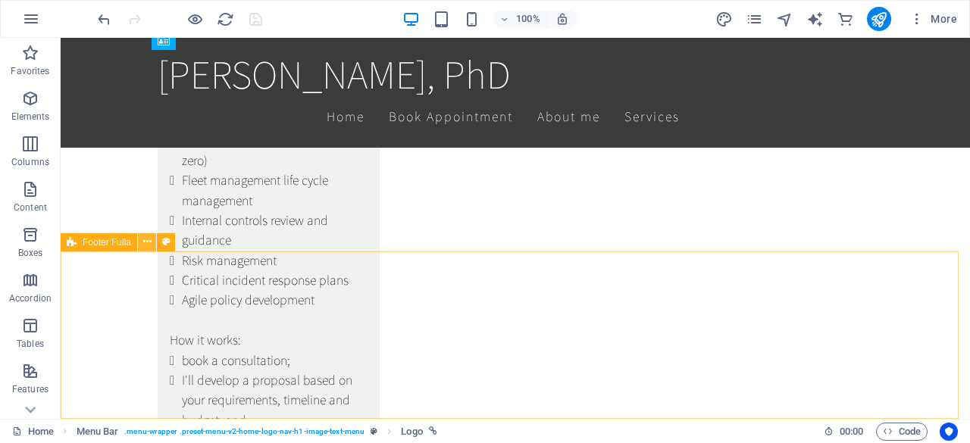
click at [150, 241] on icon at bounding box center [147, 242] width 8 height 16
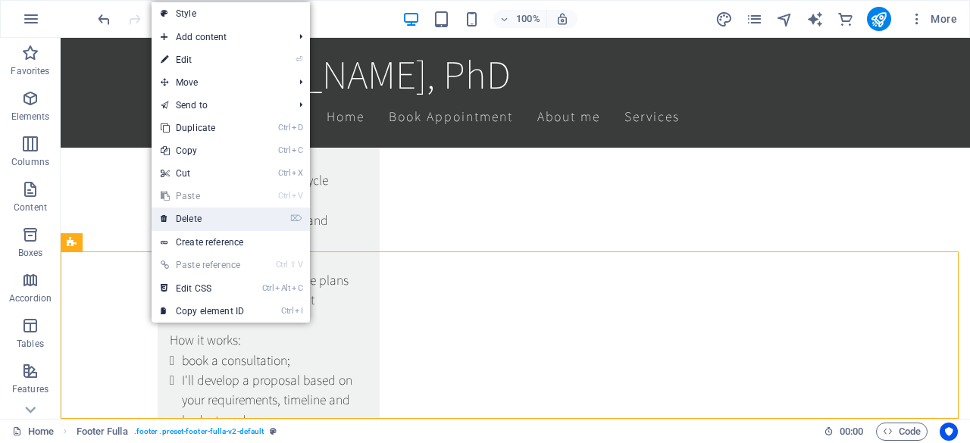
click at [192, 217] on link "⌦ Delete" at bounding box center [203, 219] width 102 height 23
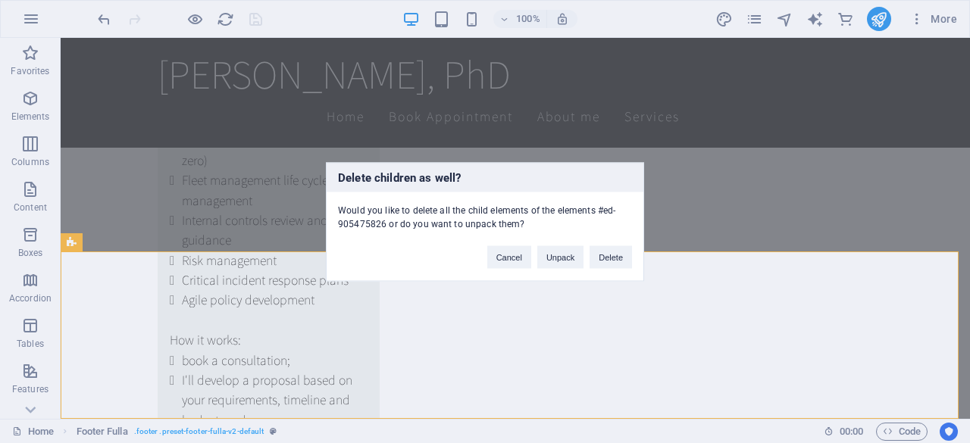
click at [637, 249] on div "Cancel Unpack Delete" at bounding box center [559, 249] width 167 height 39
click at [613, 258] on button "Delete" at bounding box center [611, 257] width 42 height 23
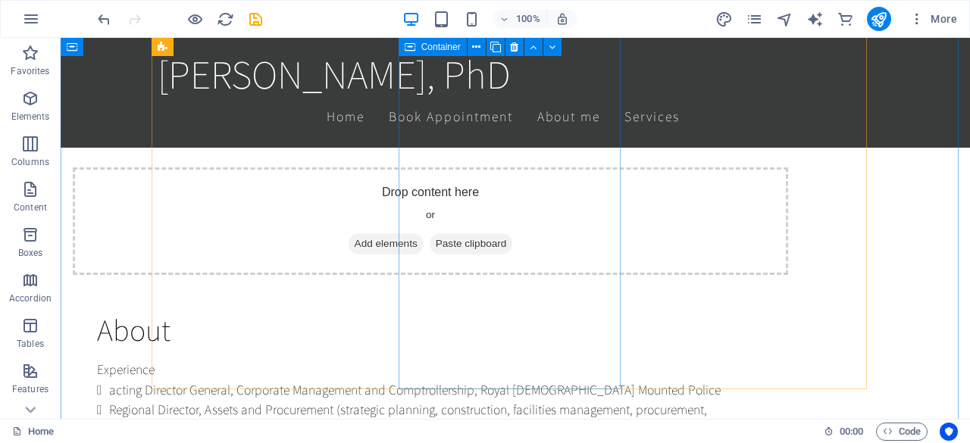
scroll to position [2488, 0]
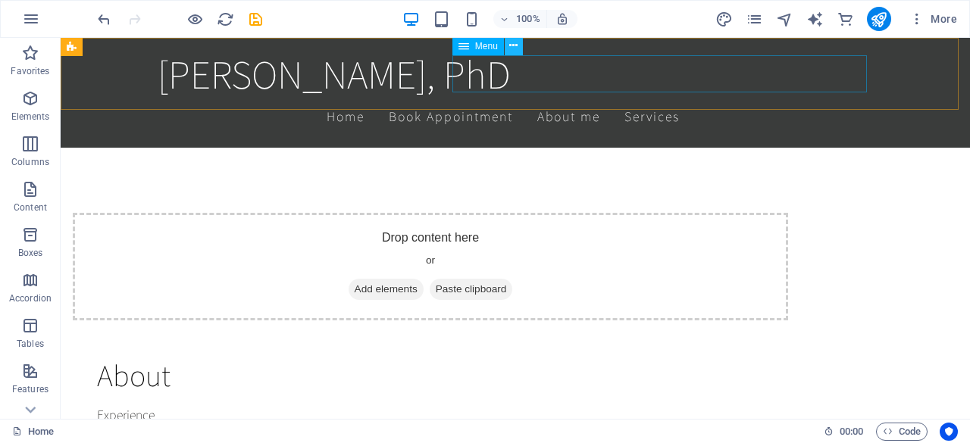
click at [517, 52] on icon at bounding box center [513, 46] width 8 height 16
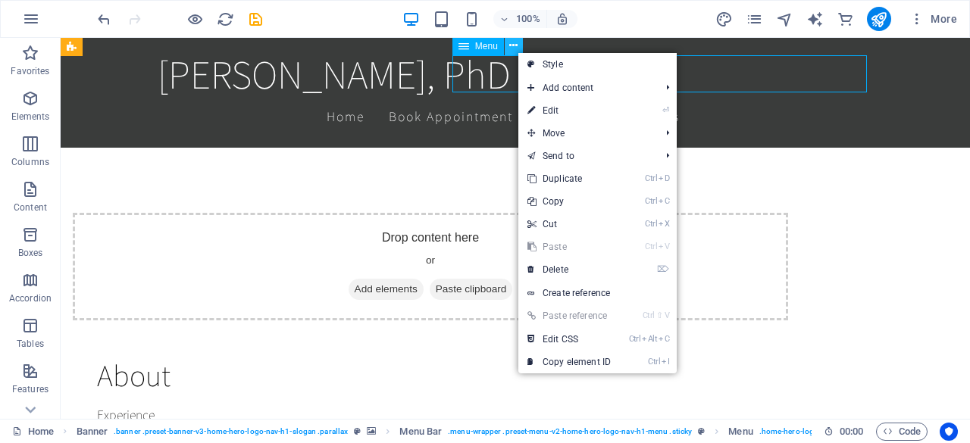
click at [517, 52] on icon at bounding box center [513, 46] width 8 height 16
click at [533, 119] on icon at bounding box center [531, 110] width 8 height 23
select select
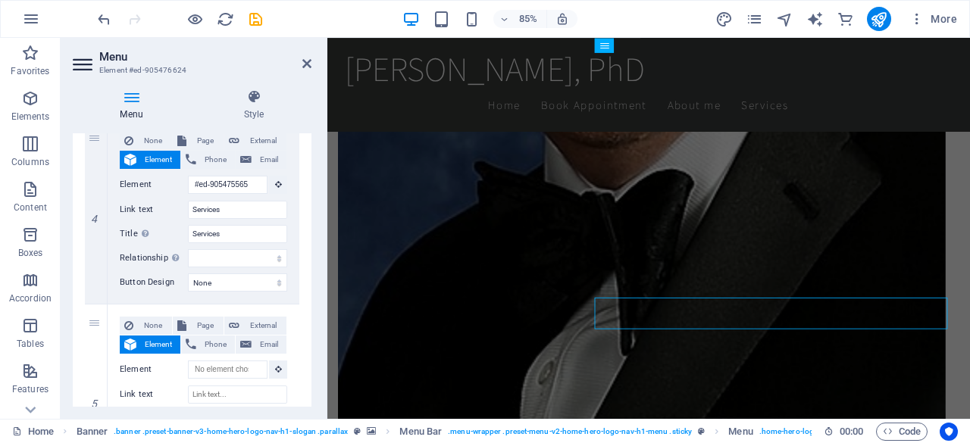
scroll to position [882, 0]
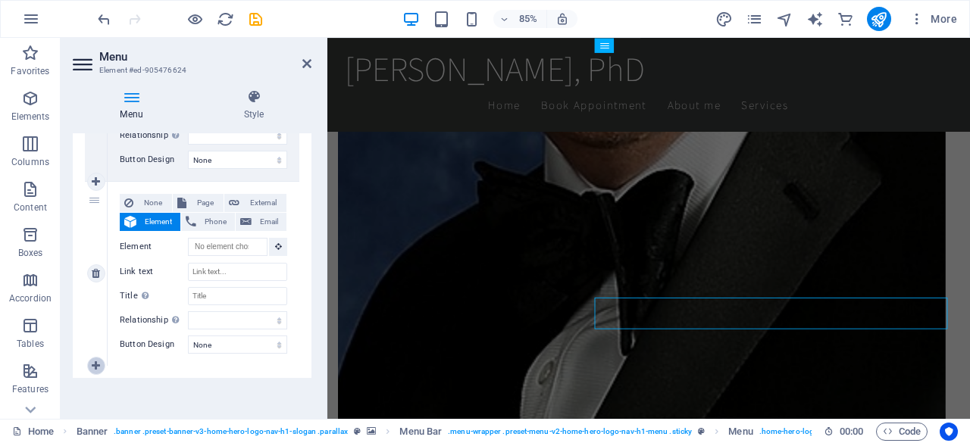
click at [100, 364] on icon at bounding box center [96, 366] width 8 height 11
select select
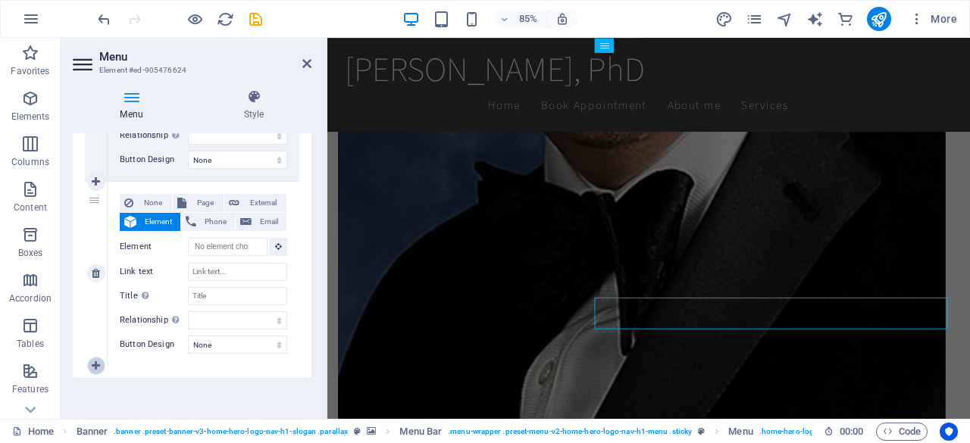
select select
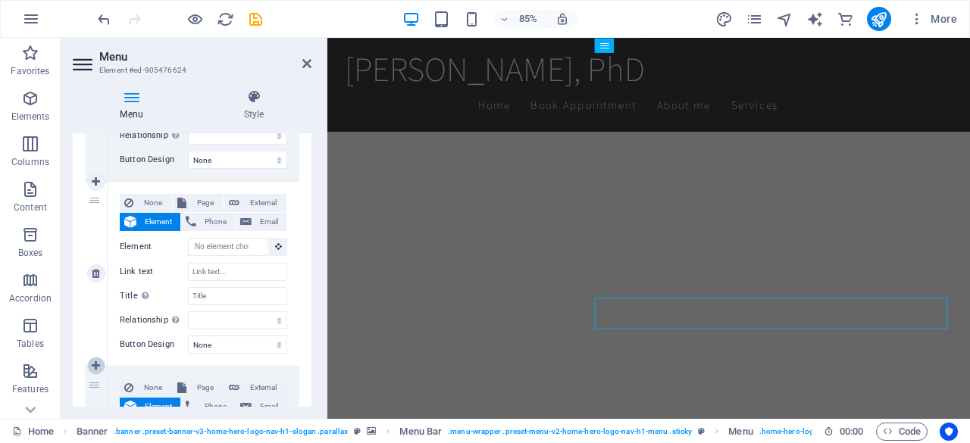
click at [100, 364] on icon at bounding box center [96, 366] width 8 height 11
select select
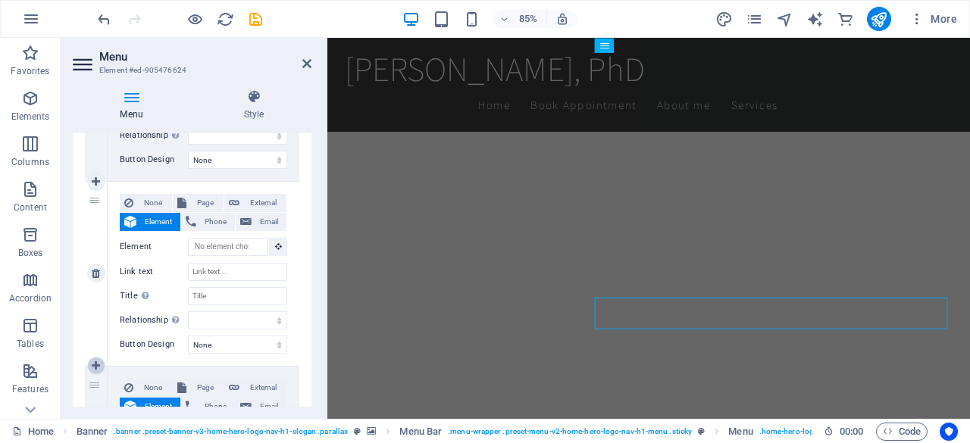
select select
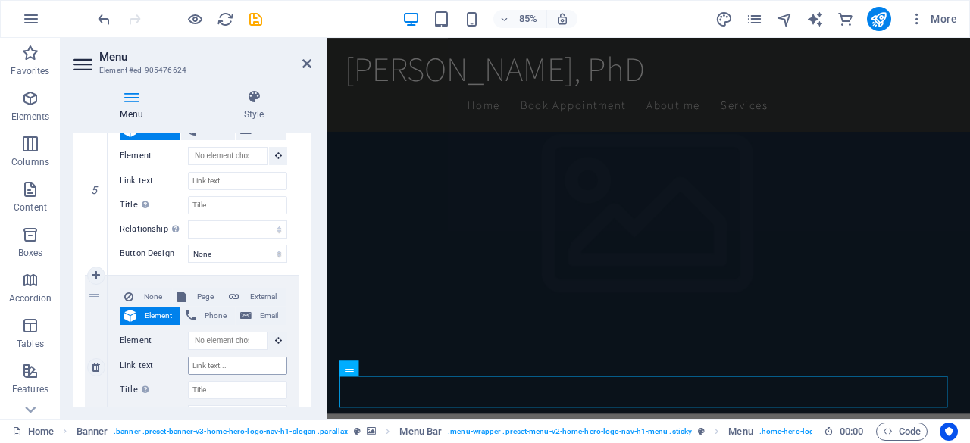
scroll to position [2052, 0]
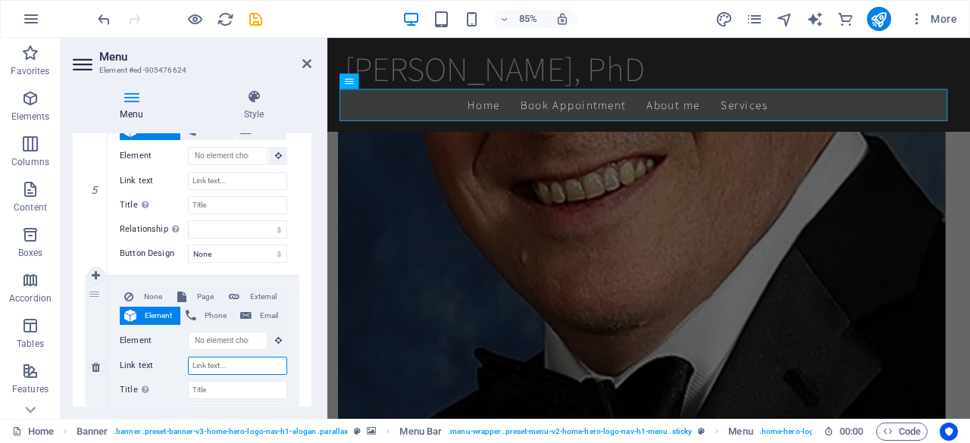
click at [224, 366] on input "Link text" at bounding box center [237, 366] width 99 height 18
type input "FA"
select select
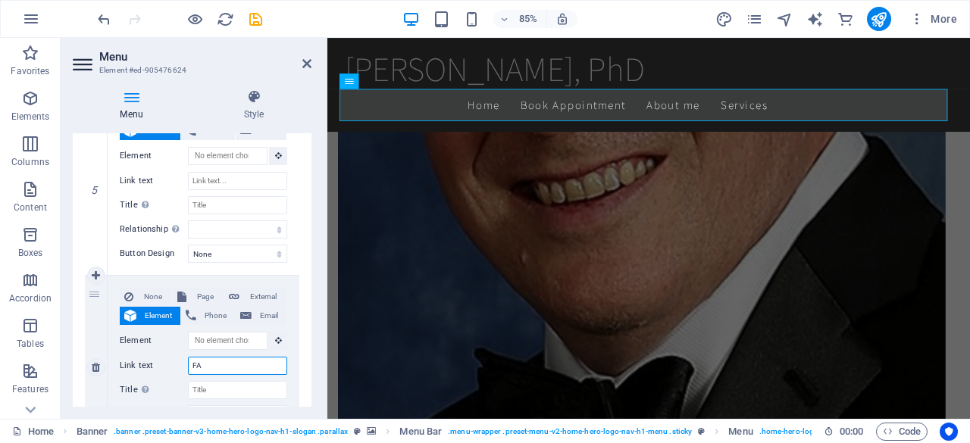
select select
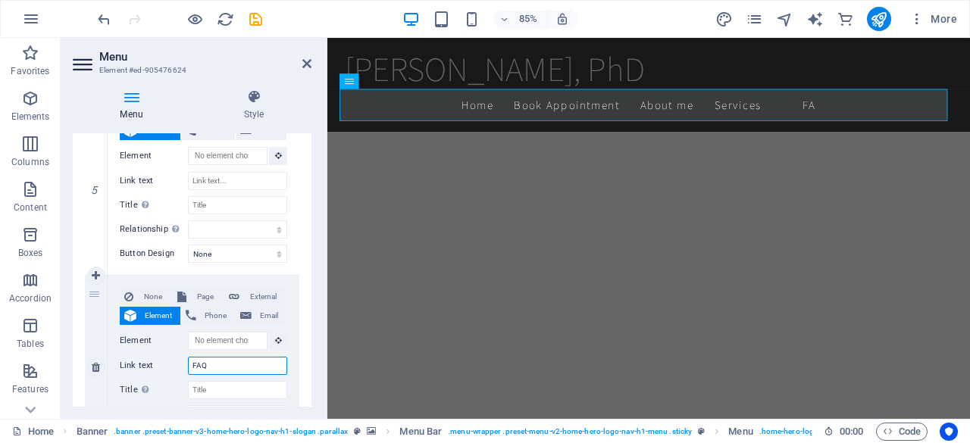
type input "FAQs"
select select
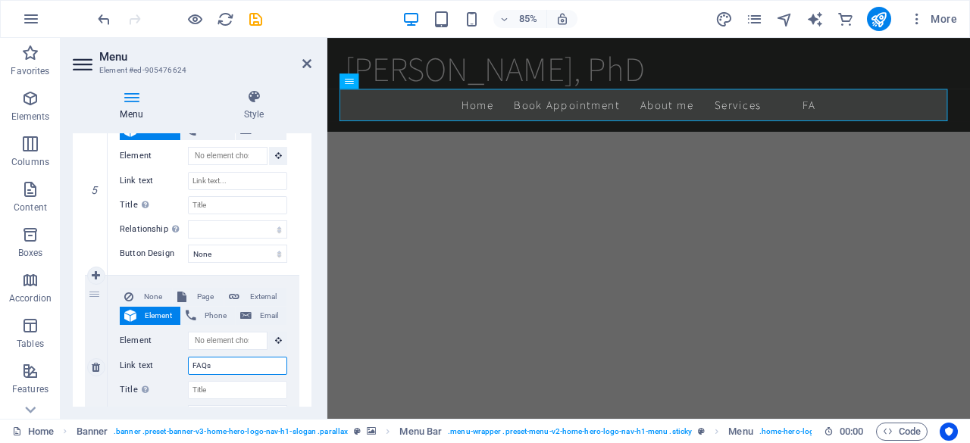
select select
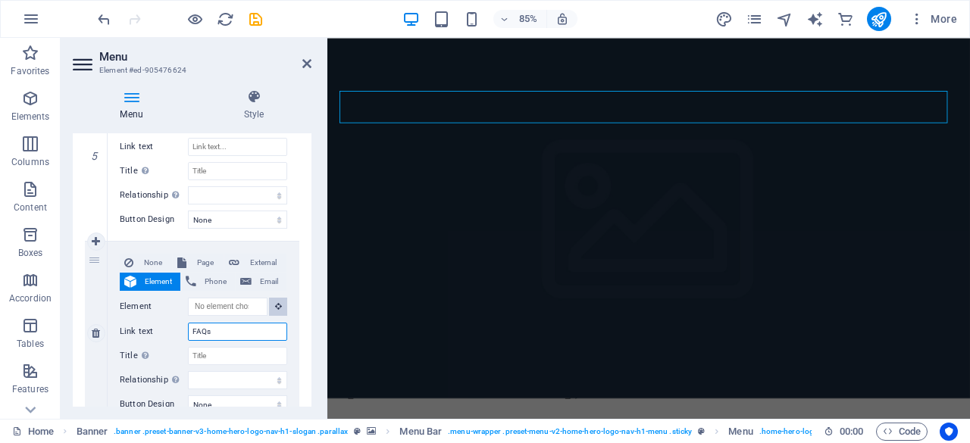
scroll to position [1870, 0]
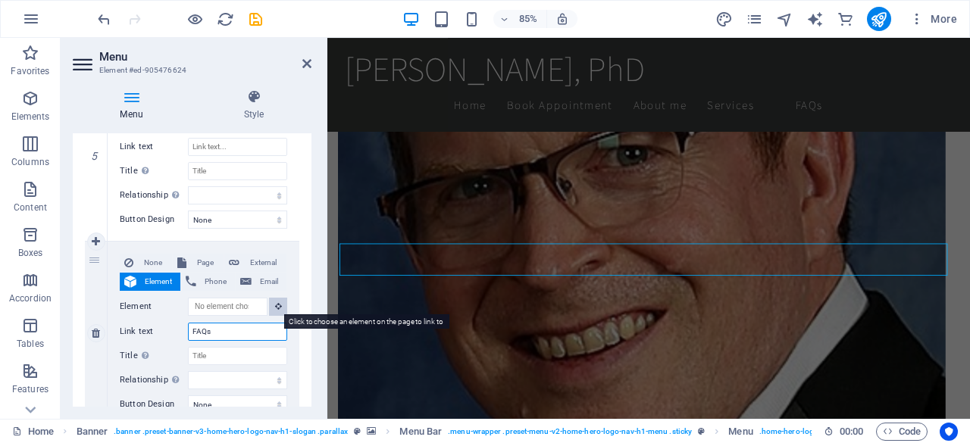
type input "FAQs"
click at [282, 311] on button at bounding box center [278, 307] width 18 height 18
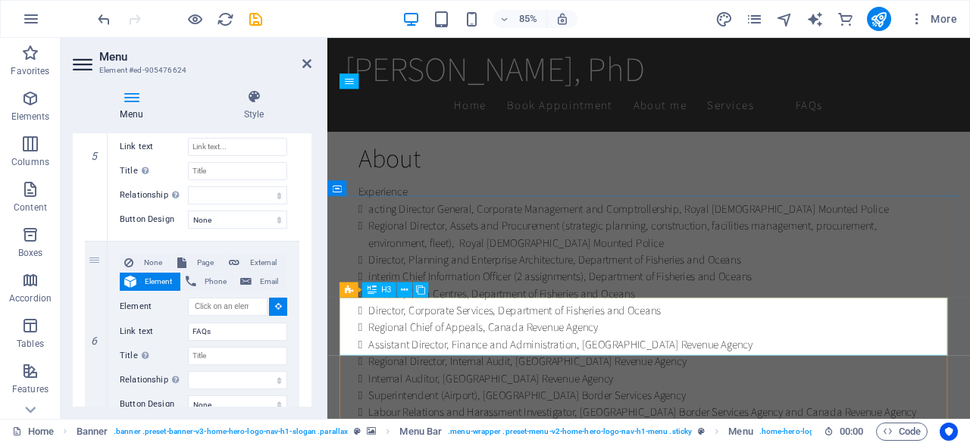
scroll to position [2736, 0]
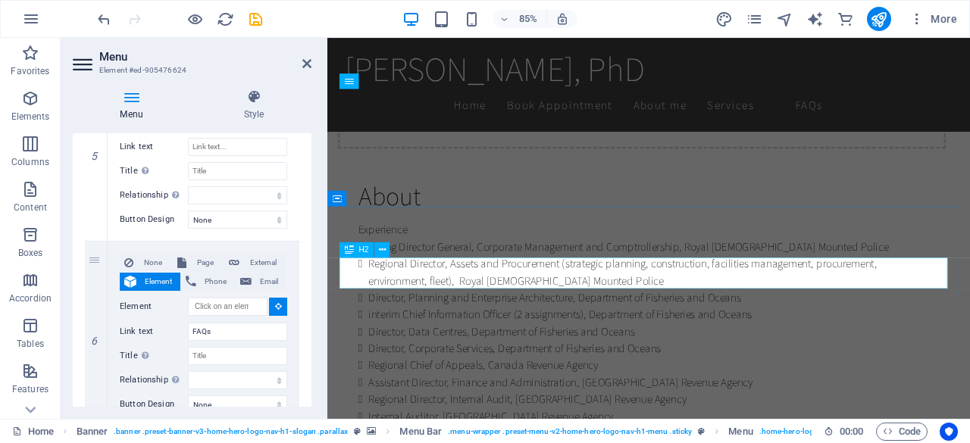
select select
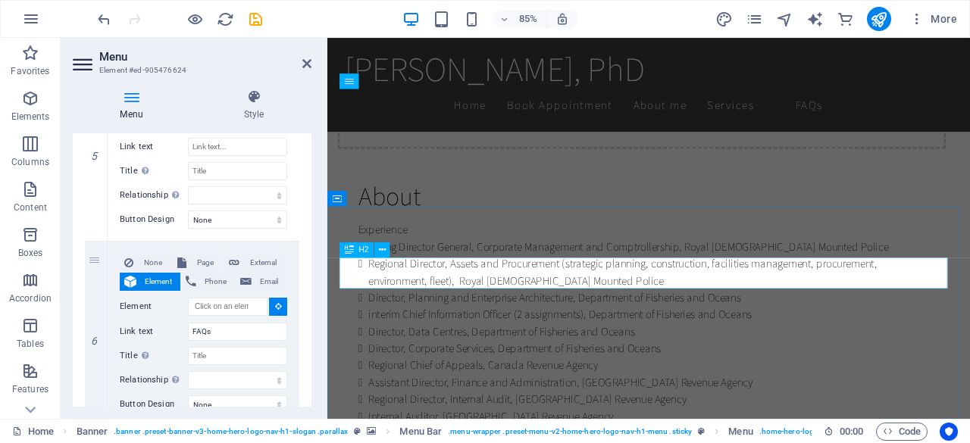
select select
type input "#ed-905475934"
select select
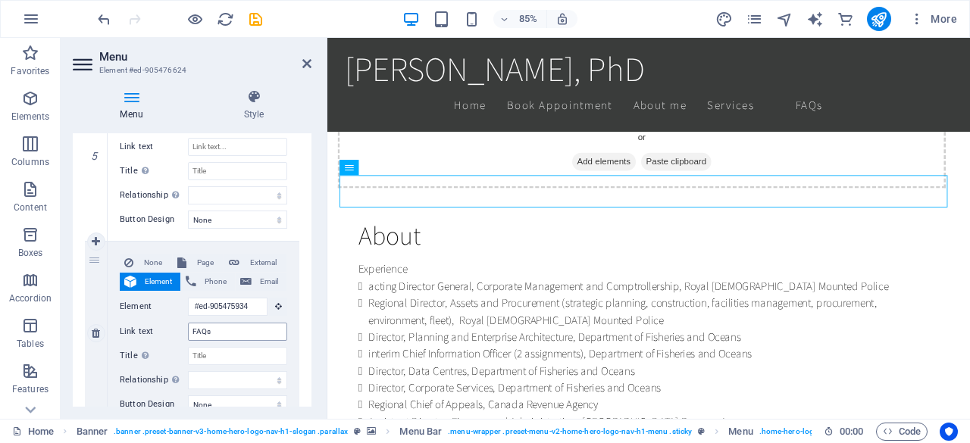
scroll to position [2555, 0]
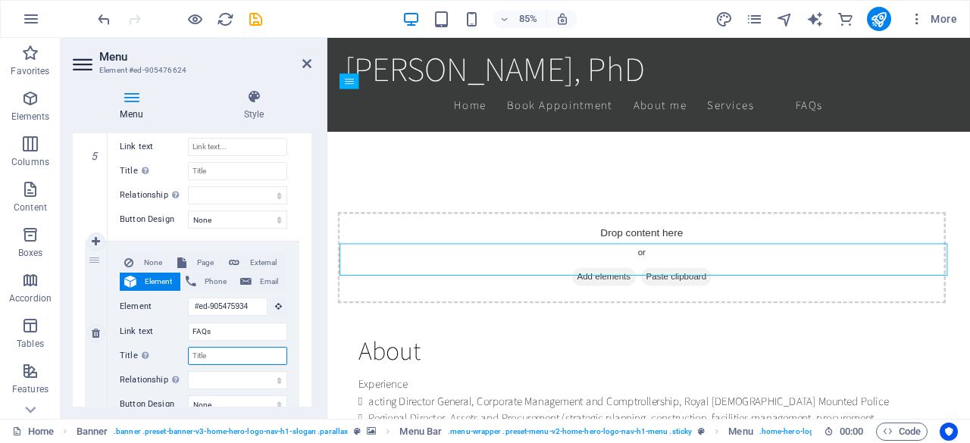
click at [226, 352] on input "Title Additional link description, should not be the same as the link text. The…" at bounding box center [237, 356] width 99 height 18
type input "Frequently"
select select
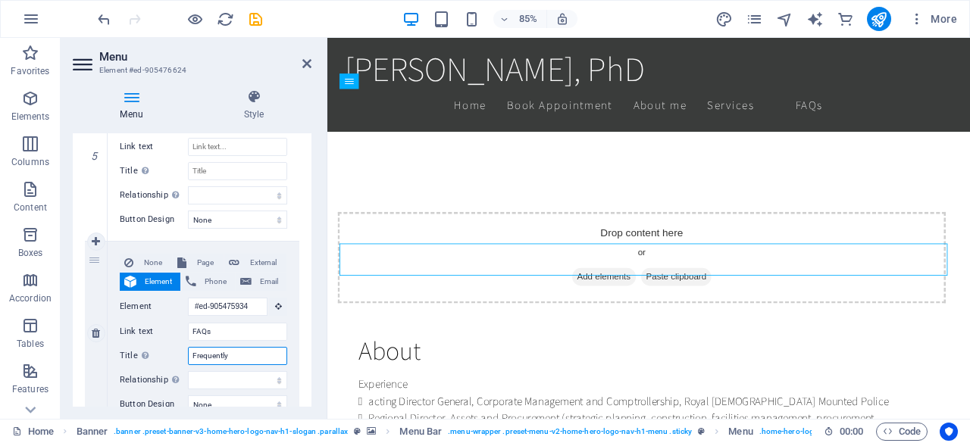
select select
type input "Frequently A"
select select
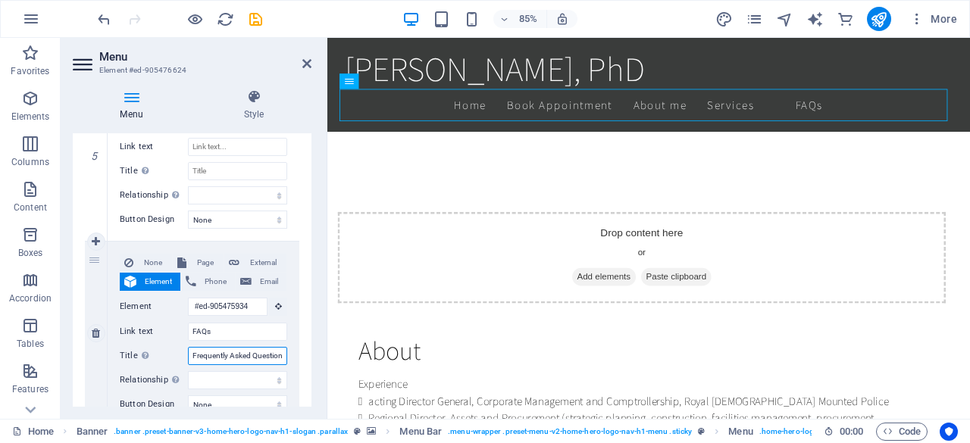
type input "Frequently Asked Questions"
select select
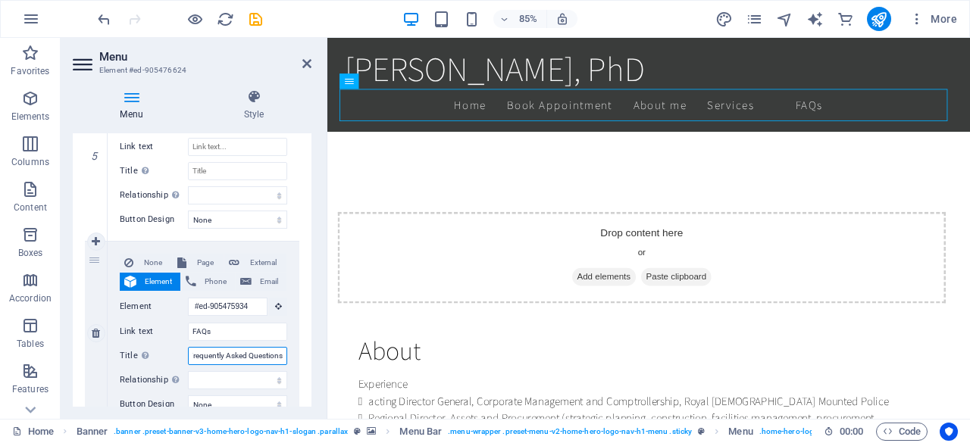
select select
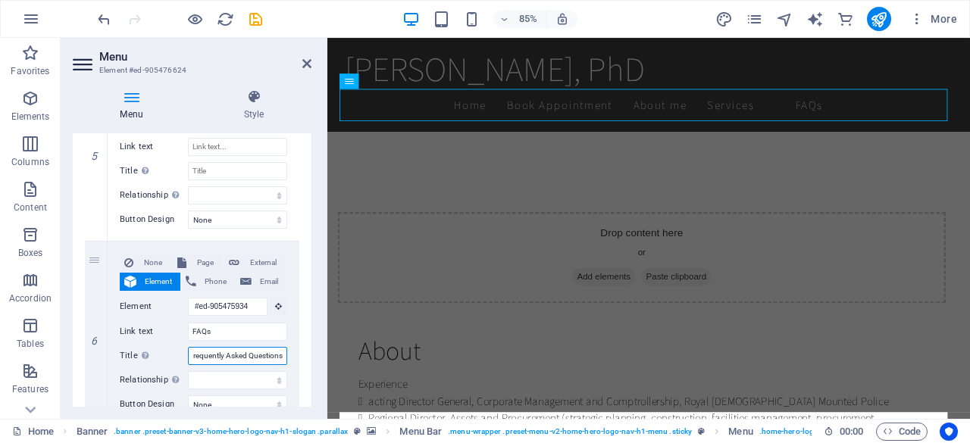
scroll to position [2373, 0]
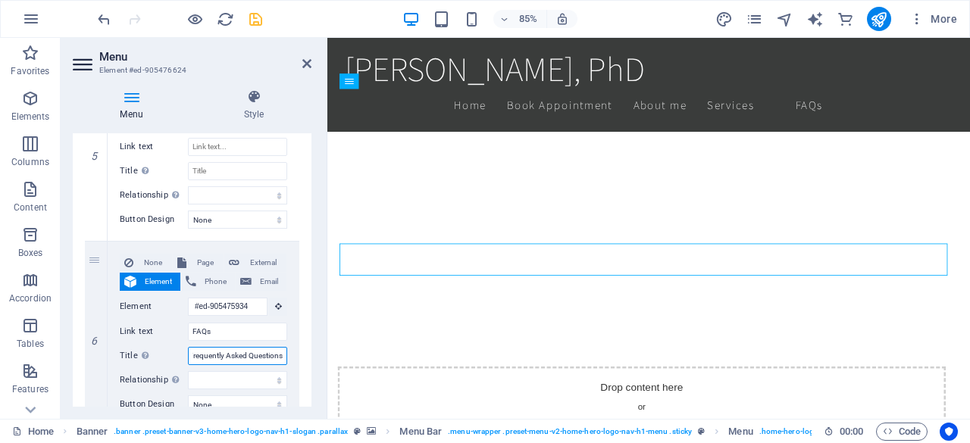
type input "Frequently Asked Questions"
click at [255, 23] on icon "save" at bounding box center [255, 19] width 17 height 17
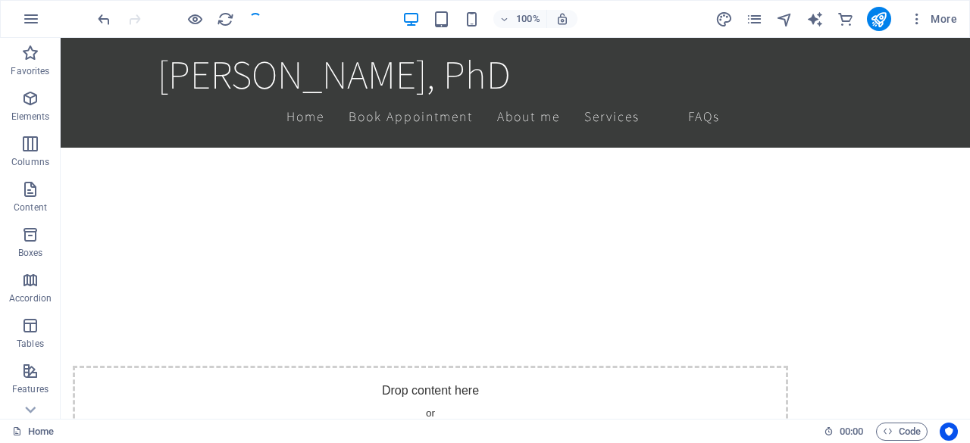
scroll to position [2339, 0]
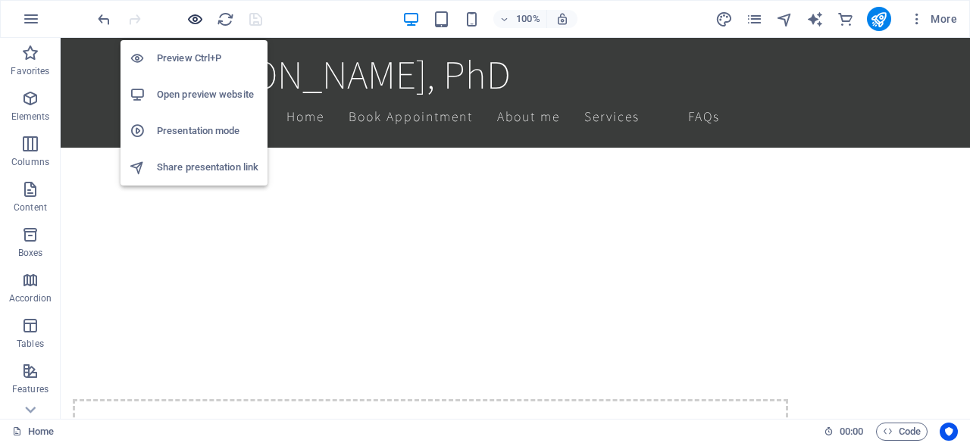
drag, startPoint x: 196, startPoint y: 23, endPoint x: 196, endPoint y: 37, distance: 13.7
click at [209, 98] on h6 "Open preview website" at bounding box center [208, 95] width 102 height 18
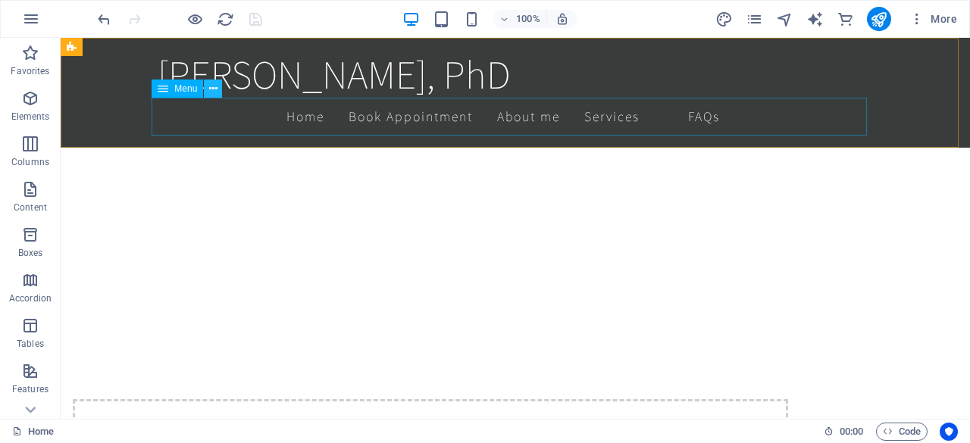
click at [214, 95] on icon at bounding box center [213, 89] width 8 height 16
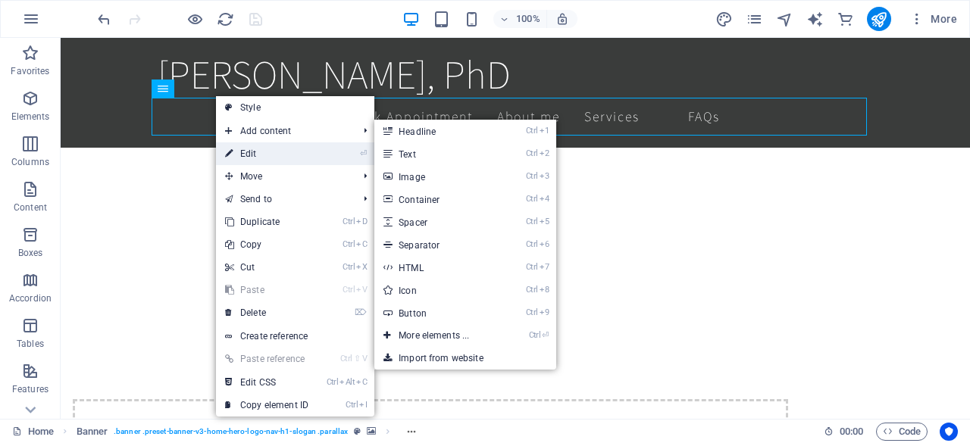
click at [259, 155] on link "⏎ Edit" at bounding box center [267, 153] width 102 height 23
select select
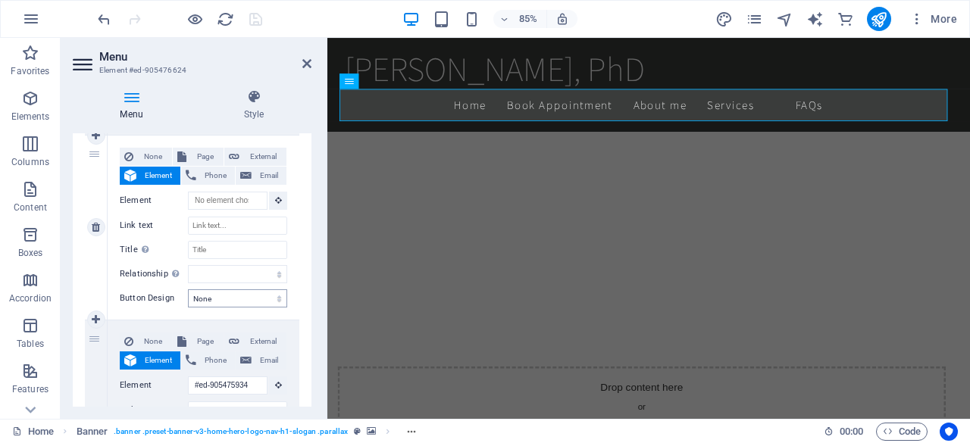
scroll to position [914, 0]
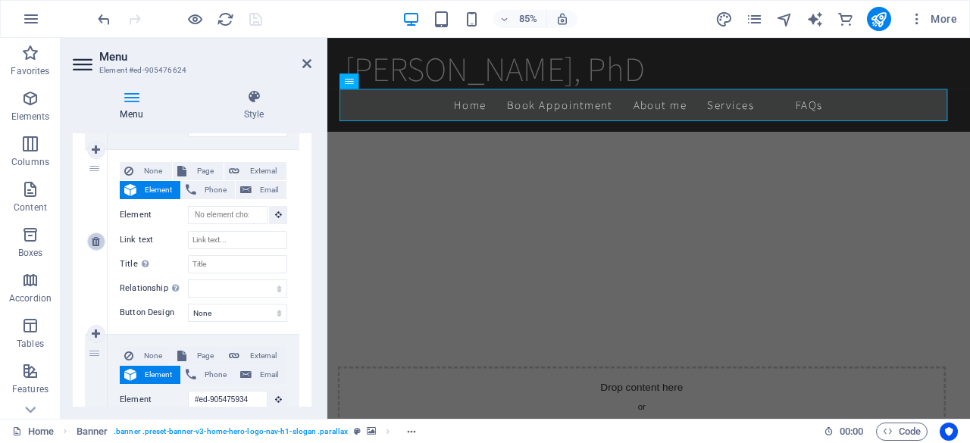
click at [92, 244] on icon at bounding box center [96, 241] width 8 height 11
select select
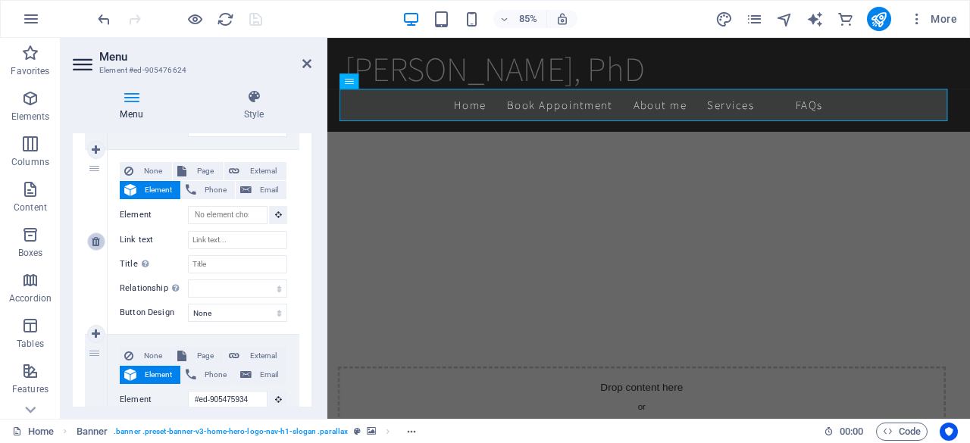
type input "#ed-905475934"
type input "FAQs"
type input "Frequently Asked Questions"
select select
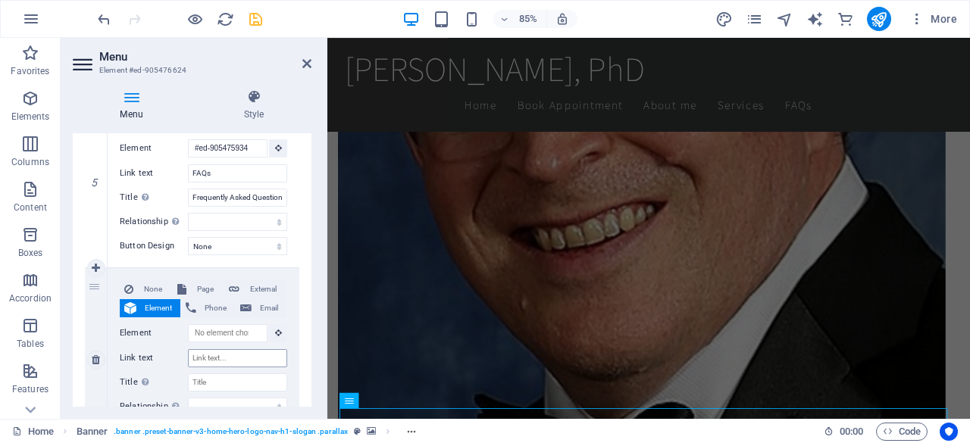
scroll to position [2191, 0]
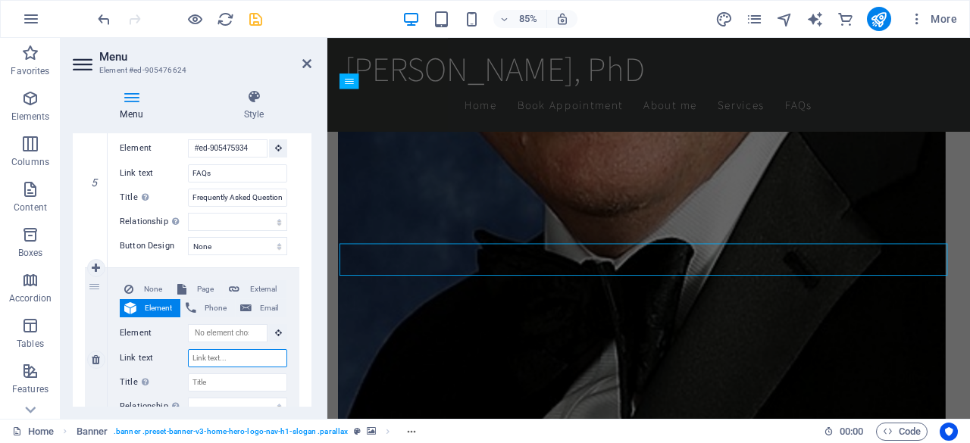
click at [220, 354] on input "Link text" at bounding box center [237, 358] width 99 height 18
type input "Contact"
select select
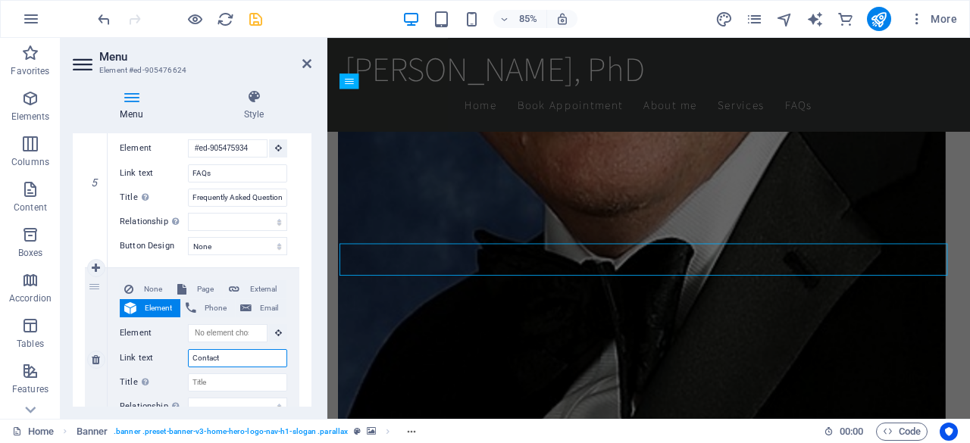
select select
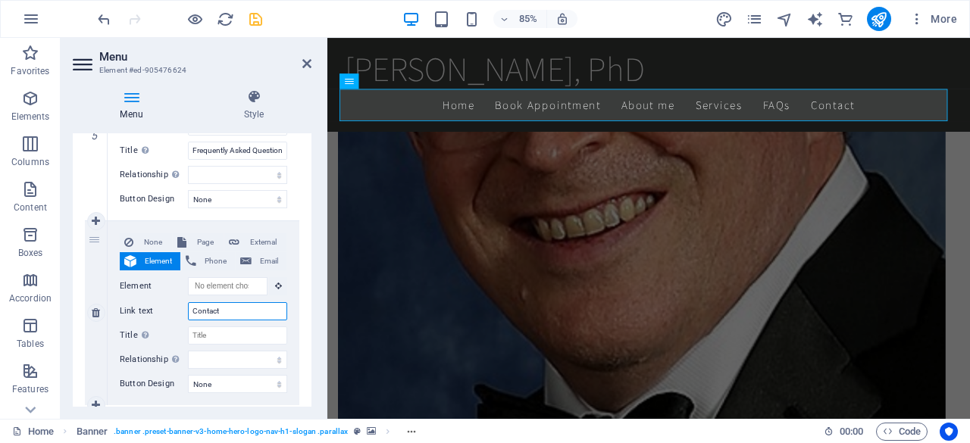
scroll to position [1030, 0]
type input "Contact"
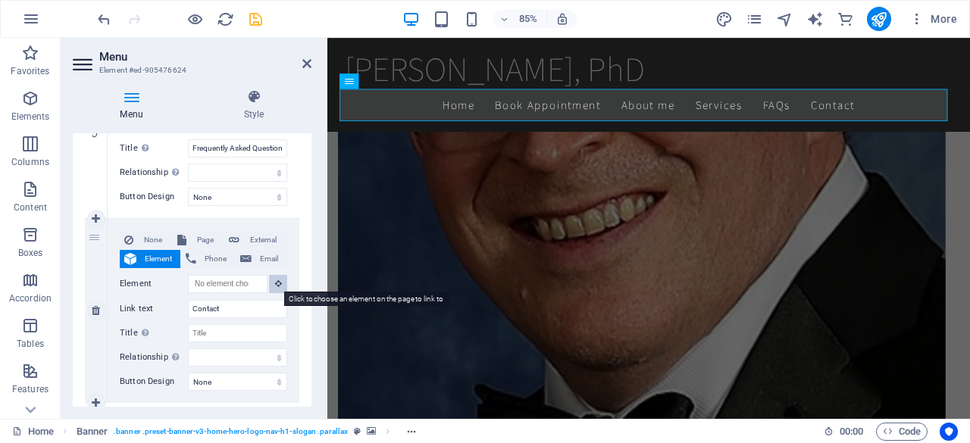
click at [276, 280] on icon at bounding box center [278, 284] width 7 height 8
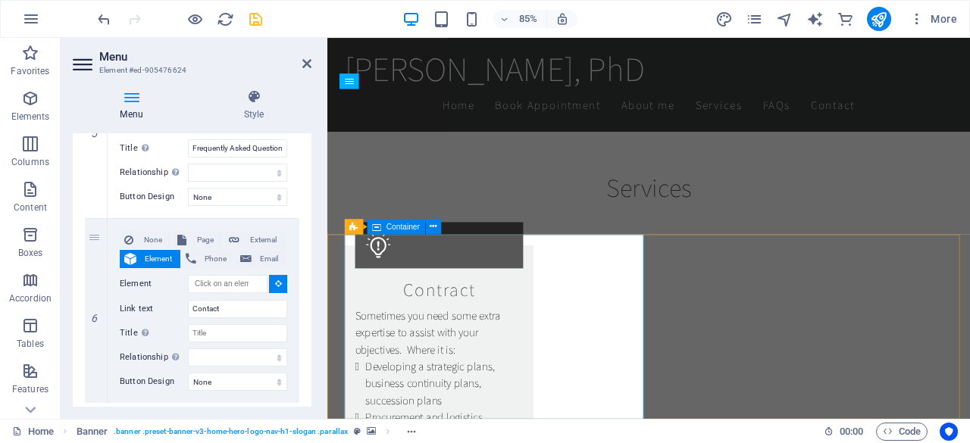
scroll to position [3718, 0]
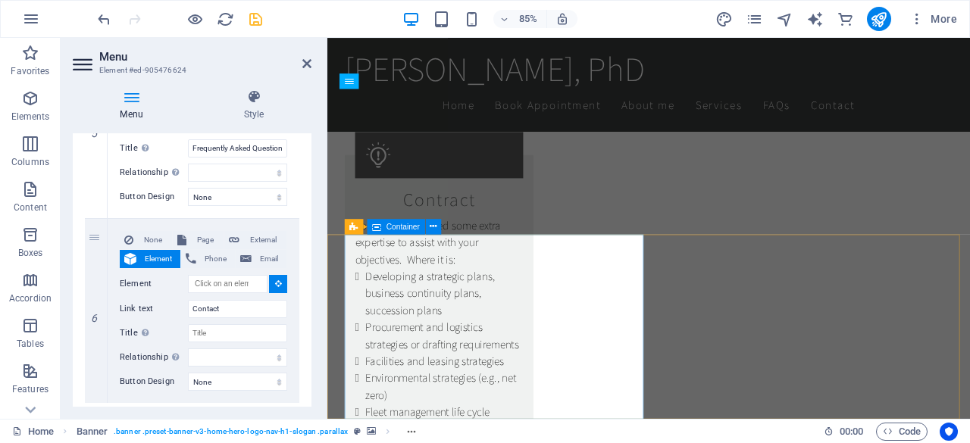
select select
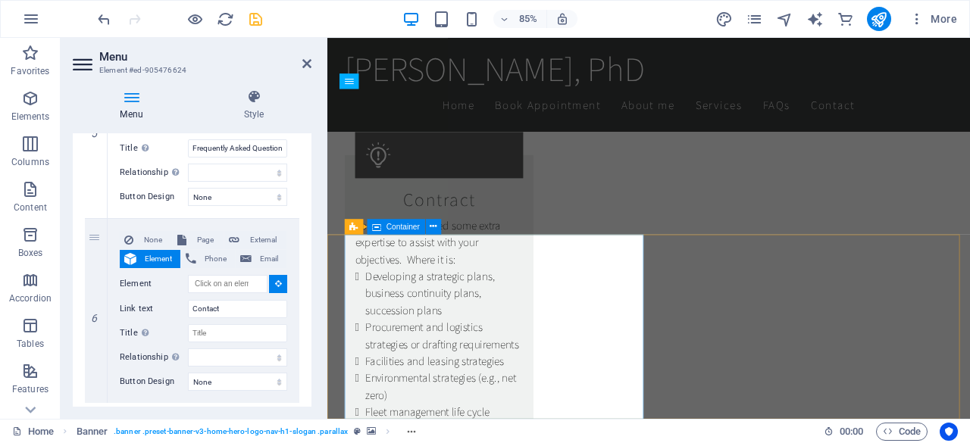
select select
type input "#ed-905475784"
select select
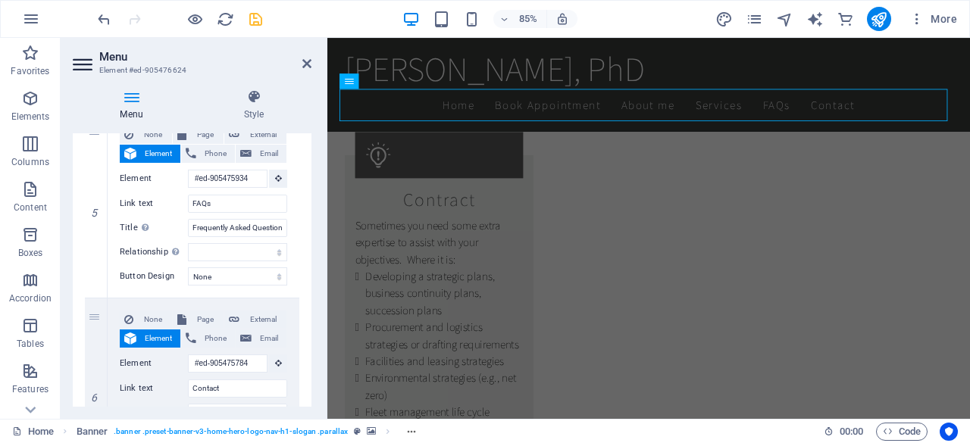
scroll to position [3536, 0]
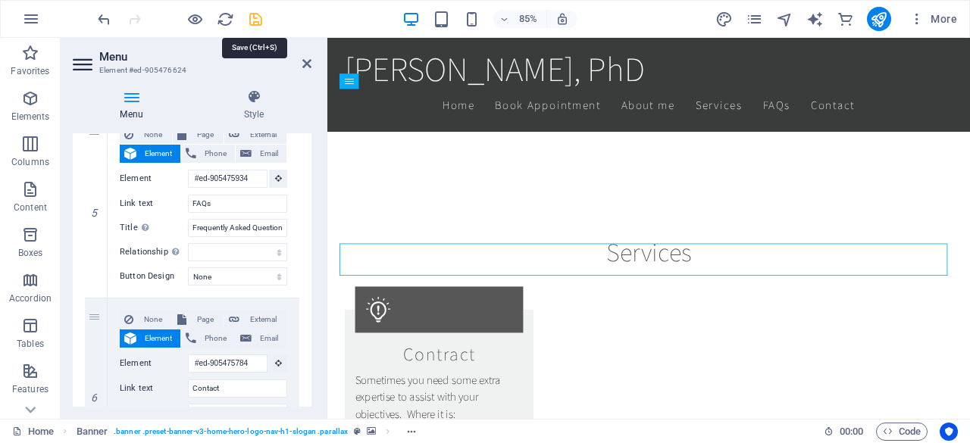
click at [258, 25] on icon "save" at bounding box center [255, 19] width 17 height 17
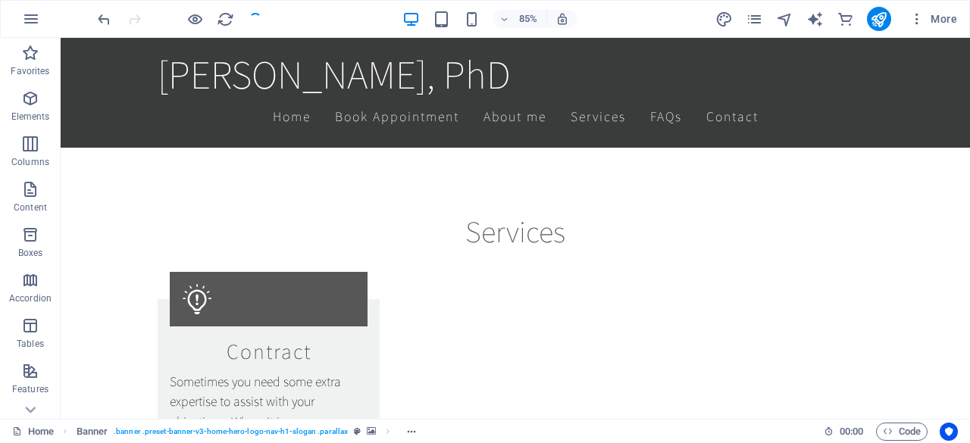
scroll to position [3503, 0]
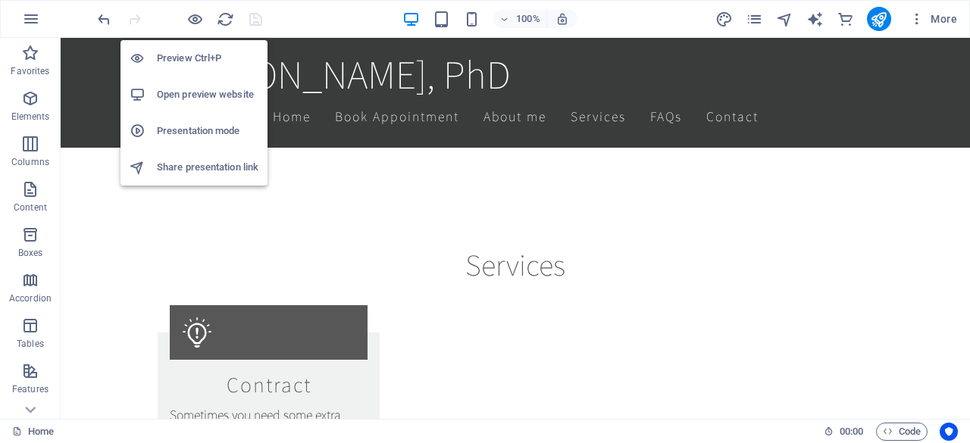
click at [204, 89] on h6 "Open preview website" at bounding box center [208, 95] width 102 height 18
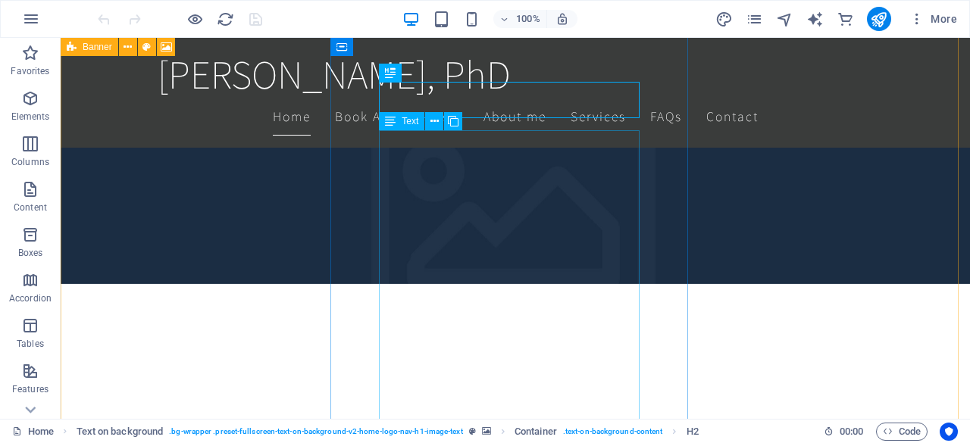
scroll to position [257, 0]
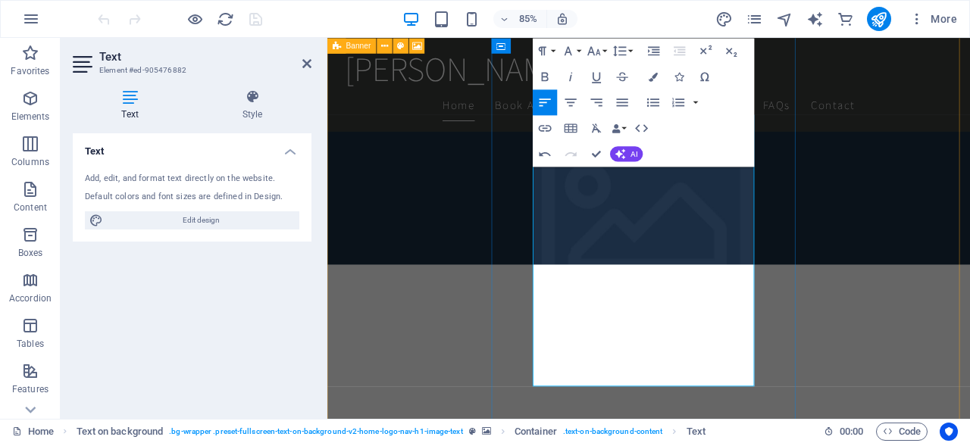
scroll to position [293, 0]
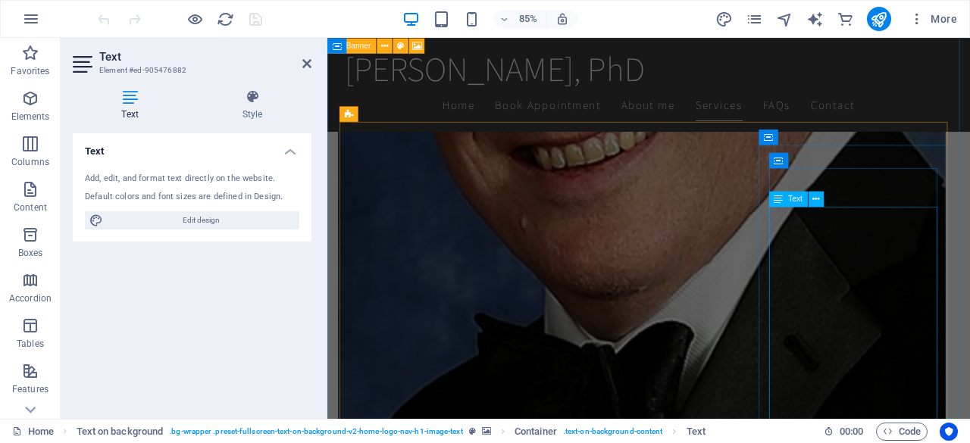
scroll to position [2143, 0]
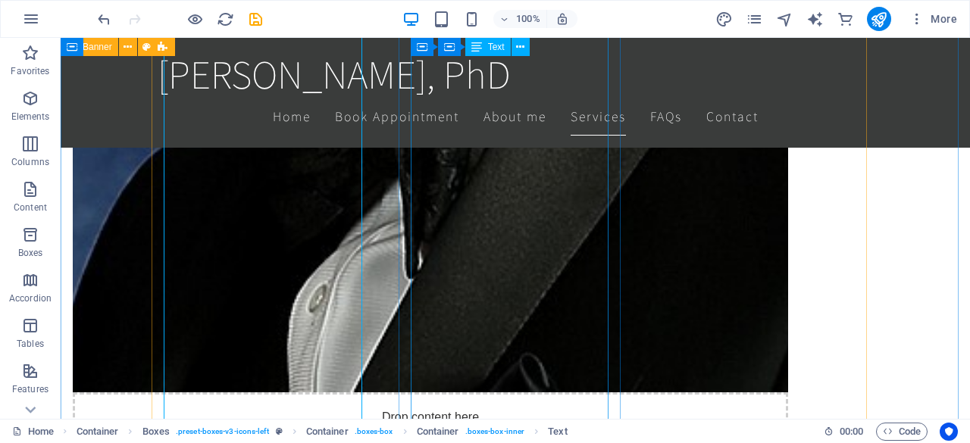
scroll to position [2396, 0]
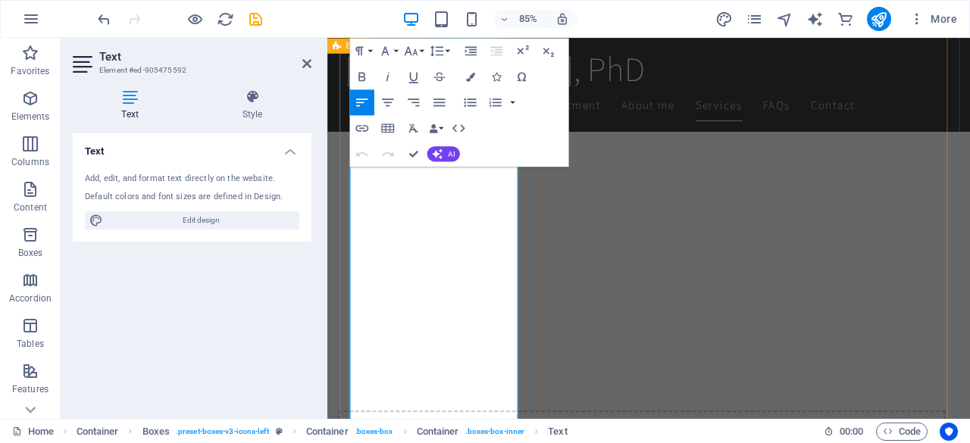
scroll to position [2373, 0]
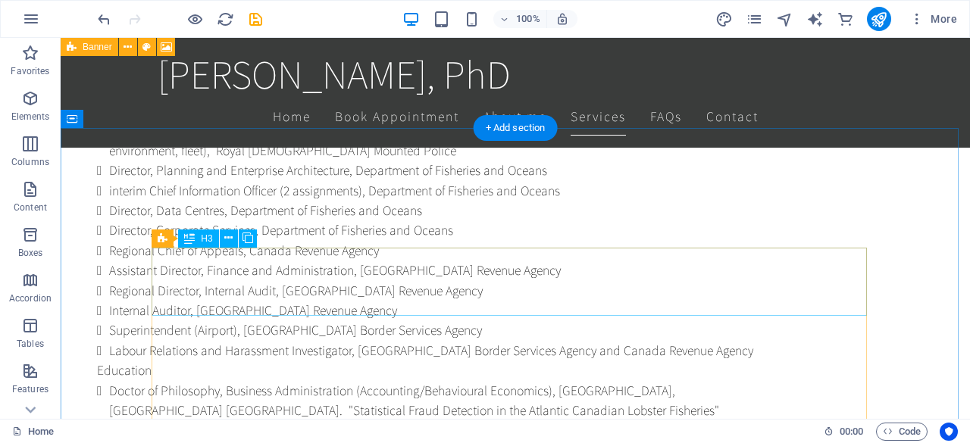
scroll to position [2890, 0]
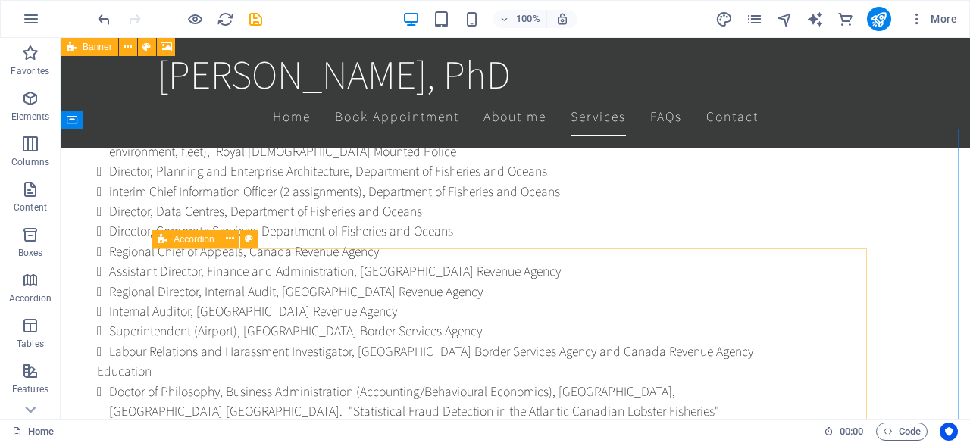
click at [159, 240] on icon at bounding box center [163, 239] width 10 height 18
click at [227, 243] on icon at bounding box center [230, 239] width 8 height 16
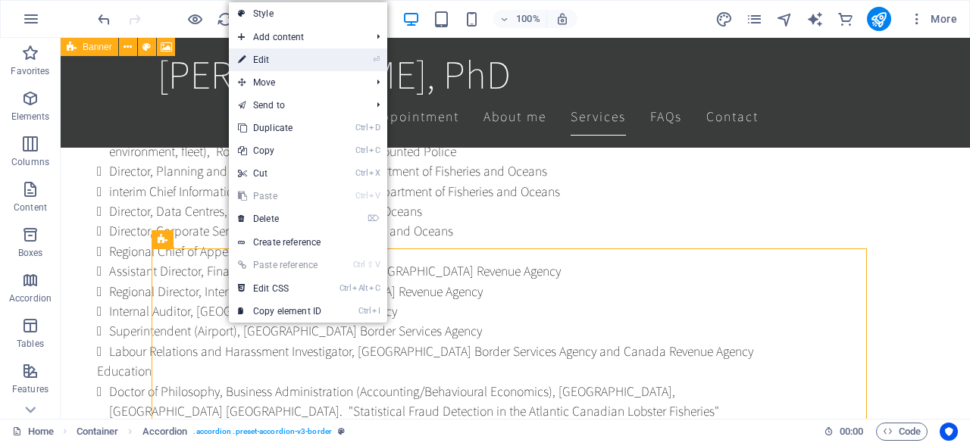
click at [281, 65] on link "⏎ Edit" at bounding box center [280, 59] width 102 height 23
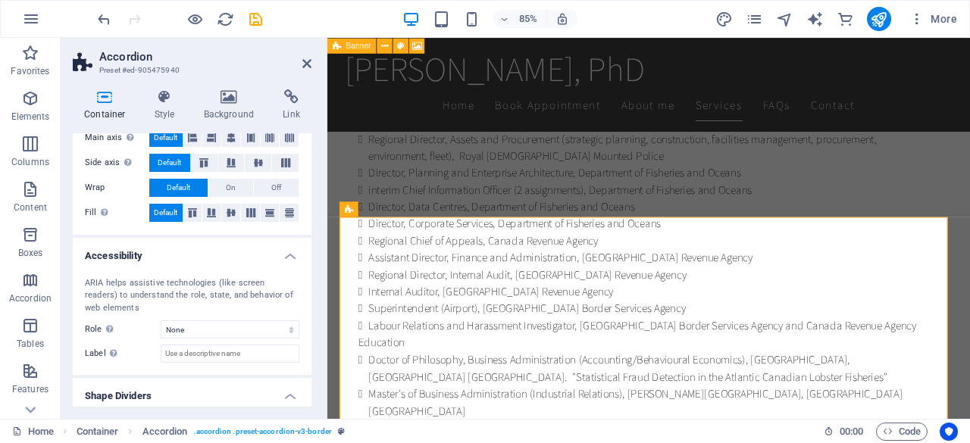
scroll to position [312, 0]
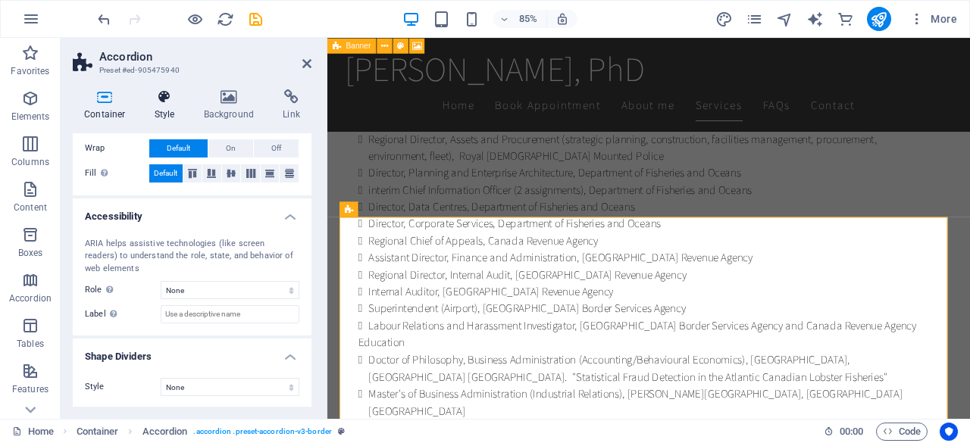
click at [164, 100] on icon at bounding box center [164, 96] width 43 height 15
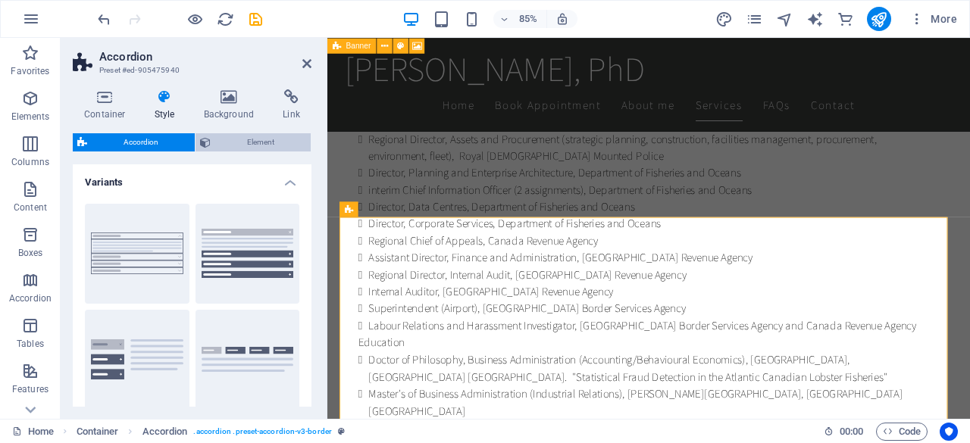
click at [239, 145] on span "Element" at bounding box center [260, 142] width 91 height 18
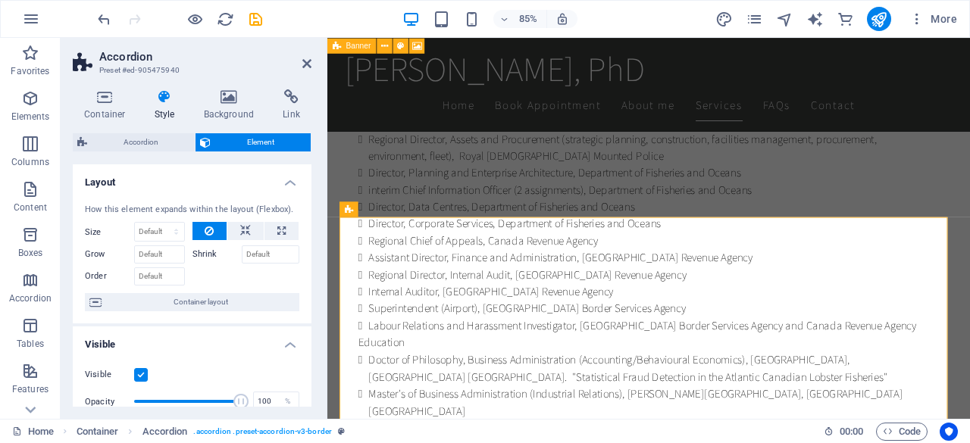
click at [239, 145] on span "Element" at bounding box center [260, 142] width 91 height 18
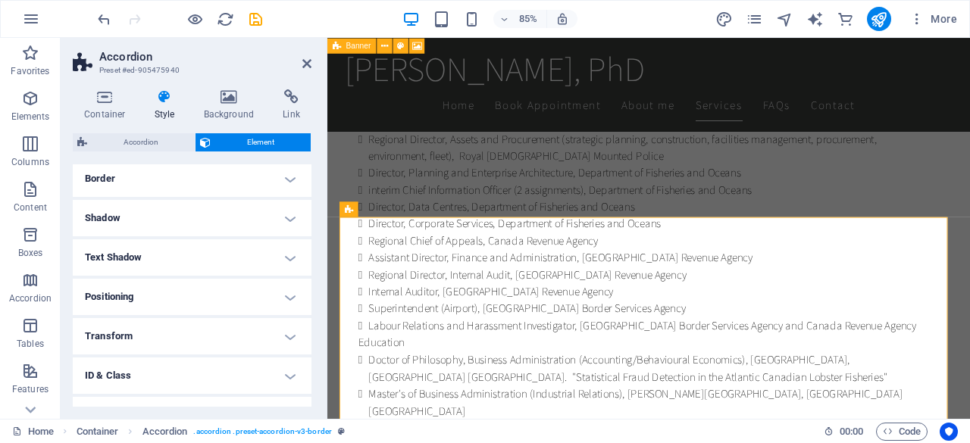
scroll to position [397, 0]
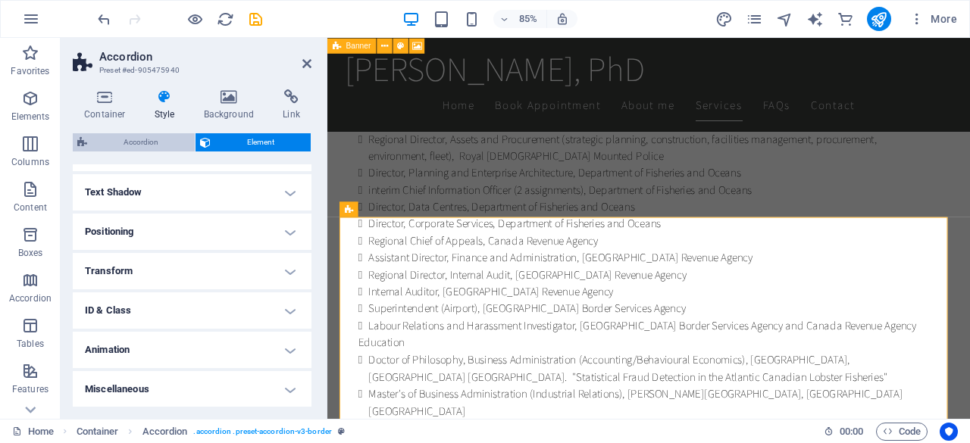
click at [161, 145] on span "Accordion" at bounding box center [141, 142] width 99 height 18
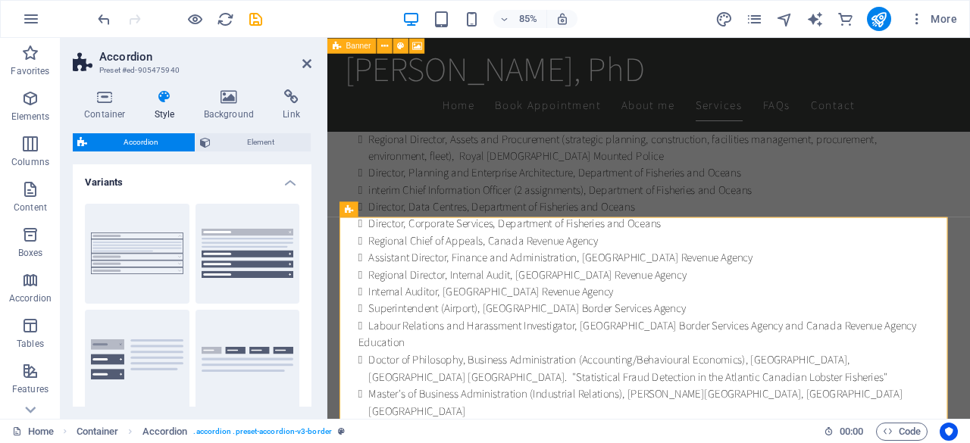
click at [161, 145] on span "Accordion" at bounding box center [141, 142] width 99 height 18
click at [208, 144] on icon at bounding box center [205, 142] width 11 height 18
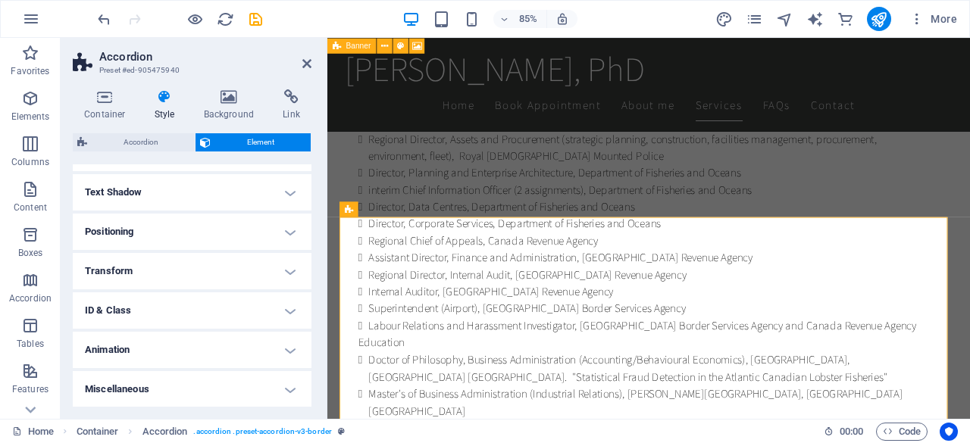
click at [208, 144] on icon at bounding box center [205, 142] width 11 height 18
click at [185, 305] on h4 "ID & Class" at bounding box center [192, 311] width 239 height 36
click at [185, 305] on h4 "ID & Class" at bounding box center [192, 306] width 239 height 27
click at [185, 305] on h4 "ID & Class" at bounding box center [192, 311] width 239 height 36
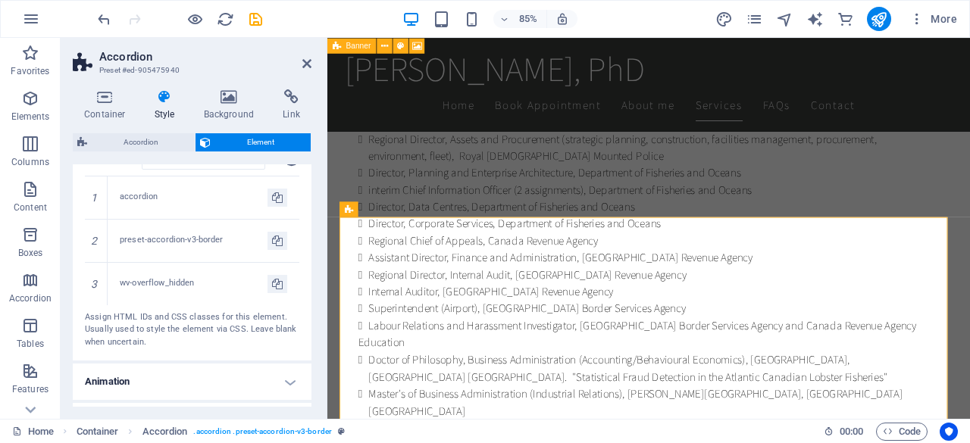
scroll to position [662, 0]
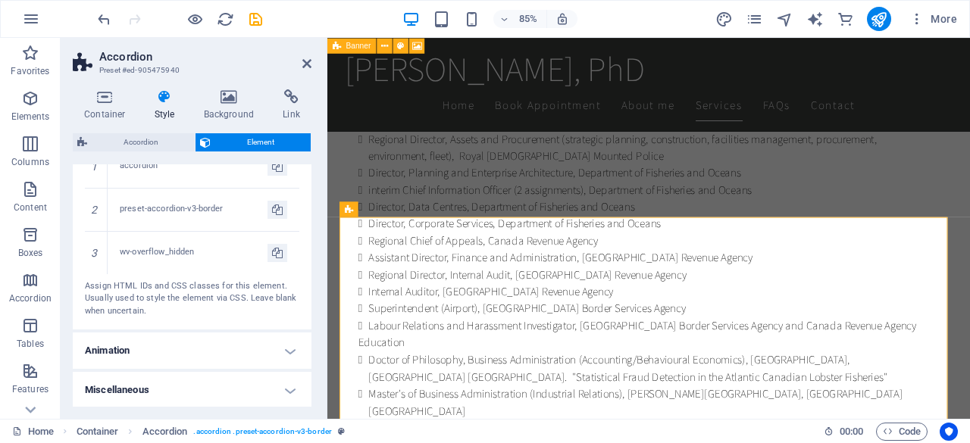
click at [192, 352] on h4 "Animation" at bounding box center [192, 351] width 239 height 36
click at [192, 352] on h4 "Animation" at bounding box center [192, 346] width 239 height 27
click at [308, 54] on h2 "Accordion" at bounding box center [205, 57] width 212 height 14
click at [308, 65] on icon at bounding box center [306, 64] width 9 height 12
drag, startPoint x: 635, startPoint y: 103, endPoint x: 575, endPoint y: 65, distance: 70.8
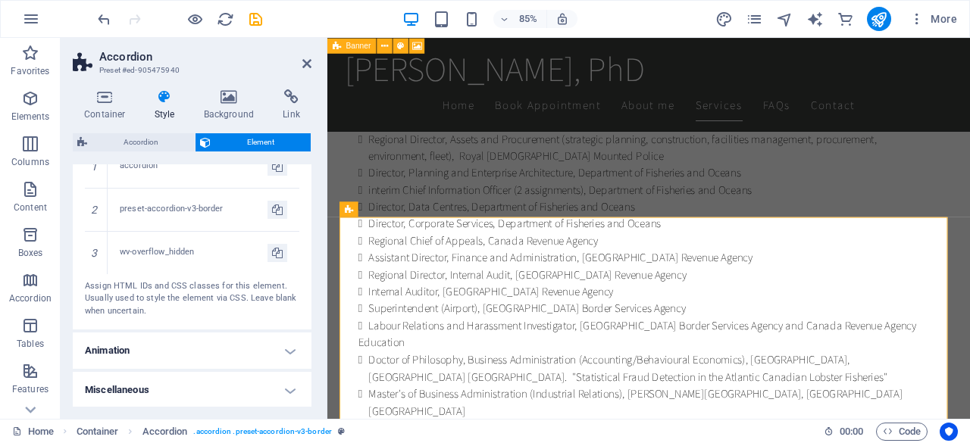
click at [575, 65] on div "[PERSON_NAME], PhD" at bounding box center [705, 74] width 715 height 48
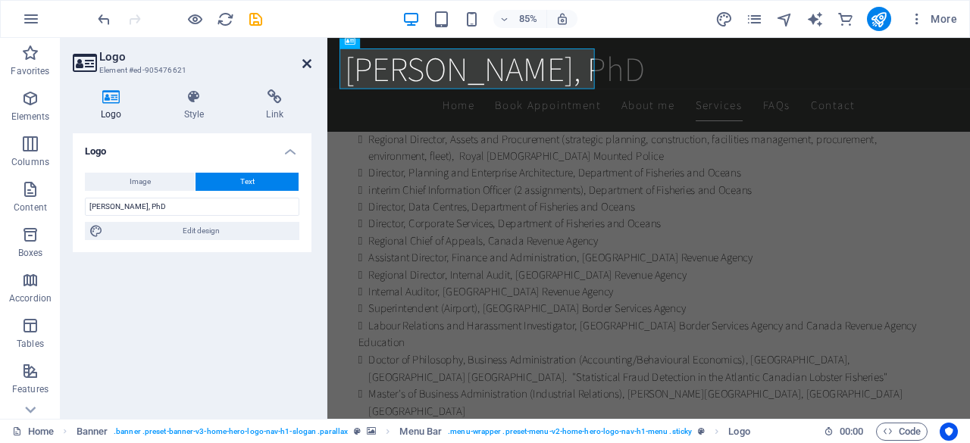
drag, startPoint x: 307, startPoint y: 64, endPoint x: 246, endPoint y: 26, distance: 71.5
click at [307, 64] on icon at bounding box center [306, 64] width 9 height 12
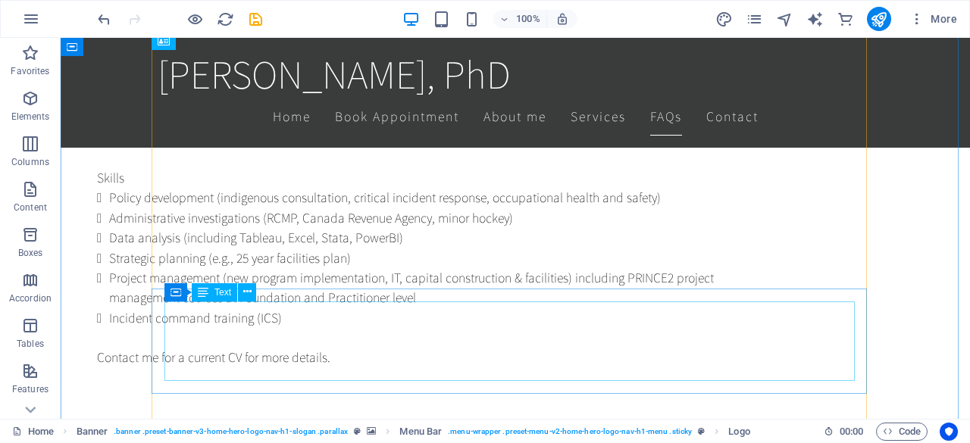
scroll to position [3225, 0]
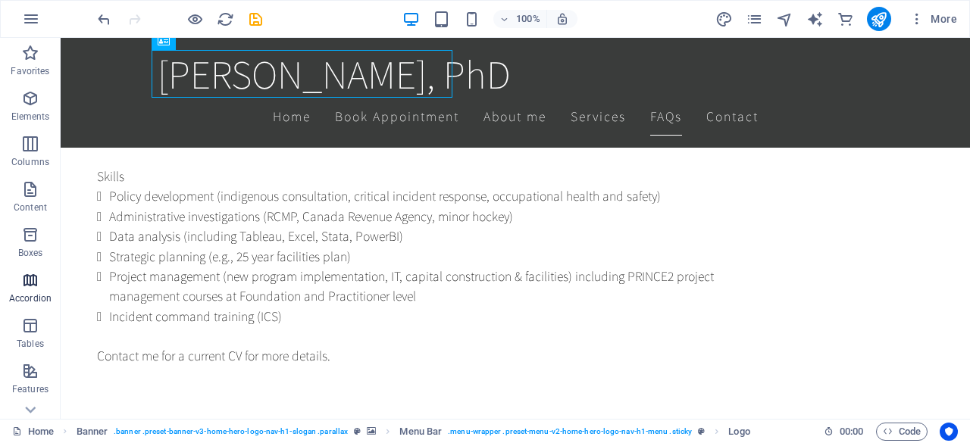
click at [16, 277] on span "Accordion" at bounding box center [30, 289] width 61 height 36
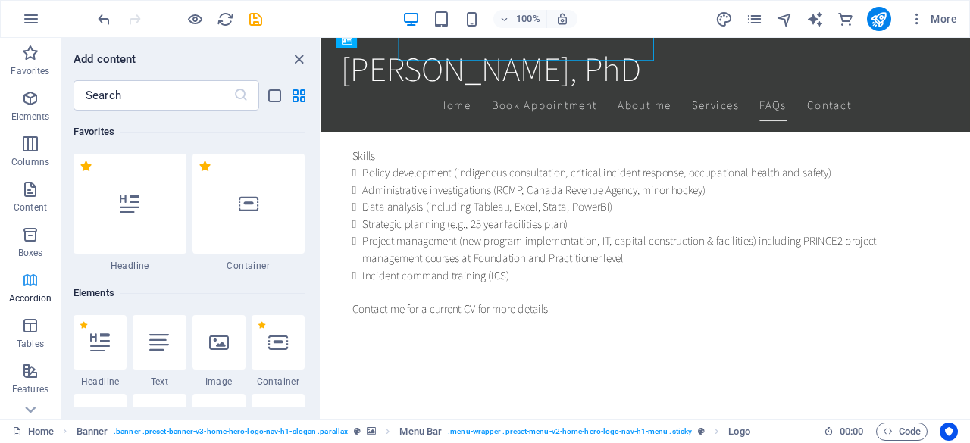
click at [26, 280] on icon "button" at bounding box center [30, 280] width 18 height 18
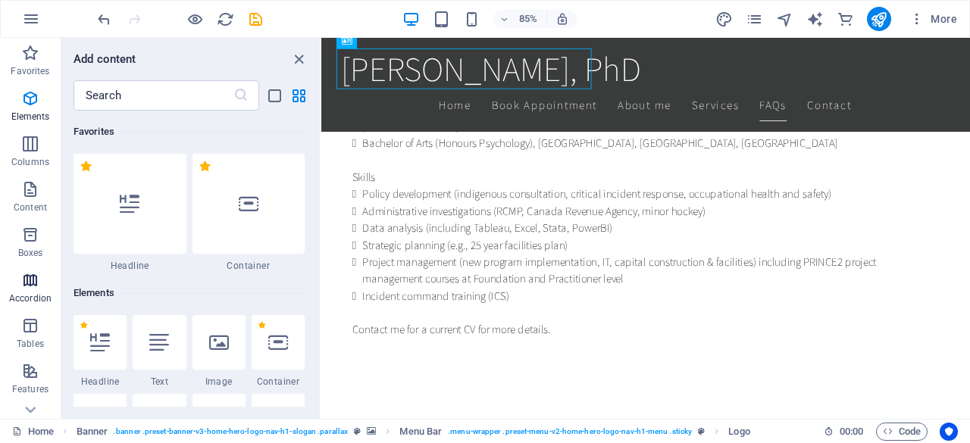
scroll to position [4838, 0]
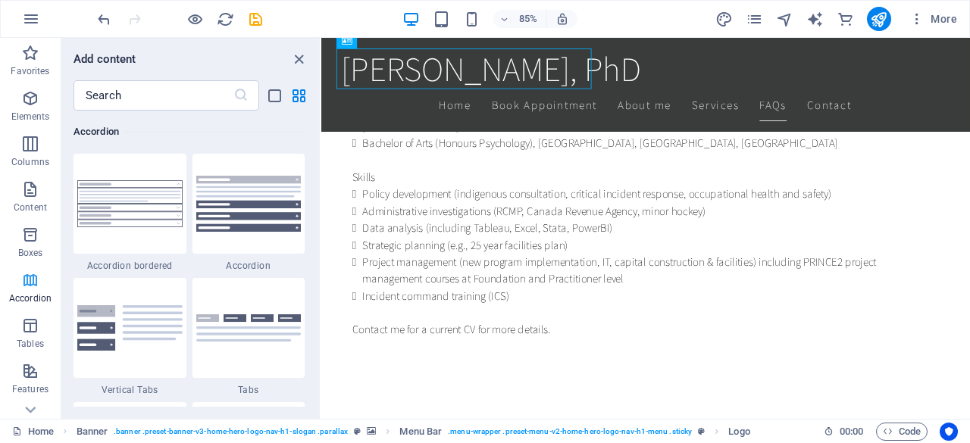
click at [33, 283] on icon "button" at bounding box center [30, 280] width 18 height 18
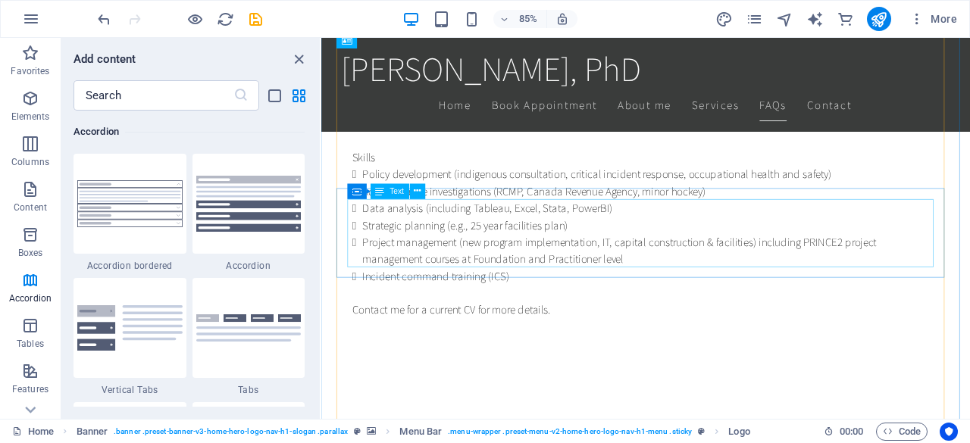
scroll to position [3394, 0]
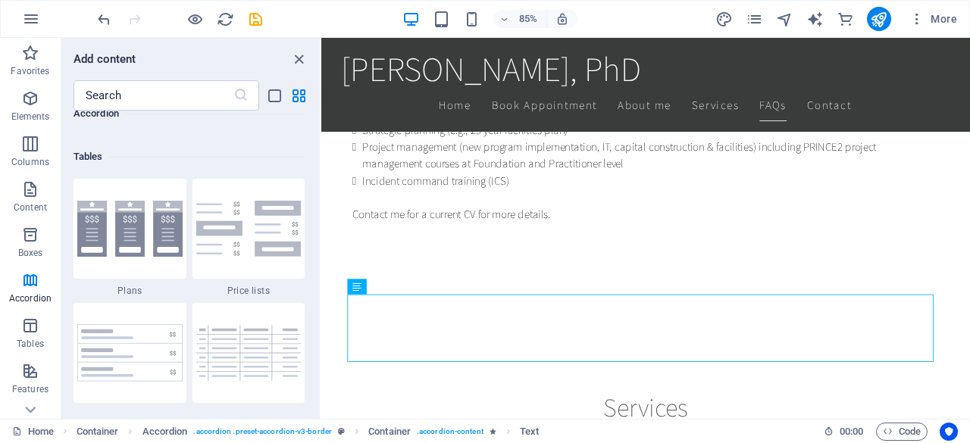
scroll to position [5224, 0]
click at [25, 285] on icon "button" at bounding box center [30, 280] width 18 height 18
click at [408, 274] on button at bounding box center [403, 275] width 15 height 15
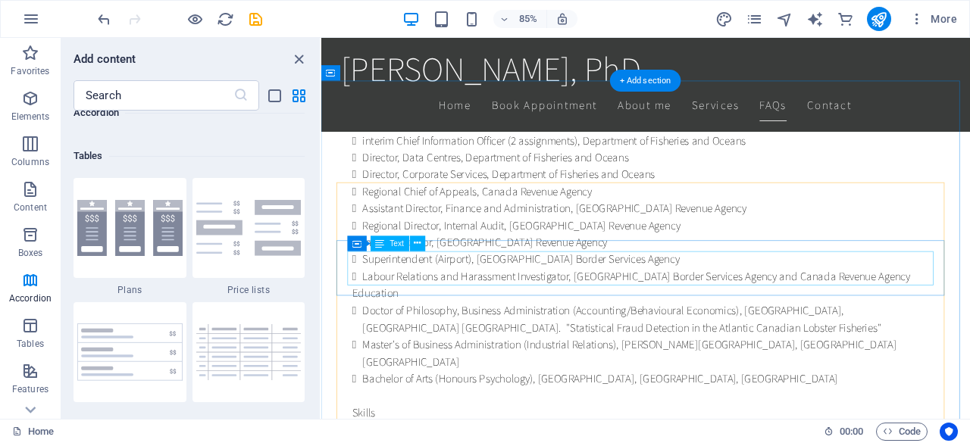
scroll to position [2964, 0]
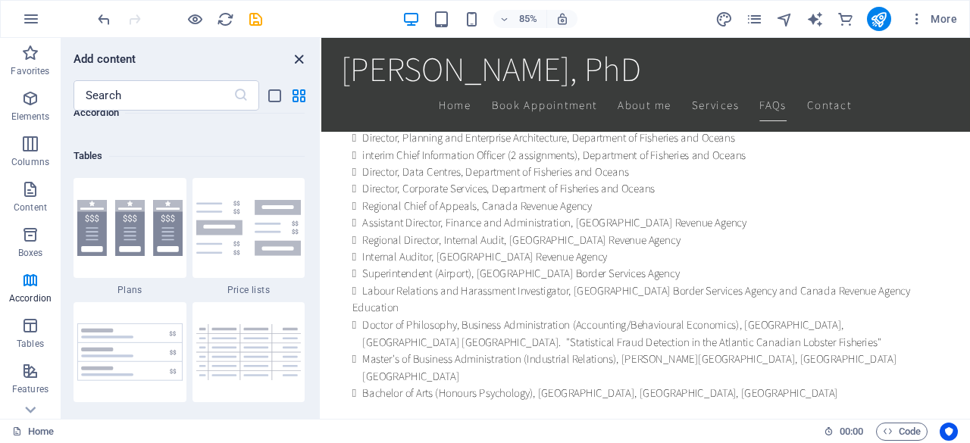
click at [297, 54] on icon "close panel" at bounding box center [298, 59] width 17 height 17
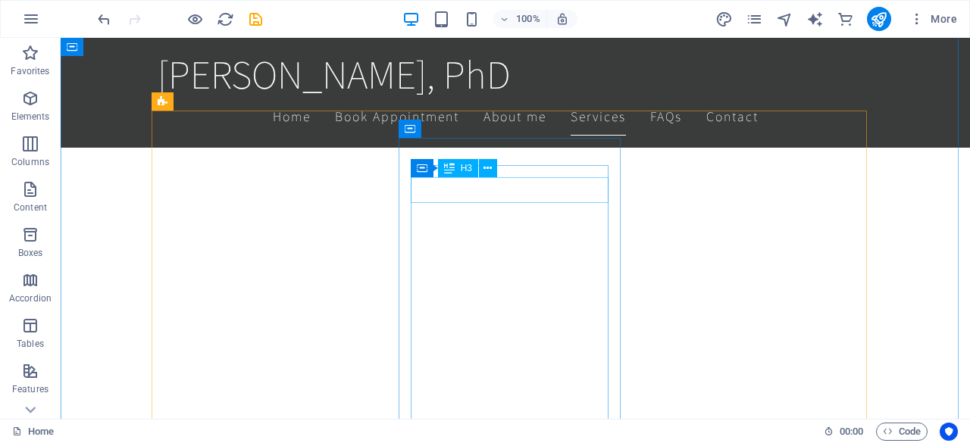
scroll to position [2110, 0]
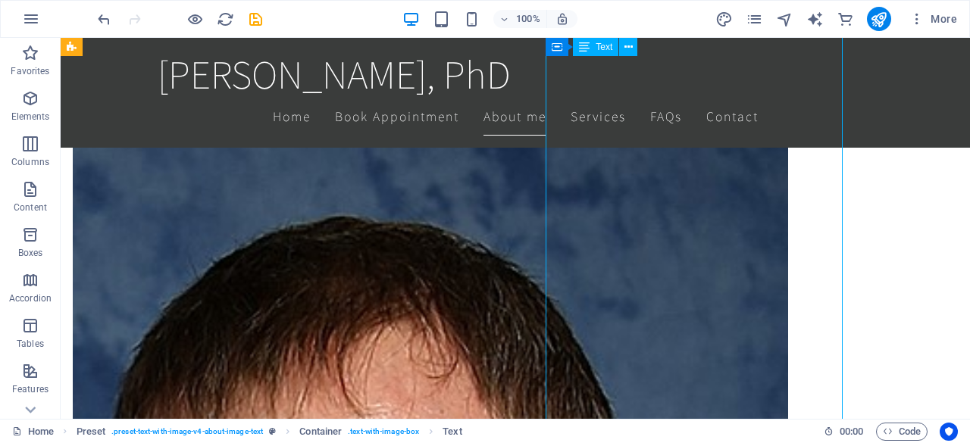
scroll to position [1549, 0]
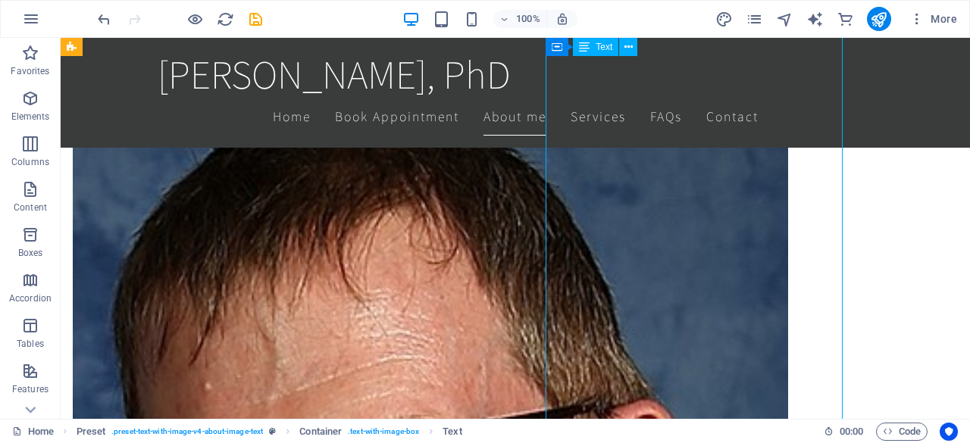
drag, startPoint x: 738, startPoint y: 377, endPoint x: 543, endPoint y: 436, distance: 203.5
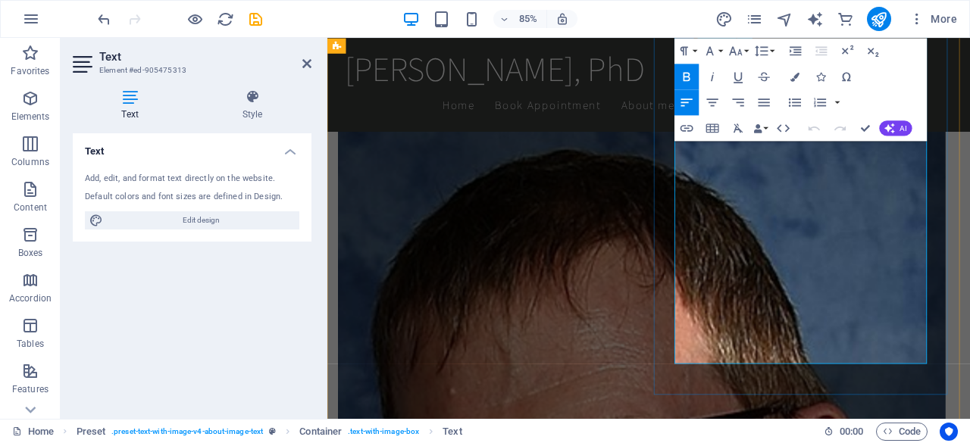
scroll to position [1641, 0]
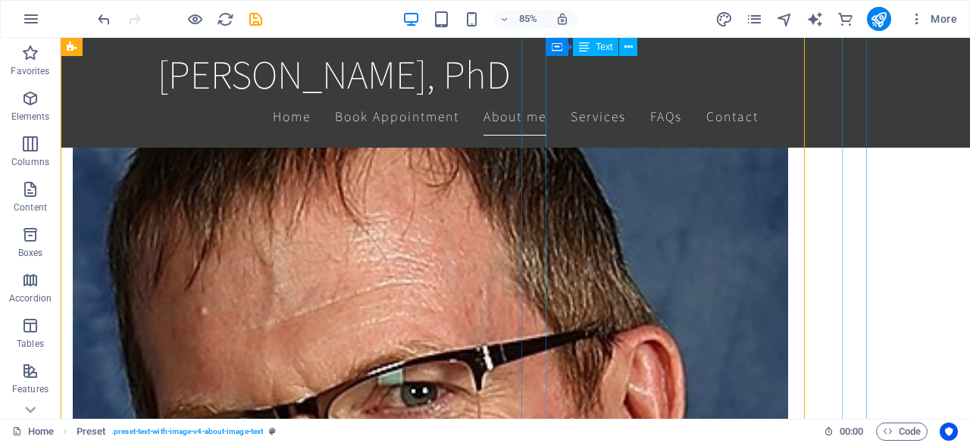
scroll to position [1608, 0]
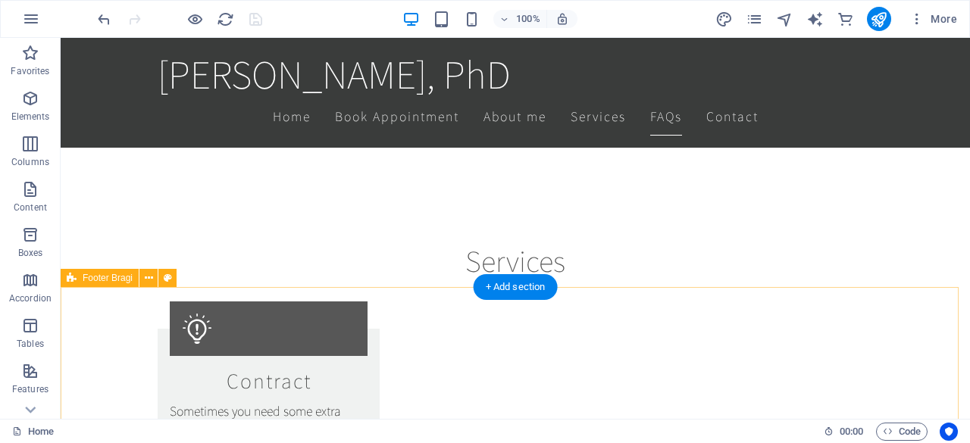
scroll to position [3852, 0]
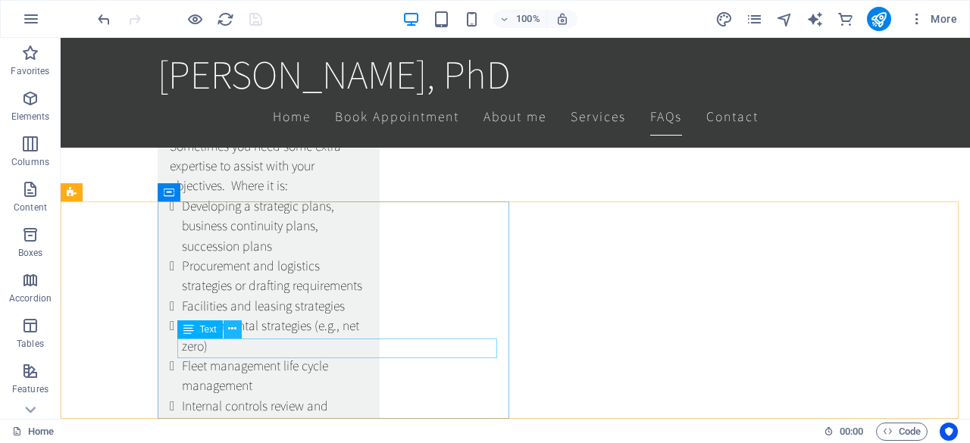
click at [237, 333] on button at bounding box center [233, 330] width 18 height 18
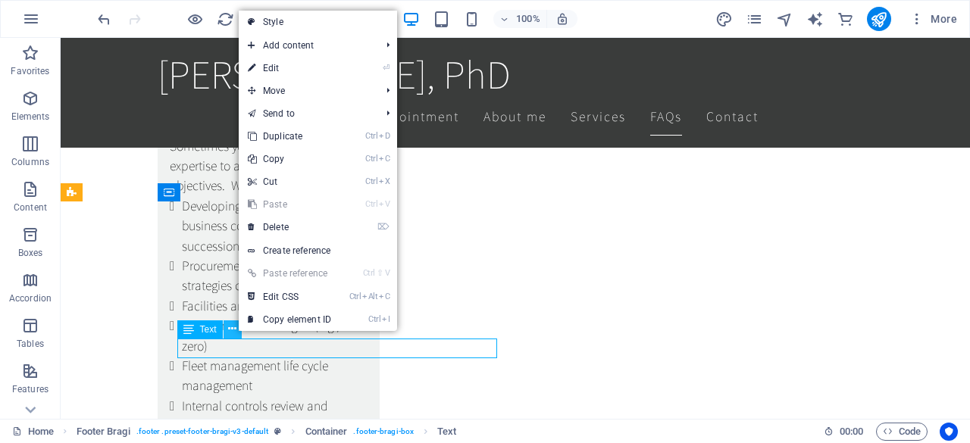
click at [237, 333] on button at bounding box center [233, 330] width 18 height 18
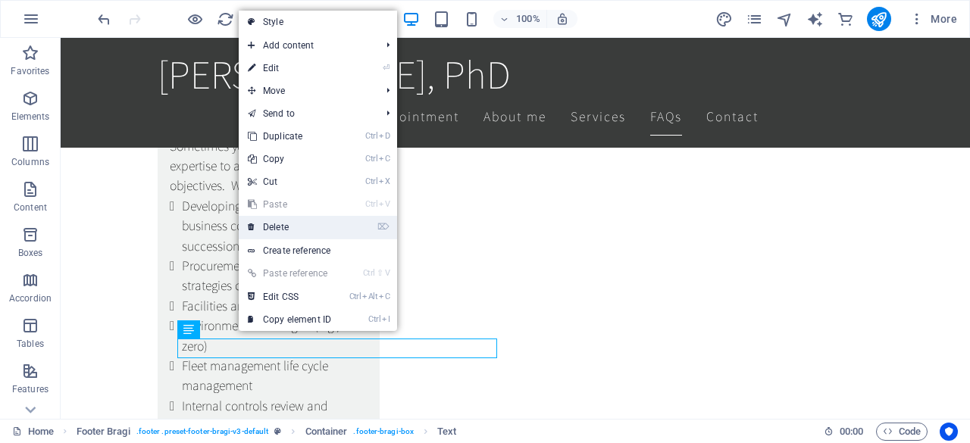
click at [277, 225] on link "⌦ Delete" at bounding box center [290, 227] width 102 height 23
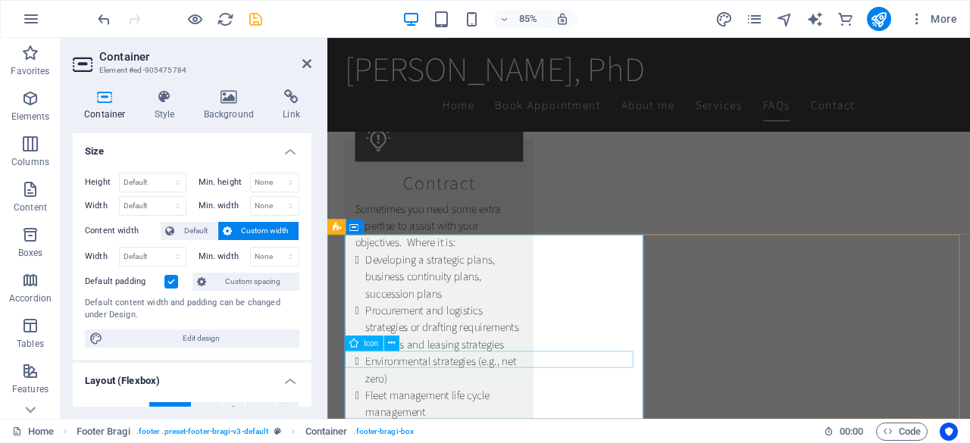
select select "xMidYMid"
select select "px"
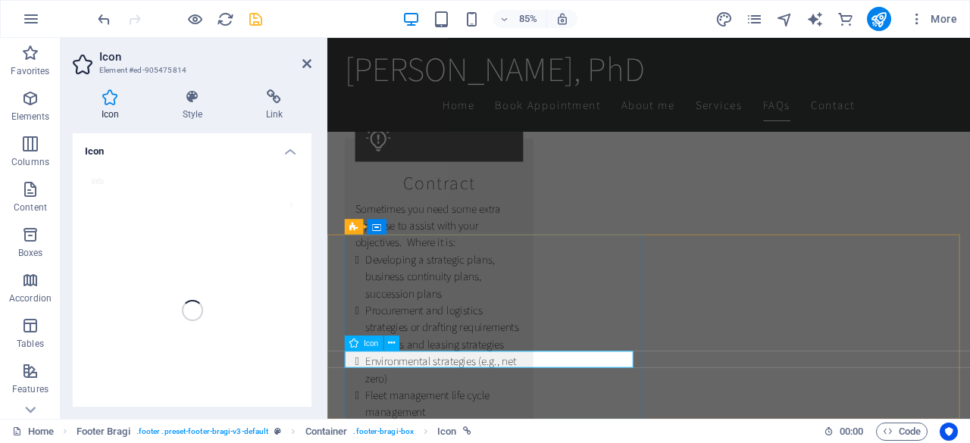
click at [400, 344] on div "Icon" at bounding box center [377, 344] width 64 height 16
click at [396, 346] on icon at bounding box center [392, 343] width 7 height 14
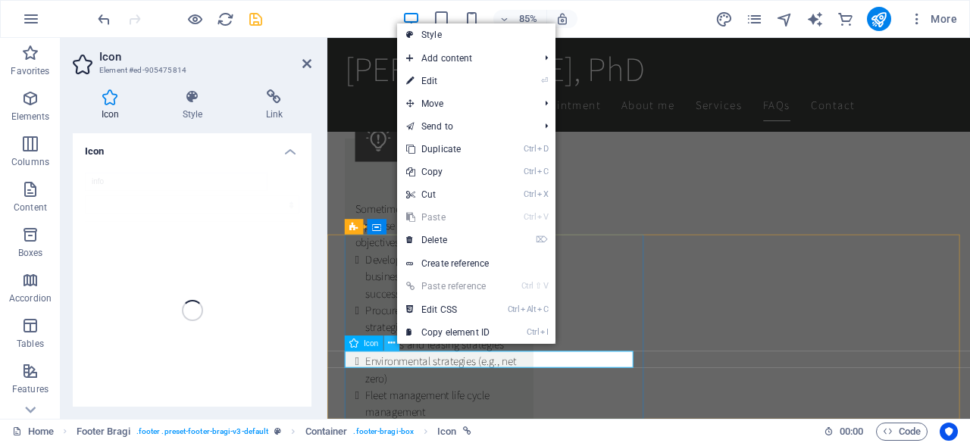
click at [396, 346] on icon at bounding box center [392, 343] width 7 height 14
click at [442, 244] on link "⌦ Delete" at bounding box center [448, 240] width 102 height 23
drag, startPoint x: 769, startPoint y: 282, endPoint x: 709, endPoint y: 244, distance: 71.5
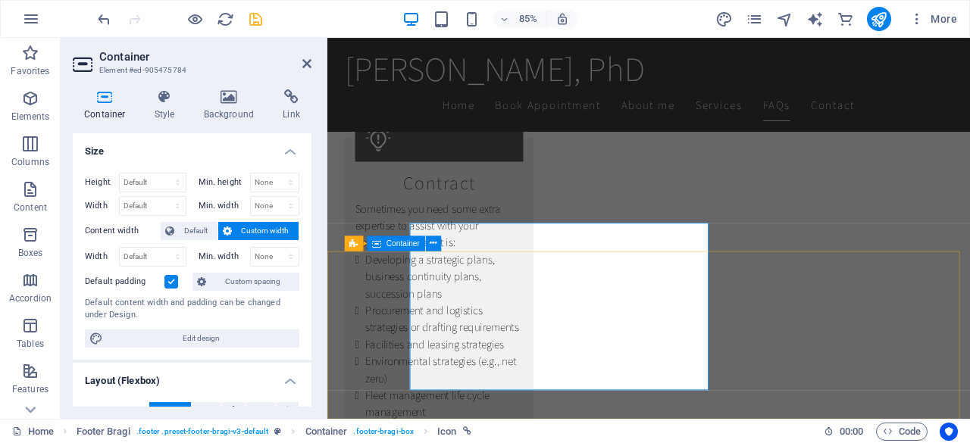
scroll to position [3798, 0]
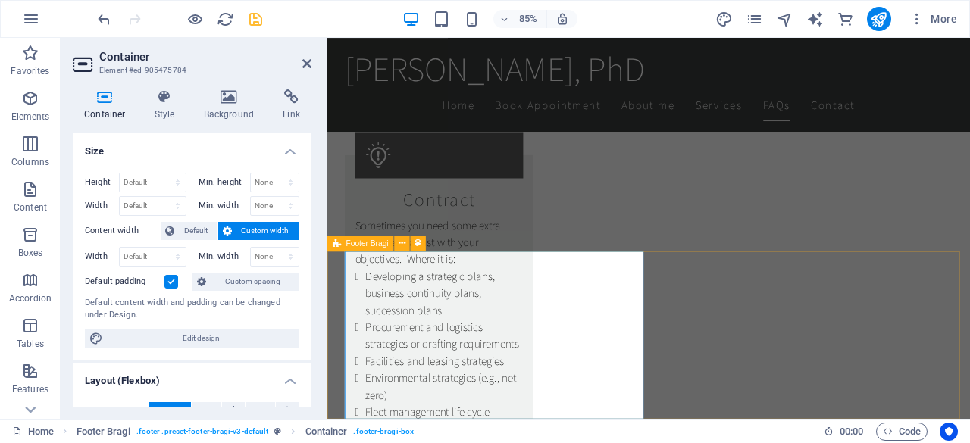
select select "footer"
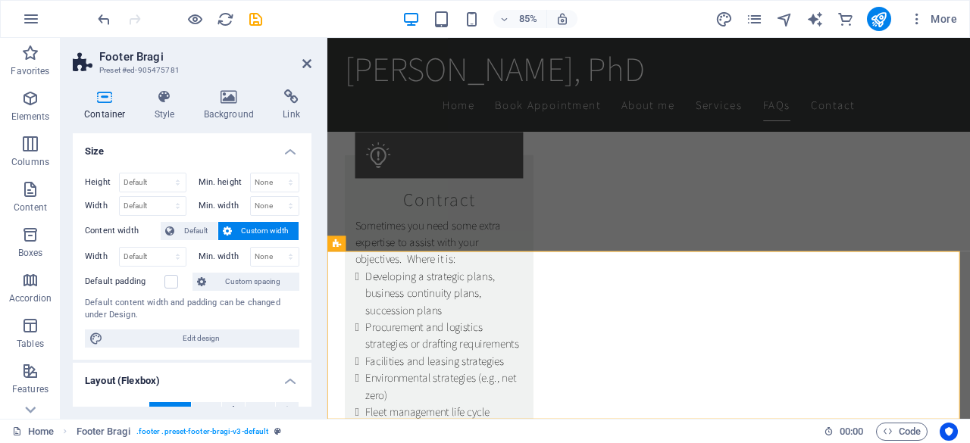
click at [259, 24] on icon "save" at bounding box center [255, 19] width 17 height 17
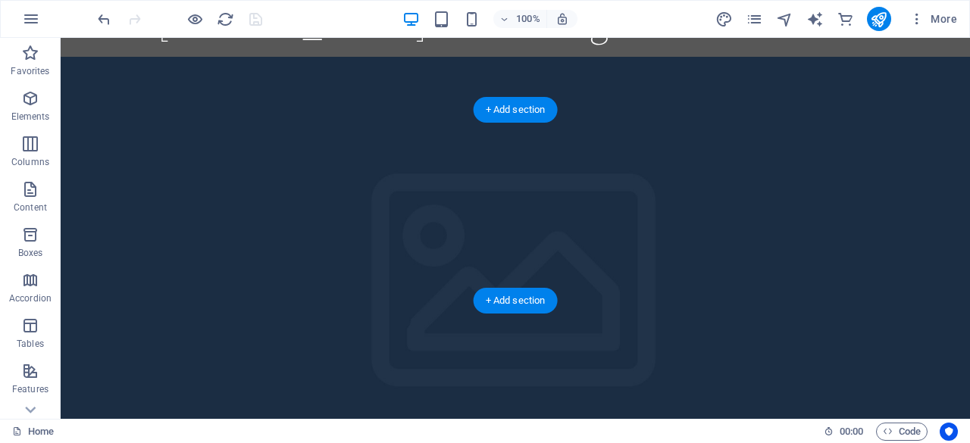
scroll to position [0, 0]
